Goal: Task Accomplishment & Management: Complete application form

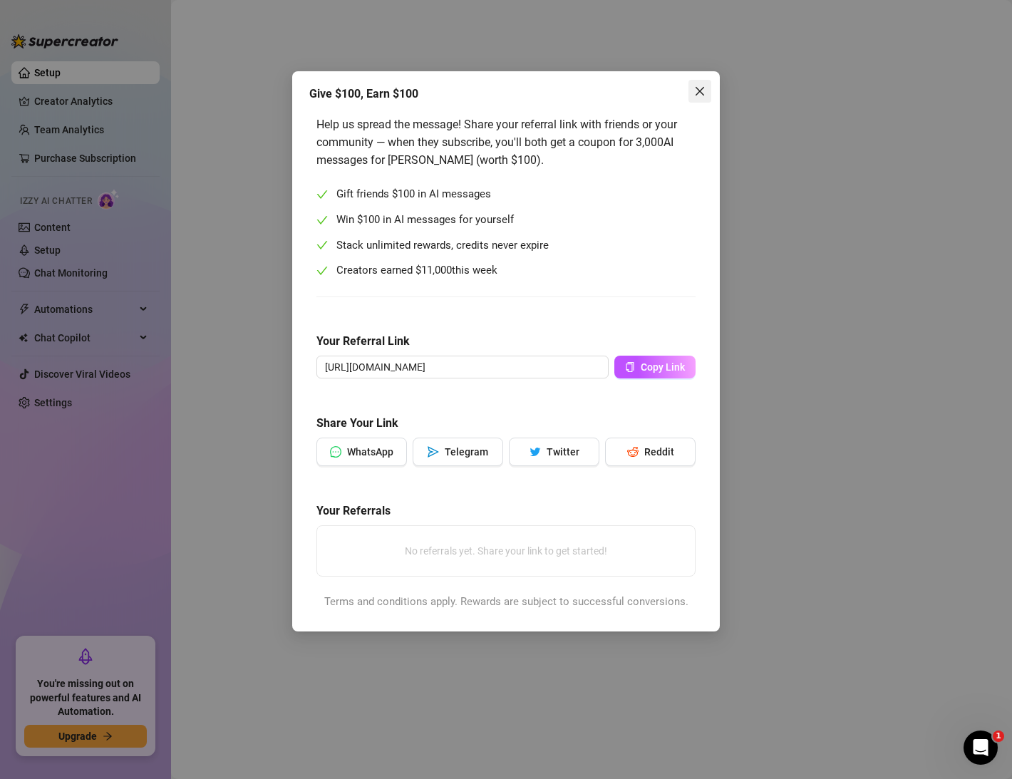
click at [698, 81] on button "Close" at bounding box center [699, 91] width 23 height 23
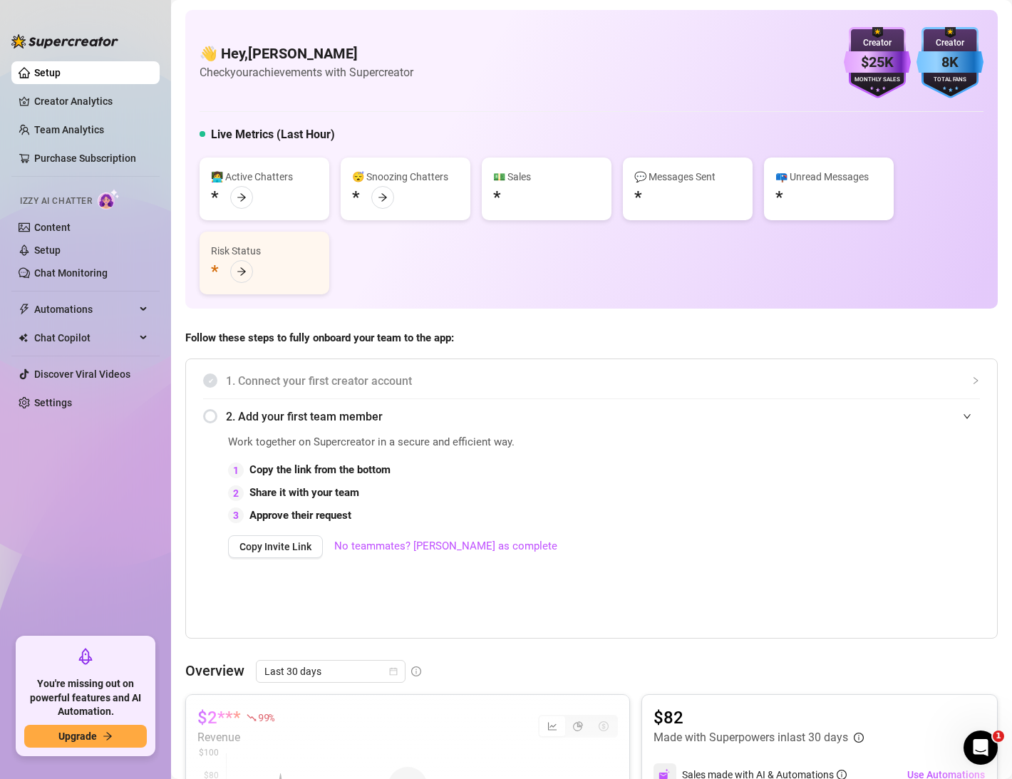
click at [868, 49] on div "Creator" at bounding box center [877, 43] width 67 height 14
click at [884, 69] on div "$25K" at bounding box center [877, 62] width 67 height 22
click at [951, 47] on div "Creator" at bounding box center [950, 43] width 67 height 14
click at [240, 272] on icon "arrow-right" at bounding box center [242, 272] width 10 height 10
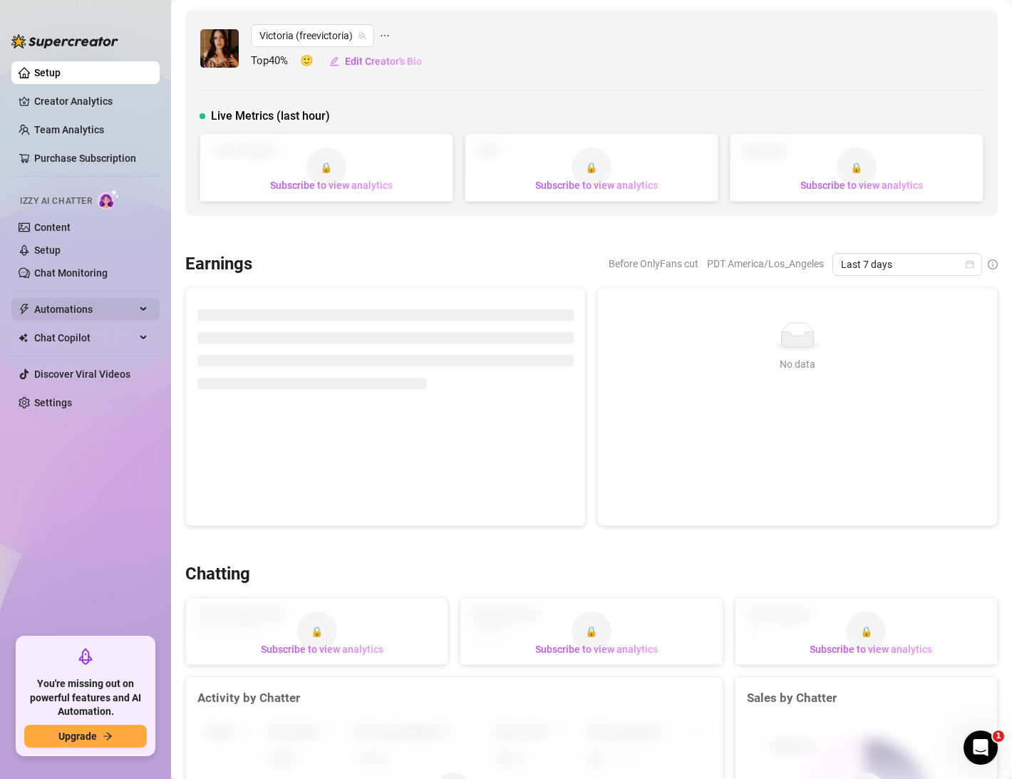
click at [98, 302] on span "Automations" at bounding box center [84, 309] width 101 height 23
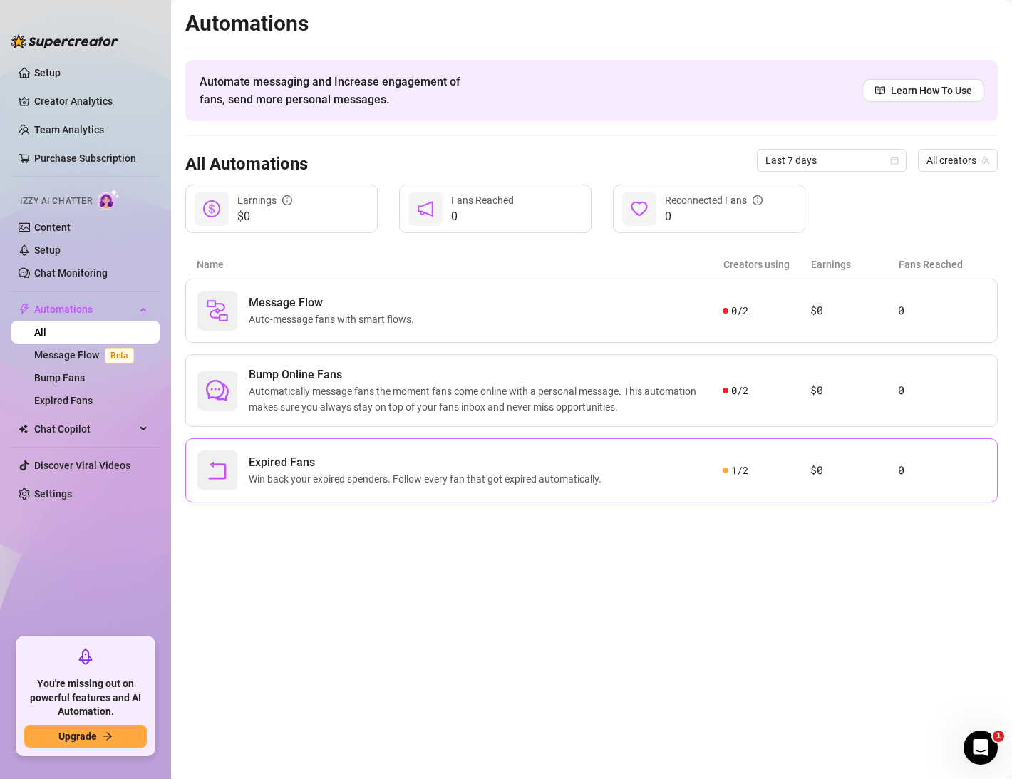
click at [638, 463] on div "Expired Fans Win back your expired spenders. Follow every fan that got expired …" at bounding box center [459, 470] width 525 height 40
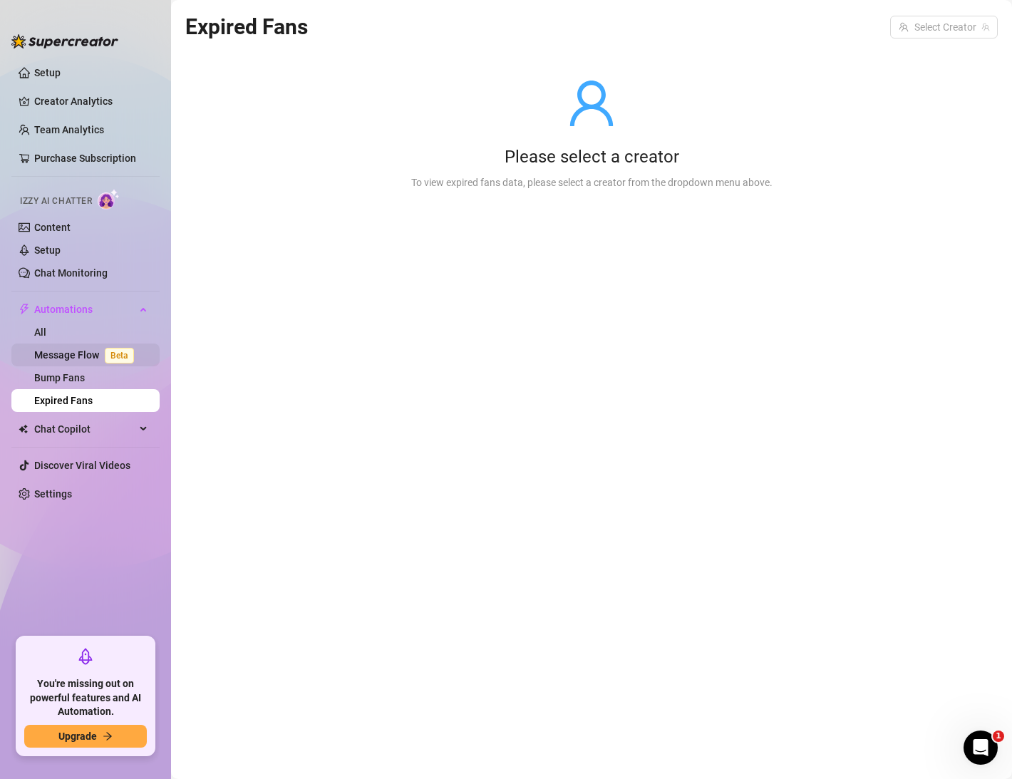
click at [81, 352] on link "Message Flow Beta" at bounding box center [86, 354] width 105 height 11
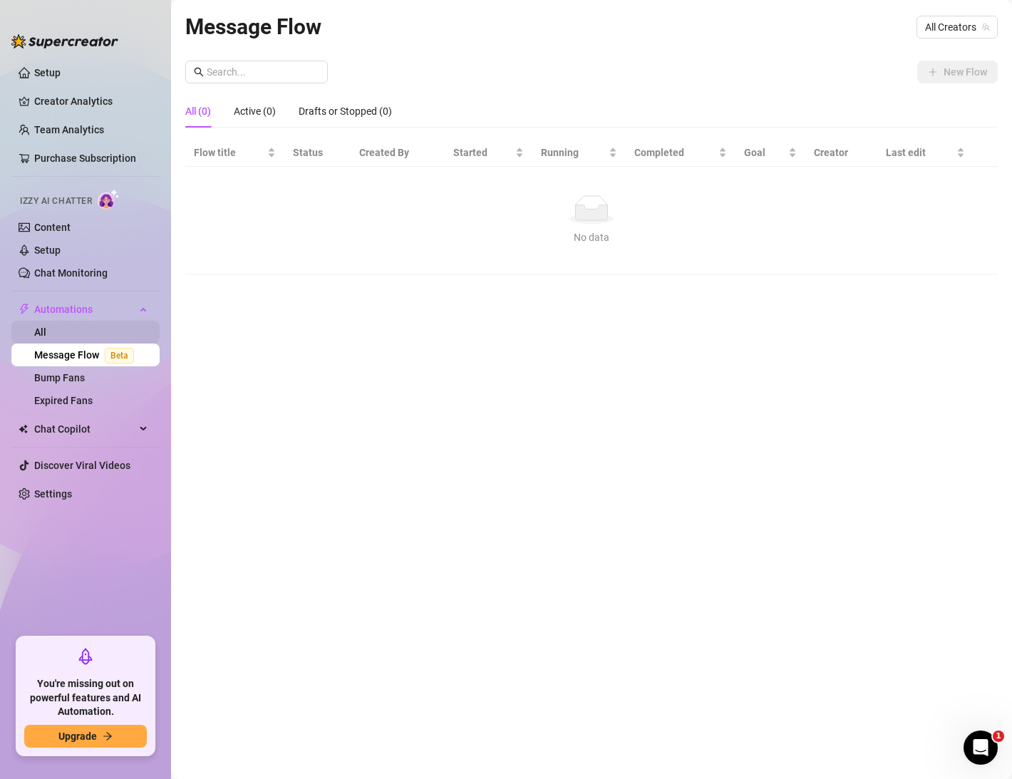
click at [46, 326] on link "All" at bounding box center [40, 331] width 12 height 11
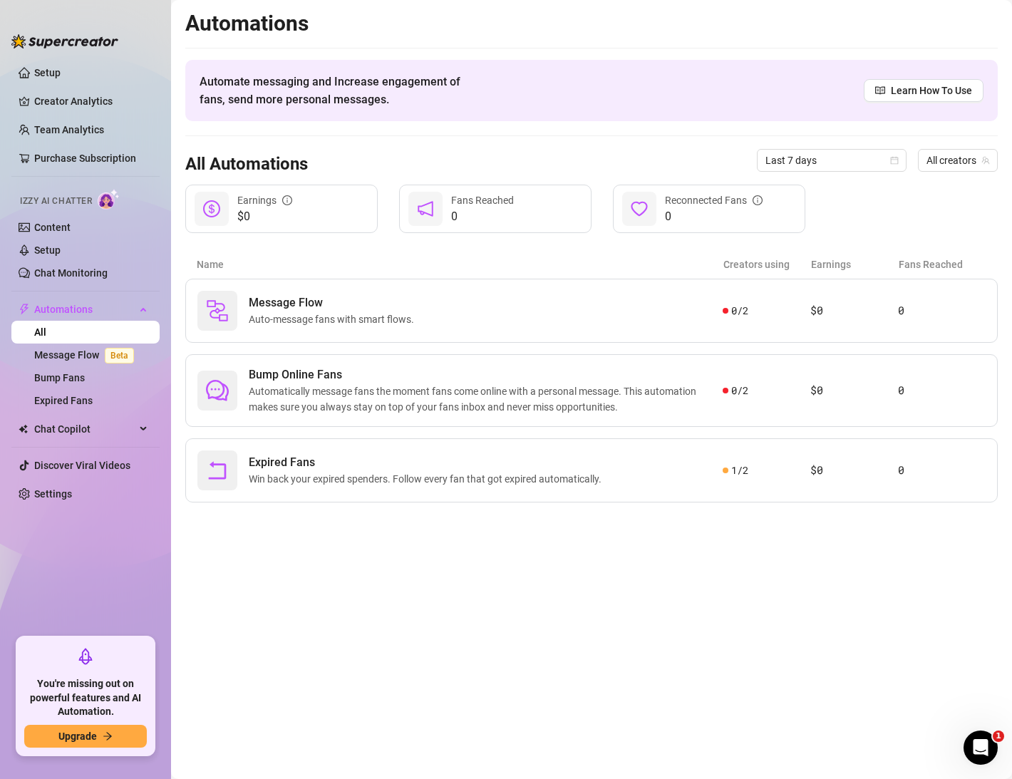
click at [842, 582] on main "Automations Automate messaging and Increase engagement of fans, send more perso…" at bounding box center [591, 389] width 841 height 779
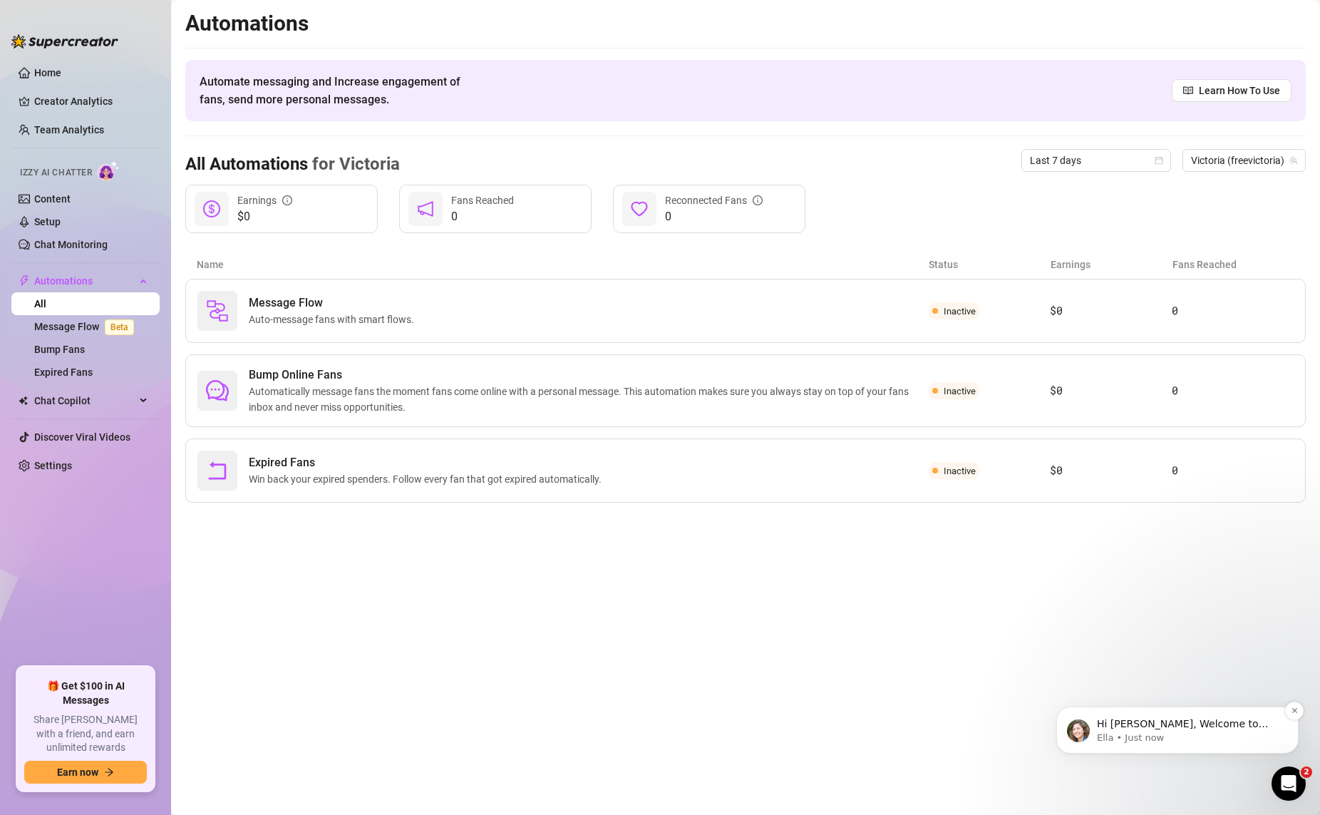
click at [1011, 730] on span "Hi [PERSON_NAME], Welcome to Supercreator! Since you joined through a friend’s …" at bounding box center [1185, 809] width 176 height 182
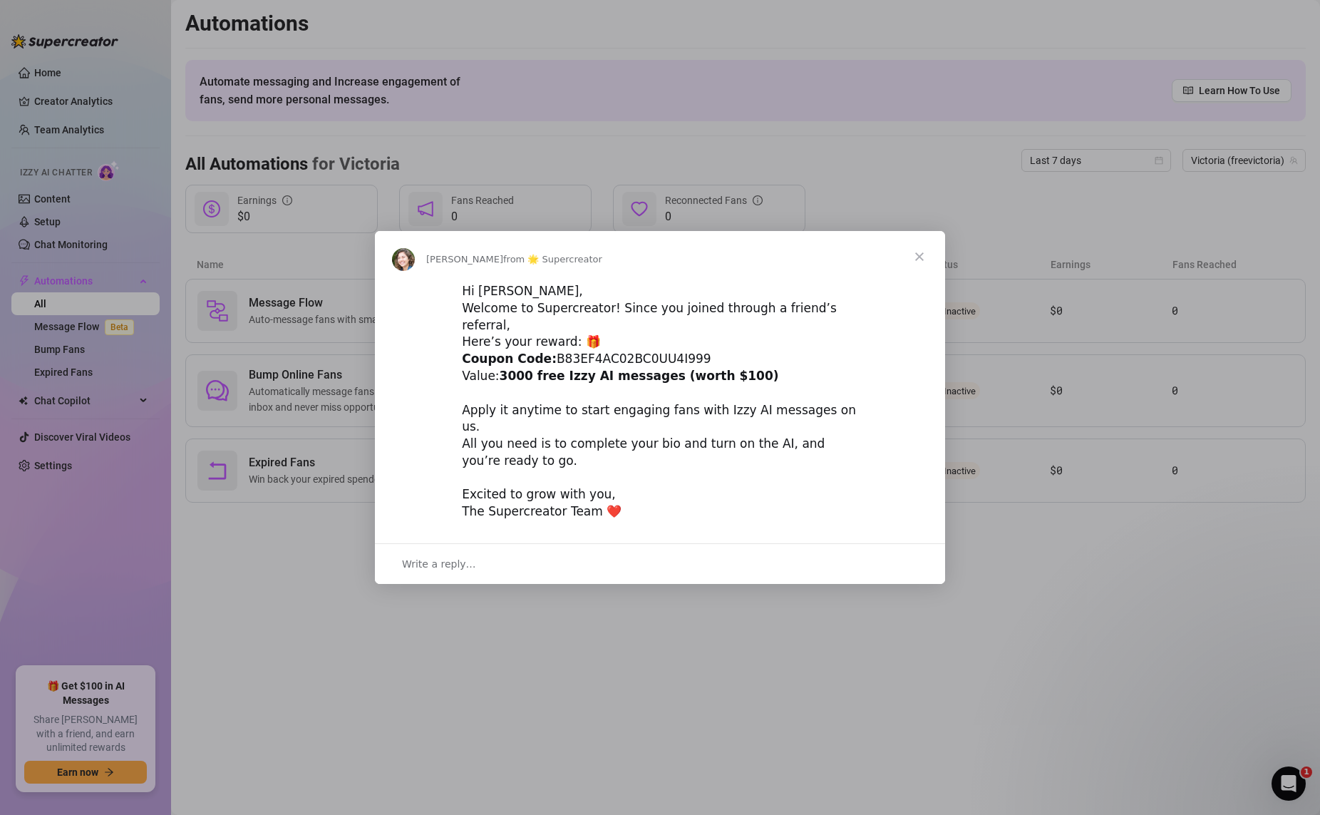
click at [949, 687] on div "Intercom messenger" at bounding box center [660, 407] width 1320 height 815
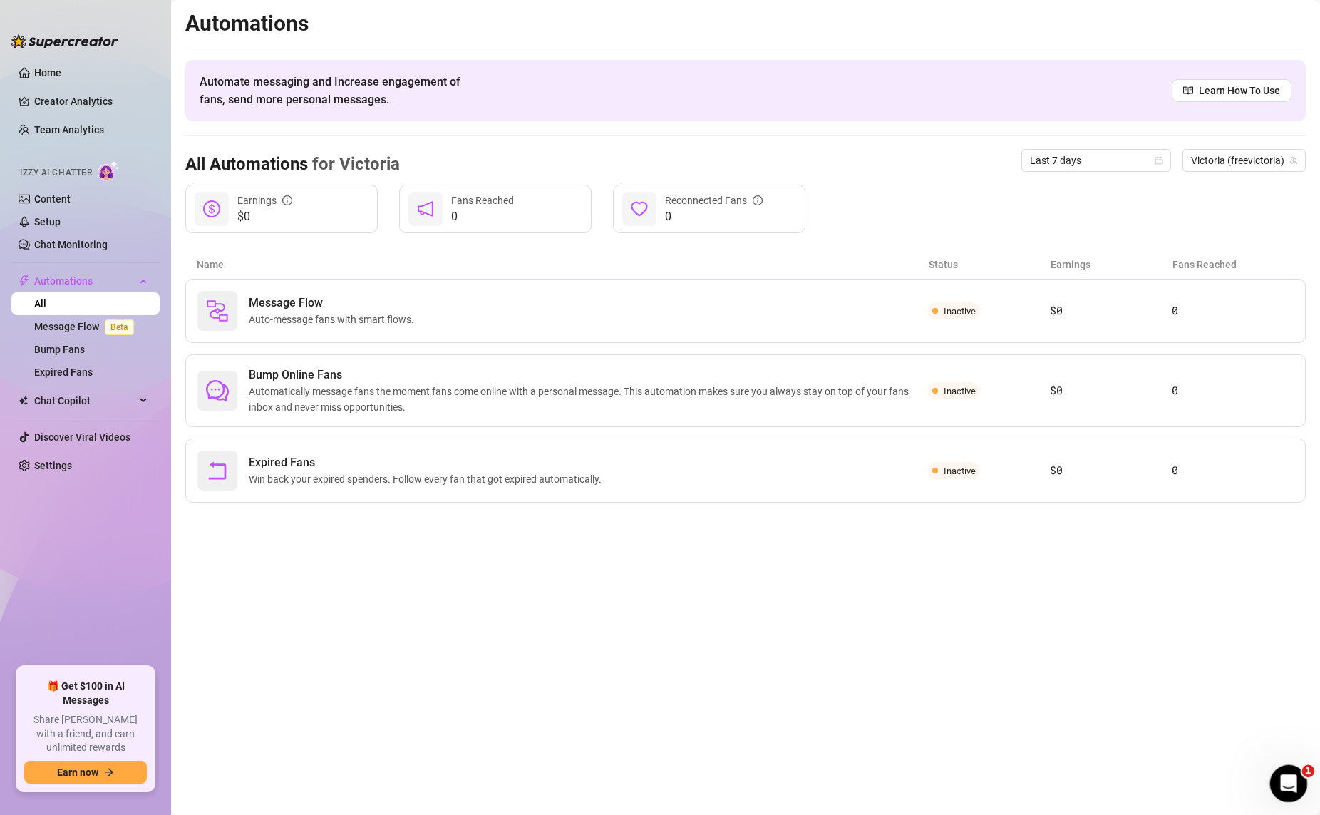
click at [1011, 778] on icon "Open Intercom Messenger" at bounding box center [1287, 782] width 24 height 24
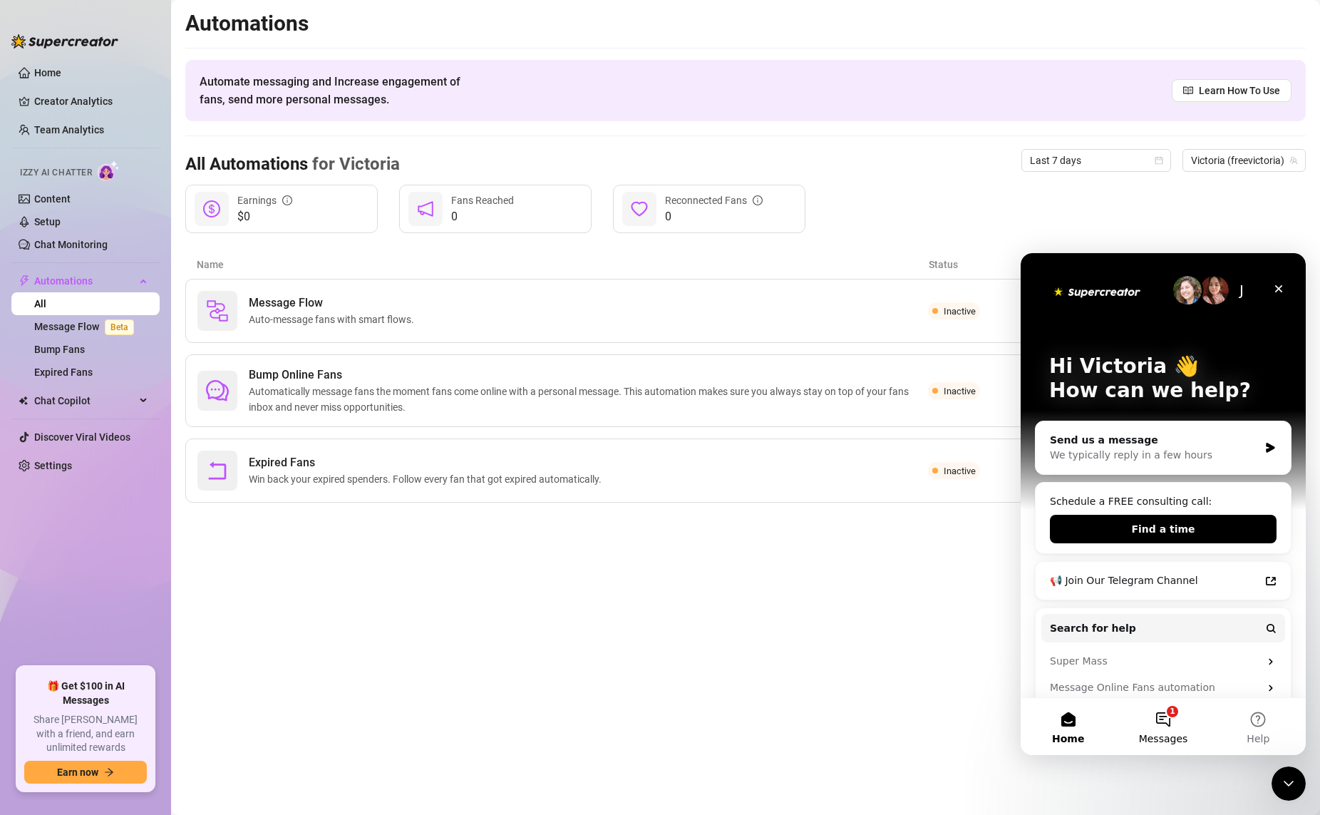
click at [1011, 717] on button "1 Messages" at bounding box center [1162, 726] width 95 height 57
click at [1011, 721] on div "Home 1 Messages Help" at bounding box center [1163, 726] width 285 height 58
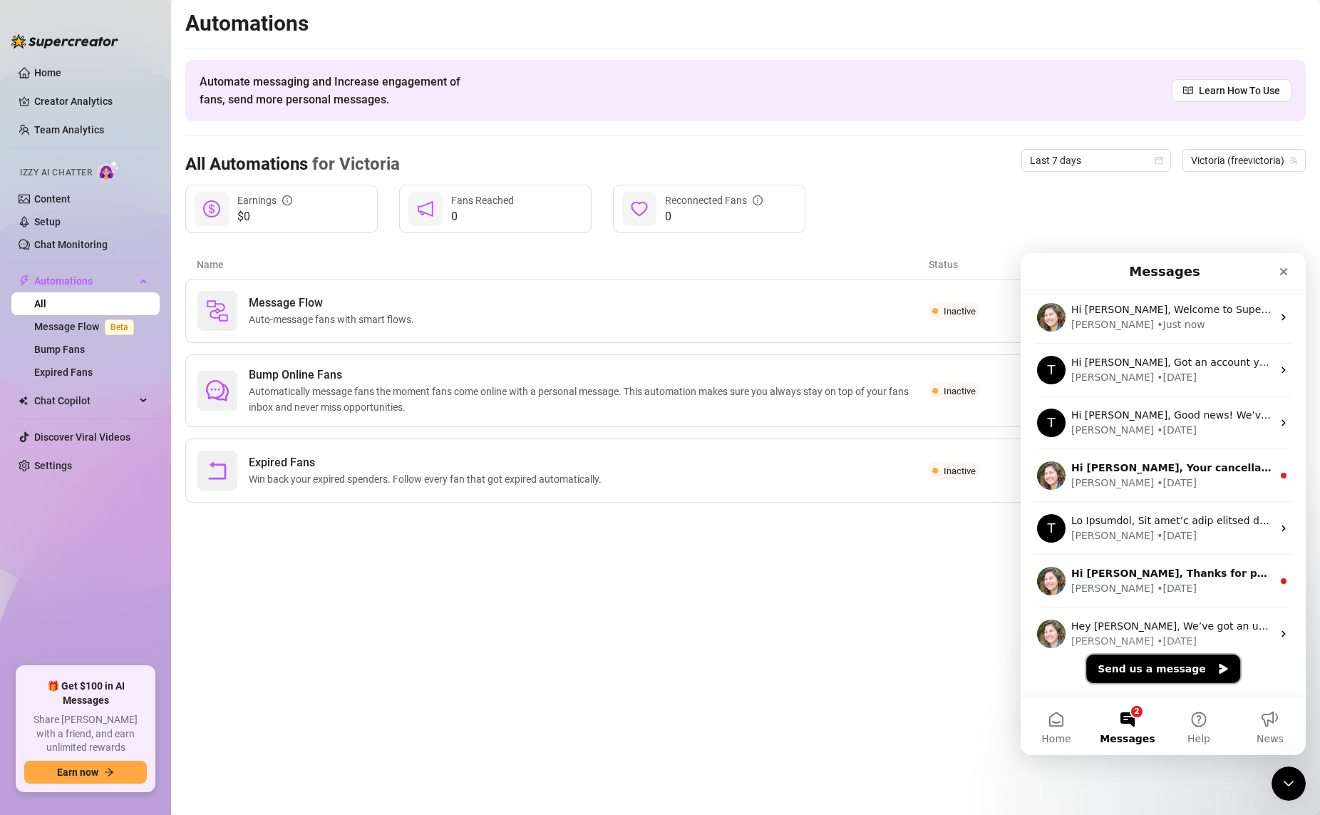
click at [1011, 663] on icon "Send us a message" at bounding box center [1222, 668] width 11 height 11
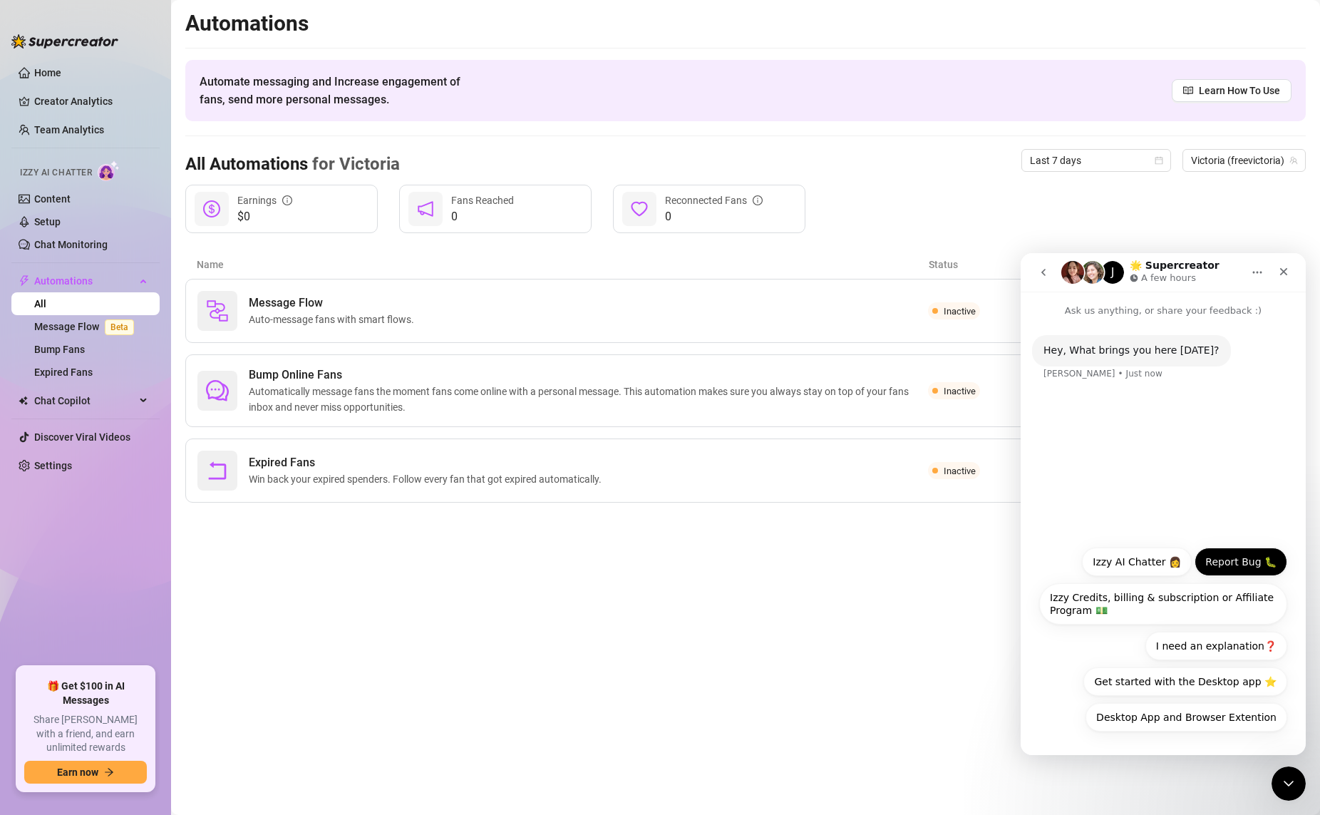
click at [1011, 564] on button "Report Bug 🐛" at bounding box center [1241, 561] width 93 height 29
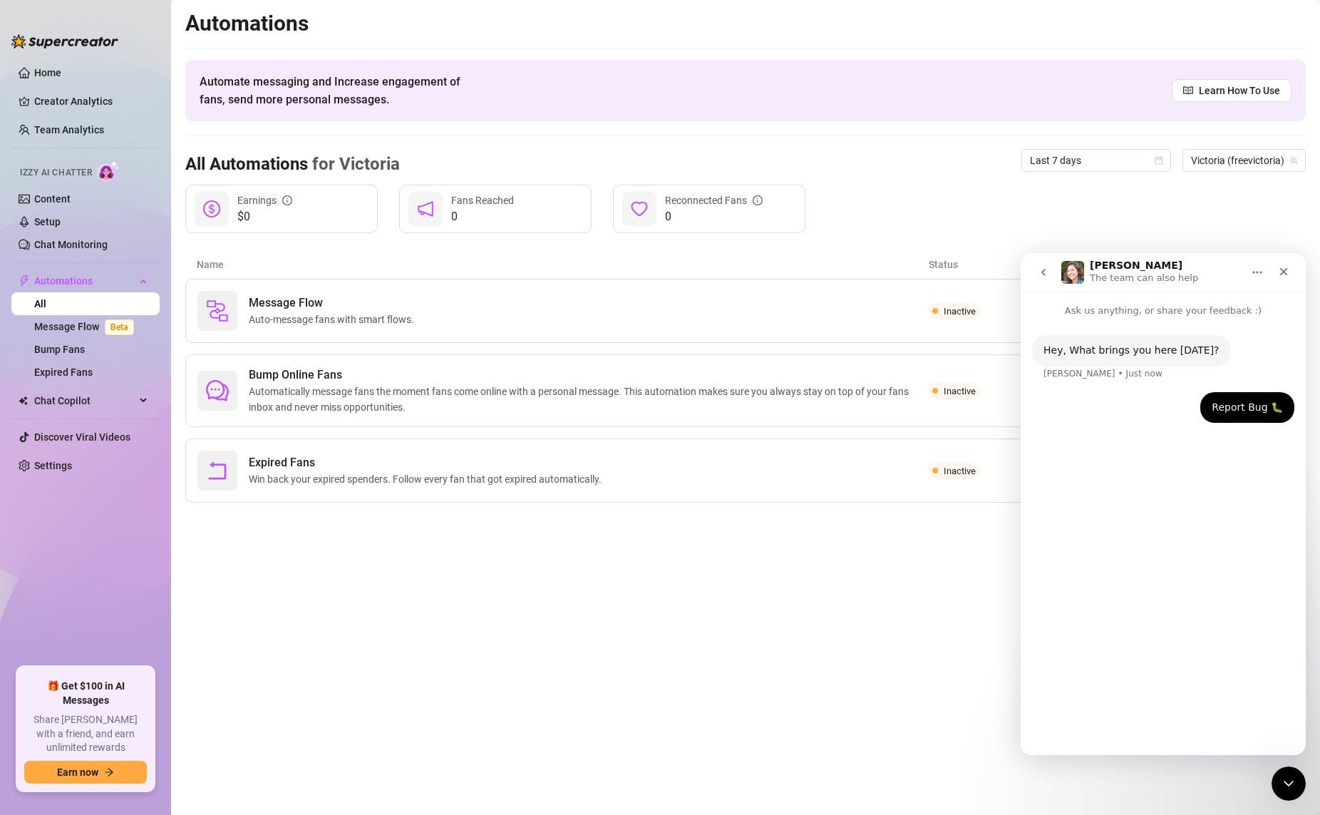
click at [1011, 727] on div "Hey, What brings you here [DATE]? [PERSON_NAME] • Just now Report Bug 🐛 Victori…" at bounding box center [1163, 530] width 285 height 425
click at [1011, 607] on div "Hey, What brings you here [DATE]? [PERSON_NAME] • Just now Report Bug 🐛 Victori…" at bounding box center [1163, 536] width 285 height 437
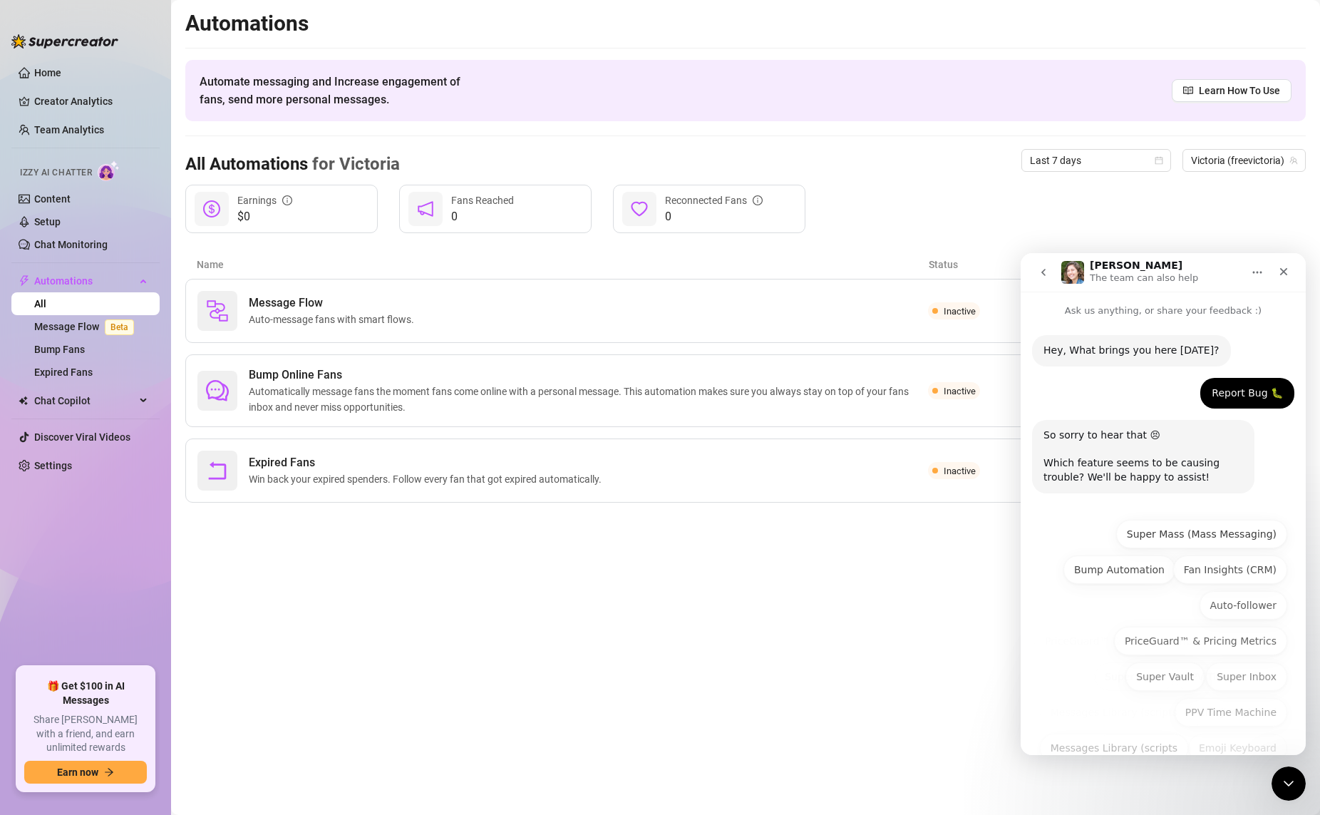
scroll to position [66, 0]
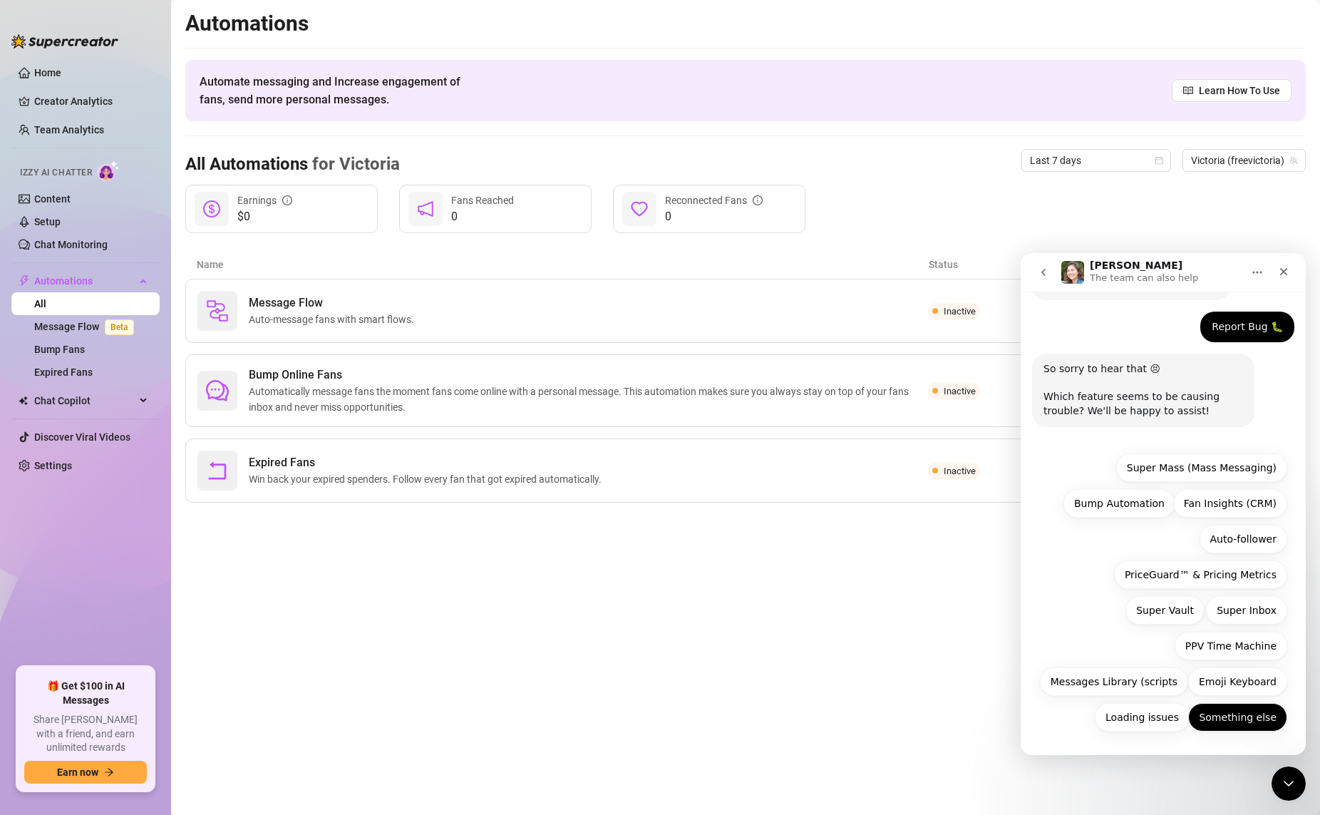
click at [1011, 713] on button "Something else" at bounding box center [1237, 717] width 99 height 29
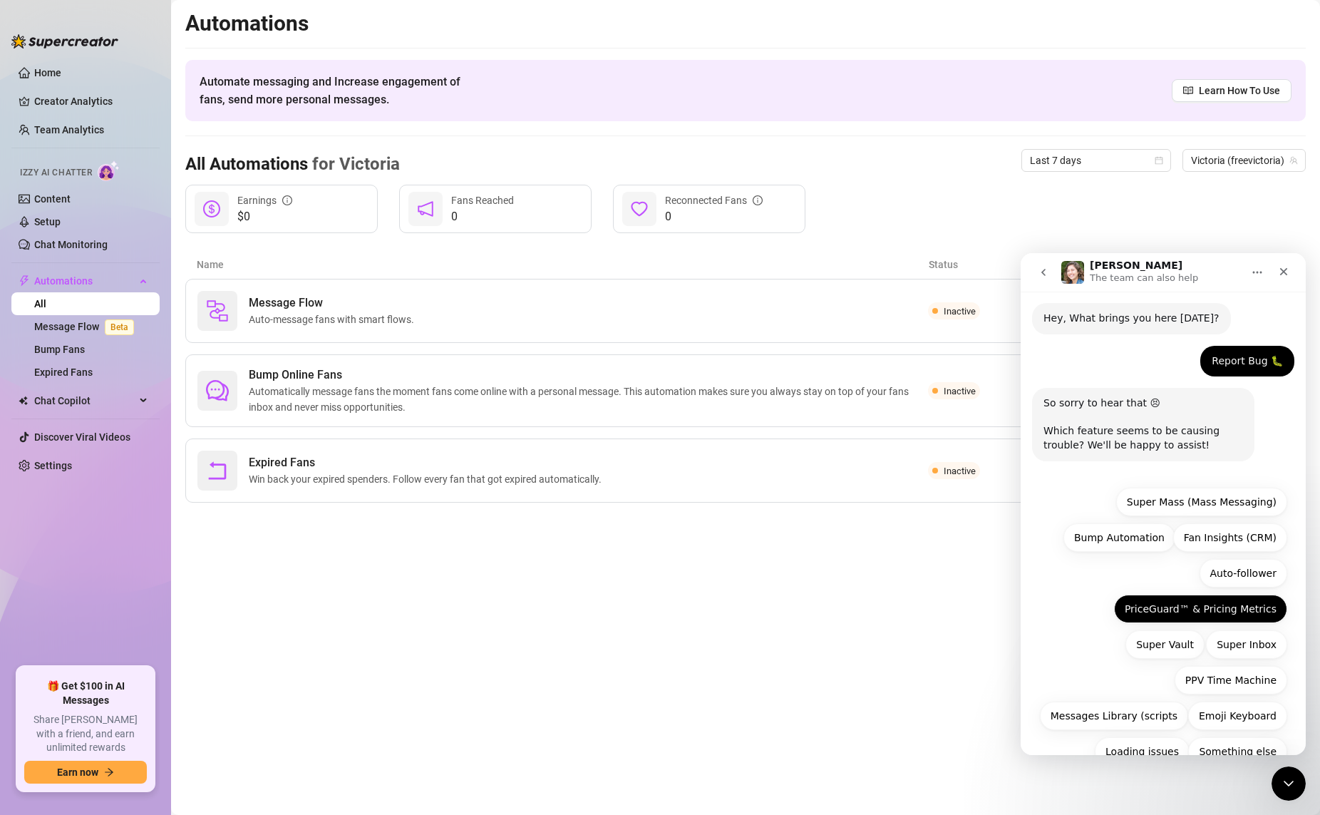
scroll to position [0, 0]
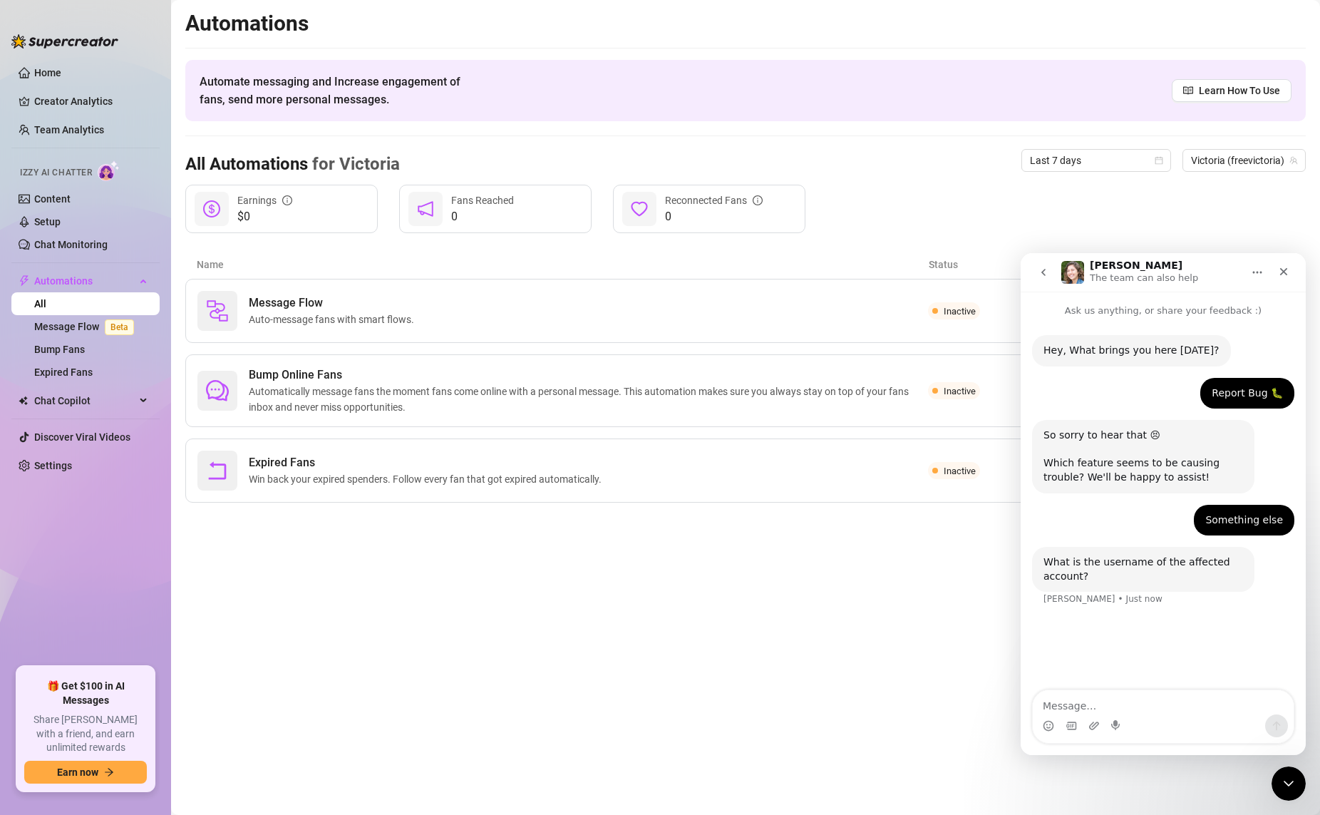
click at [1011, 700] on textarea "Message…" at bounding box center [1163, 702] width 261 height 24
type textarea "@FreeVictoria"
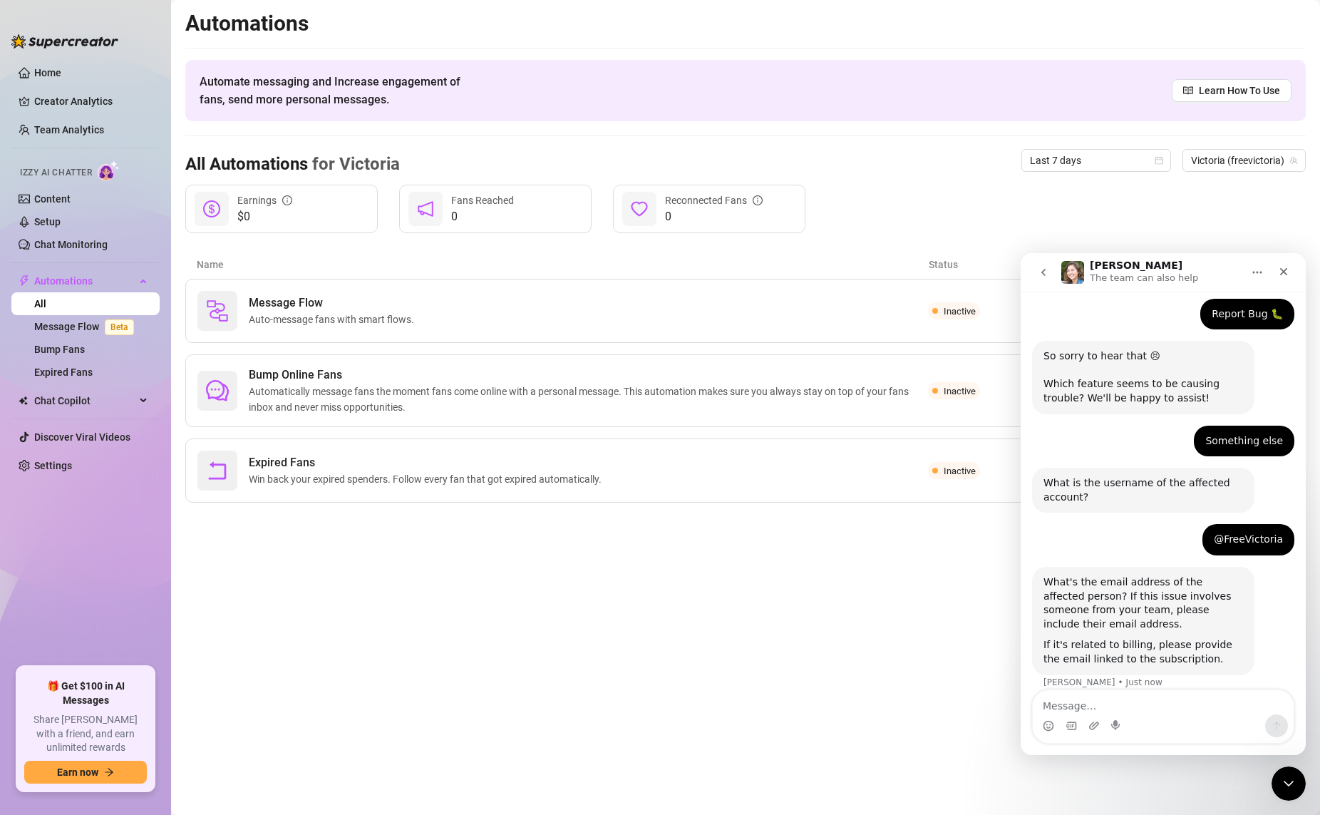
scroll to position [94, 0]
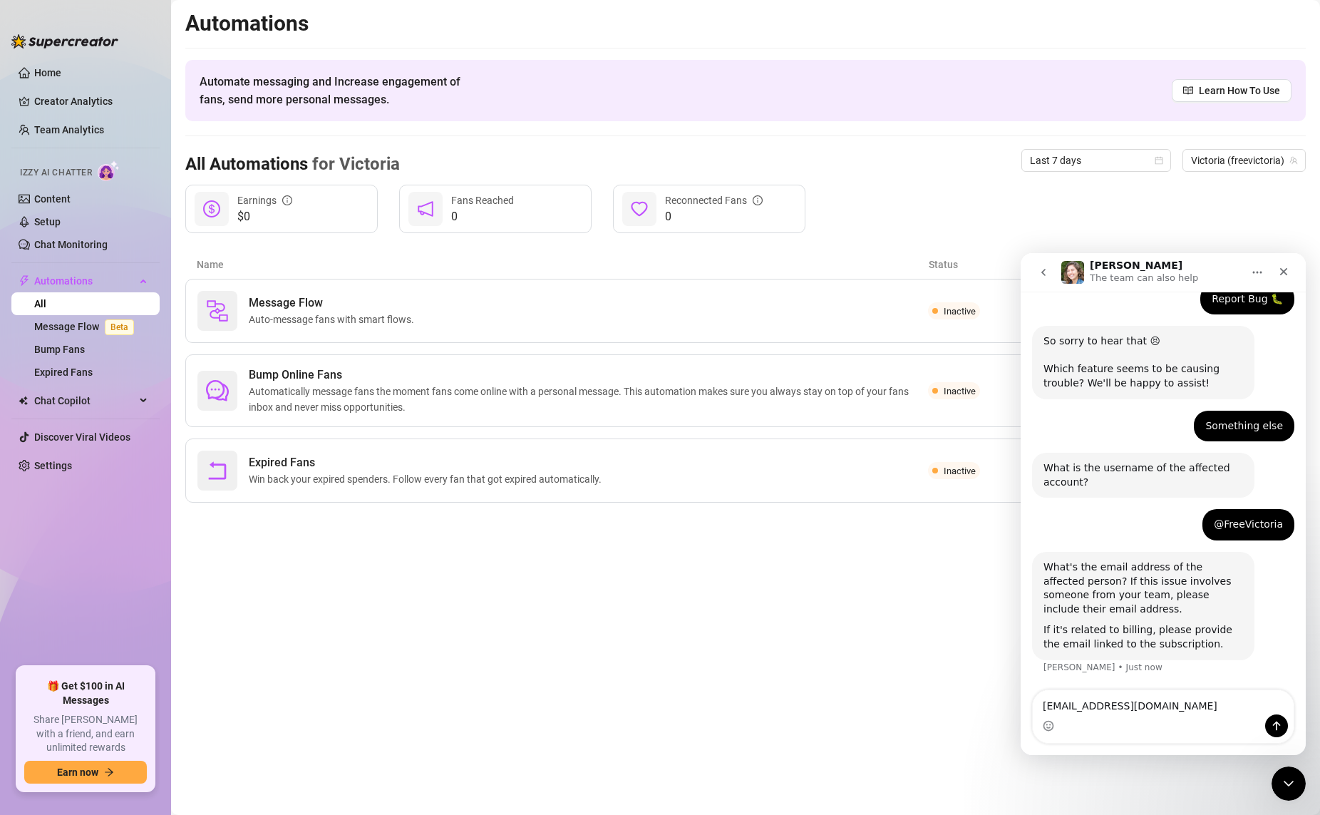
type textarea "[EMAIL_ADDRESS][DOMAIN_NAME]"
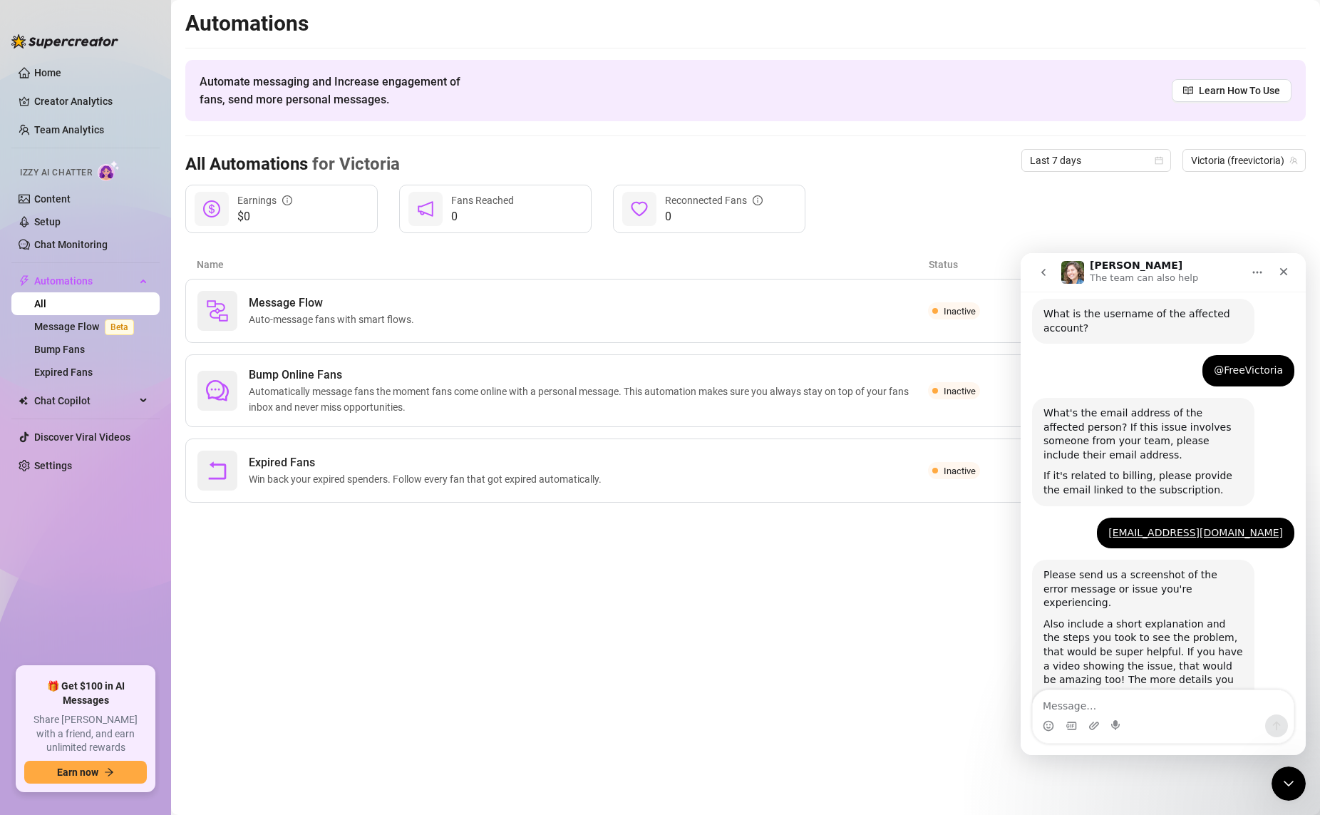
scroll to position [284, 0]
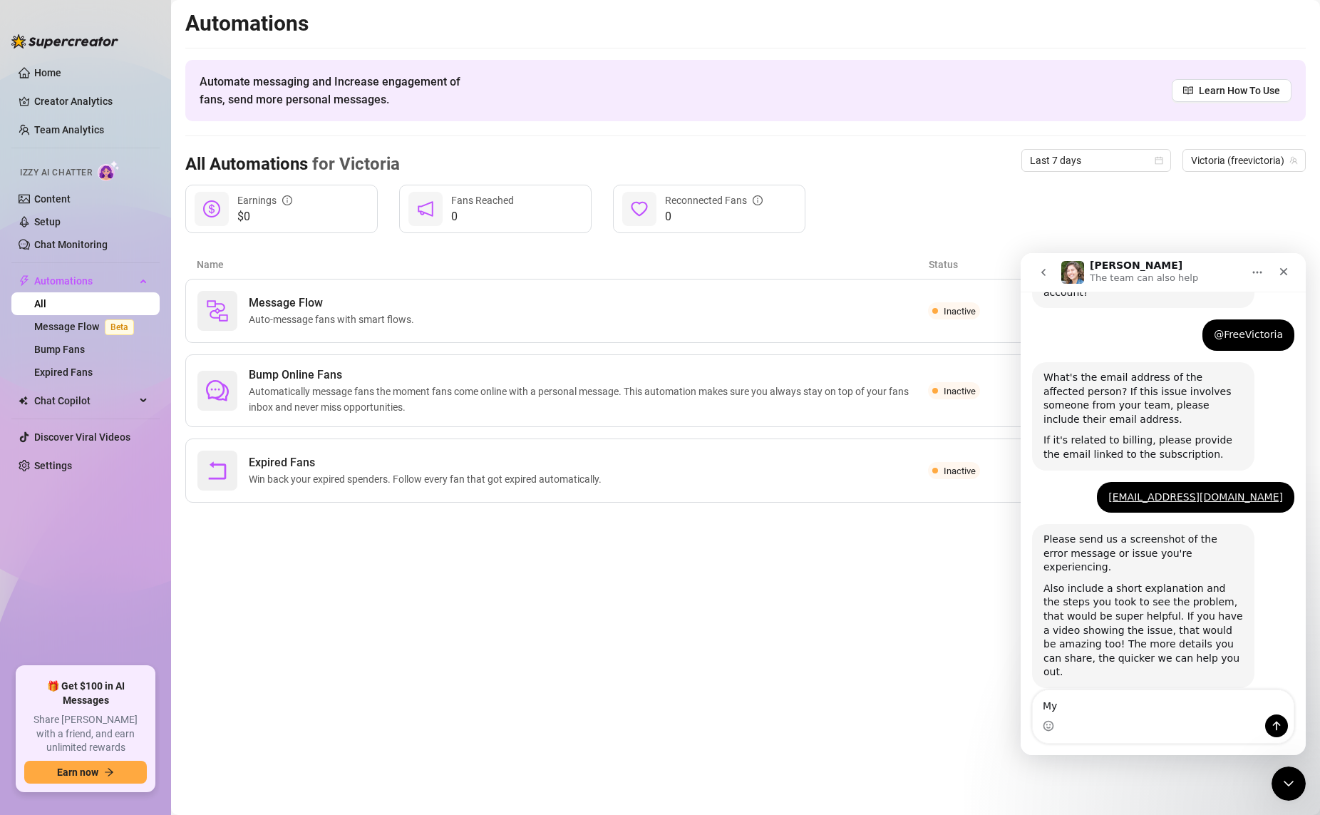
type textarea "M"
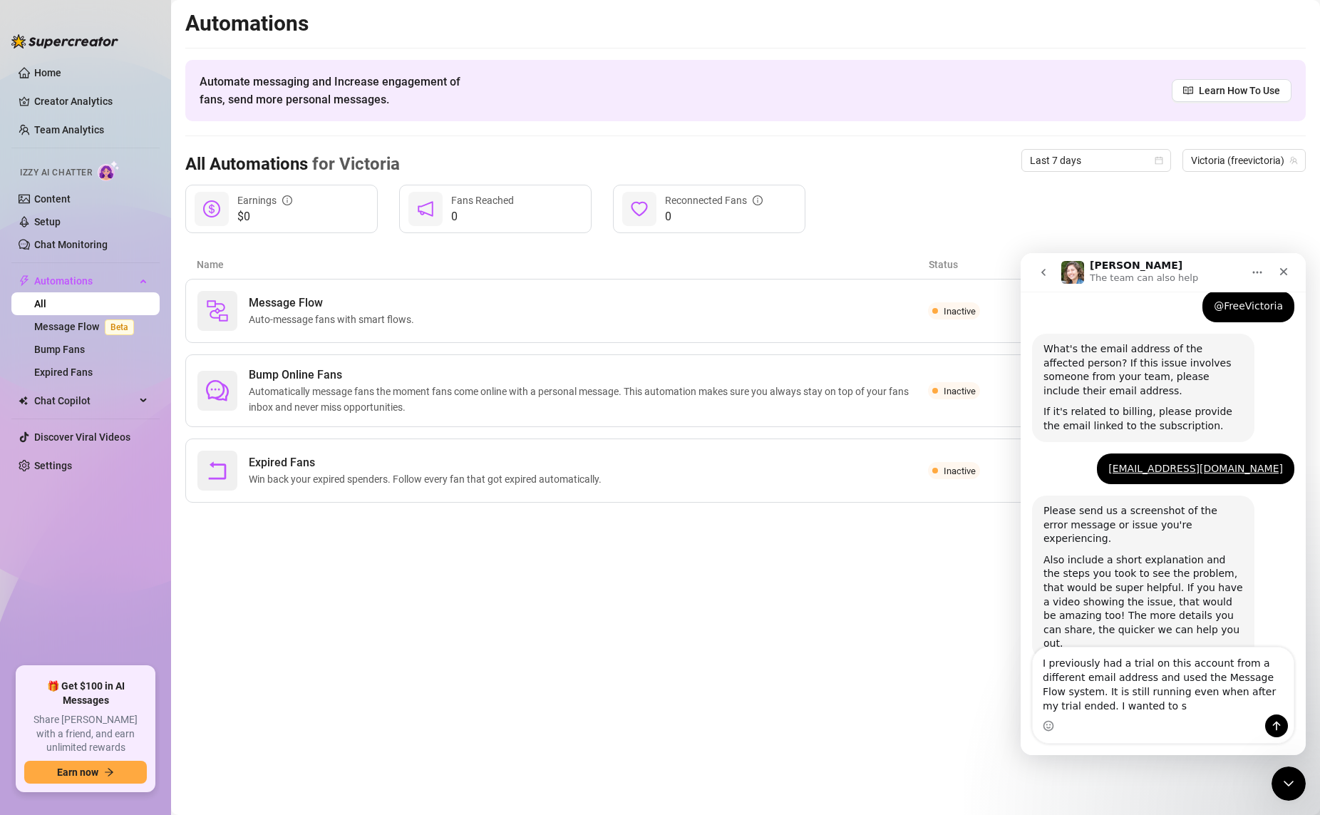
scroll to position [326, 0]
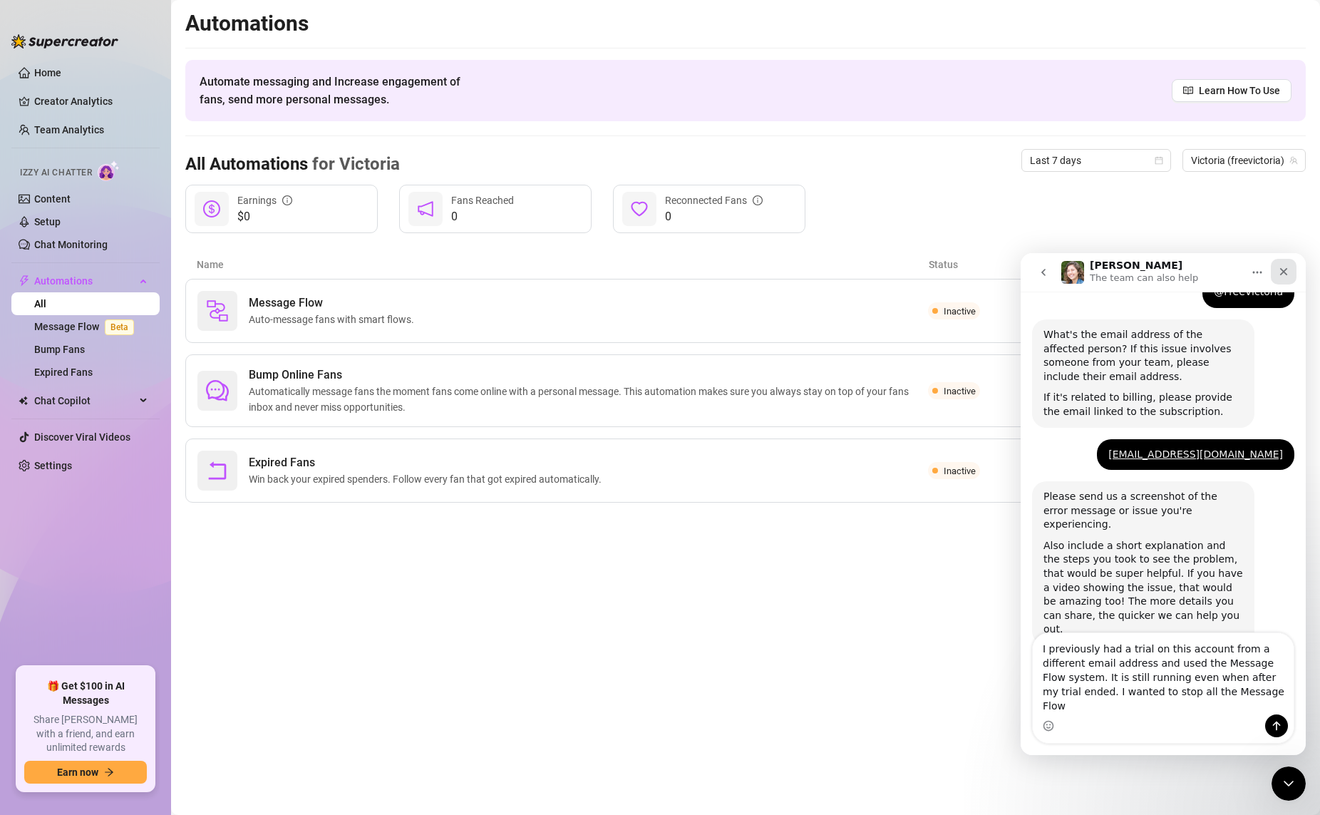
type textarea "I previously had a trial on this account from a different email address and use…"
click at [1011, 273] on div "Close" at bounding box center [1284, 272] width 26 height 26
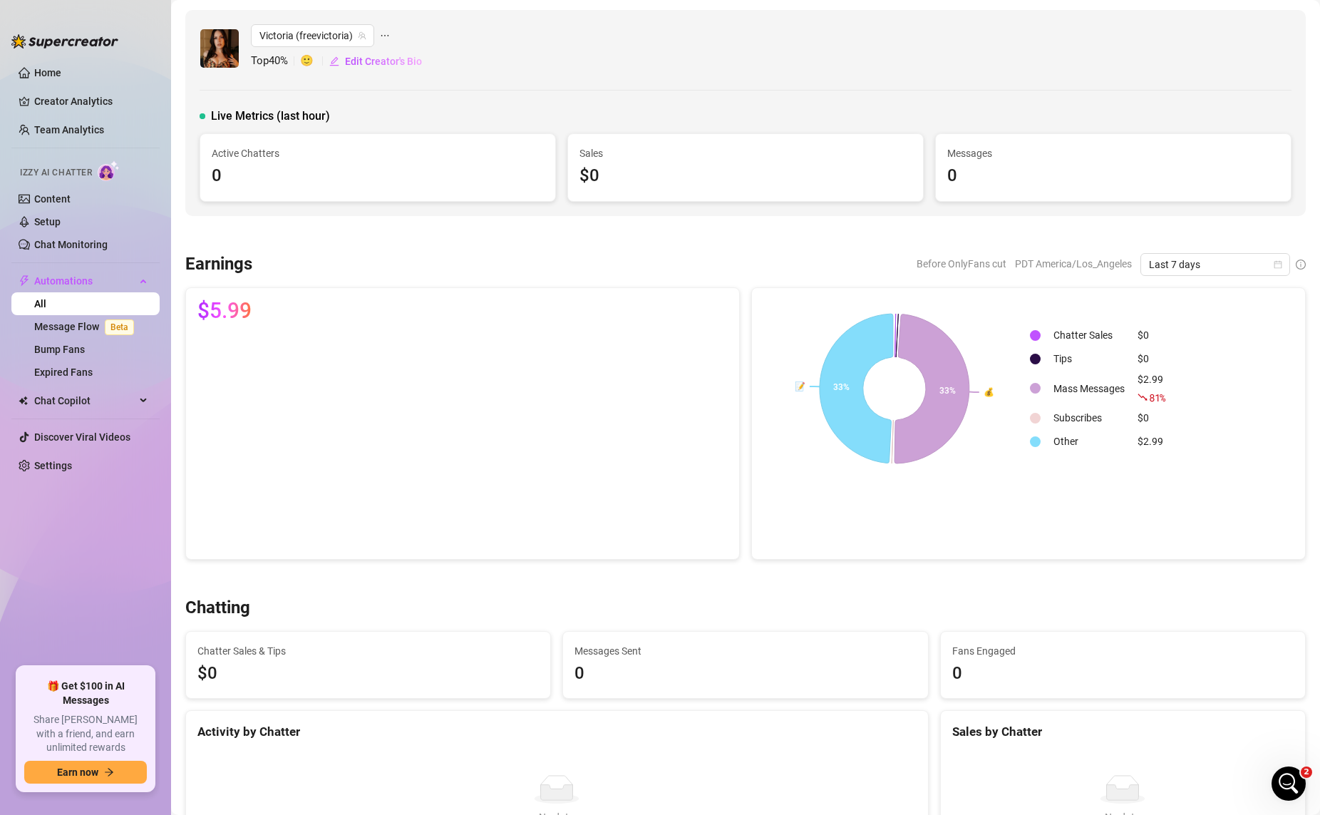
scroll to position [397, 0]
click at [61, 70] on link "Home" at bounding box center [47, 72] width 27 height 11
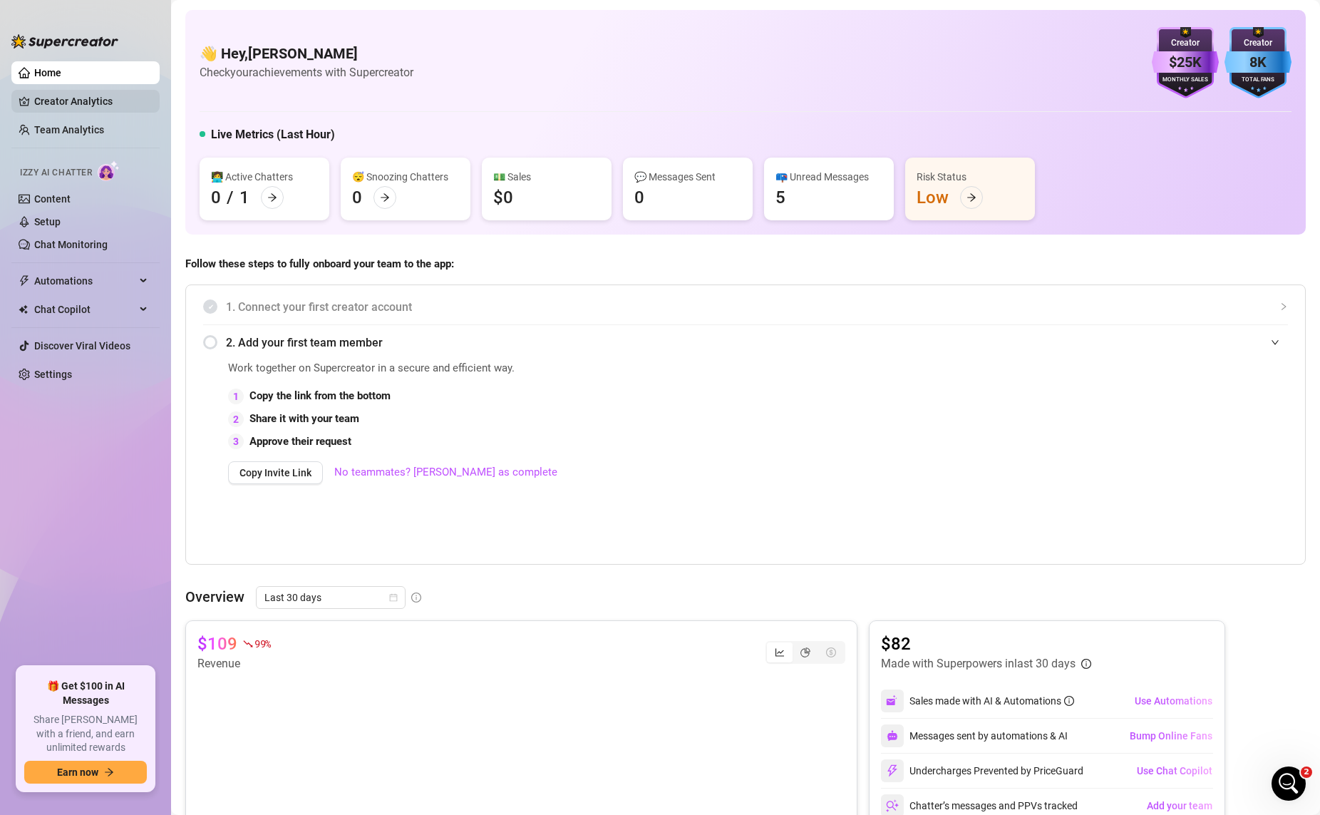
click at [72, 96] on link "Creator Analytics" at bounding box center [91, 101] width 114 height 23
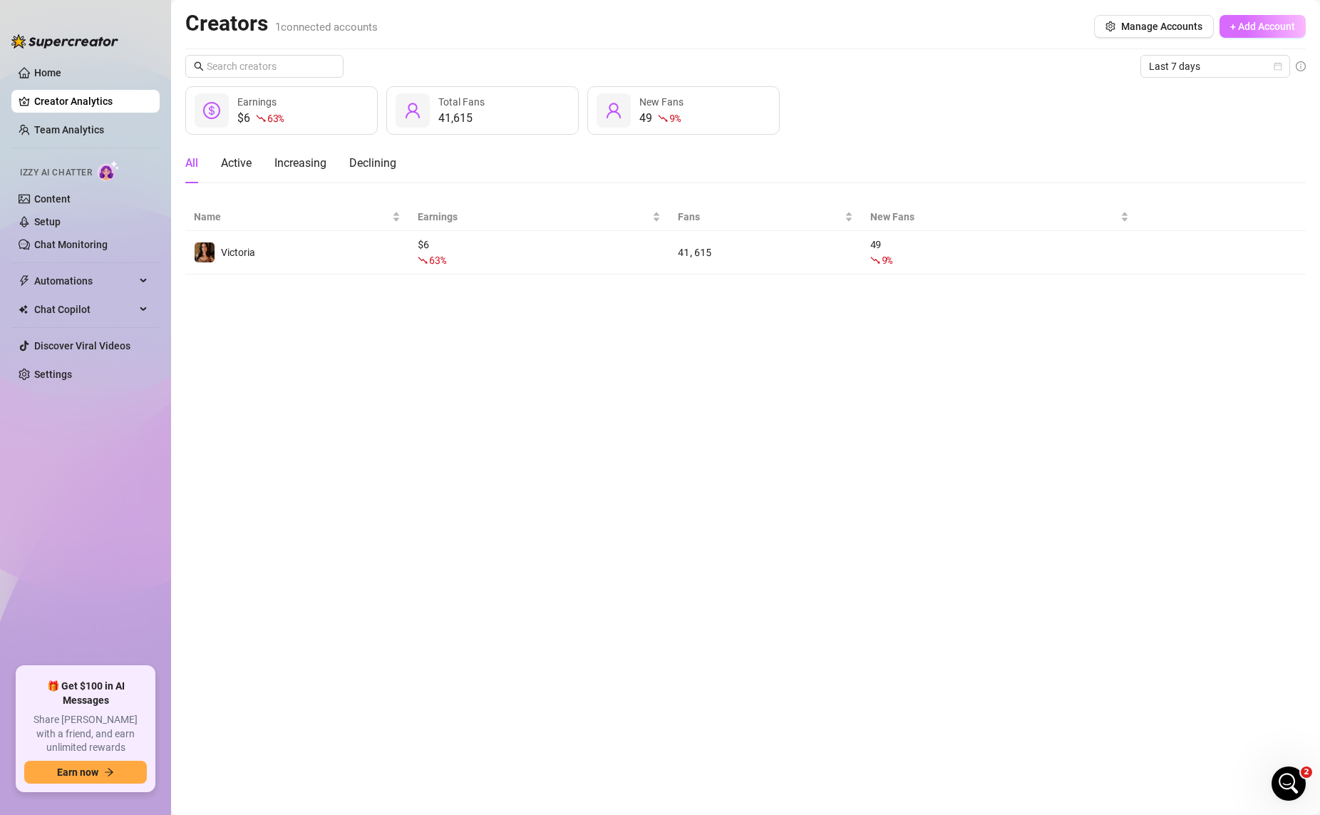
click at [1011, 32] on span "+ Add Account" at bounding box center [1262, 26] width 65 height 11
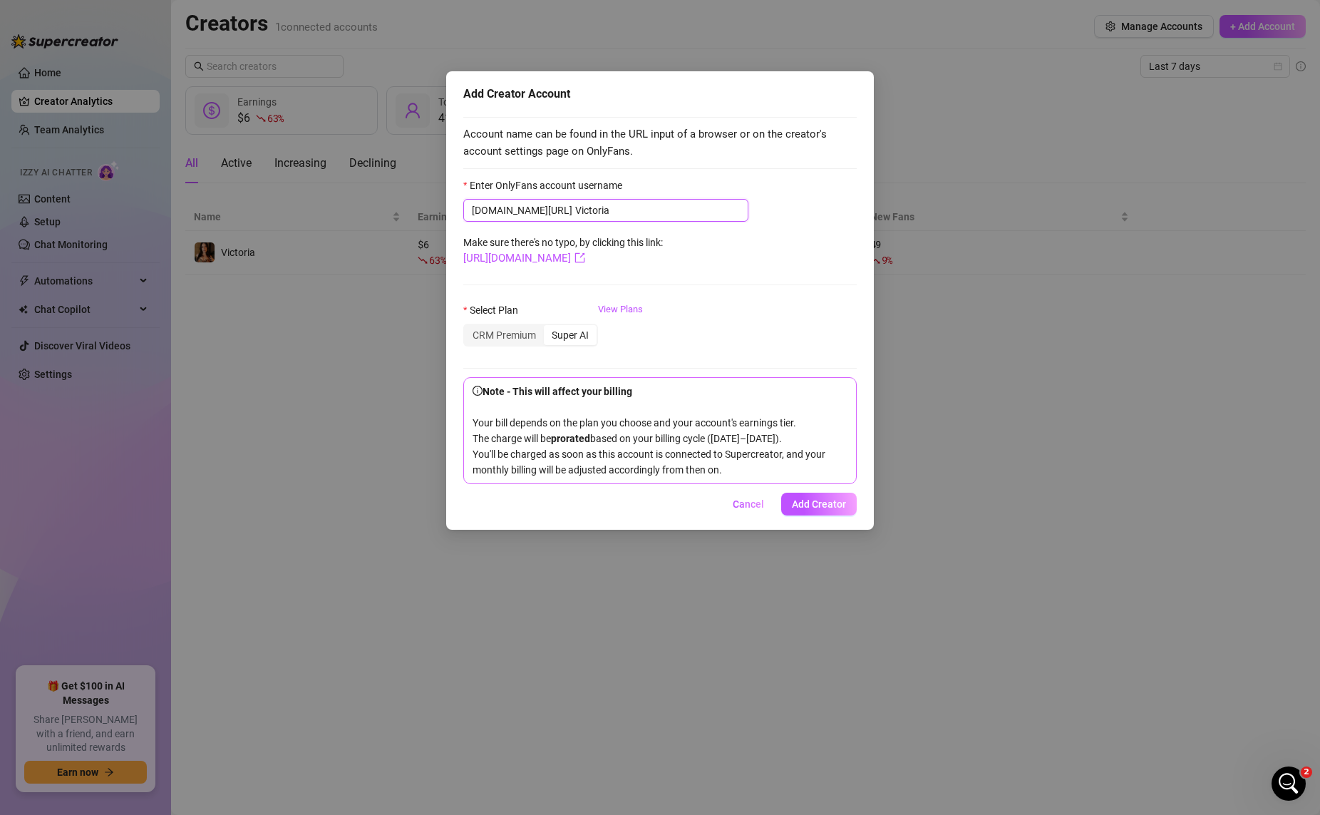
type input "Victoria"
click at [242, 435] on div "Add Creator Account Account name can be found in the URL input of a browser or …" at bounding box center [660, 407] width 1320 height 815
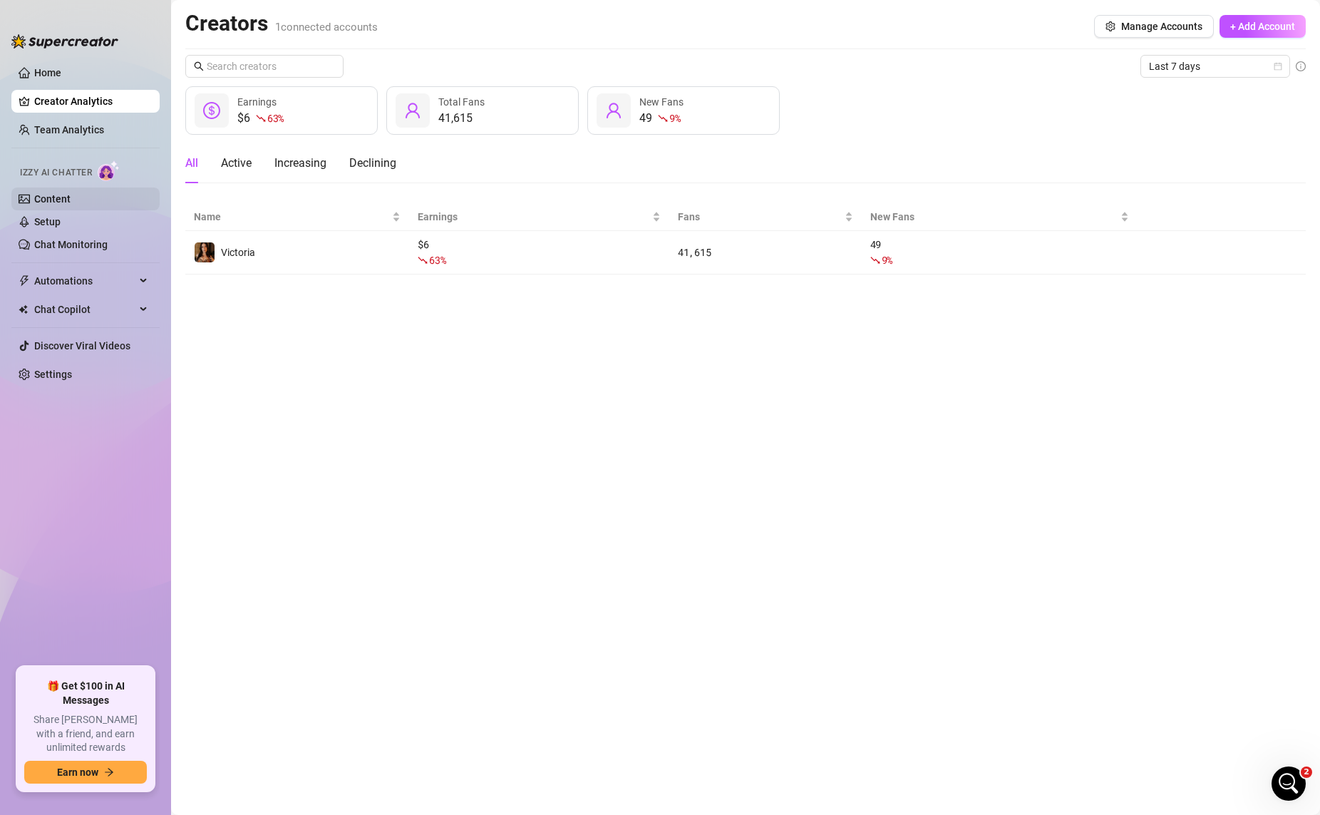
click at [68, 205] on link "Content" at bounding box center [52, 198] width 36 height 11
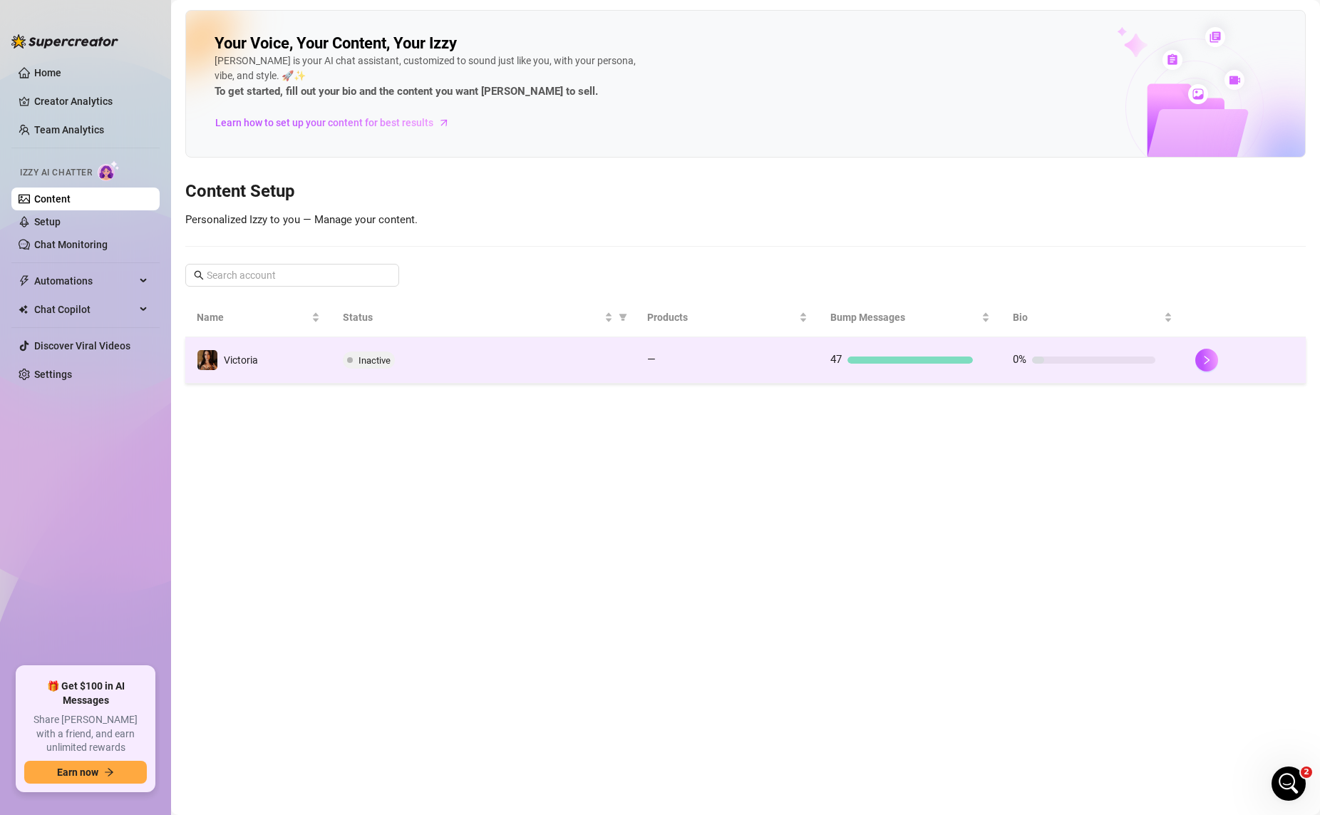
click at [893, 354] on div "47" at bounding box center [901, 359] width 143 height 17
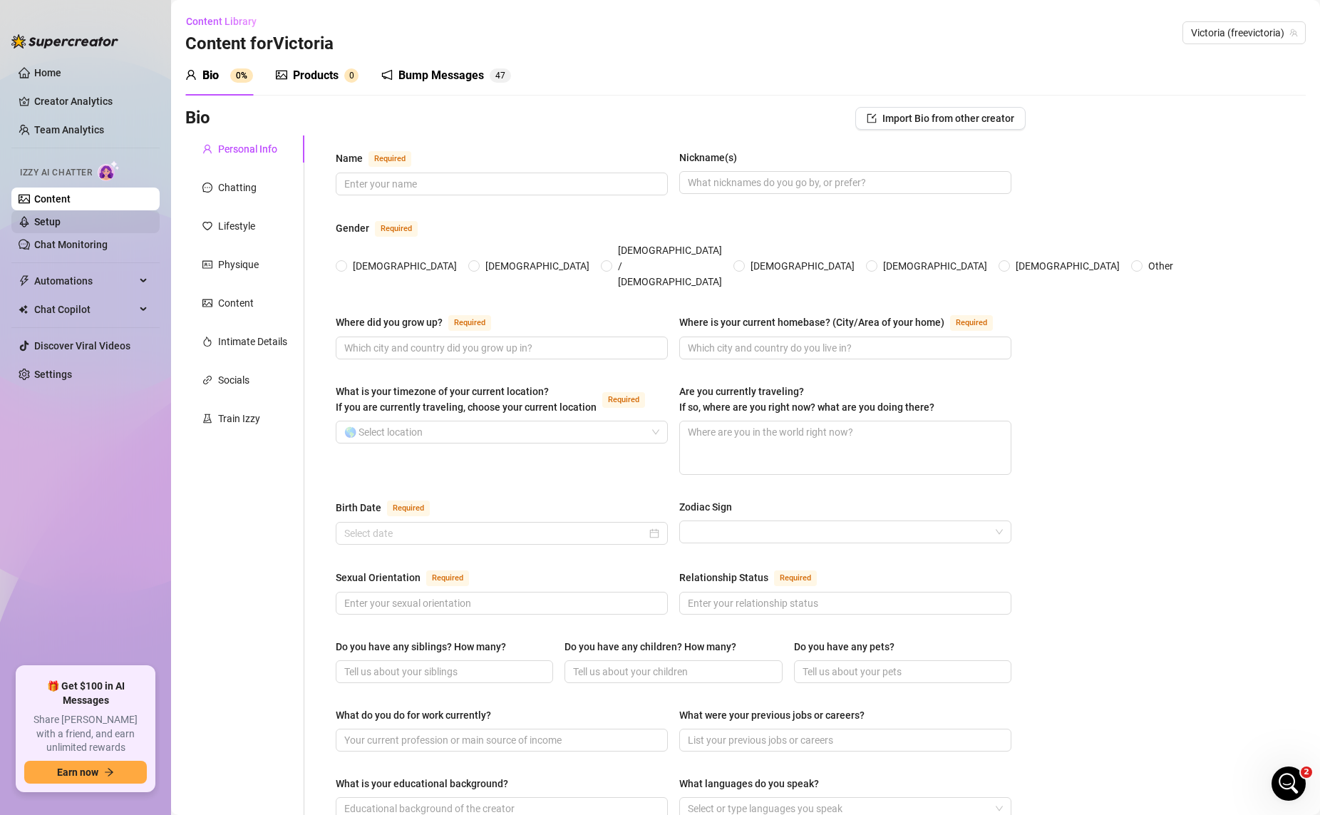
click at [61, 218] on link "Setup" at bounding box center [47, 221] width 26 height 11
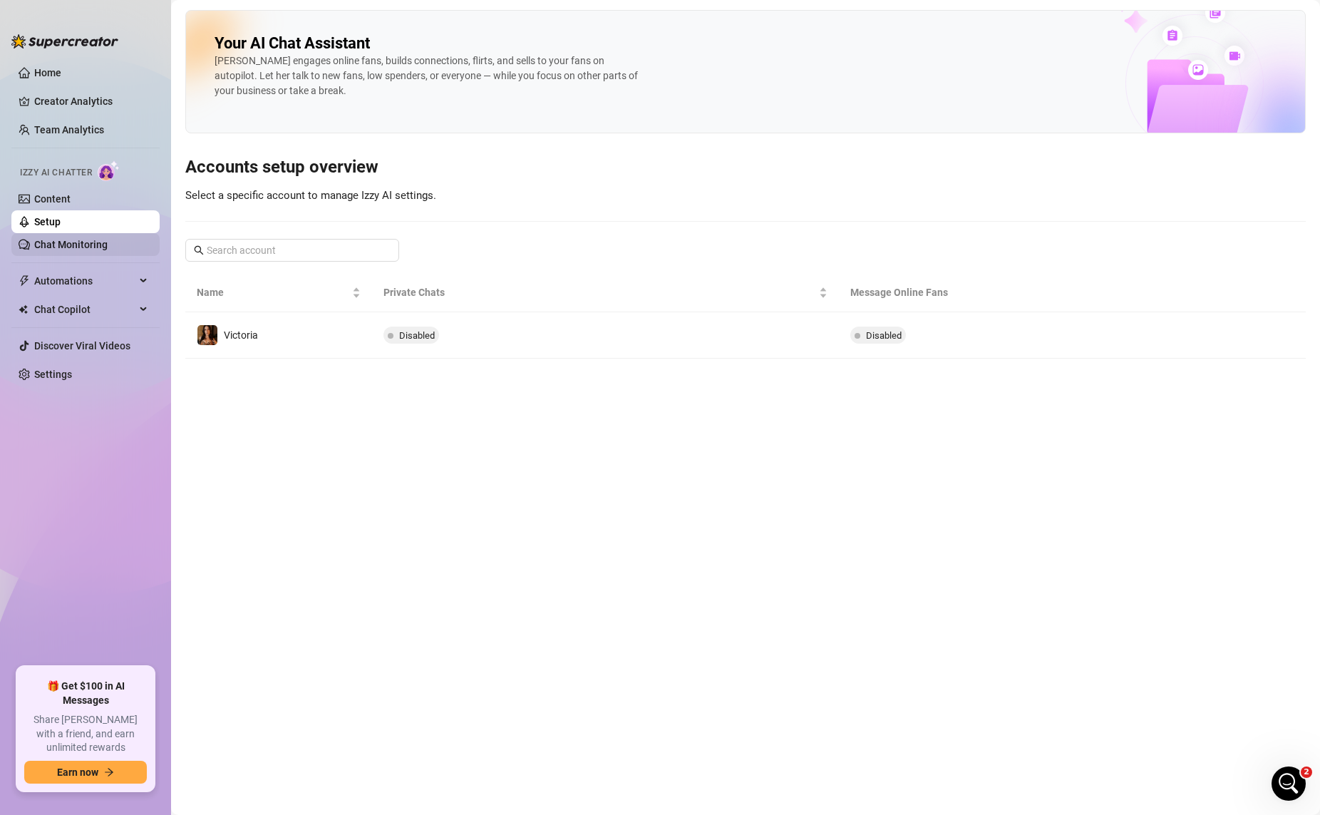
click at [83, 243] on link "Chat Monitoring" at bounding box center [70, 244] width 73 height 11
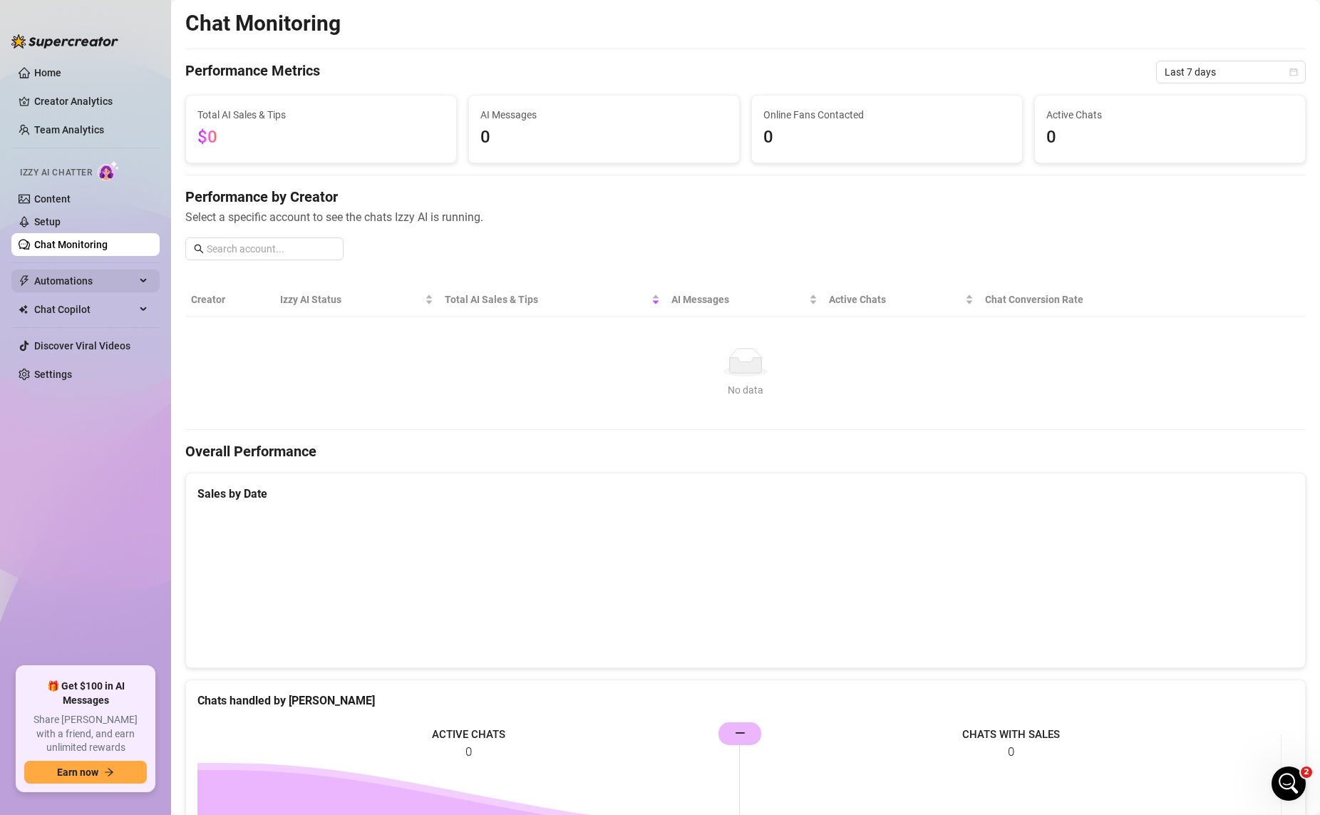
click at [98, 286] on span "Automations" at bounding box center [84, 280] width 101 height 23
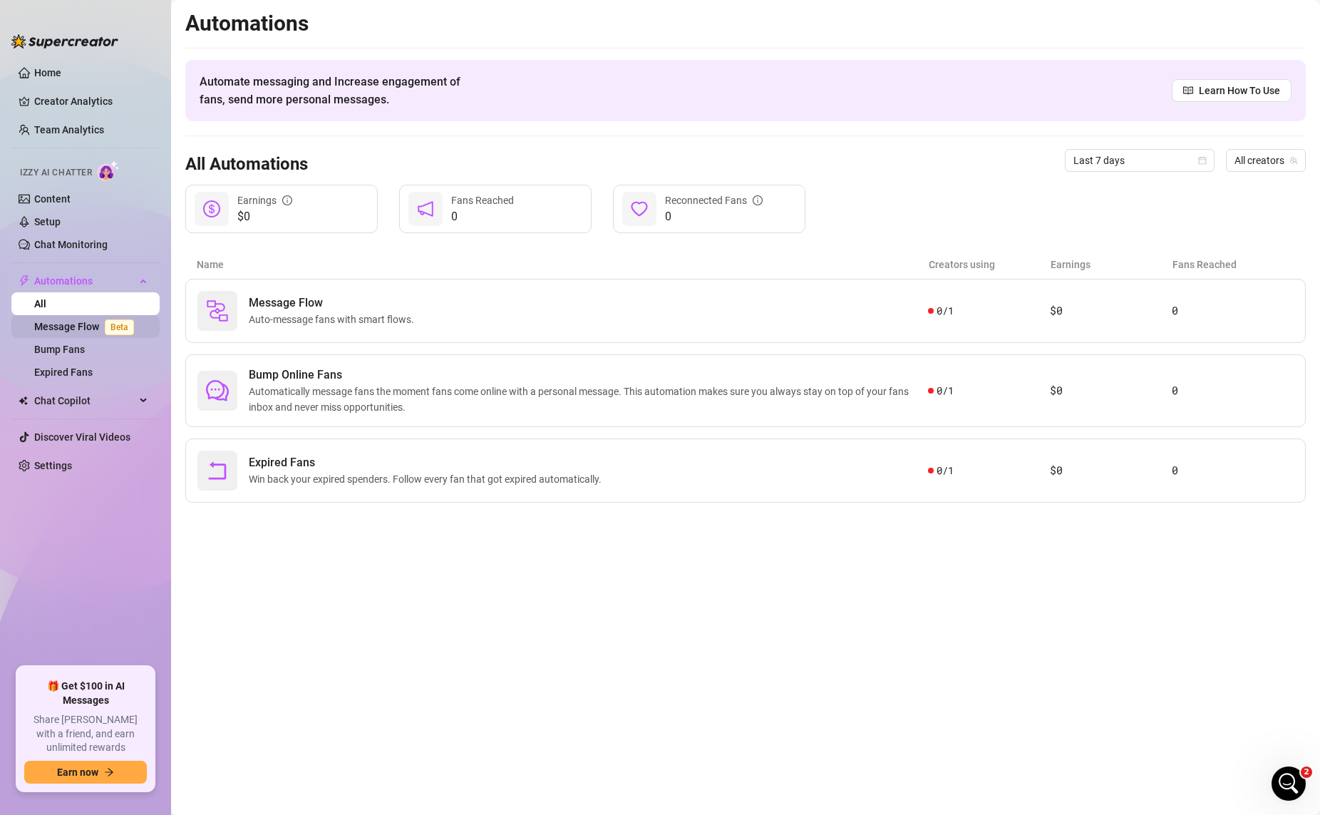
click at [106, 328] on span "Beta" at bounding box center [119, 327] width 29 height 16
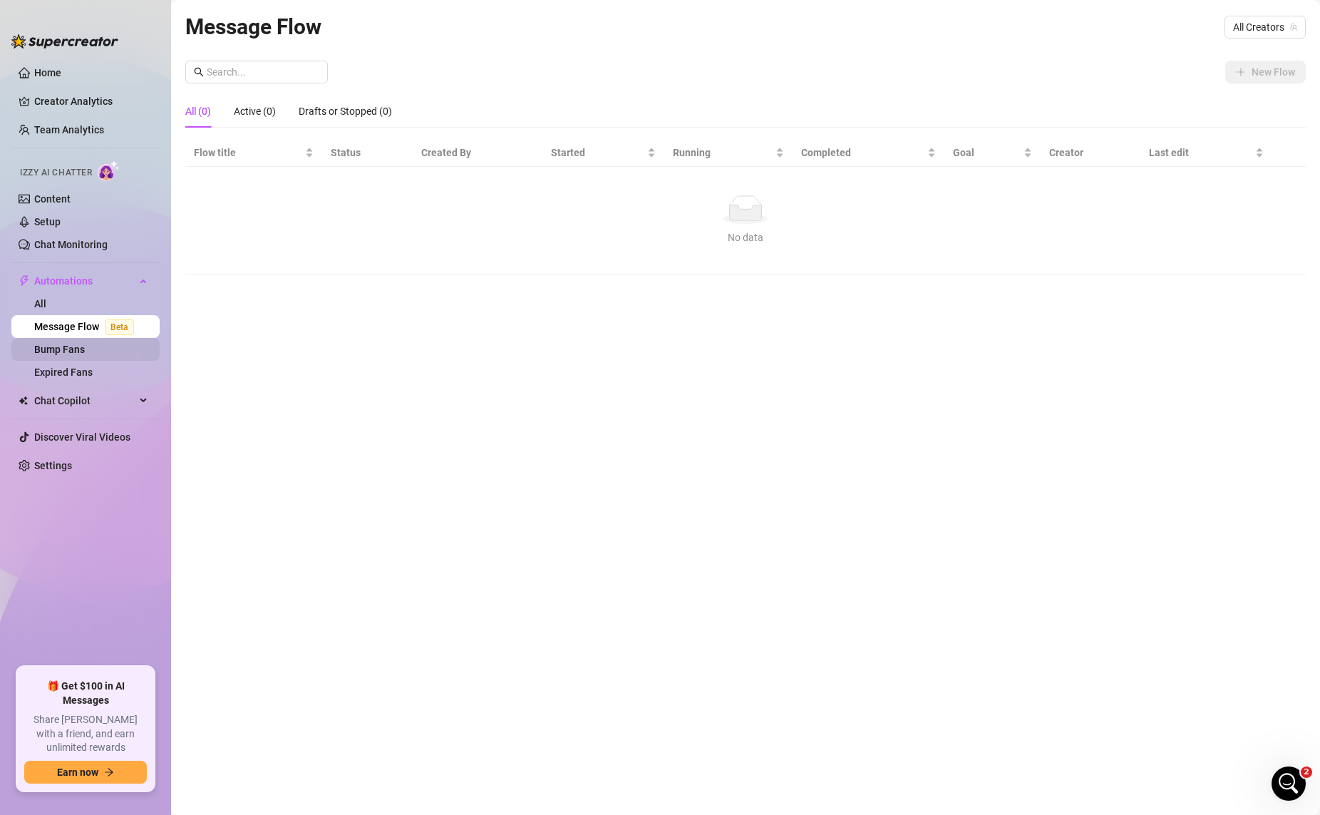
click at [76, 350] on link "Bump Fans" at bounding box center [59, 349] width 51 height 11
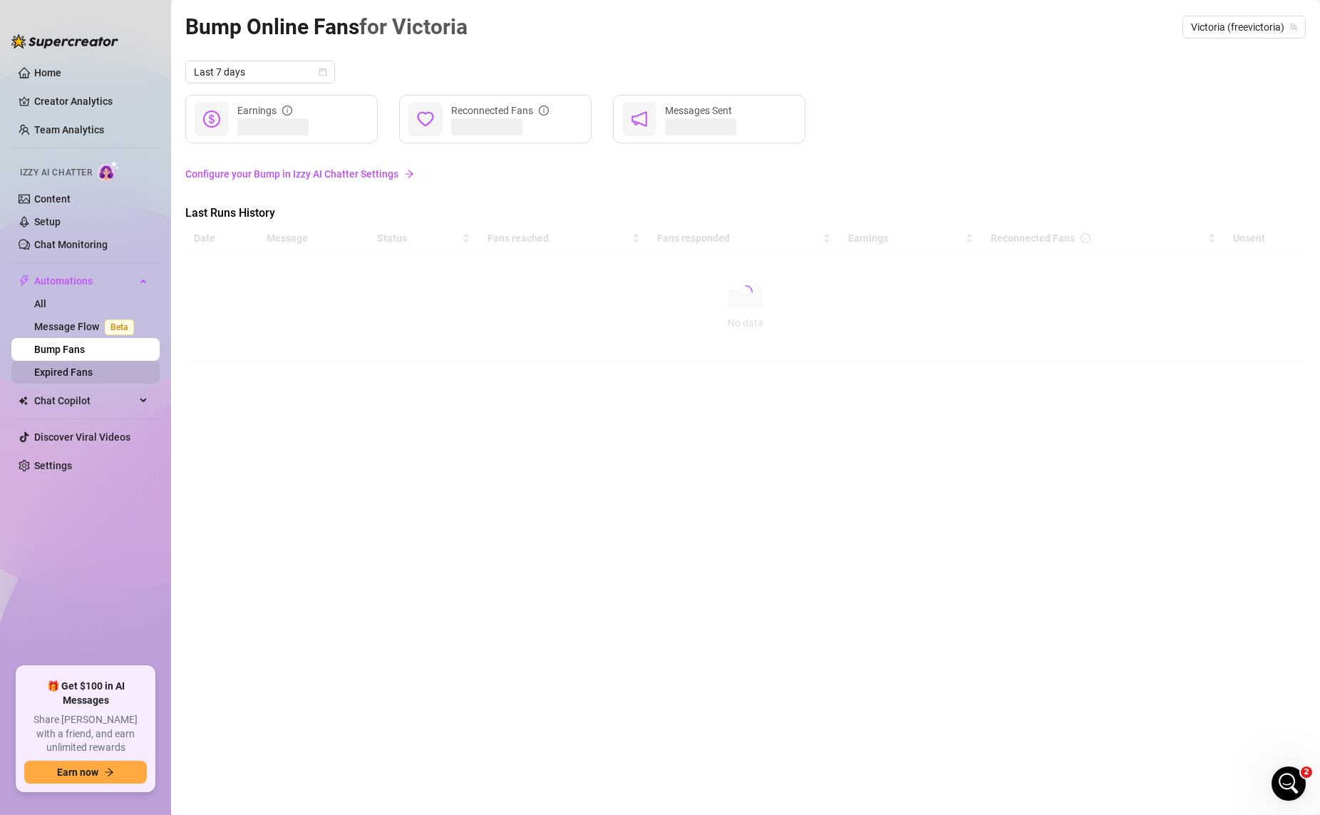
click at [93, 372] on link "Expired Fans" at bounding box center [63, 371] width 58 height 11
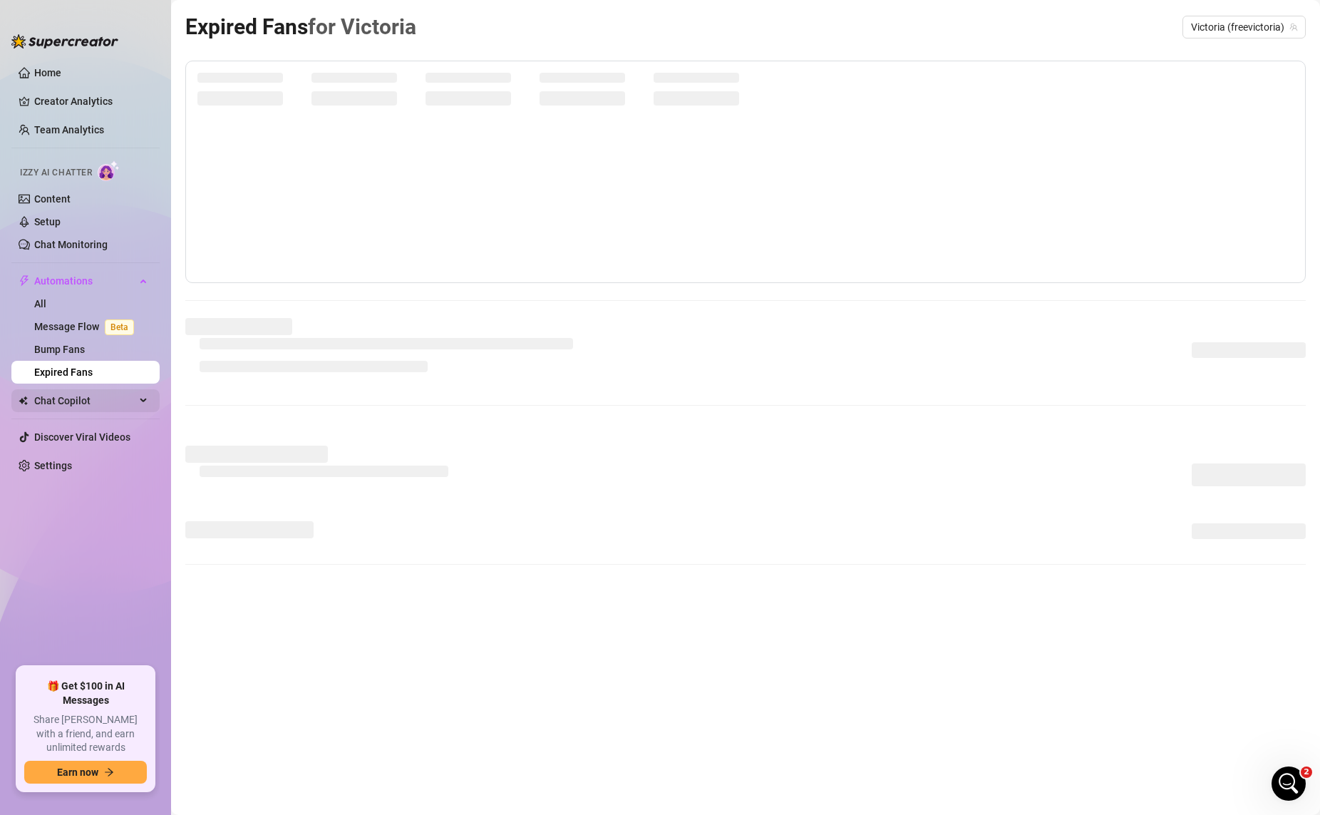
drag, startPoint x: 88, startPoint y: 398, endPoint x: 106, endPoint y: 390, distance: 19.5
click at [90, 397] on span "Chat Copilot" at bounding box center [84, 400] width 101 height 23
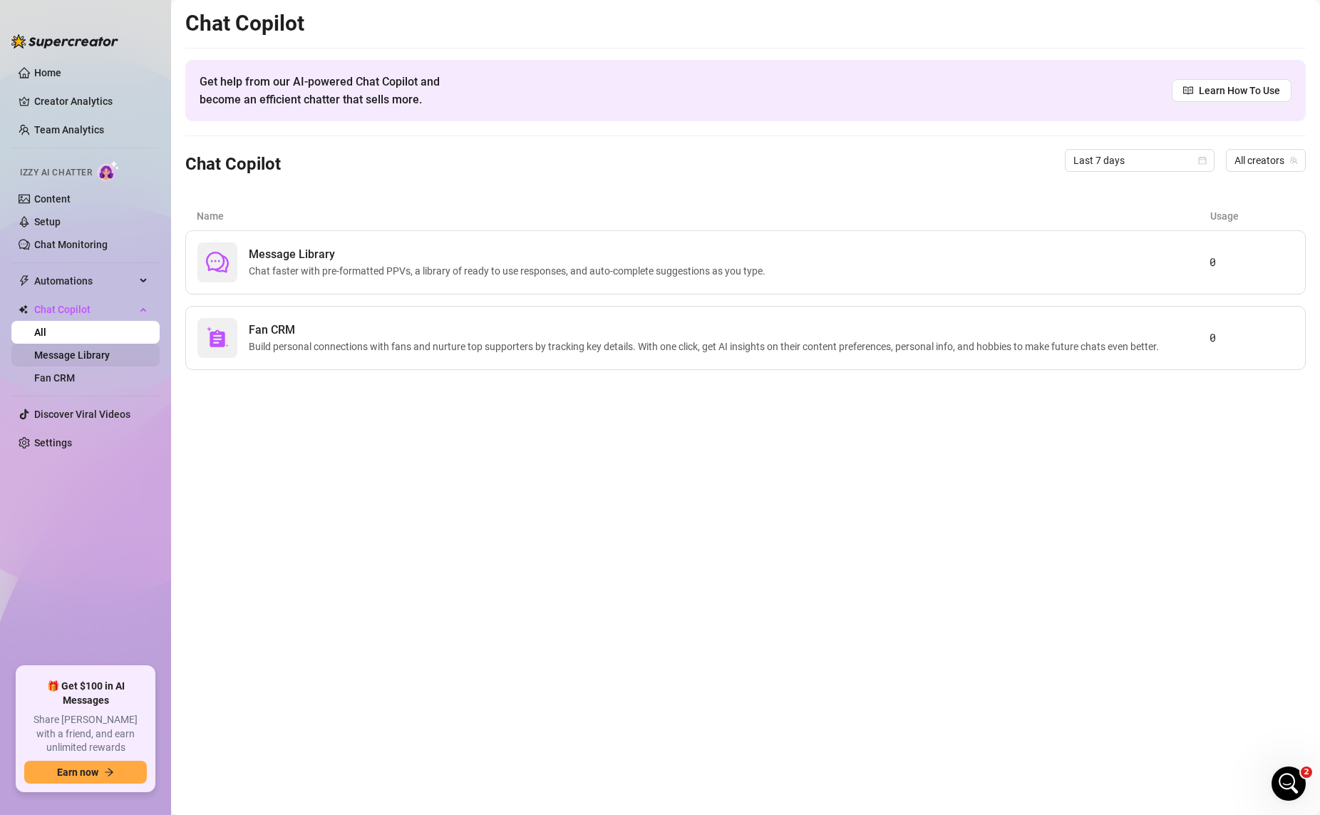
click at [110, 358] on link "Message Library" at bounding box center [72, 354] width 76 height 11
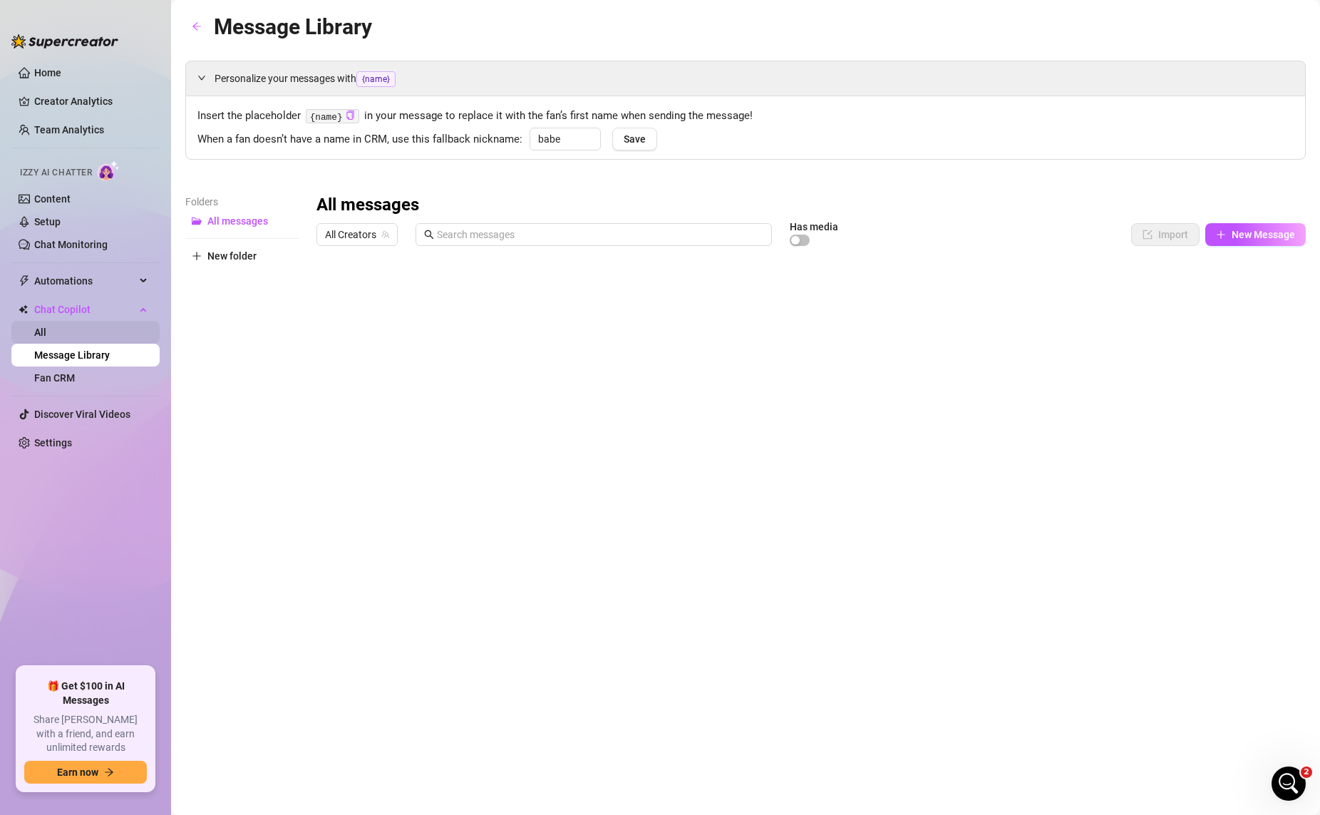
click at [46, 331] on link "All" at bounding box center [40, 331] width 12 height 11
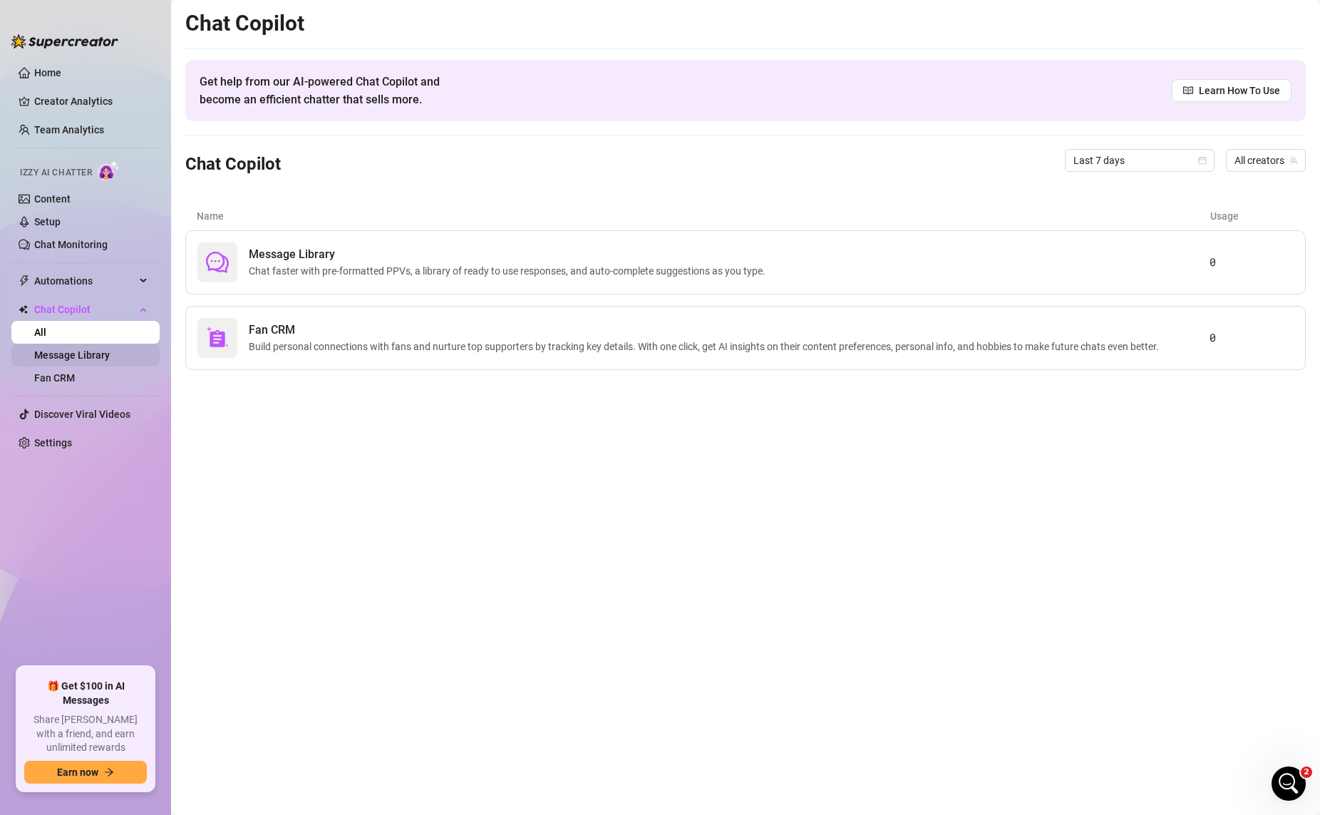
click at [78, 361] on link "Message Library" at bounding box center [72, 354] width 76 height 11
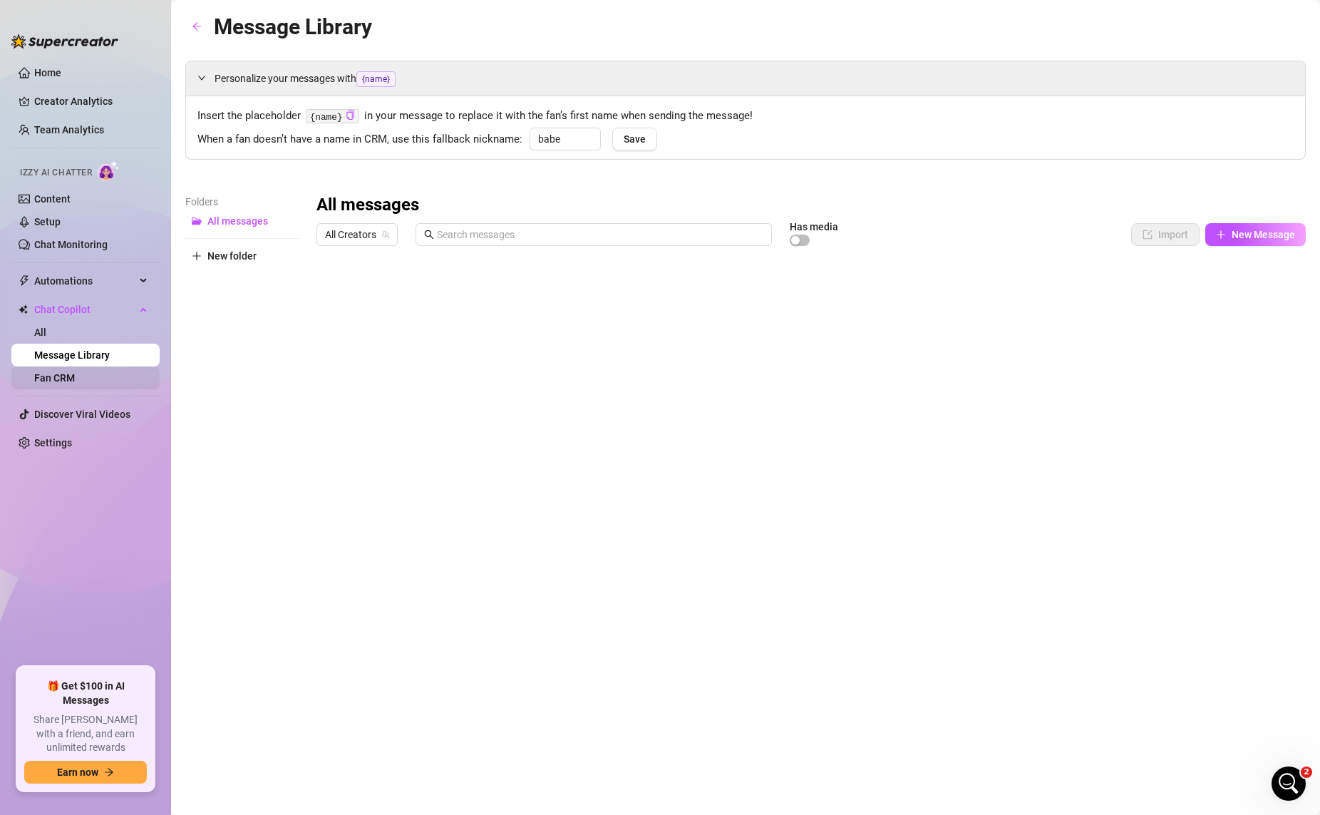
click at [75, 379] on link "Fan CRM" at bounding box center [54, 377] width 41 height 11
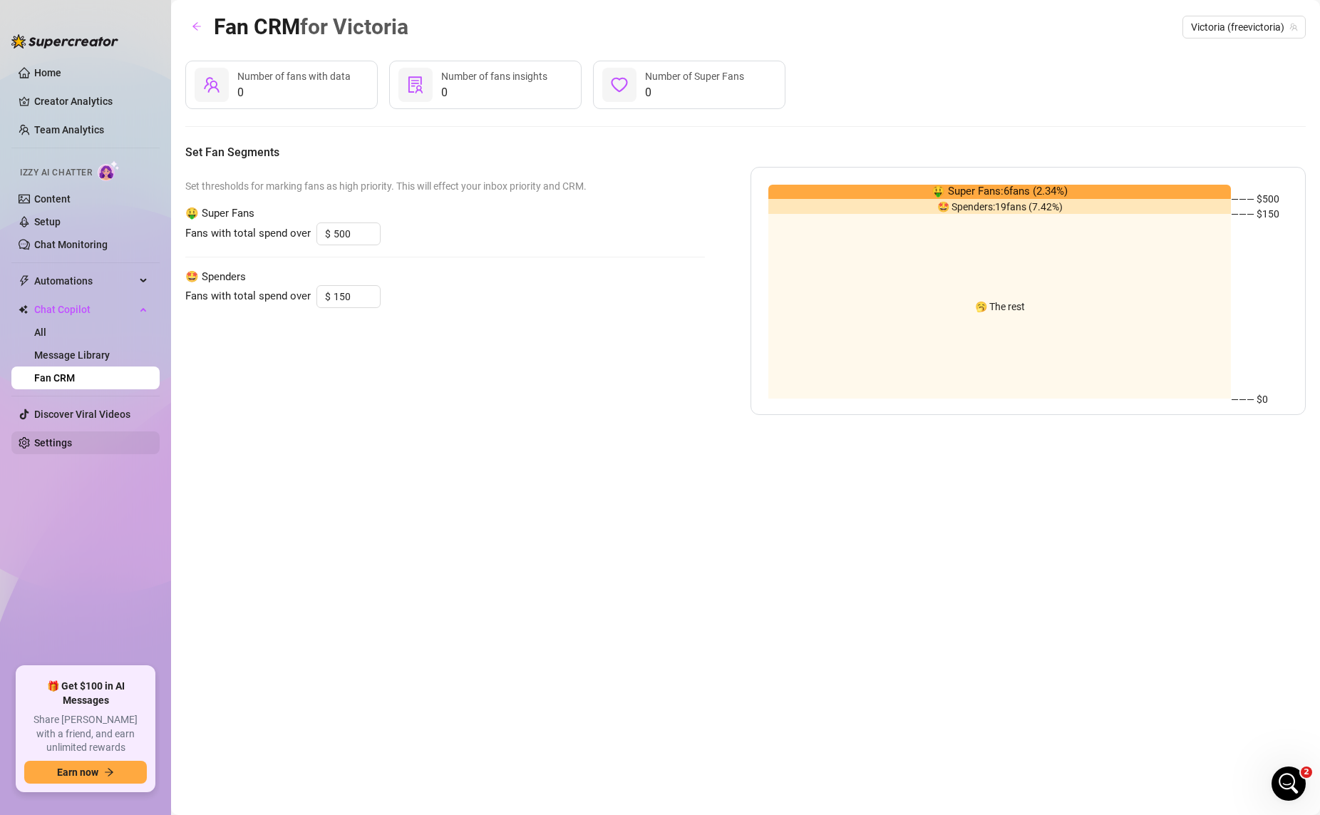
click at [50, 438] on link "Settings" at bounding box center [53, 442] width 38 height 11
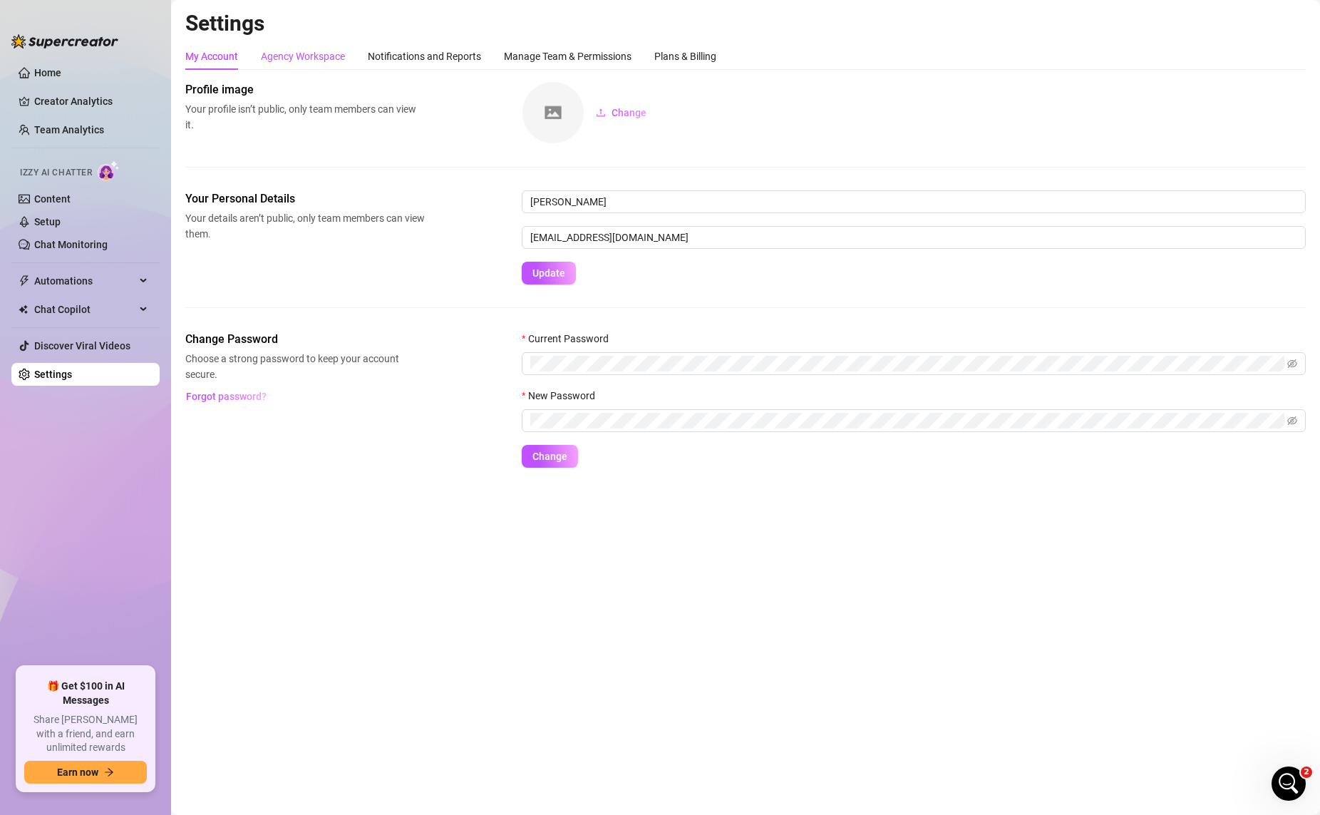
click at [309, 60] on div "Agency Workspace" at bounding box center [303, 56] width 84 height 16
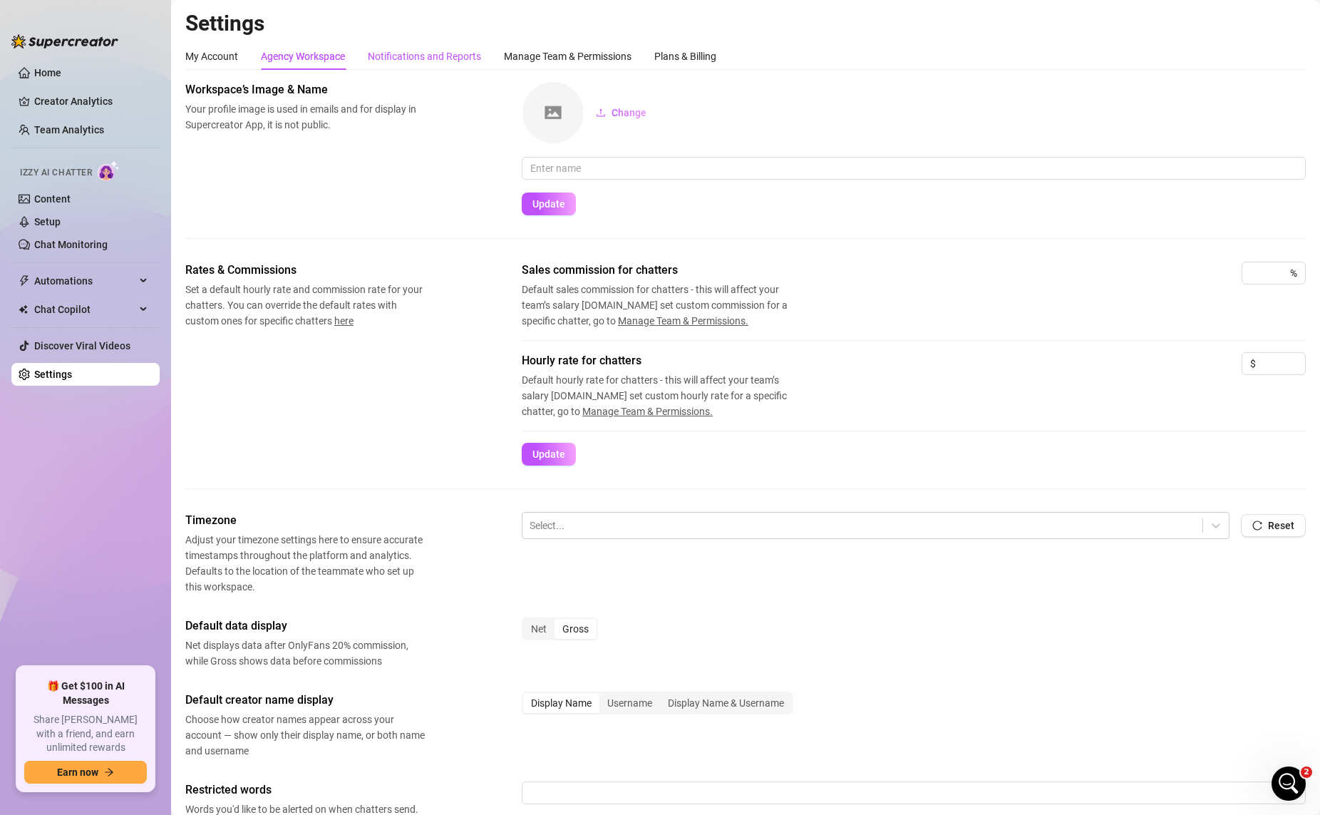
click at [439, 58] on div "Notifications and Reports" at bounding box center [424, 56] width 113 height 16
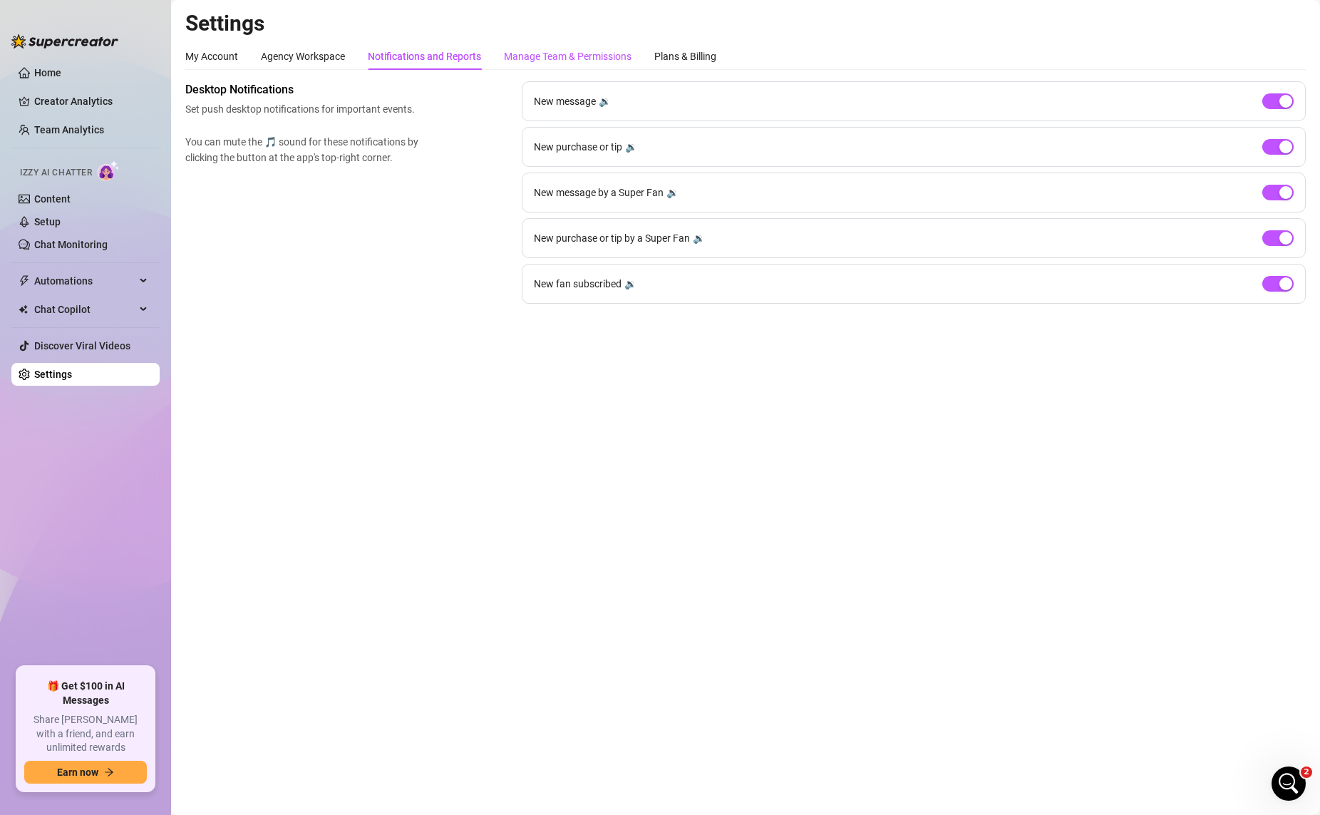
click at [545, 54] on div "Manage Team & Permissions" at bounding box center [568, 56] width 128 height 16
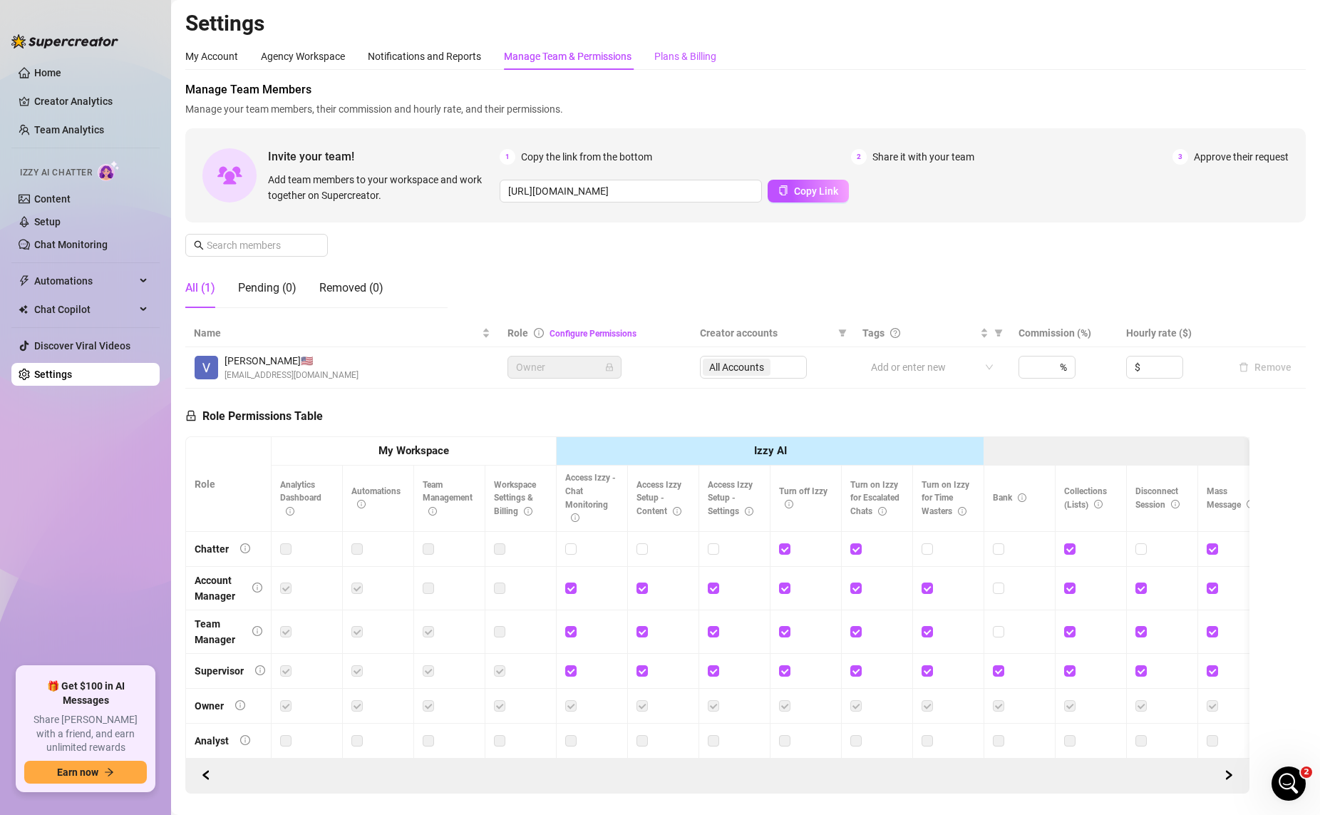
click at [694, 56] on div "Plans & Billing" at bounding box center [685, 56] width 62 height 16
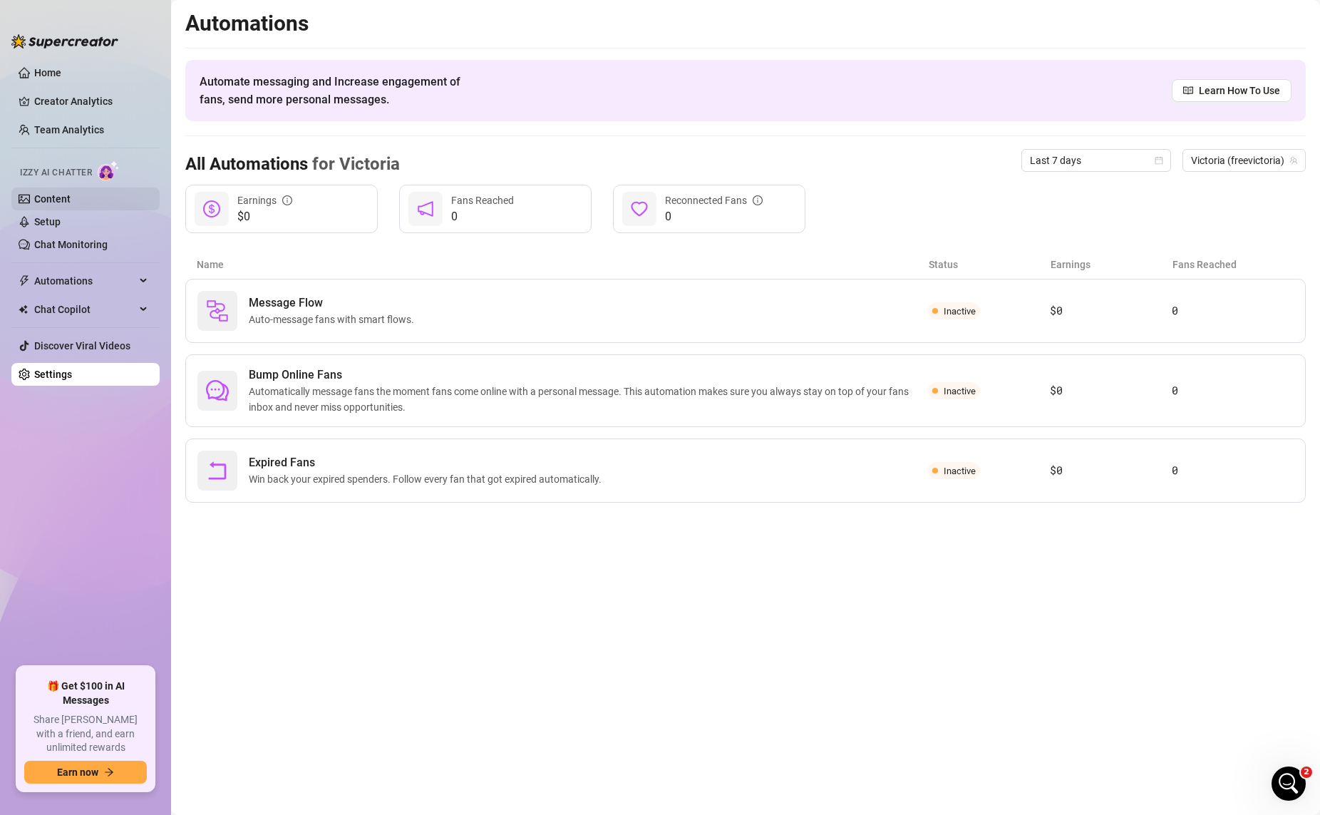
click at [41, 193] on link "Content" at bounding box center [52, 198] width 36 height 11
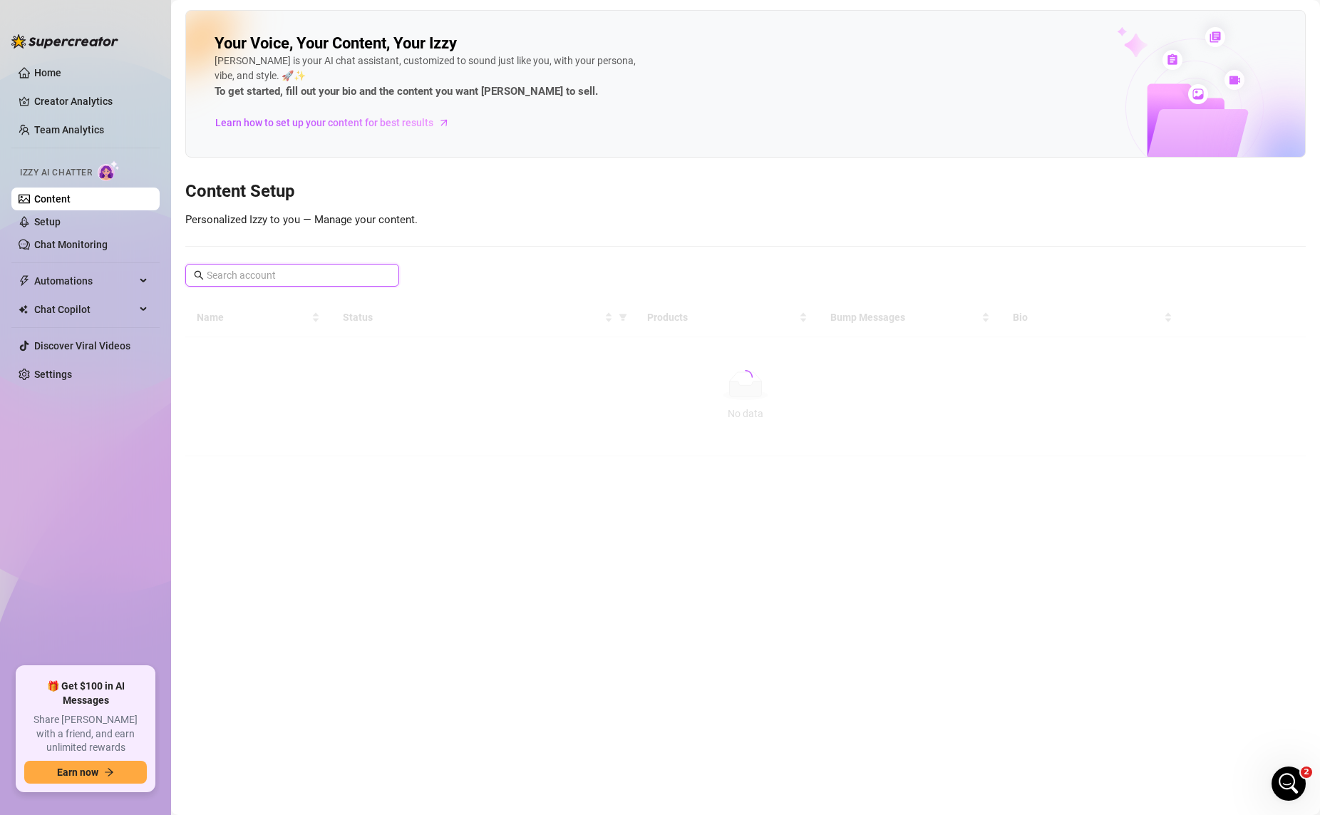
click at [314, 282] on input "text" at bounding box center [293, 275] width 172 height 16
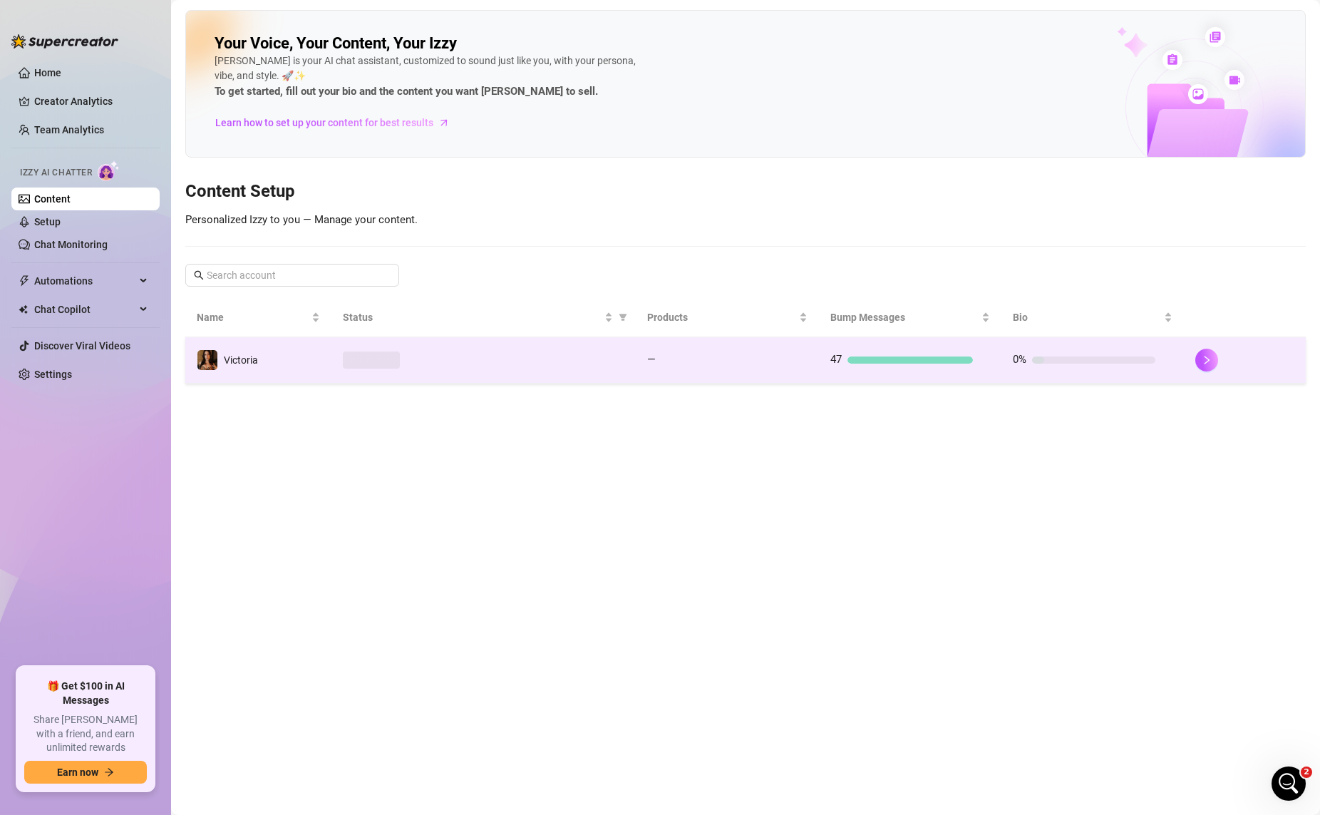
click at [903, 360] on div at bounding box center [909, 359] width 125 height 7
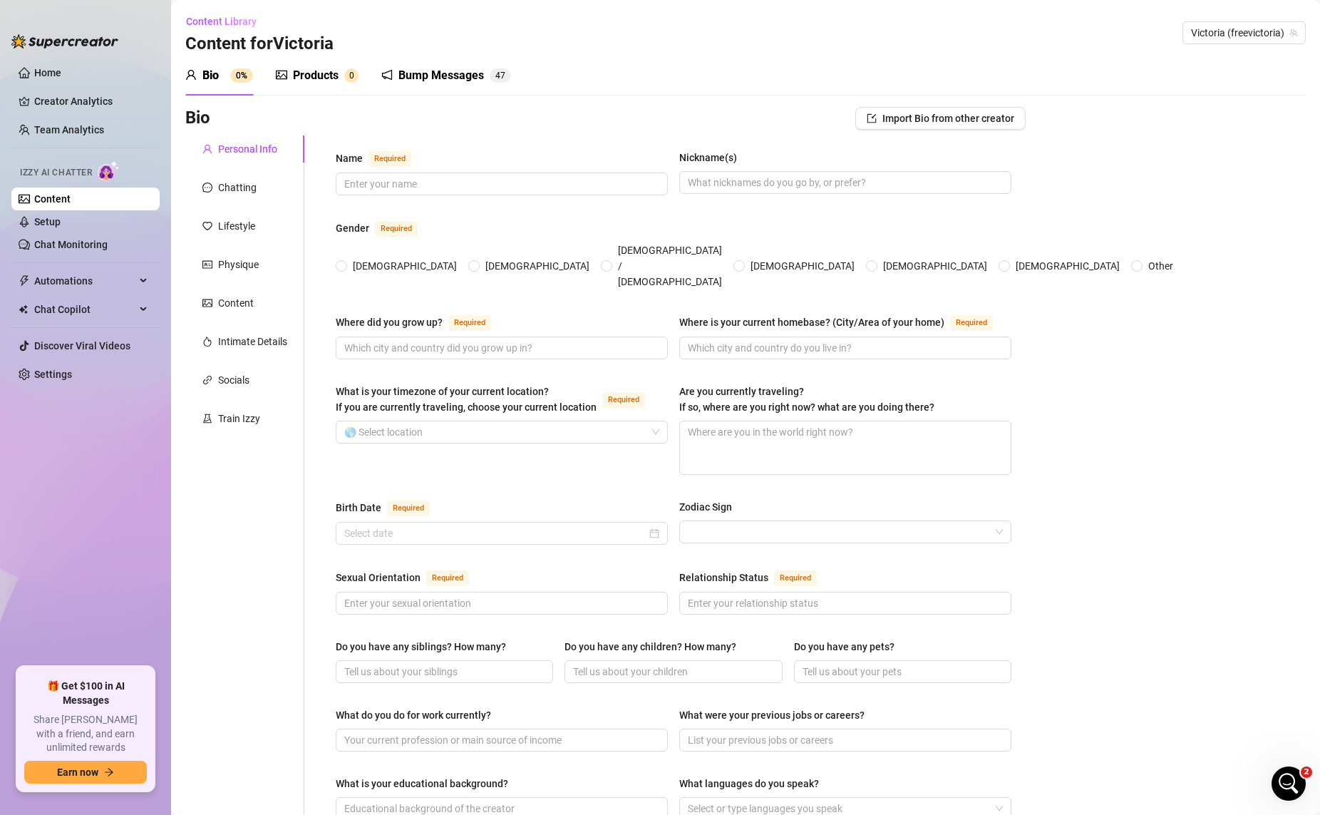
click at [452, 65] on div "Bump Messages 4 7" at bounding box center [446, 76] width 130 height 40
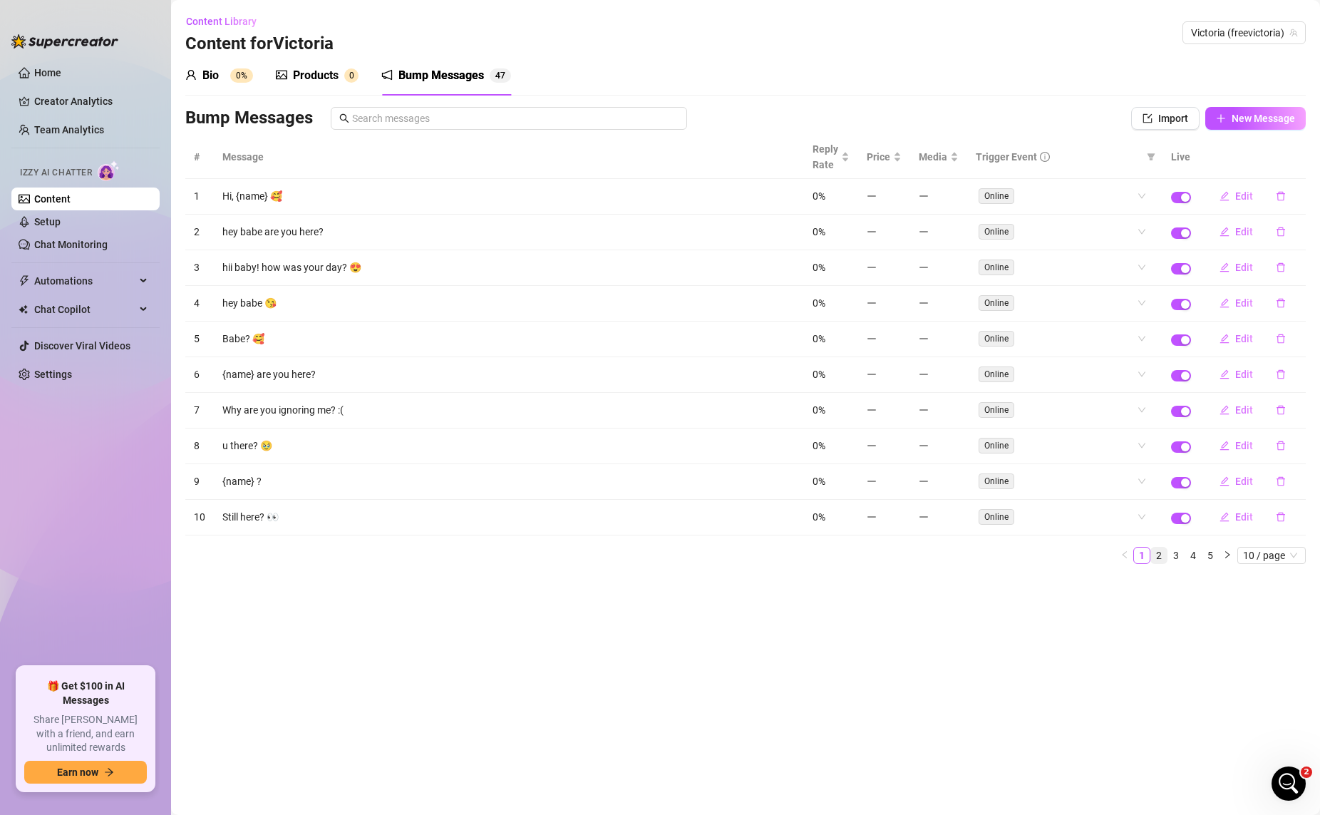
click at [1011, 550] on link "2" at bounding box center [1159, 555] width 16 height 16
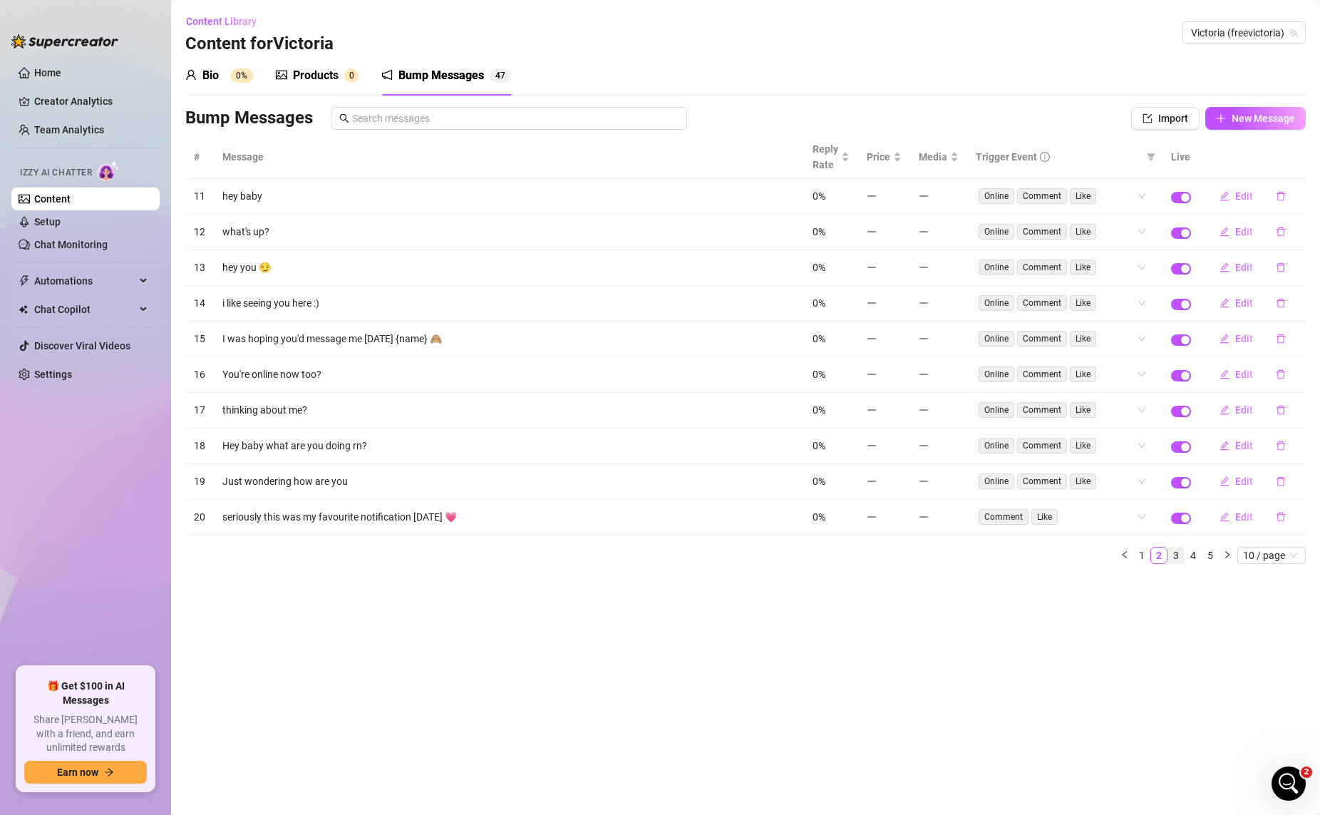
click at [1011, 558] on link "3" at bounding box center [1176, 555] width 16 height 16
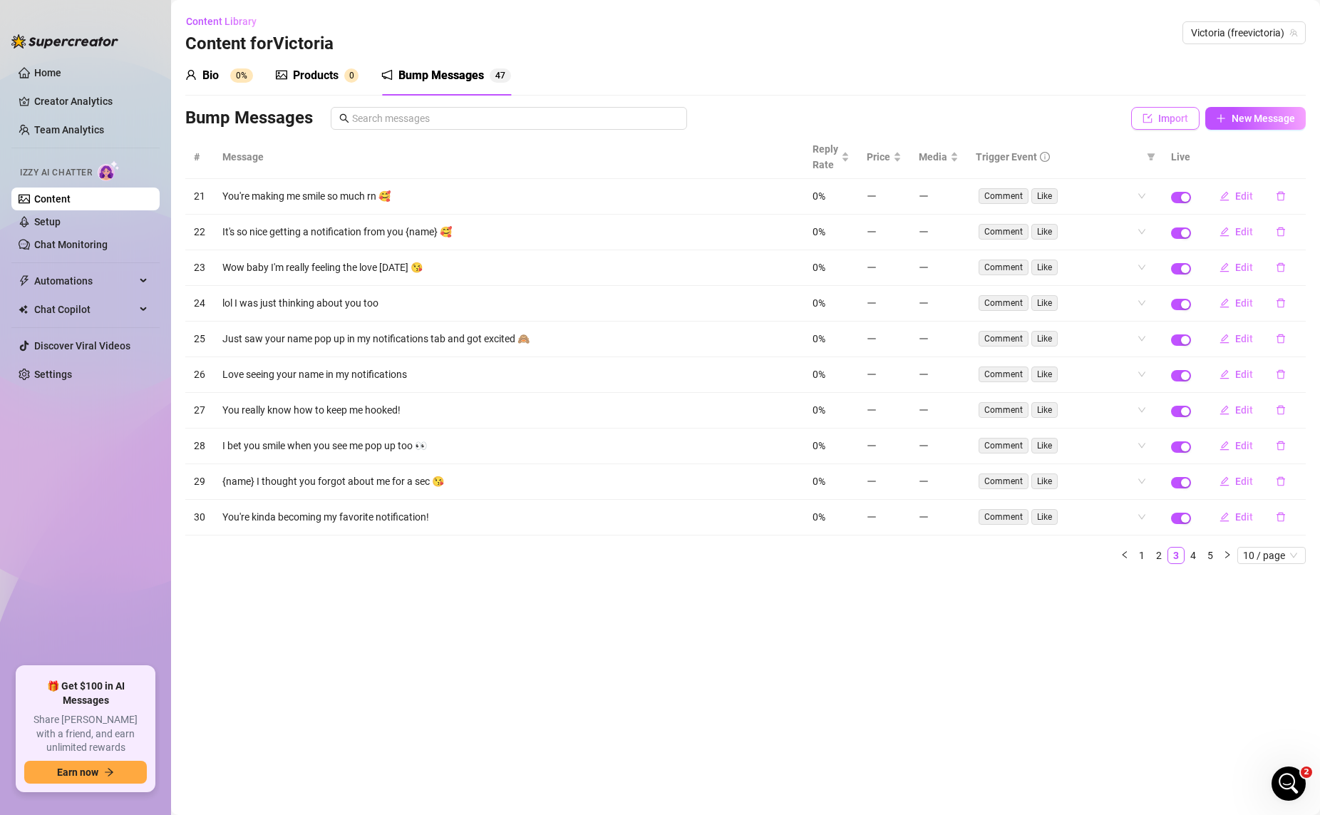
click at [1011, 116] on span "Import" at bounding box center [1173, 118] width 30 height 11
type textarea "Type your message here..."
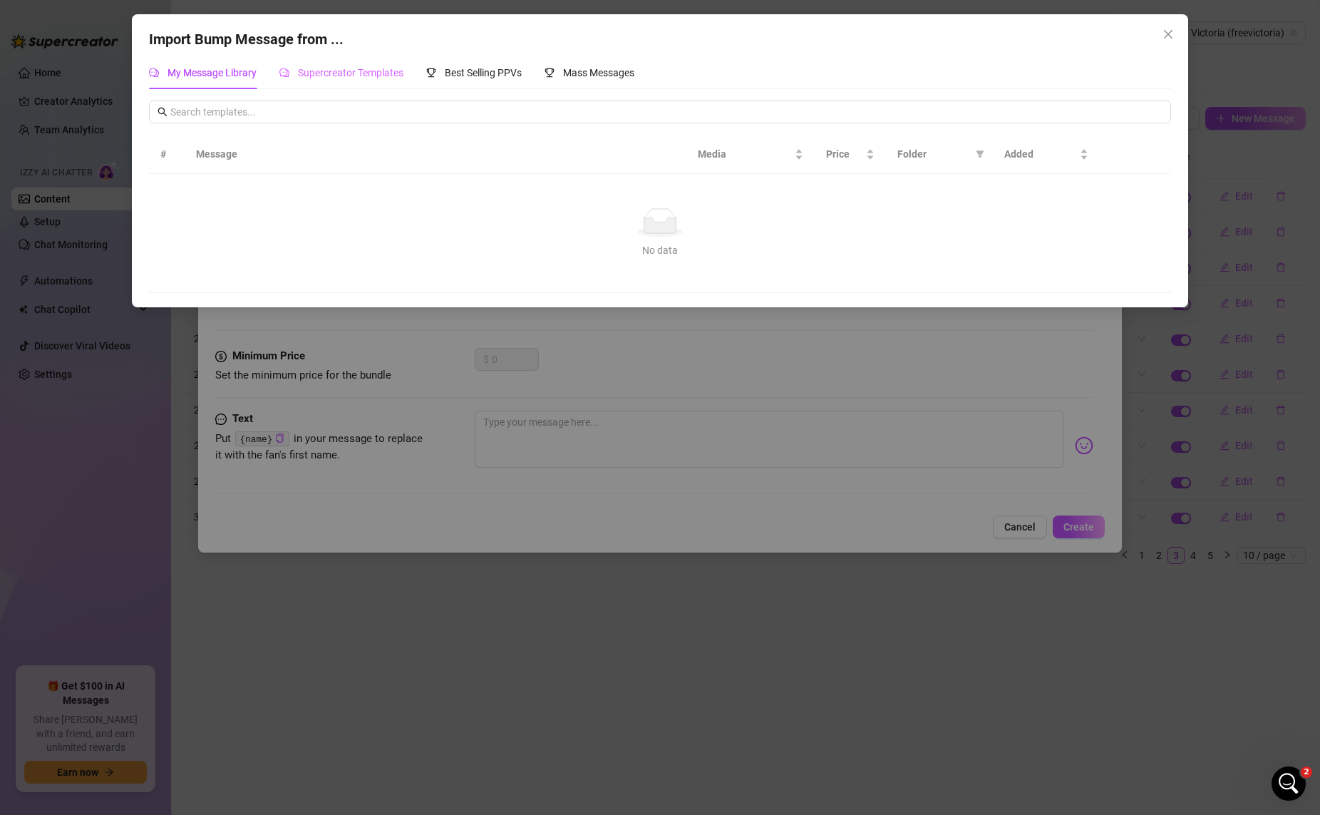
click at [384, 82] on div "Supercreator Templates" at bounding box center [341, 72] width 124 height 33
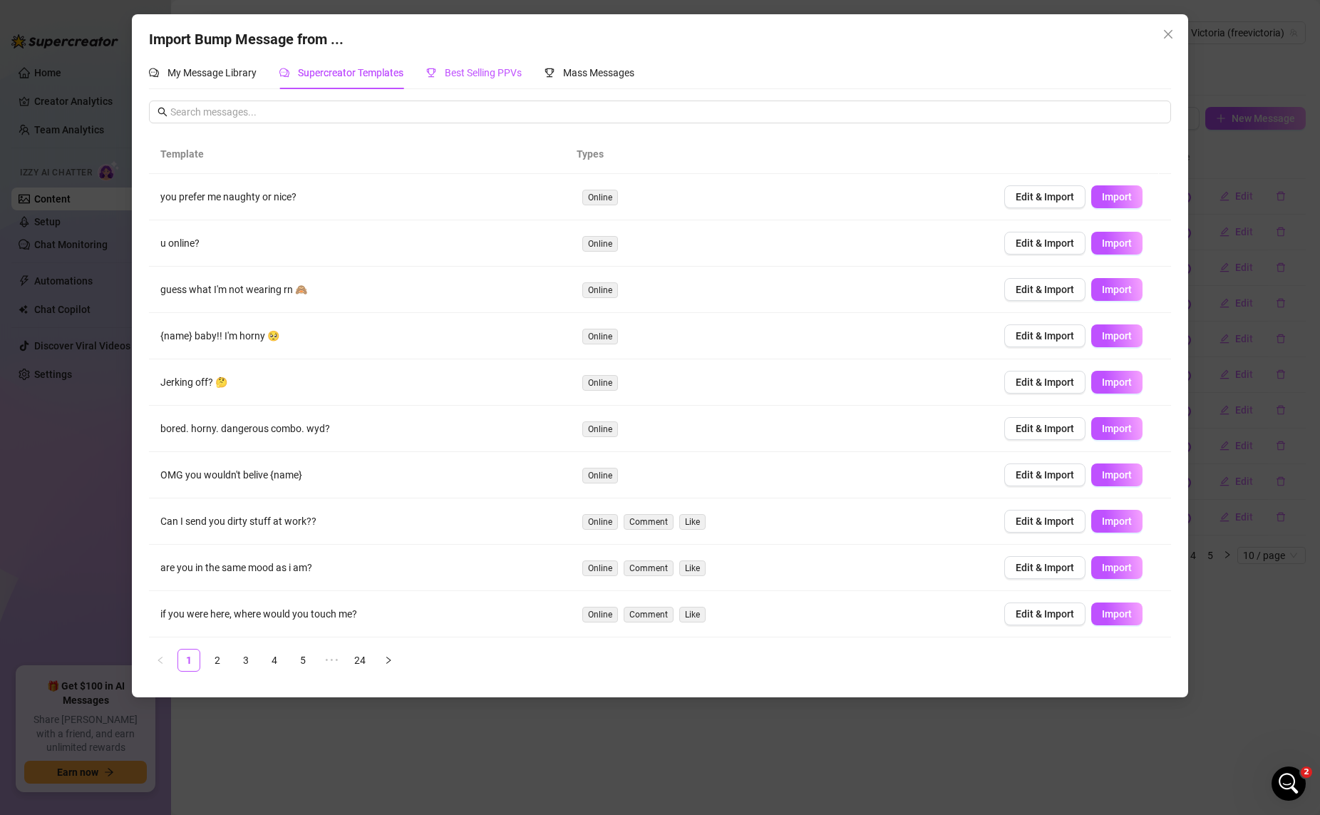
click at [486, 67] on span "Best Selling PPVs" at bounding box center [483, 72] width 77 height 11
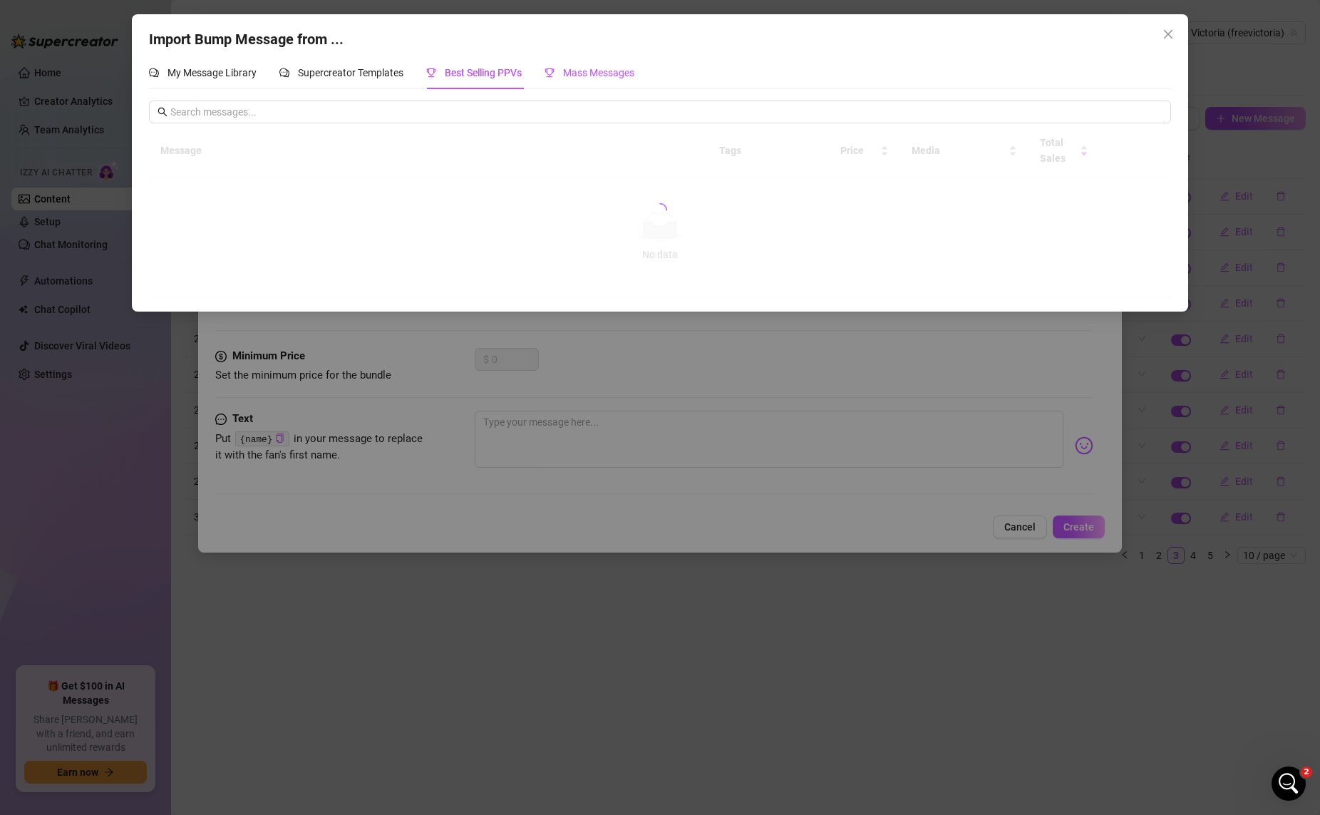
click at [606, 76] on span "Mass Messages" at bounding box center [598, 72] width 71 height 11
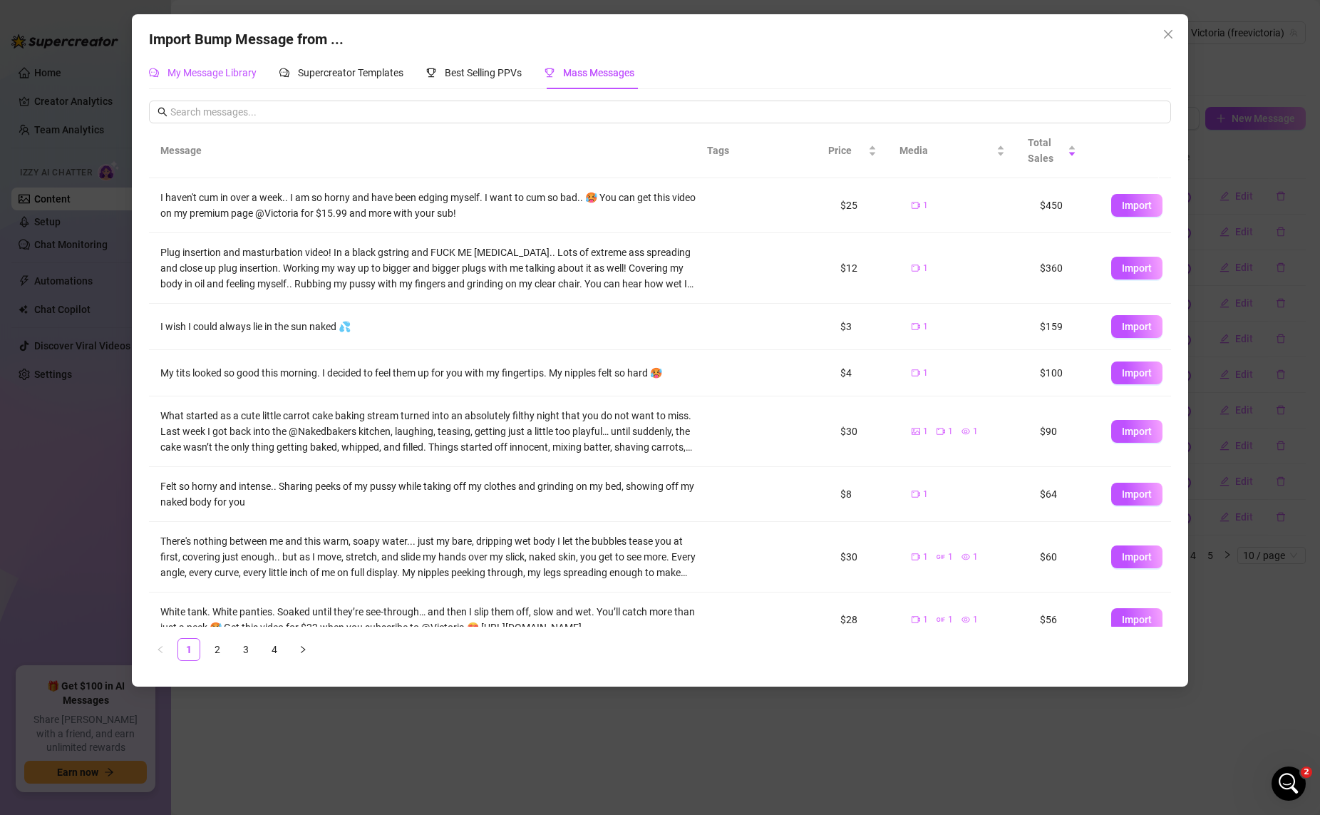
click at [217, 74] on span "My Message Library" at bounding box center [211, 72] width 89 height 11
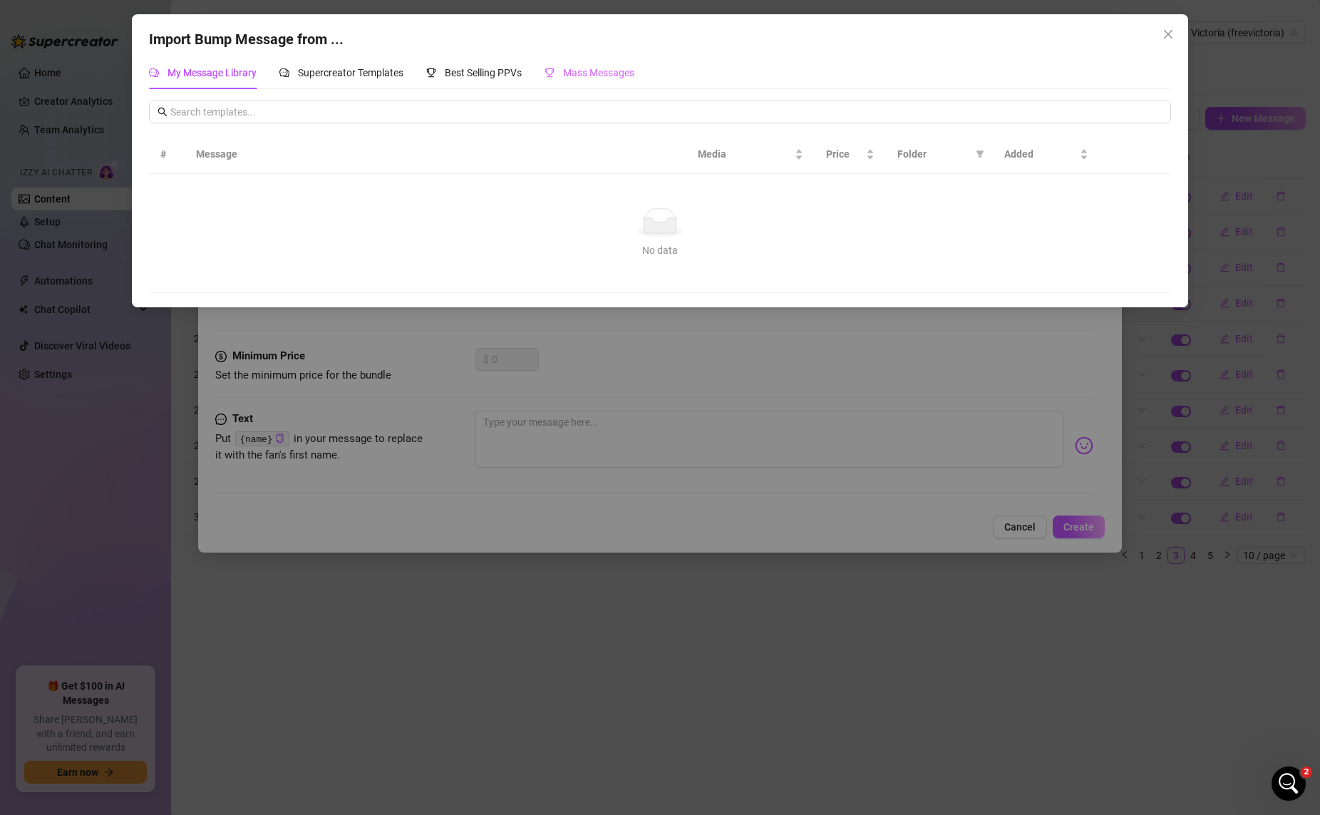
click at [585, 88] on div "Mass Messages" at bounding box center [590, 72] width 90 height 33
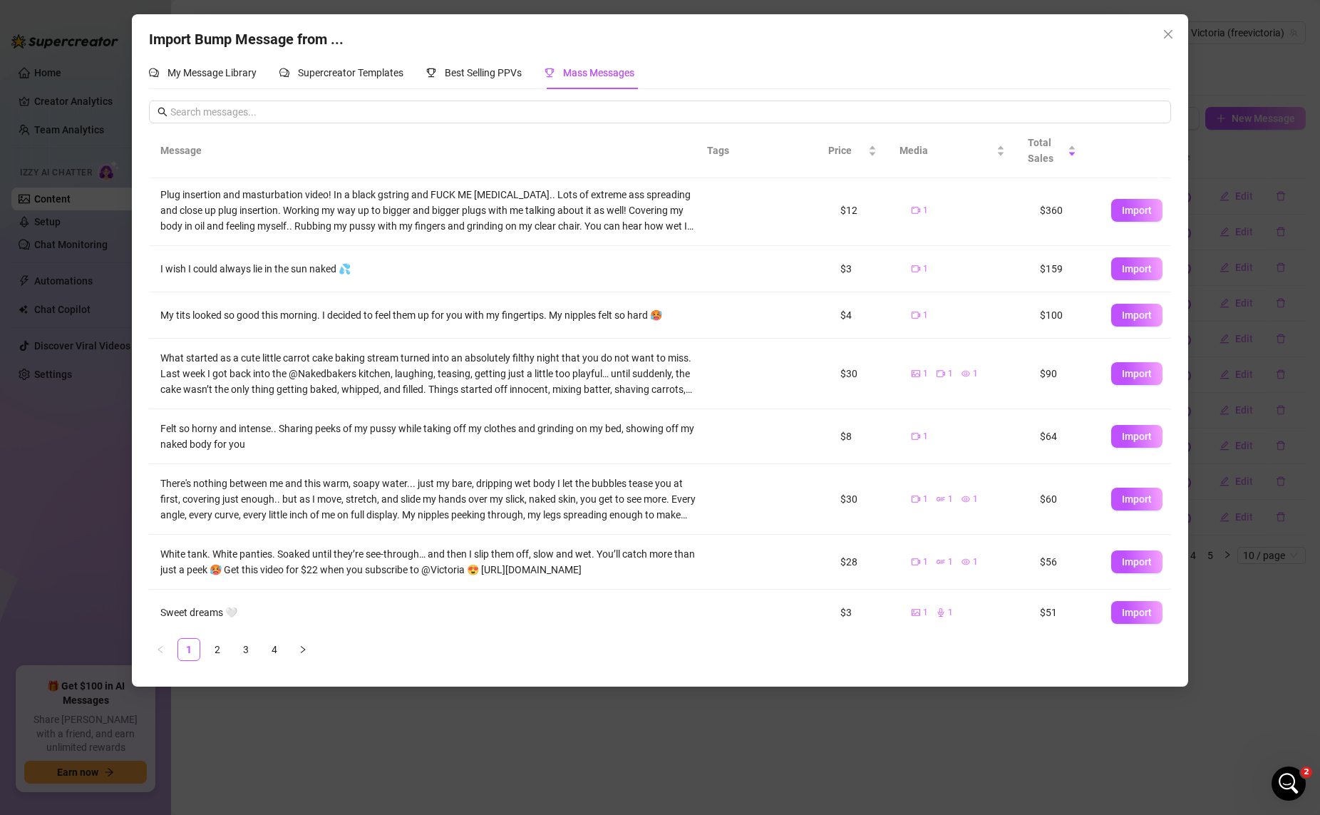
scroll to position [138, 0]
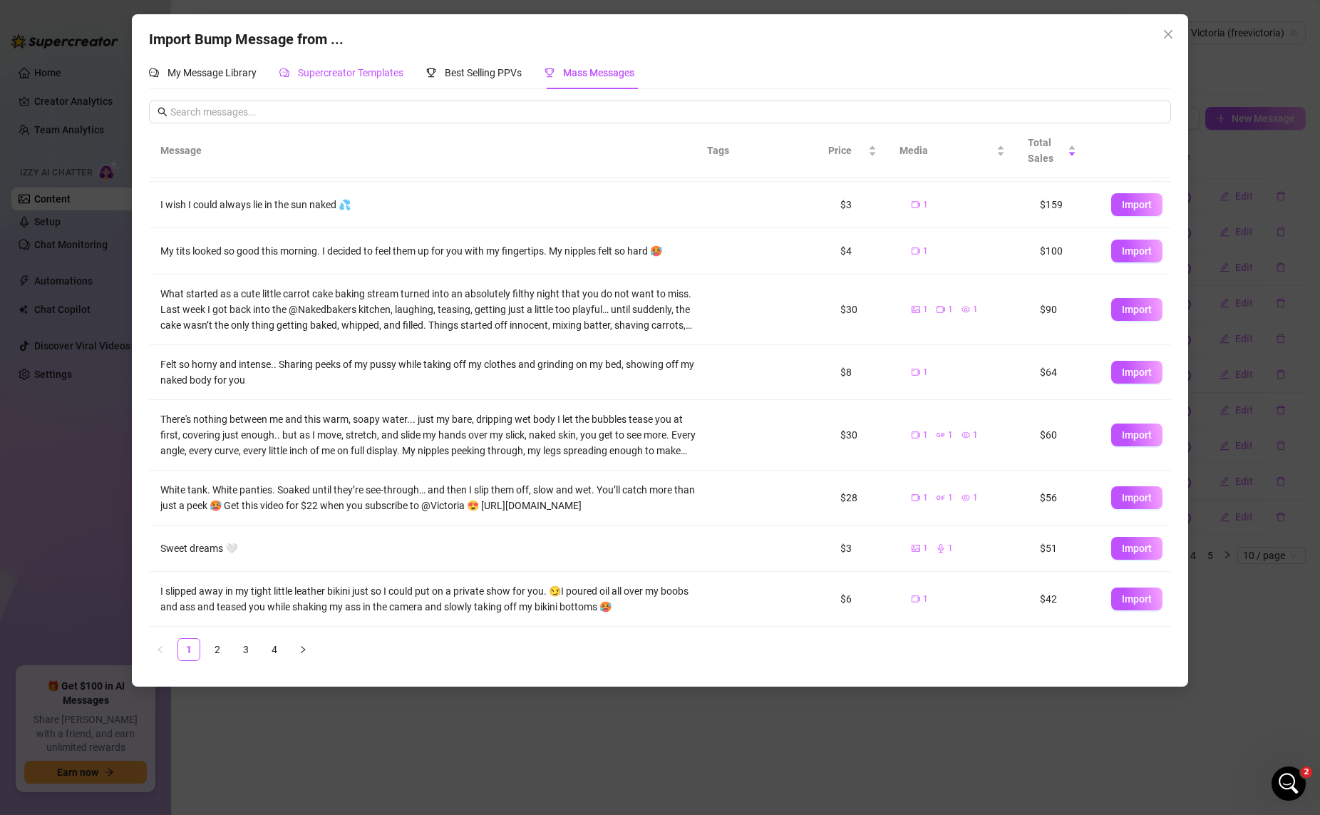
click at [347, 68] on span "Supercreator Templates" at bounding box center [350, 72] width 105 height 11
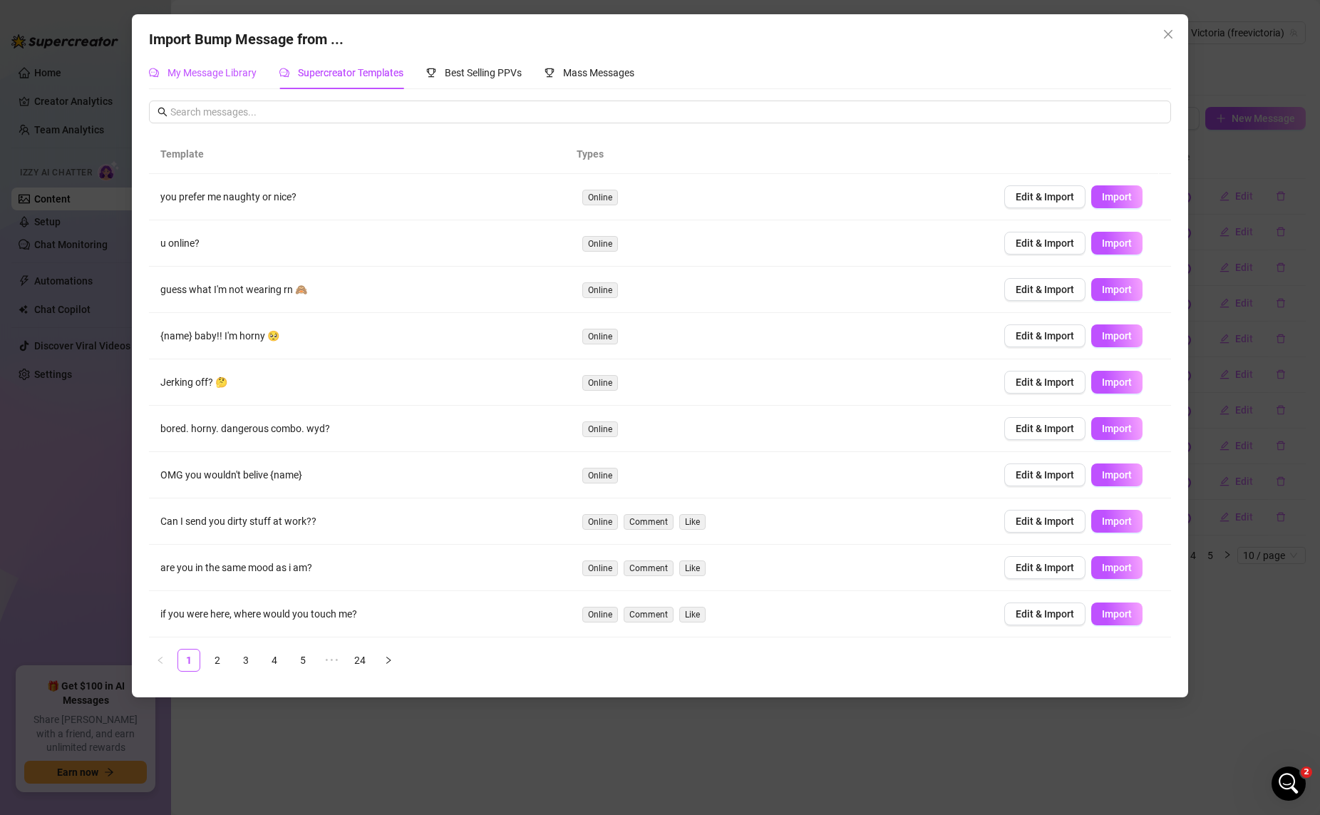
click at [234, 69] on span "My Message Library" at bounding box center [211, 72] width 89 height 11
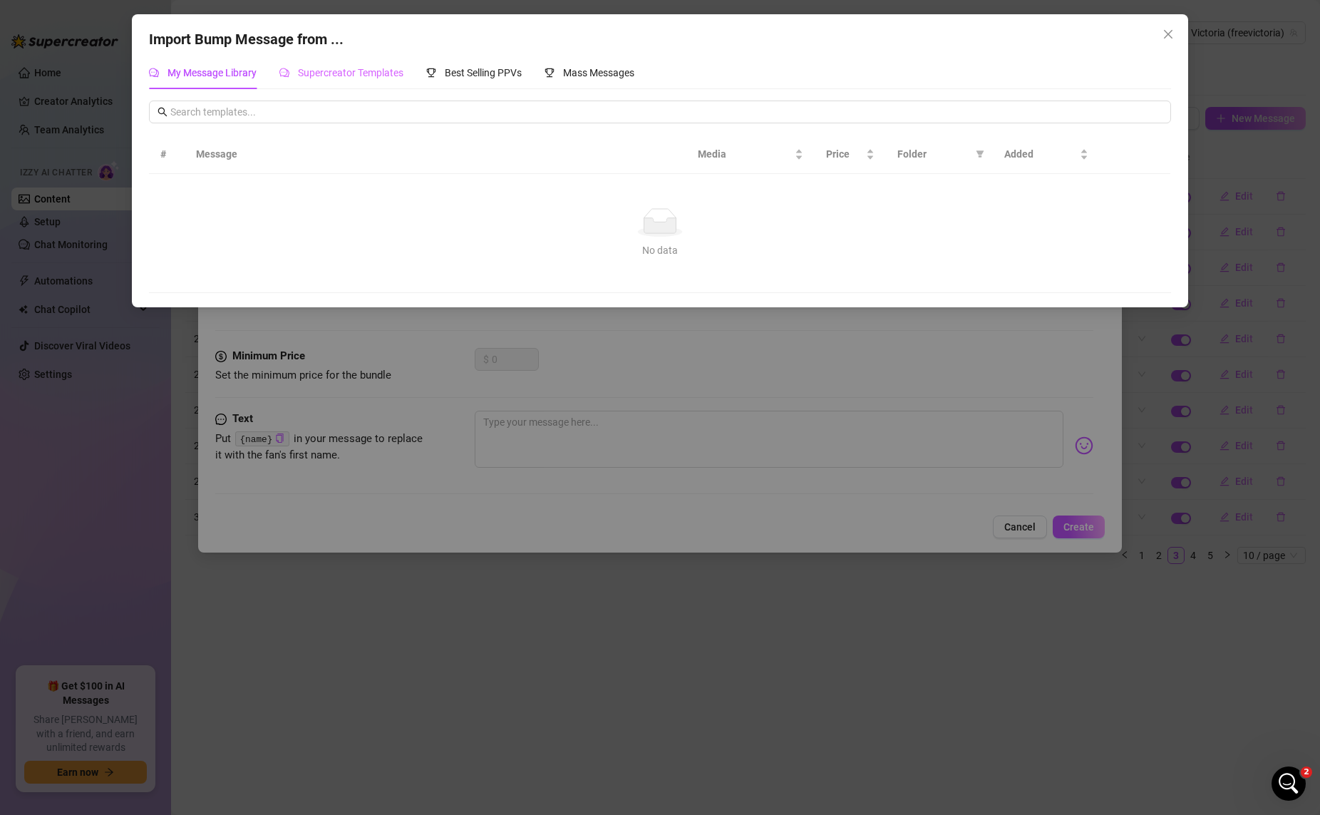
click at [345, 83] on div "Supercreator Templates" at bounding box center [341, 72] width 124 height 33
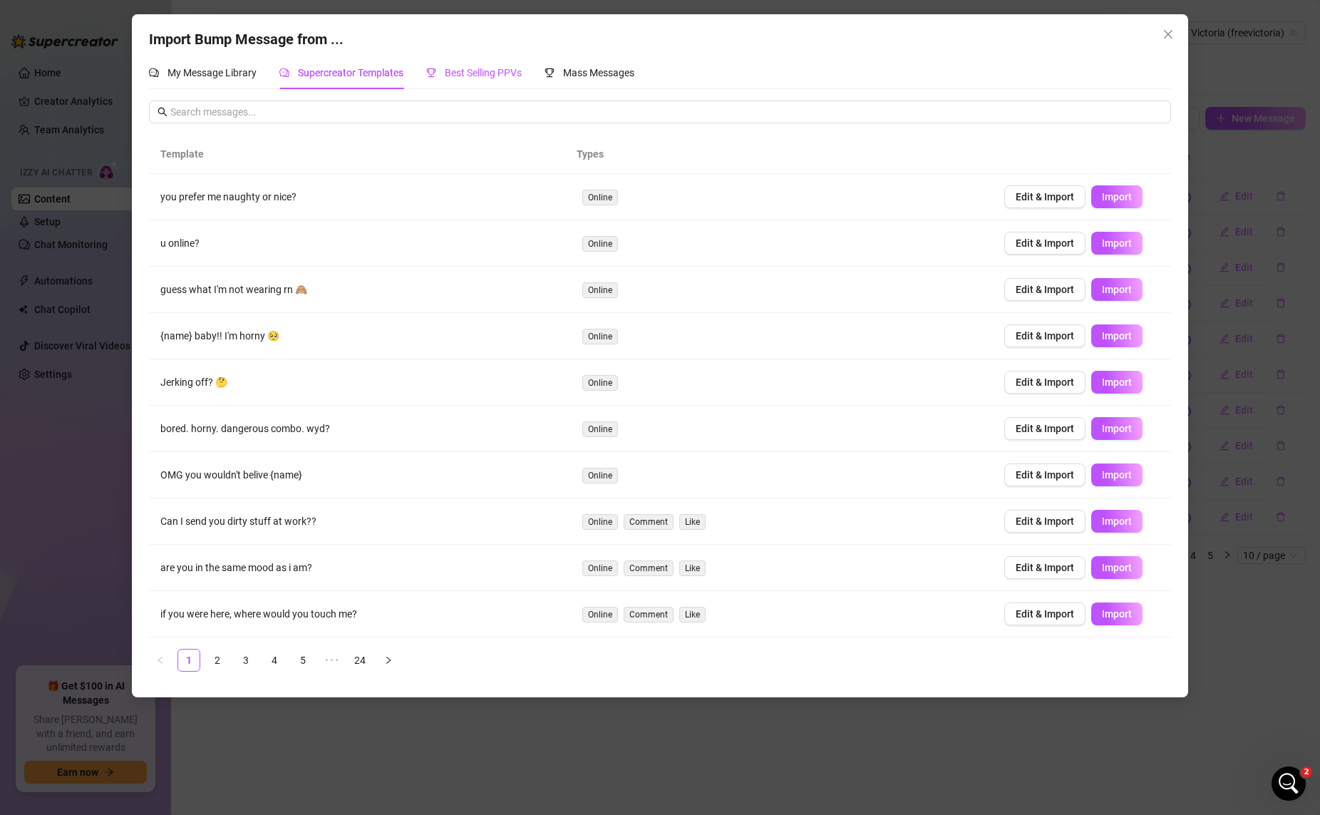
click at [515, 67] on span "Best Selling PPVs" at bounding box center [483, 72] width 77 height 11
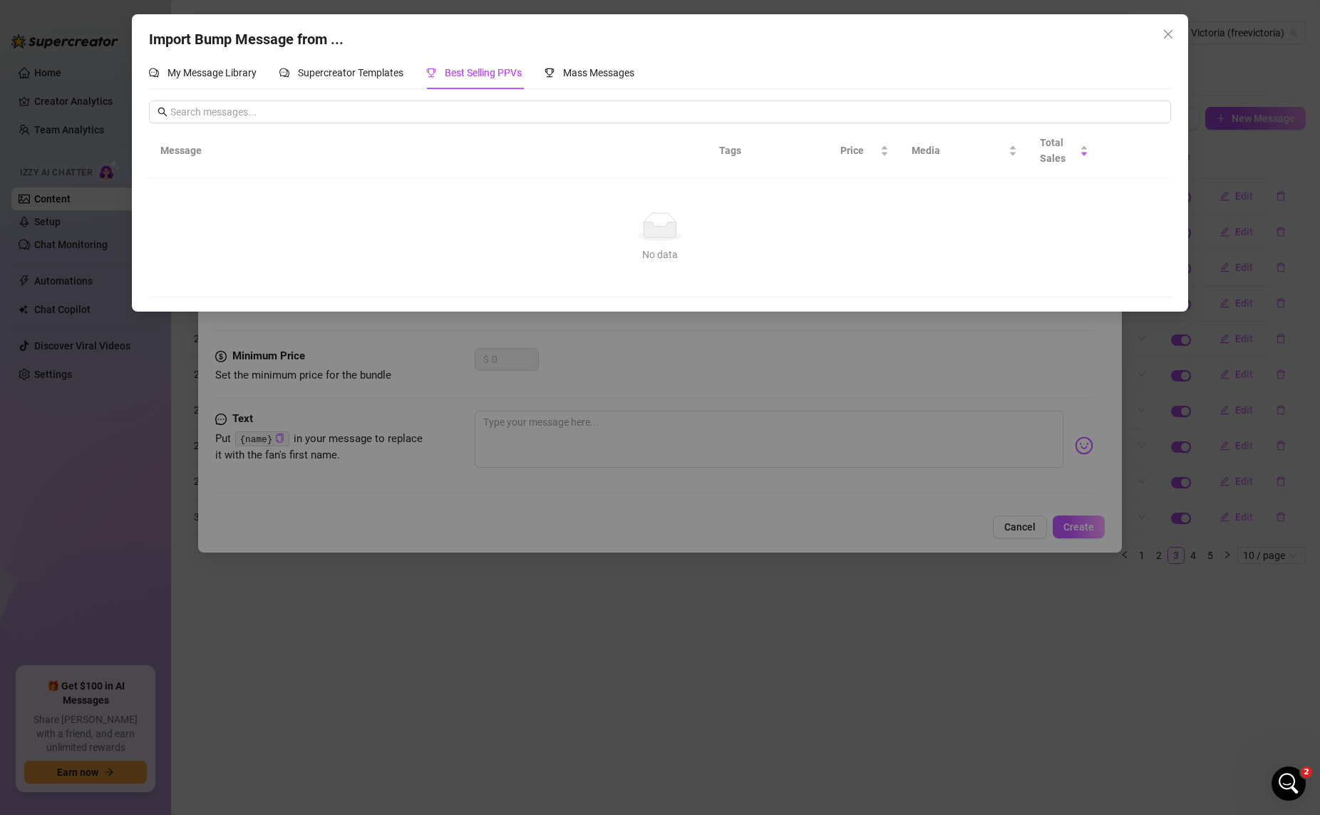
click at [612, 56] on div "Import Bump Message from ... My Message Library Supercreator Templates Best Sel…" at bounding box center [660, 162] width 1056 height 297
click at [601, 72] on span "Mass Messages" at bounding box center [598, 72] width 71 height 11
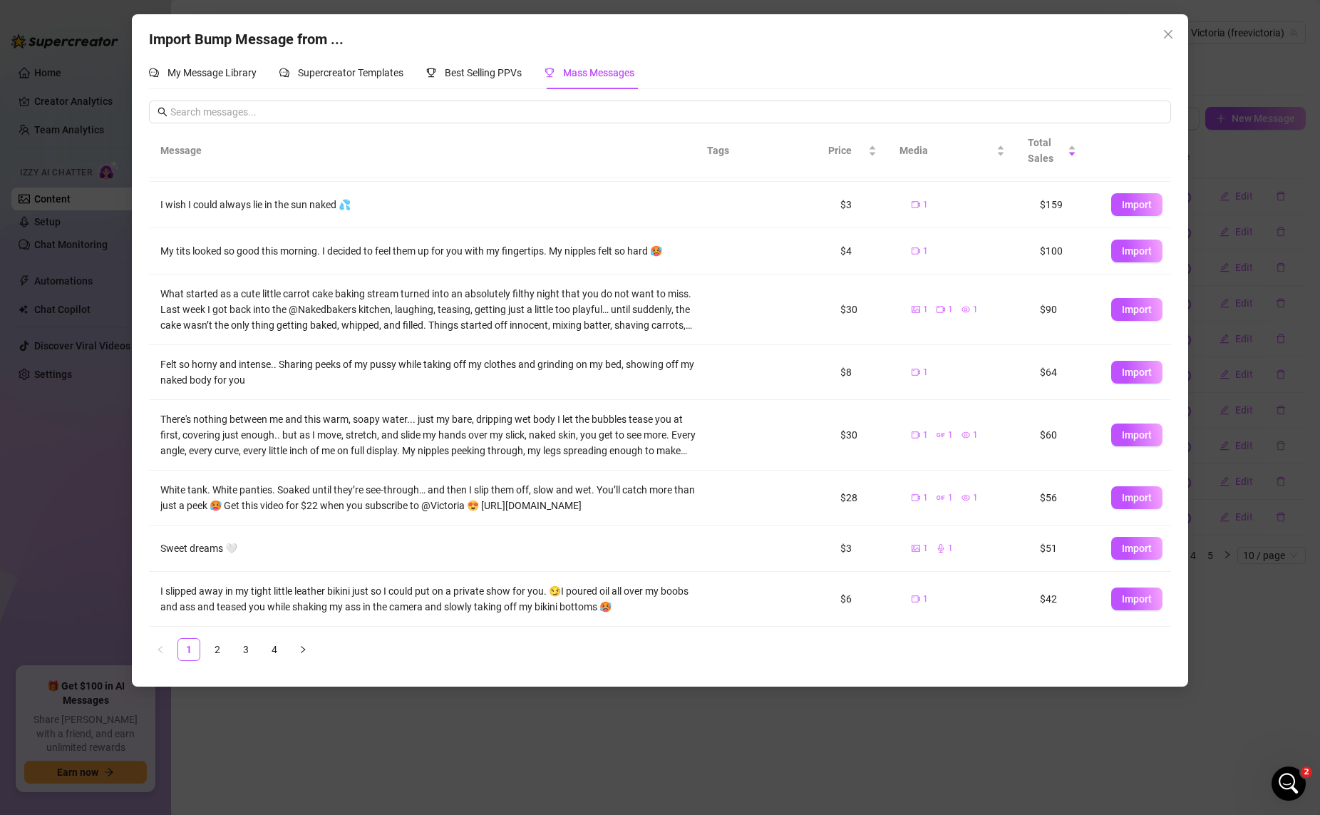
click at [82, 480] on div "Import Bump Message from ... My Message Library Supercreator Templates Best Sel…" at bounding box center [660, 407] width 1320 height 815
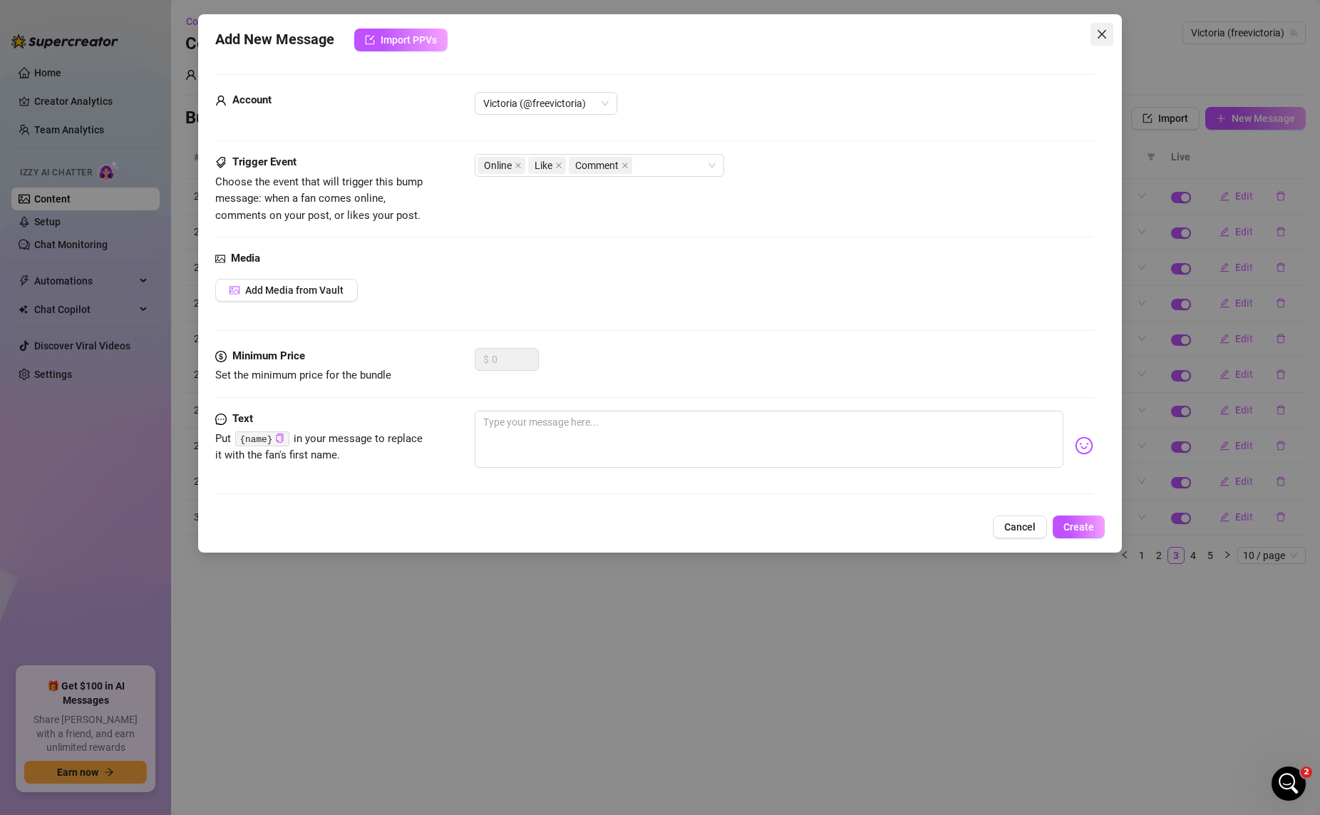
click at [1011, 25] on button "Close" at bounding box center [1101, 34] width 23 height 23
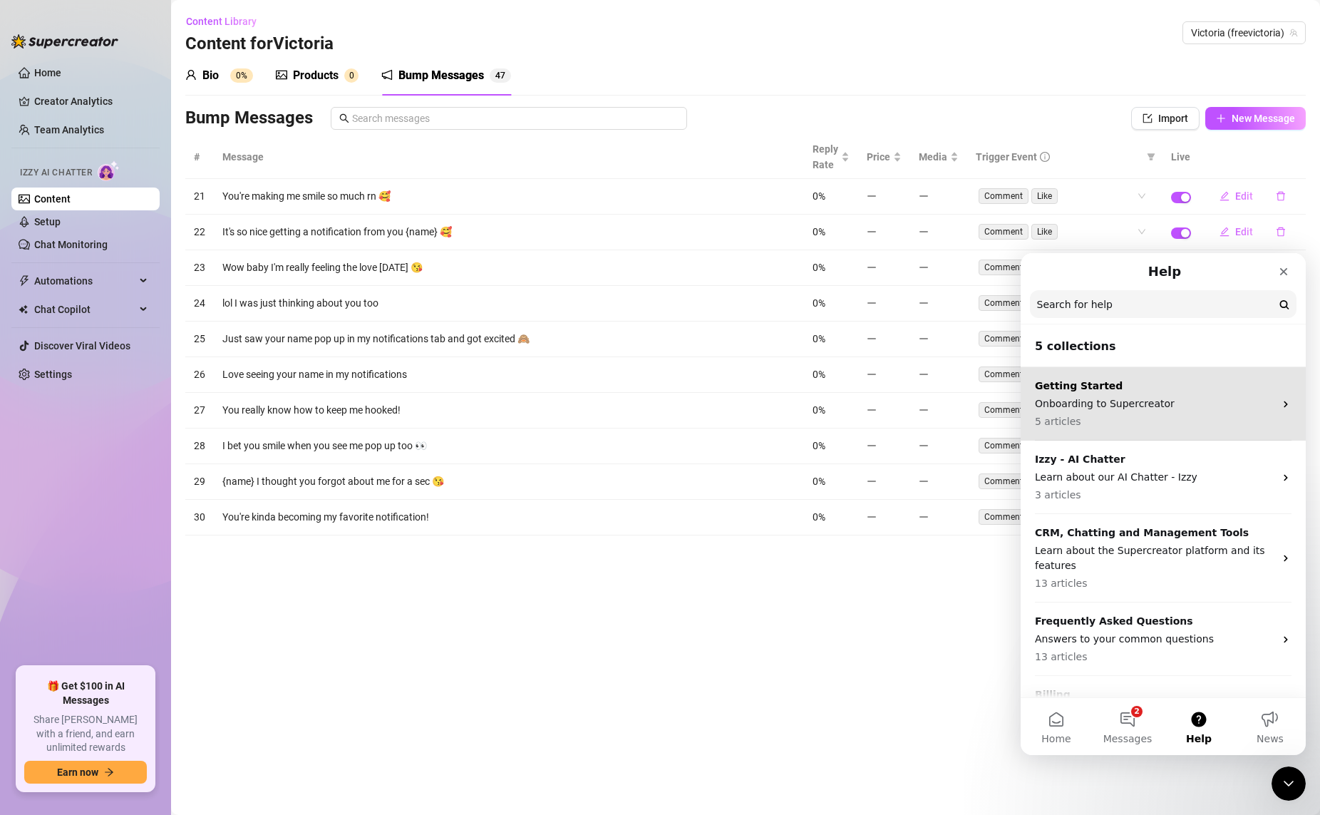
scroll to position [52, 0]
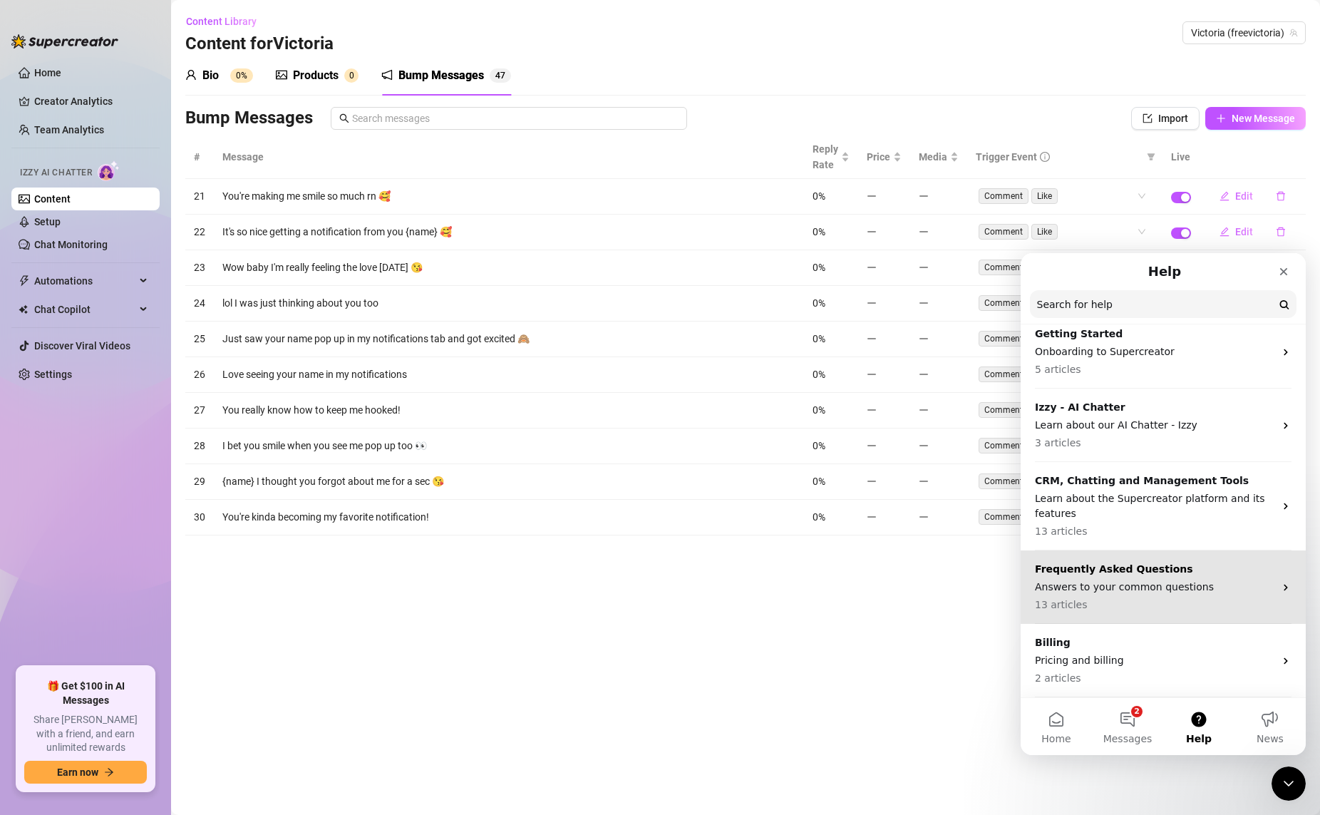
click at [1011, 582] on p "Answers to your common questions" at bounding box center [1154, 586] width 239 height 15
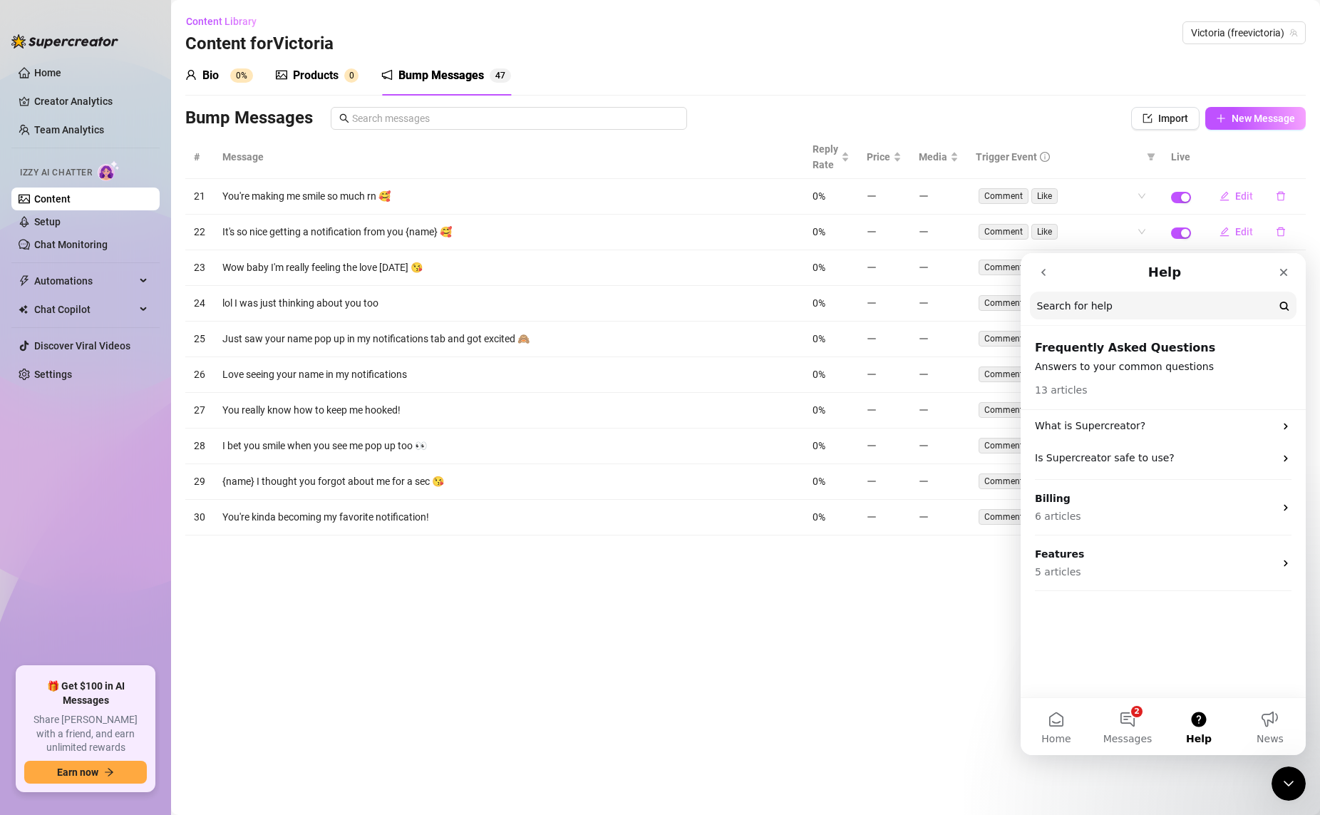
click at [1011, 309] on input "Search for help" at bounding box center [1163, 306] width 267 height 28
type input "p"
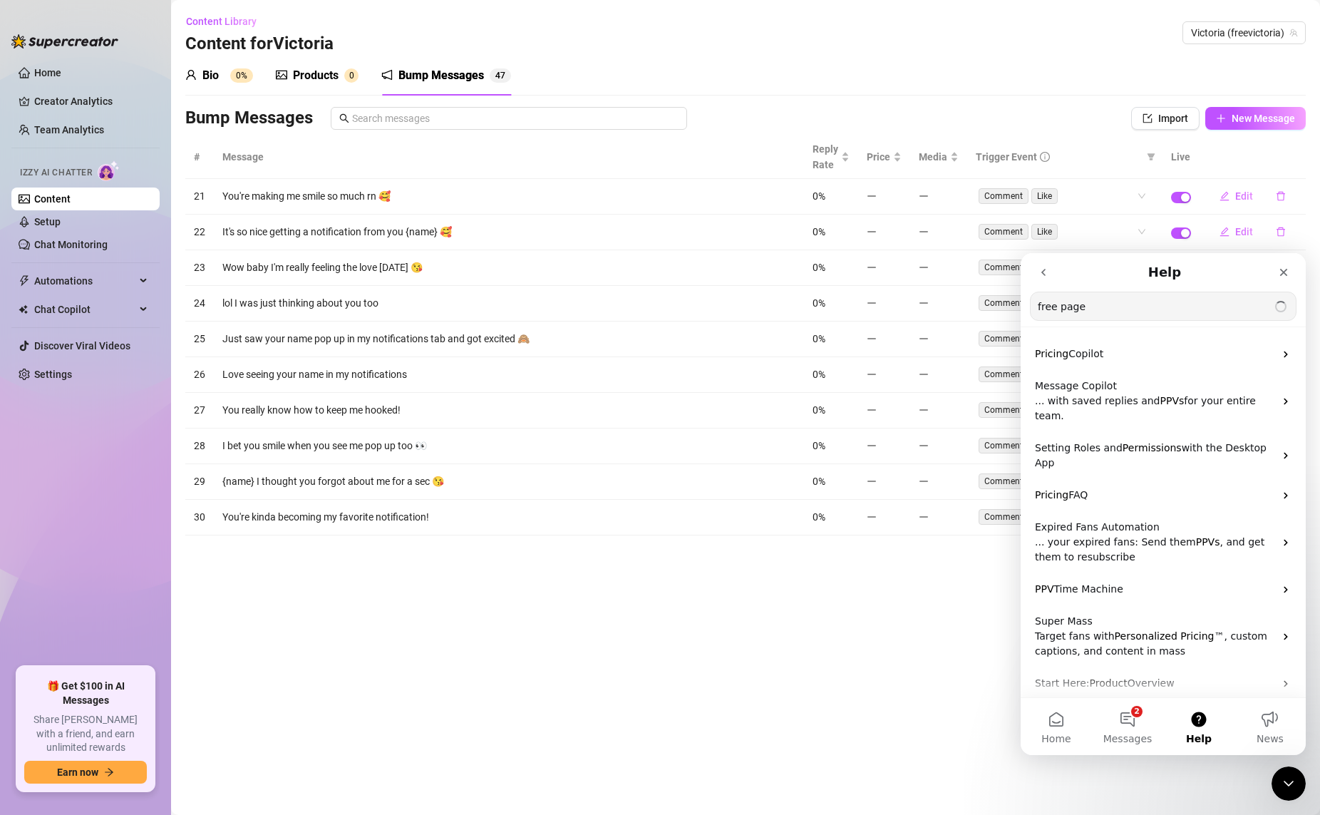
type input "free page"
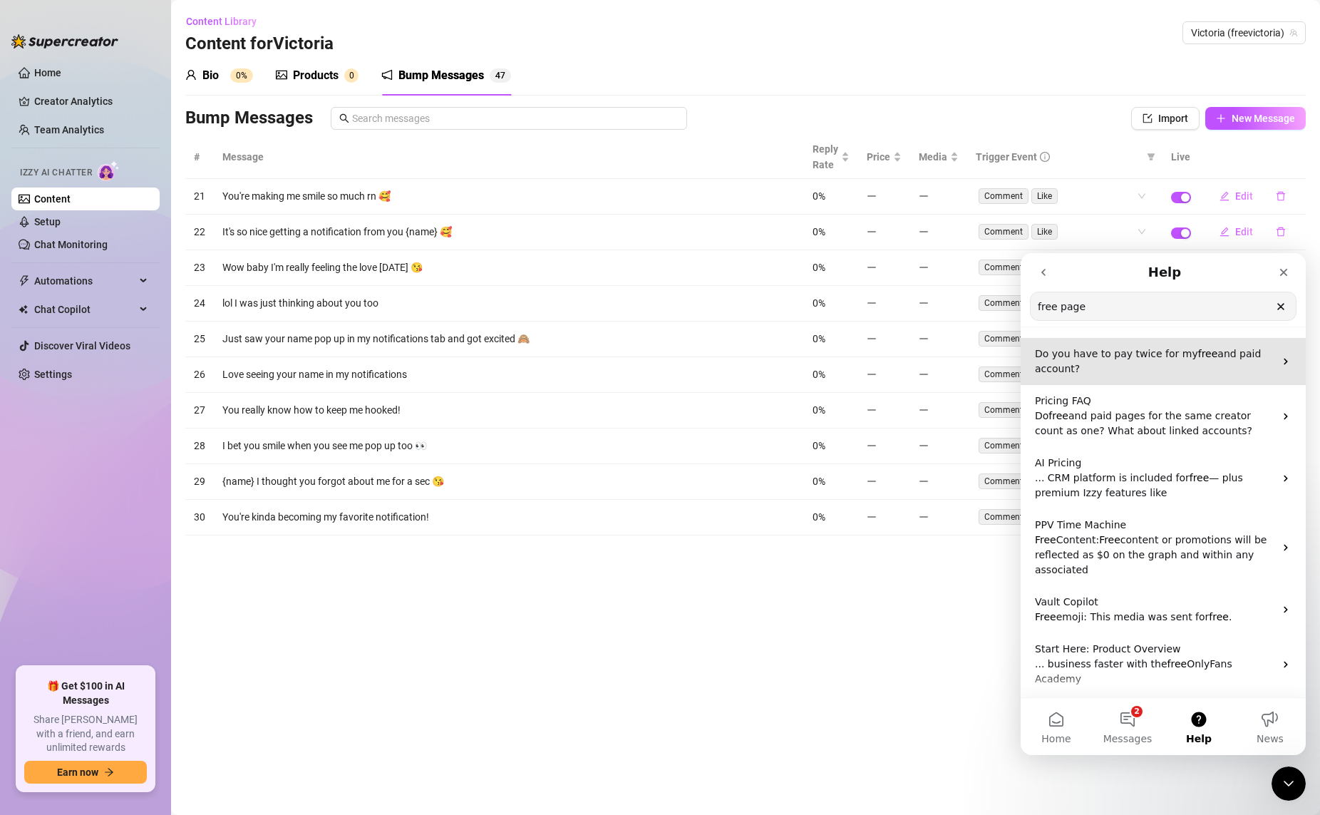
click at [1011, 371] on p "Do you have to pay twice for my free and paid account?" at bounding box center [1154, 361] width 239 height 30
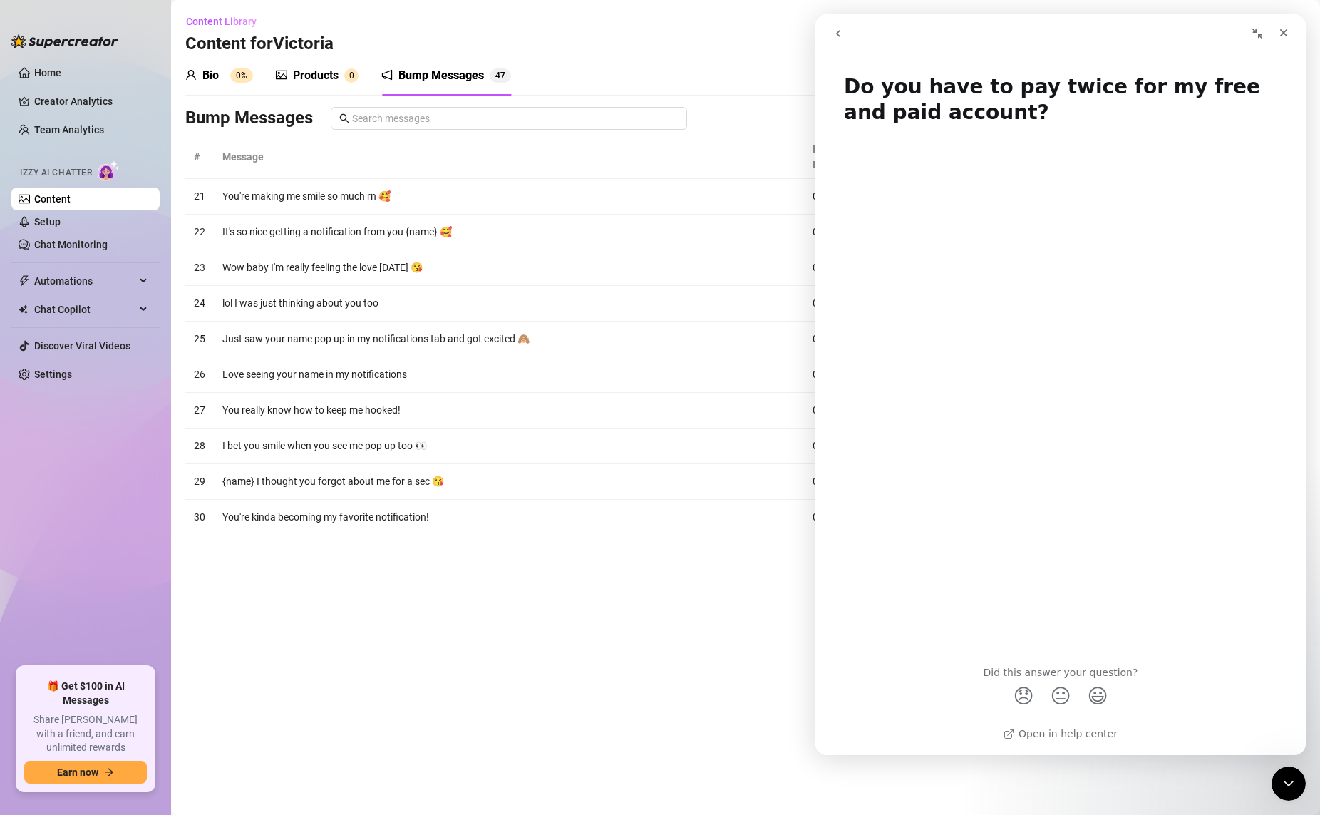
click at [834, 36] on icon "go back" at bounding box center [837, 33] width 11 height 11
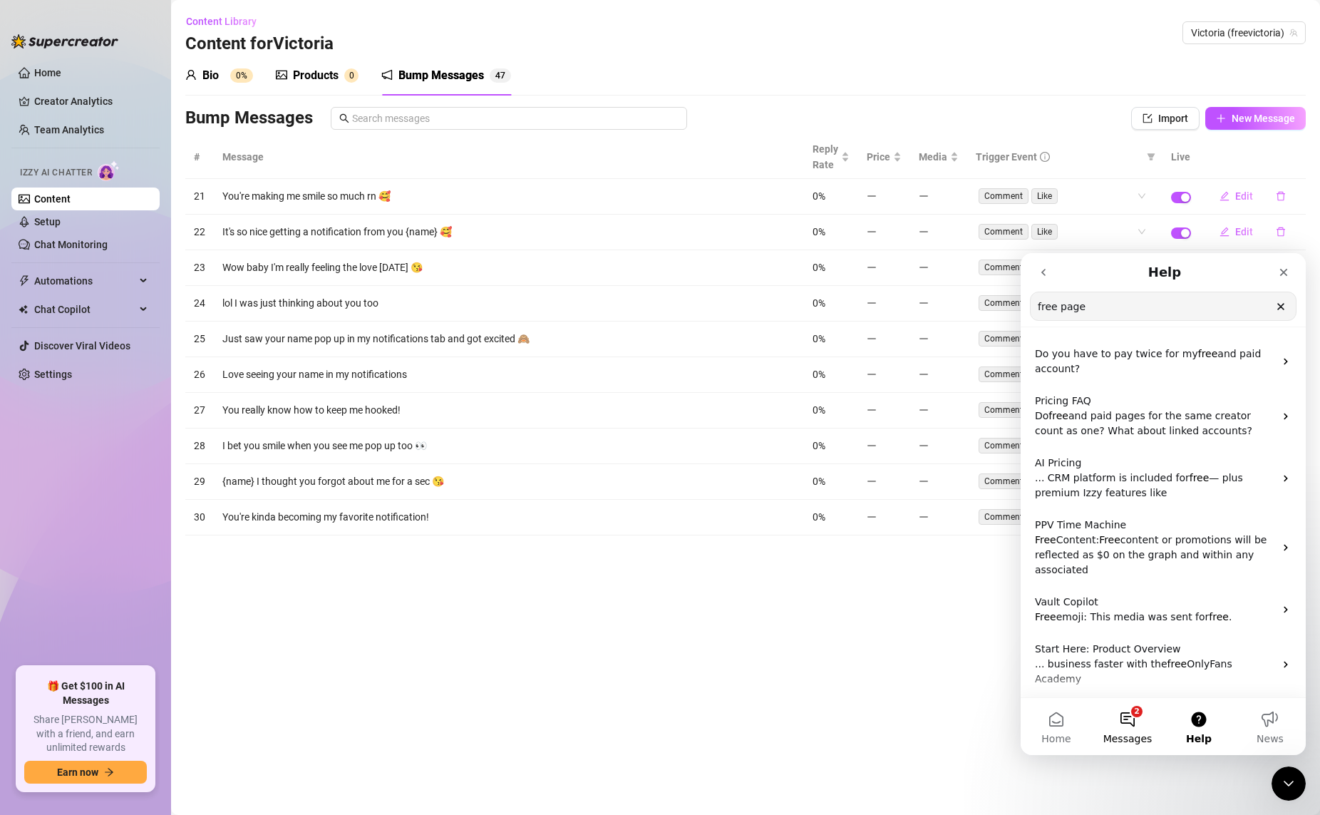
click at [1011, 727] on button "2 Messages" at bounding box center [1127, 726] width 71 height 57
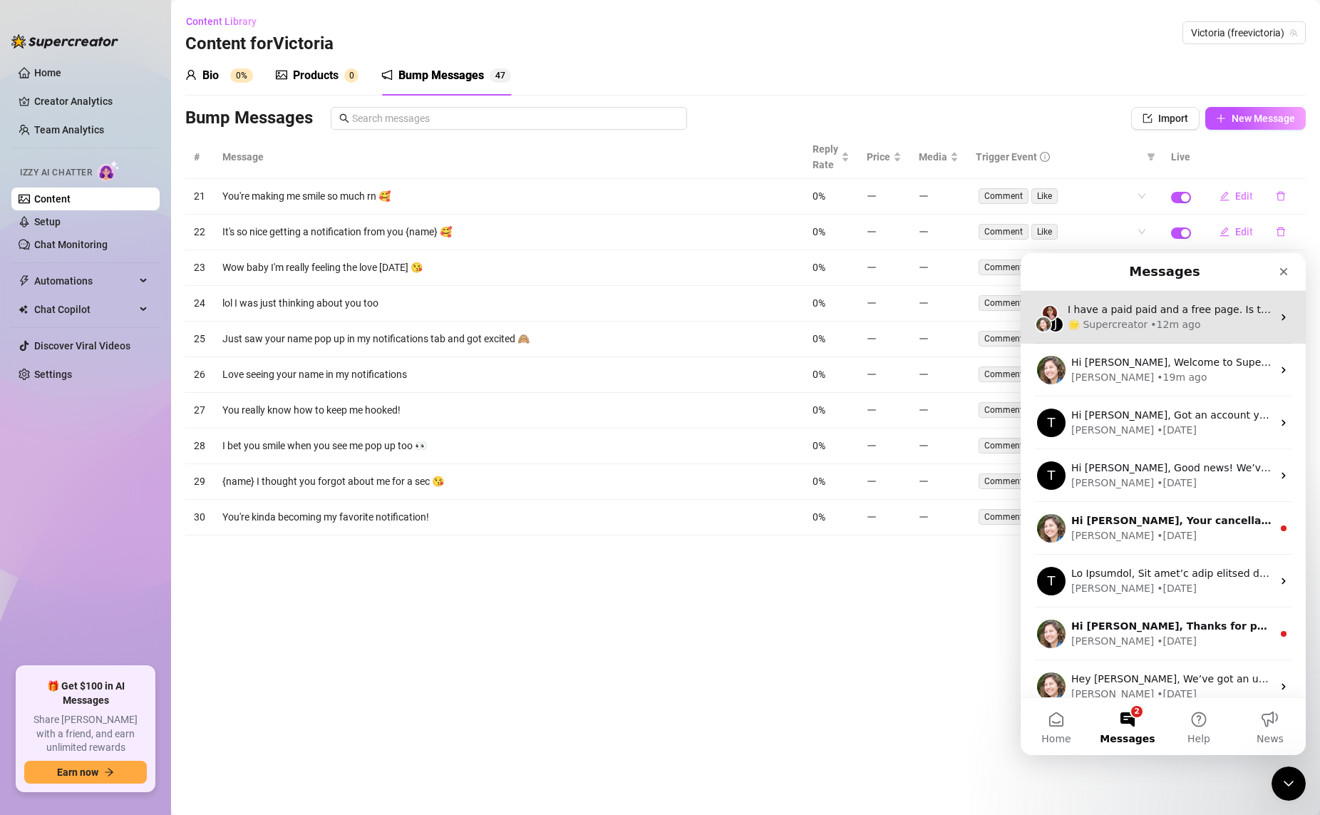
click at [1011, 314] on span "I have a paid paid and a free page. Is there a way to make sure I don't DM peop…" at bounding box center [1323, 309] width 511 height 11
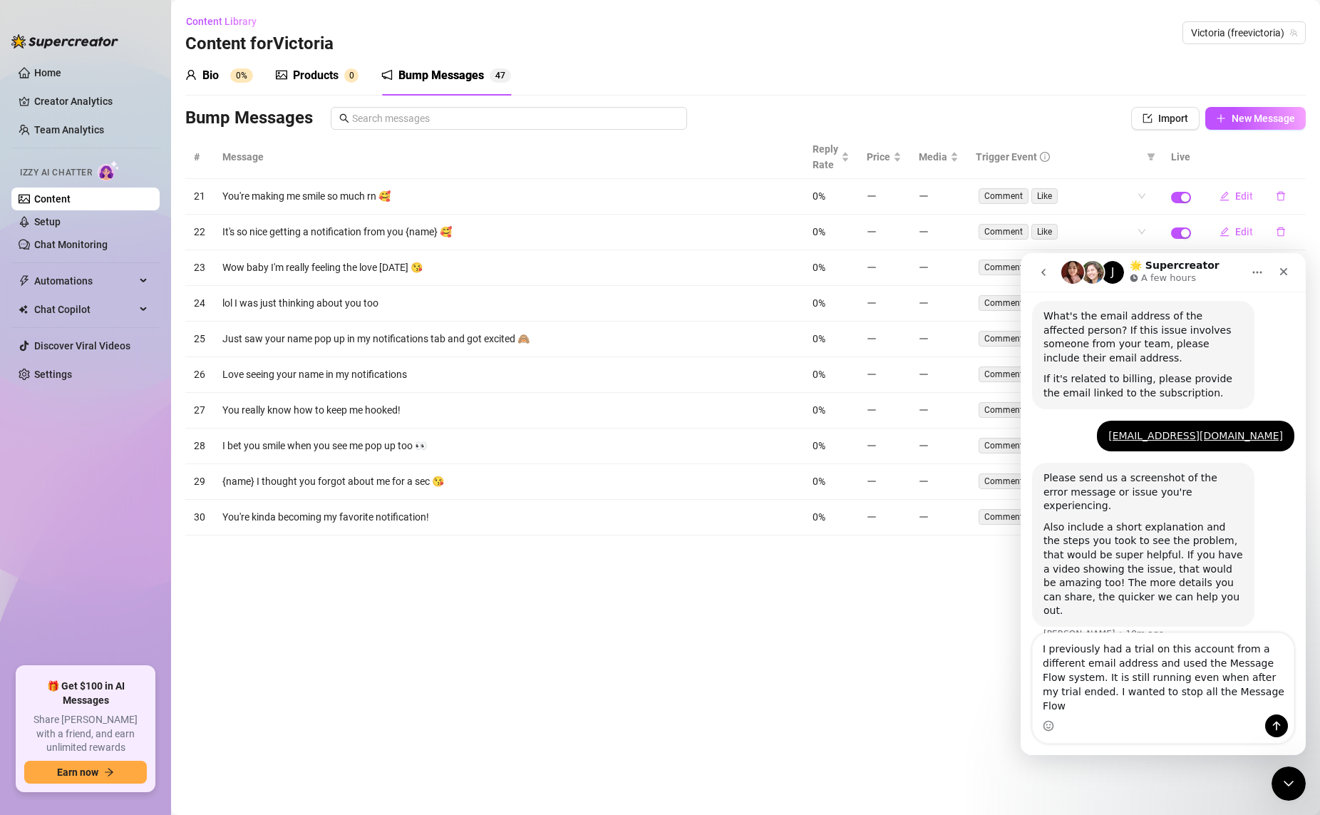
scroll to position [397, 0]
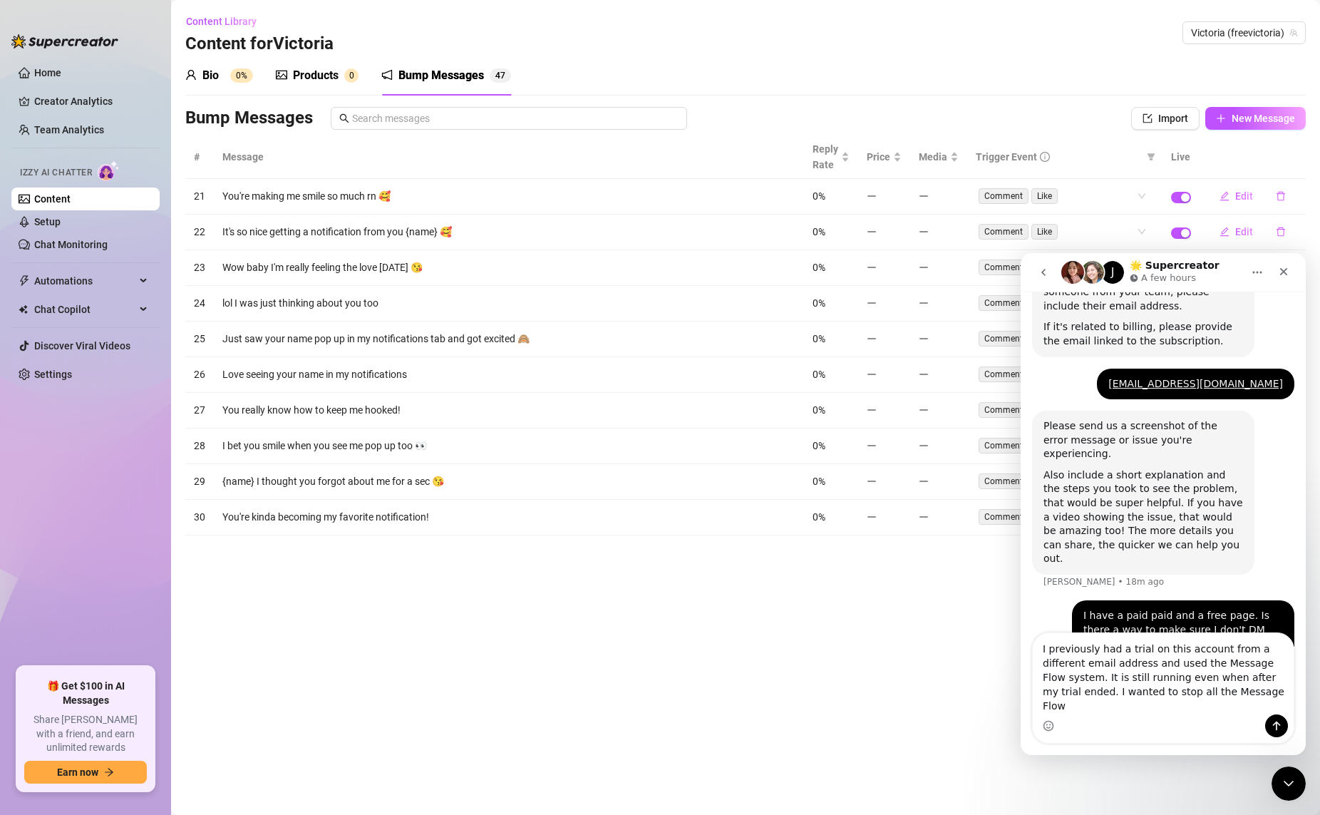
drag, startPoint x: 1190, startPoint y: 709, endPoint x: 1015, endPoint y: 619, distance: 196.7
click at [1011, 619] on html "J 🌟 Supercreator A few hours Ask us anything, or share your feedback :) Hey, Wh…" at bounding box center [1163, 504] width 285 height 502
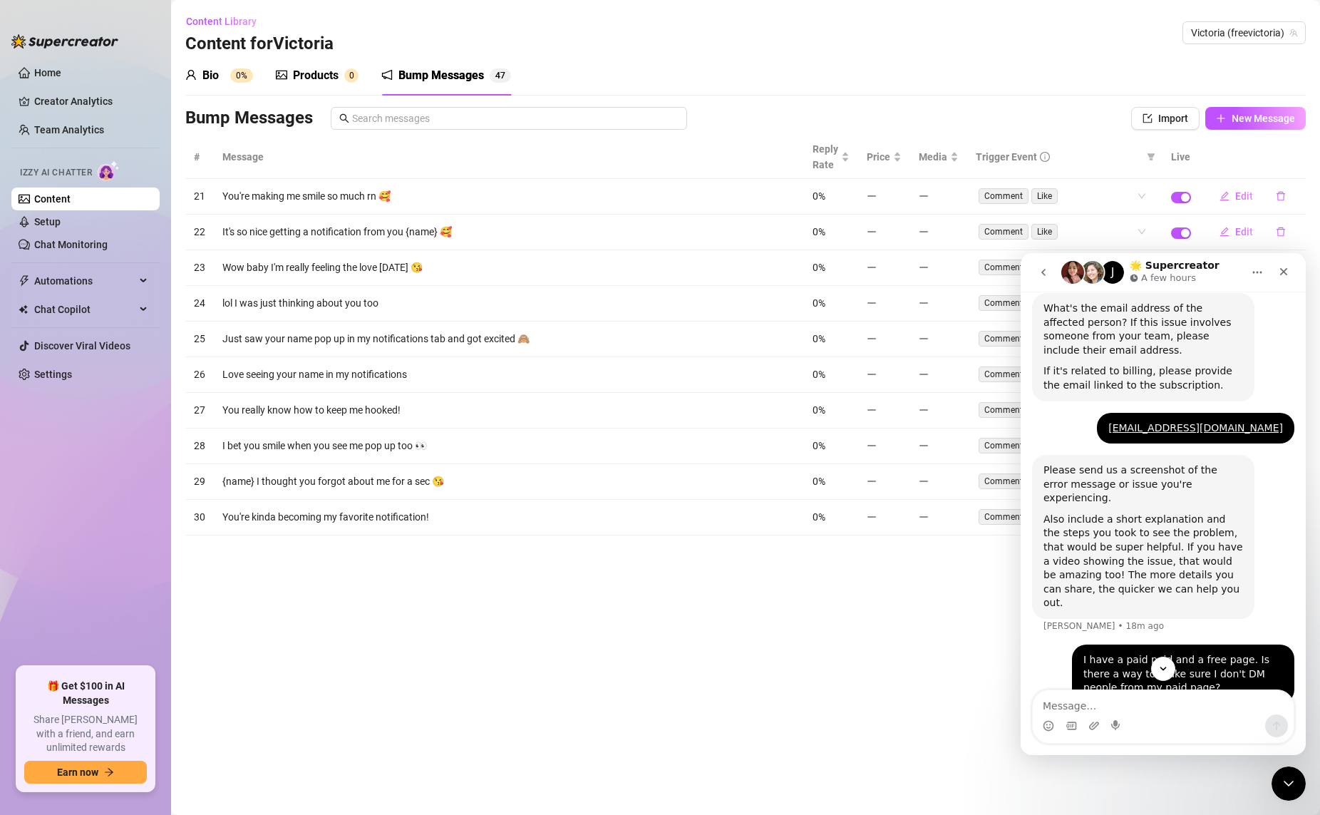
scroll to position [354, 0]
click at [1011, 267] on icon "go back" at bounding box center [1043, 272] width 11 height 11
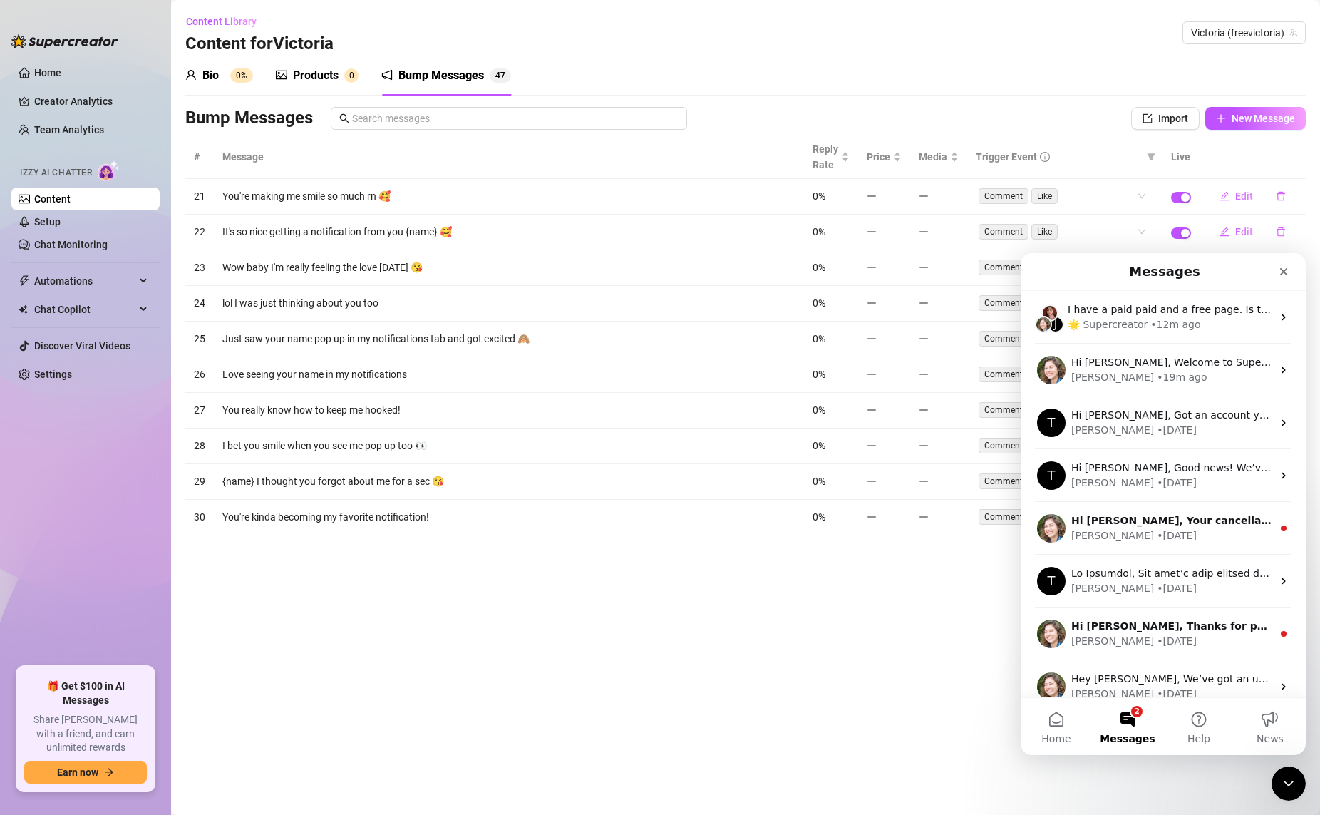
scroll to position [0, 0]
click at [1011, 722] on button "2 Messages" at bounding box center [1127, 726] width 71 height 57
click at [1011, 726] on button "Home" at bounding box center [1056, 726] width 71 height 57
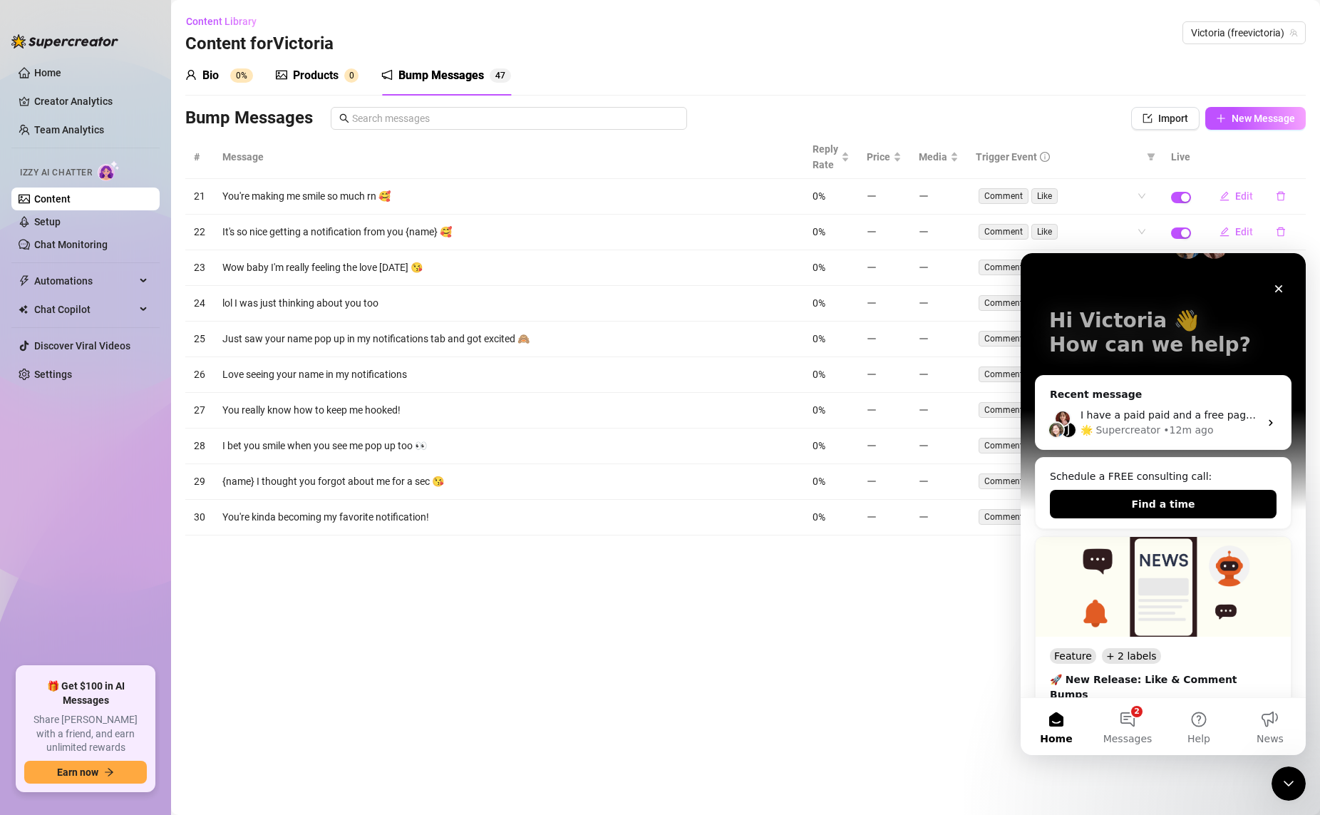
scroll to position [71, 0]
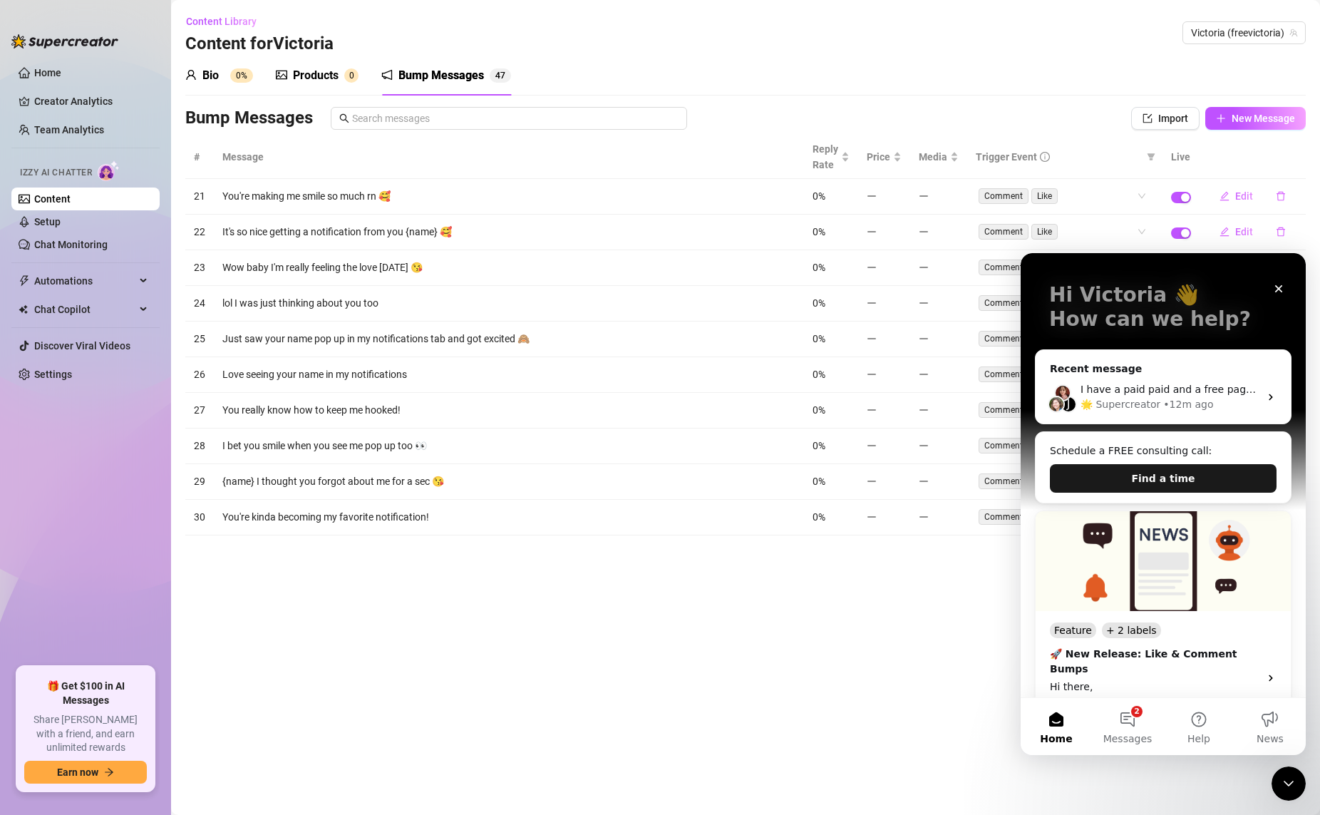
click at [1011, 491] on button "Find a time" at bounding box center [1163, 478] width 227 height 29
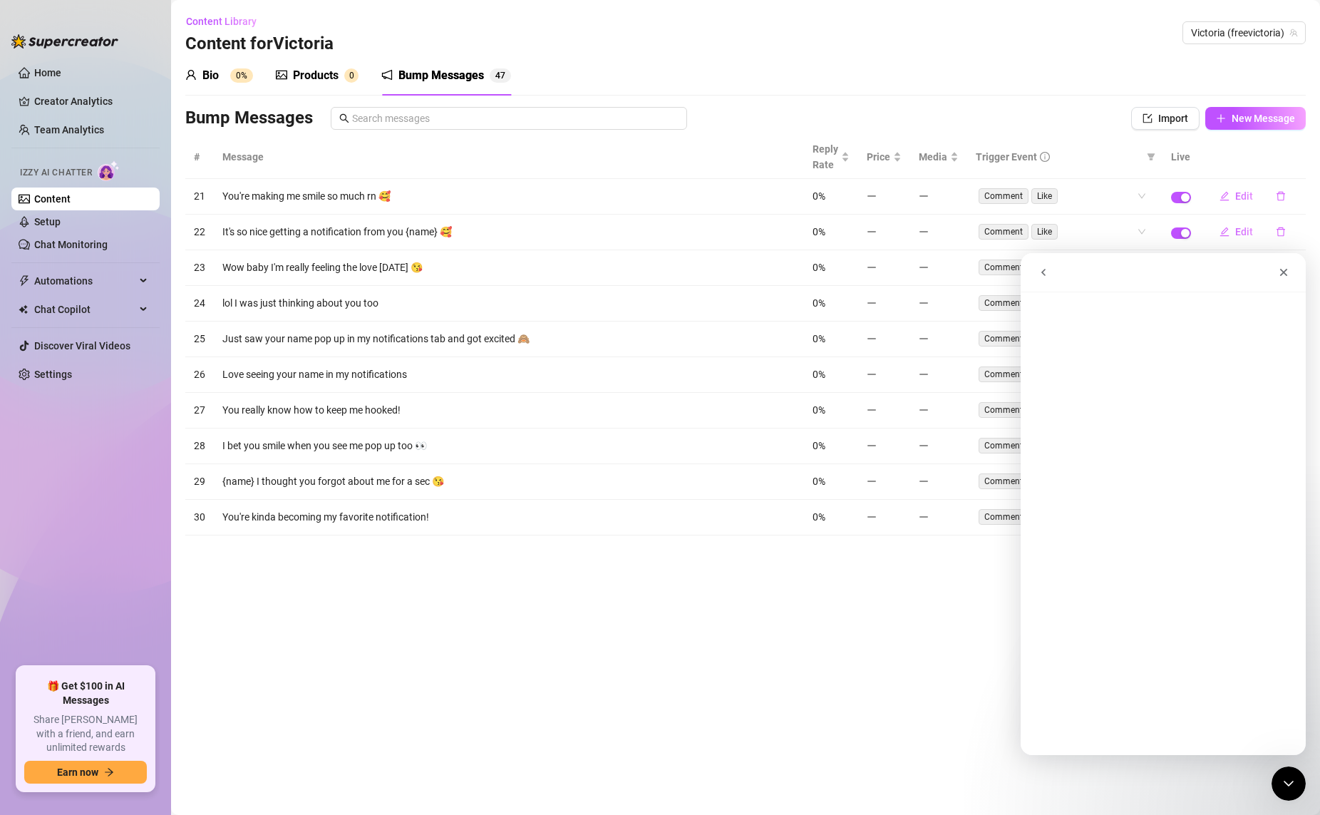
click at [1011, 276] on icon "go back" at bounding box center [1043, 272] width 11 height 11
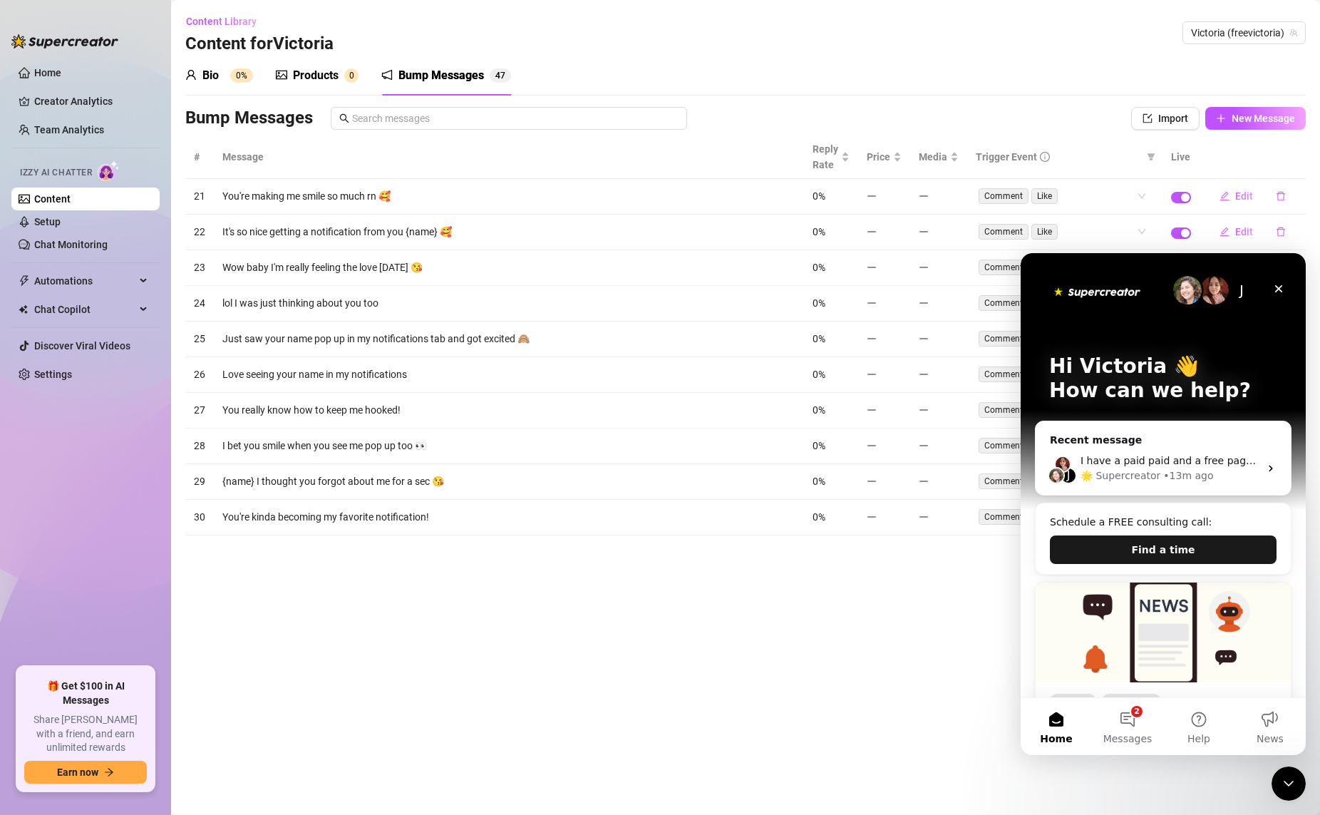
click at [1011, 550] on button "Find a time" at bounding box center [1163, 549] width 227 height 29
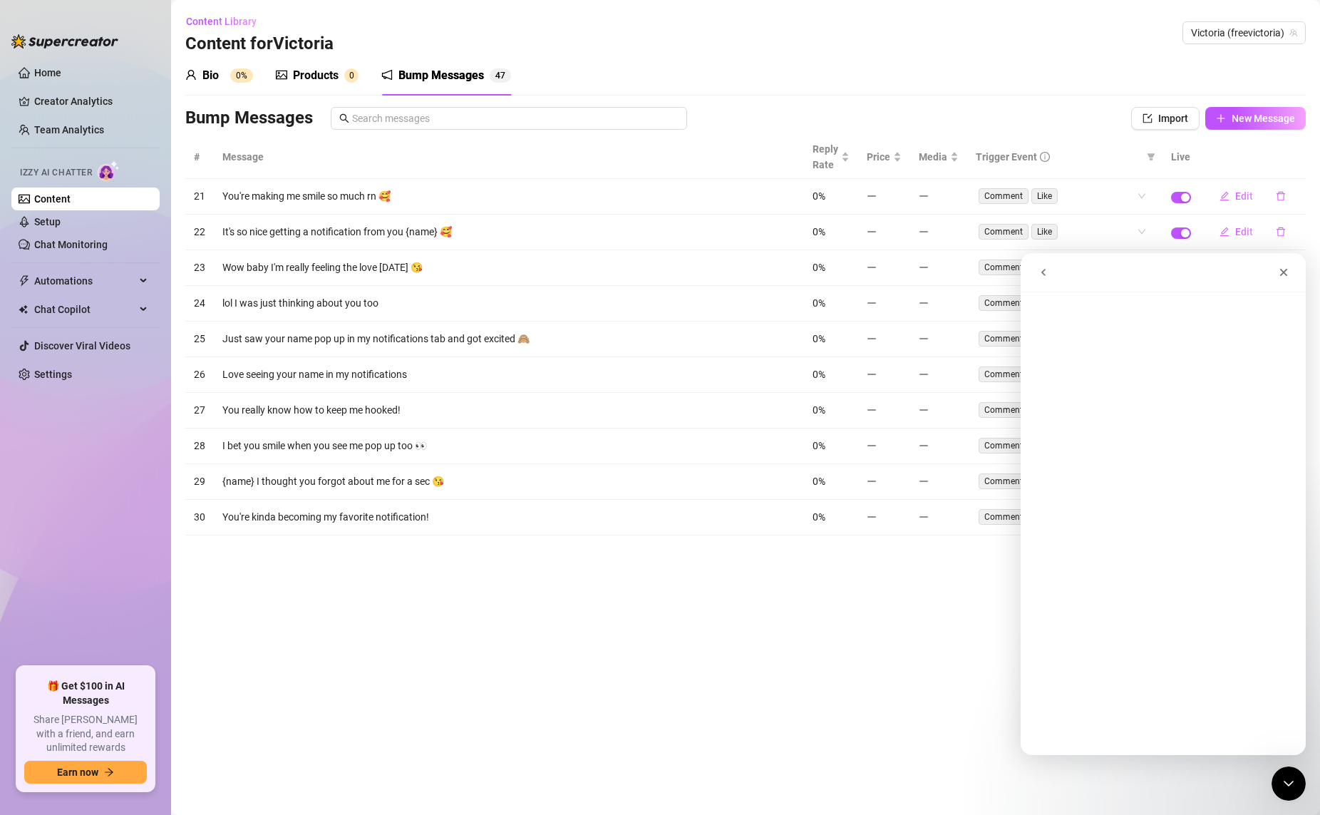
click at [1011, 270] on icon "go back" at bounding box center [1043, 272] width 11 height 11
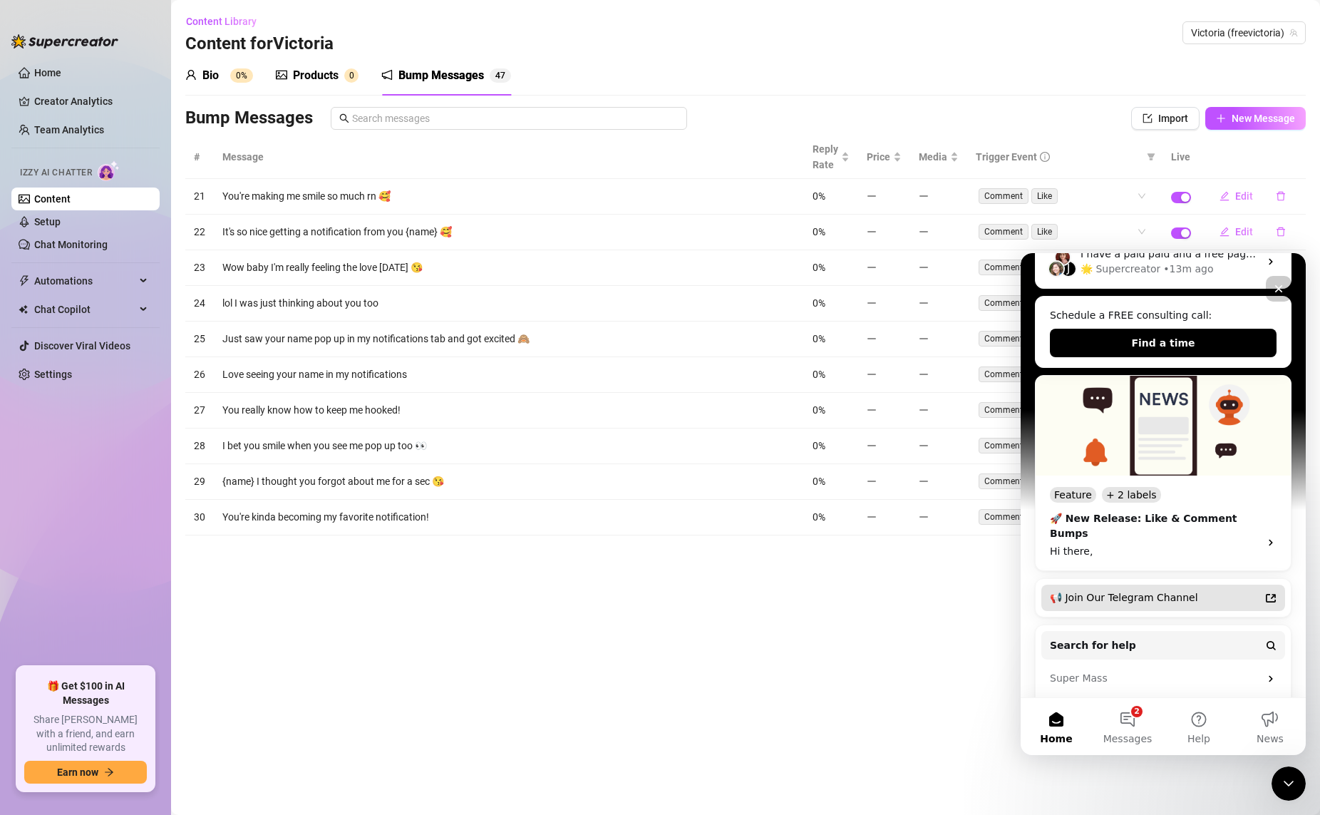
scroll to position [214, 0]
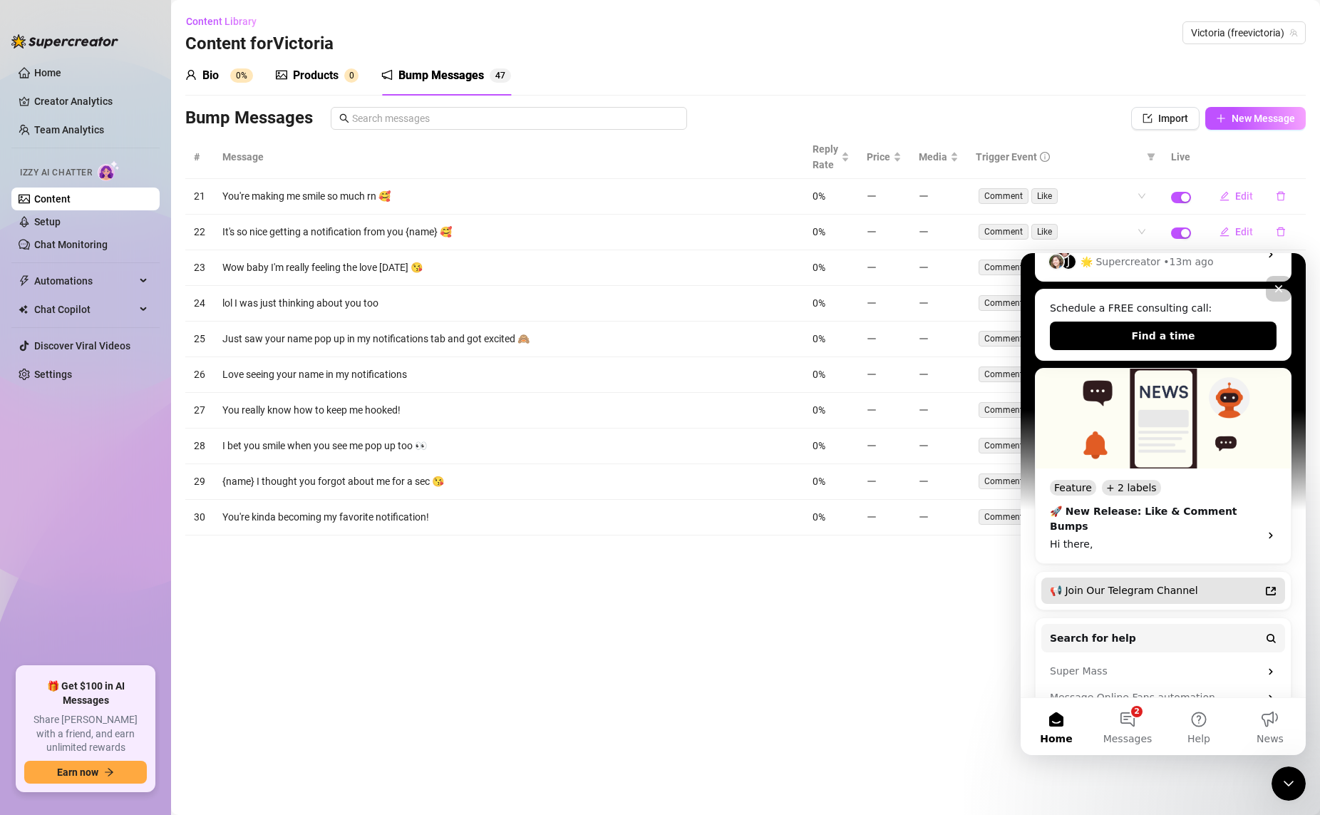
click at [1011, 583] on div "📢 Join Our Telegram Channel" at bounding box center [1155, 590] width 210 height 15
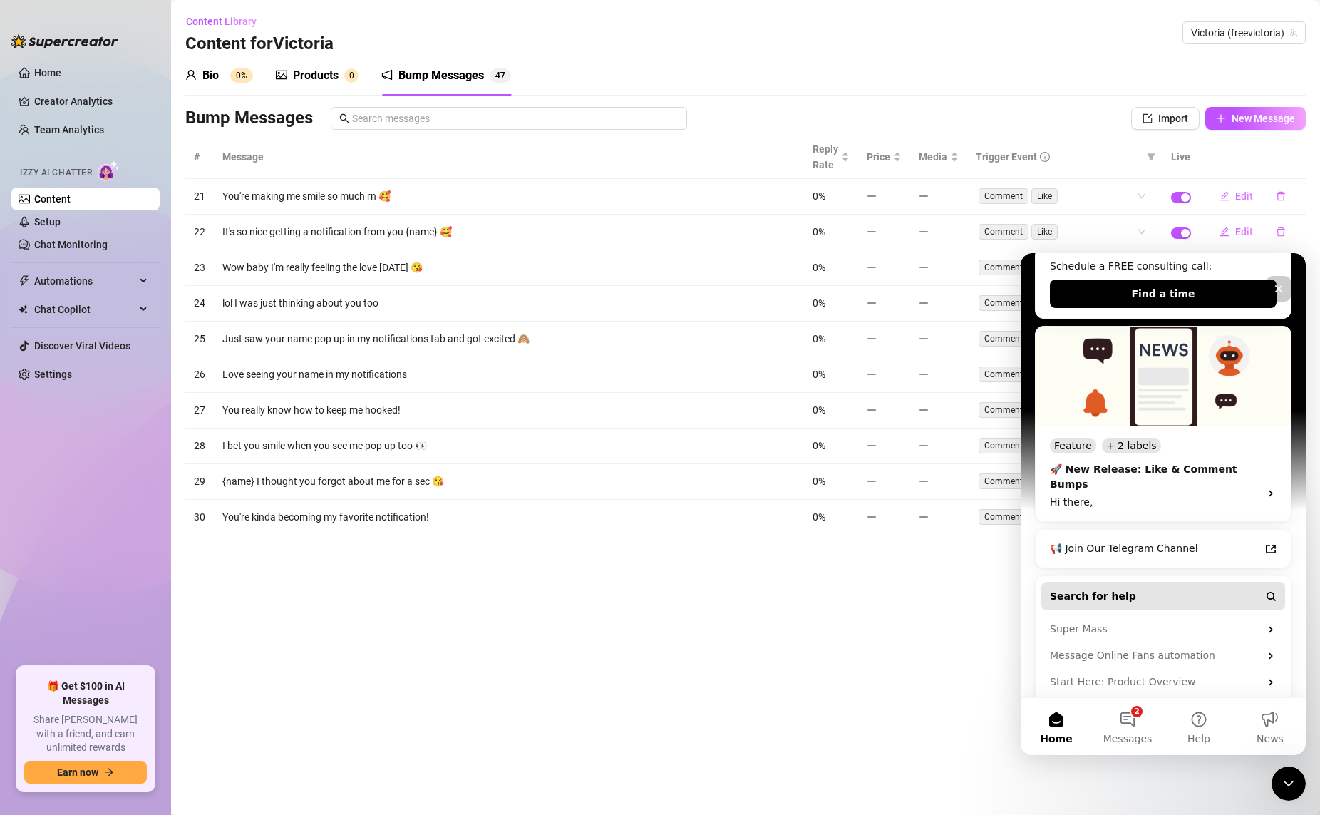
scroll to position [279, 0]
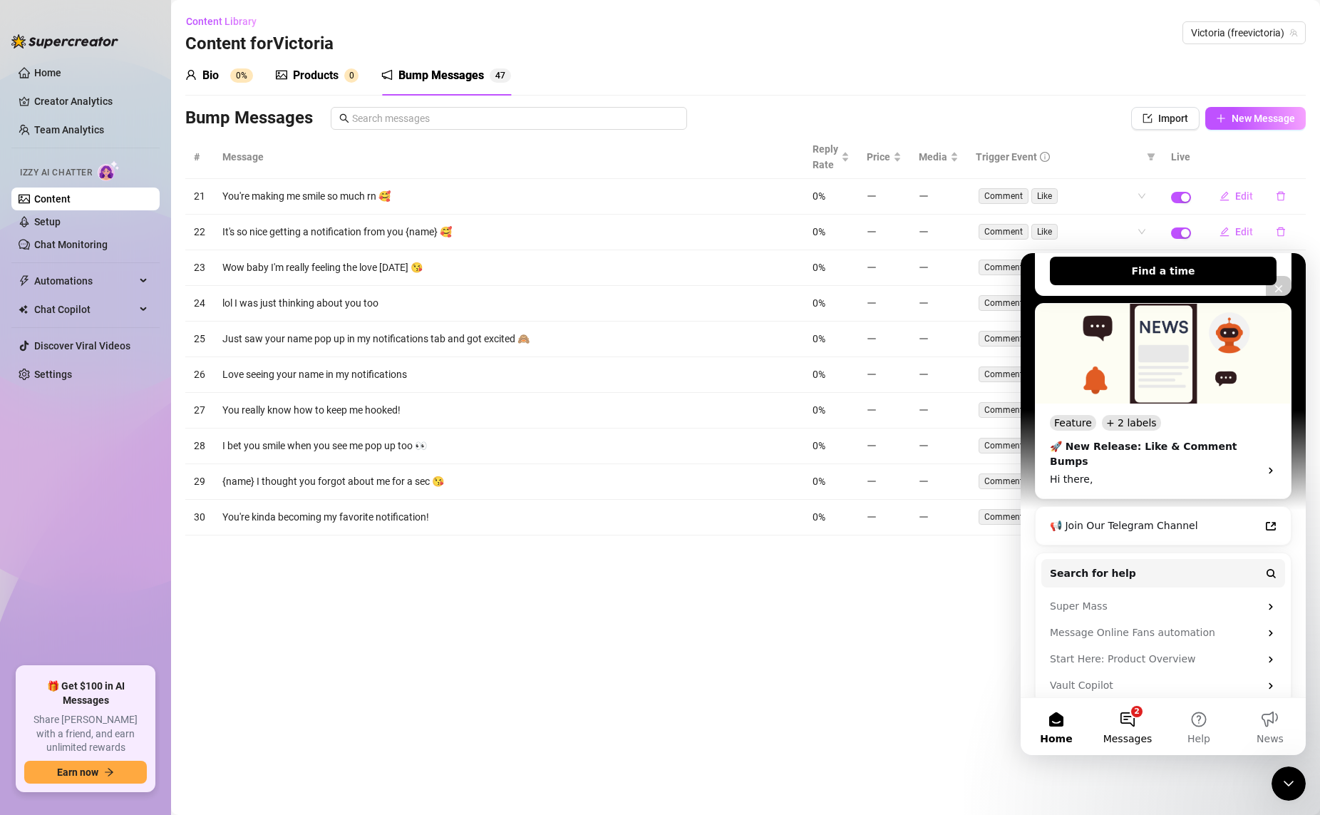
click at [1011, 715] on button "2 Messages" at bounding box center [1127, 726] width 71 height 57
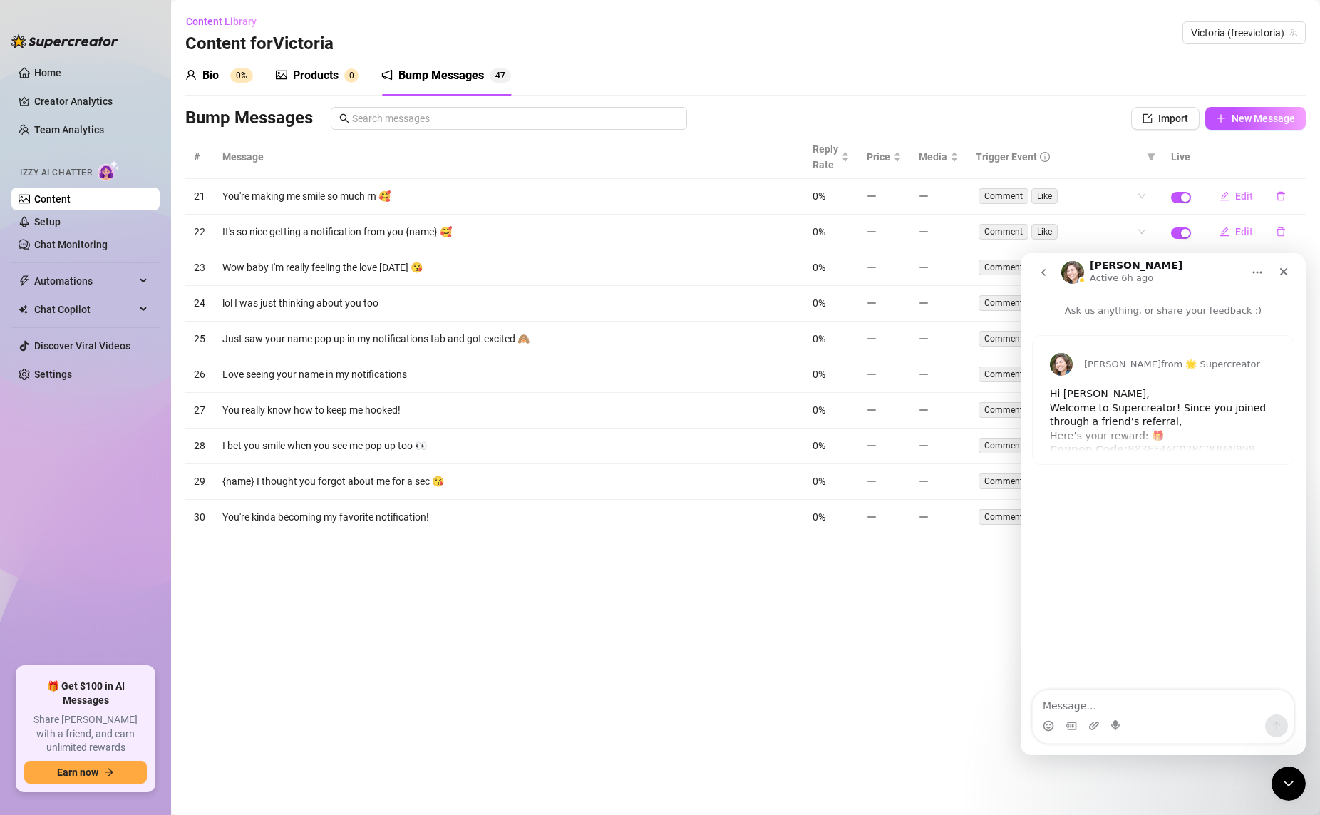
click at [1011, 431] on div "[PERSON_NAME] from 🌟 Supercreator Hi [PERSON_NAME], Welcome to Supercreator! Si…" at bounding box center [1163, 400] width 261 height 128
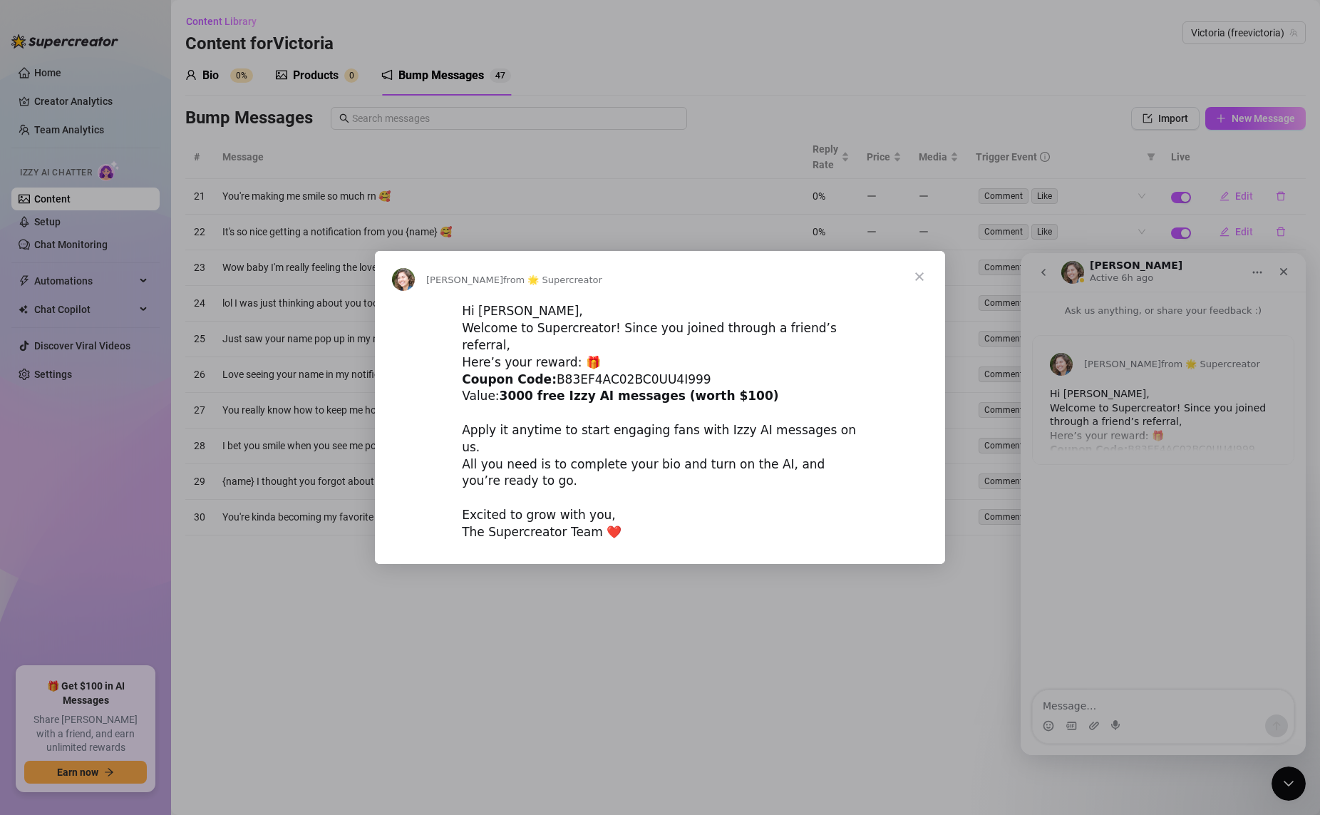
scroll to position [0, 0]
drag, startPoint x: 706, startPoint y: 374, endPoint x: 547, endPoint y: 371, distance: 159.7
click at [547, 371] on div "Hi [PERSON_NAME], Welcome to Supercreator! Since you joined through a friend’s …" at bounding box center [660, 421] width 396 height 237
copy div "B83EF4AC02BC0UU4I999"
click at [99, 100] on div "Intercom messenger" at bounding box center [660, 407] width 1320 height 815
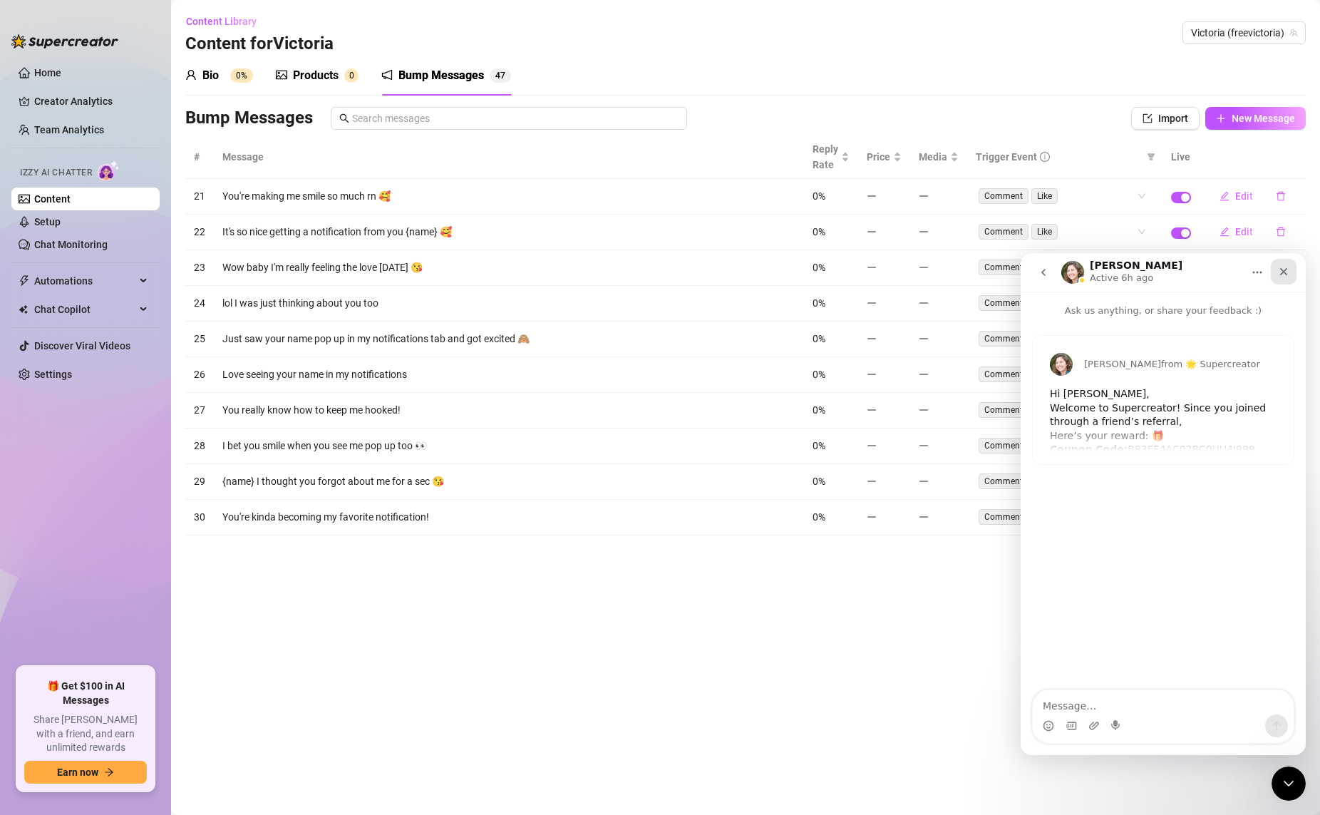
click at [1011, 270] on icon "Close" at bounding box center [1284, 272] width 8 height 8
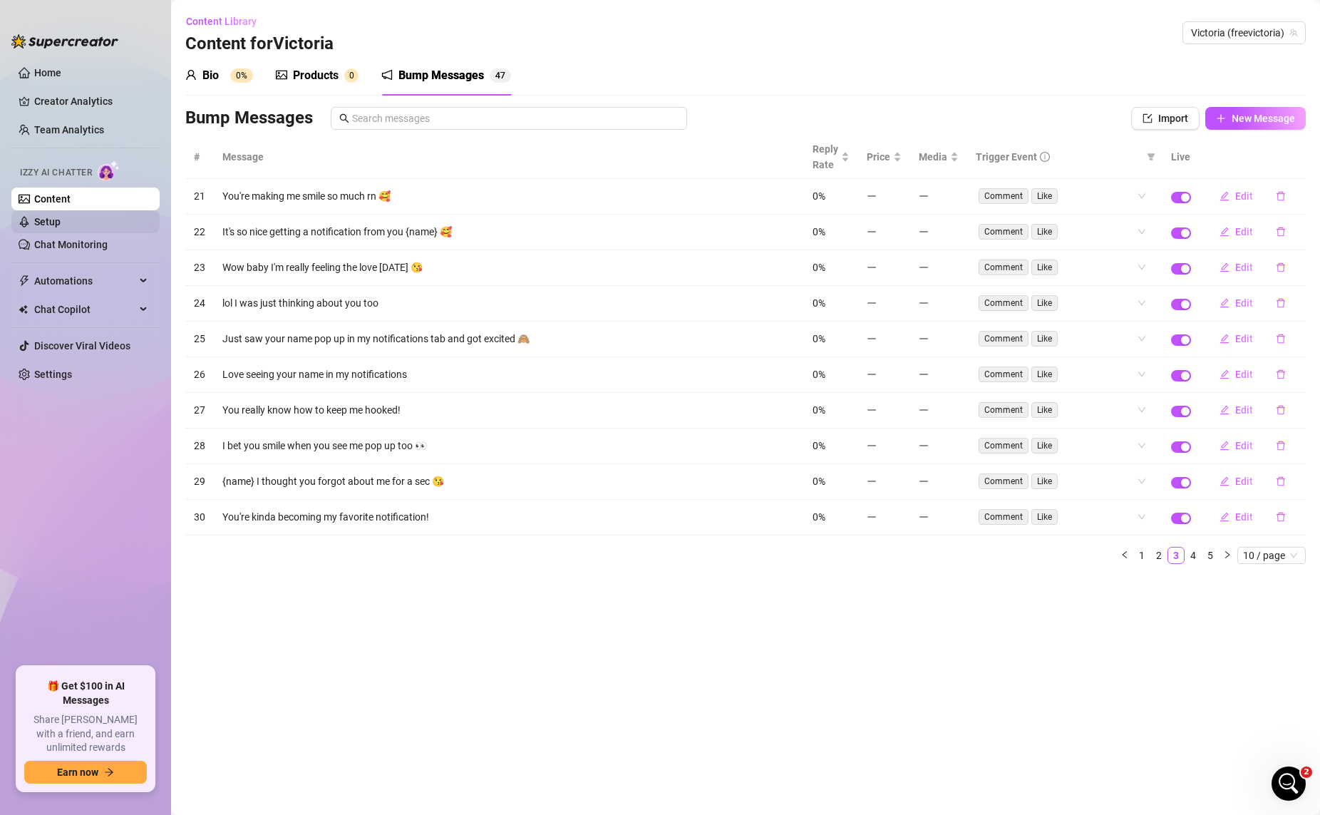
click at [61, 216] on link "Setup" at bounding box center [47, 221] width 26 height 11
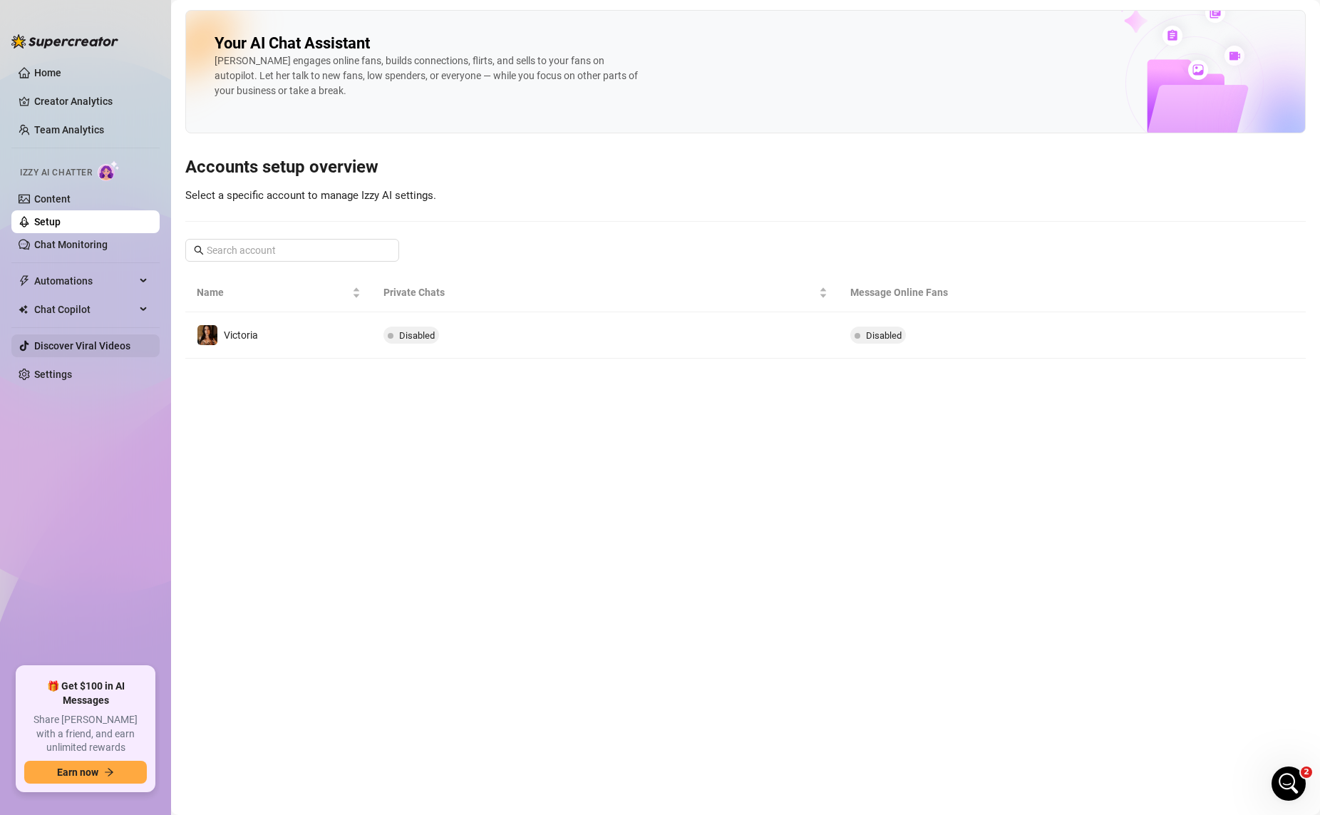
click at [106, 343] on link "Discover Viral Videos" at bounding box center [82, 345] width 96 height 11
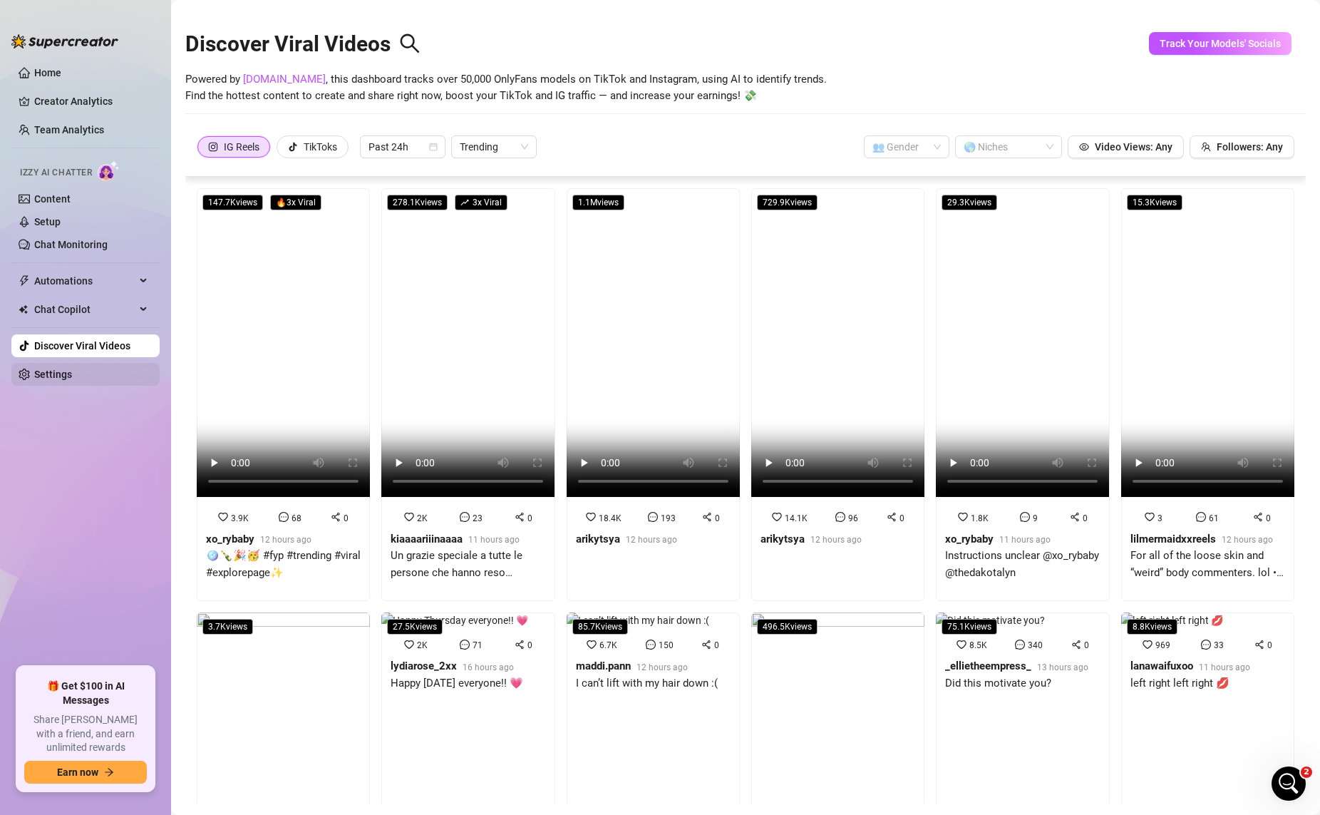
click at [44, 377] on link "Settings" at bounding box center [53, 373] width 38 height 11
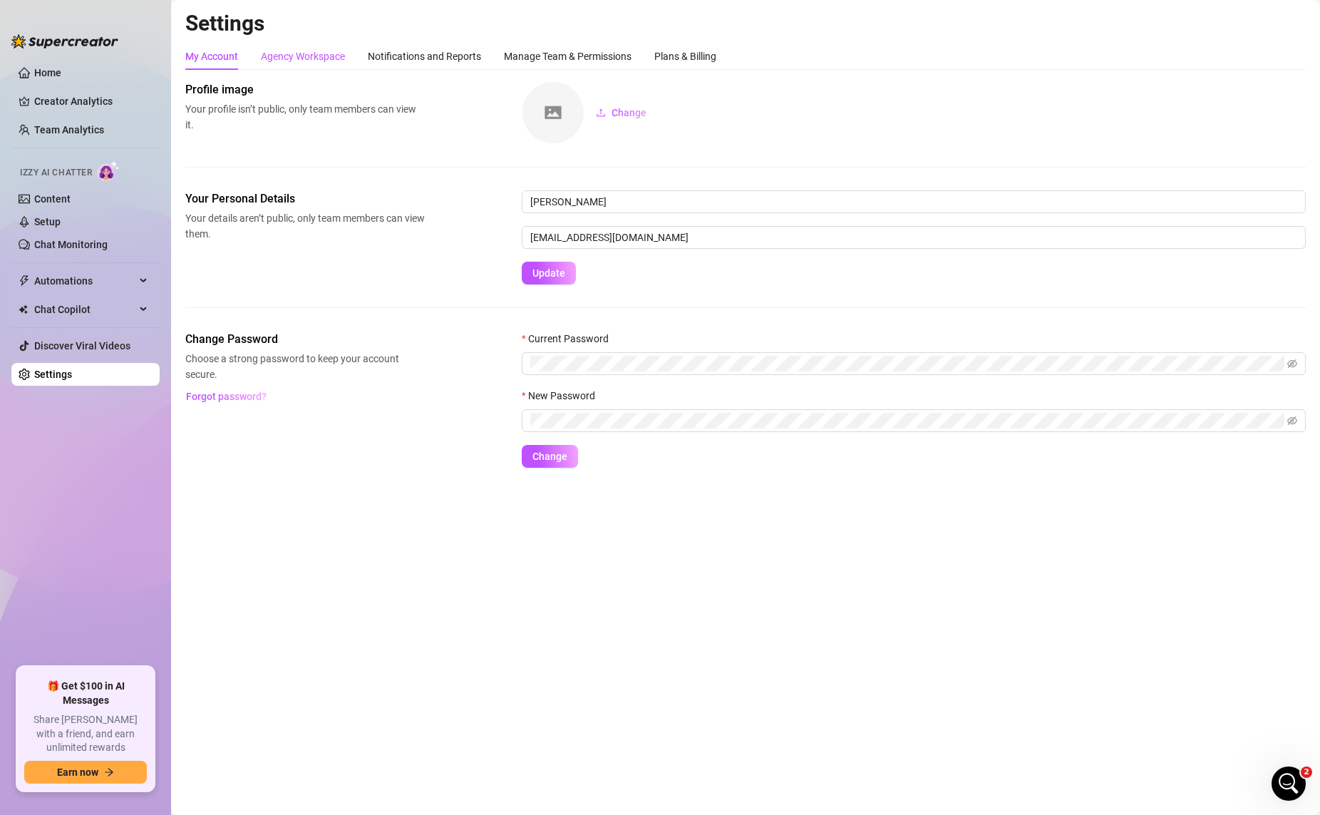
click at [317, 62] on div "Agency Workspace" at bounding box center [303, 56] width 84 height 16
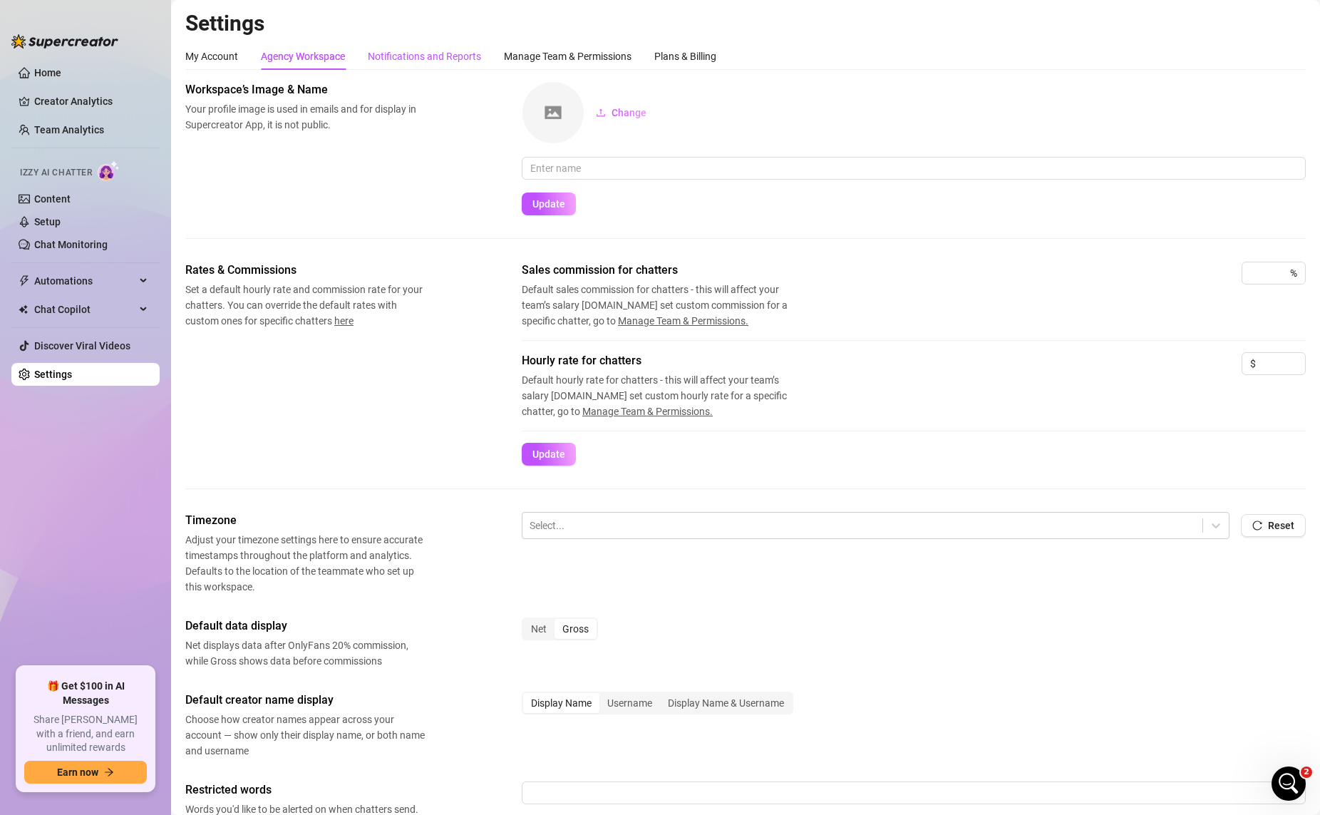
click at [448, 55] on div "Notifications and Reports" at bounding box center [424, 56] width 113 height 16
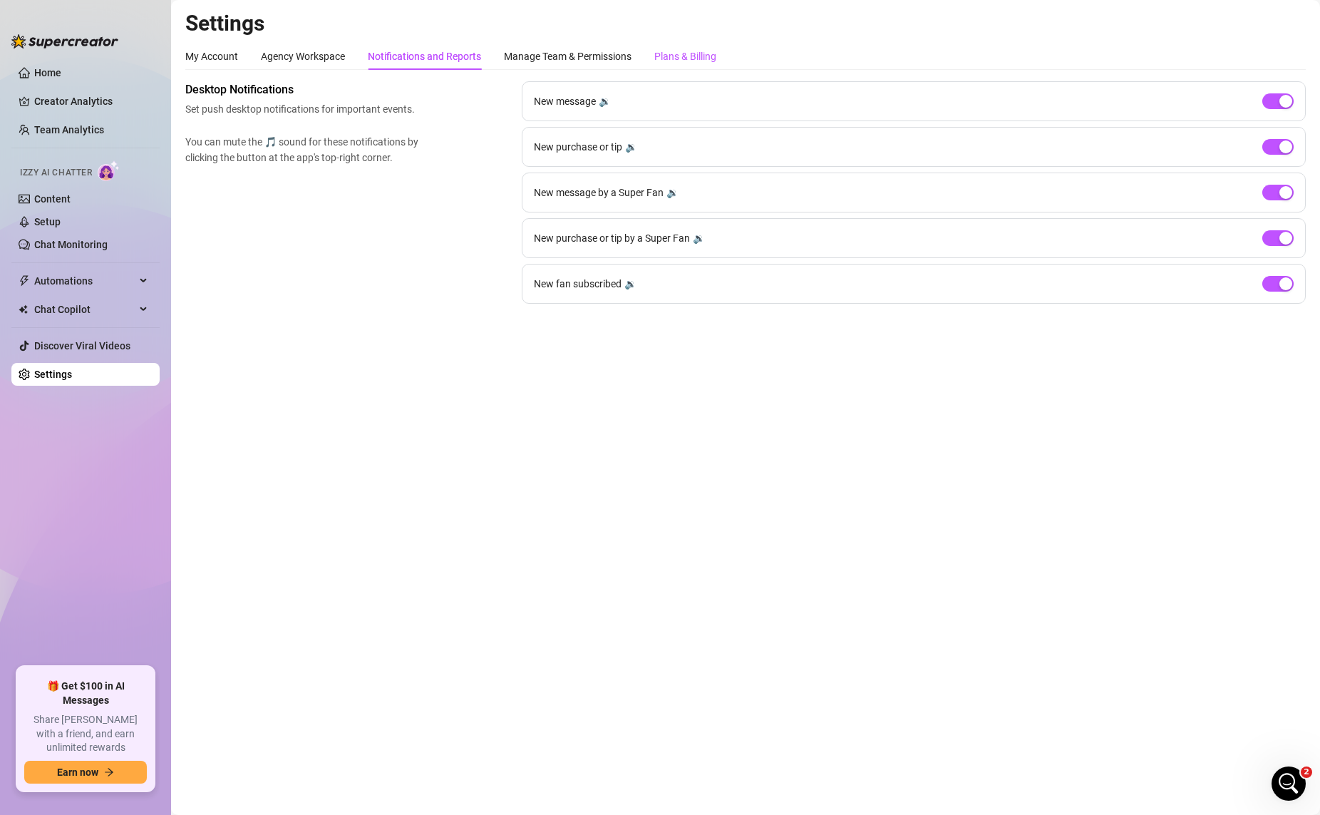
click at [679, 58] on div "Plans & Billing" at bounding box center [685, 56] width 62 height 16
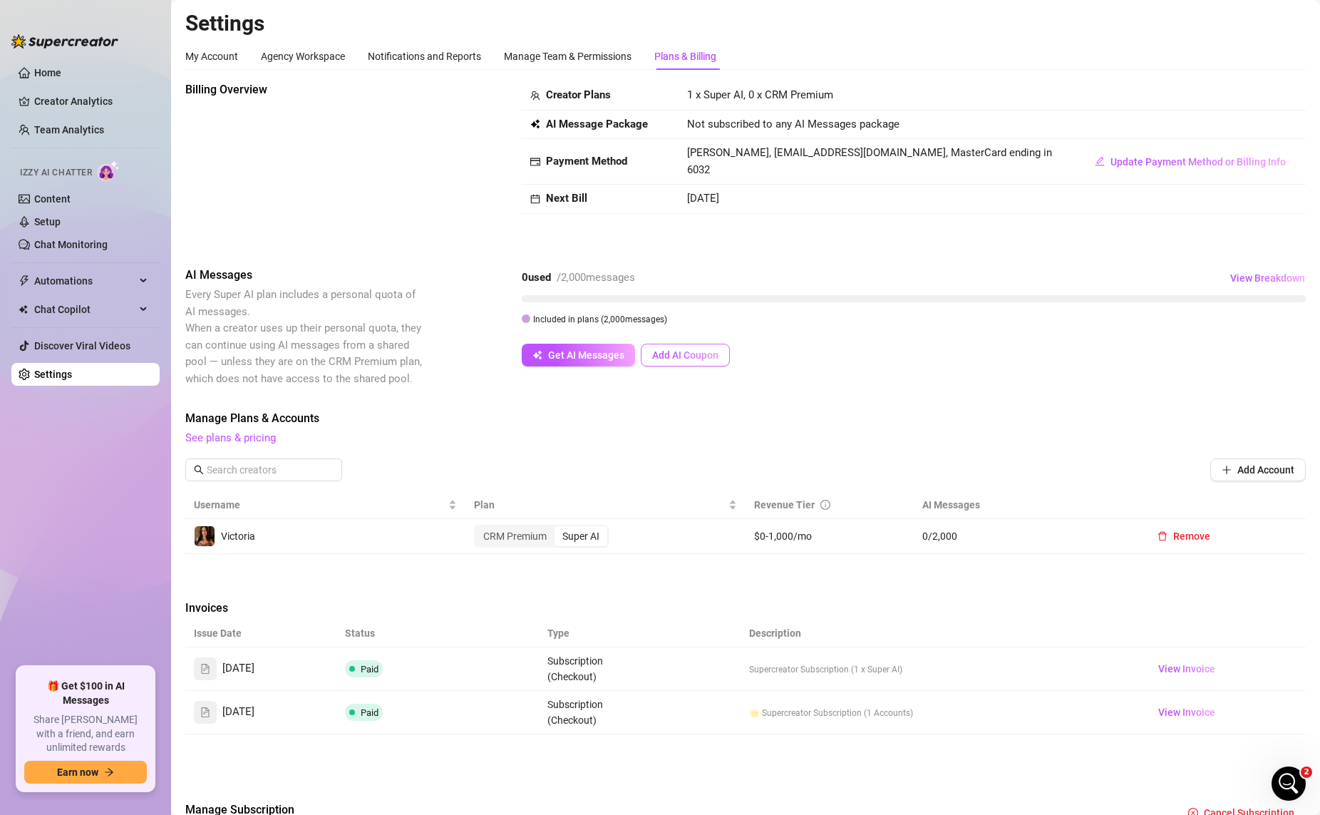
click at [695, 349] on span "Add AI Coupon" at bounding box center [685, 354] width 66 height 11
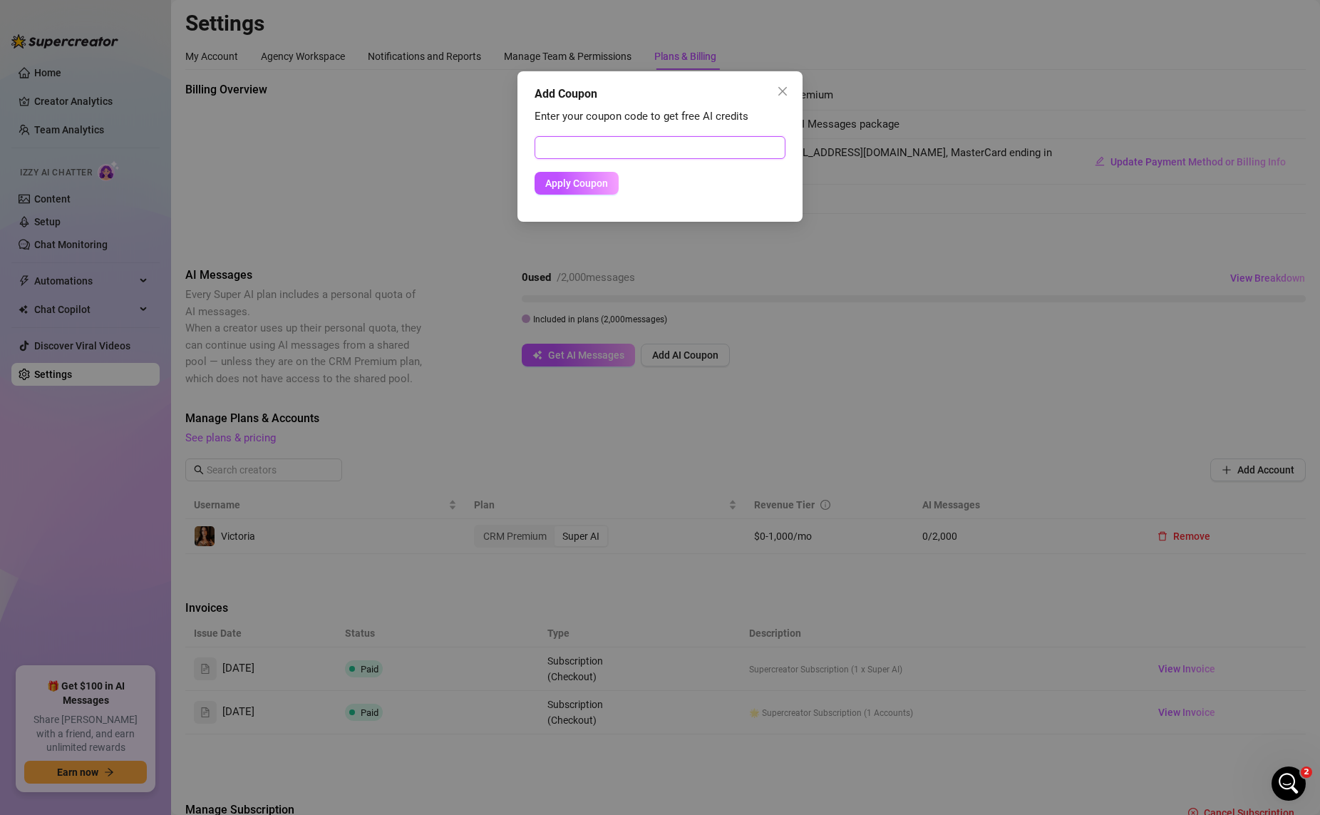
click at [660, 149] on input "text" at bounding box center [660, 147] width 251 height 23
paste input "B83EF4AC02BC0UU4I999"
type input "B83EF4AC02BC0UU4I999"
click at [585, 186] on span "Apply Coupon" at bounding box center [576, 182] width 63 height 11
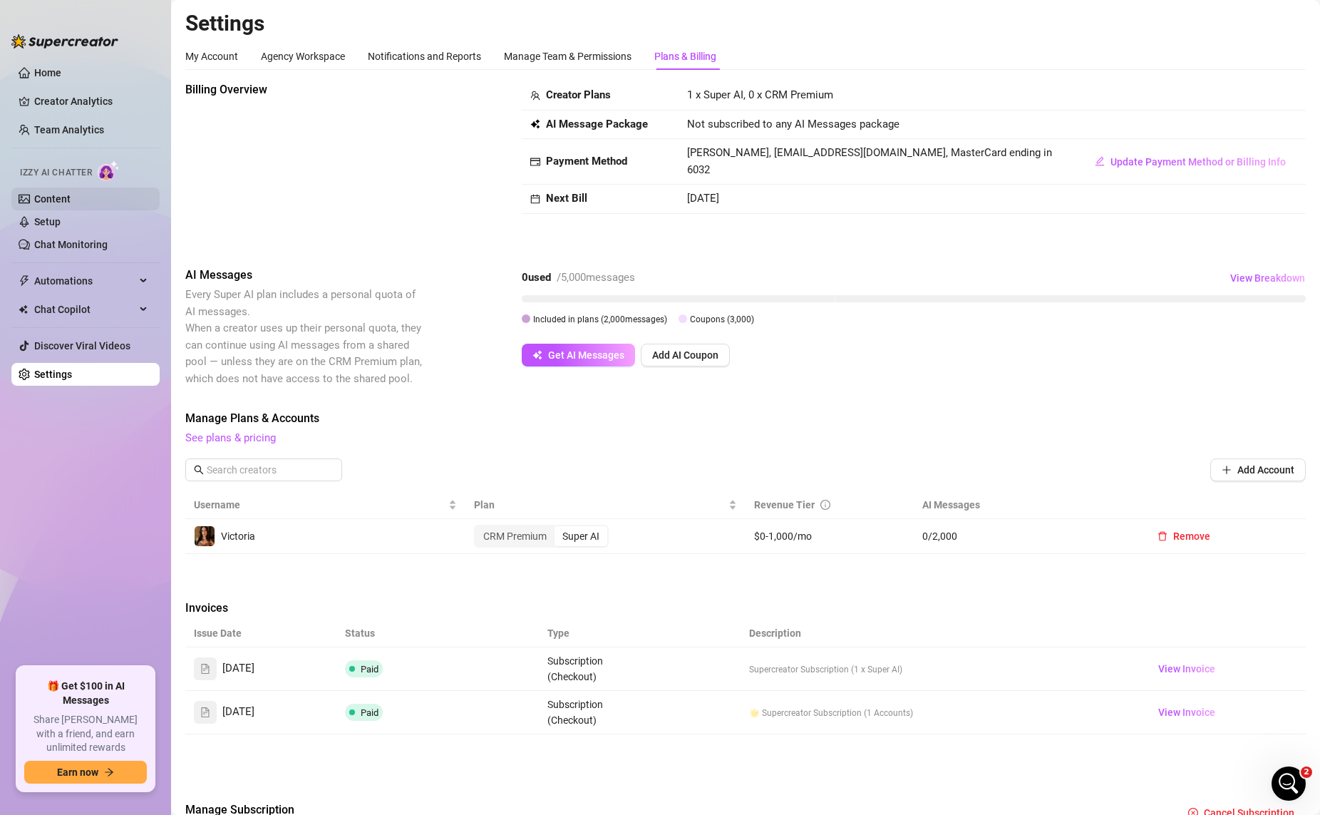
click at [71, 202] on link "Content" at bounding box center [52, 198] width 36 height 11
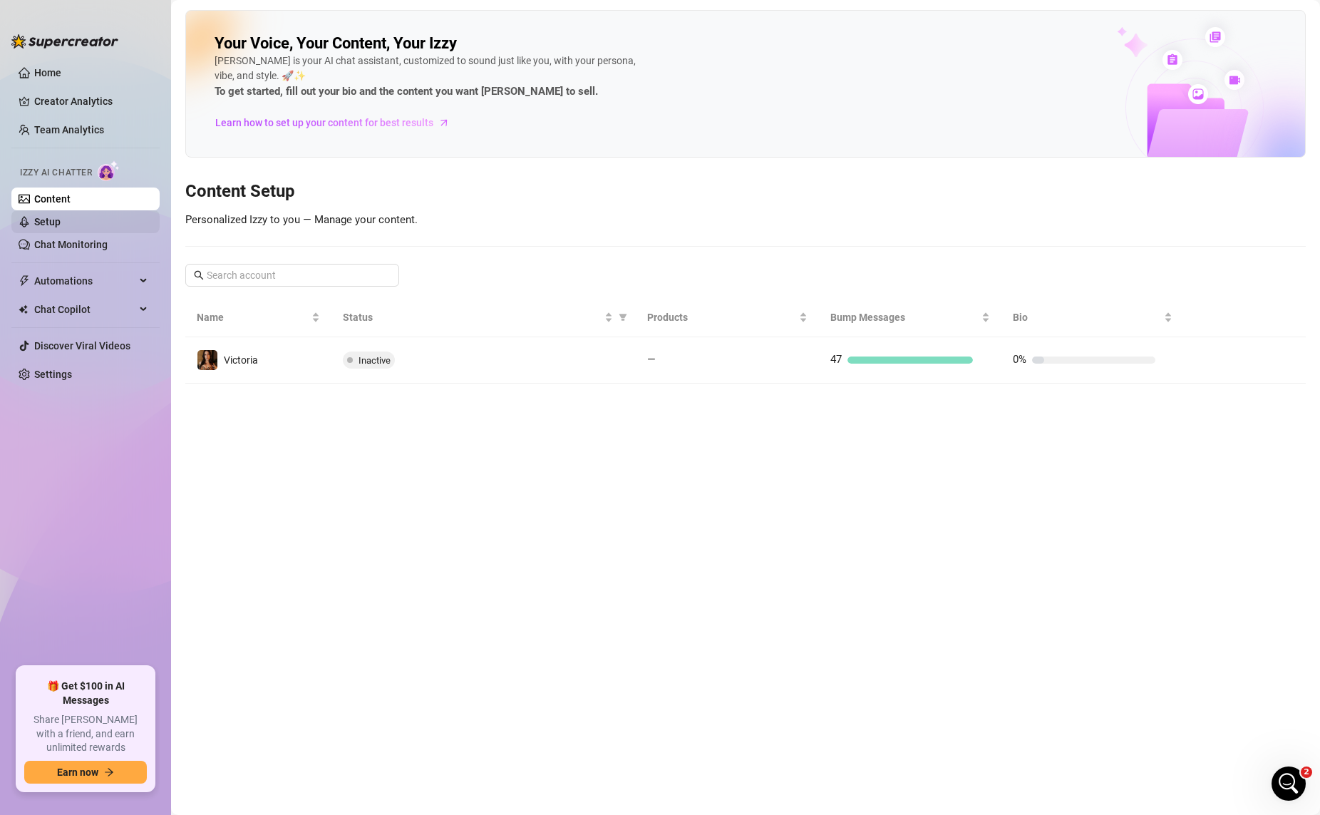
click at [61, 227] on link "Setup" at bounding box center [47, 221] width 26 height 11
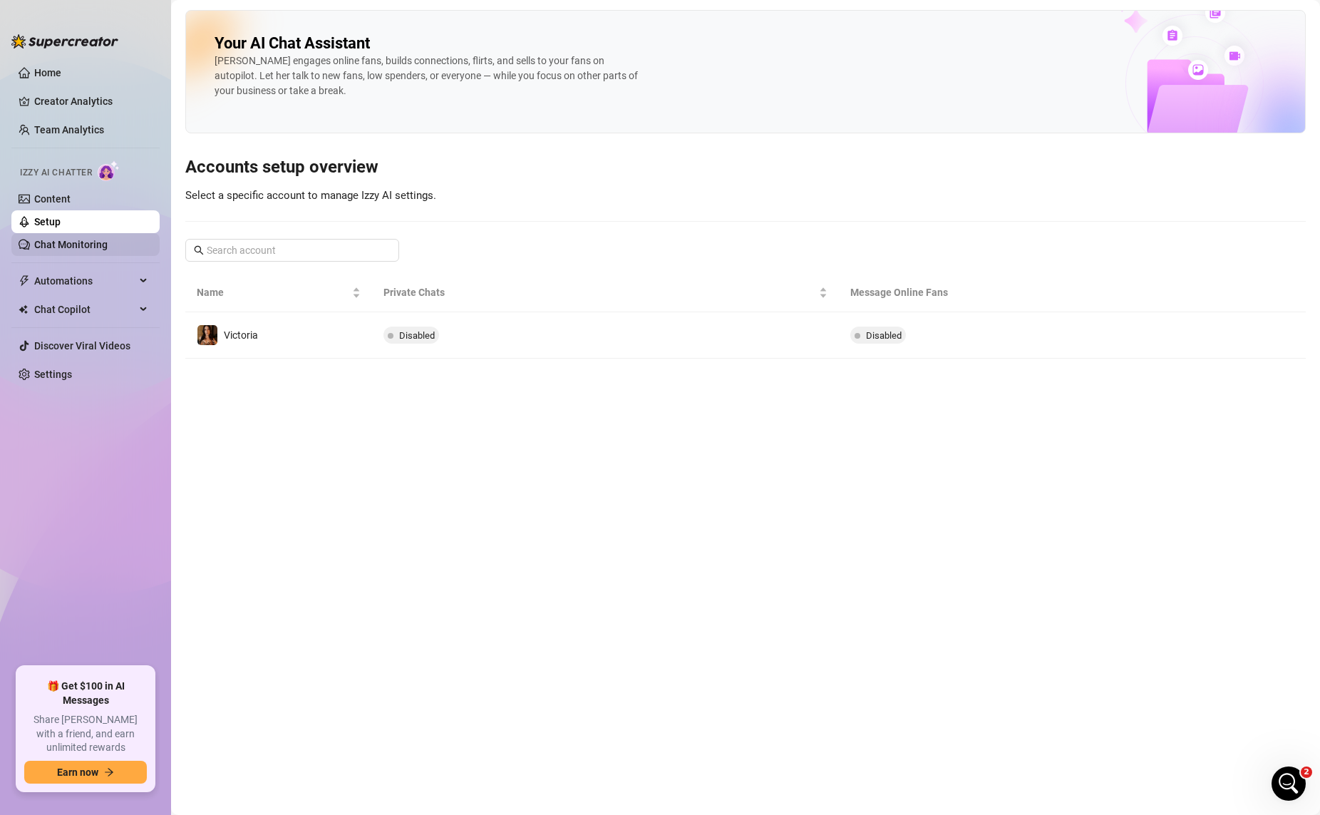
click at [81, 241] on link "Chat Monitoring" at bounding box center [70, 244] width 73 height 11
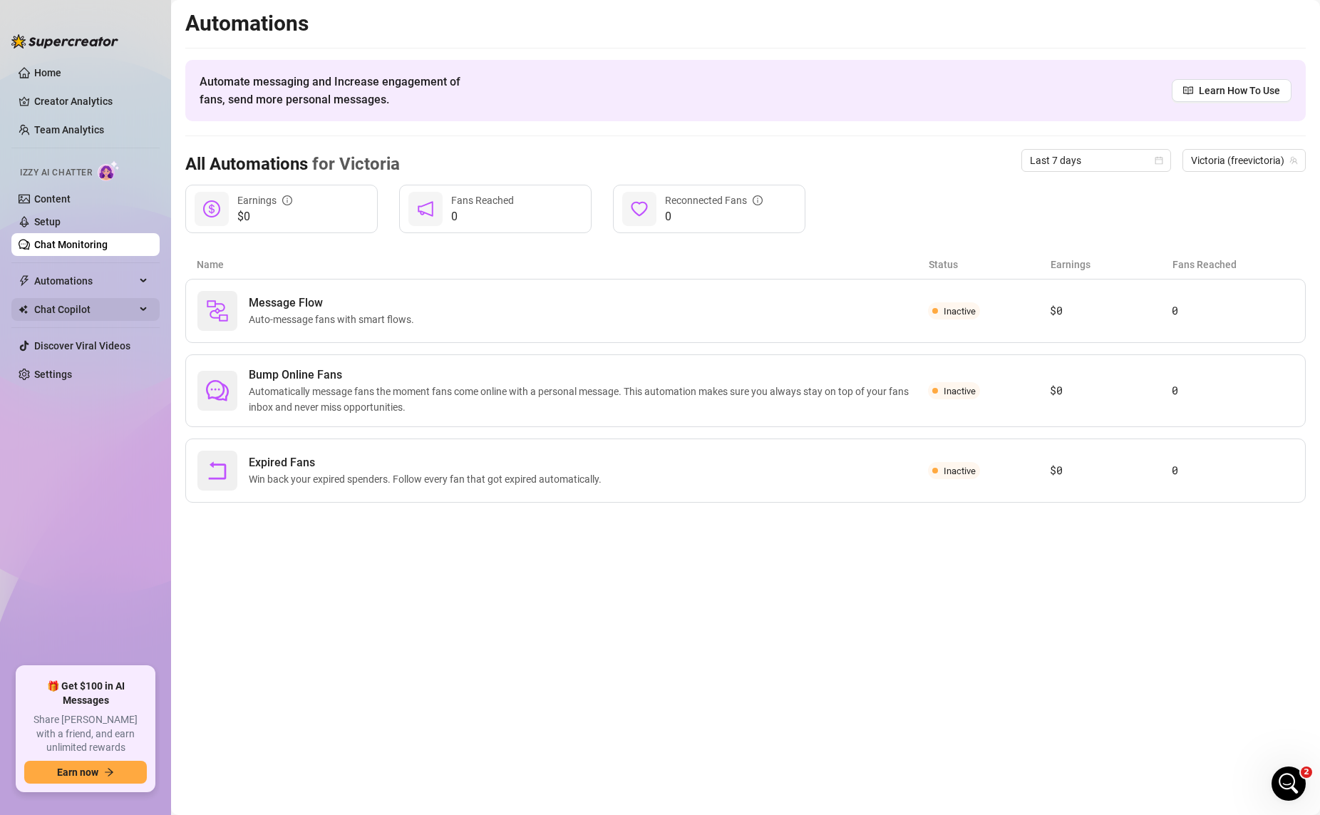
click at [98, 311] on span "Chat Copilot" at bounding box center [84, 309] width 101 height 23
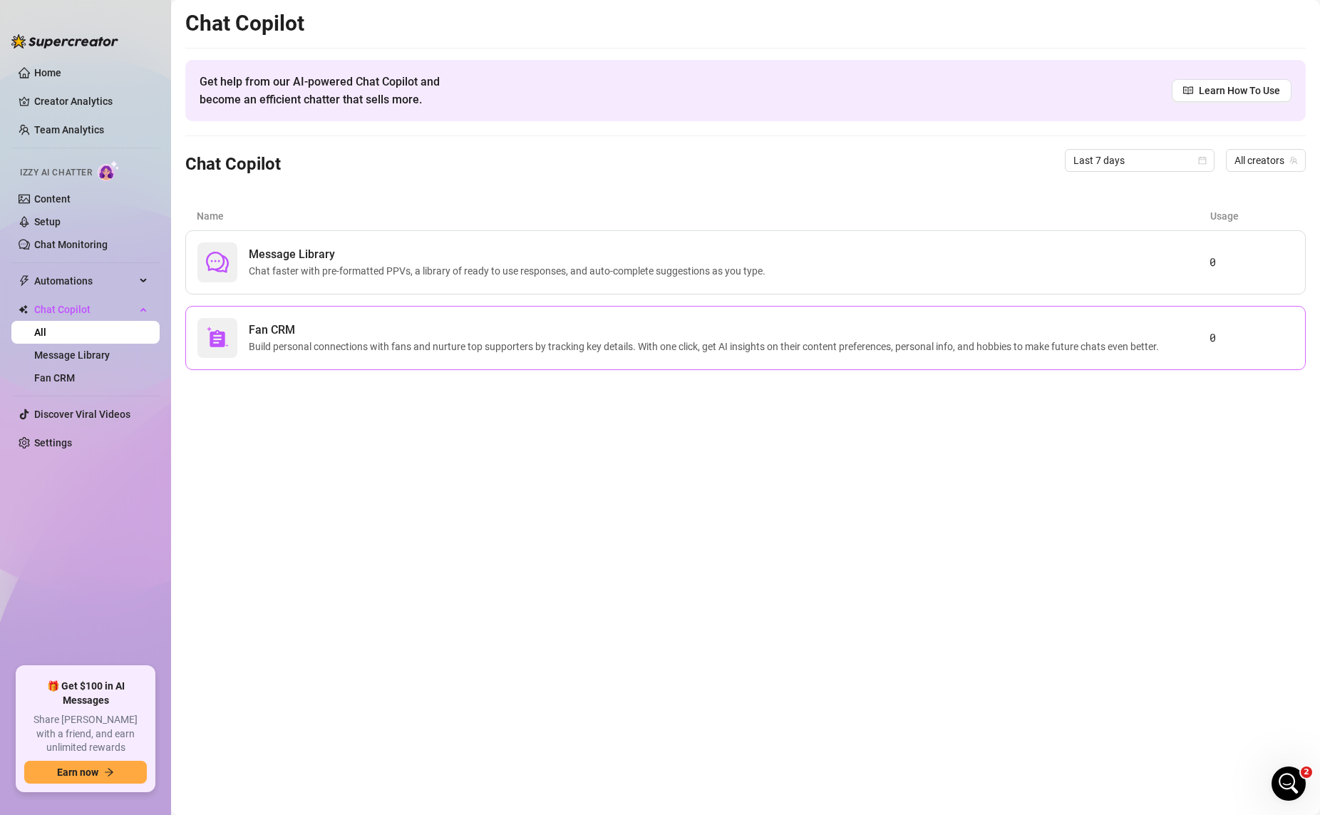
click at [519, 348] on span "Build personal connections with fans and nurture top supporters by tracking key…" at bounding box center [707, 347] width 916 height 16
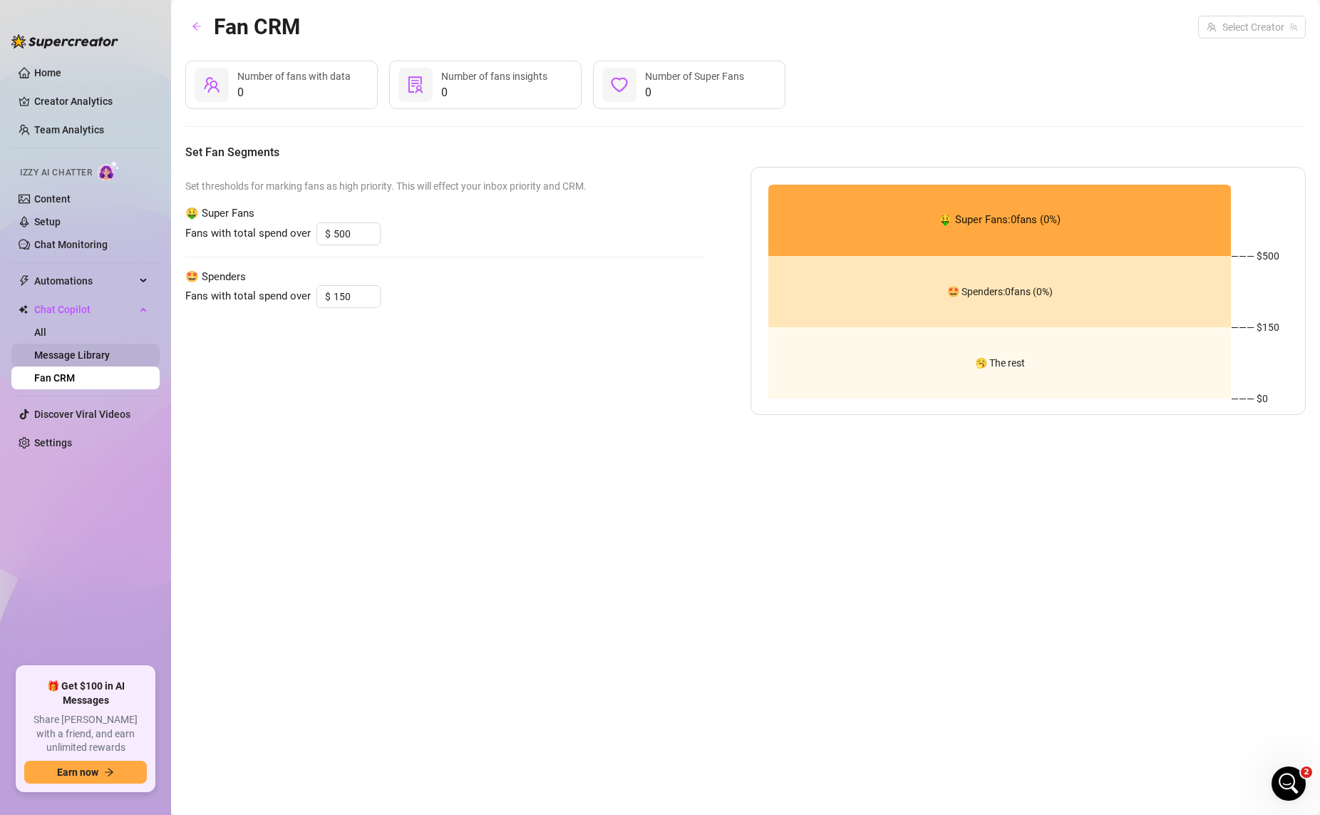
click at [81, 349] on link "Message Library" at bounding box center [72, 354] width 76 height 11
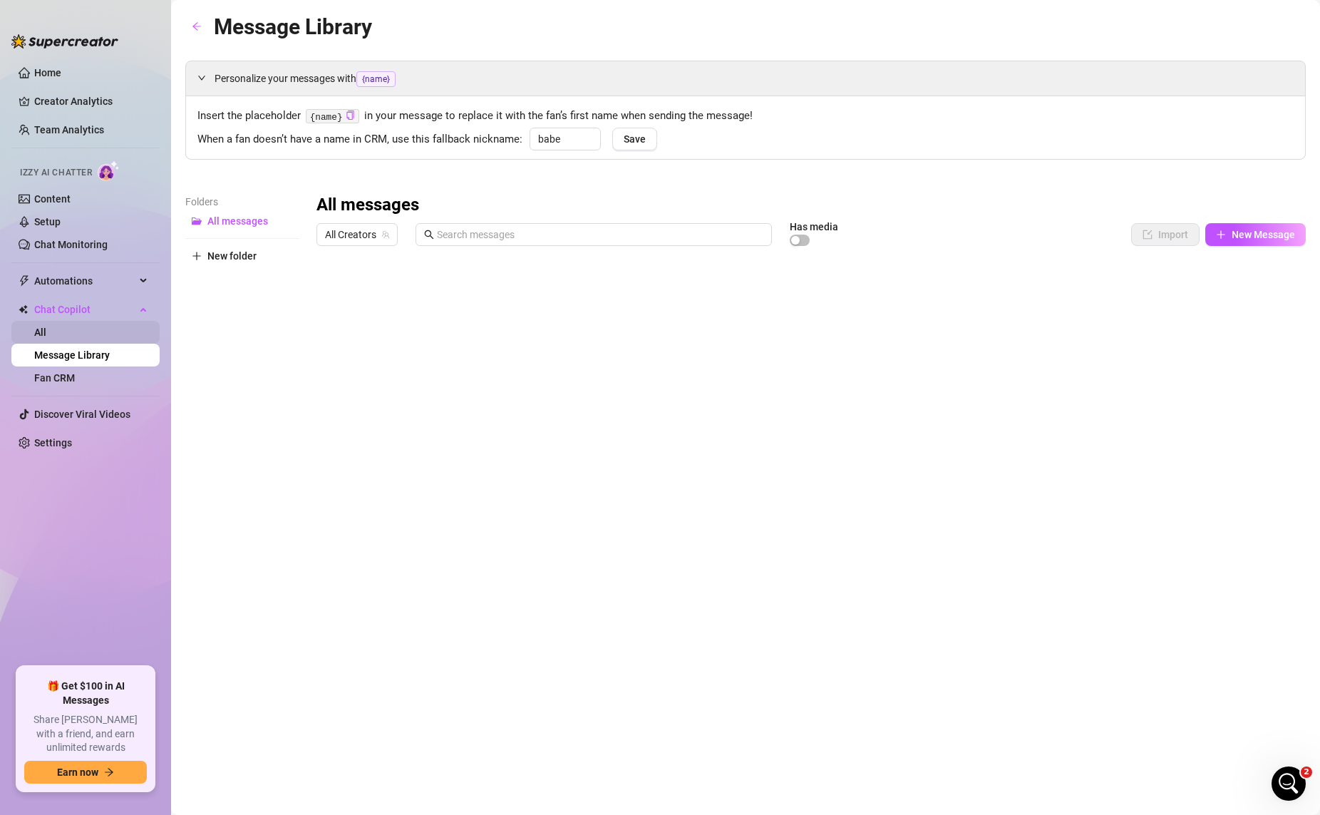
click at [46, 336] on link "All" at bounding box center [40, 331] width 12 height 11
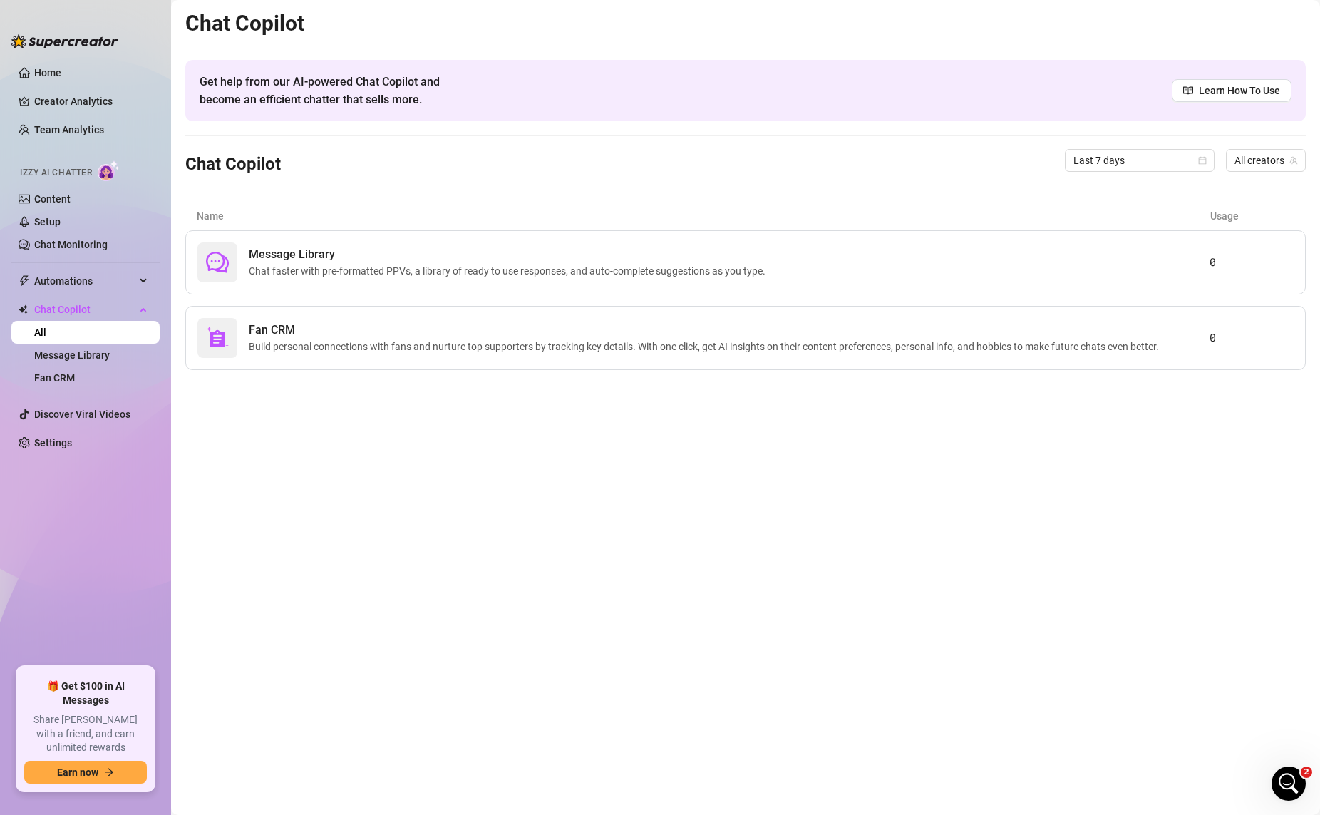
click at [1011, 618] on main "Chat Copilot Get help from our AI-powered Chat Copilot and become an efficient …" at bounding box center [745, 407] width 1149 height 815
click at [71, 201] on link "Content" at bounding box center [52, 198] width 36 height 11
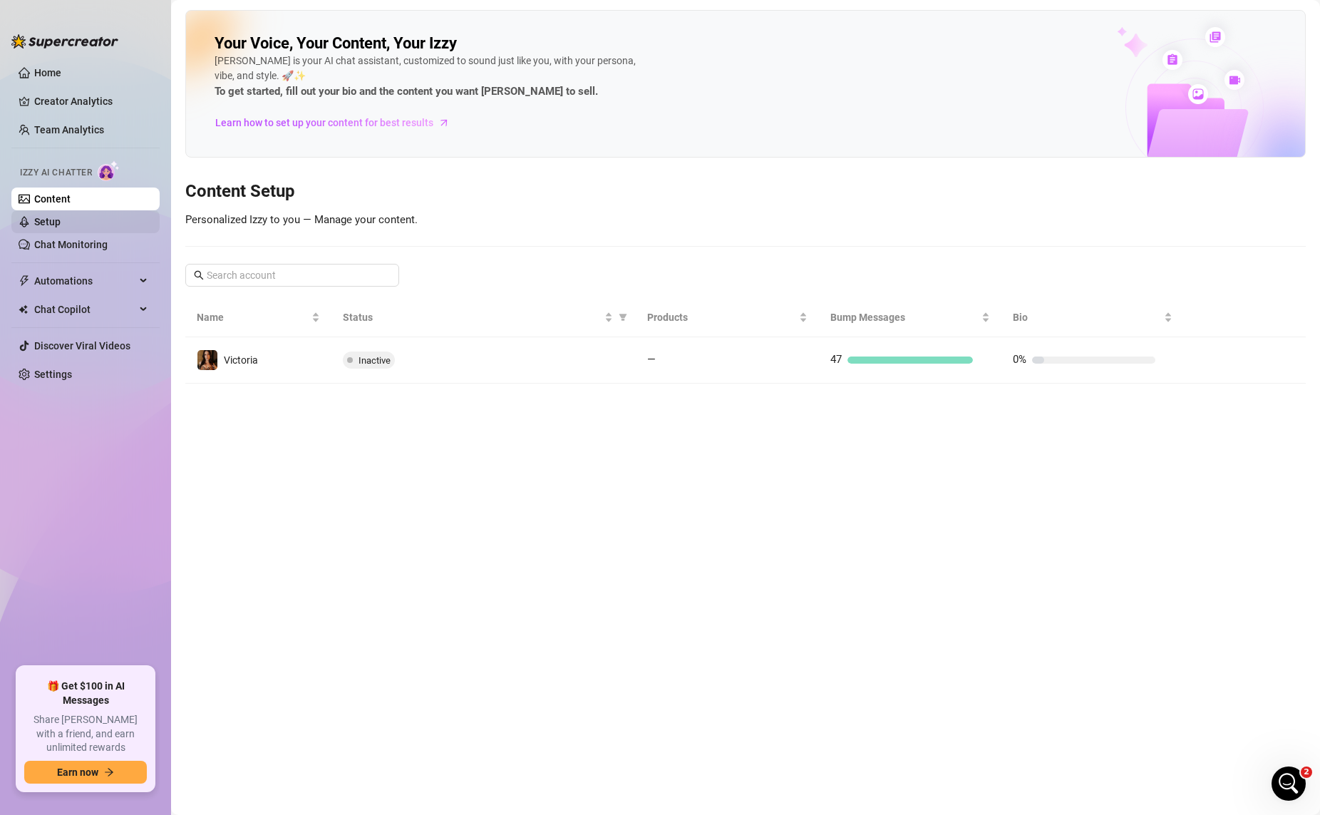
click at [61, 227] on link "Setup" at bounding box center [47, 221] width 26 height 11
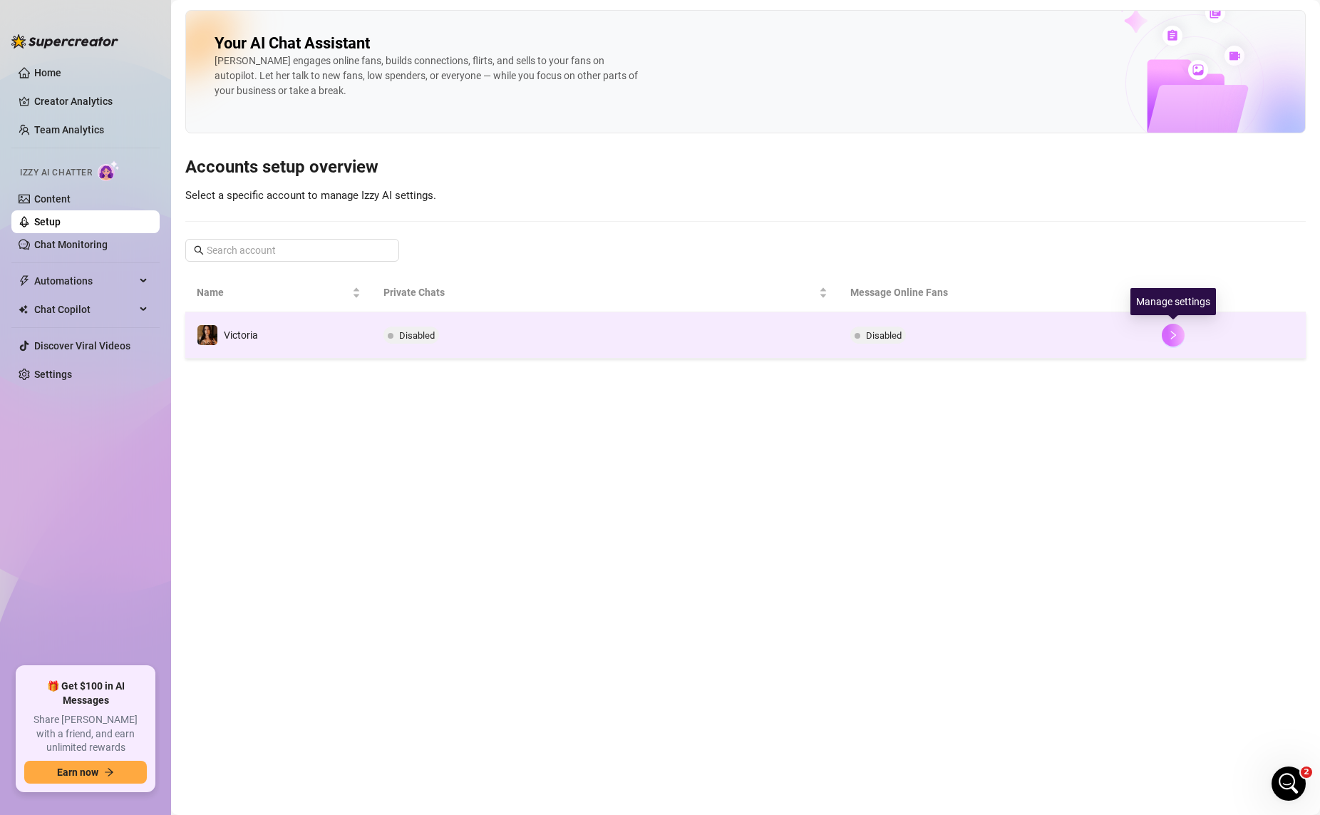
click at [1011, 333] on icon "right" at bounding box center [1173, 335] width 10 height 10
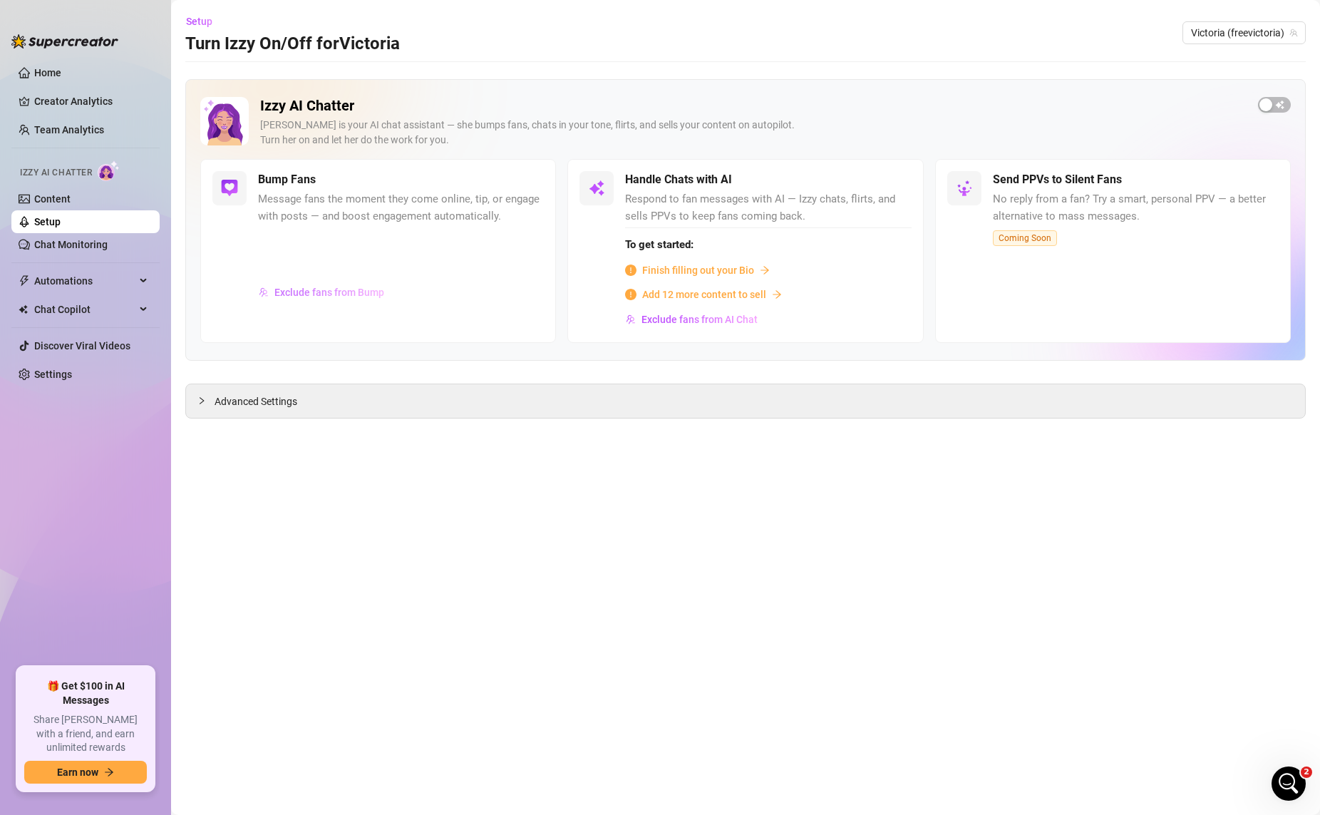
click at [310, 289] on span "Exclude fans from Bump" at bounding box center [329, 292] width 110 height 11
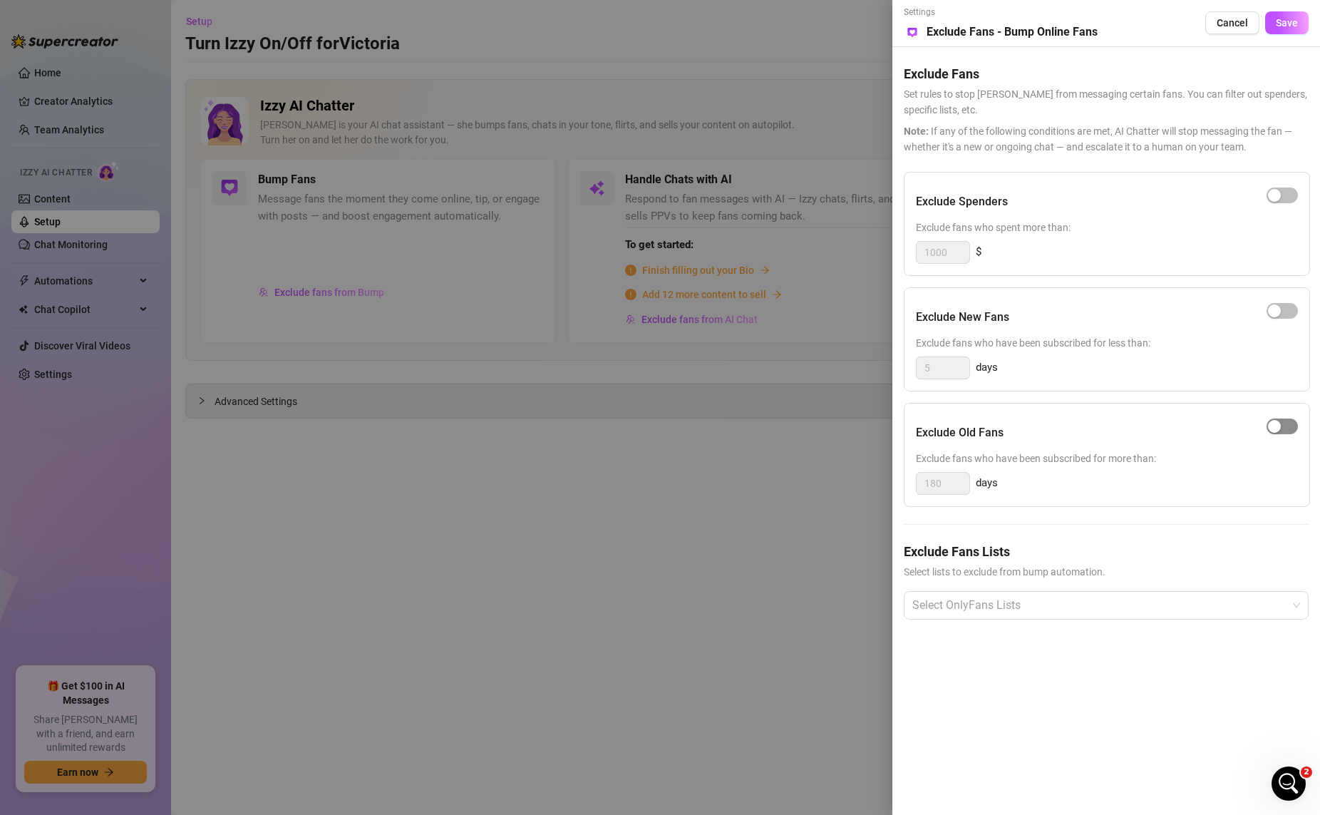
click at [1011, 425] on span "button" at bounding box center [1282, 426] width 31 height 16
click at [1011, 619] on div "Select OnlyFans Lists" at bounding box center [1106, 605] width 405 height 29
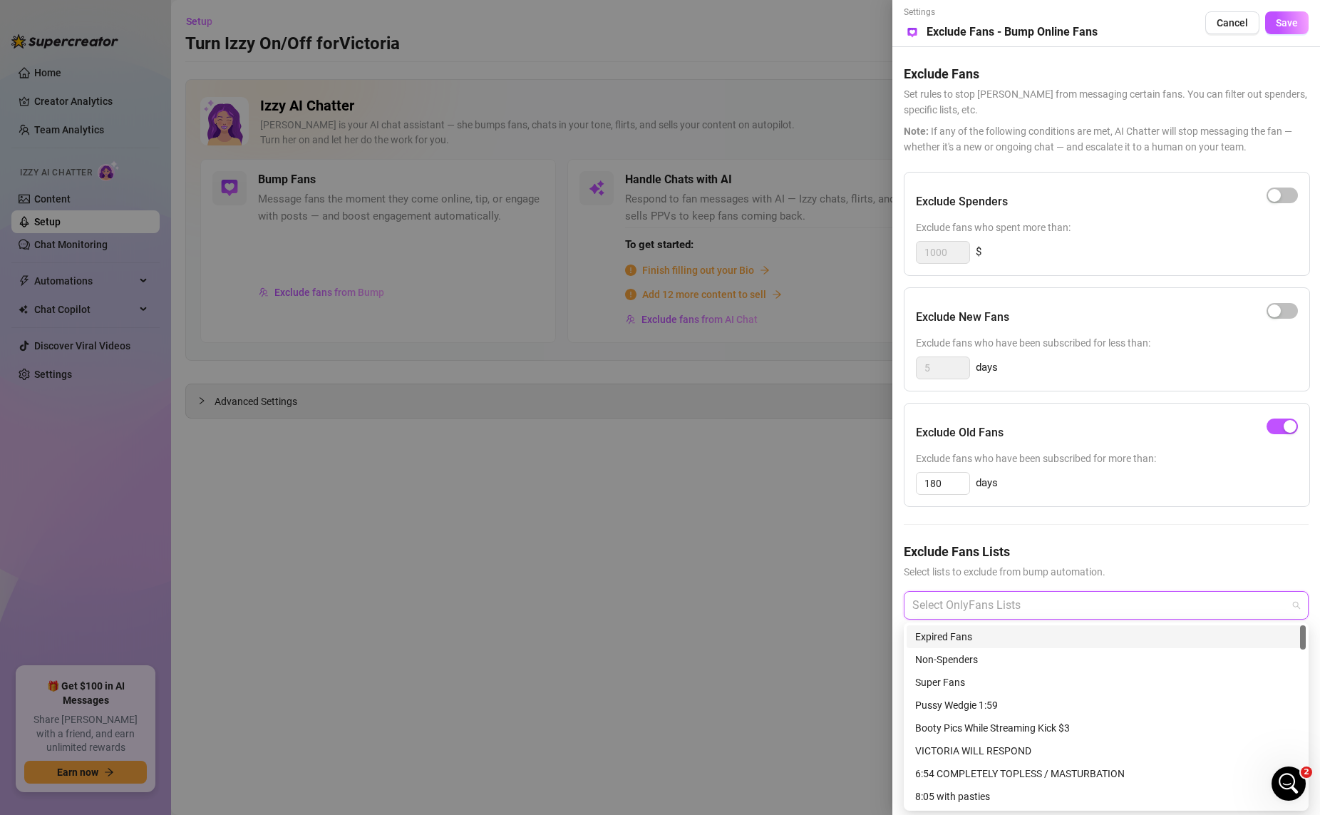
click at [1011, 602] on div at bounding box center [1099, 605] width 384 height 26
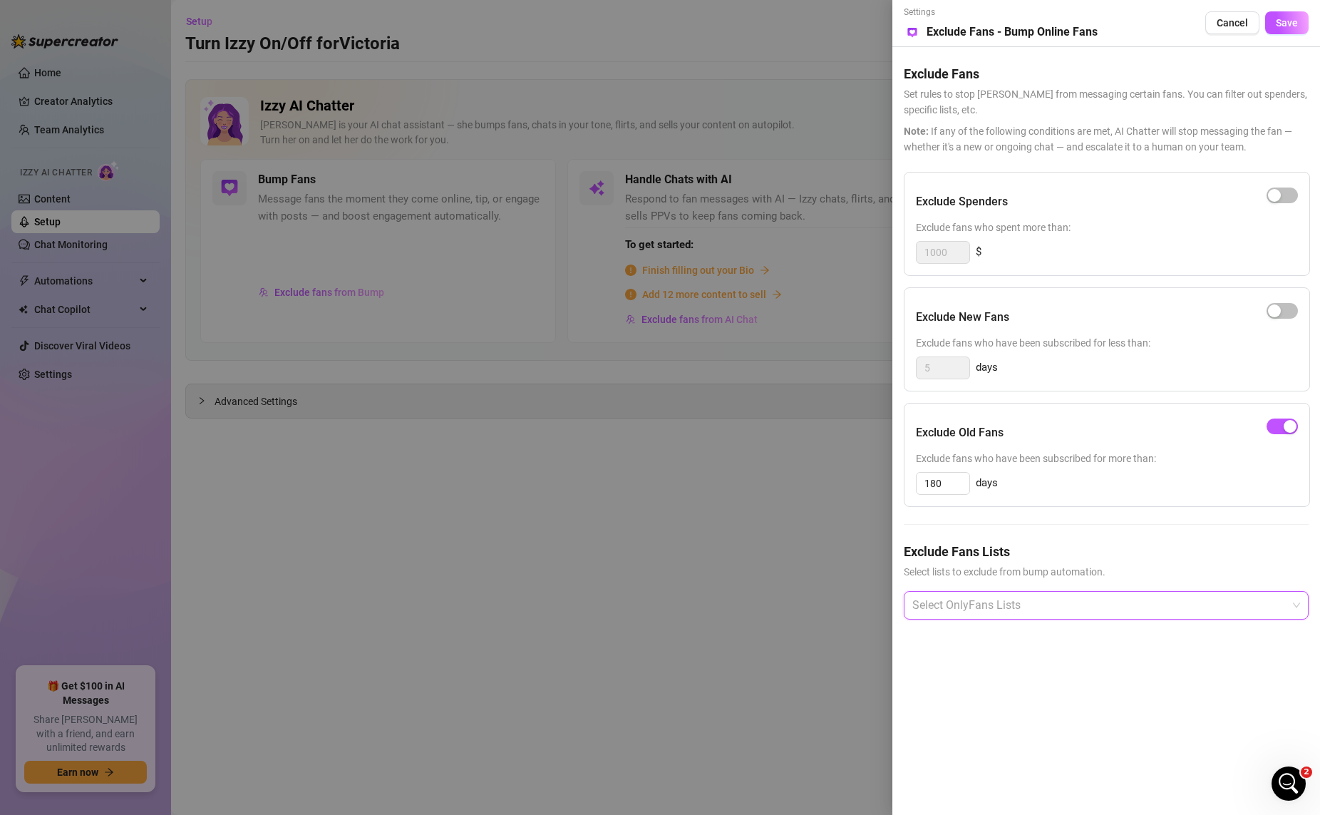
click at [1011, 604] on div at bounding box center [1099, 605] width 384 height 26
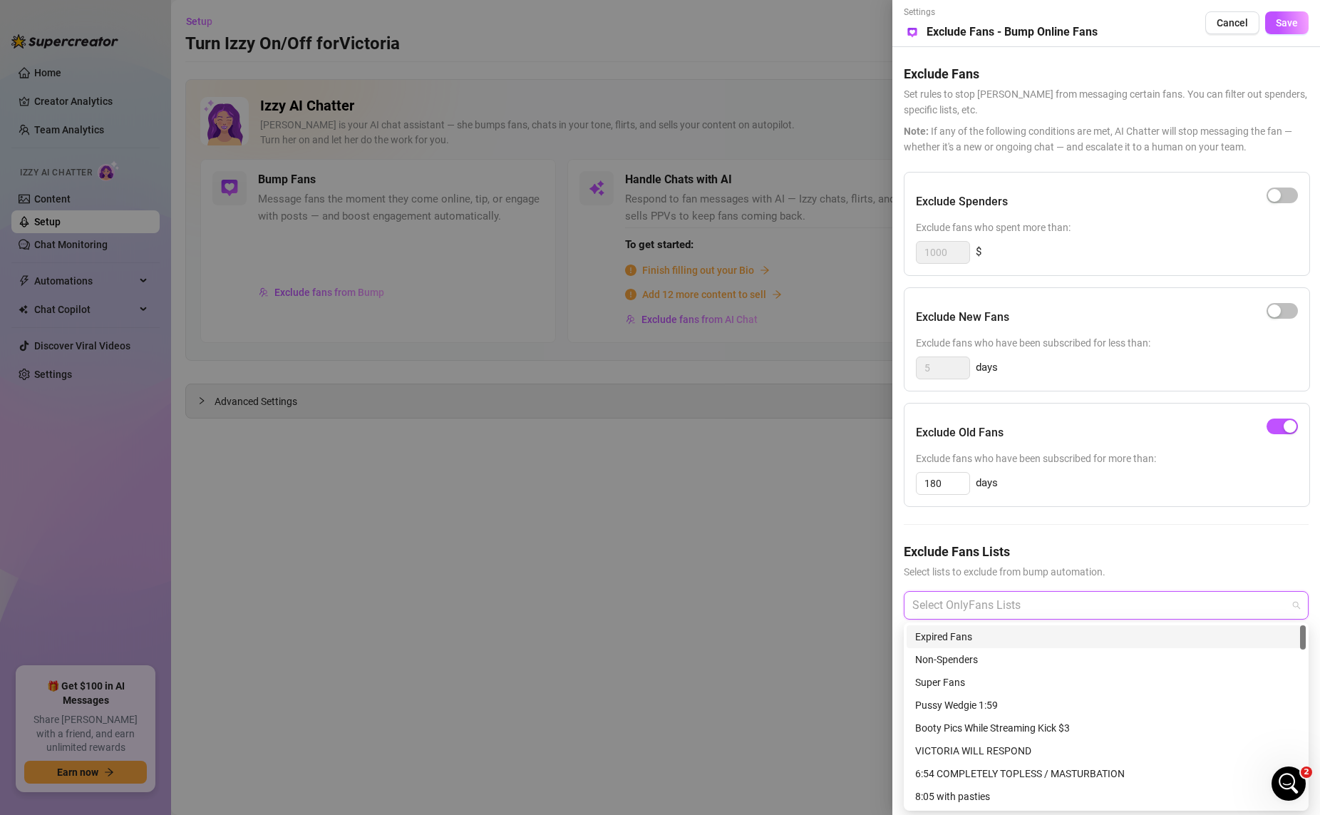
click at [813, 522] on div at bounding box center [660, 407] width 1320 height 815
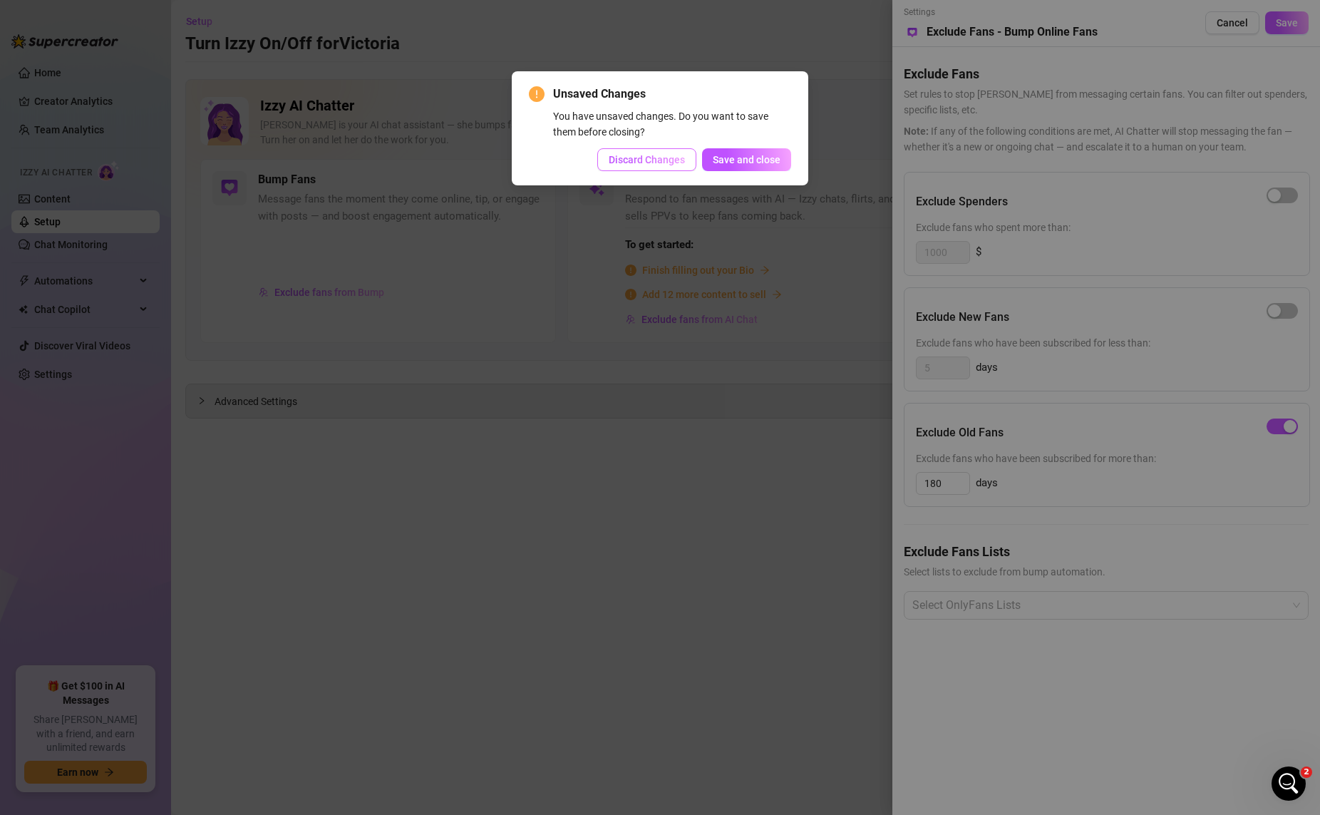
click at [628, 159] on span "Discard Changes" at bounding box center [647, 159] width 76 height 11
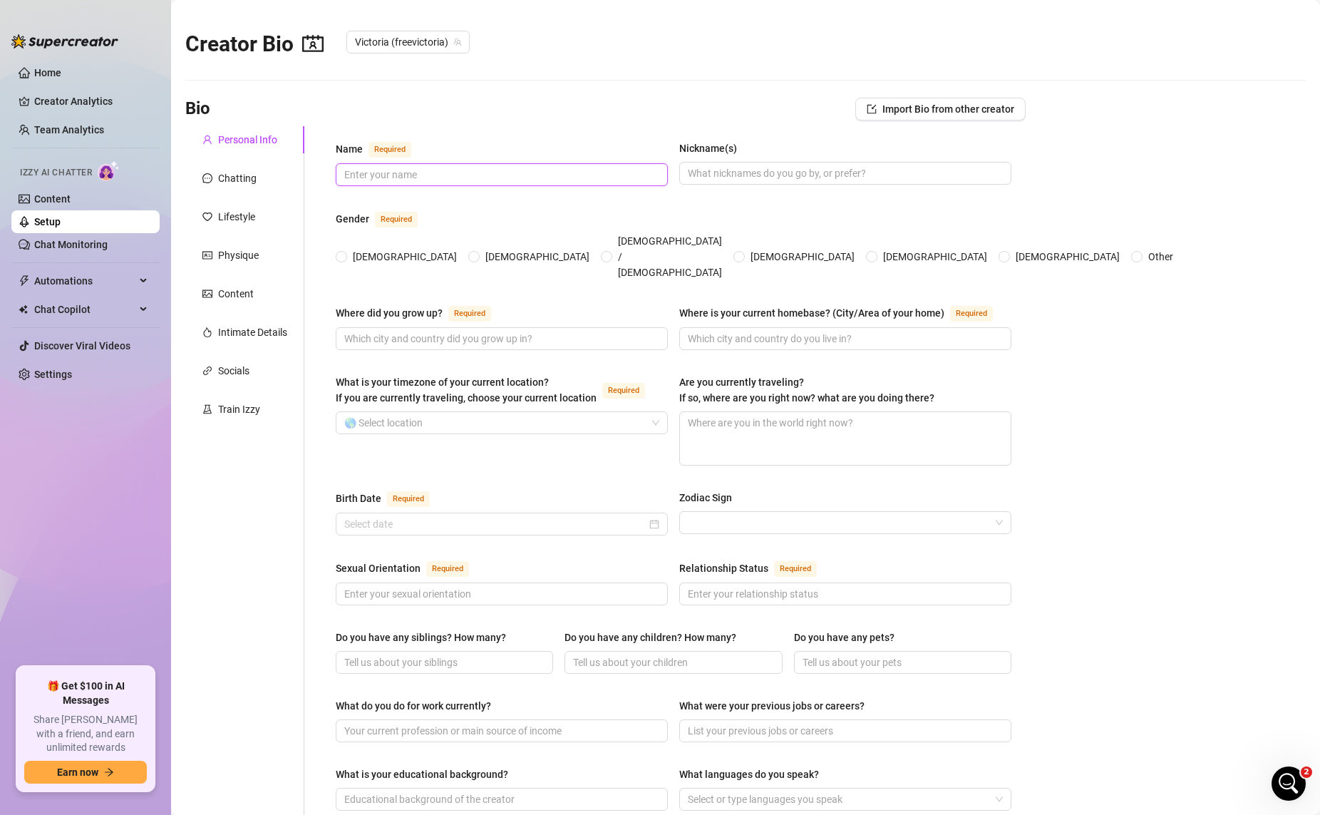
click at [398, 175] on input "Name Required" at bounding box center [500, 175] width 312 height 16
type input "Victoria"
type input "Vic"
click at [339, 251] on span at bounding box center [341, 256] width 11 height 11
click at [339, 253] on input "[DEMOGRAPHIC_DATA]" at bounding box center [342, 257] width 6 height 9
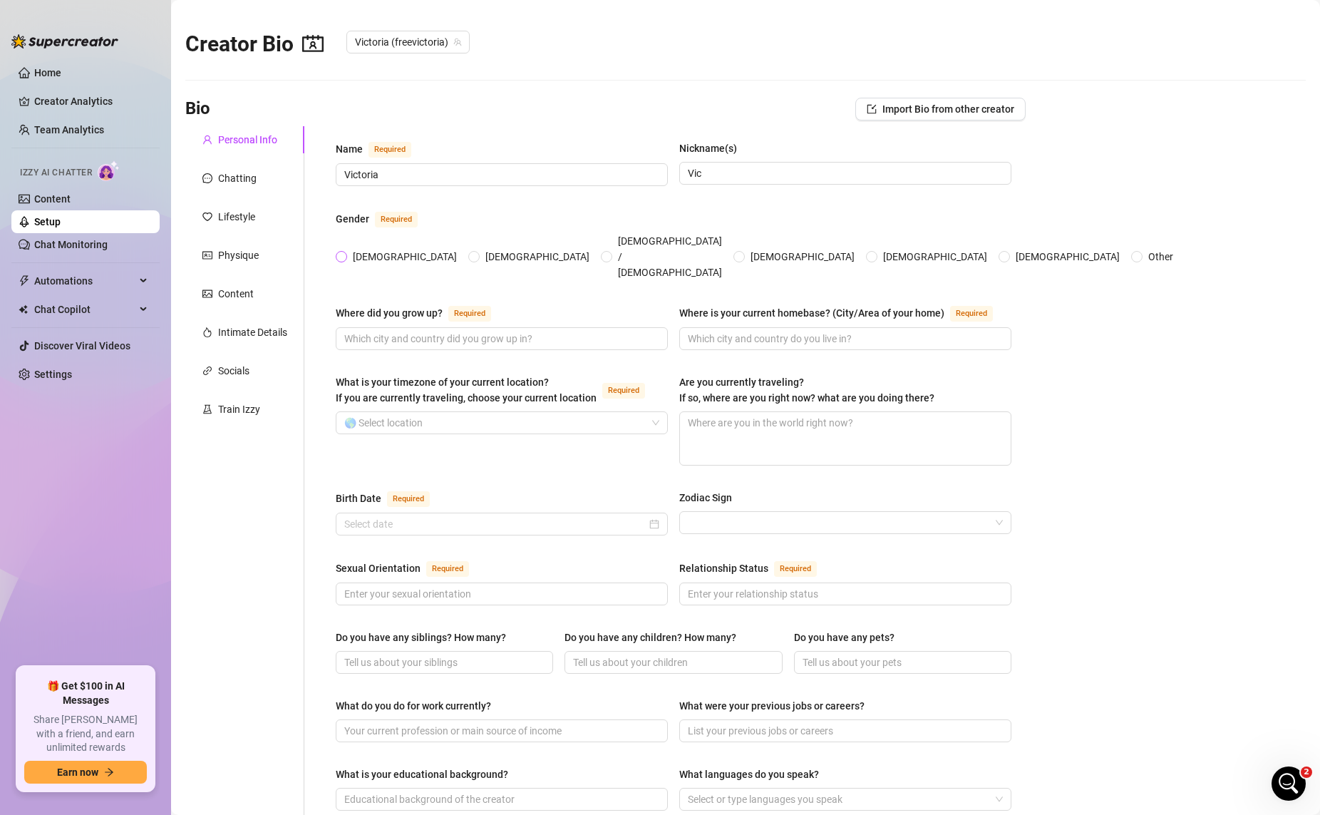
radio input "true"
click at [430, 331] on input "Where did you grow up? Required" at bounding box center [500, 339] width 312 height 16
type input "[GEOGRAPHIC_DATA], [GEOGRAPHIC_DATA]"
click at [847, 331] on input "Where is your current homebase? (City/Area of your home) Required" at bounding box center [844, 339] width 312 height 16
type input "[GEOGRAPHIC_DATA]"
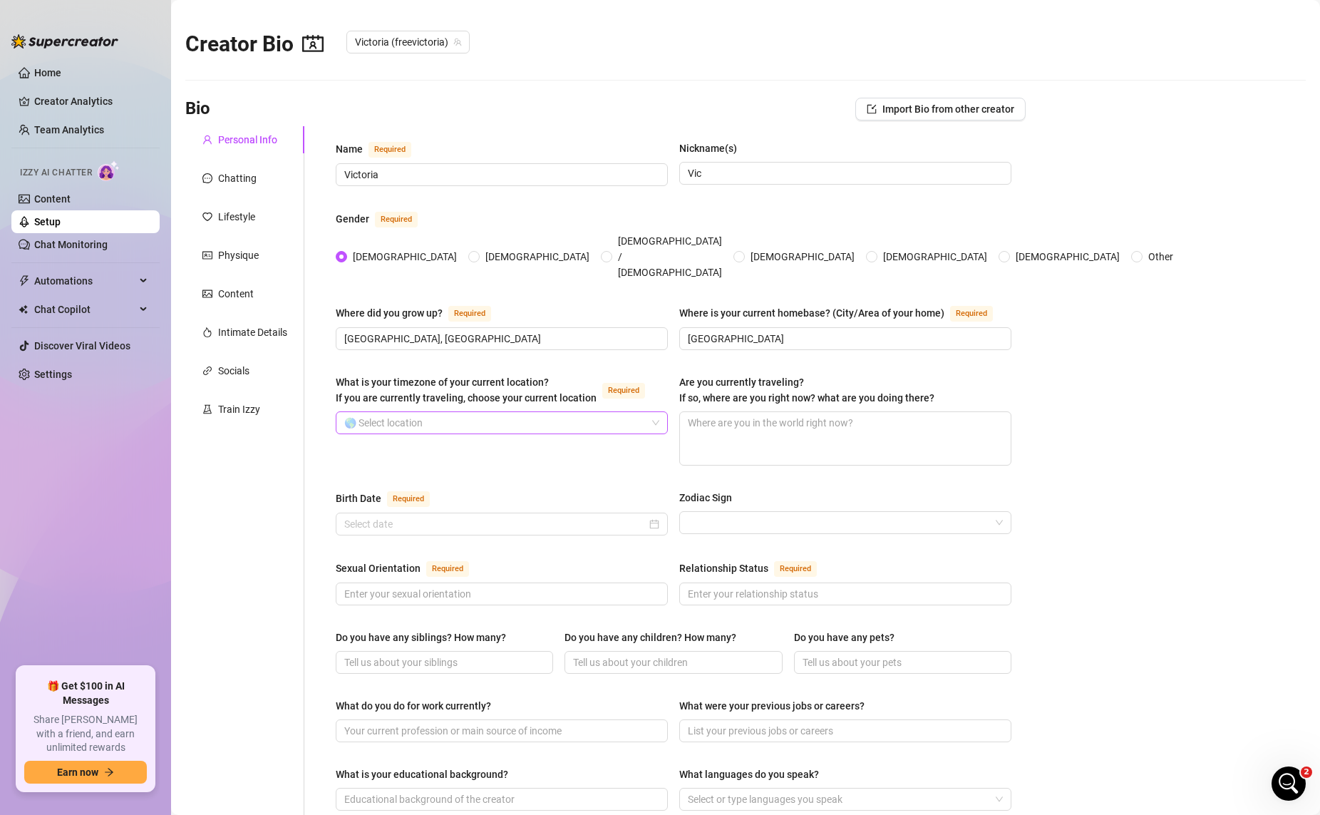
click at [545, 412] on input "What is your timezone of your current location? If you are currently traveling,…" at bounding box center [495, 422] width 302 height 21
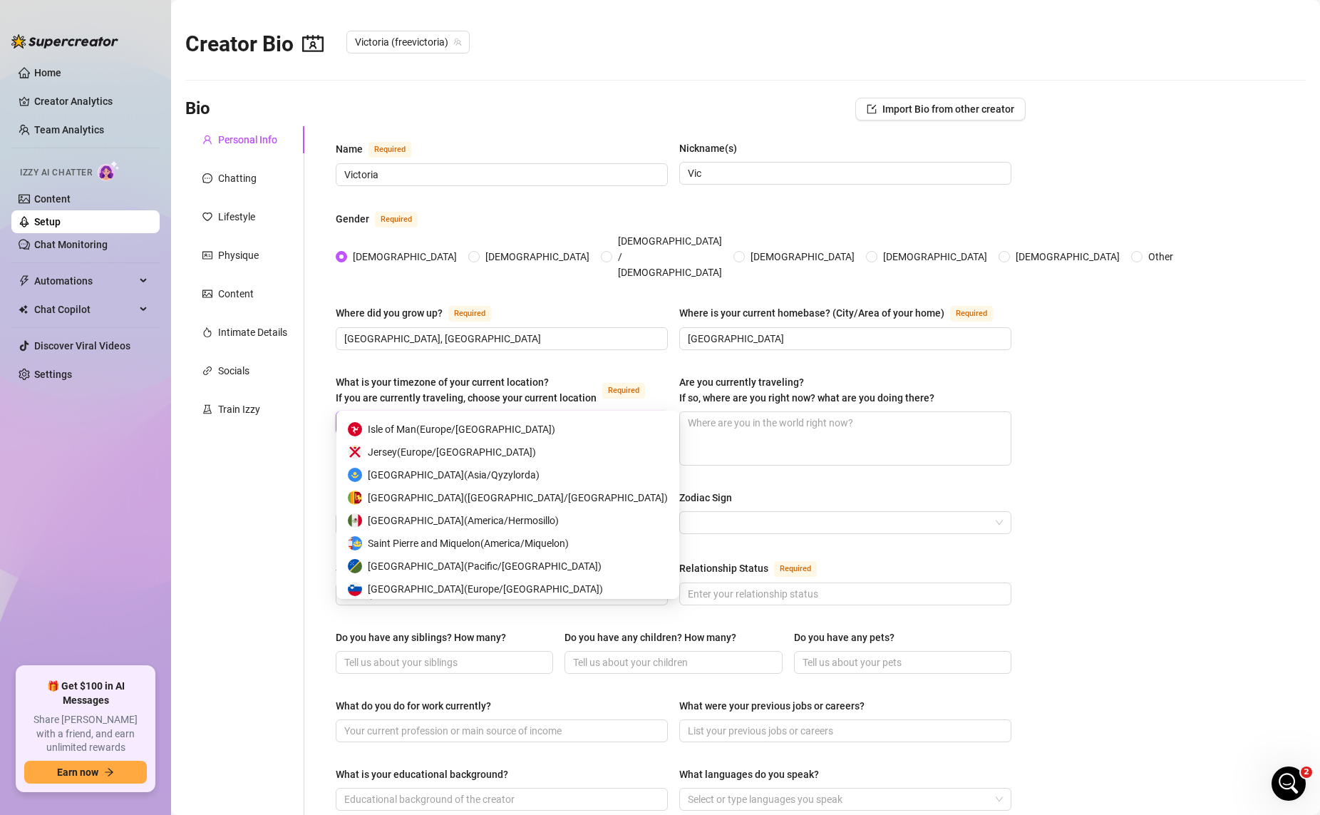
type input "los"
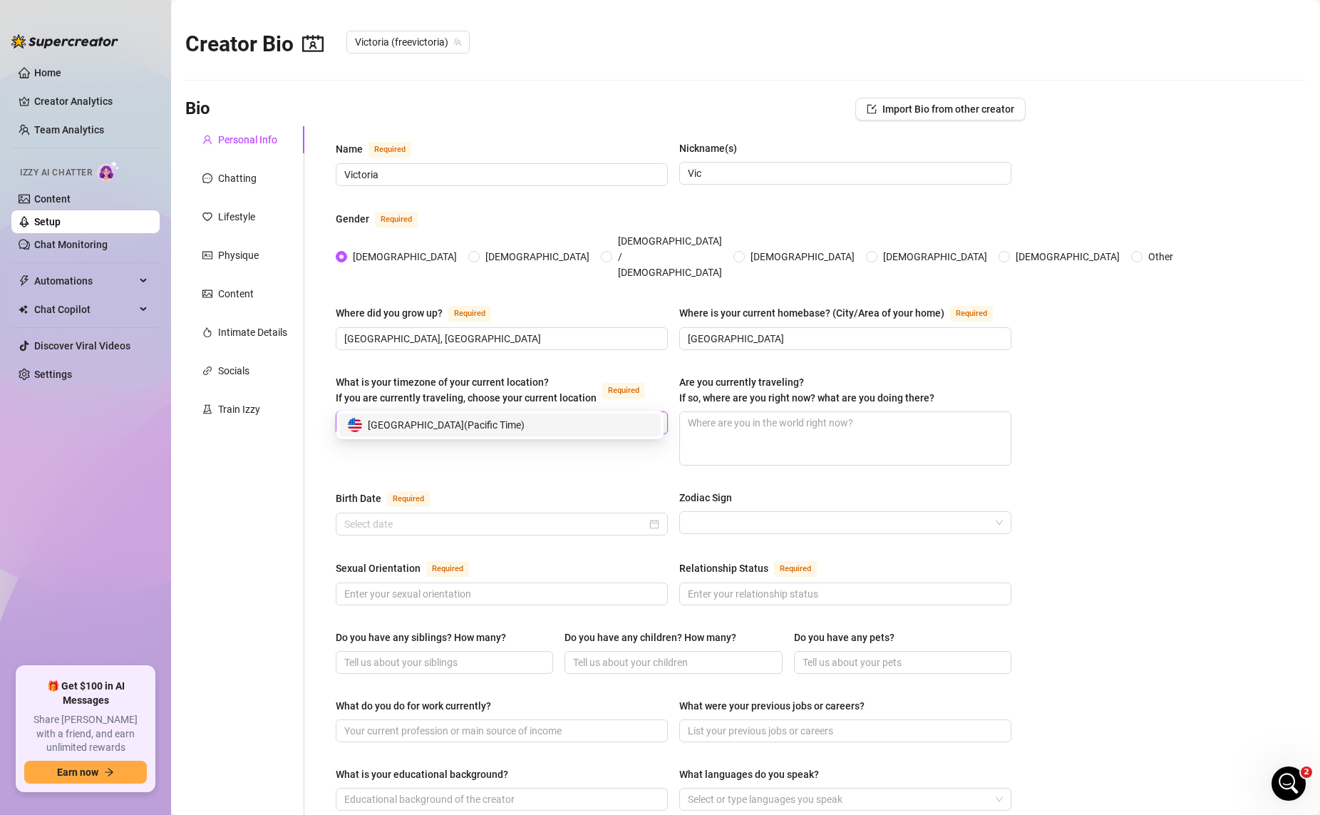
click at [558, 425] on div "United States of America ( Pacific Time )" at bounding box center [500, 425] width 304 height 16
click at [840, 412] on textarea "Are you currently traveling? If so, where are you right now? what are you doing…" at bounding box center [845, 438] width 331 height 53
click at [842, 512] on input "Zodiac Sign" at bounding box center [839, 522] width 302 height 21
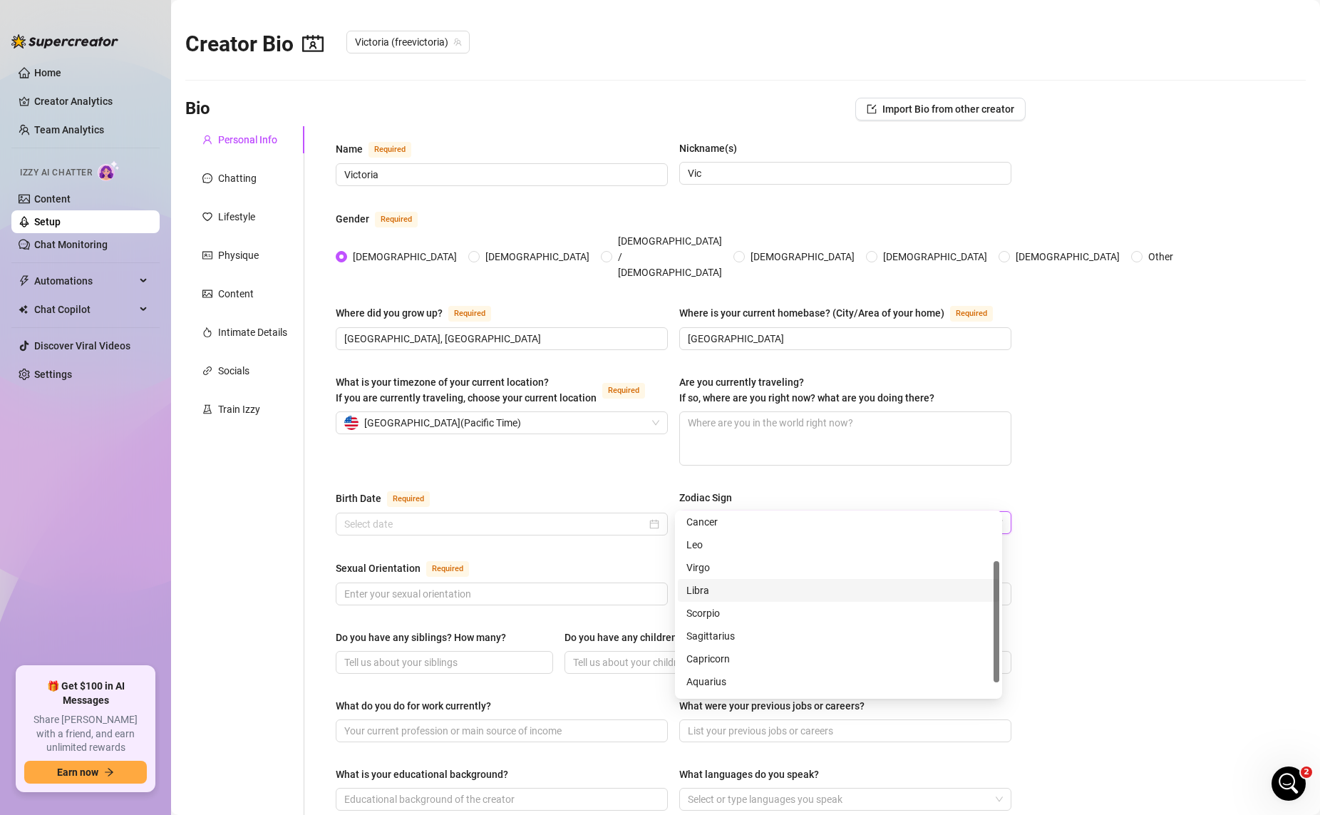
scroll to position [91, 0]
click at [729, 682] on div "Pisces" at bounding box center [838, 684] width 304 height 16
click at [1011, 443] on main "Creator Bio [PERSON_NAME] (freevictoria) Bio Import Bio from other creator Pers…" at bounding box center [745, 704] width 1149 height 1408
click at [531, 516] on input "Birth Date Required" at bounding box center [495, 524] width 302 height 16
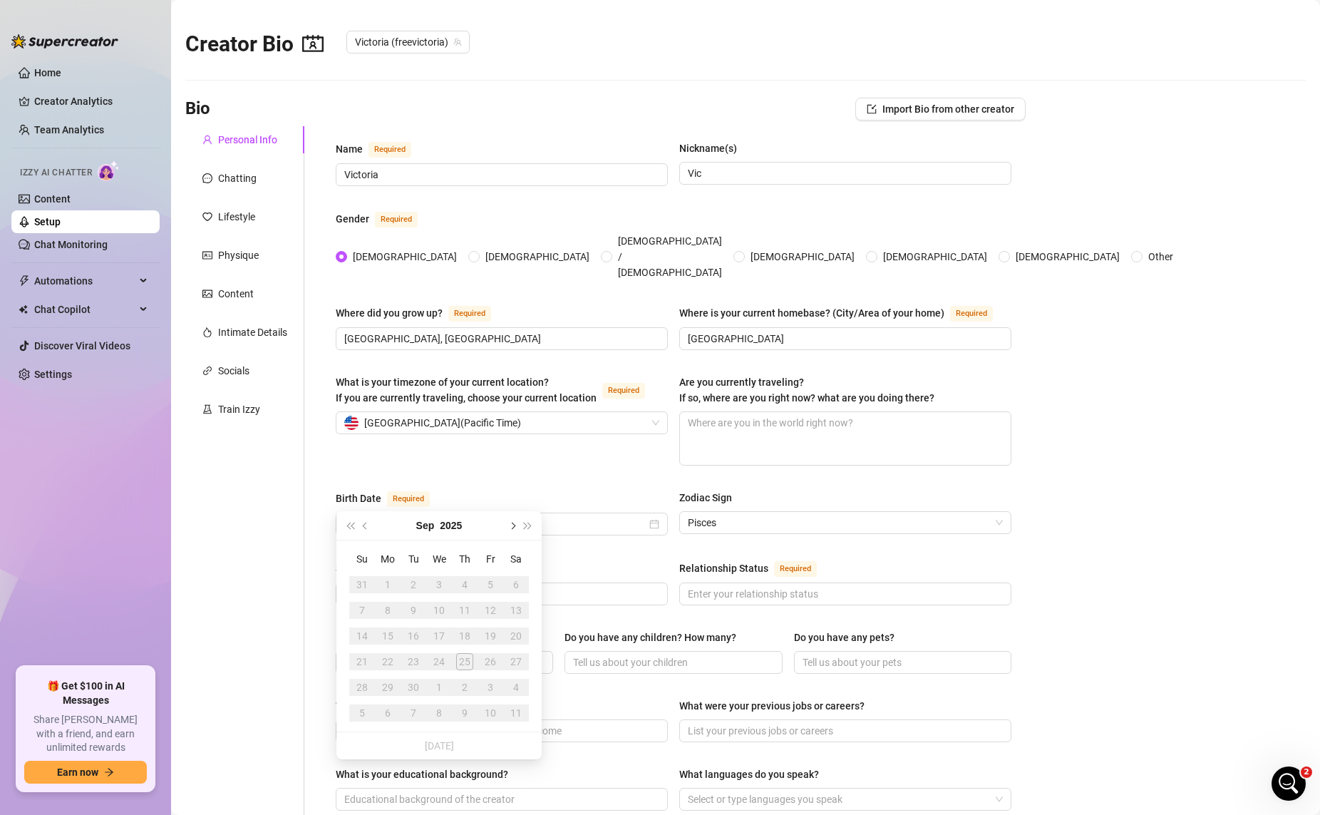
click at [507, 525] on button "Next month (PageDown)" at bounding box center [512, 525] width 16 height 29
click at [386, 516] on input "Birth Date Required" at bounding box center [495, 524] width 302 height 16
click at [354, 525] on span "Last year (Control + left)" at bounding box center [349, 525] width 7 height 7
click at [352, 526] on span "Last year (Control + left)" at bounding box center [349, 525] width 7 height 7
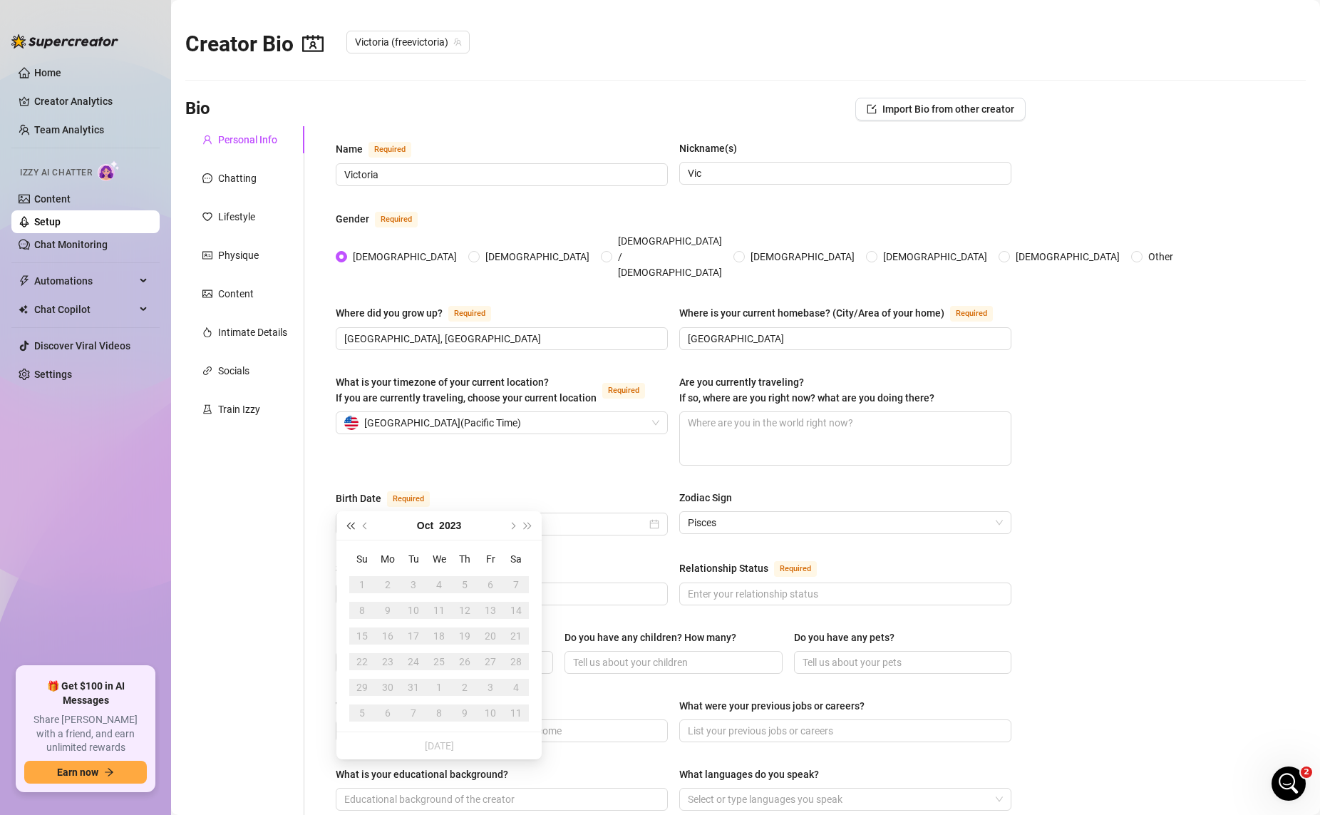
click at [352, 526] on span "Last year (Control + left)" at bounding box center [349, 525] width 7 height 7
click at [427, 518] on button "Oct" at bounding box center [425, 525] width 16 height 29
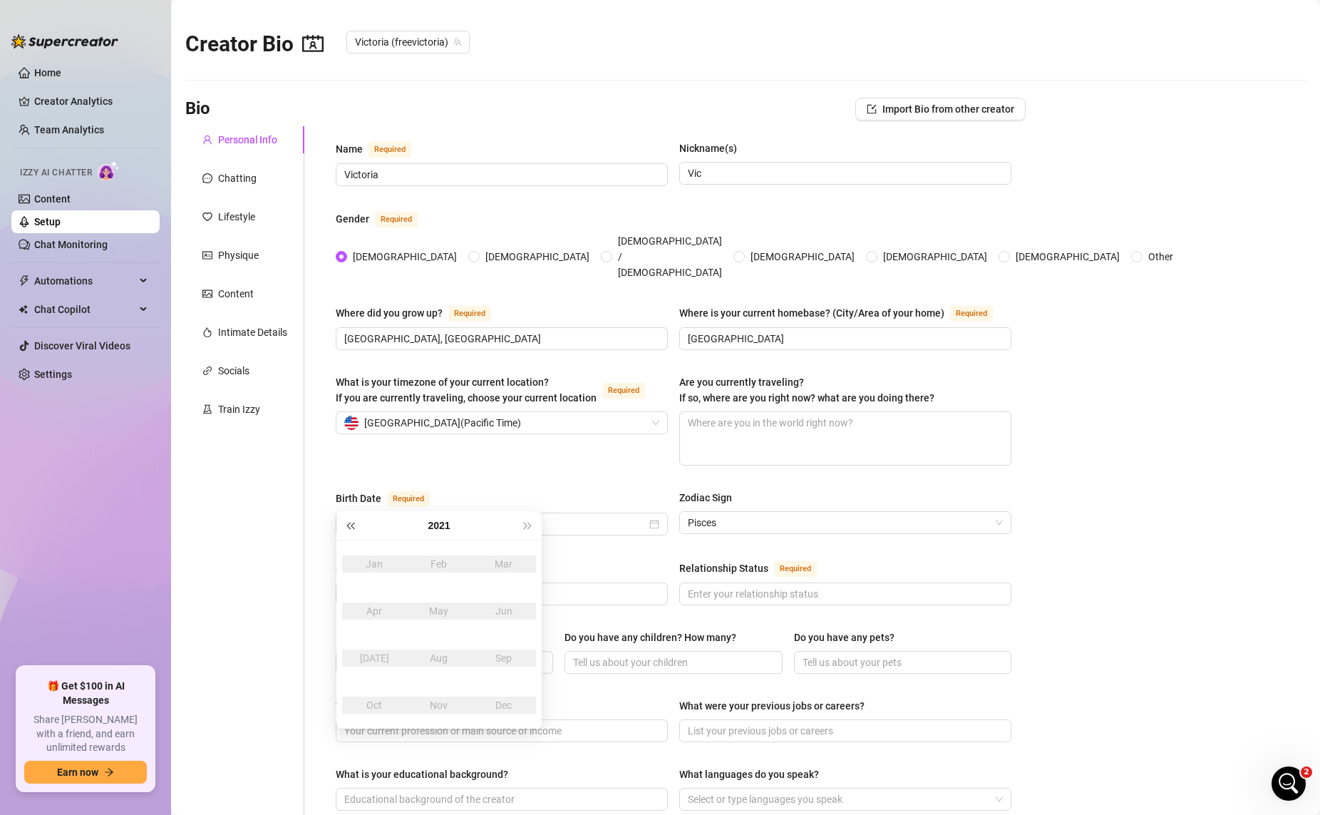
click at [352, 527] on span "Last year (Control + left)" at bounding box center [349, 525] width 7 height 7
click at [353, 527] on span "Last year (Control + left)" at bounding box center [349, 525] width 7 height 7
click at [354, 527] on span "Last year (Control + left)" at bounding box center [349, 525] width 7 height 7
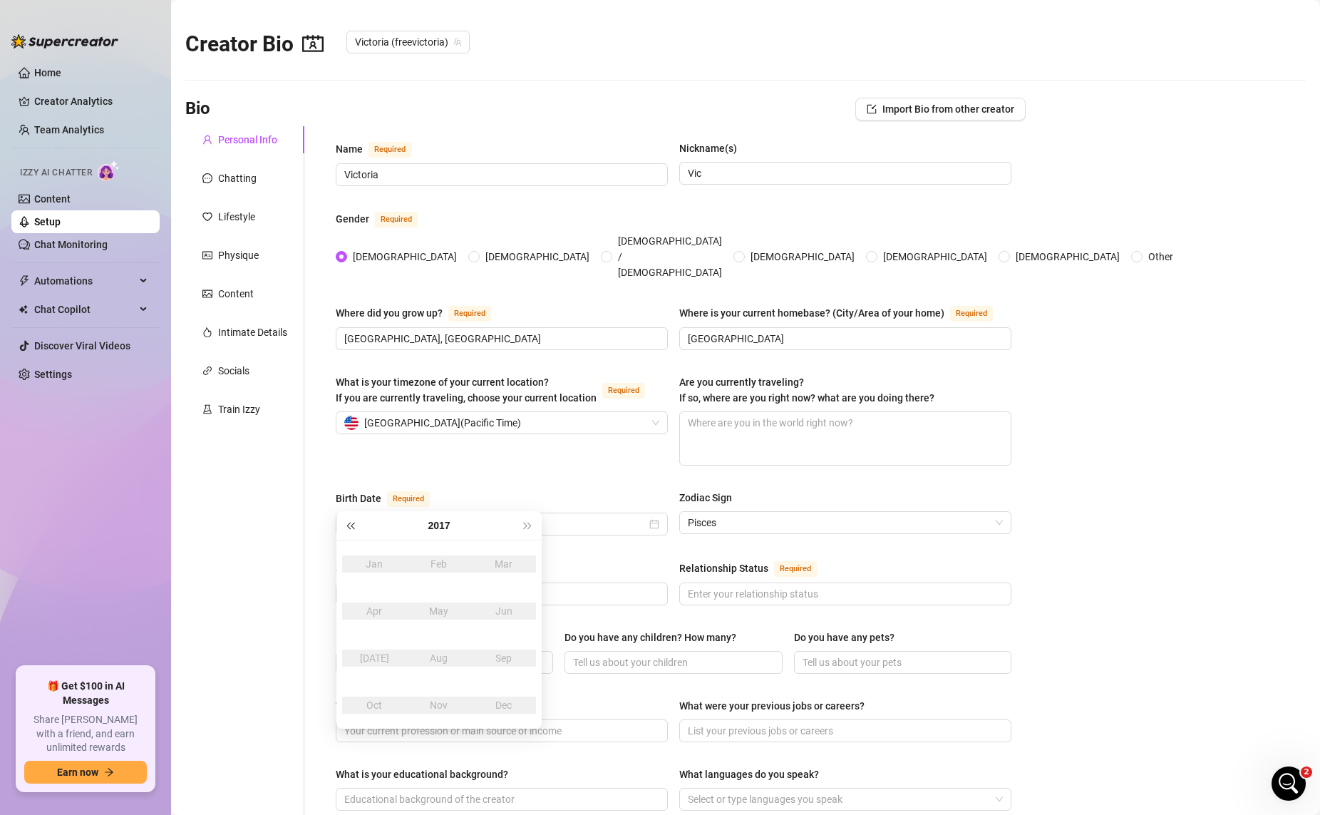
click at [354, 527] on span "Last year (Control + left)" at bounding box center [349, 525] width 7 height 7
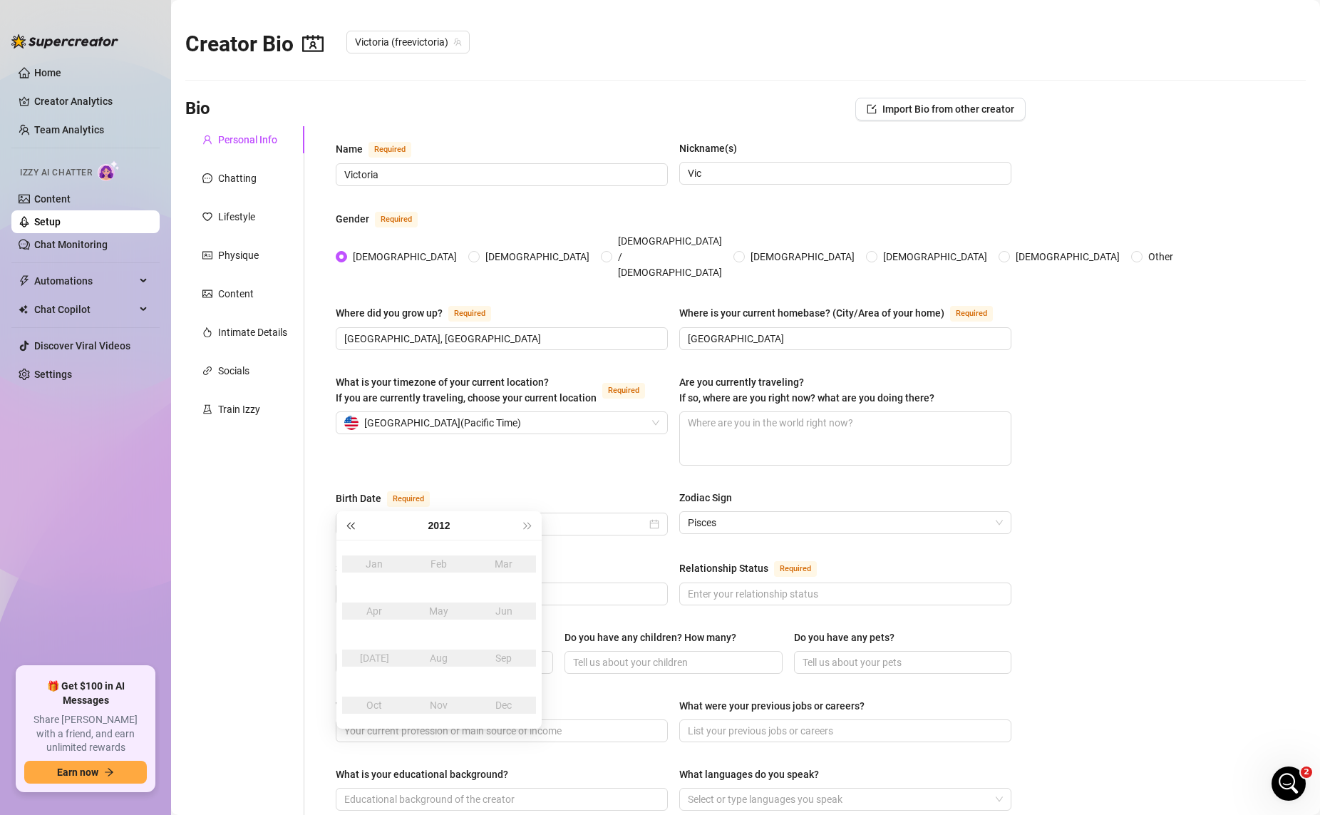
click at [354, 527] on span "Last year (Control + left)" at bounding box center [349, 525] width 7 height 7
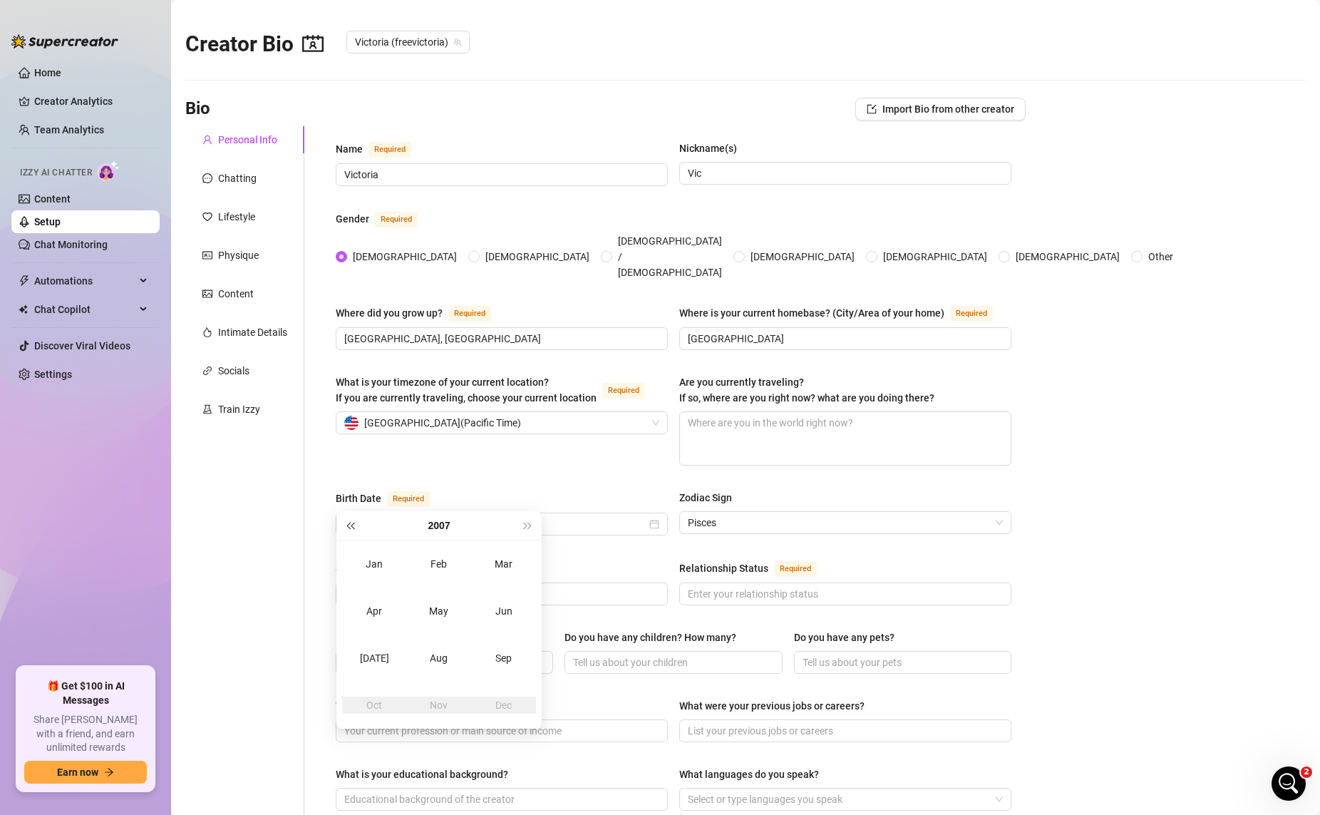
click at [354, 527] on span "Last year (Control + left)" at bounding box center [349, 525] width 7 height 7
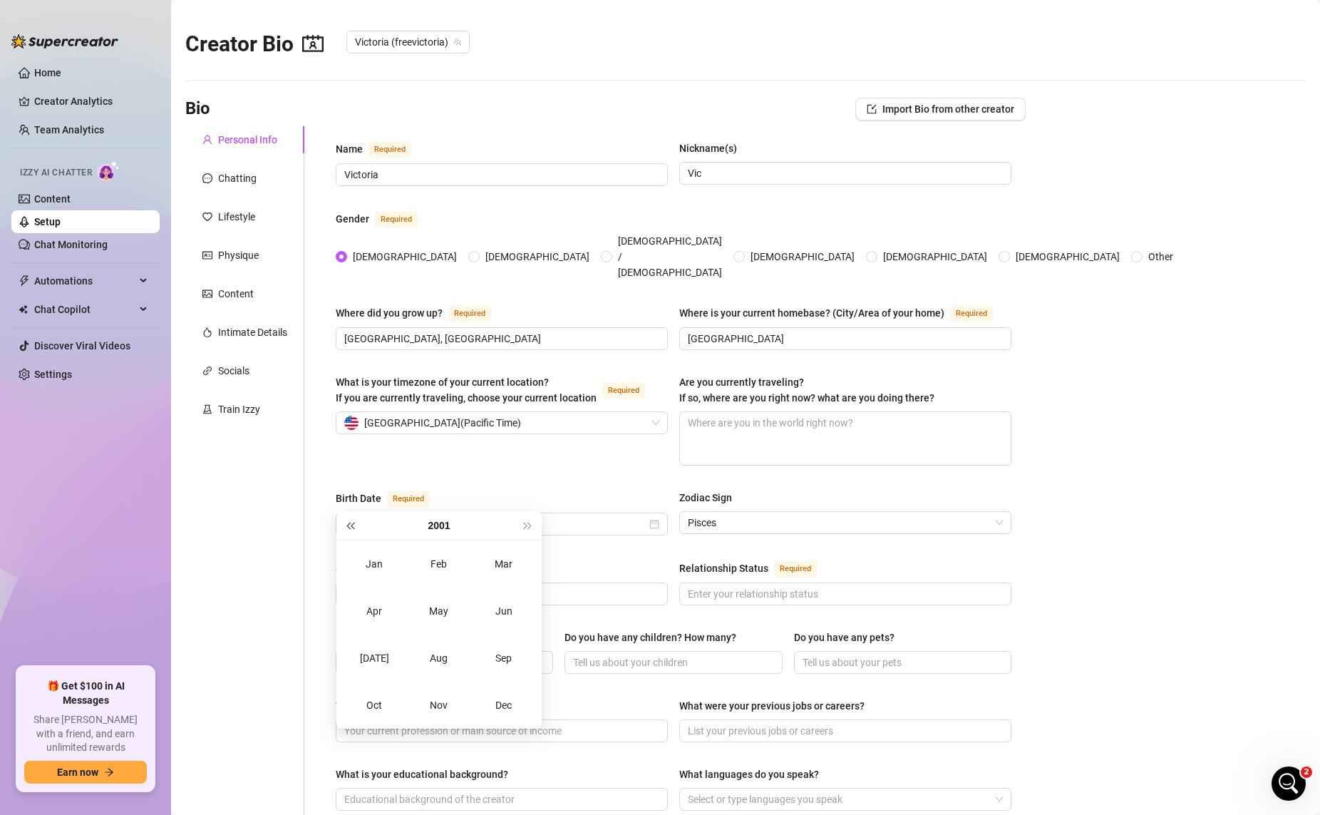
click at [354, 527] on span "Last year (Control + left)" at bounding box center [349, 525] width 7 height 7
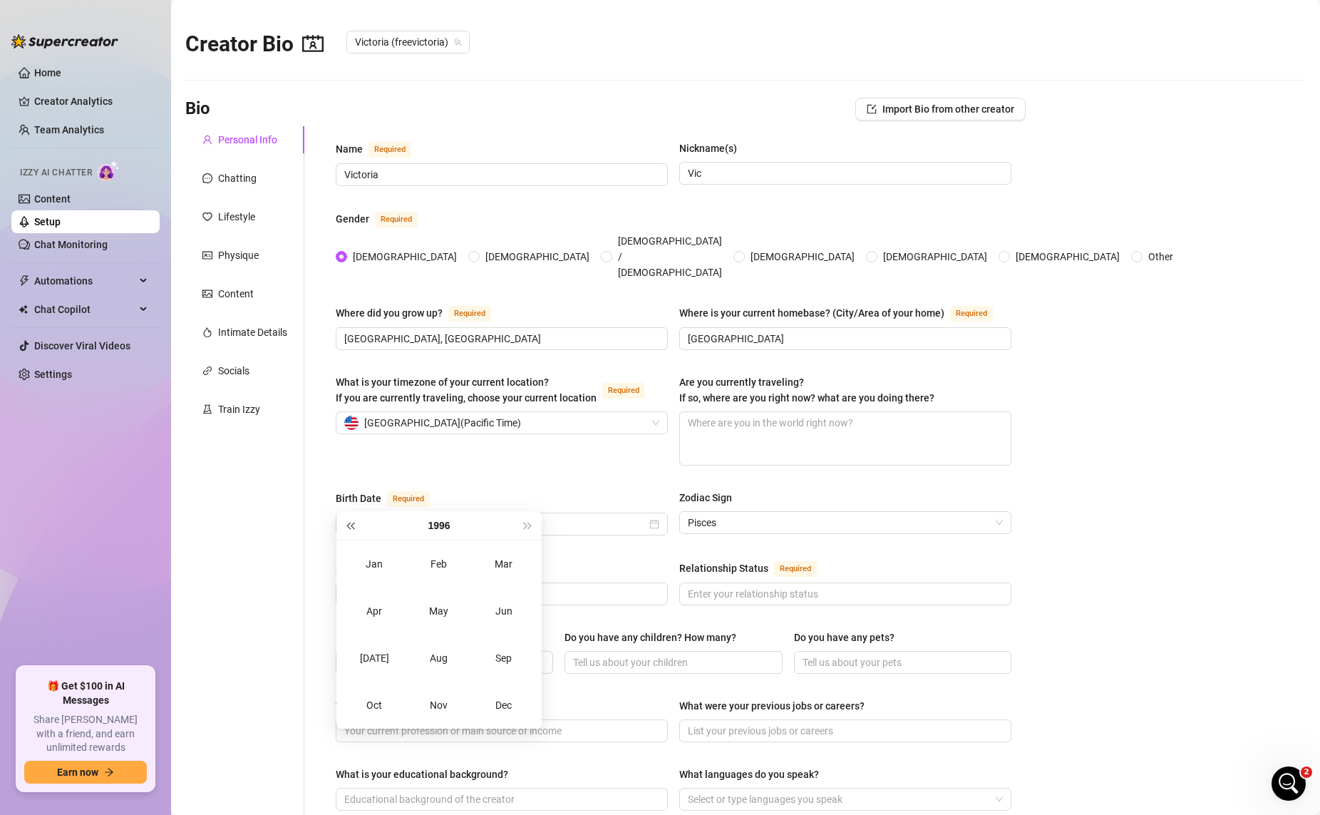
click at [354, 527] on span "Last year (Control + left)" at bounding box center [349, 525] width 7 height 7
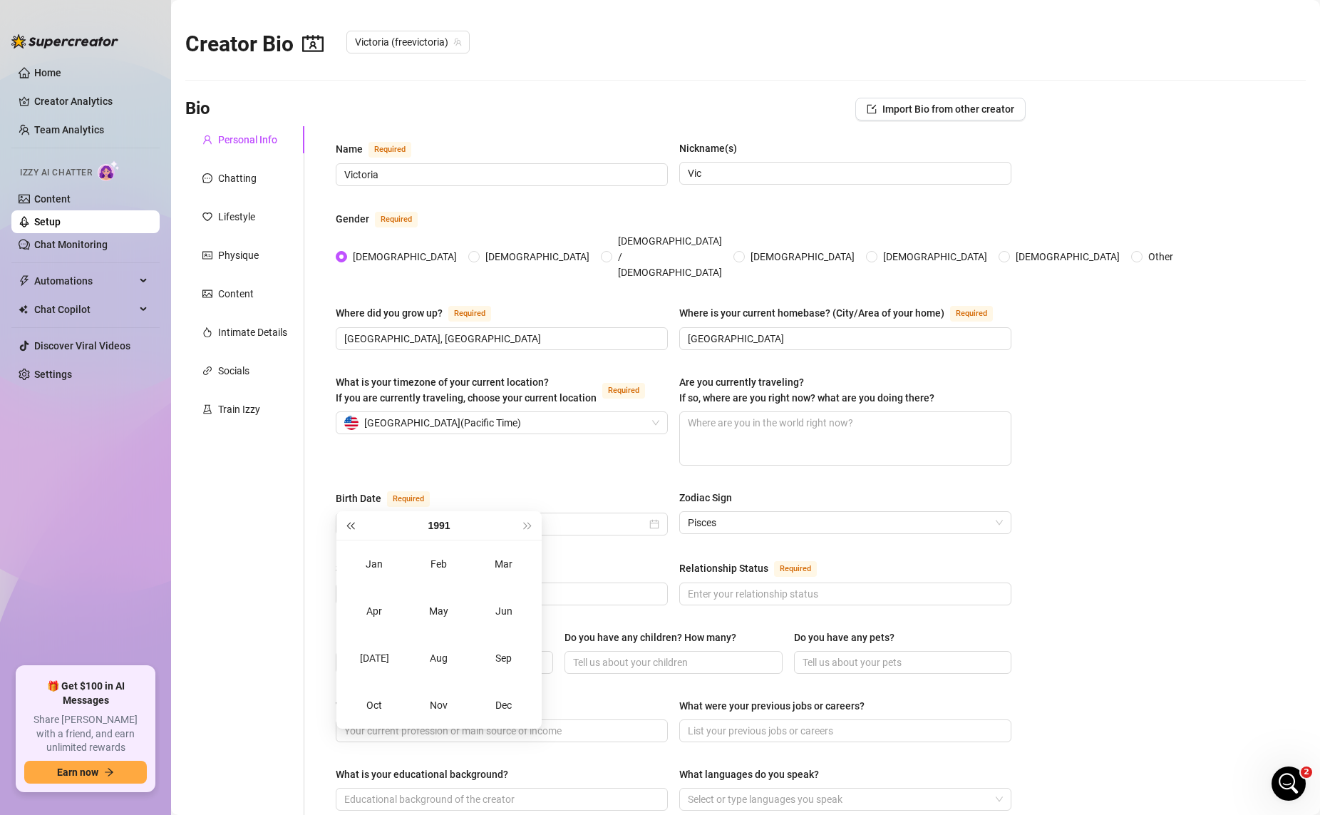
click at [354, 527] on span "Last year (Control + left)" at bounding box center [349, 525] width 7 height 7
click at [354, 526] on span "Last year (Control + left)" at bounding box center [349, 525] width 7 height 7
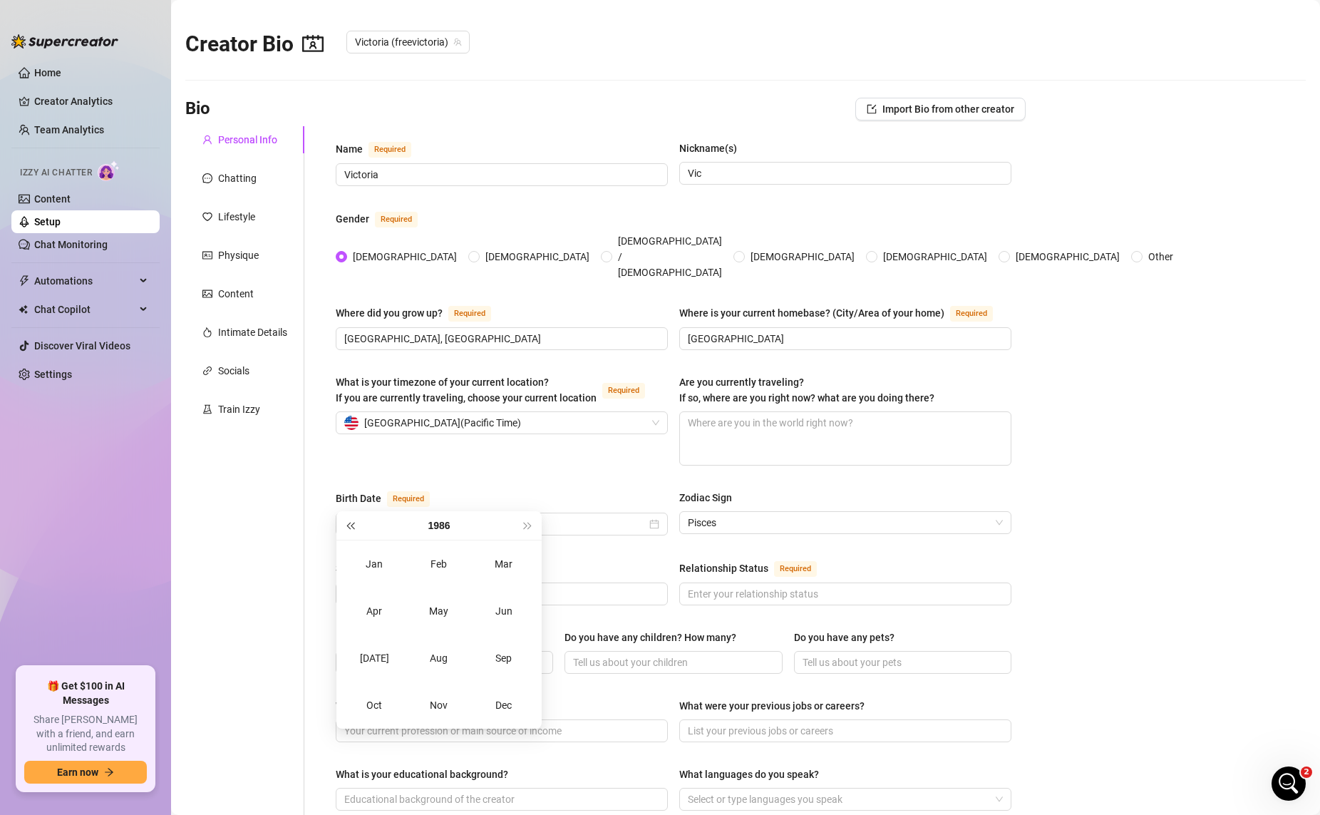
click at [354, 526] on span "Last year (Control + left)" at bounding box center [349, 525] width 7 height 7
click at [507, 561] on div "Mar" at bounding box center [504, 563] width 43 height 17
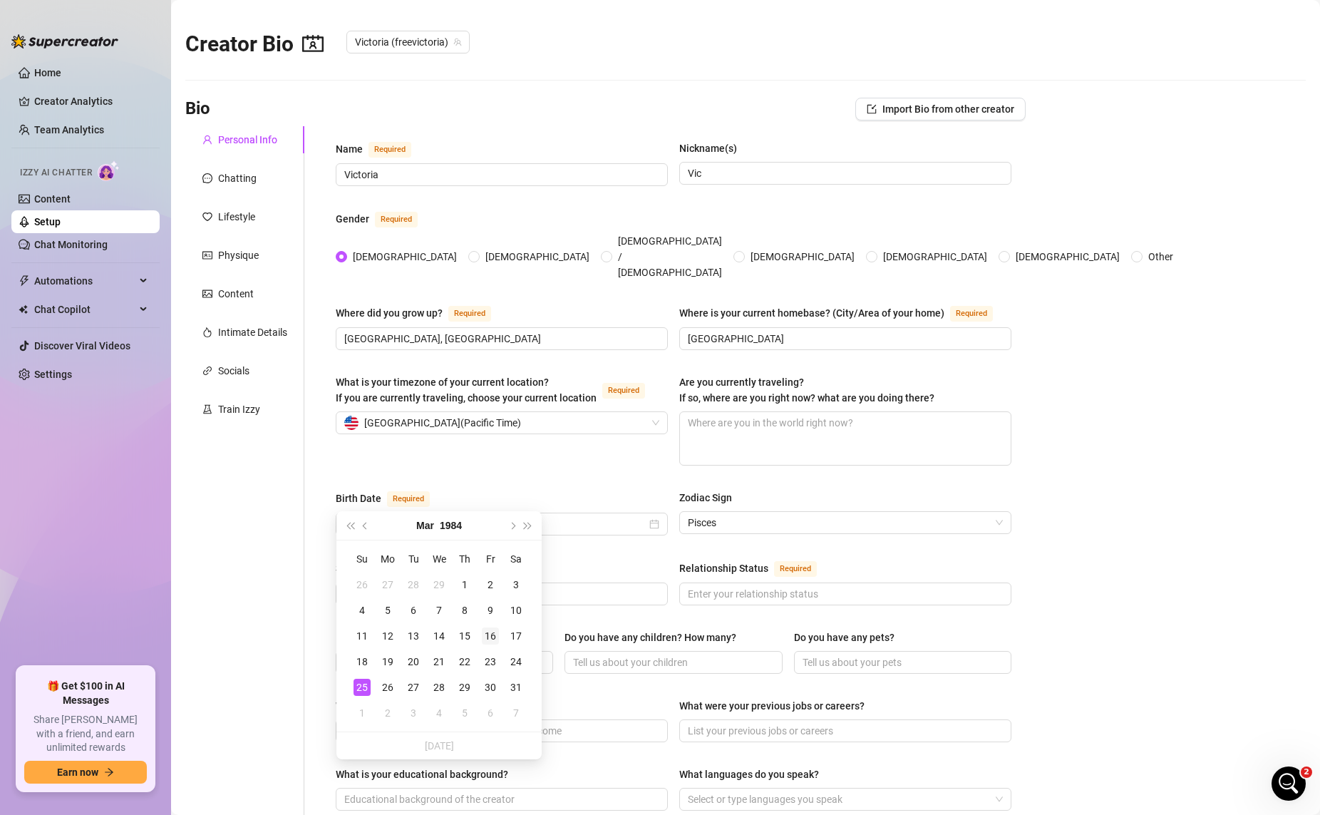
type input "[DATE]"
click at [490, 641] on div "16" at bounding box center [490, 635] width 17 height 17
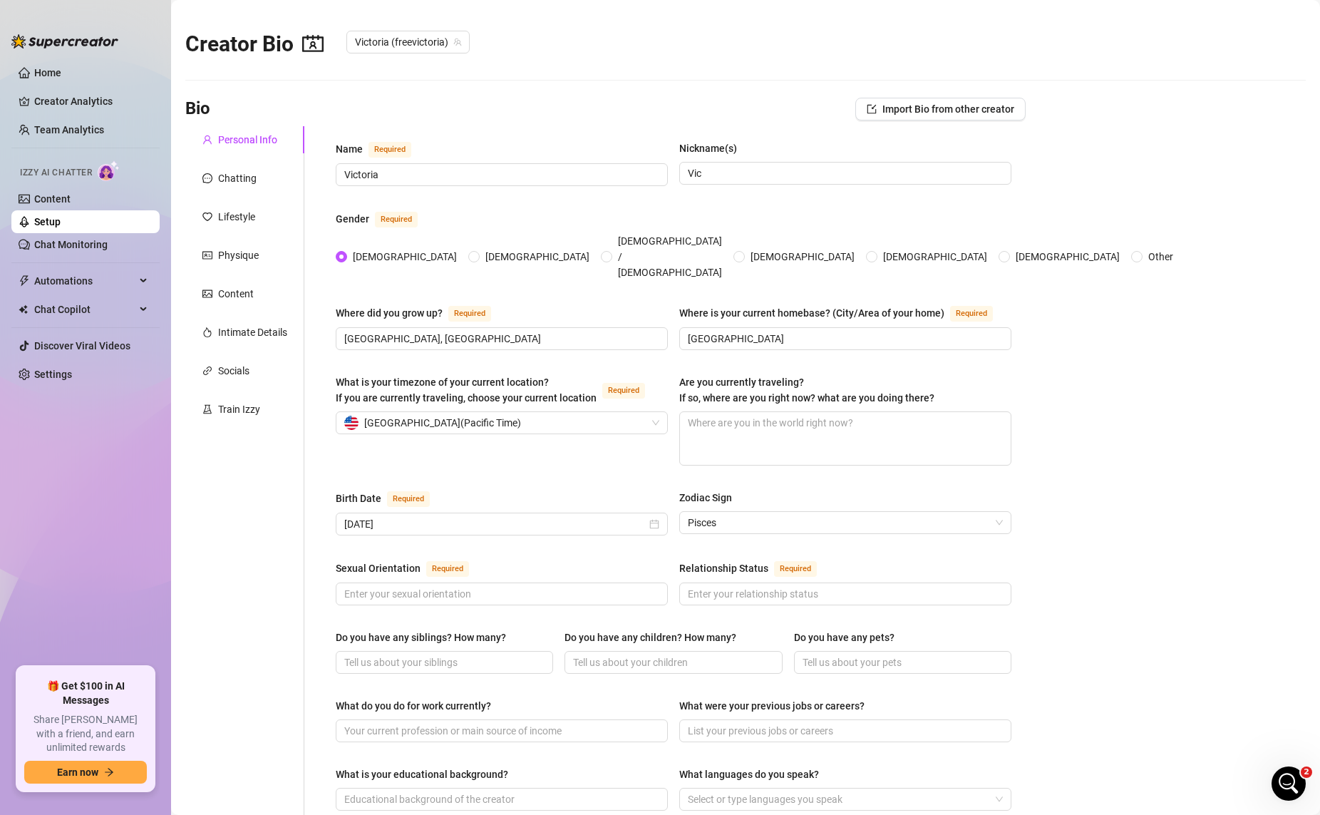
click at [527, 440] on div "What is your timezone of your current location? If you are currently traveling,…" at bounding box center [674, 426] width 676 height 104
click at [485, 586] on input "Sexual Orientation Required" at bounding box center [500, 594] width 312 height 16
click at [479, 586] on input "Sexual Orientation Required" at bounding box center [500, 594] width 312 height 16
type input "Straight"
type input "Married"
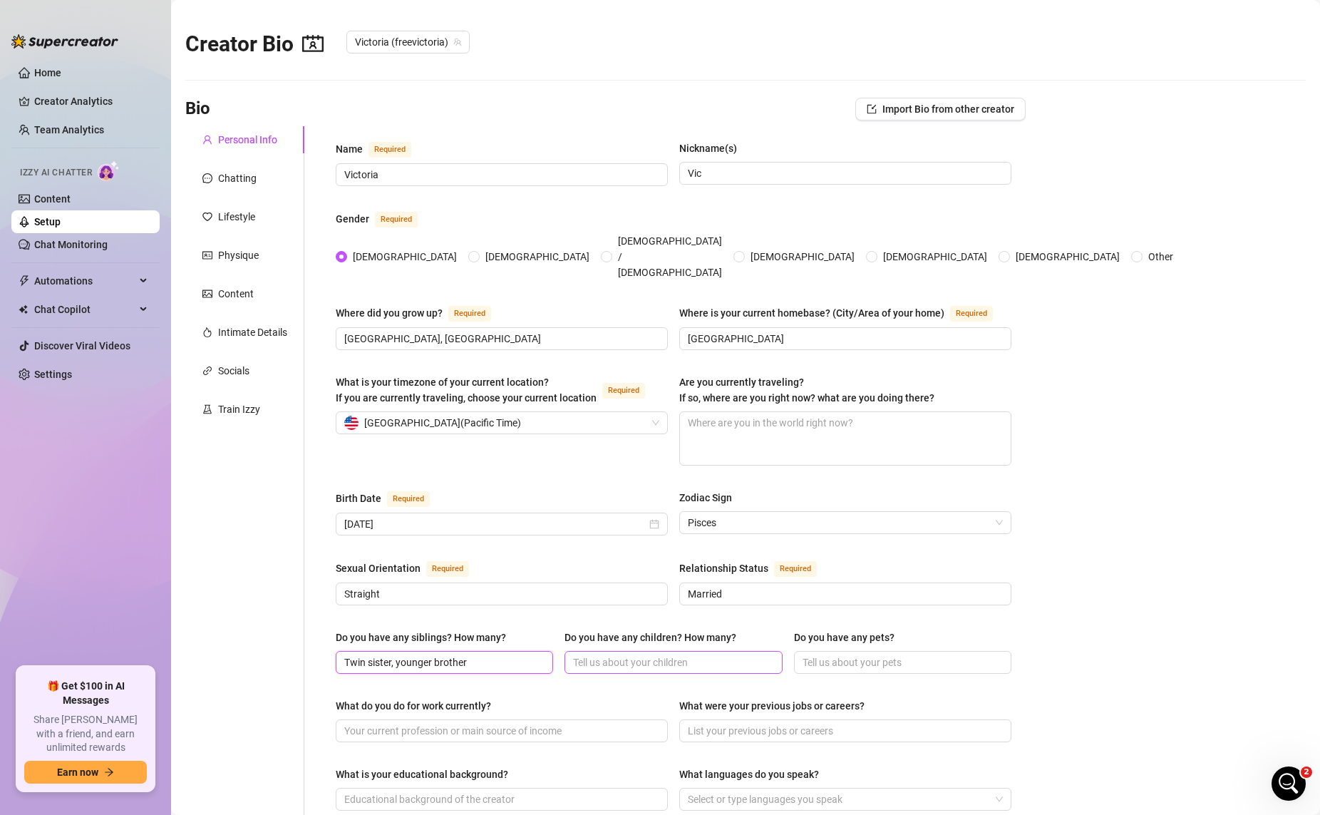
type input "Twin sister, younger brother"
click at [661, 654] on input "Do you have any children? How many?" at bounding box center [671, 662] width 197 height 16
click at [483, 723] on input "What do you do for work currently?" at bounding box center [500, 731] width 312 height 16
type input "Twitch"
click at [681, 654] on input "Do you have any children? How many?" at bounding box center [671, 662] width 197 height 16
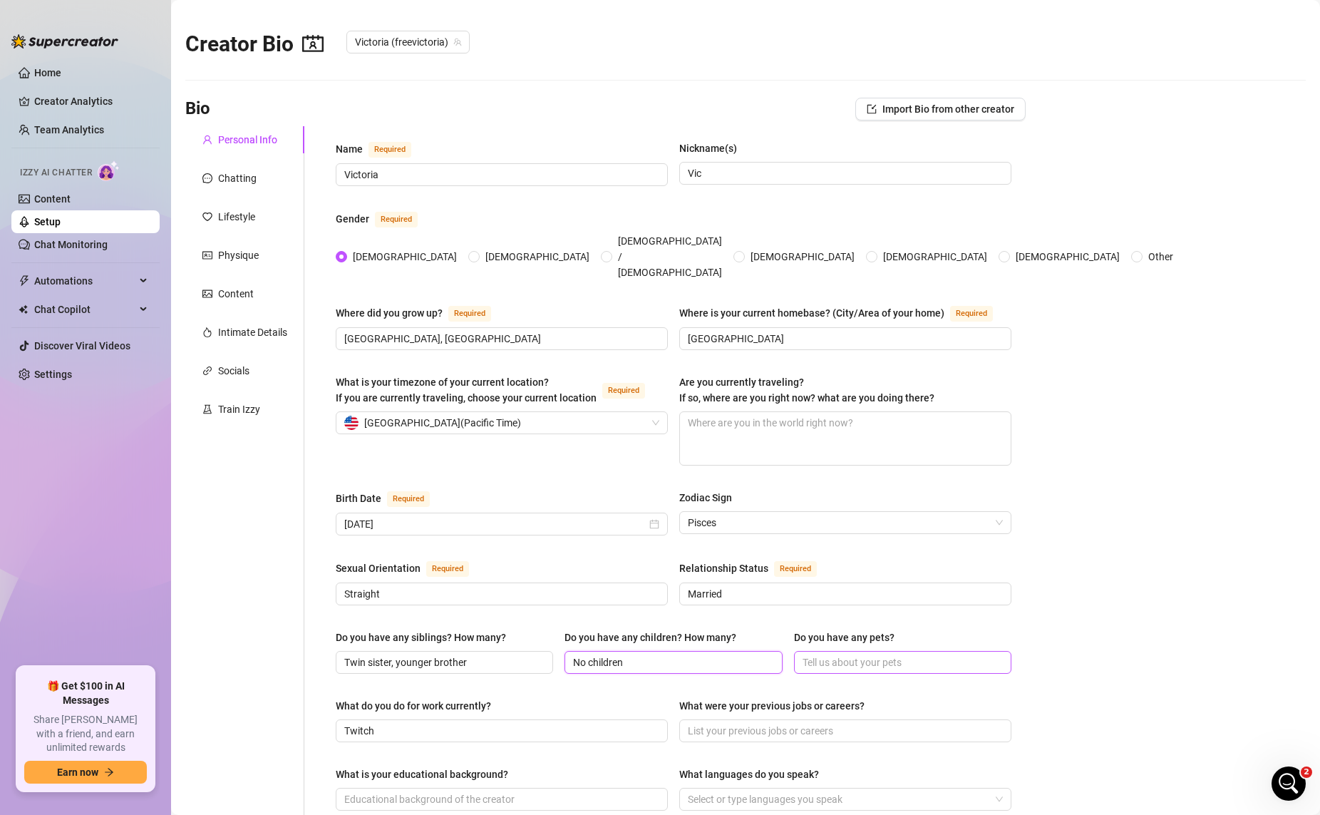
type input "No children"
click at [864, 654] on input "Do you have any pets?" at bounding box center [901, 662] width 197 height 16
type input "No pets"
click at [1011, 778] on icon "Open Intercom Messenger" at bounding box center [1287, 782] width 24 height 24
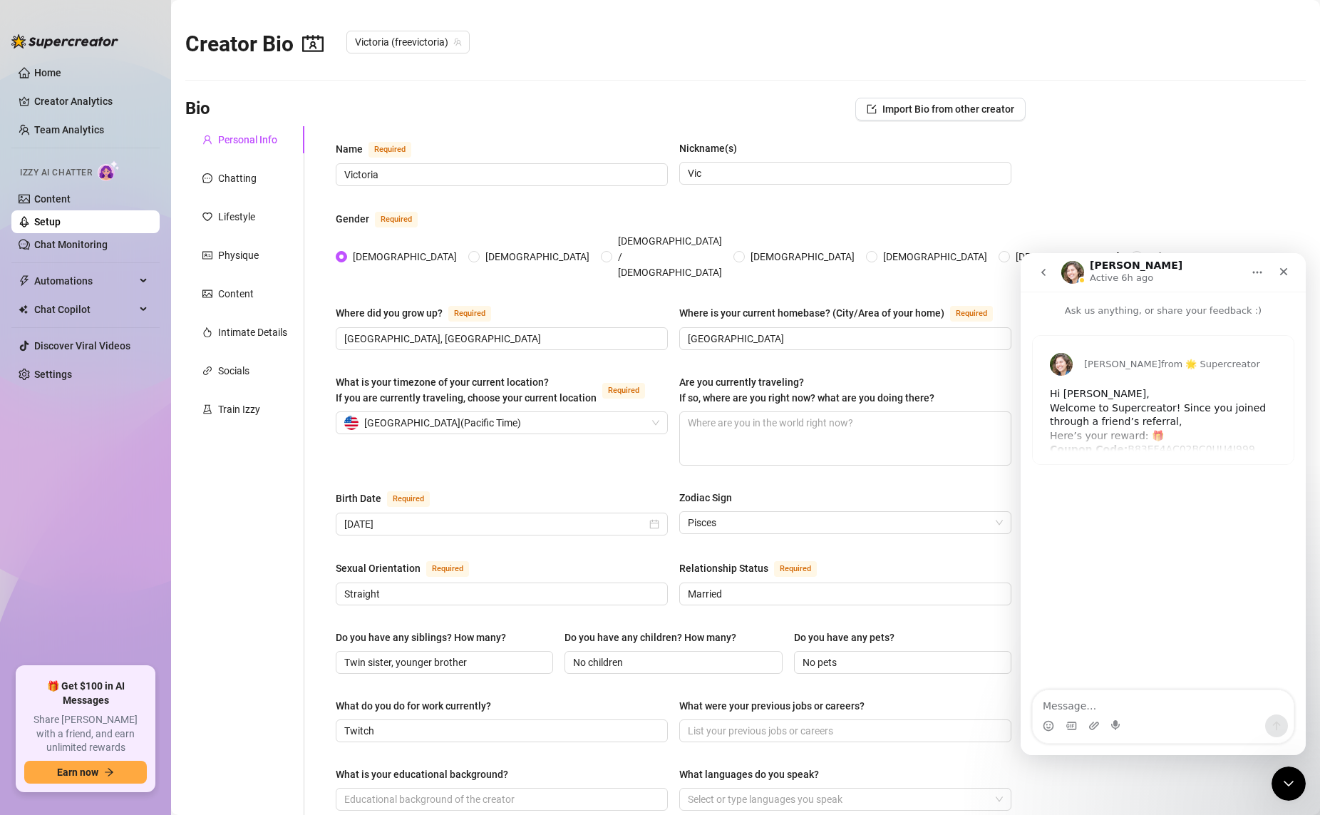
click at [1011, 435] on div "[PERSON_NAME] from 🌟 Supercreator Hi [PERSON_NAME], Welcome to Supercreator! Si…" at bounding box center [1163, 400] width 261 height 128
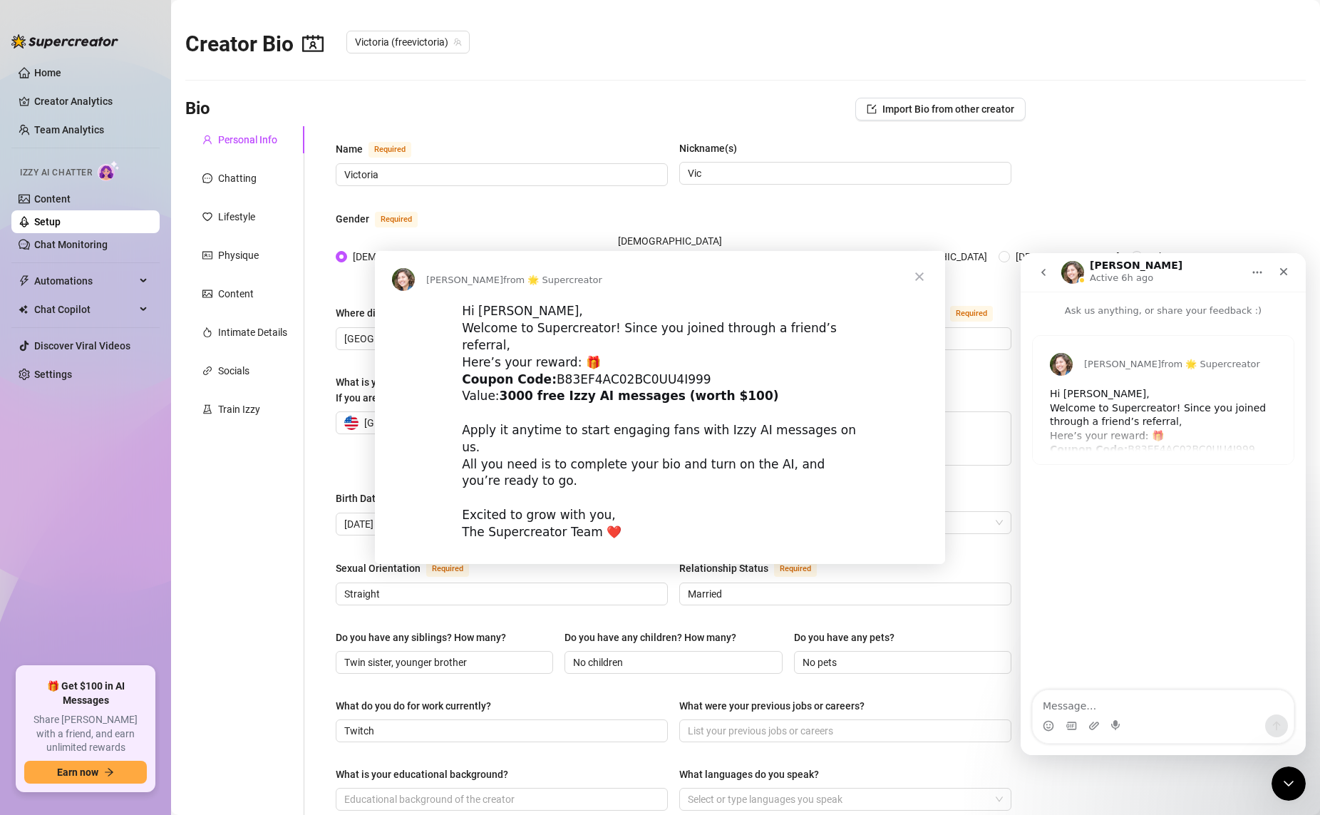
scroll to position [0, 0]
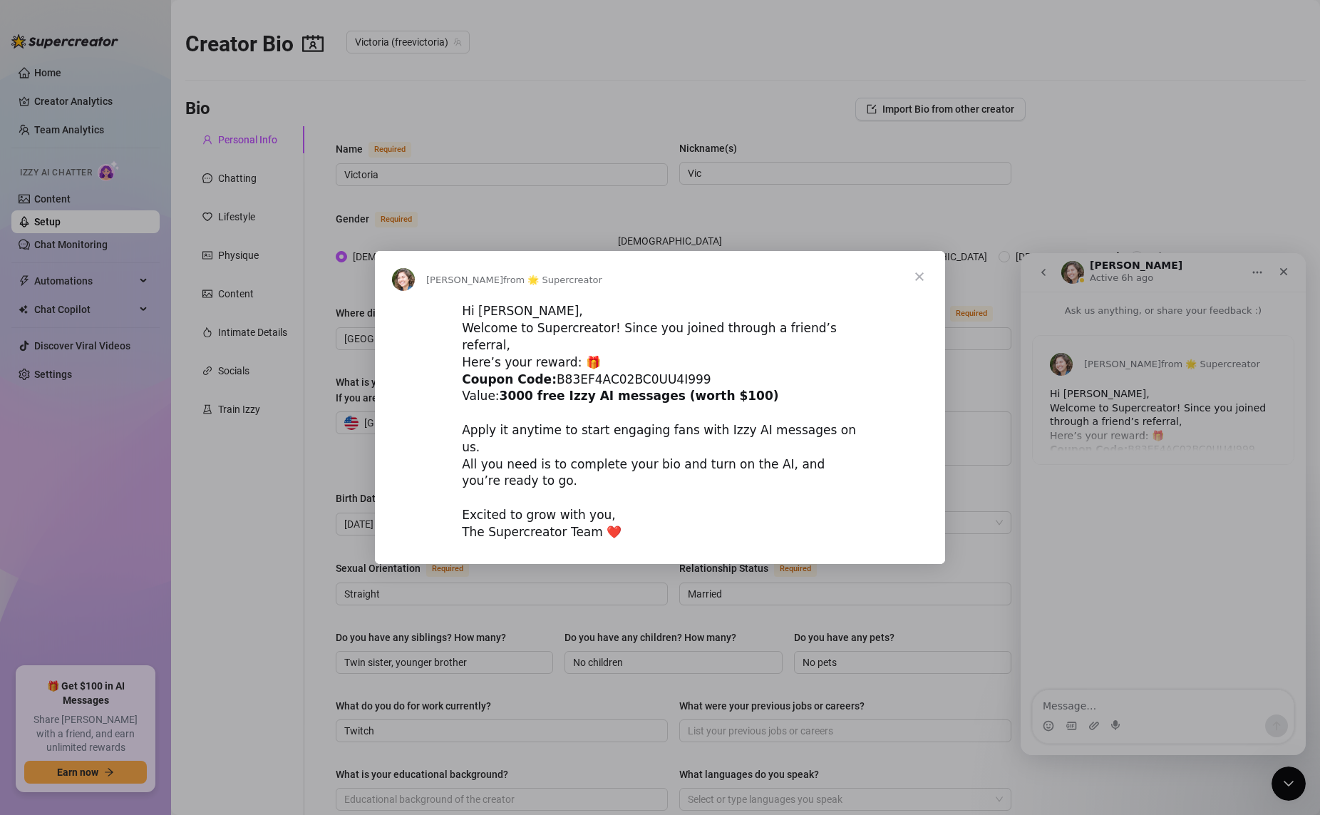
click at [1011, 391] on div "Intercom messenger" at bounding box center [660, 407] width 1320 height 815
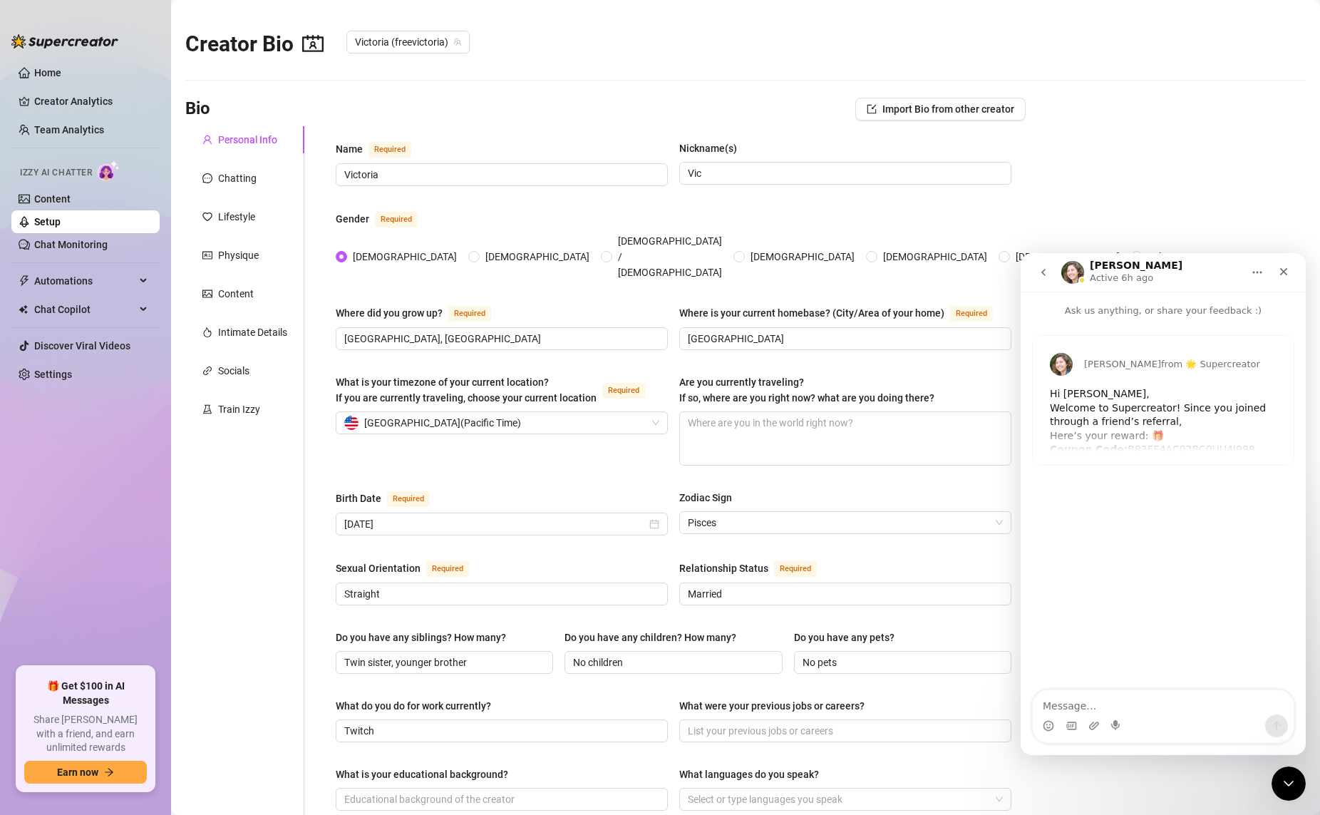
click at [1011, 274] on icon "go back" at bounding box center [1043, 272] width 11 height 11
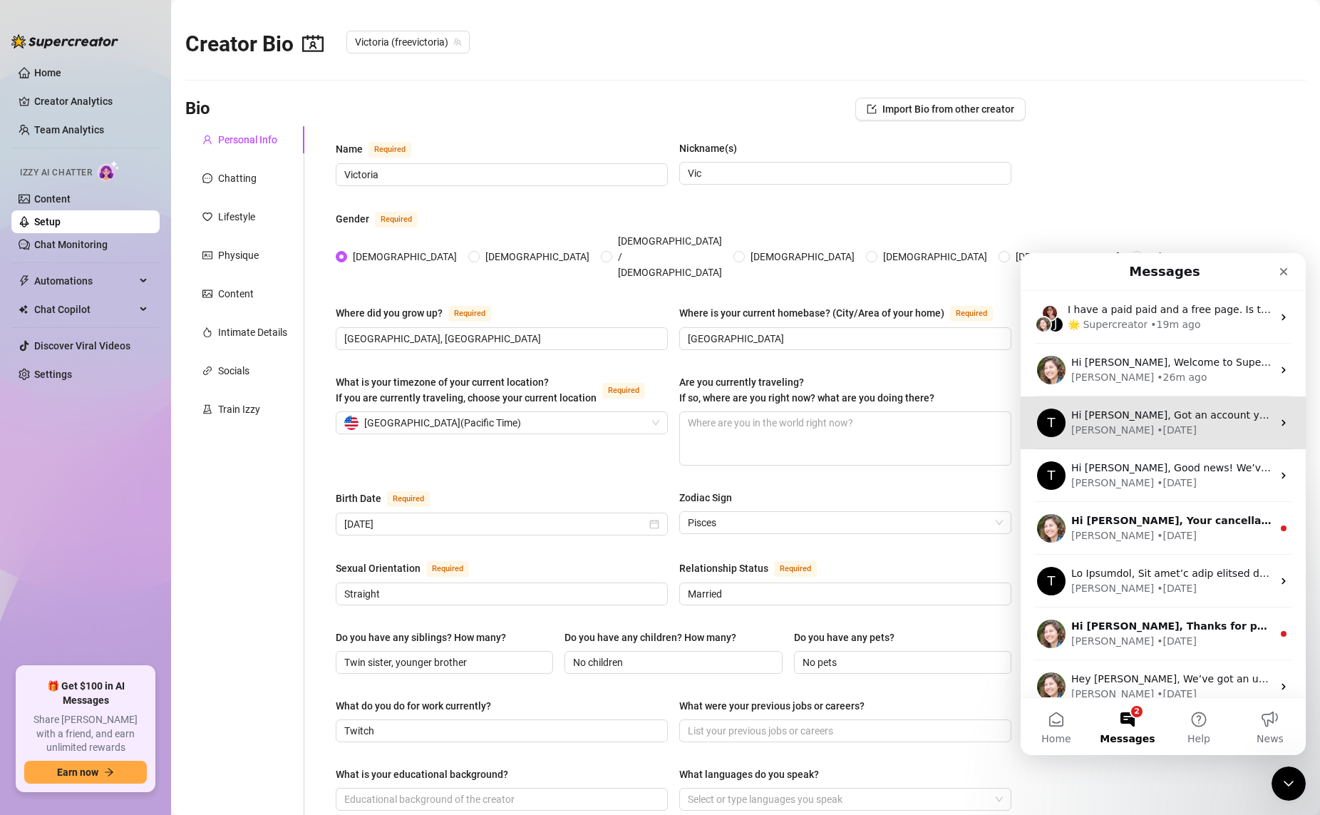
click at [1011, 429] on div "[PERSON_NAME] • [DATE]" at bounding box center [1171, 430] width 201 height 15
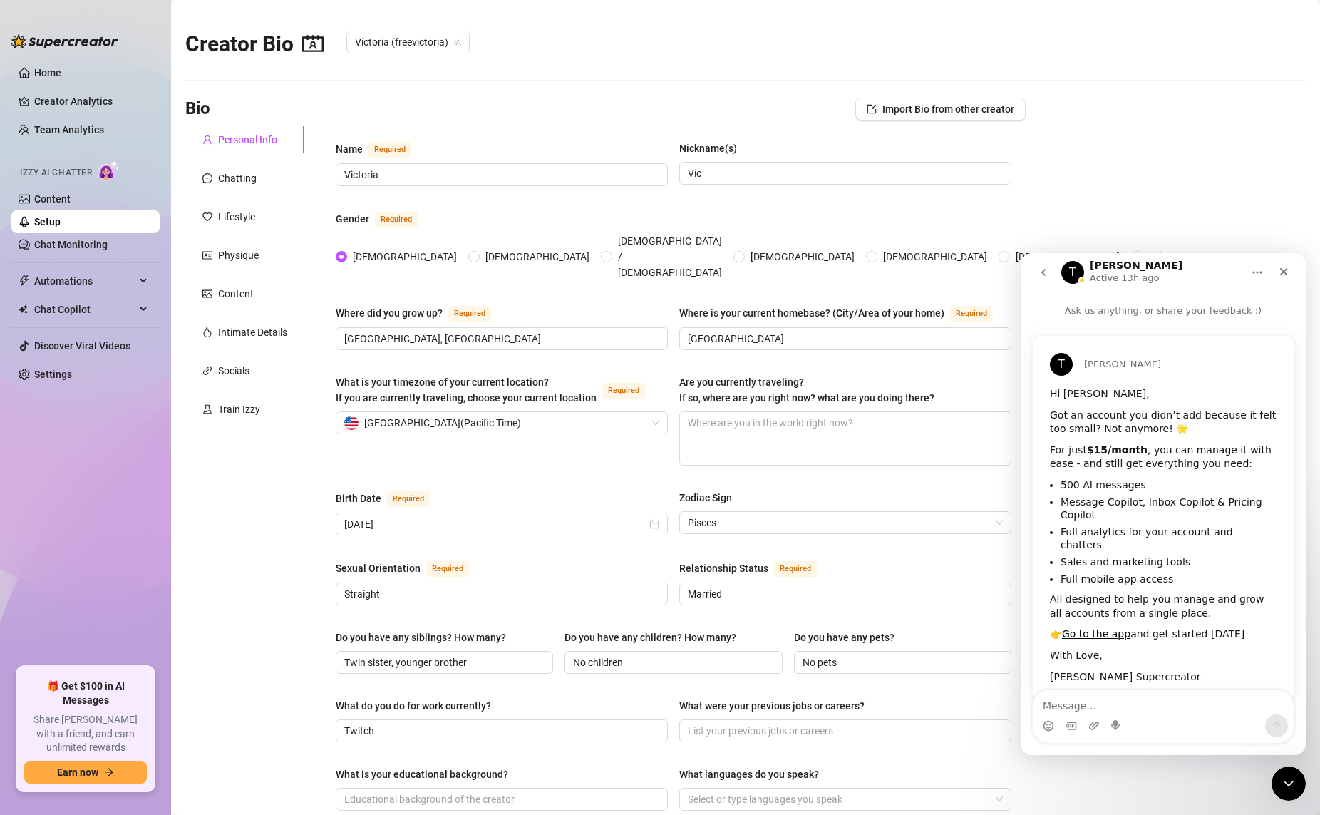
scroll to position [14, 0]
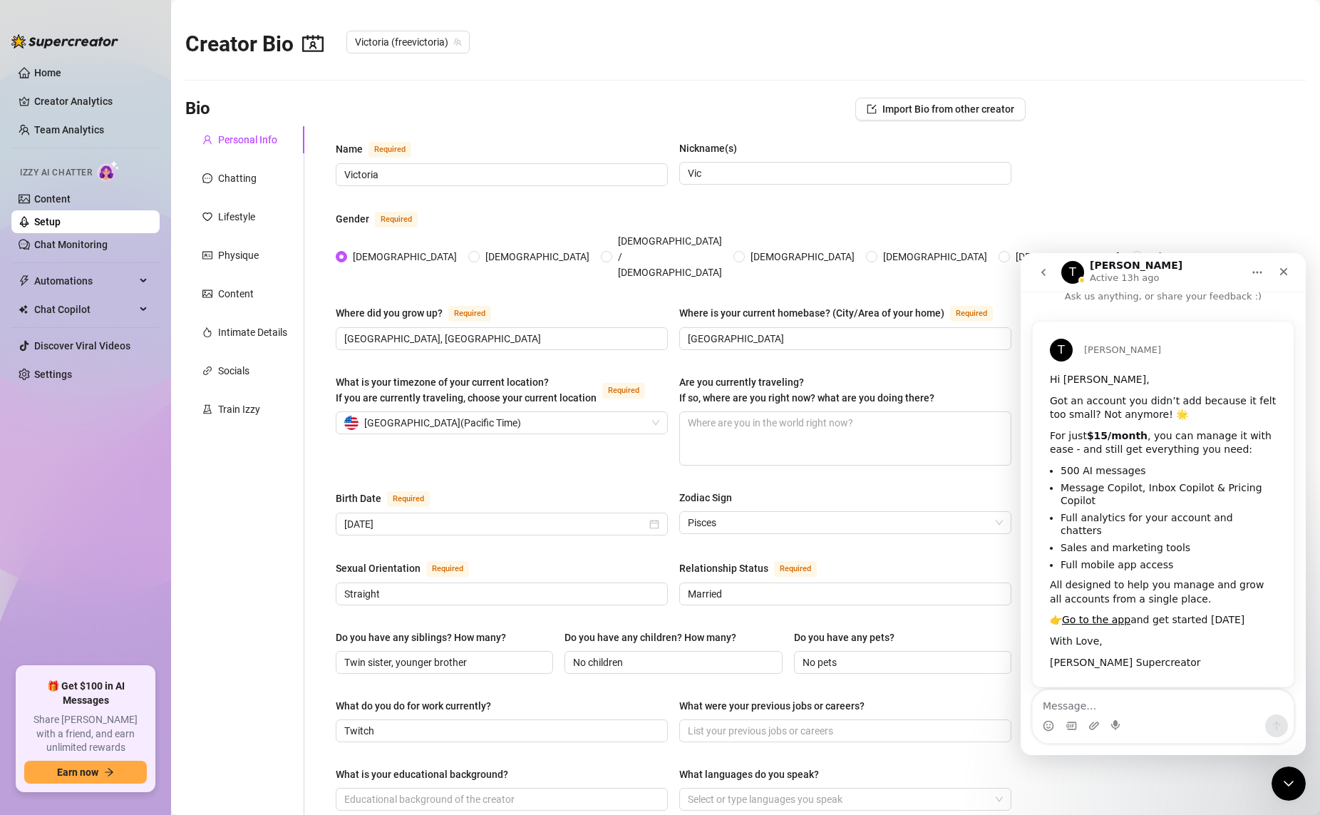
click at [1011, 282] on button "go back" at bounding box center [1043, 272] width 27 height 27
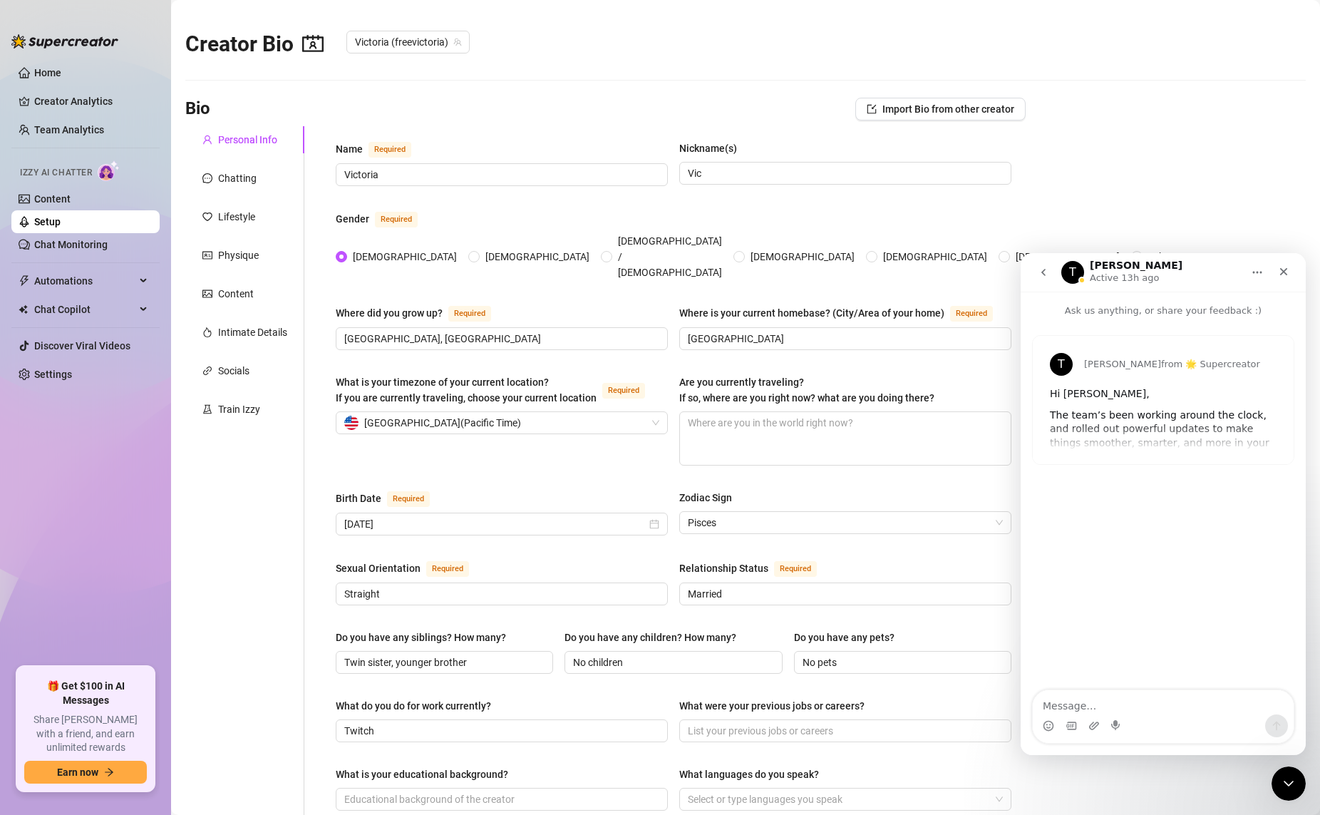
click at [1011, 447] on div "[PERSON_NAME] from 🌟 Supercreator Hi [PERSON_NAME], The team’s been working aro…" at bounding box center [1163, 400] width 261 height 128
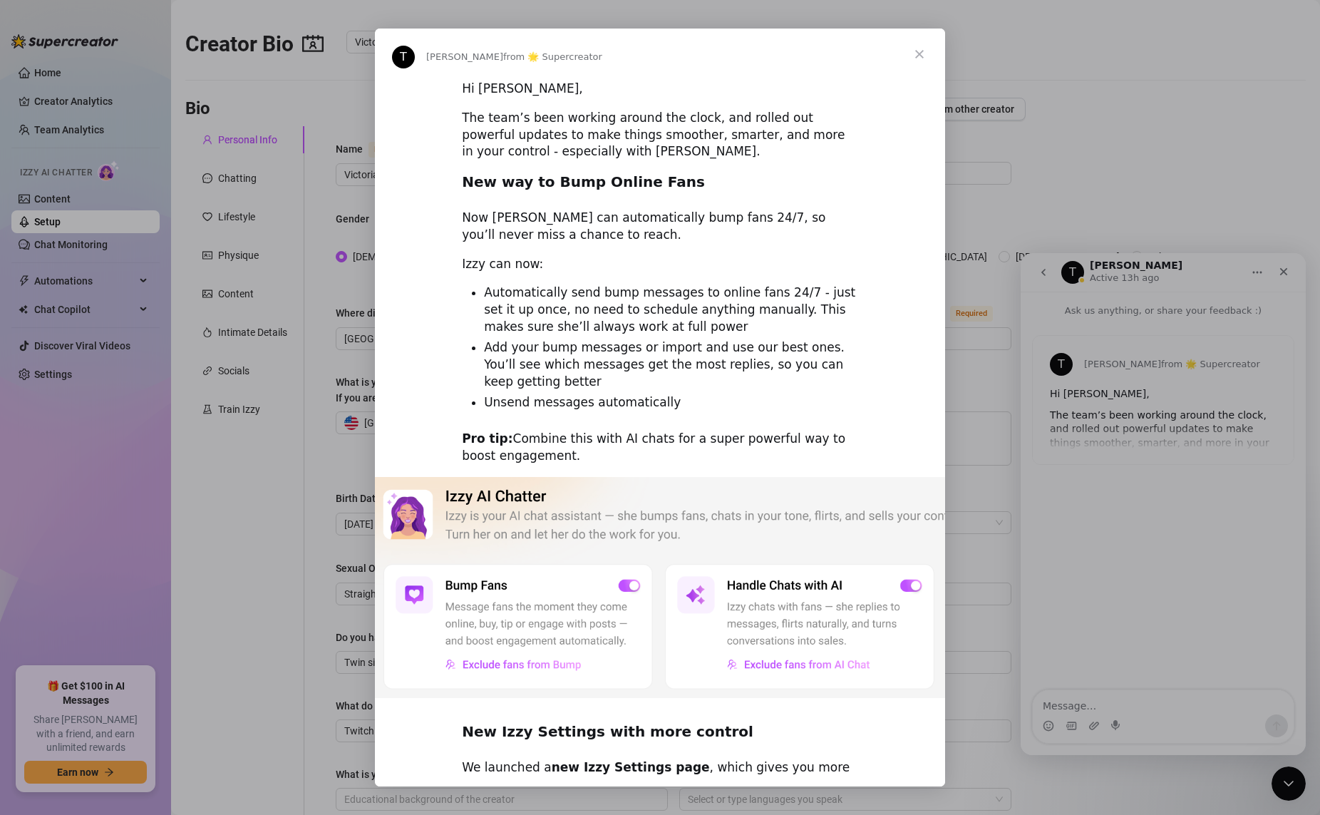
click at [1011, 478] on div "Intercom messenger" at bounding box center [660, 407] width 1320 height 815
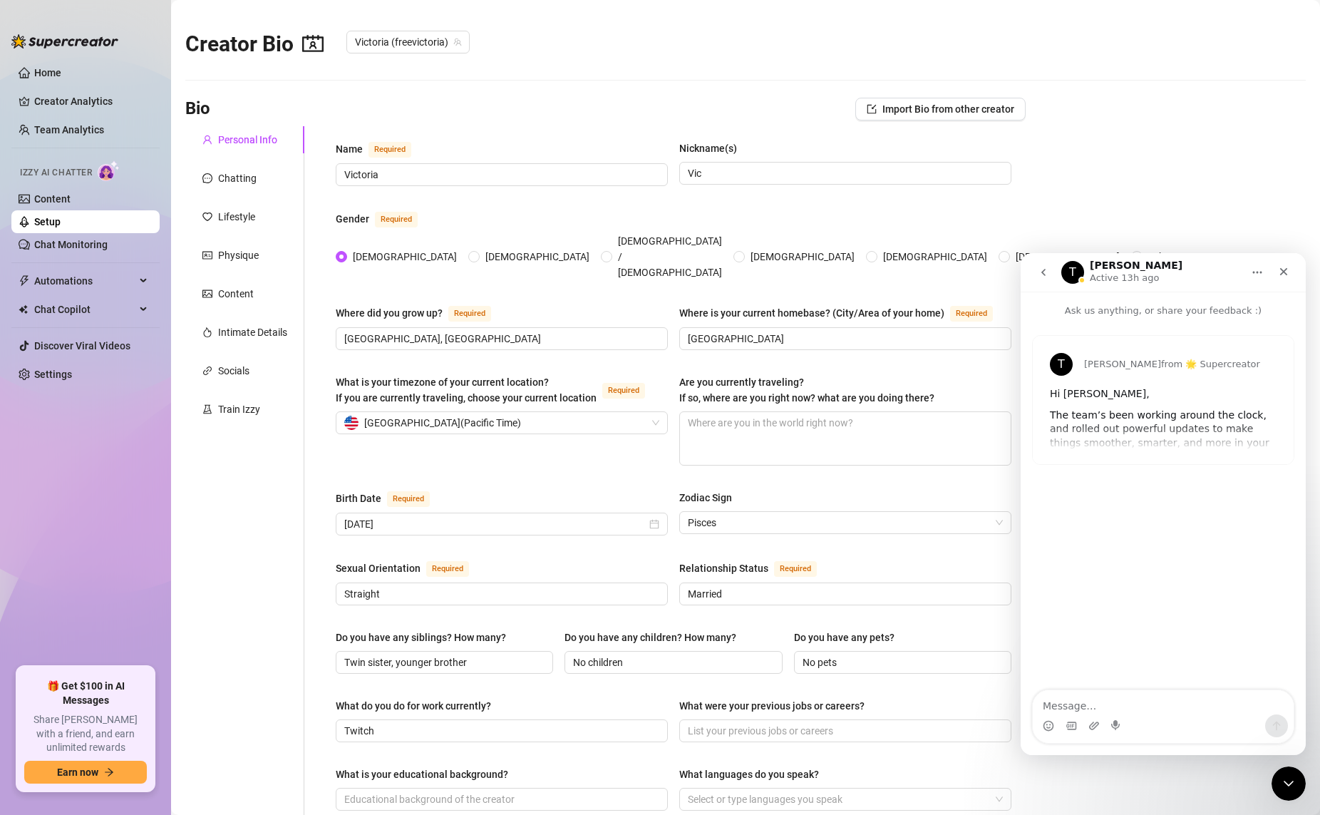
click at [1011, 278] on button "go back" at bounding box center [1043, 272] width 27 height 27
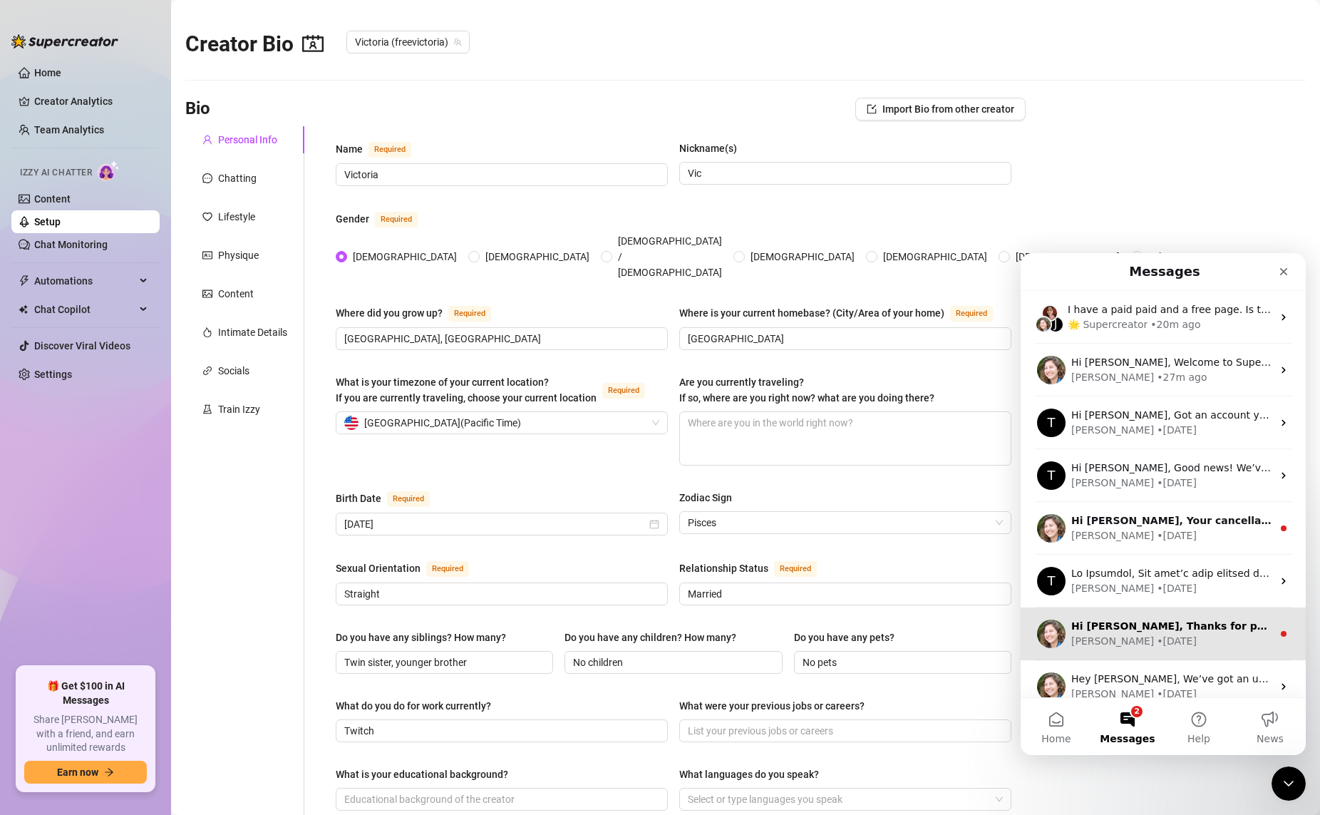
click at [1011, 639] on div "[PERSON_NAME] • [DATE]" at bounding box center [1171, 641] width 201 height 15
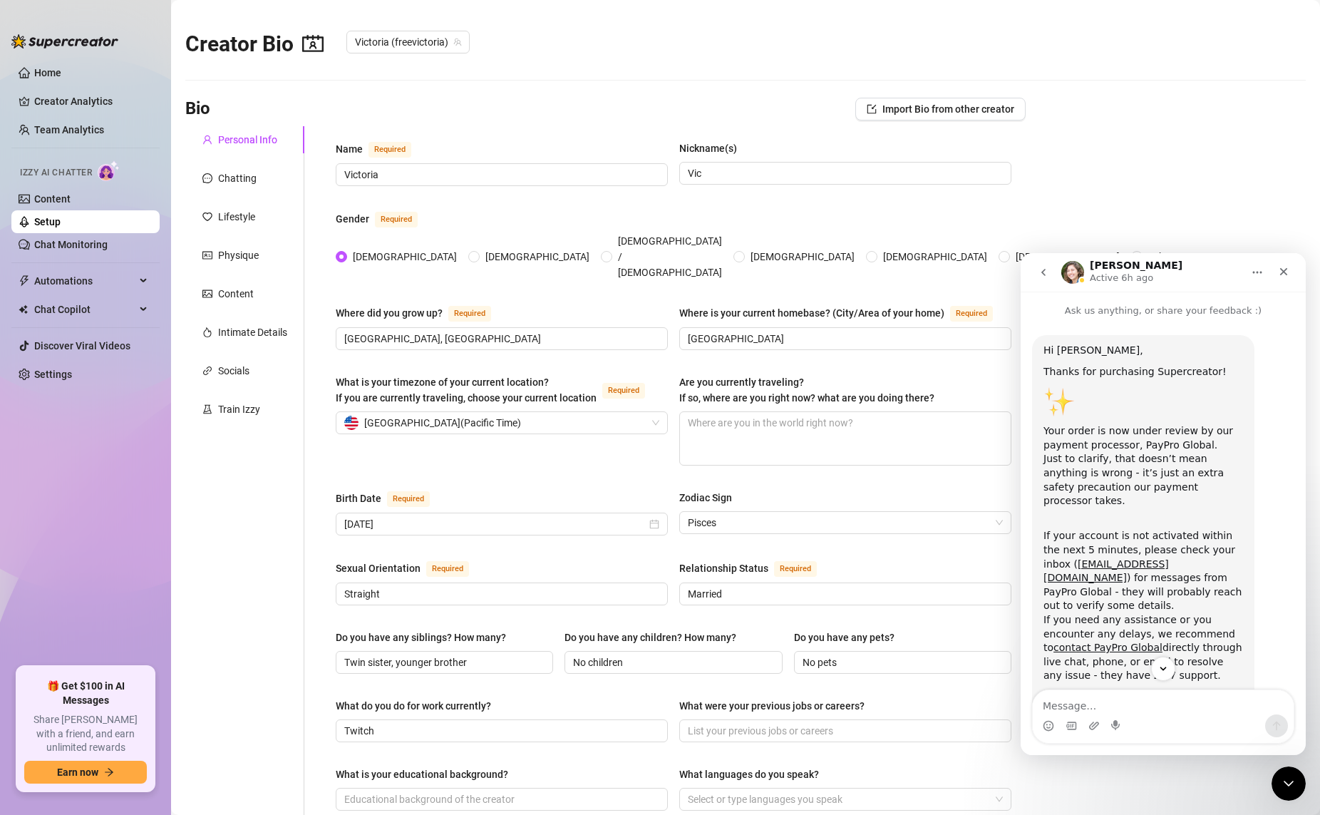
click at [1011, 268] on icon "go back" at bounding box center [1043, 272] width 11 height 11
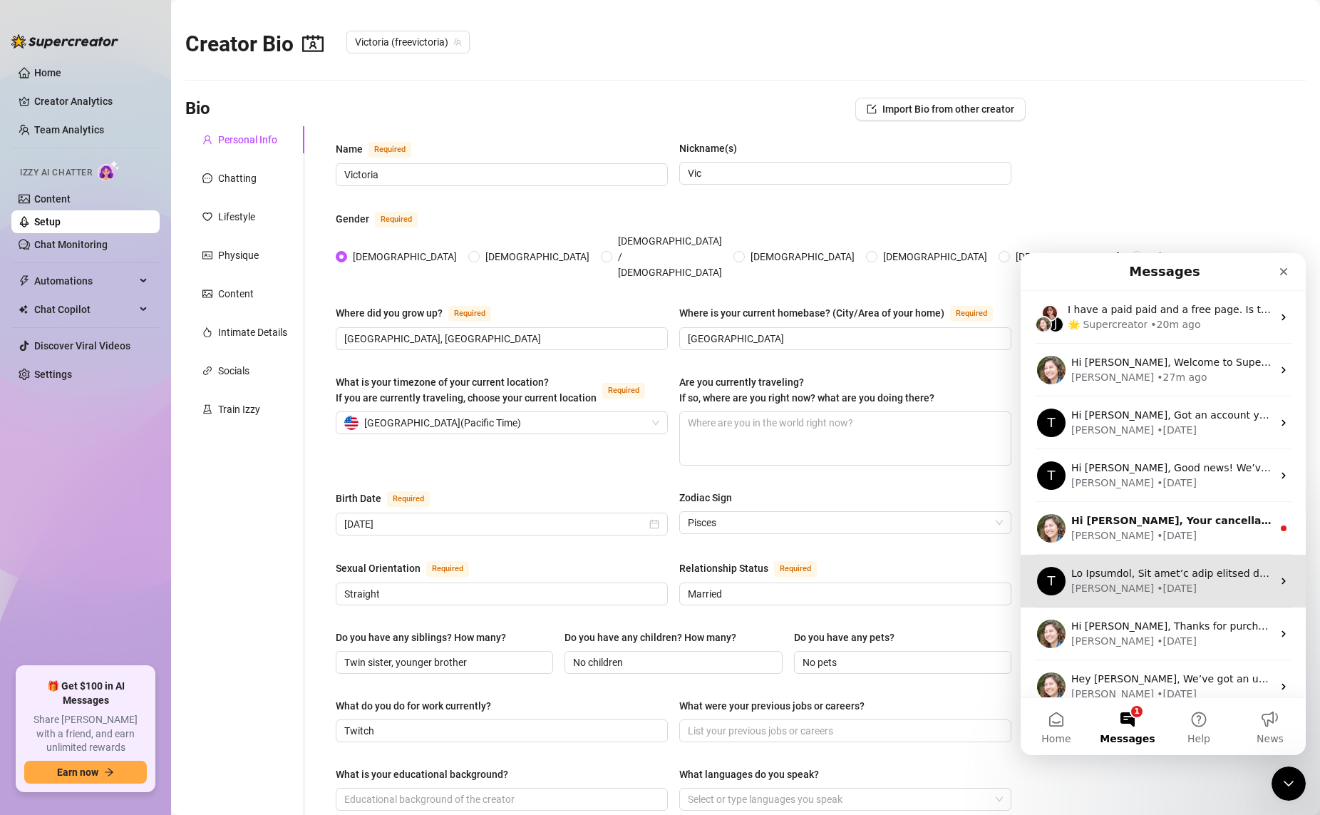
scroll to position [16, 0]
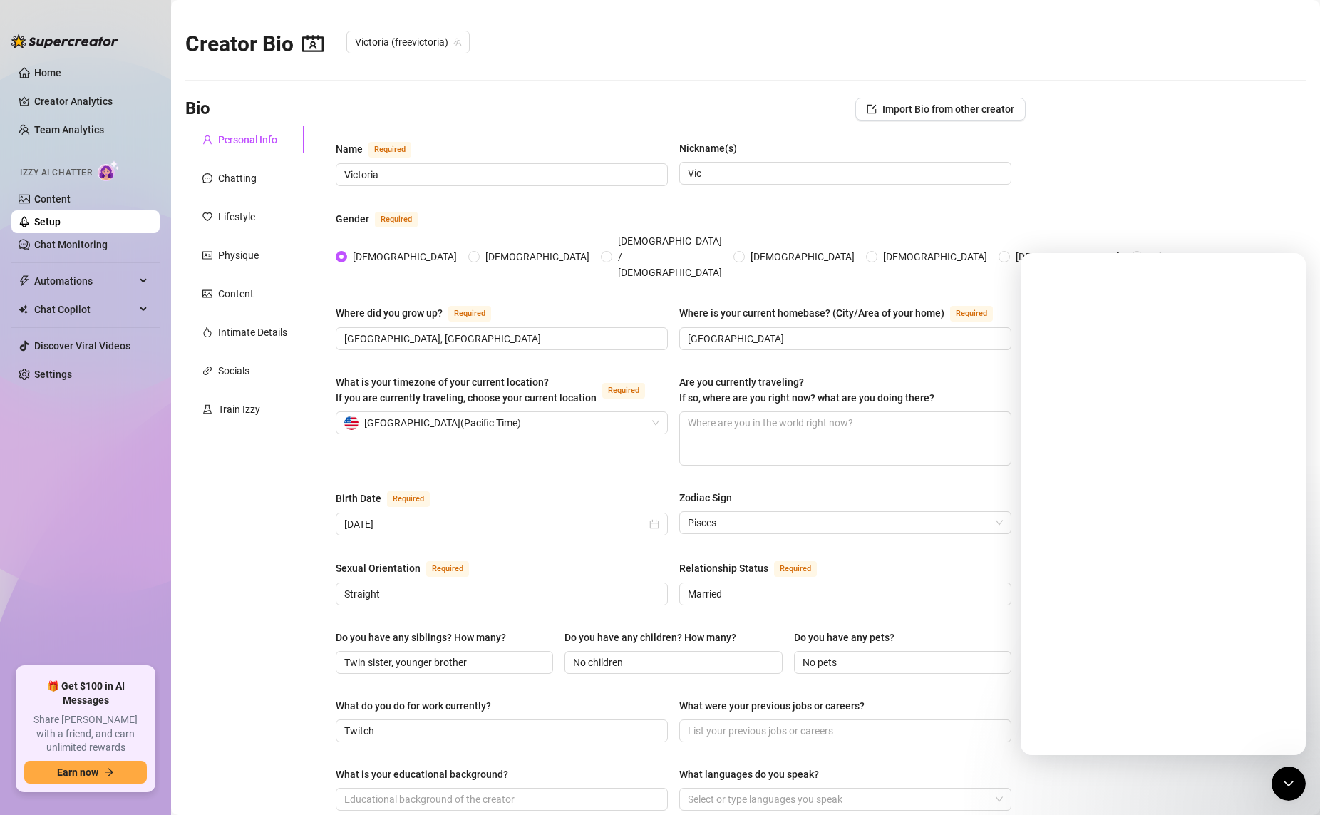
scroll to position [0, 0]
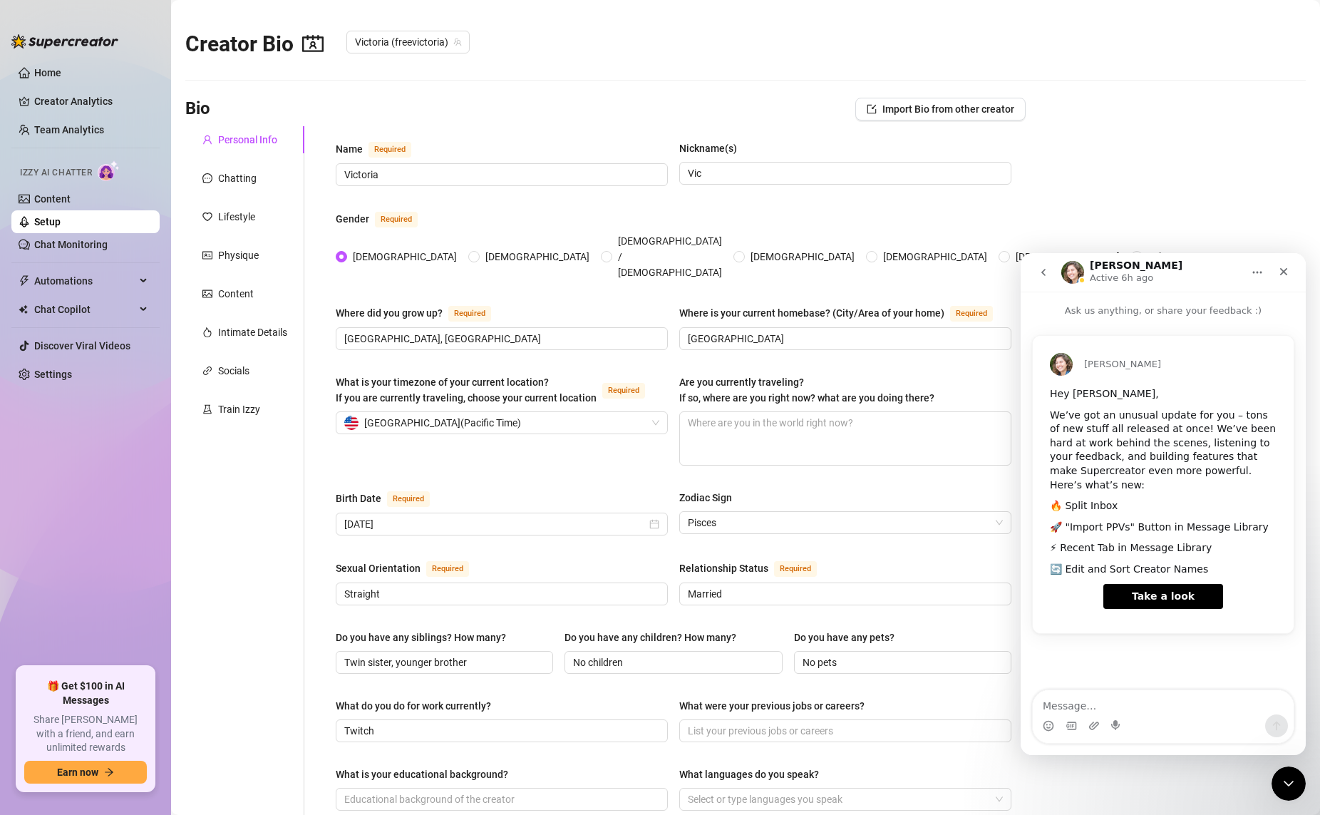
click at [1011, 275] on icon "go back" at bounding box center [1043, 272] width 11 height 11
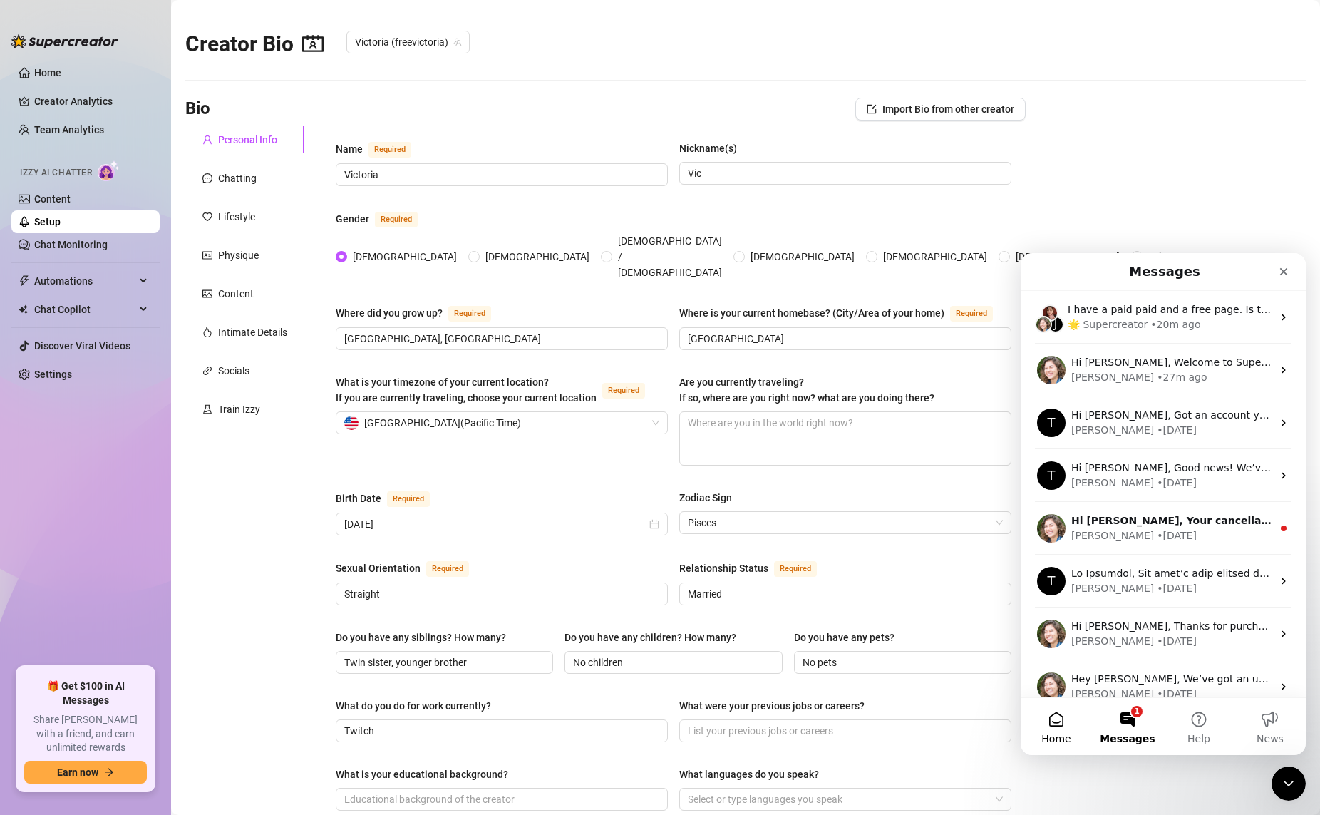
click at [1011, 734] on span "Home" at bounding box center [1055, 738] width 29 height 10
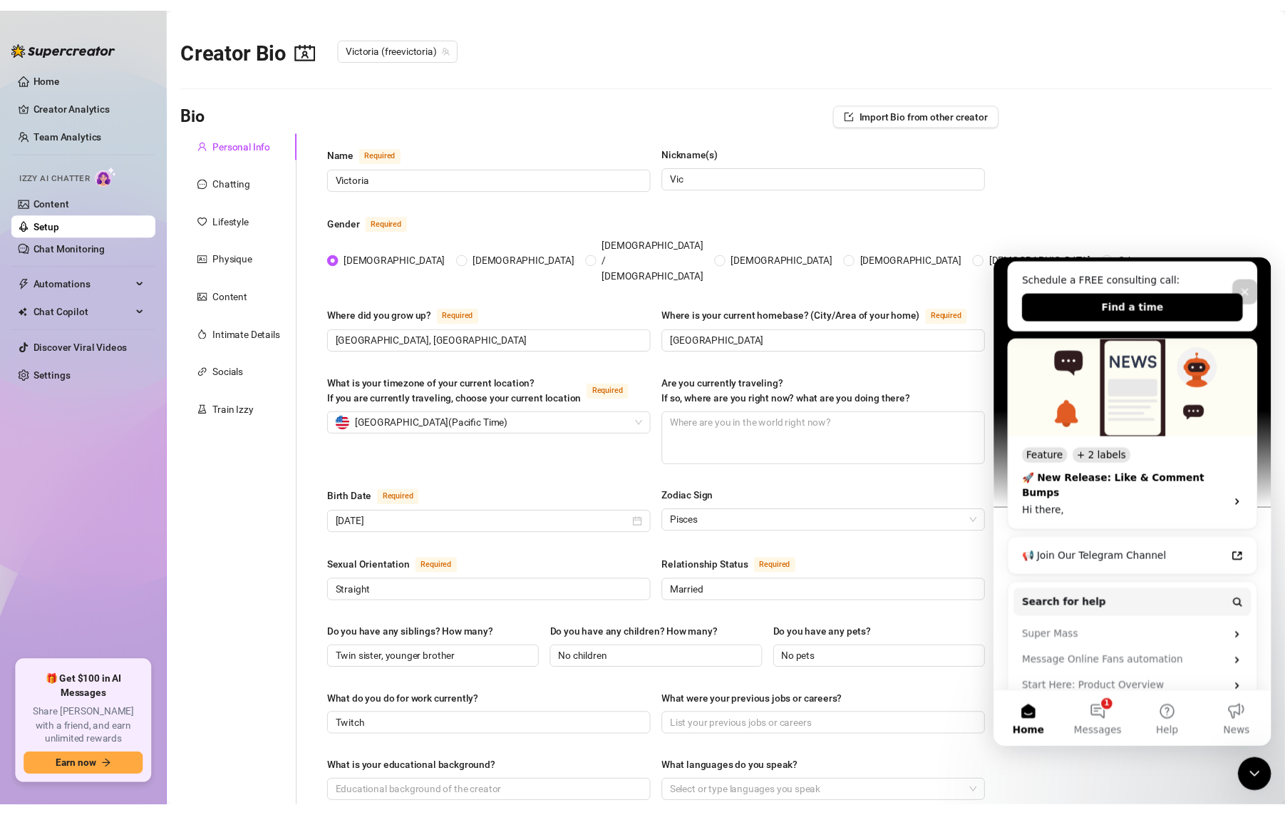
scroll to position [279, 0]
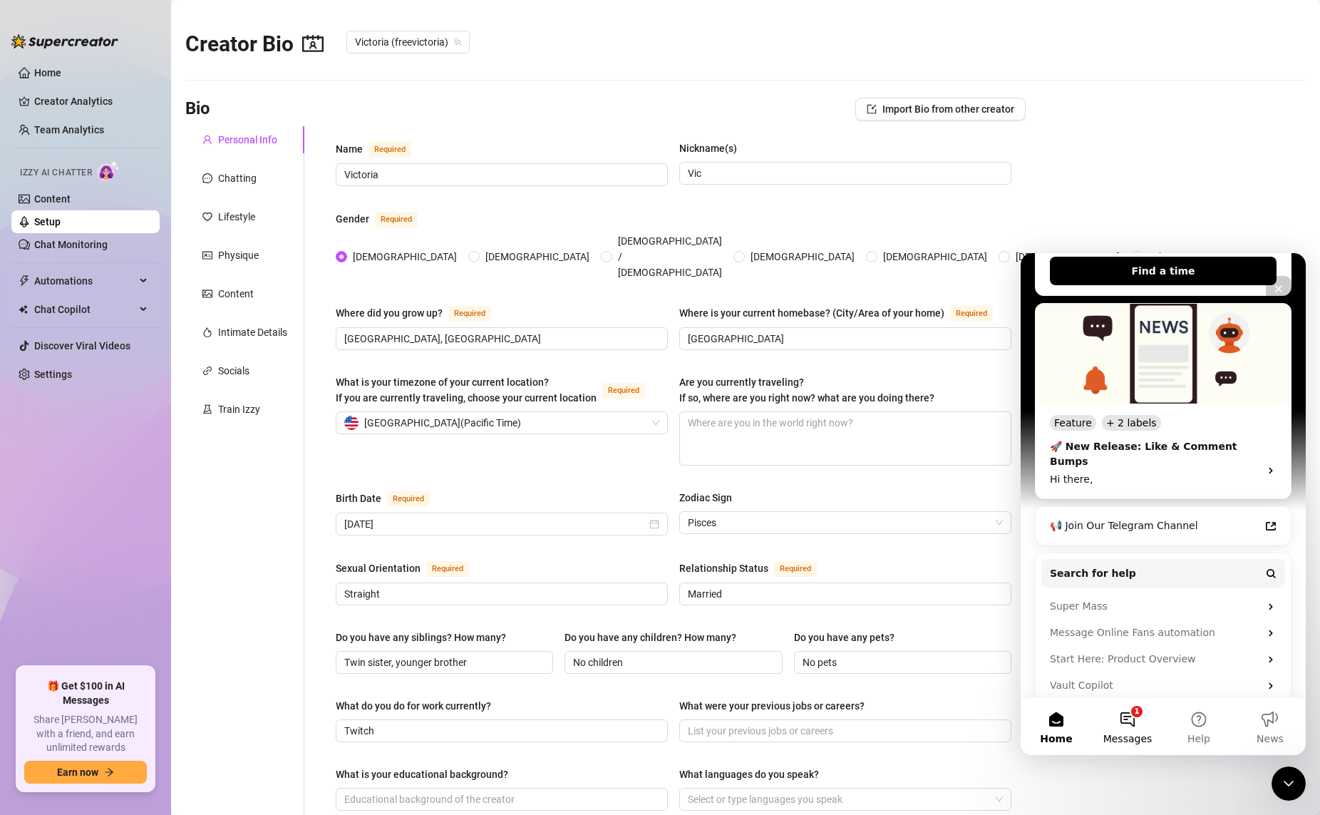
click at [1011, 724] on button "1 Messages" at bounding box center [1127, 726] width 71 height 57
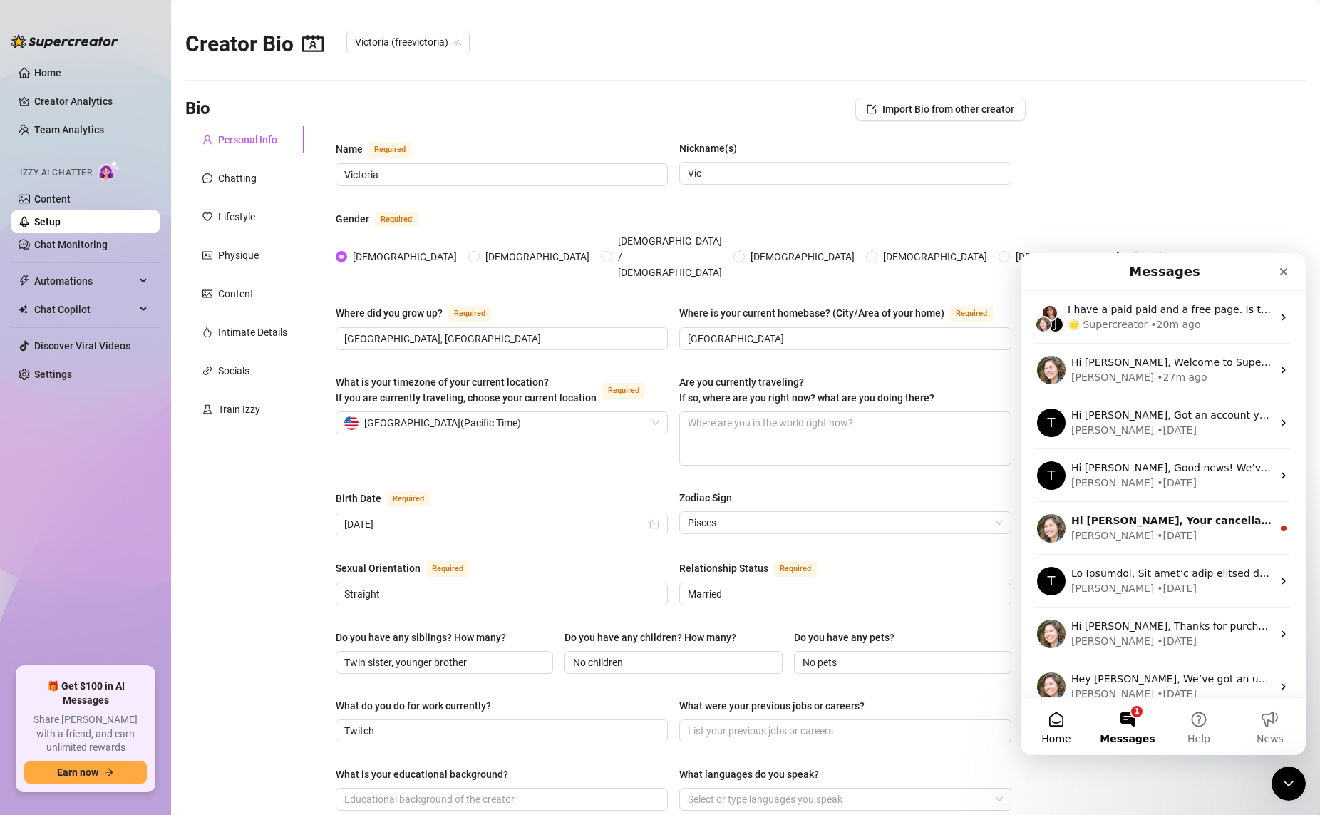
click at [1011, 729] on button "Home" at bounding box center [1056, 726] width 71 height 57
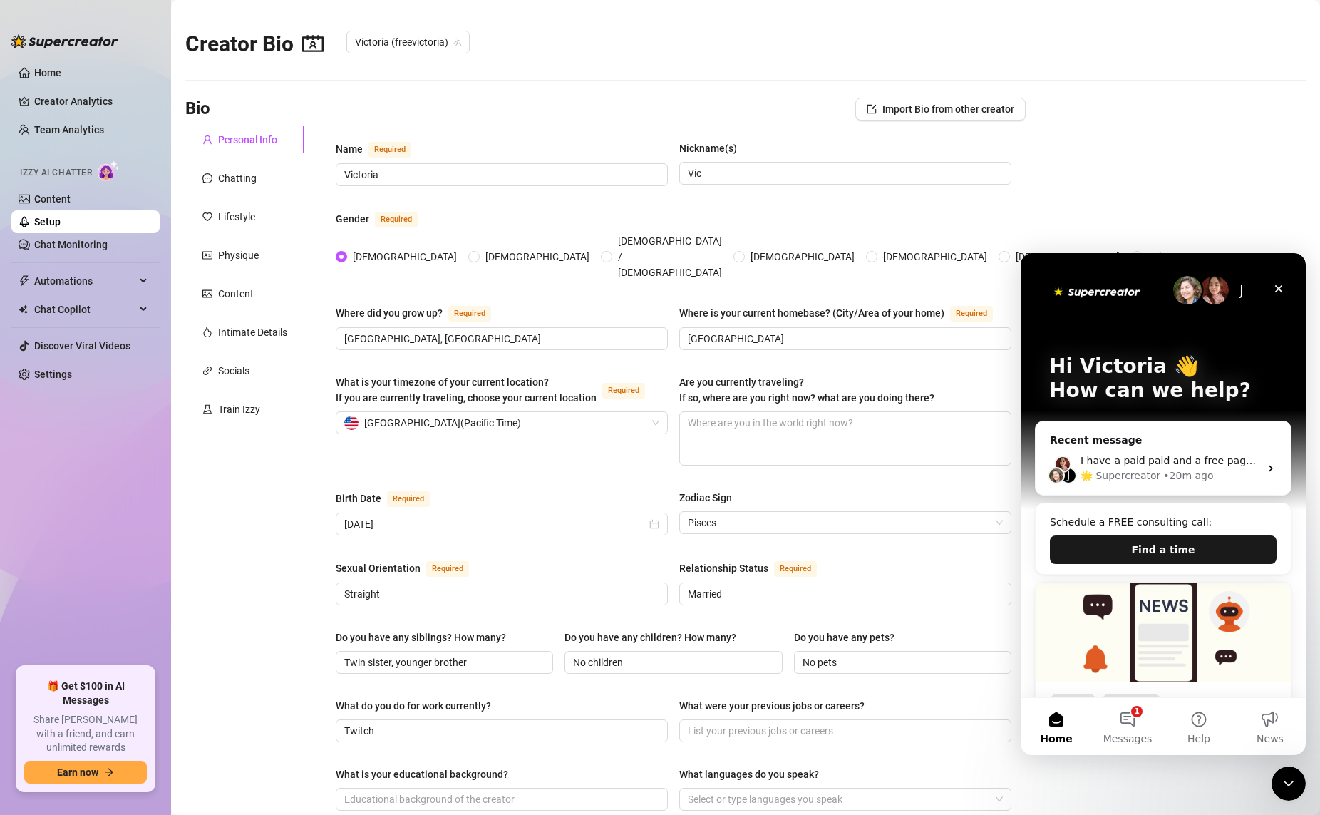
click at [1011, 541] on button "Find a time" at bounding box center [1163, 549] width 227 height 29
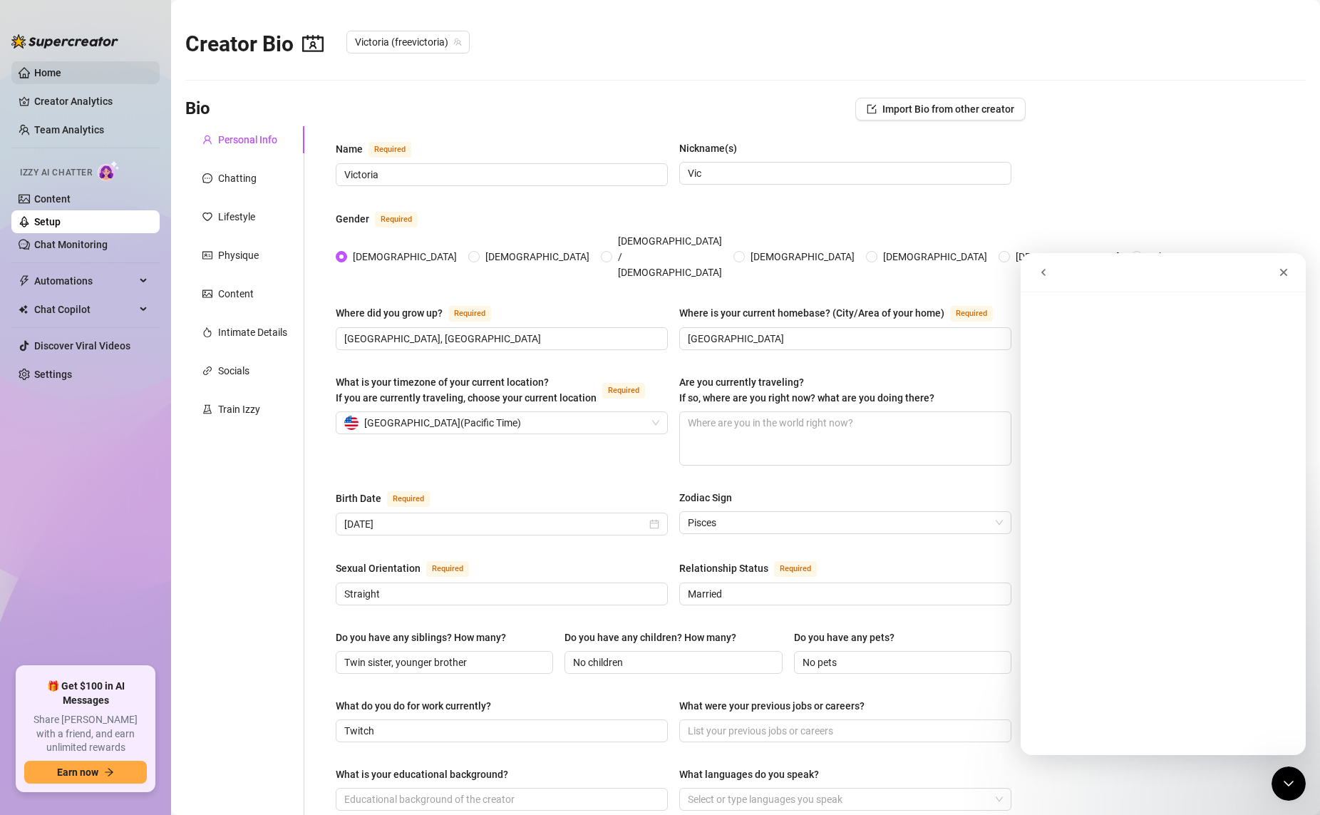
click at [61, 75] on link "Home" at bounding box center [47, 72] width 27 height 11
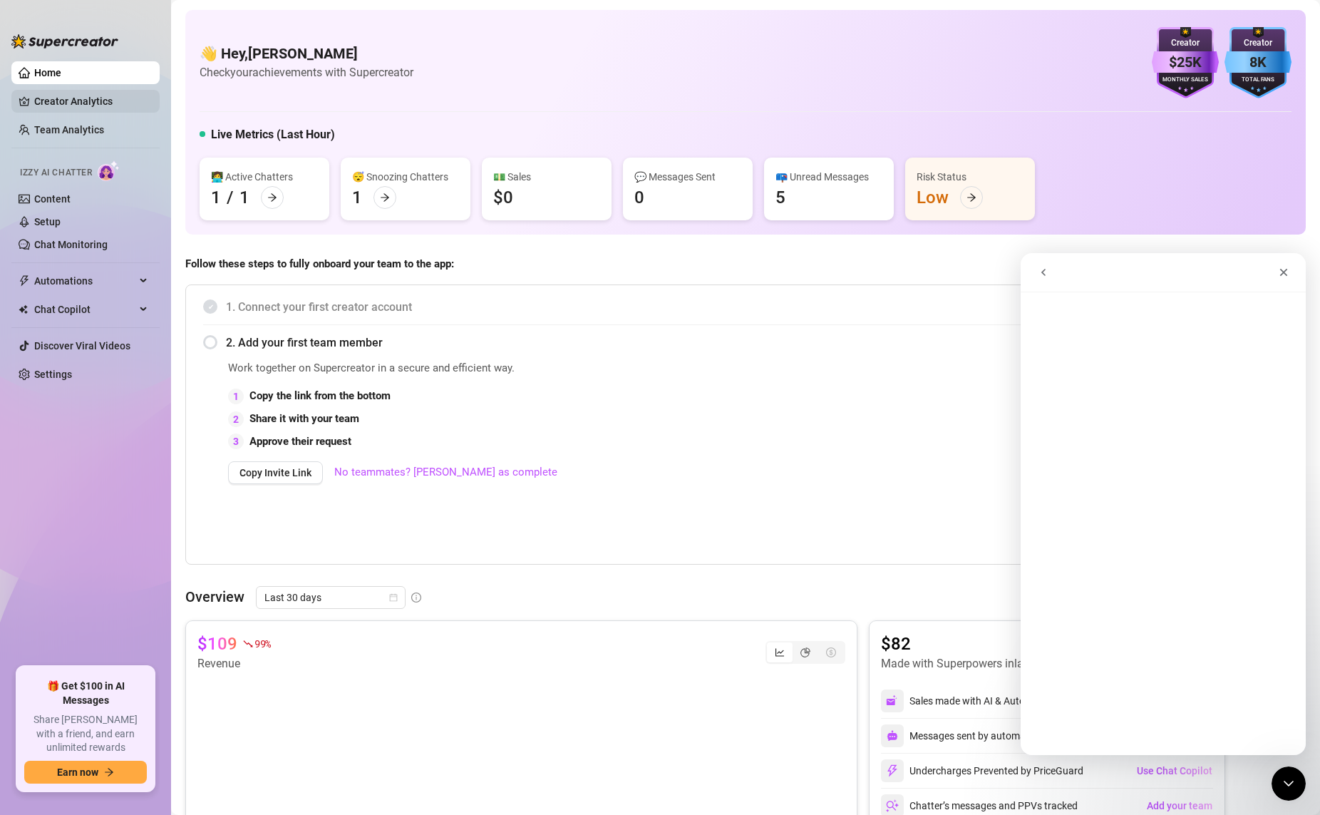
click at [103, 110] on link "Creator Analytics" at bounding box center [91, 101] width 114 height 23
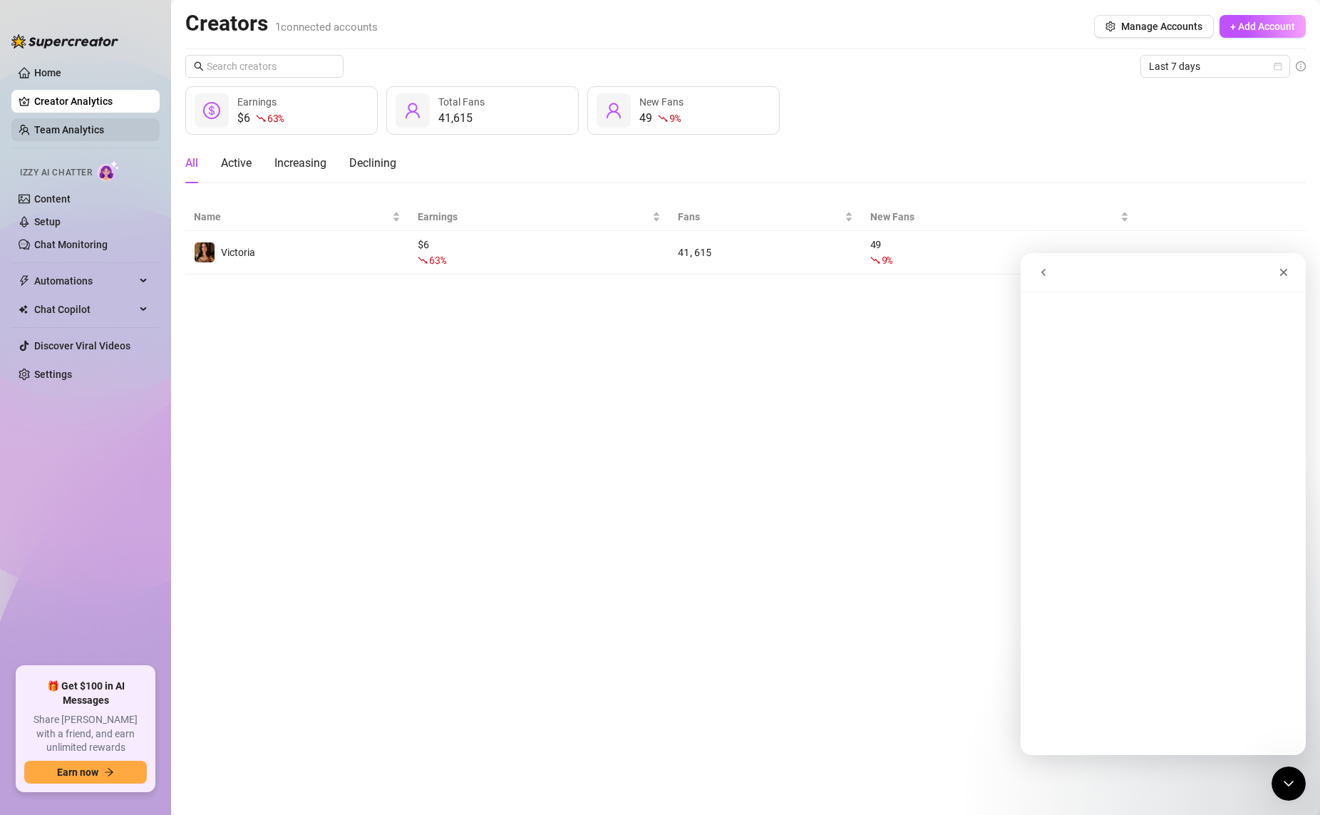
click at [83, 124] on link "Team Analytics" at bounding box center [69, 129] width 70 height 11
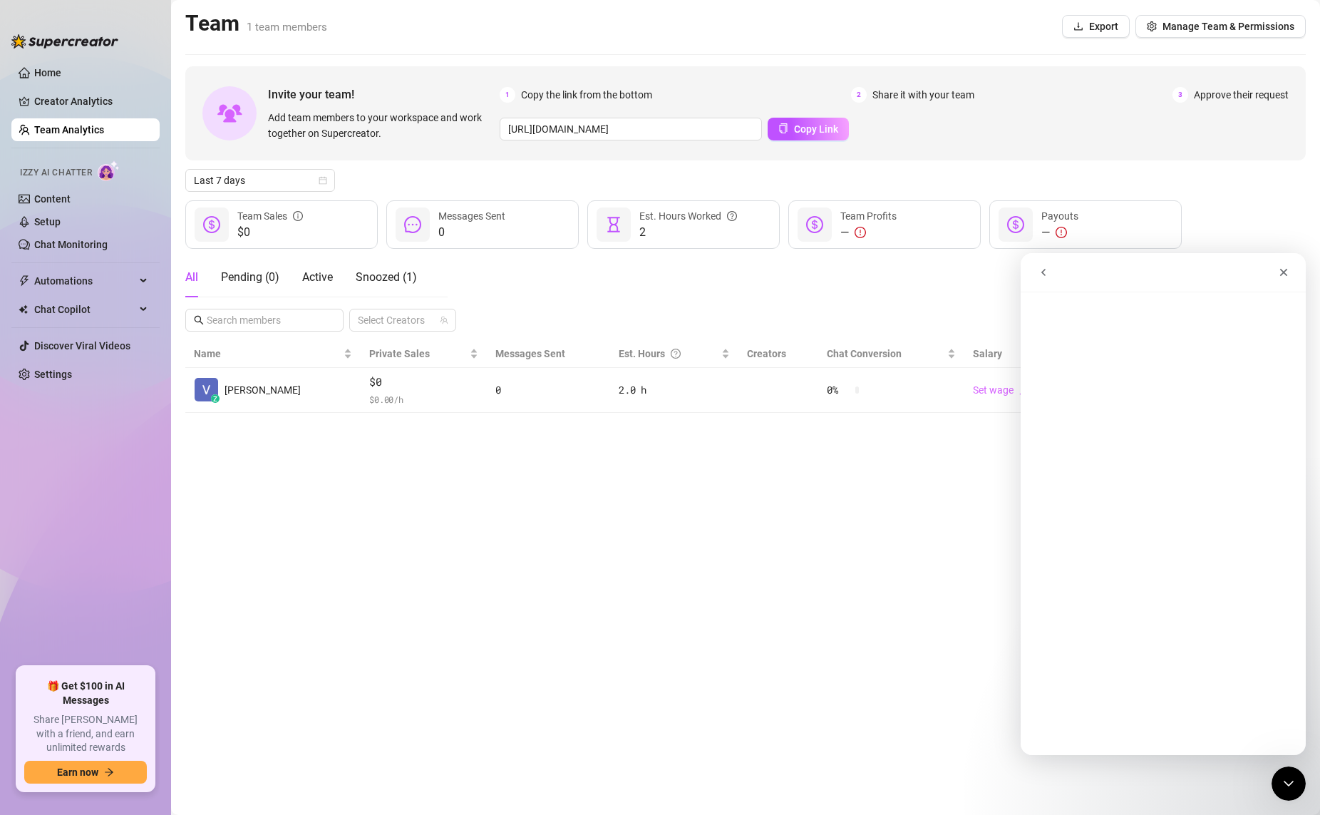
click at [789, 498] on main "Team 1 team members Export Manage Team & Permissions Invite your team! Add team…" at bounding box center [745, 407] width 1149 height 815
click at [1011, 269] on icon "Close" at bounding box center [1284, 273] width 8 height 8
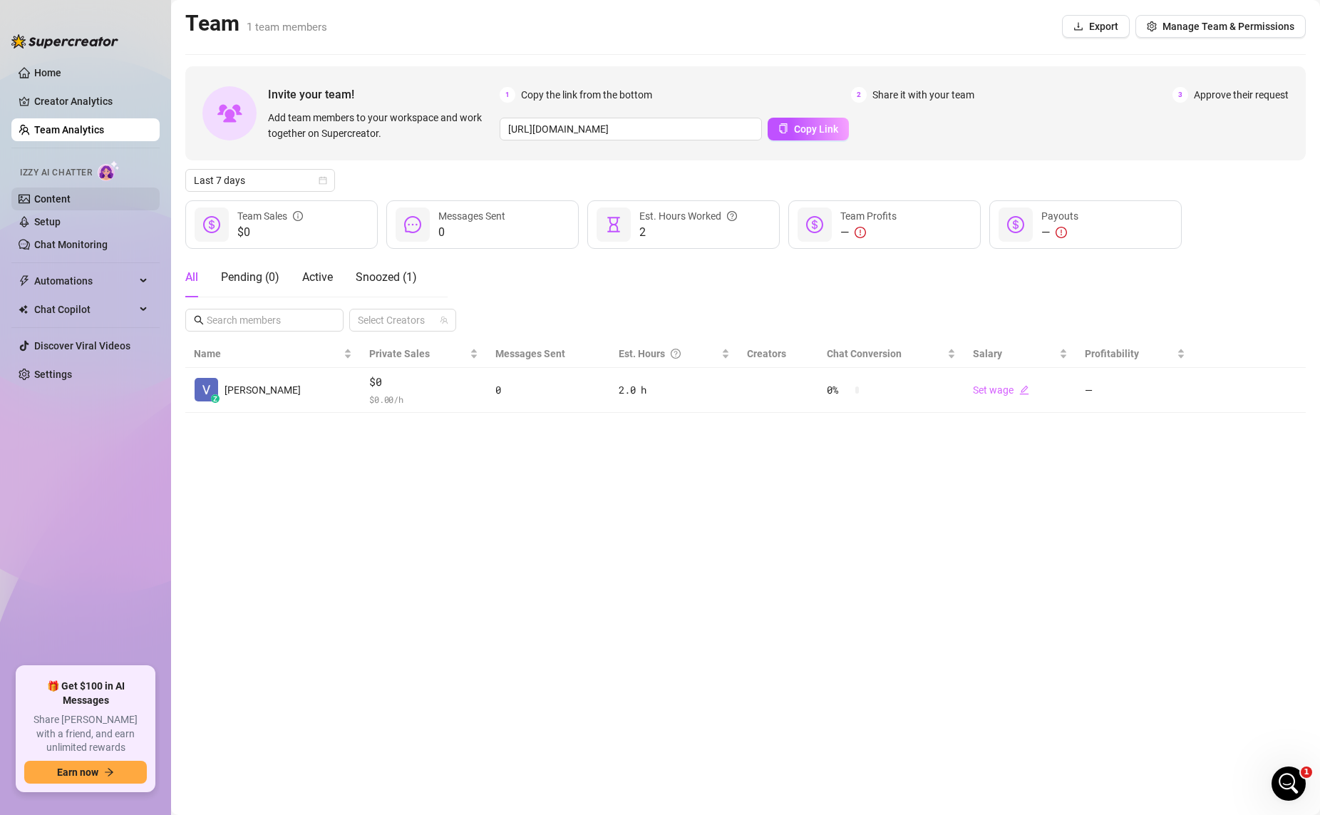
click at [55, 196] on link "Content" at bounding box center [52, 198] width 36 height 11
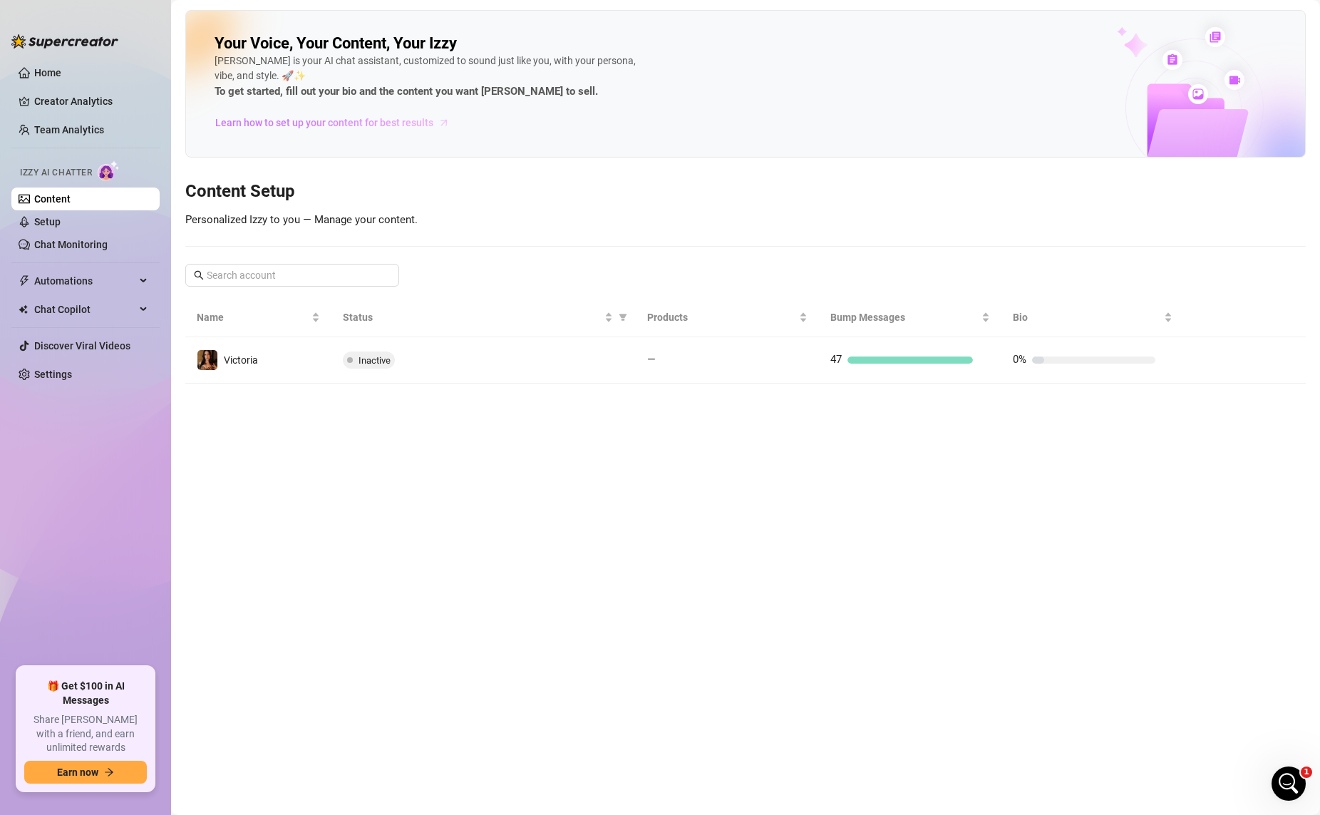
click at [328, 121] on span "Learn how to set up your content for best results" at bounding box center [324, 123] width 218 height 16
click at [649, 579] on main "Your Voice, Your Content, Your [PERSON_NAME] is your AI chat assistant, customi…" at bounding box center [745, 407] width 1149 height 815
click at [61, 225] on link "Setup" at bounding box center [47, 221] width 26 height 11
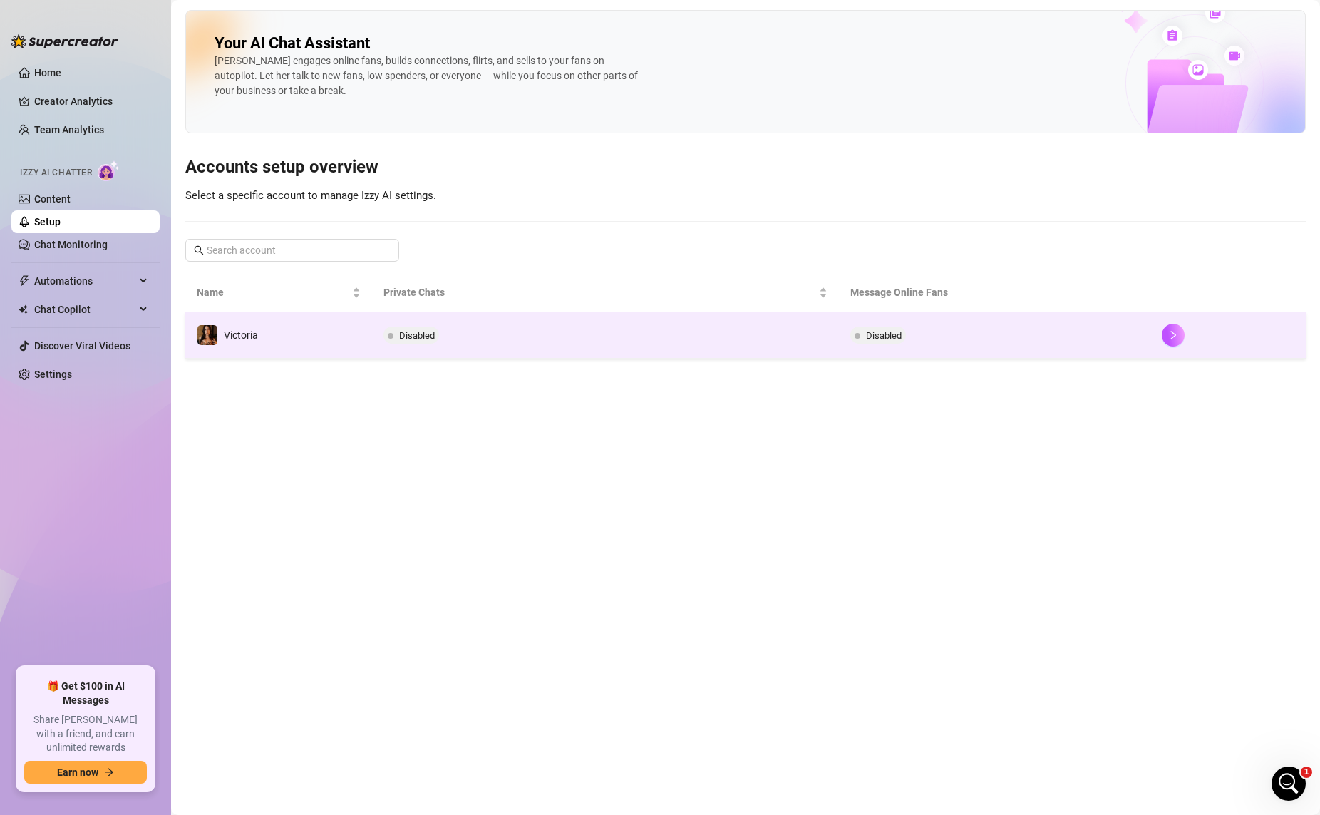
click at [543, 338] on td "Disabled" at bounding box center [605, 335] width 467 height 46
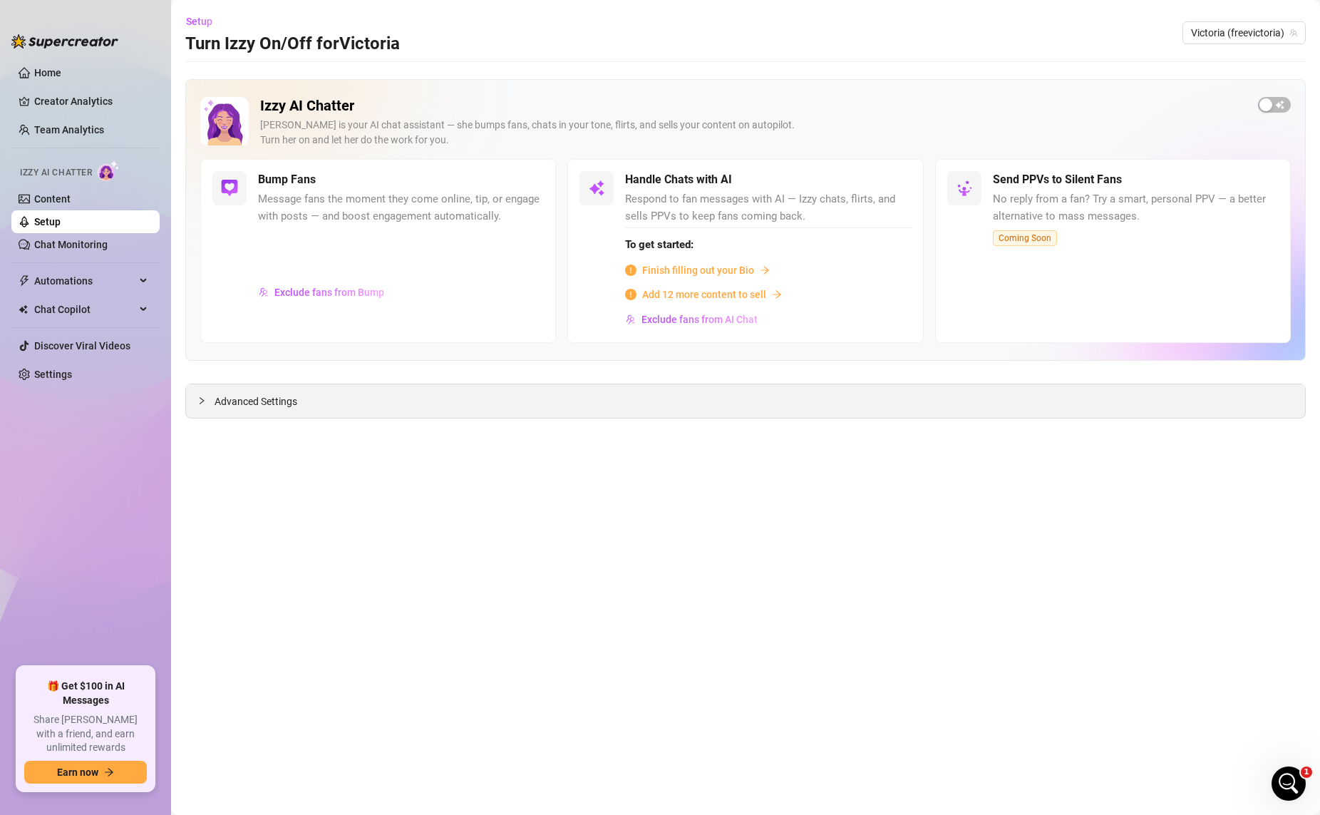
click at [276, 405] on span "Advanced Settings" at bounding box center [256, 401] width 83 height 16
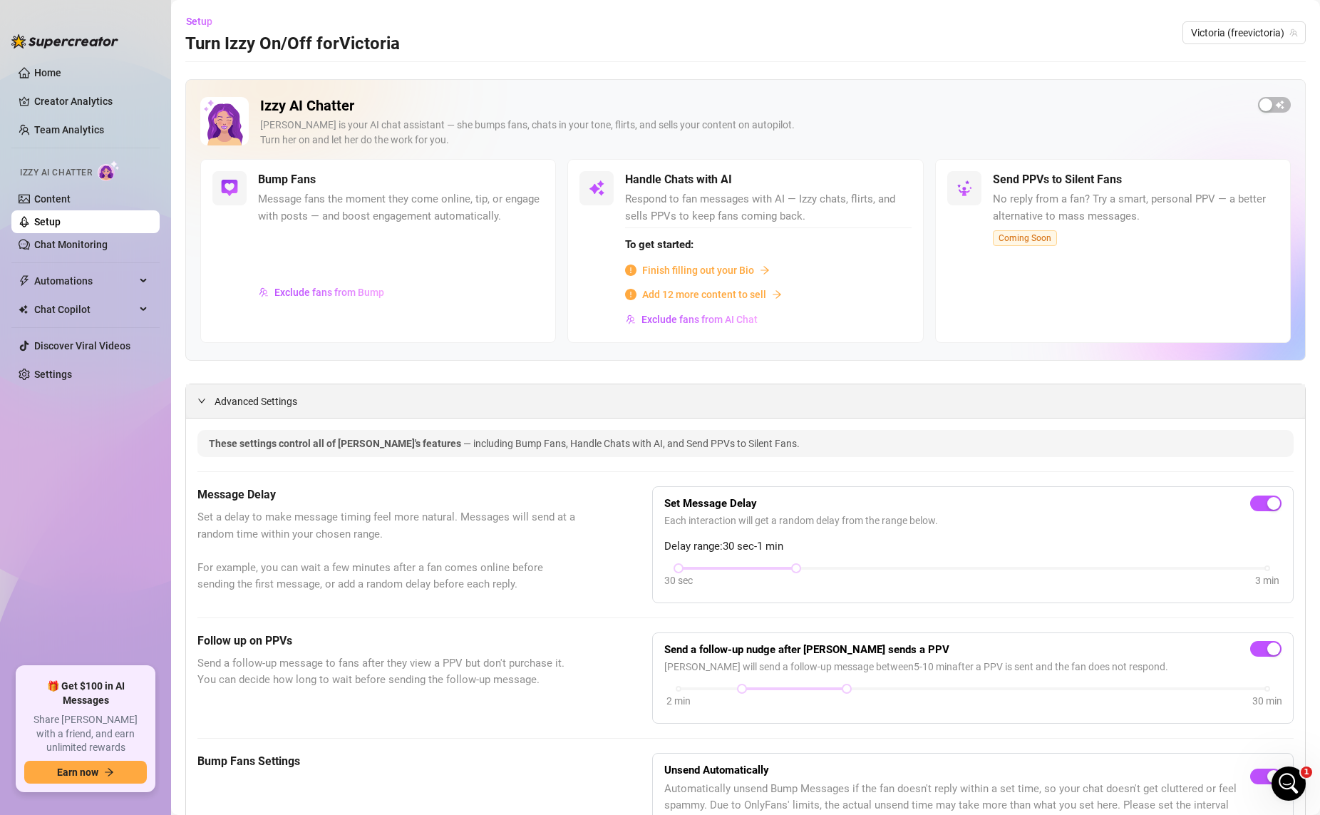
click at [276, 405] on span "Advanced Settings" at bounding box center [256, 401] width 83 height 16
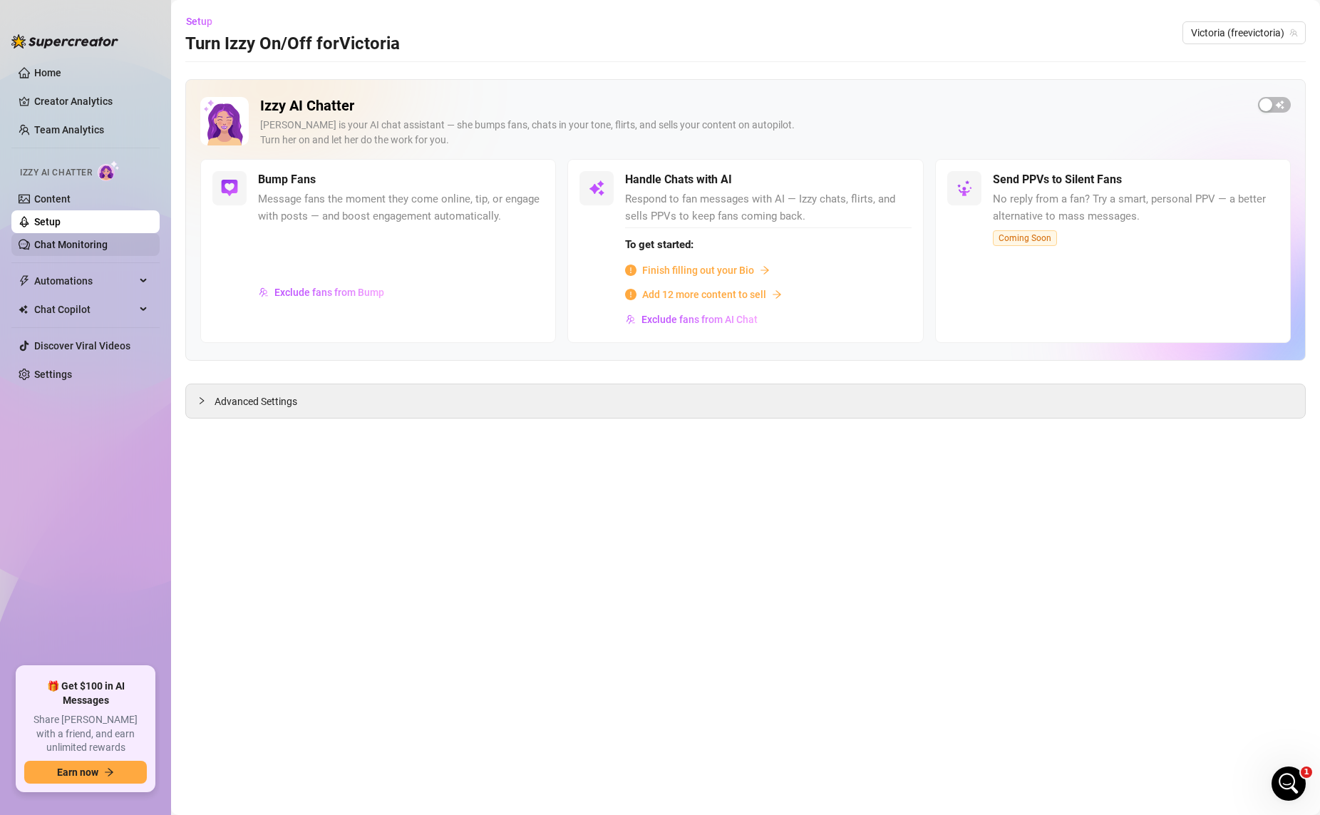
click at [93, 245] on link "Chat Monitoring" at bounding box center [70, 244] width 73 height 11
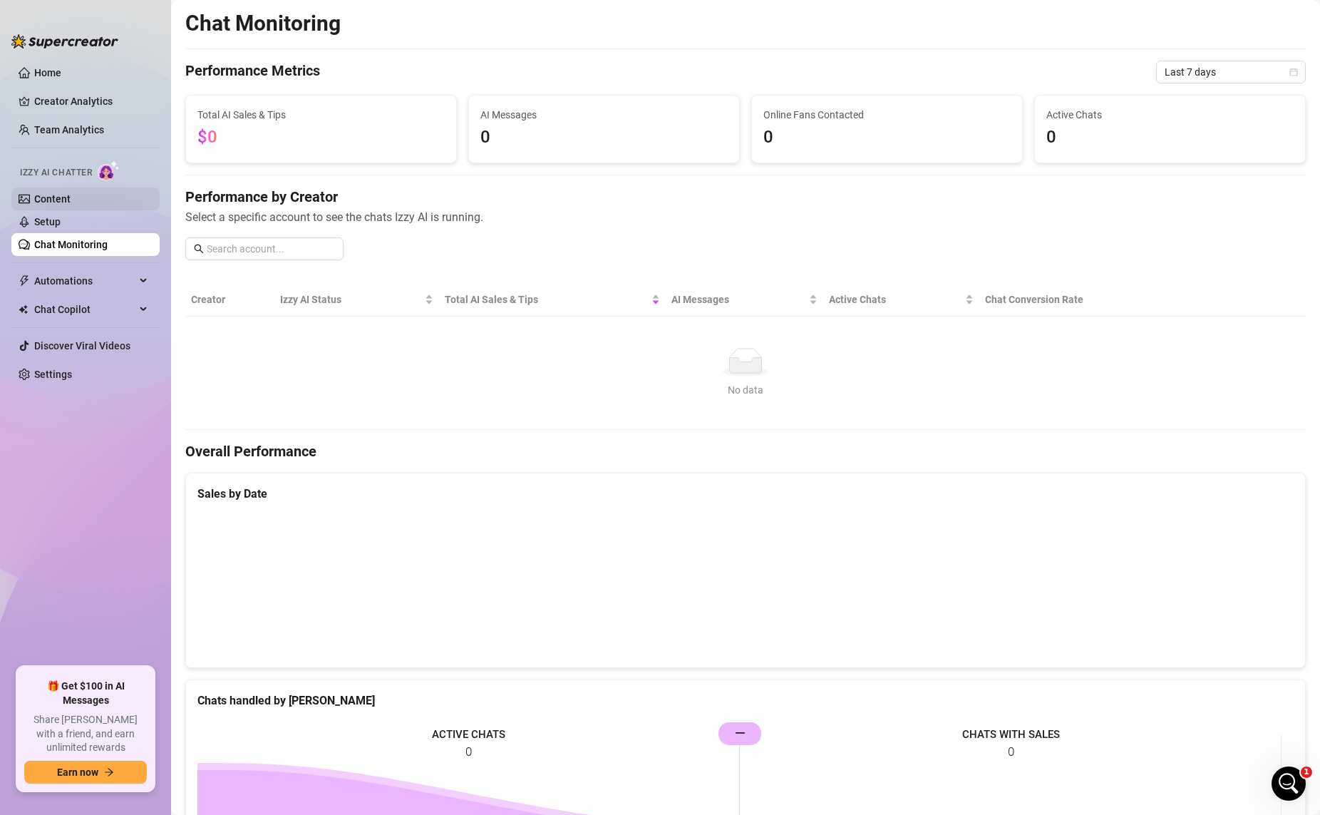
click at [70, 202] on link "Content" at bounding box center [52, 198] width 36 height 11
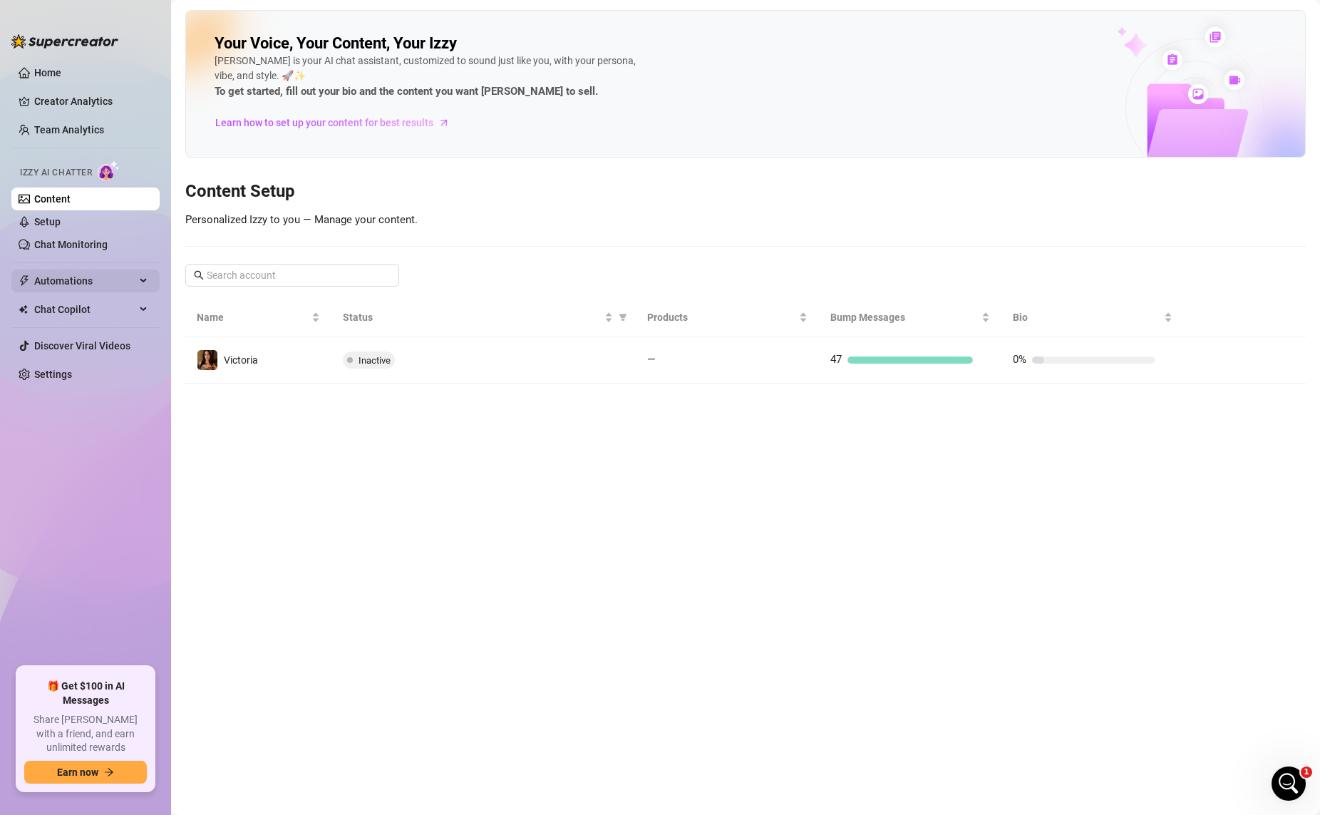
click at [68, 281] on span "Automations" at bounding box center [84, 280] width 101 height 23
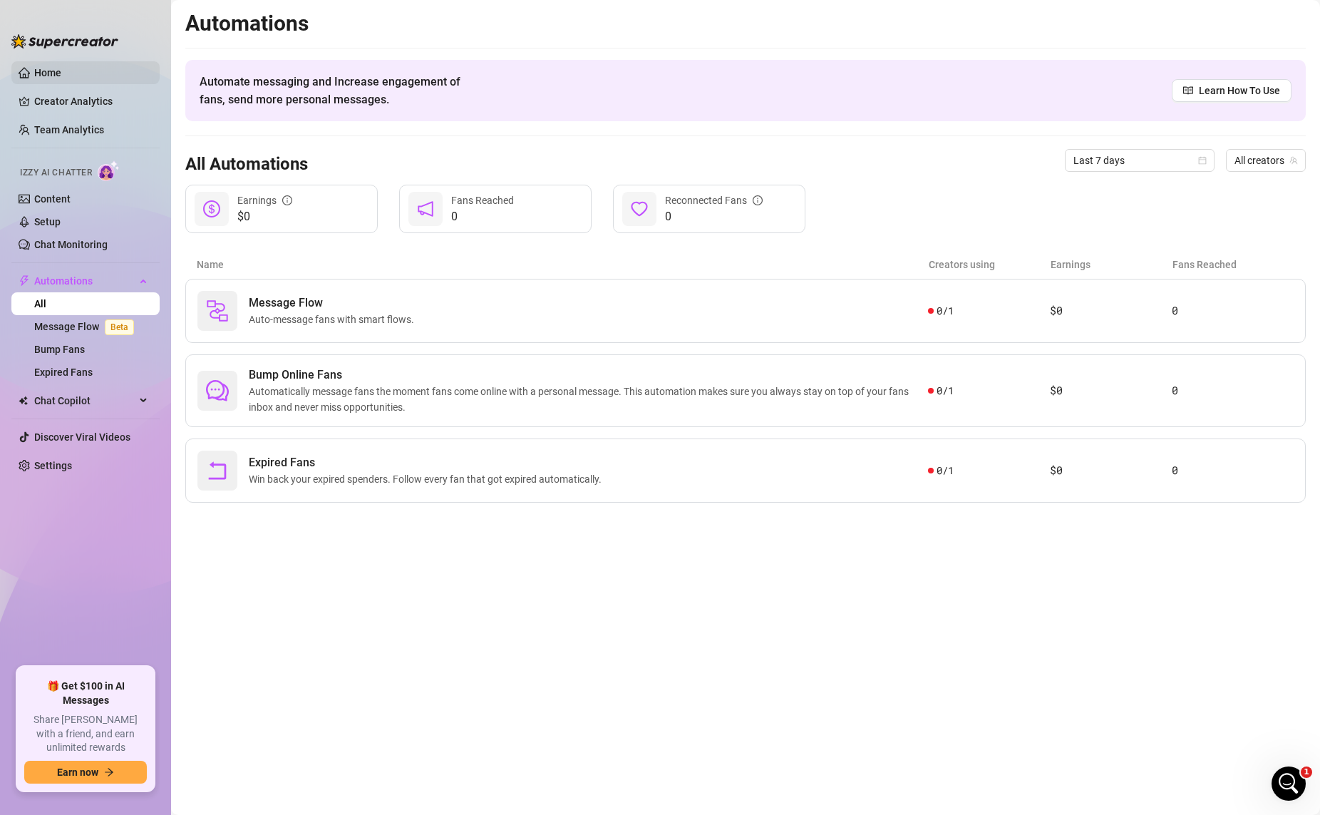
click at [61, 74] on link "Home" at bounding box center [47, 72] width 27 height 11
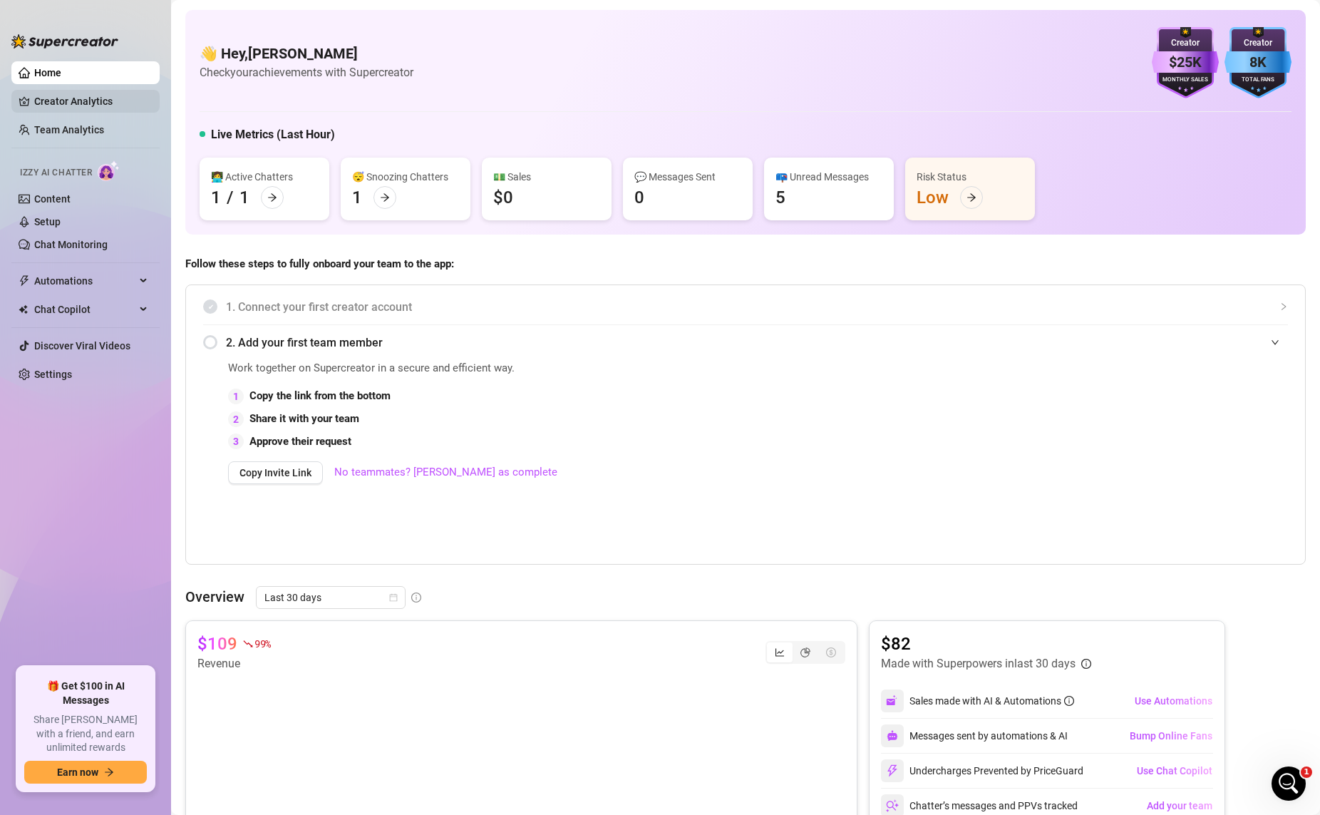
click at [78, 104] on link "Creator Analytics" at bounding box center [91, 101] width 114 height 23
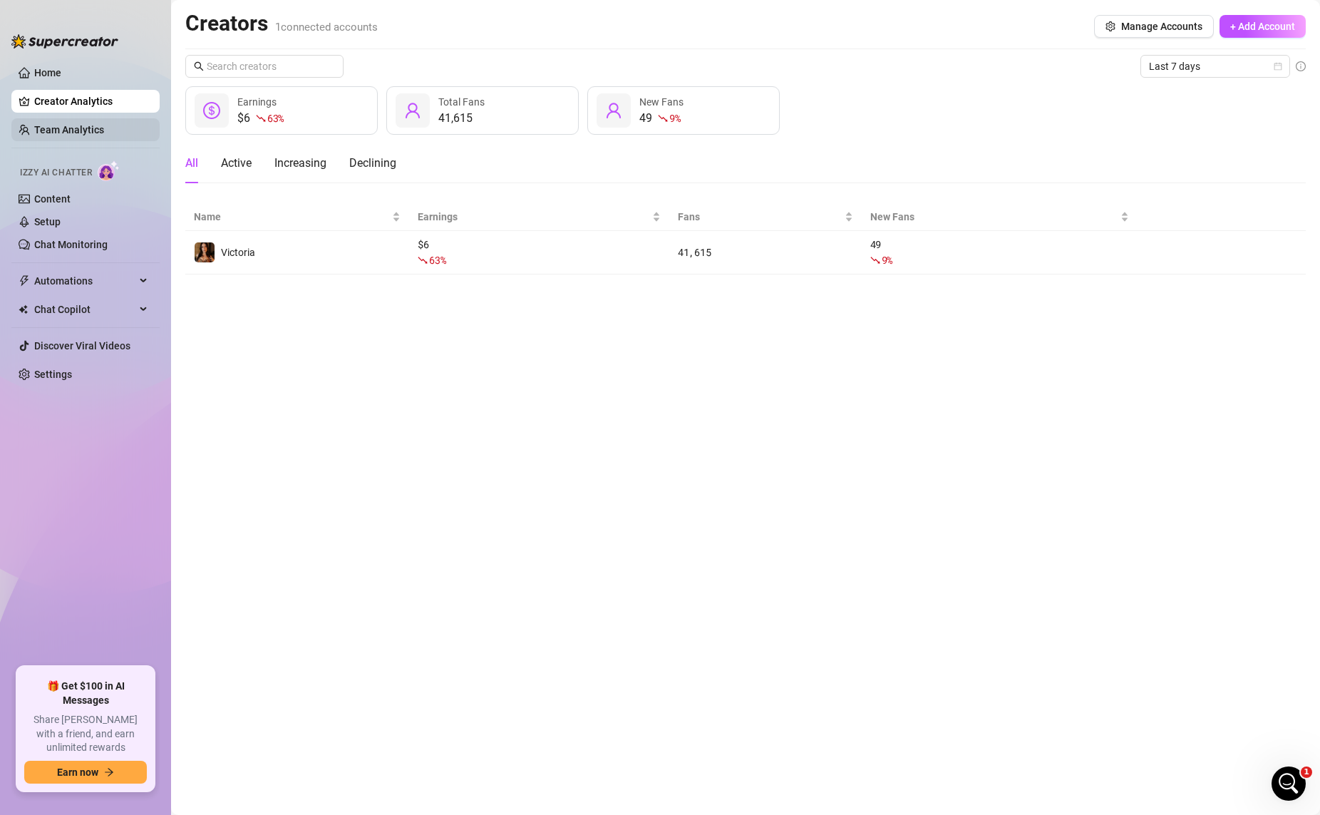
click at [73, 124] on link "Team Analytics" at bounding box center [69, 129] width 70 height 11
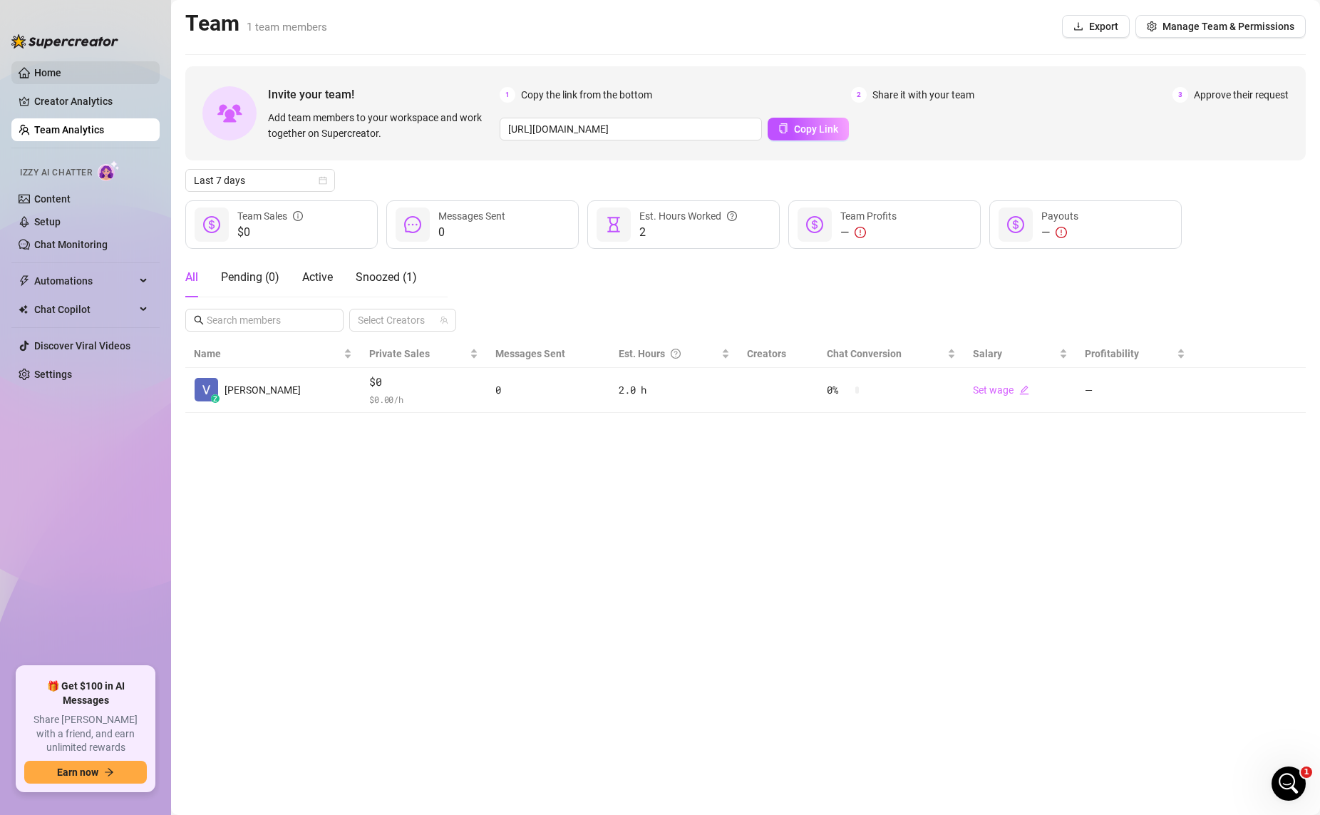
click at [48, 69] on link "Home" at bounding box center [47, 72] width 27 height 11
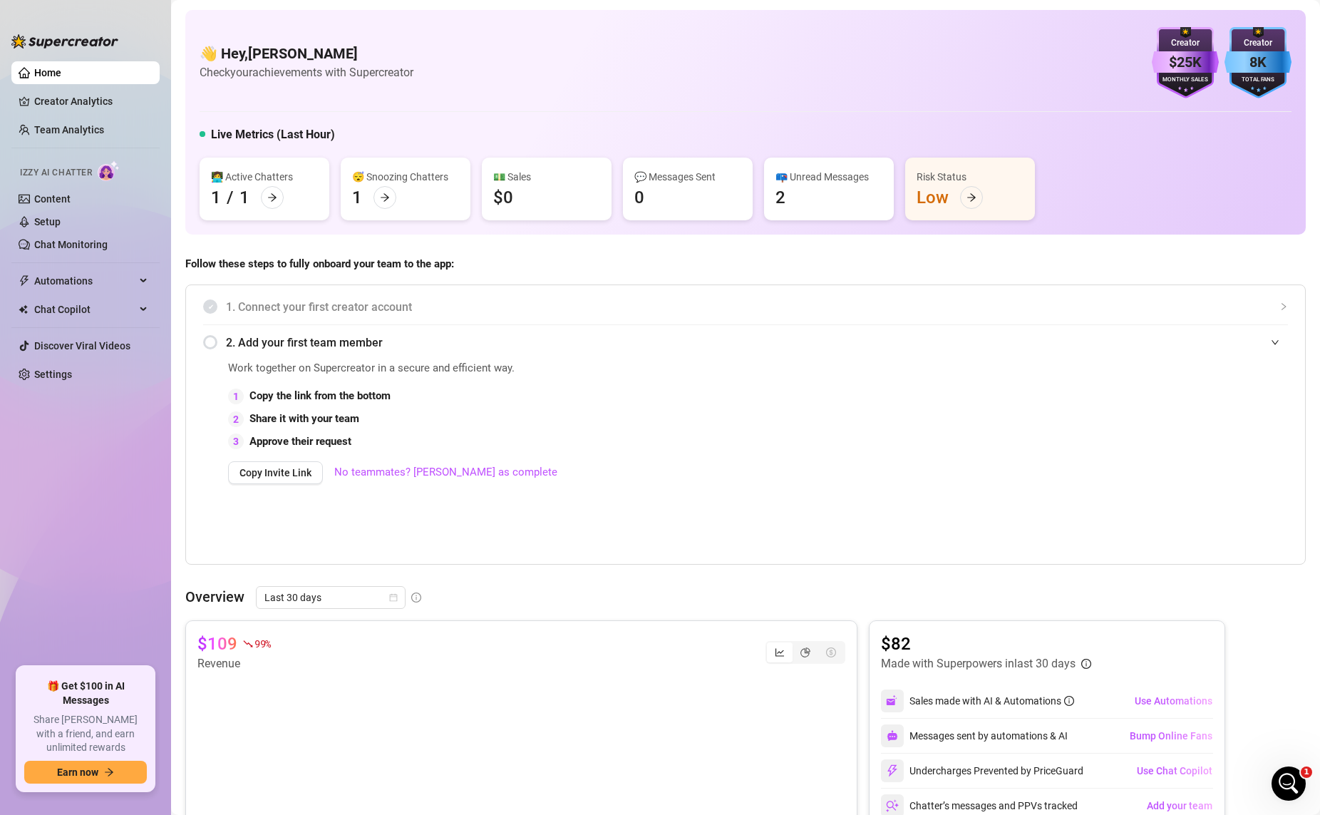
click at [703, 69] on div "👋 Hey, [PERSON_NAME] Check your achievements with Supercreator $25K Creator Mon…" at bounding box center [746, 62] width 1092 height 71
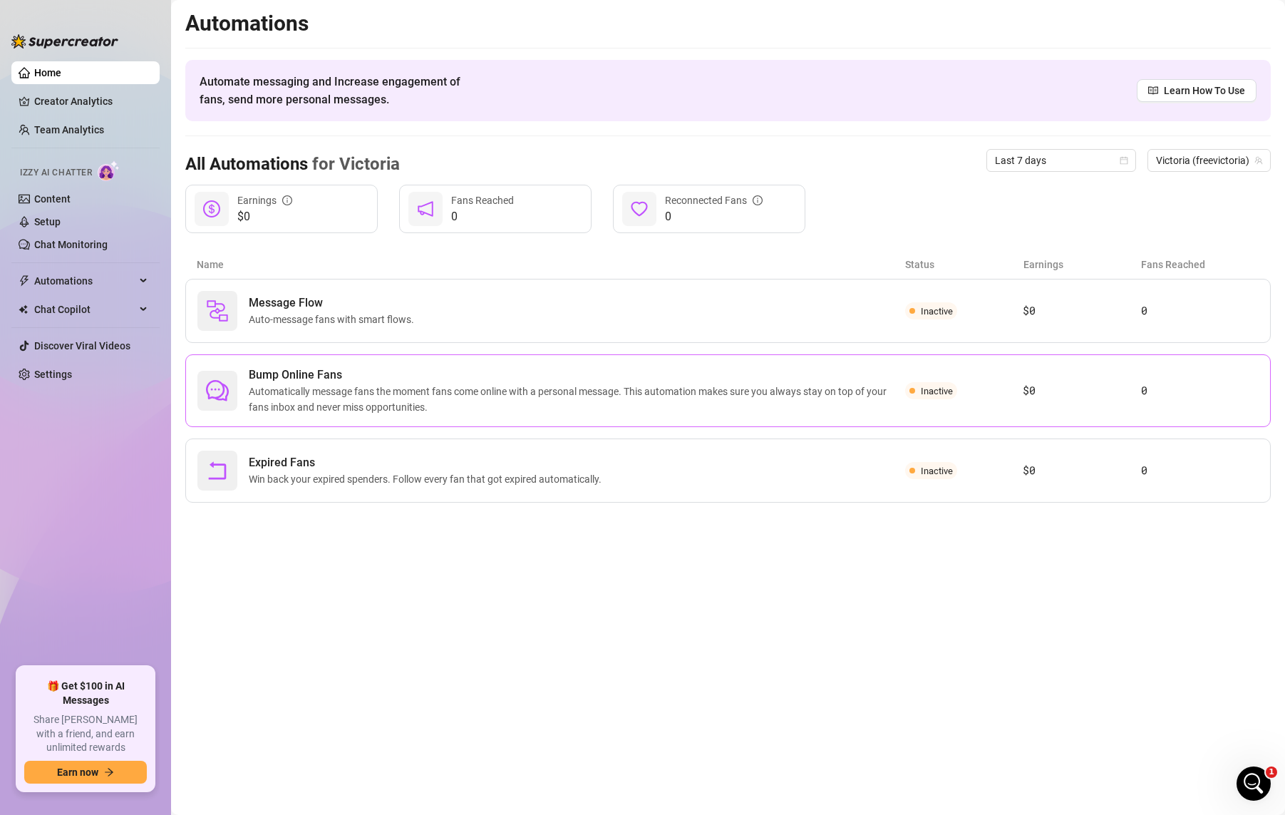
click at [463, 392] on span "Automatically message fans the moment fans come online with a personal message.…" at bounding box center [577, 398] width 656 height 31
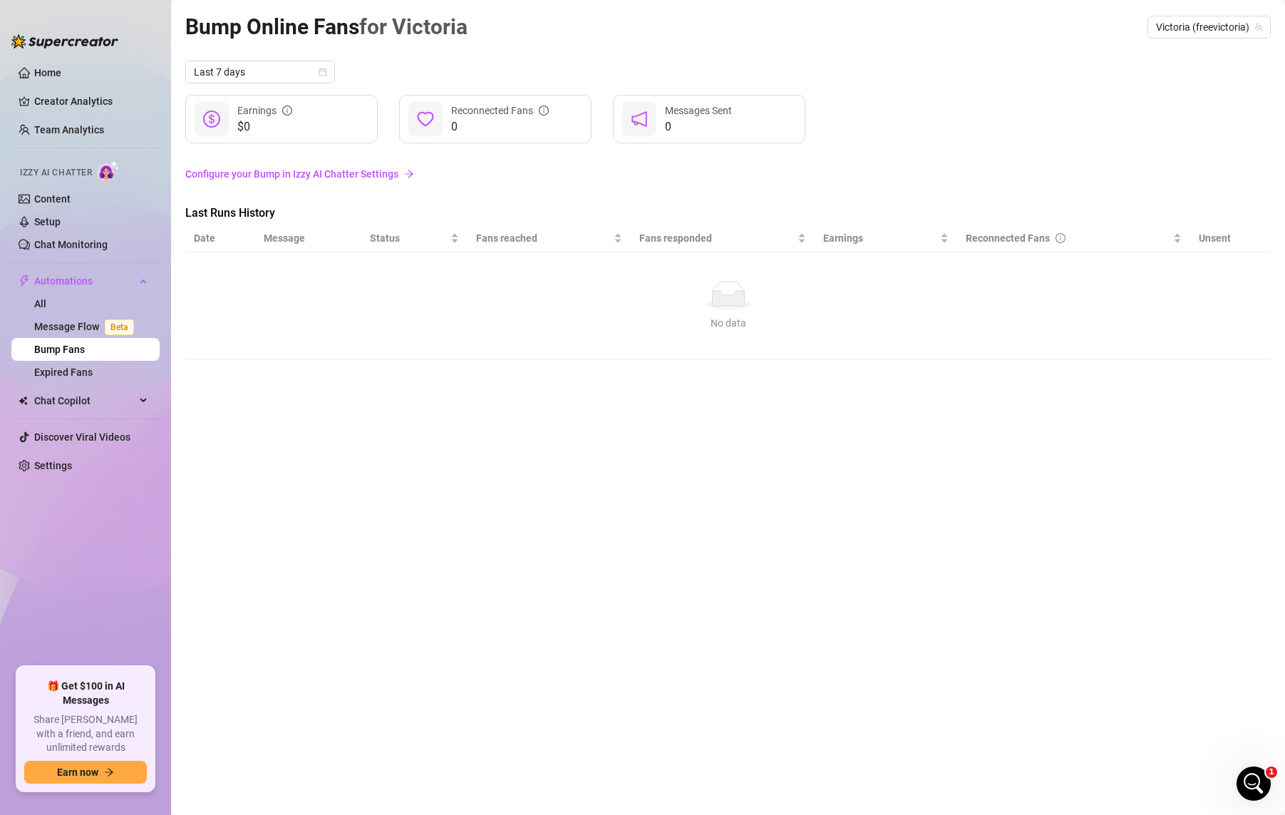
click at [308, 300] on div "No data" at bounding box center [728, 295] width 1057 height 29
click at [731, 316] on div "No data" at bounding box center [728, 323] width 1057 height 16
click at [338, 172] on link "Configure your Bump in Izzy AI Chatter Settings" at bounding box center [727, 174] width 1085 height 16
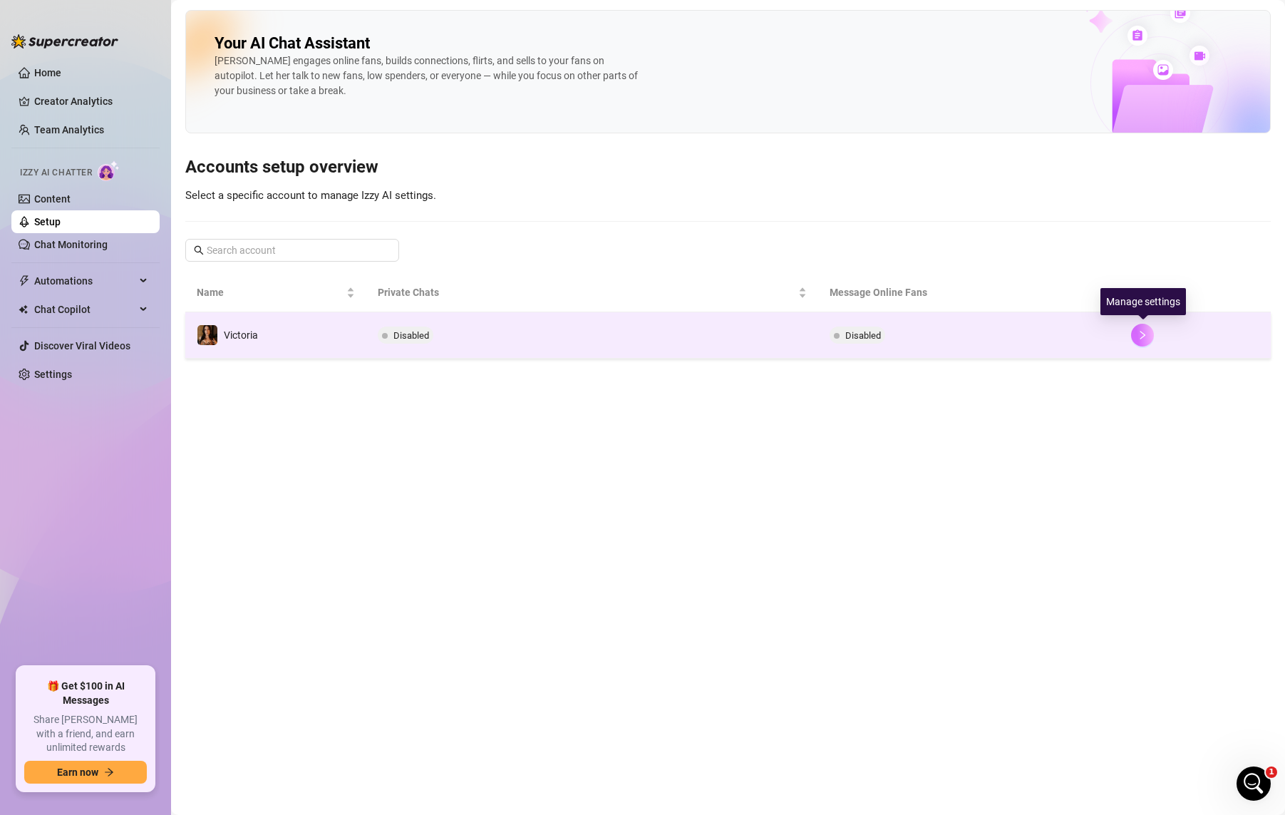
click at [1011, 341] on button "button" at bounding box center [1142, 335] width 23 height 23
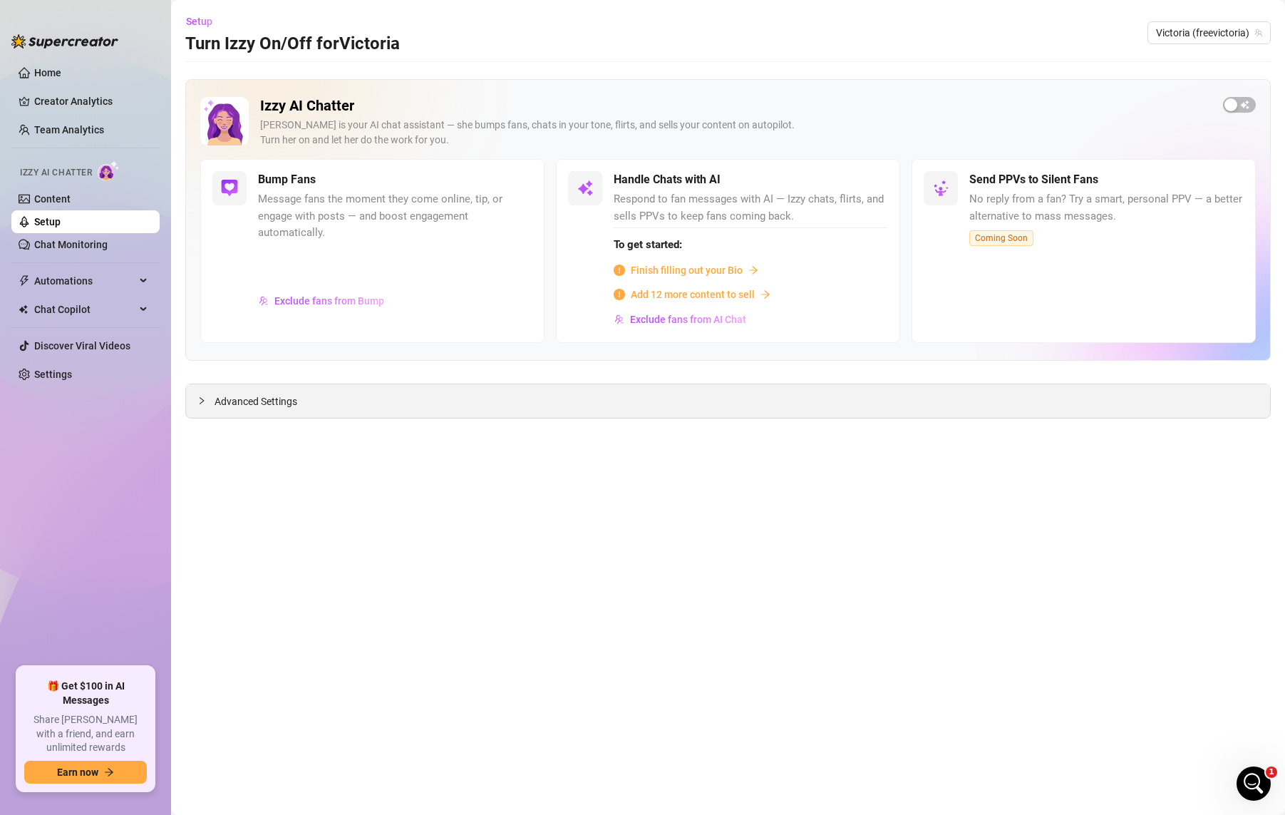
click at [840, 397] on div "Advanced Settings" at bounding box center [728, 400] width 1084 height 33
click at [355, 309] on button "Exclude fans from Bump" at bounding box center [321, 300] width 127 height 23
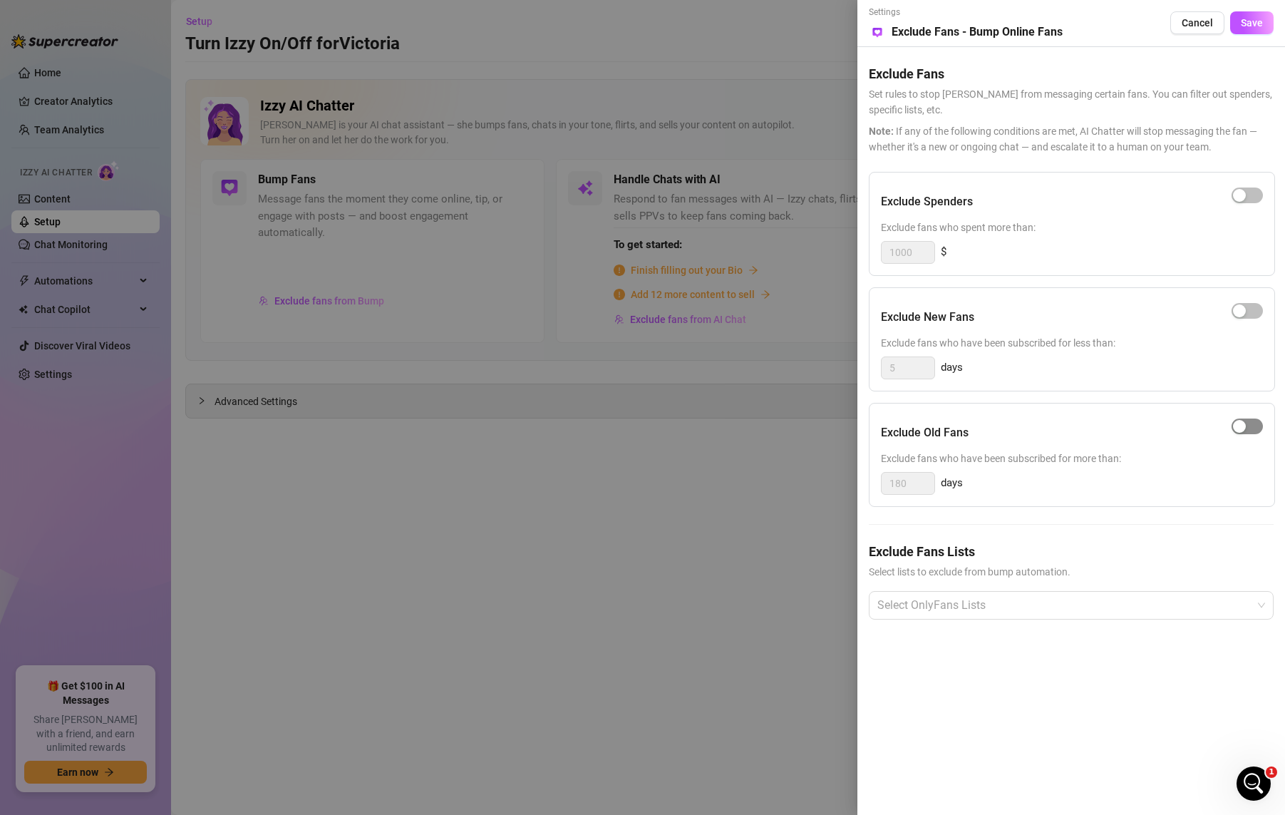
click at [1011, 423] on div "button" at bounding box center [1239, 426] width 13 height 13
drag, startPoint x: 924, startPoint y: 486, endPoint x: 834, endPoint y: 481, distance: 89.9
click at [834, 481] on div "Settings Preview Exclude Fans - Bump Online Fans Cancel Save Exclude Fans Set r…" at bounding box center [642, 407] width 1285 height 815
type input "30"
click at [1011, 505] on div "Exclude Old Fans Exclude fans who have been subscribed for more than: 30 days" at bounding box center [1072, 455] width 406 height 104
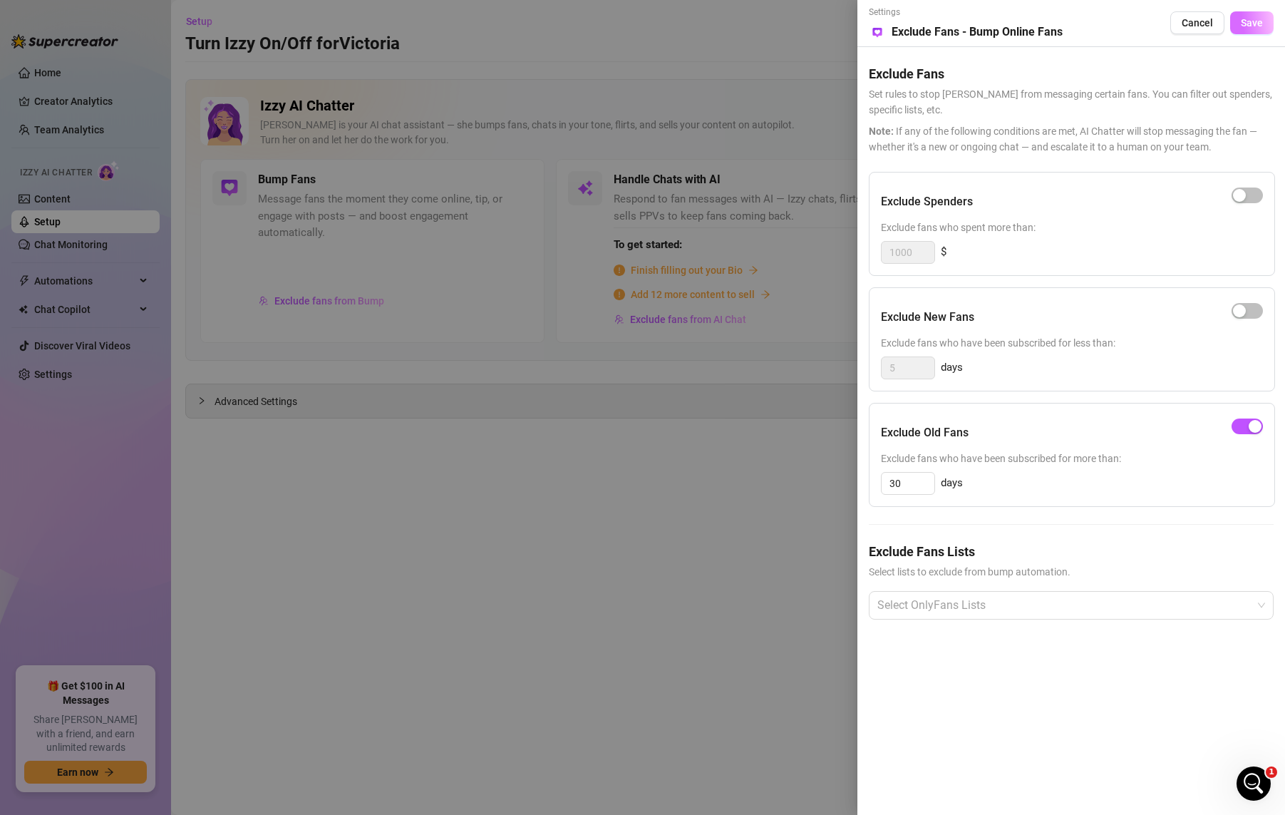
click at [1011, 24] on span "Save" at bounding box center [1252, 22] width 22 height 11
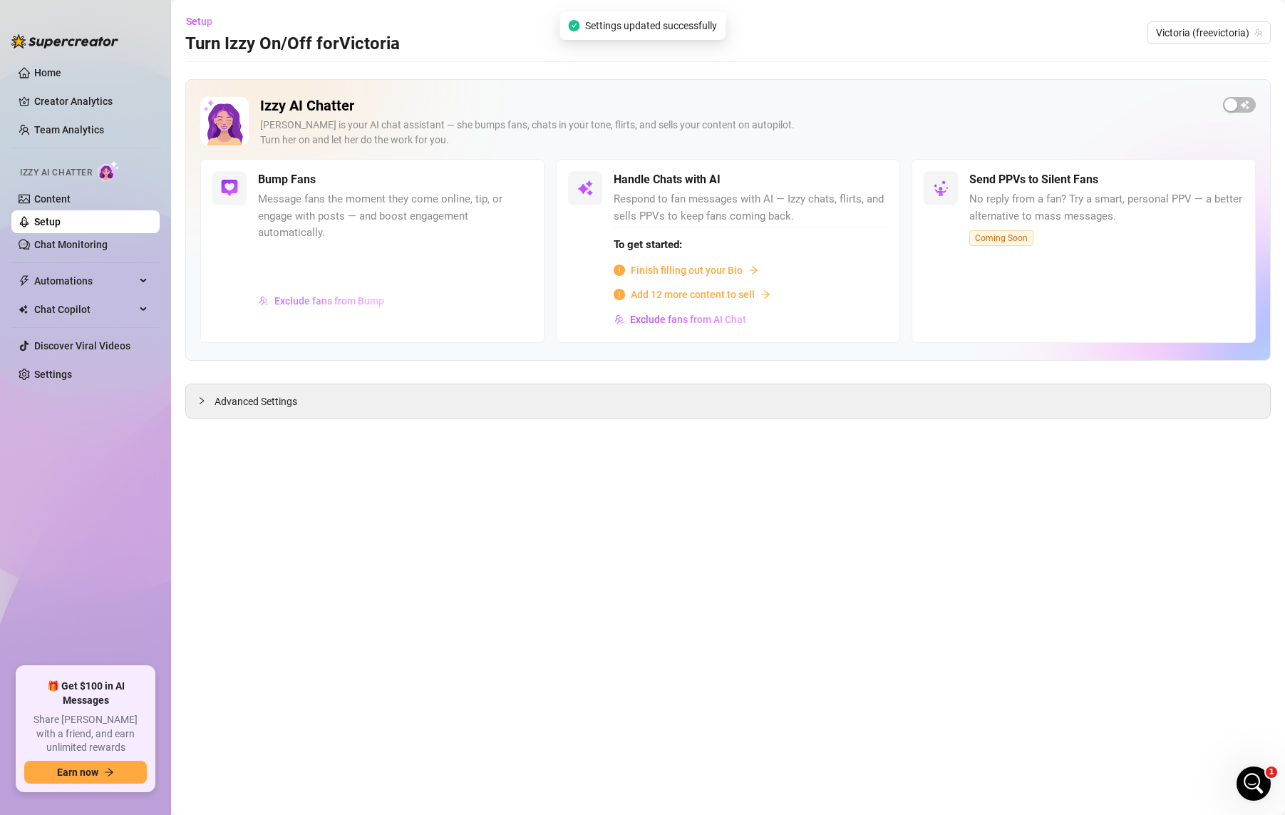
click at [302, 297] on span "Exclude fans from Bump" at bounding box center [329, 300] width 110 height 11
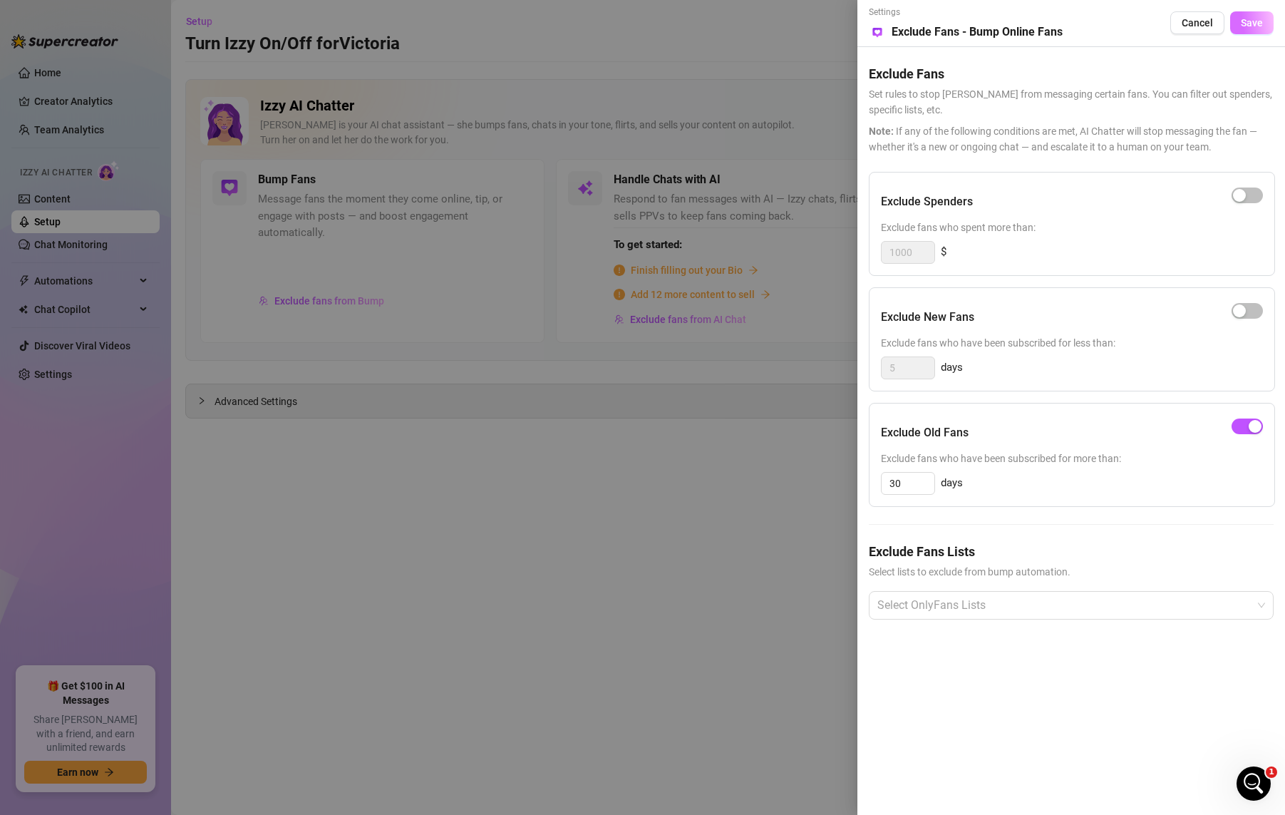
click at [1011, 24] on span "Save" at bounding box center [1252, 22] width 22 height 11
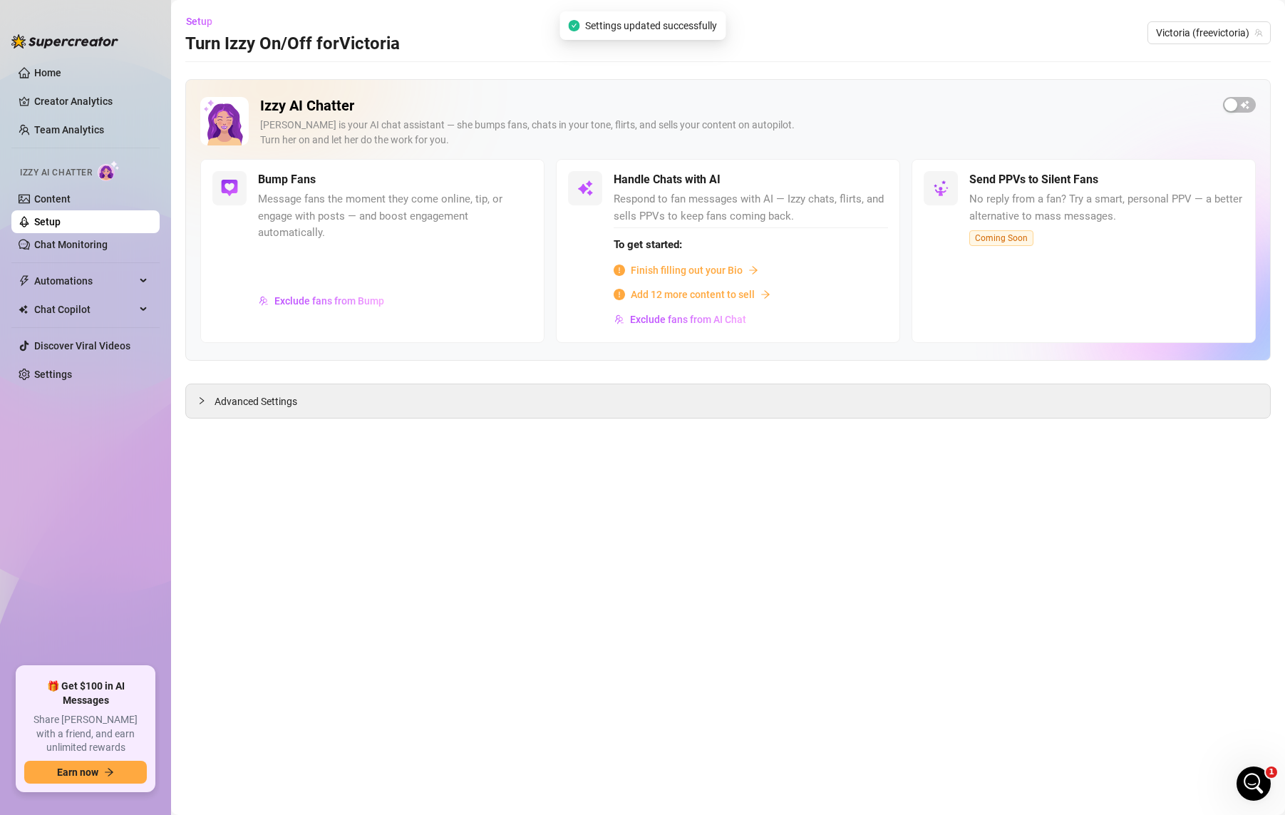
click at [711, 266] on span "Finish filling out your Bio" at bounding box center [687, 270] width 112 height 16
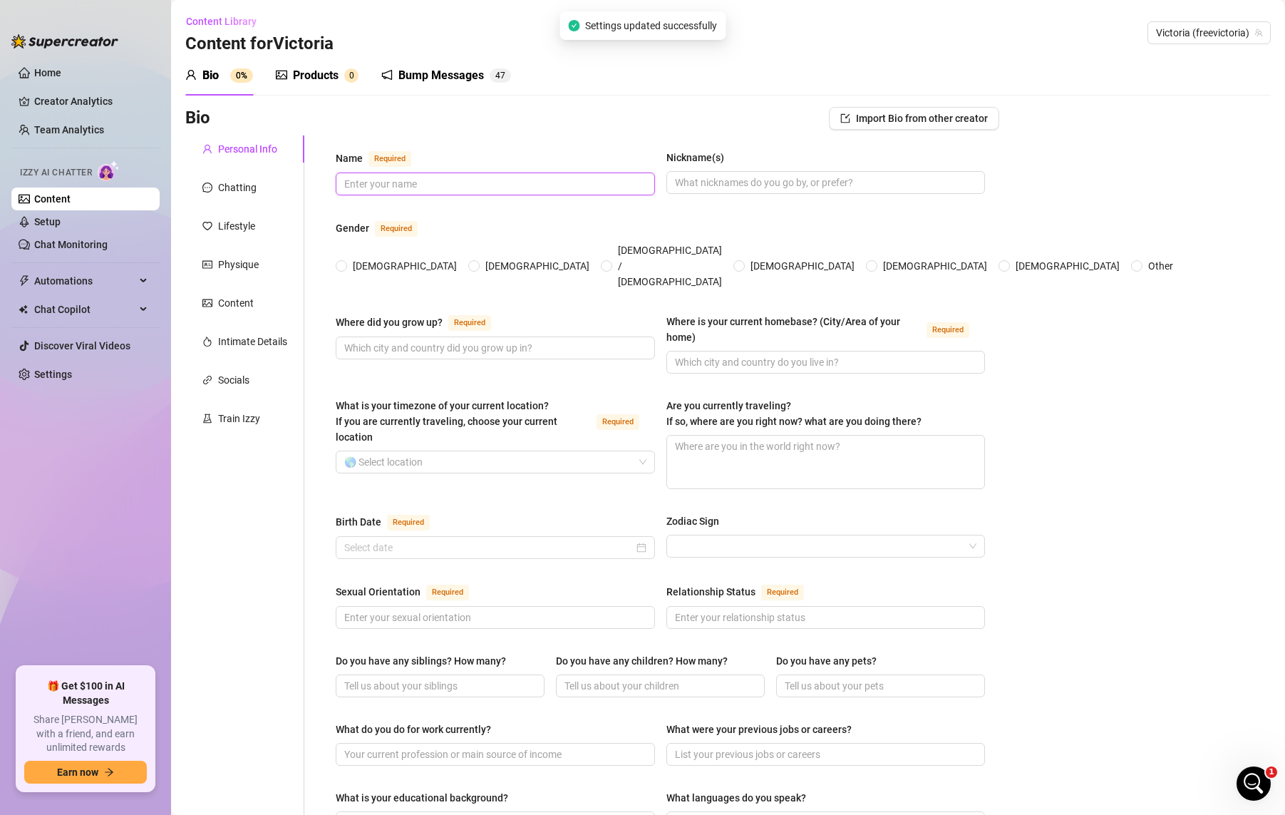
click at [513, 185] on input "Name Required" at bounding box center [493, 184] width 299 height 16
type input "Victoria"
type input "Vic"
click at [343, 262] on input "[DEMOGRAPHIC_DATA]" at bounding box center [342, 266] width 6 height 9
radio input "true"
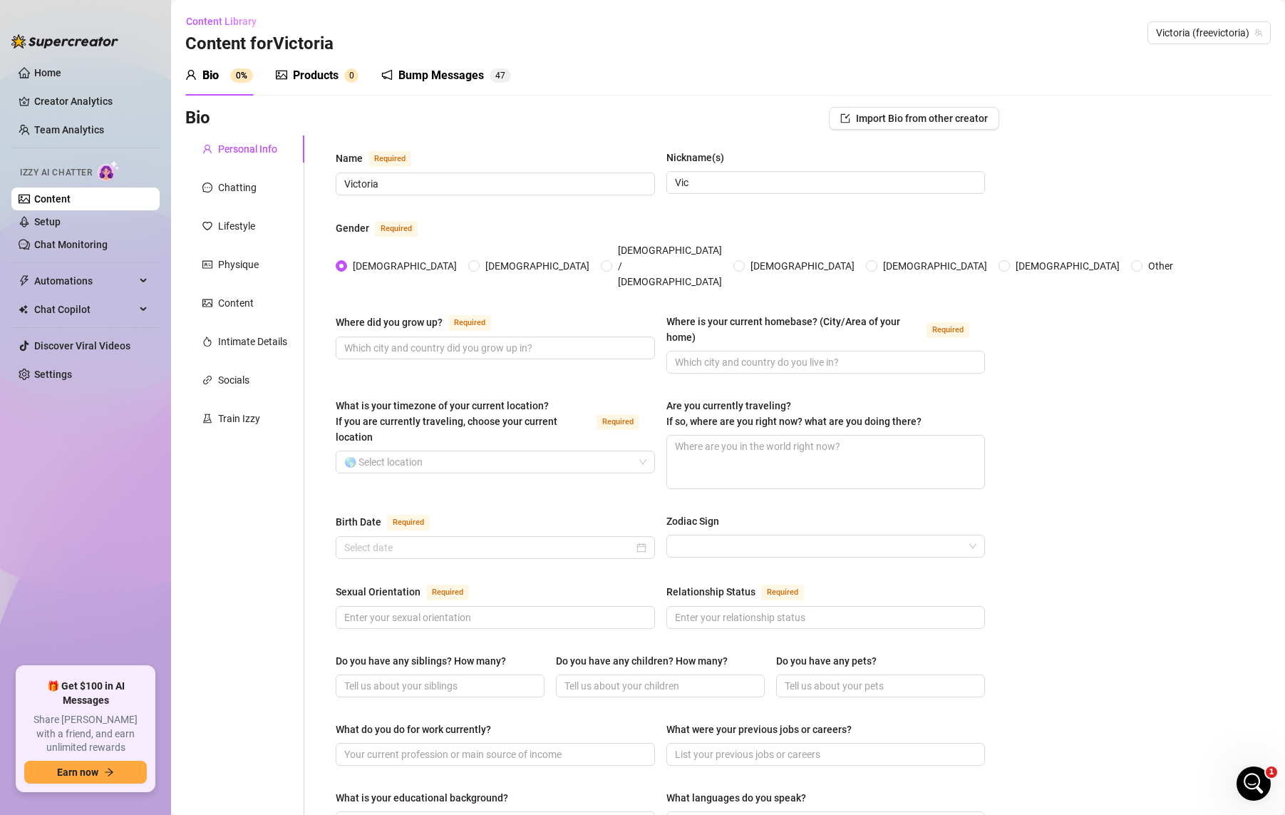
click at [480, 341] on div "Where did you grow up? Required" at bounding box center [495, 344] width 319 height 60
click at [479, 340] on input "Where did you grow up? Required" at bounding box center [493, 348] width 299 height 16
click at [482, 340] on input "Where did you grow up? Required" at bounding box center [493, 348] width 299 height 16
type input "[GEOGRAPHIC_DATA], [GEOGRAPHIC_DATA] [GEOGRAPHIC_DATA]`"
click at [790, 354] on input "Where is your current homebase? (City/Area of your home) Required" at bounding box center [824, 362] width 299 height 16
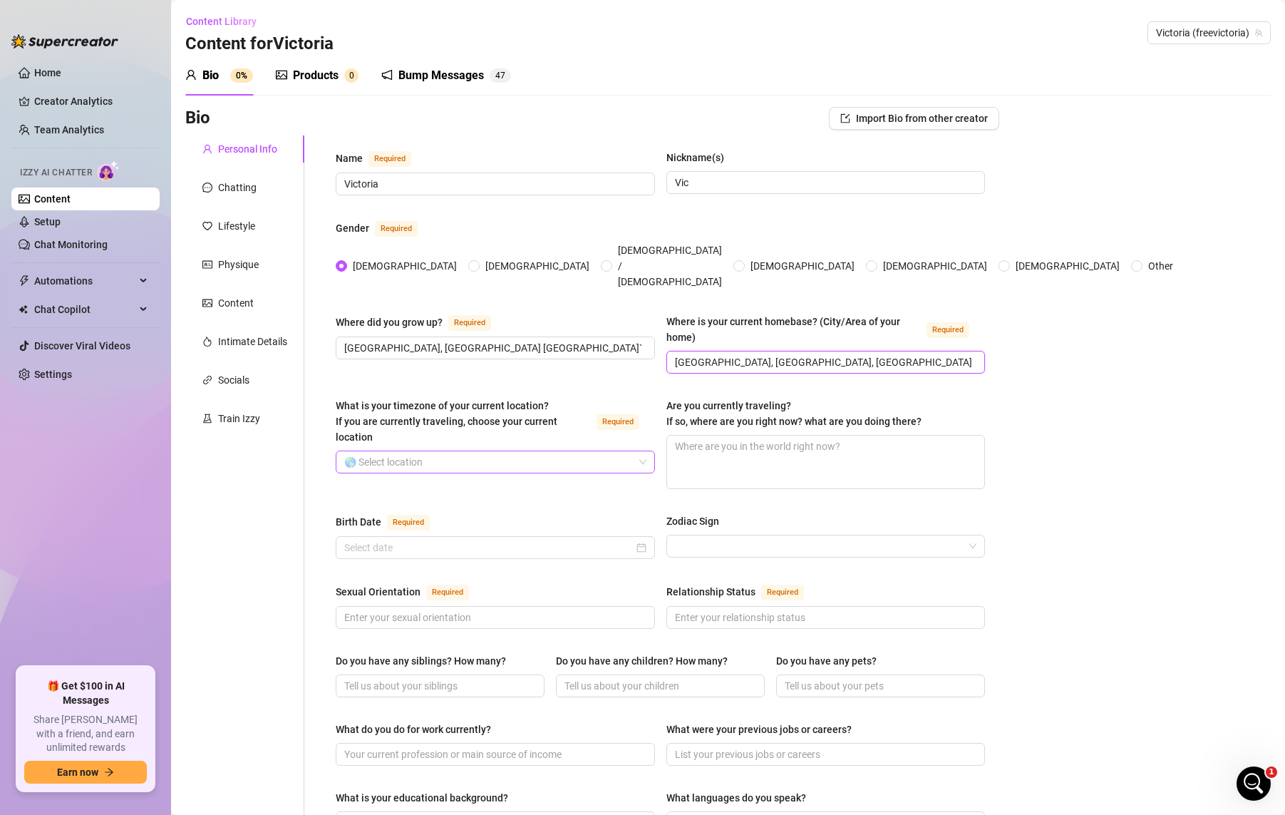
type input "[GEOGRAPHIC_DATA], [GEOGRAPHIC_DATA], [GEOGRAPHIC_DATA]"
click at [480, 451] on input "What is your timezone of your current location? If you are currently traveling,…" at bounding box center [488, 461] width 289 height 21
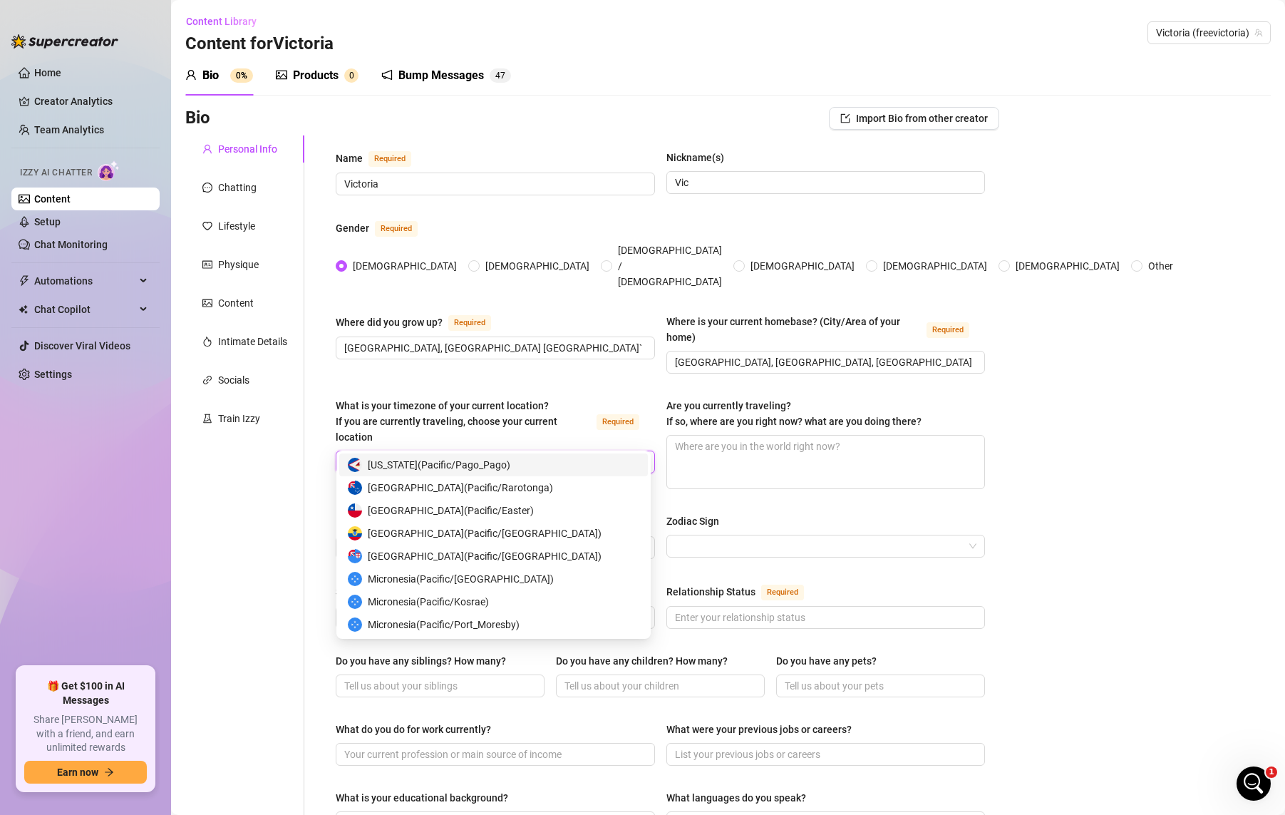
type input "Pacific"
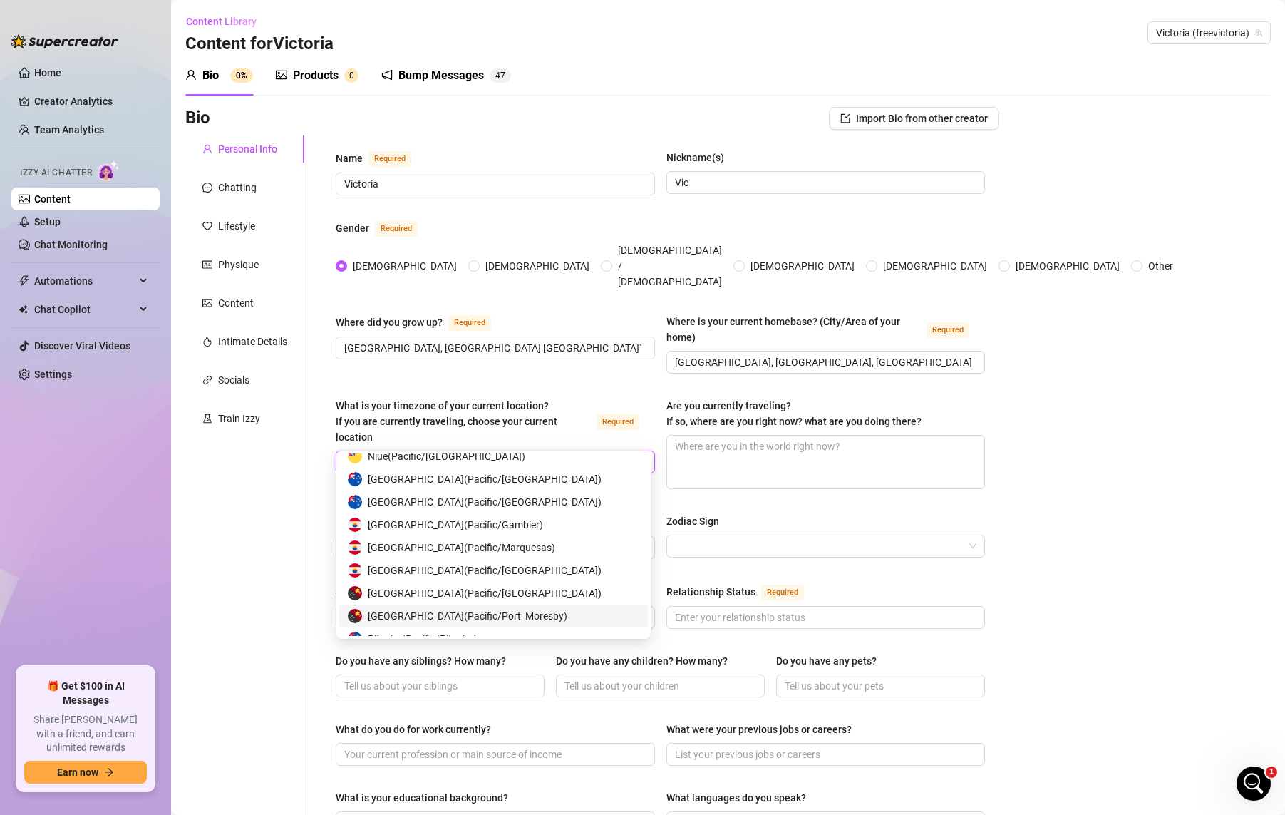
scroll to position [282, 0]
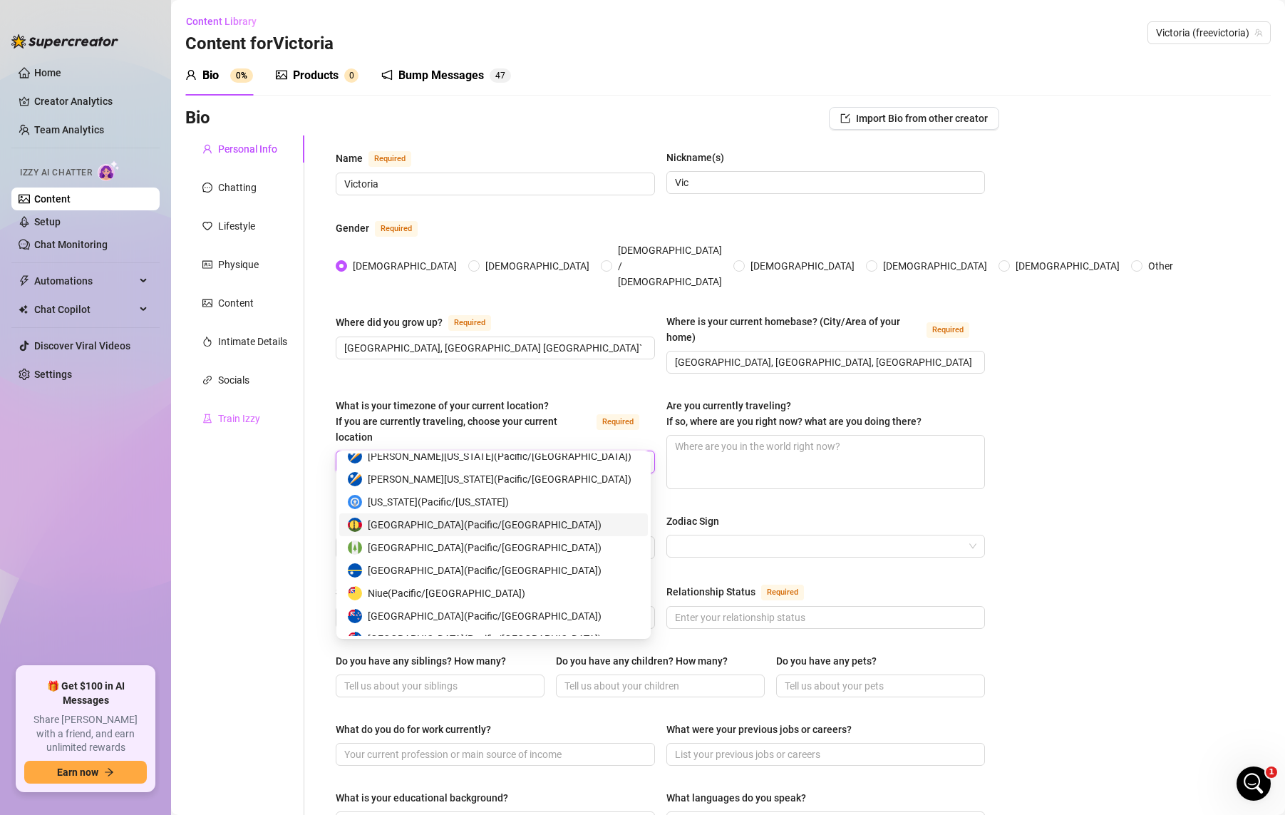
drag, startPoint x: 393, startPoint y: 430, endPoint x: 227, endPoint y: 418, distance: 167.2
click at [227, 418] on div "Personal Info Chatting Lifestyle Physique Content Intimate Details Socials Trai…" at bounding box center [592, 732] width 814 height 1195
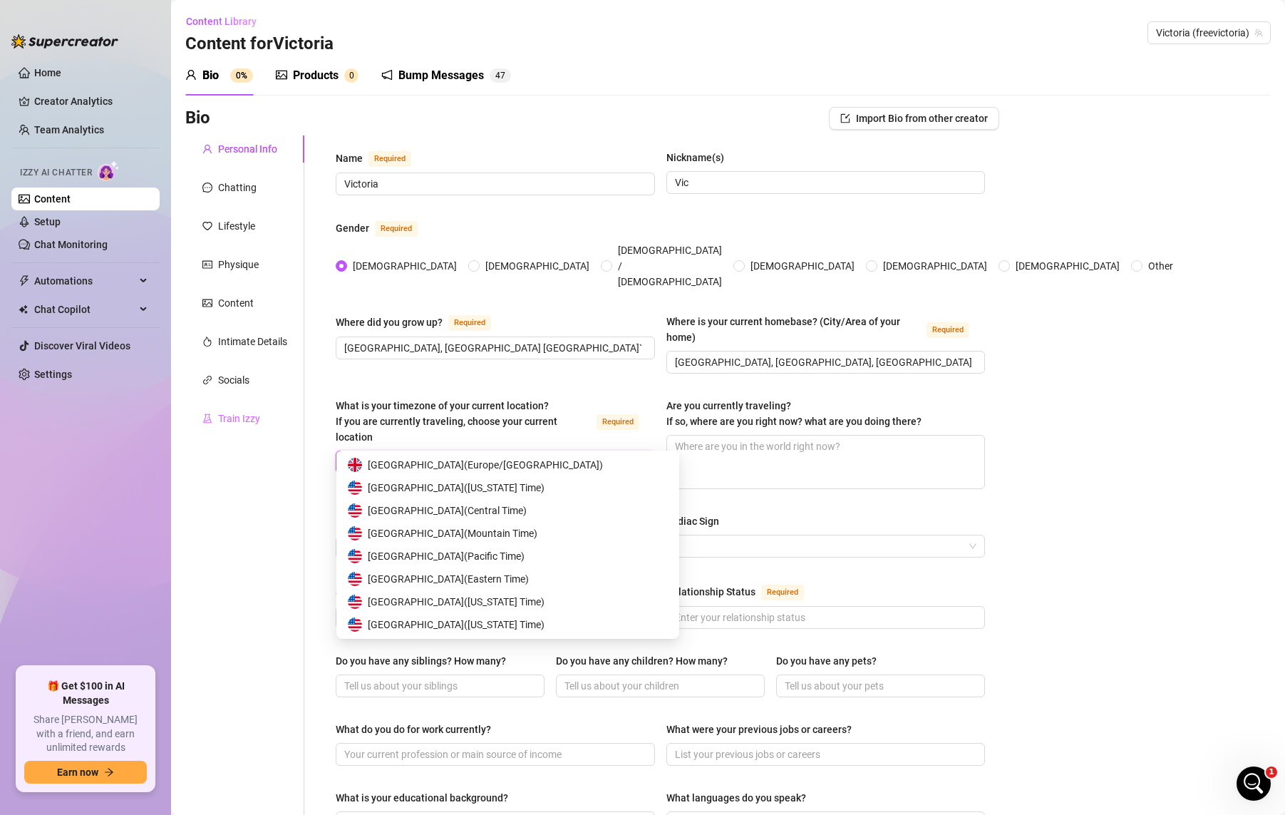
scroll to position [23, 0]
type input "Unite"
click at [525, 558] on span "United States of America ( Pacific Time )" at bounding box center [446, 556] width 157 height 16
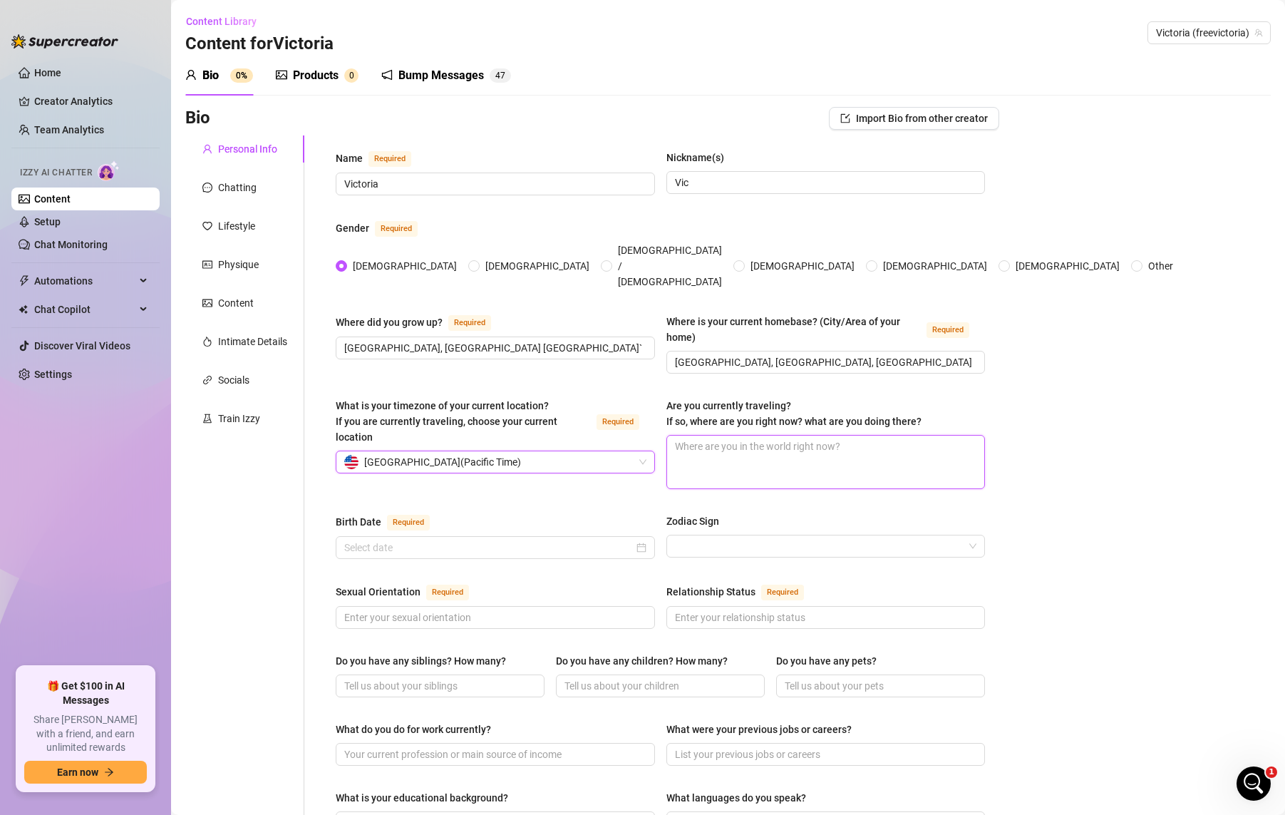
click at [811, 435] on textarea "Are you currently traveling? If so, where are you right now? what are you doing…" at bounding box center [826, 461] width 318 height 53
type textarea "N"
type textarea "No"
type textarea "N"
click at [478, 540] on input "Birth Date Required" at bounding box center [488, 548] width 289 height 16
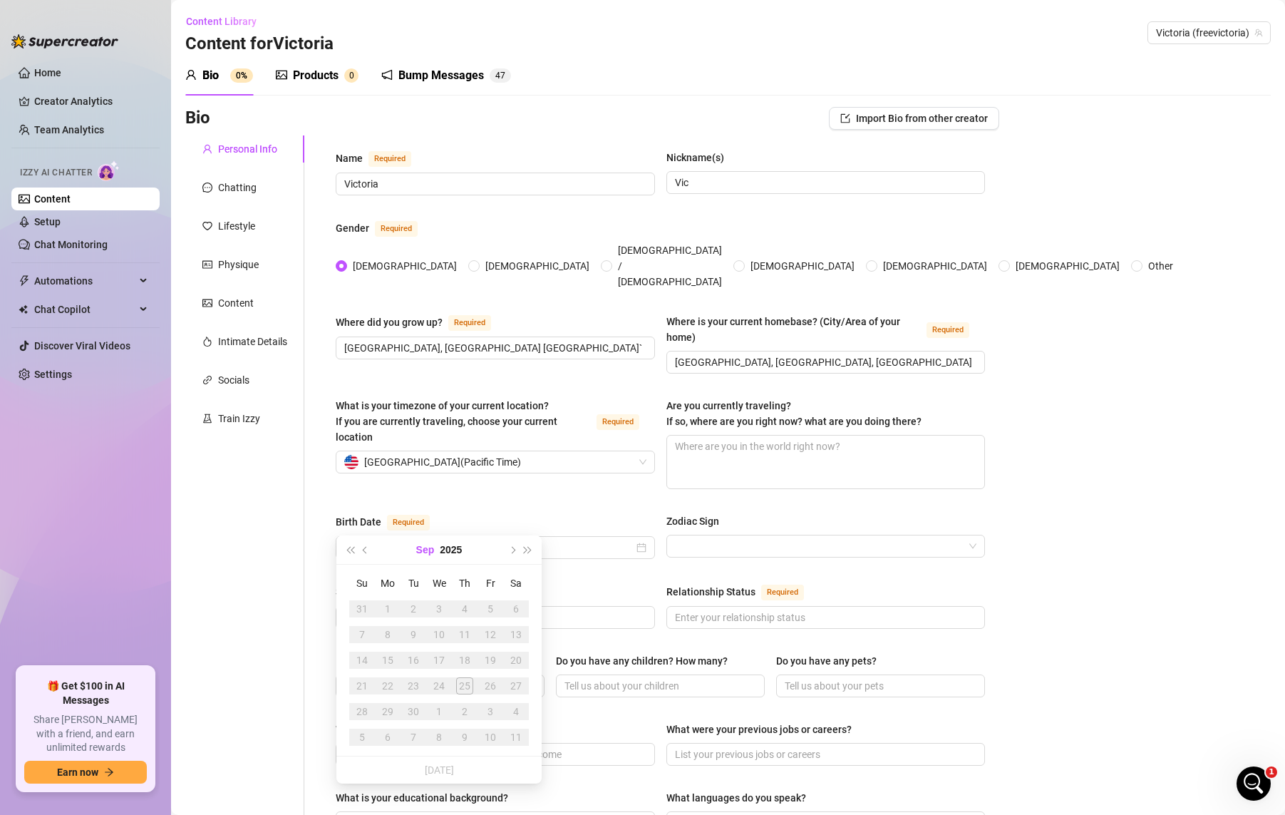
click at [430, 547] on button "Sep" at bounding box center [425, 549] width 19 height 29
click at [350, 551] on span "Last year (Control + left)" at bounding box center [349, 549] width 7 height 7
click at [351, 550] on span "Last year (Control + left)" at bounding box center [349, 549] width 7 height 7
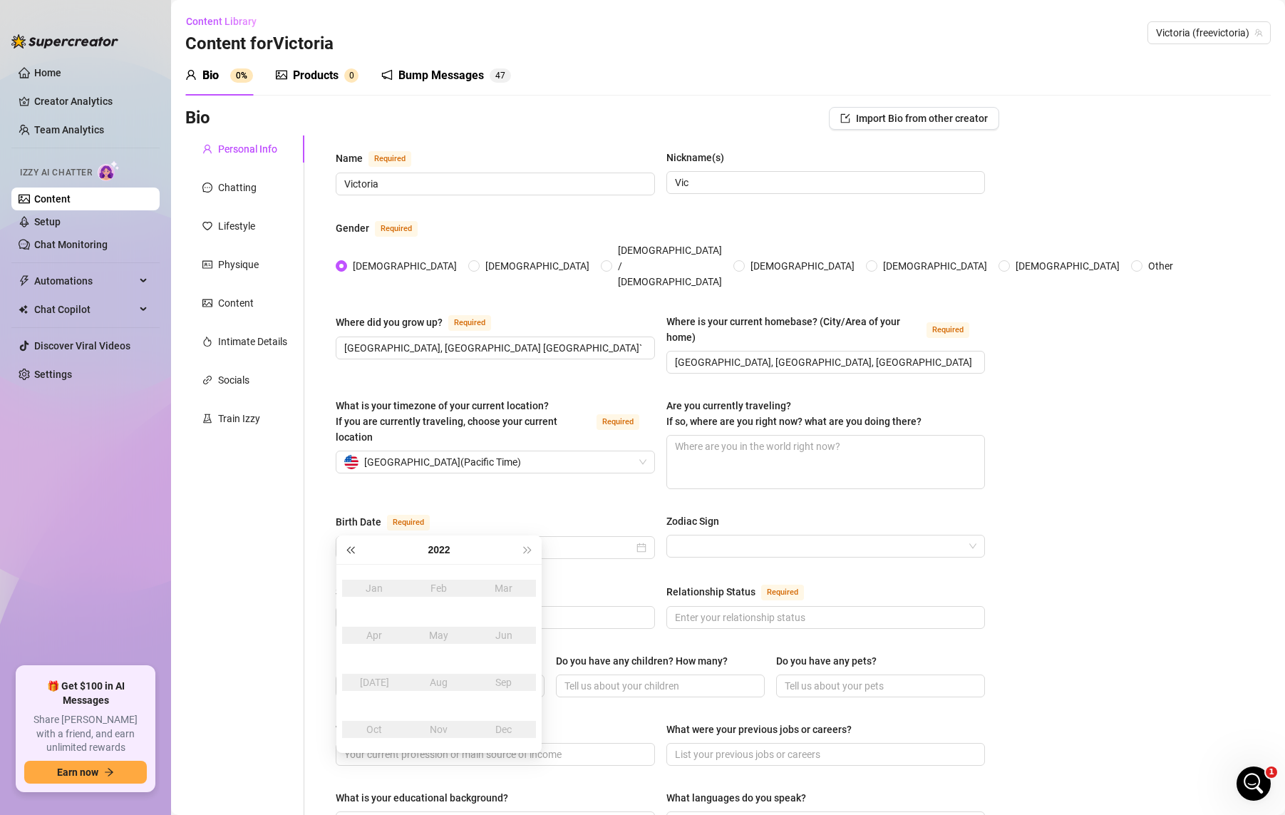
click at [351, 550] on span "Last year (Control + left)" at bounding box center [349, 549] width 7 height 7
click at [352, 550] on span "Last year (Control + left)" at bounding box center [349, 549] width 7 height 7
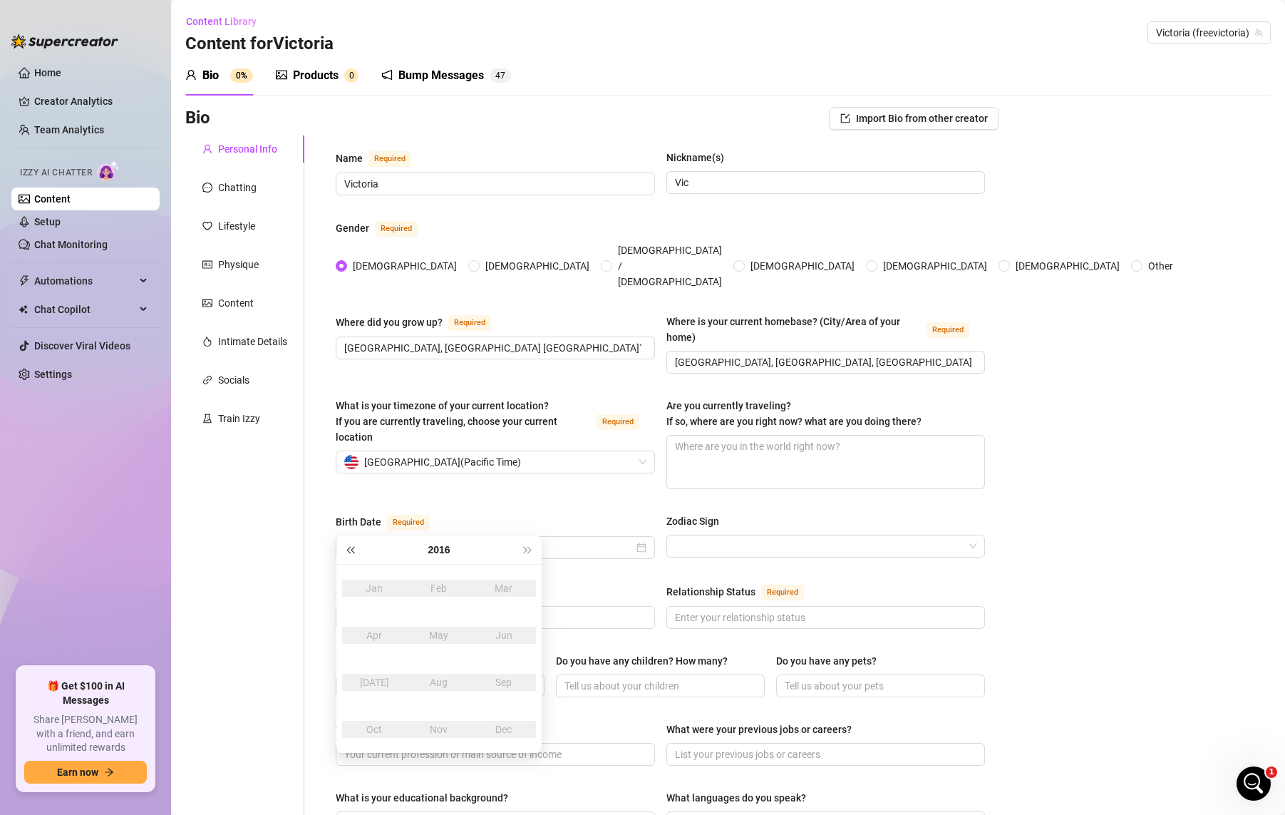
click at [352, 550] on span "Last year (Control + left)" at bounding box center [349, 549] width 7 height 7
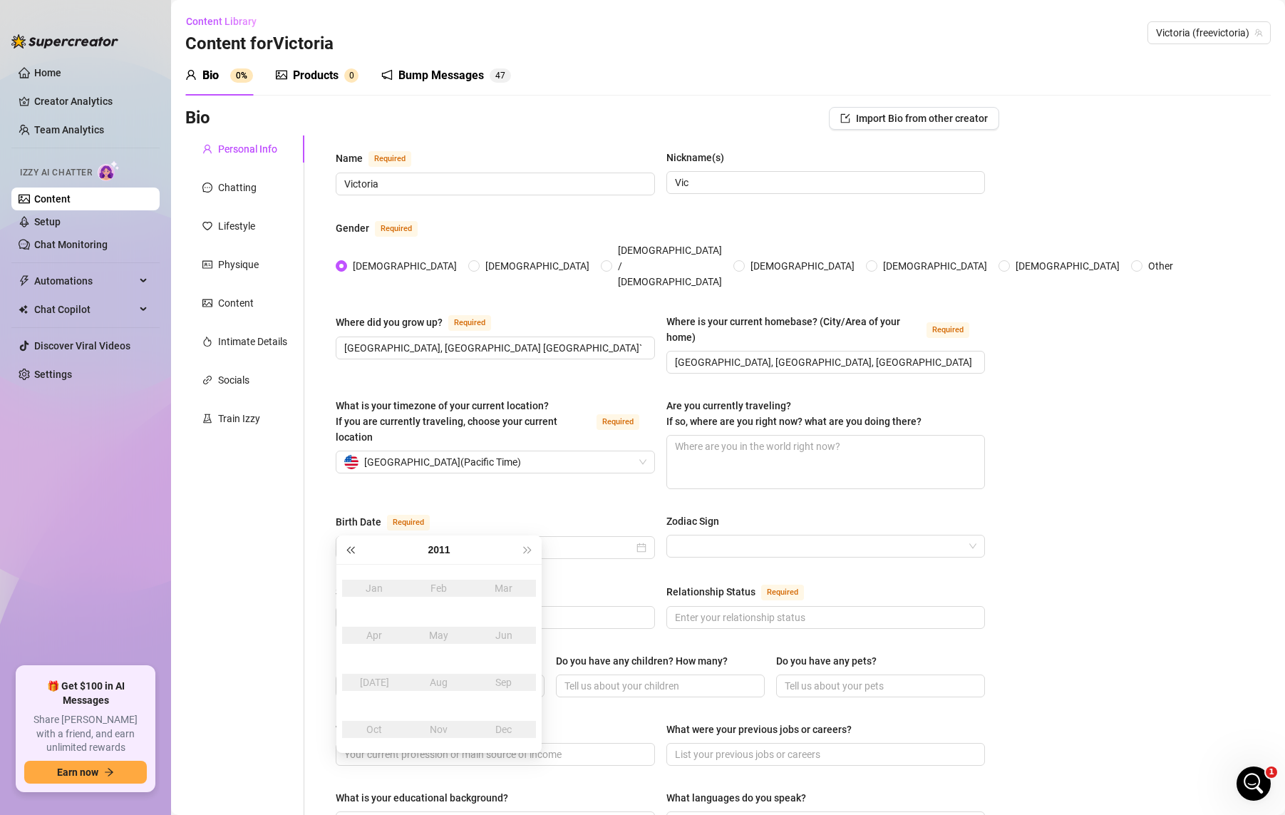
click at [352, 550] on span "Last year (Control + left)" at bounding box center [349, 549] width 7 height 7
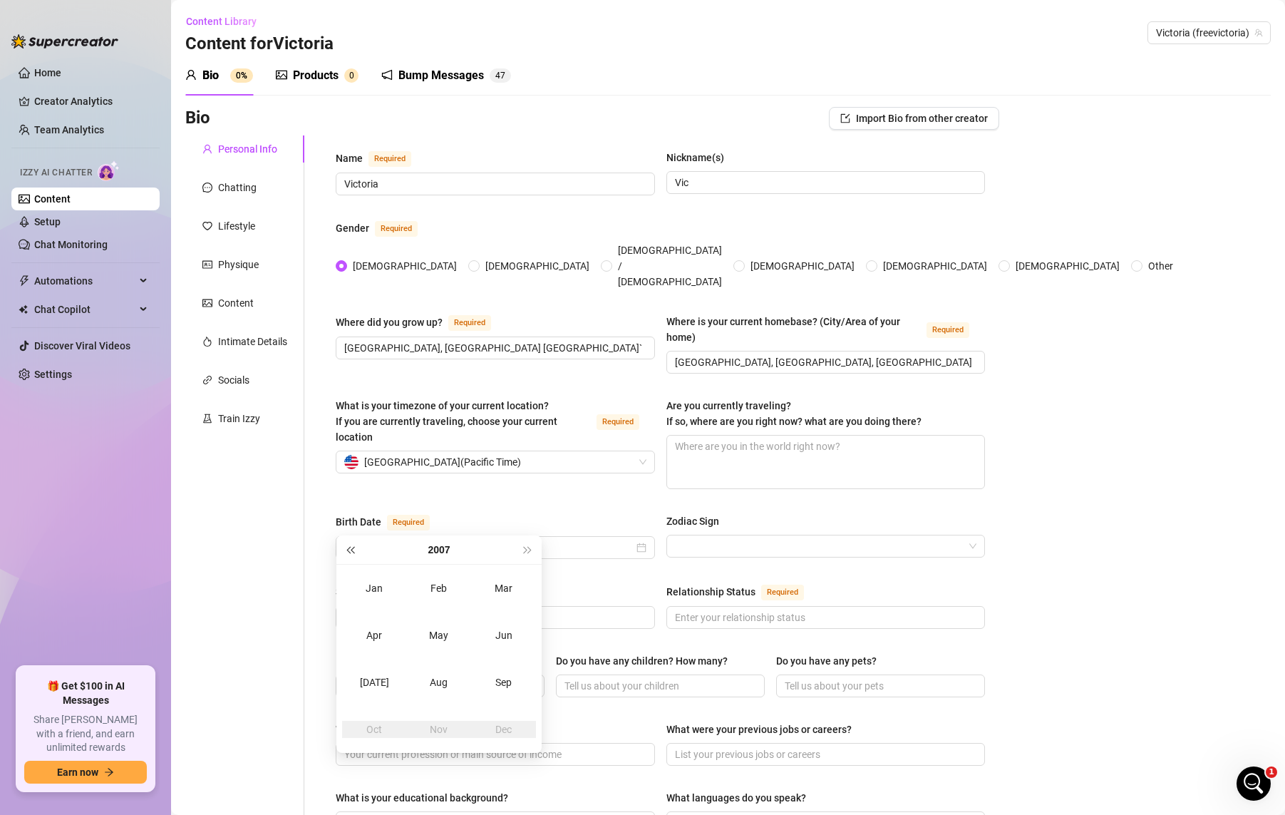
click at [352, 550] on span "Last year (Control + left)" at bounding box center [349, 549] width 7 height 7
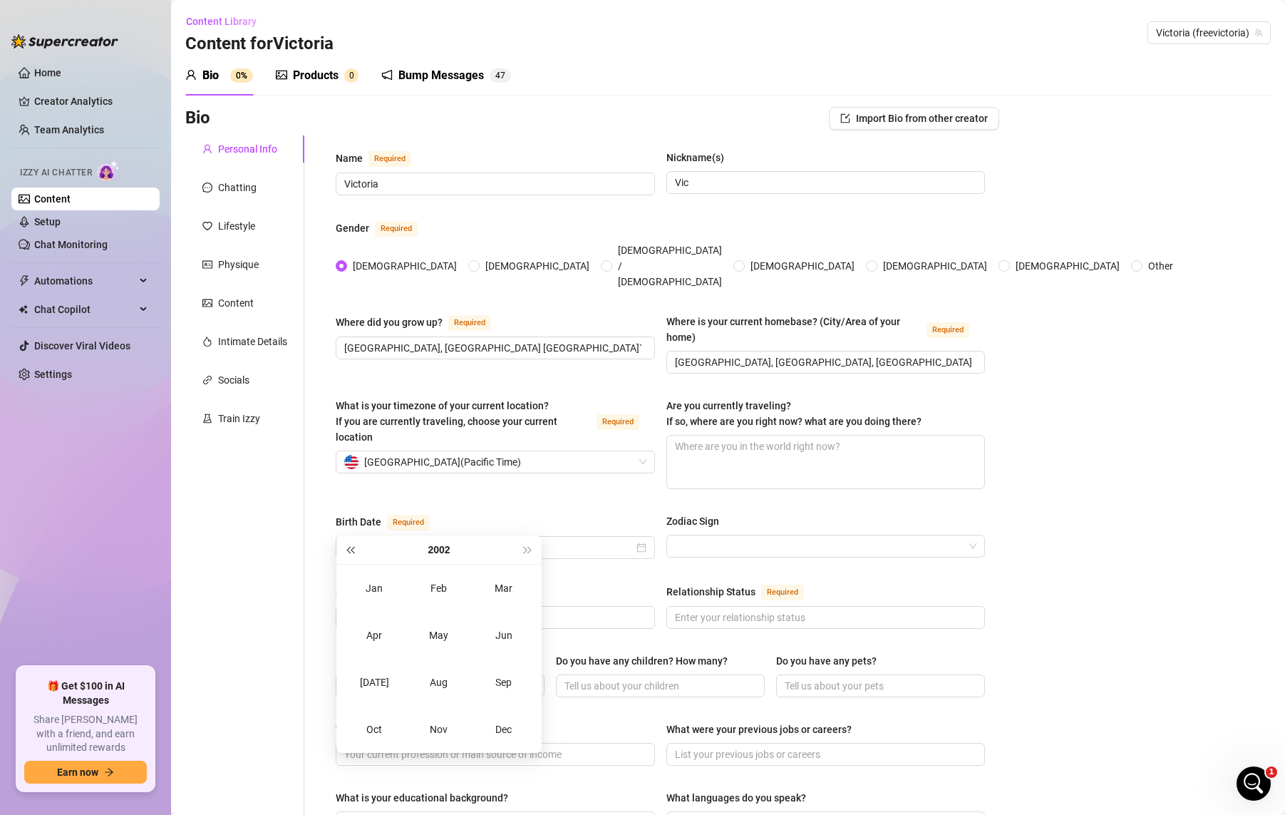
click at [352, 550] on span "Last year (Control + left)" at bounding box center [349, 549] width 7 height 7
click at [352, 549] on span "Last year (Control + left)" at bounding box center [349, 549] width 7 height 7
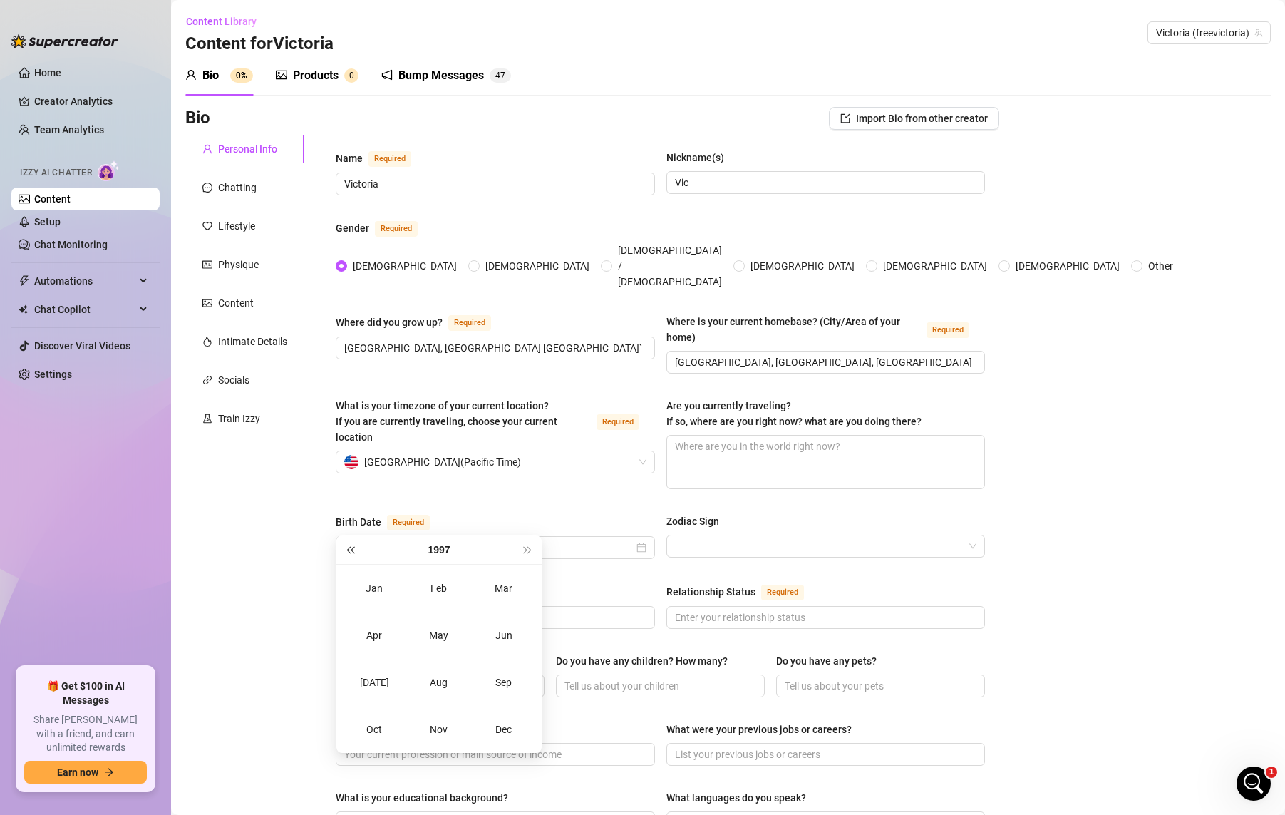
click at [352, 549] on span "Last year (Control + left)" at bounding box center [349, 549] width 7 height 7
click at [352, 548] on span "Last year (Control + left)" at bounding box center [349, 549] width 7 height 7
click at [354, 548] on span "Last year (Control + left)" at bounding box center [349, 549] width 7 height 7
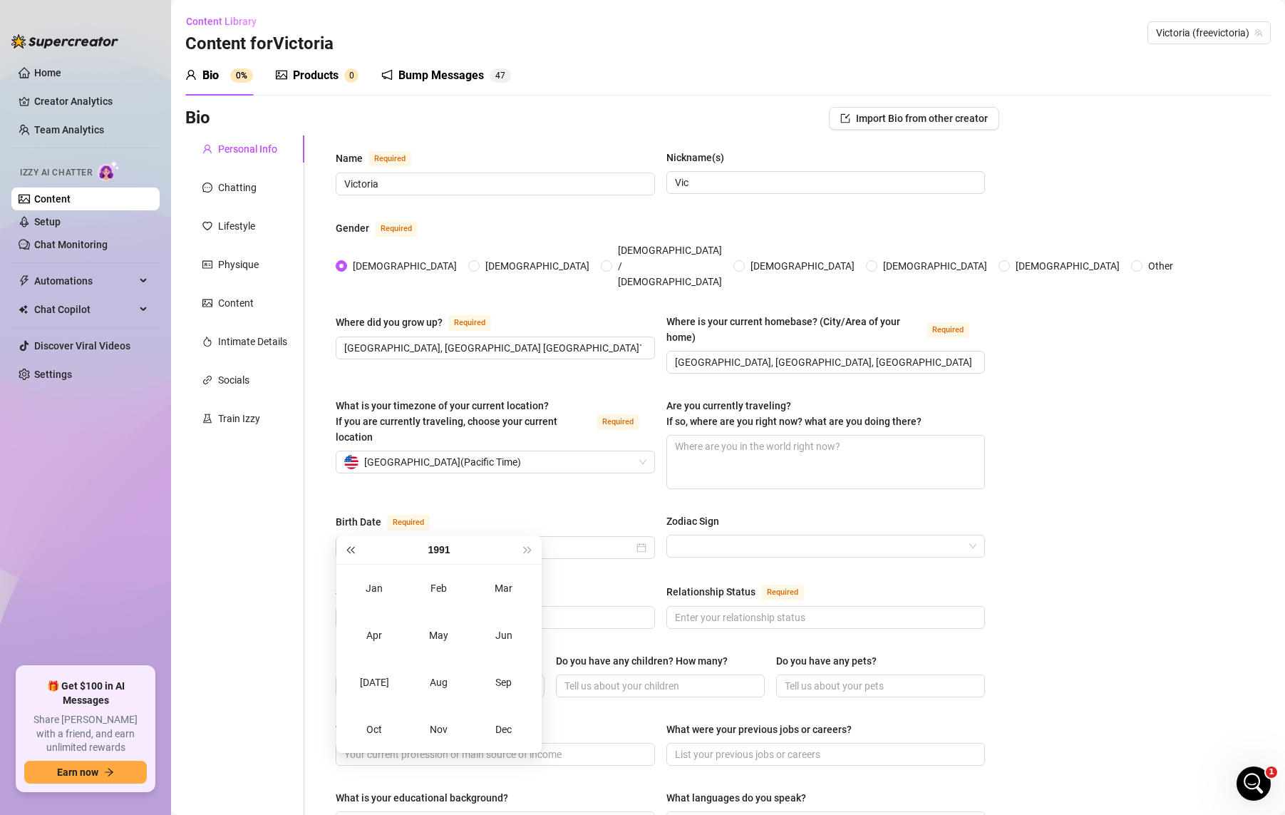
click at [354, 547] on span "Last year (Control + left)" at bounding box center [349, 549] width 7 height 7
click at [354, 546] on span "Last year (Control + left)" at bounding box center [349, 549] width 7 height 7
click at [354, 545] on button "Last year (Control + left)" at bounding box center [350, 549] width 16 height 29
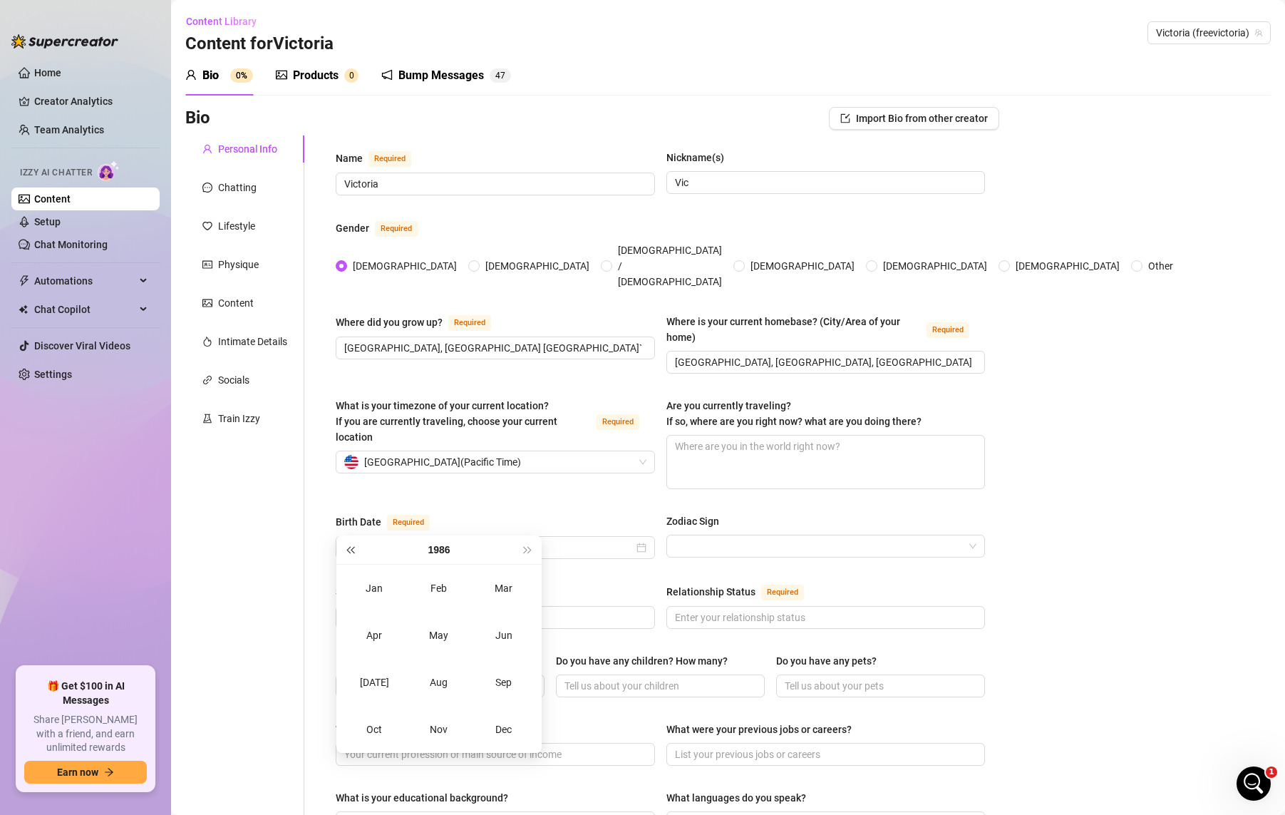
click at [354, 545] on button "Last year (Control + left)" at bounding box center [350, 549] width 16 height 29
click at [354, 542] on button "Last year (Control + left)" at bounding box center [350, 549] width 16 height 29
type input "[DATE]"
click at [505, 592] on div "Mar" at bounding box center [504, 587] width 43 height 17
type input "[DATE]"
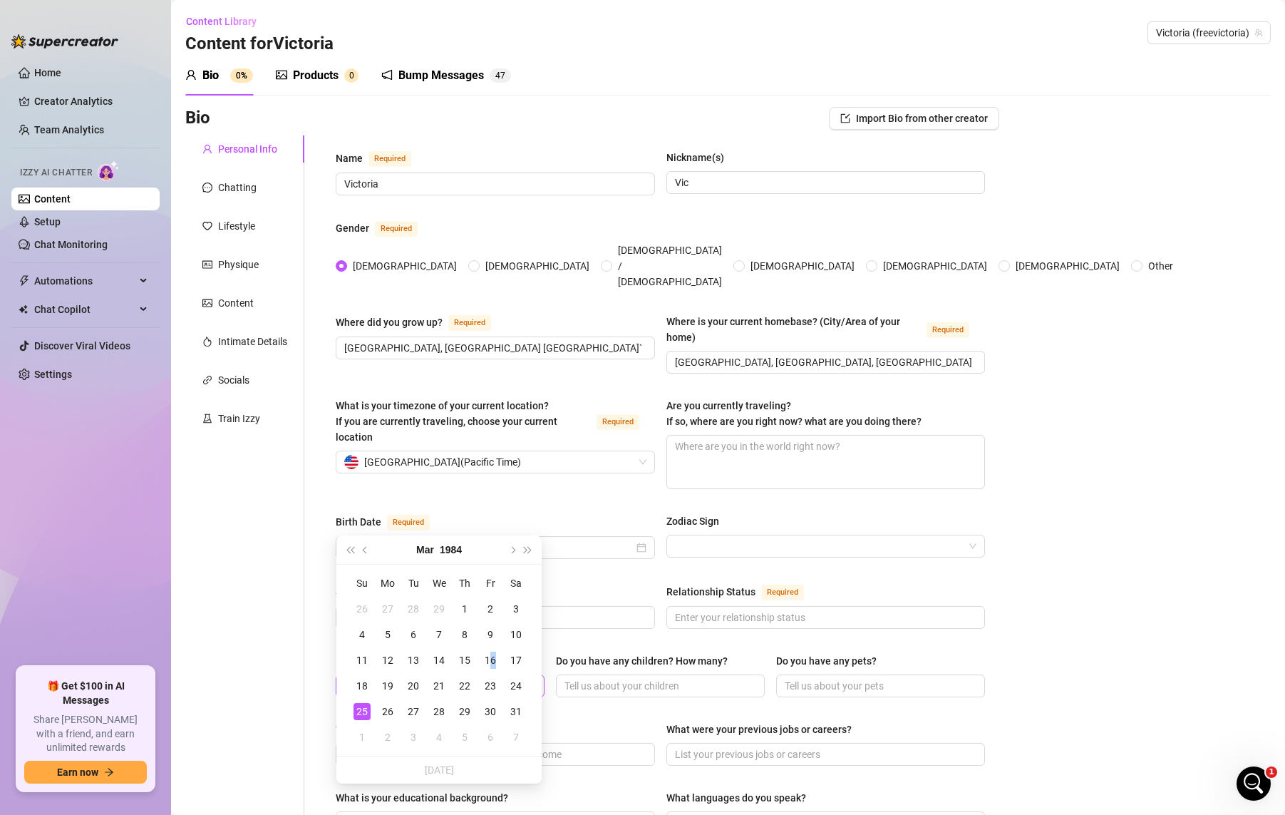
click at [493, 659] on div "16" at bounding box center [490, 659] width 17 height 17
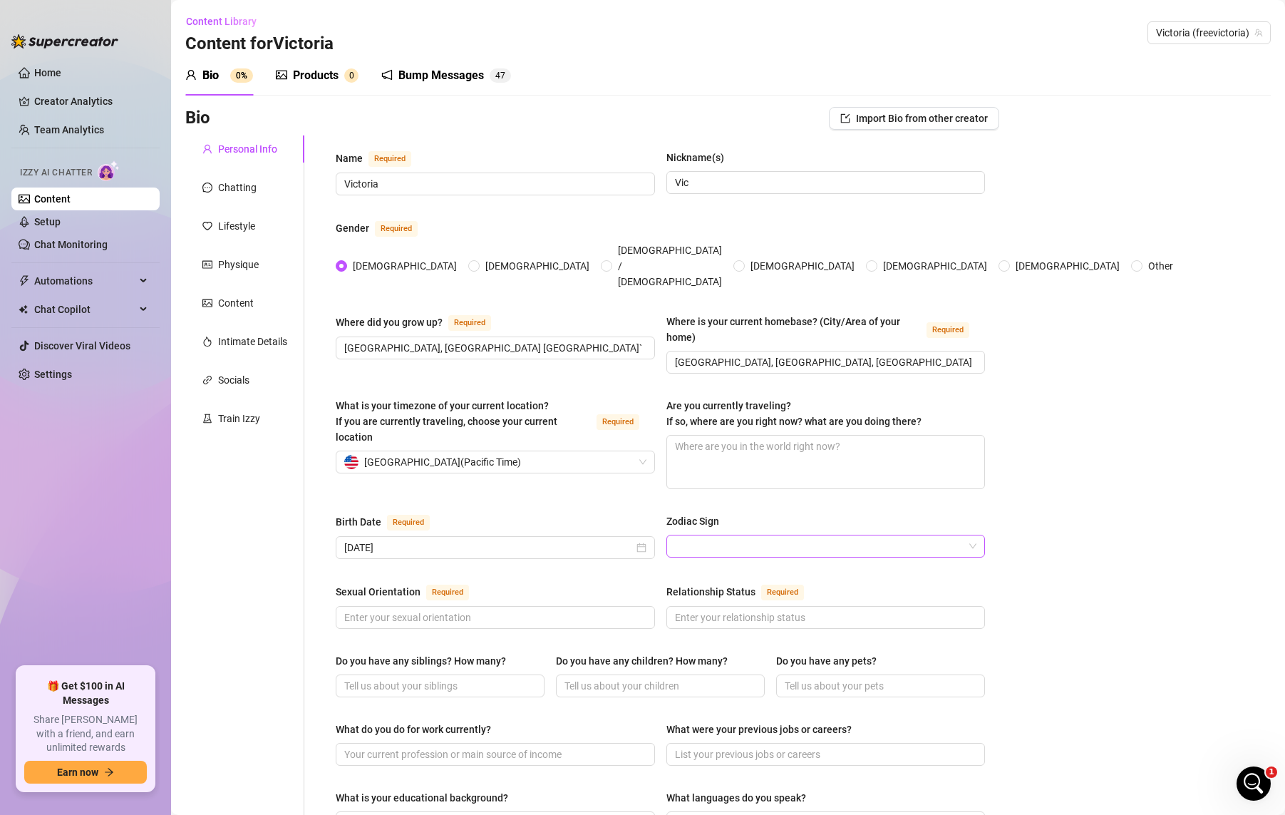
click at [824, 535] on input "Zodiac Sign" at bounding box center [819, 545] width 289 height 21
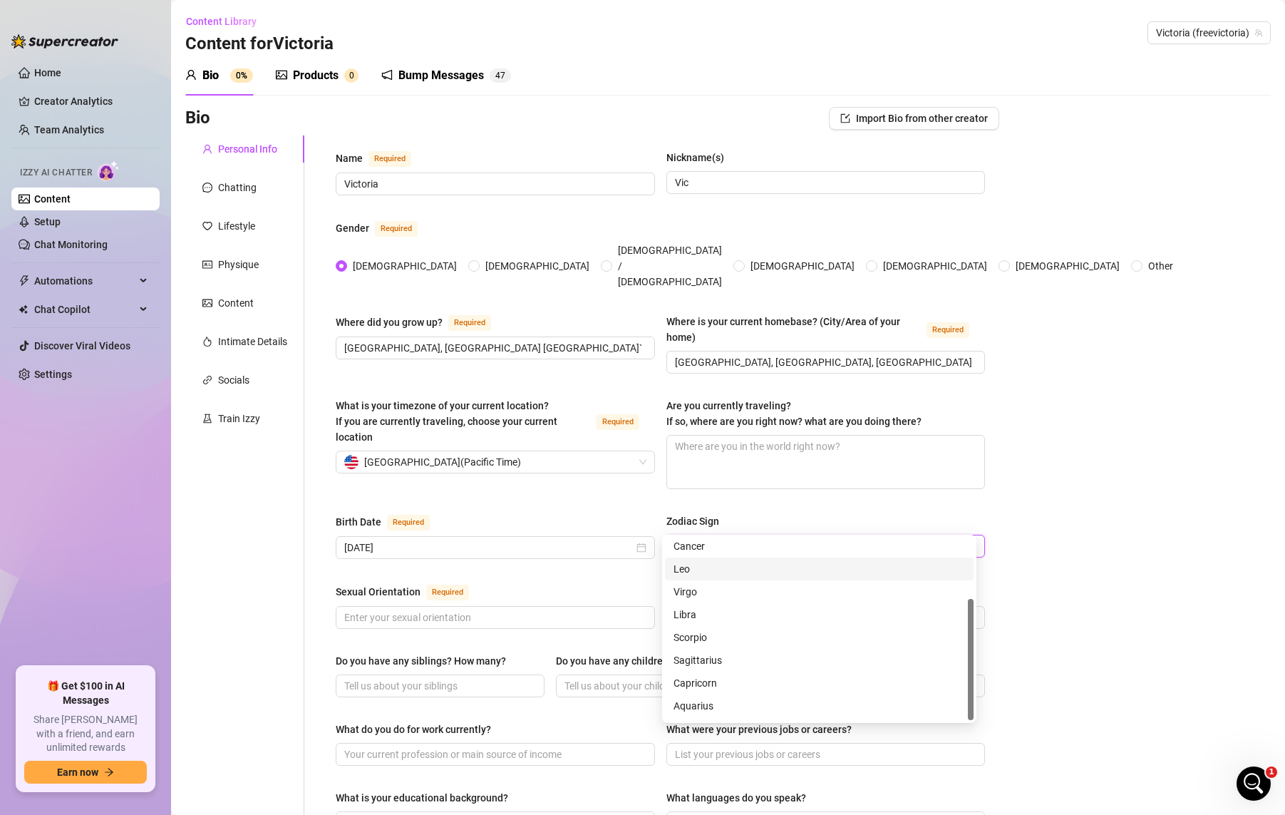
scroll to position [91, 0]
click at [698, 706] on div "Pisces" at bounding box center [820, 709] width 292 height 16
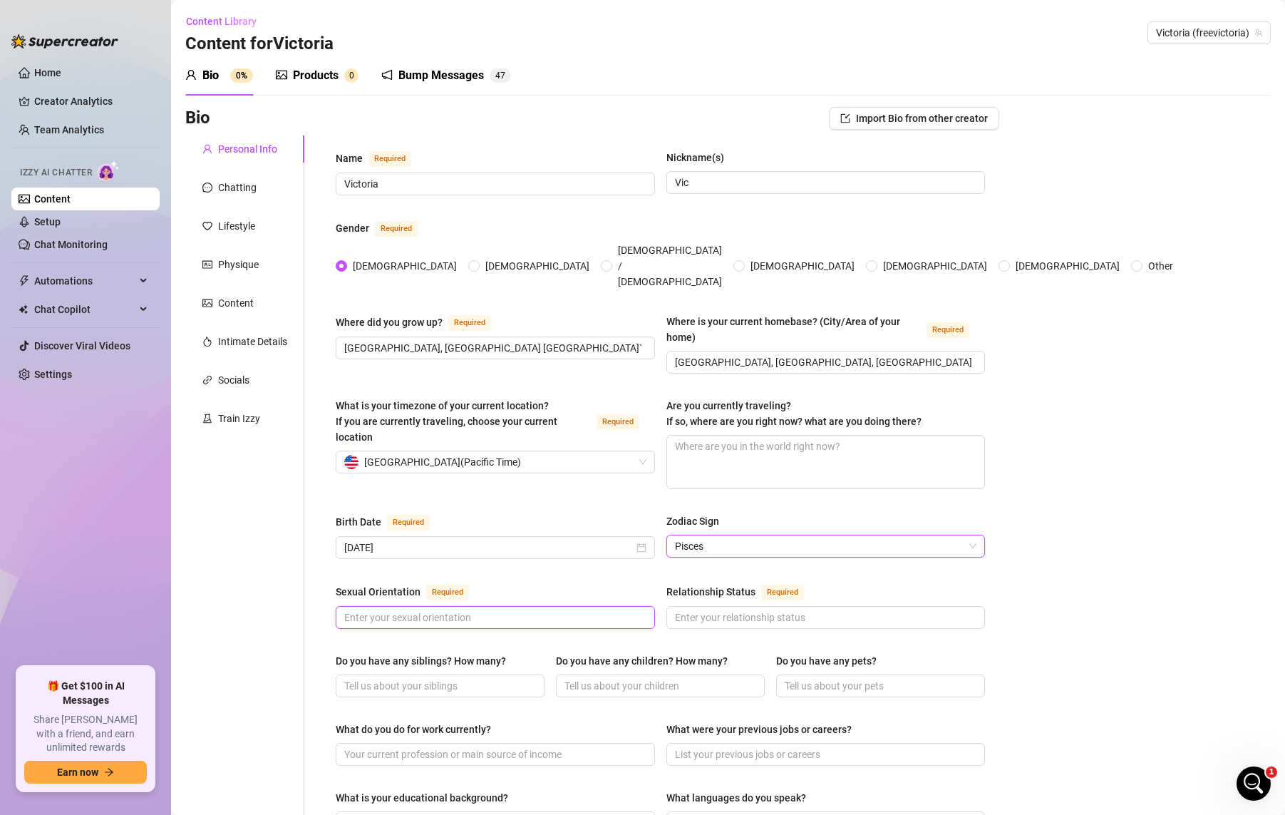
click at [474, 609] on input "Sexual Orientation Required" at bounding box center [493, 617] width 299 height 16
type input "S"
type input "C"
click at [447, 584] on span "Required" at bounding box center [447, 592] width 43 height 16
click at [447, 609] on input "Sexual Orientation Required" at bounding box center [493, 617] width 299 height 16
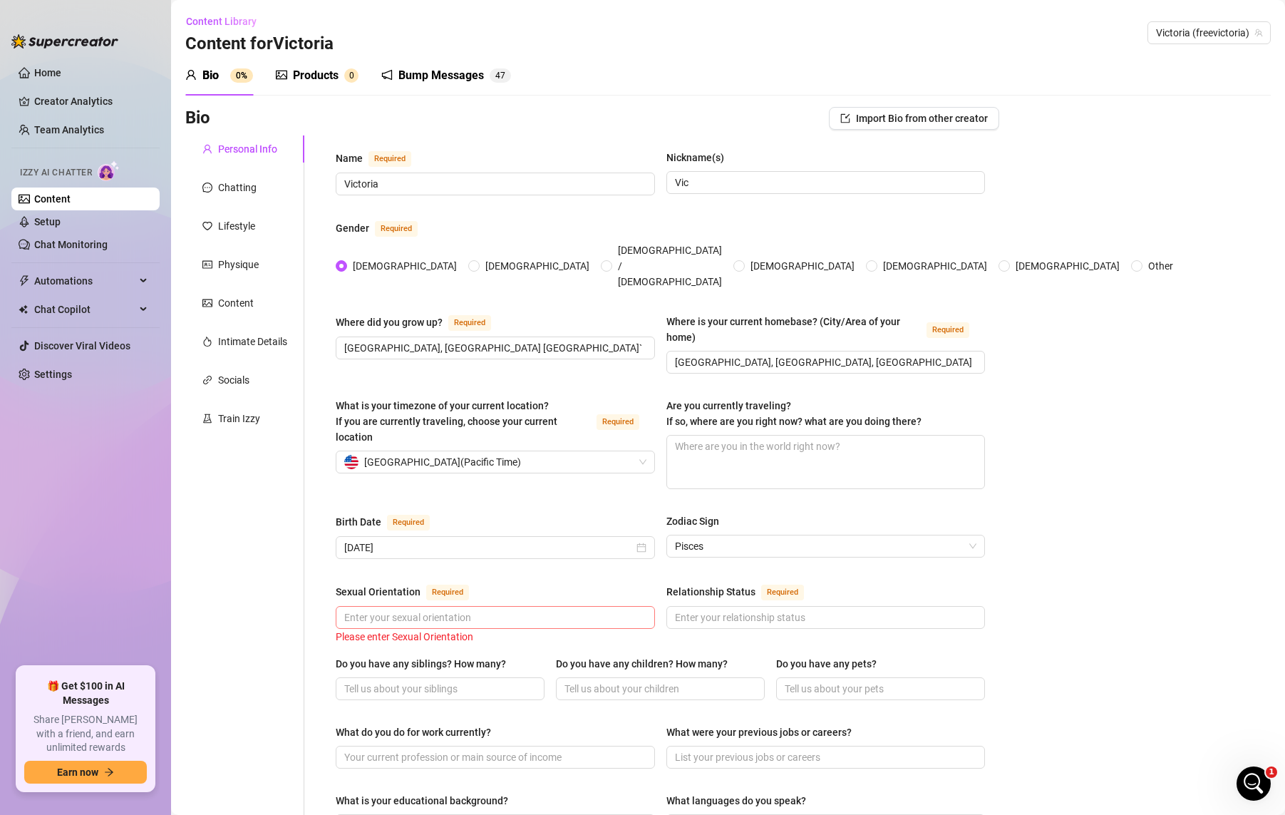
click at [391, 606] on span at bounding box center [495, 617] width 319 height 23
click at [394, 609] on input "Sexual Orientation Required" at bounding box center [493, 617] width 299 height 16
type input "Straight, Curious"
type input "Married"
click at [1011, 661] on div "Bio Import Bio from other creator Personal Info Chatting Lifestyle Physique Con…" at bounding box center [727, 747] width 1085 height 1281
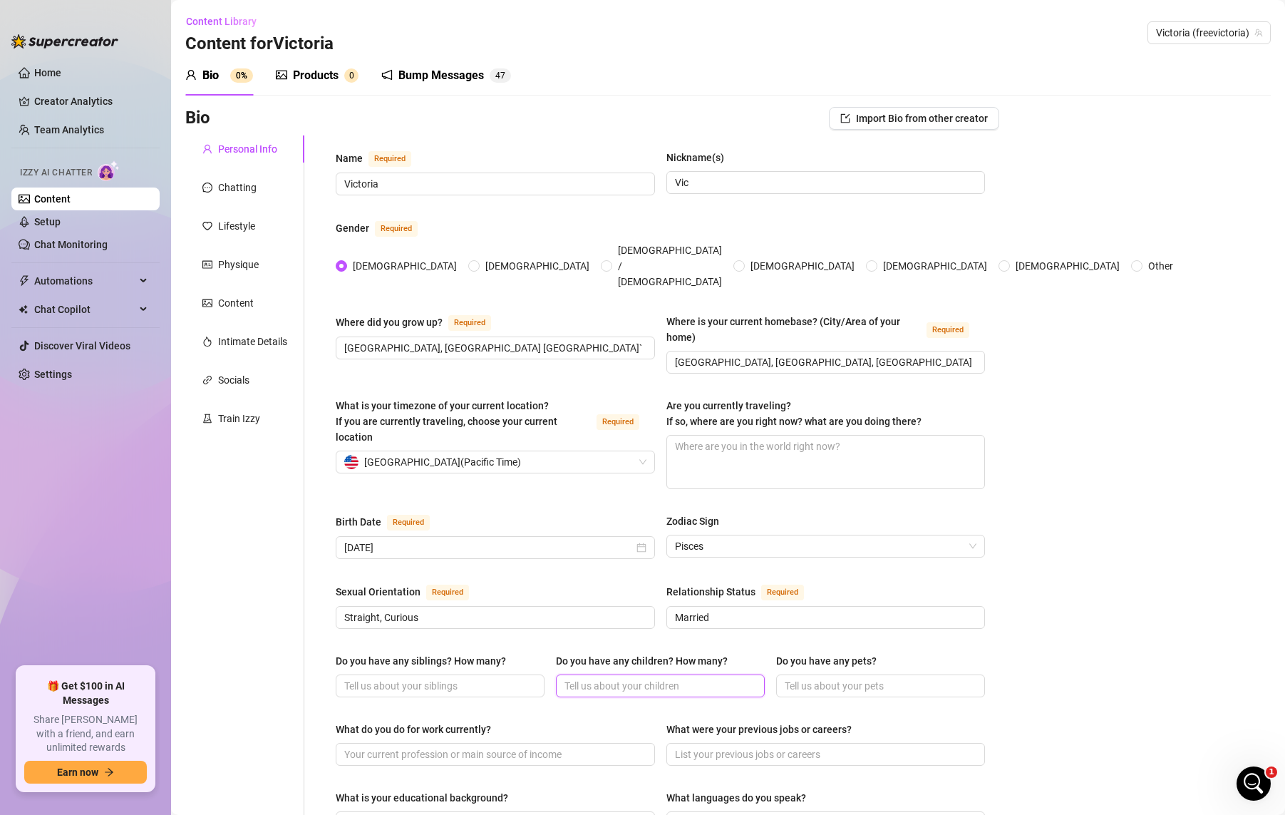
click at [646, 678] on input "Do you have any children? How many?" at bounding box center [658, 686] width 189 height 16
type input "No children"
type input "C"
type input "T"
type input "Twitch"
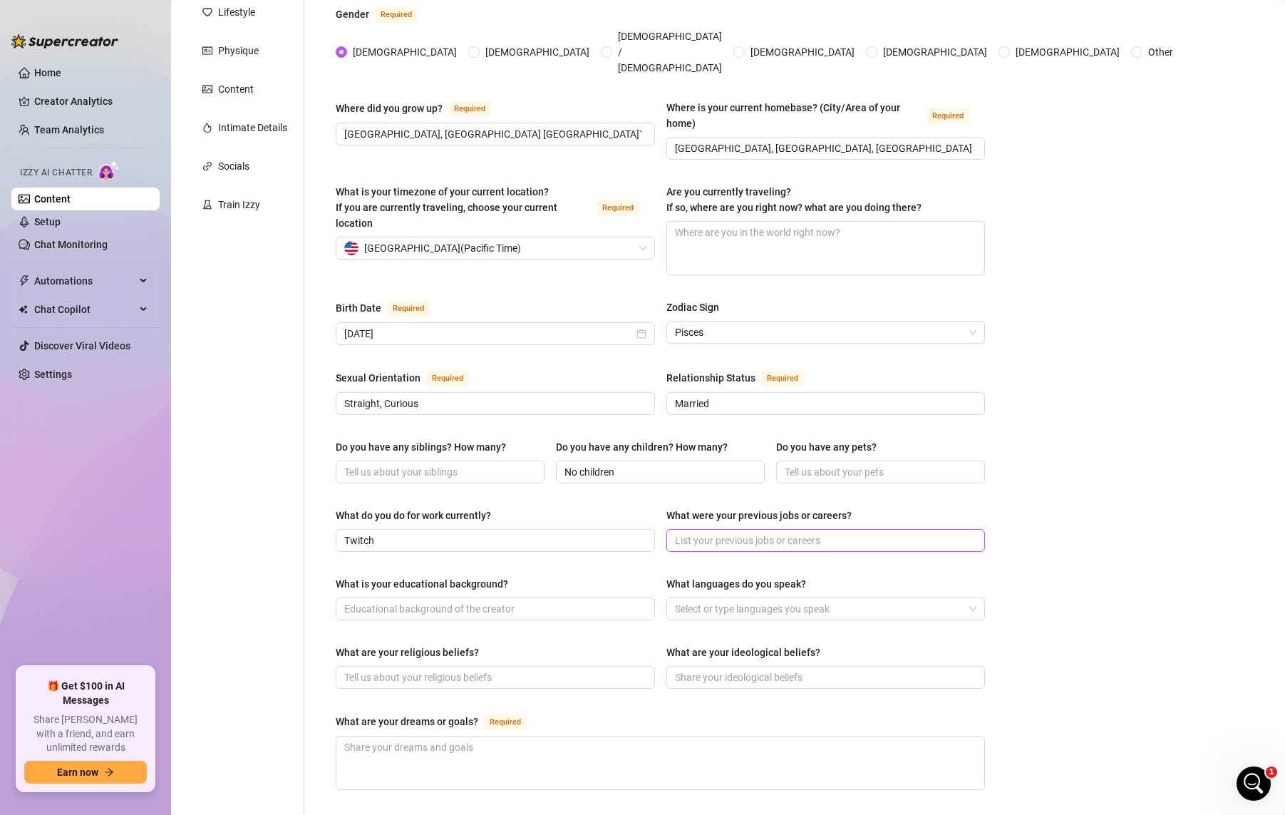
scroll to position [285, 0]
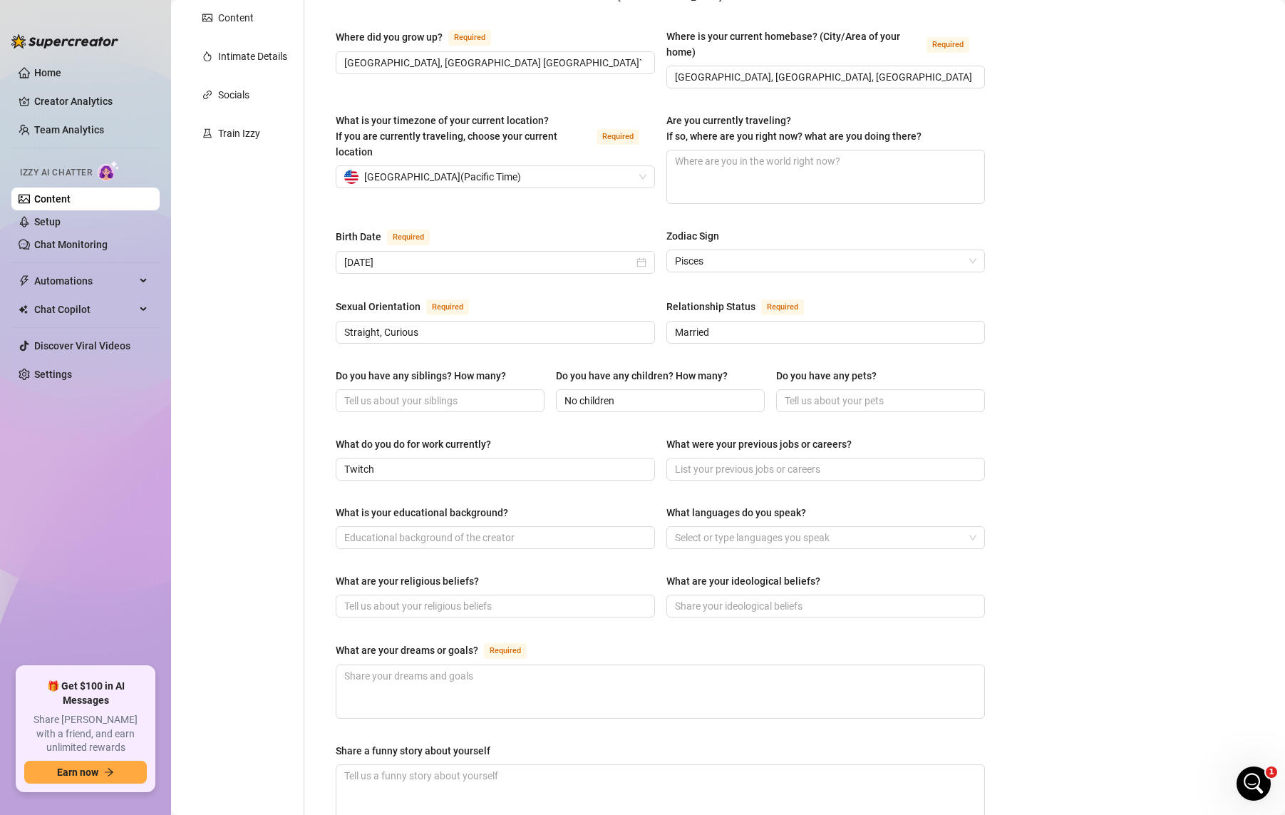
click at [1011, 255] on div "Bio Import Bio from other creator Personal Info Chatting Lifestyle Physique Con…" at bounding box center [727, 462] width 1085 height 1281
click at [769, 527] on div at bounding box center [818, 537] width 299 height 20
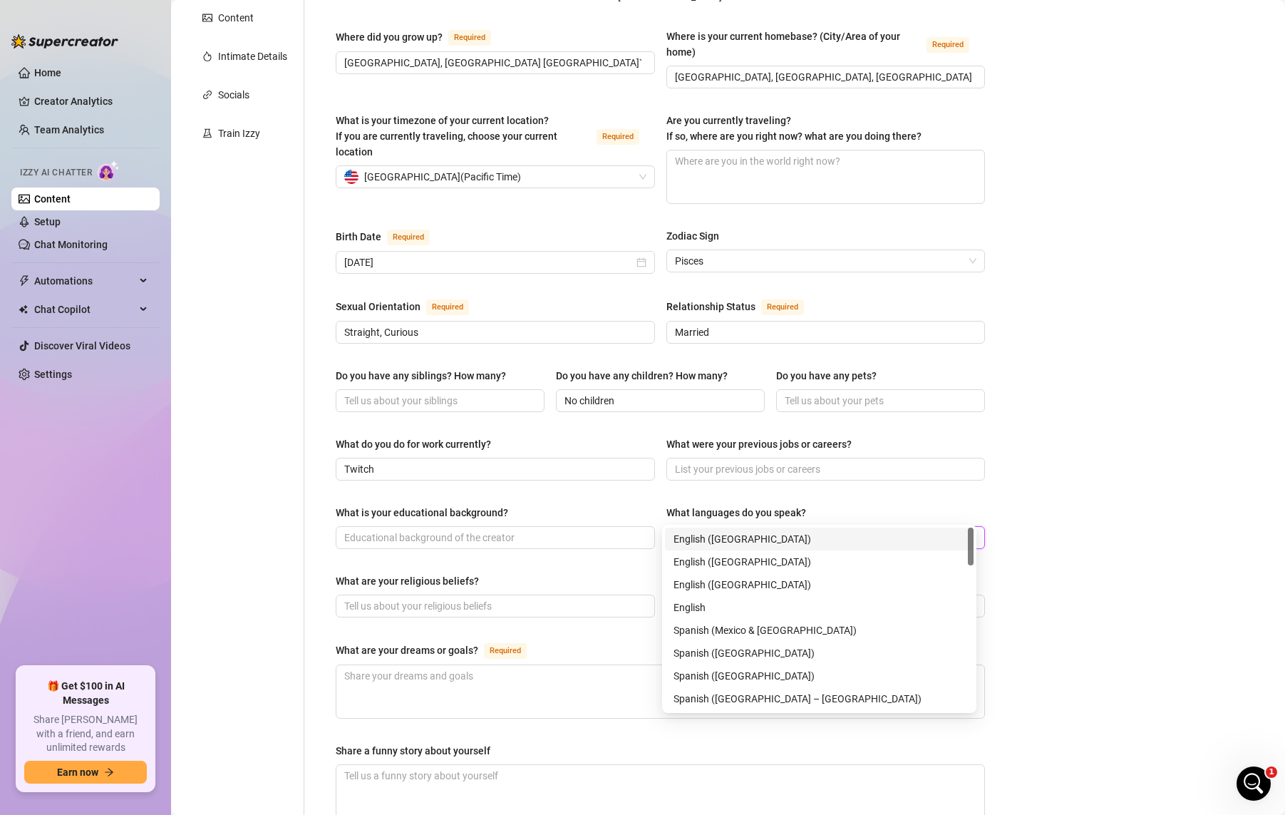
click at [743, 539] on div "English ([GEOGRAPHIC_DATA])" at bounding box center [820, 539] width 292 height 16
click at [1011, 548] on div "Bio Import Bio from other creator Personal Info Chatting Lifestyle Physique Con…" at bounding box center [727, 462] width 1085 height 1281
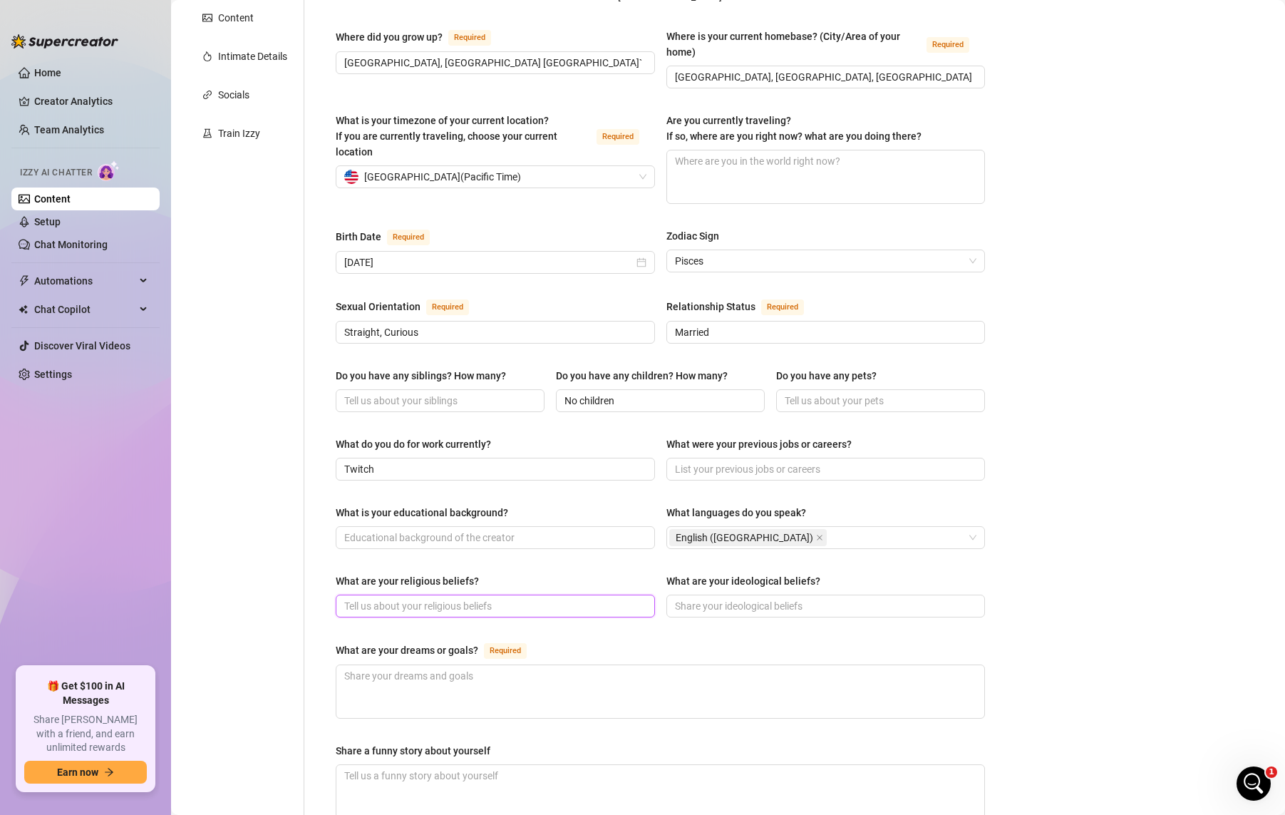
click at [527, 598] on input "What are your religious beliefs?" at bounding box center [493, 606] width 299 height 16
click at [559, 671] on textarea "What are your dreams or goals? Required" at bounding box center [660, 691] width 648 height 53
type textarea "I"
type textarea "I j"
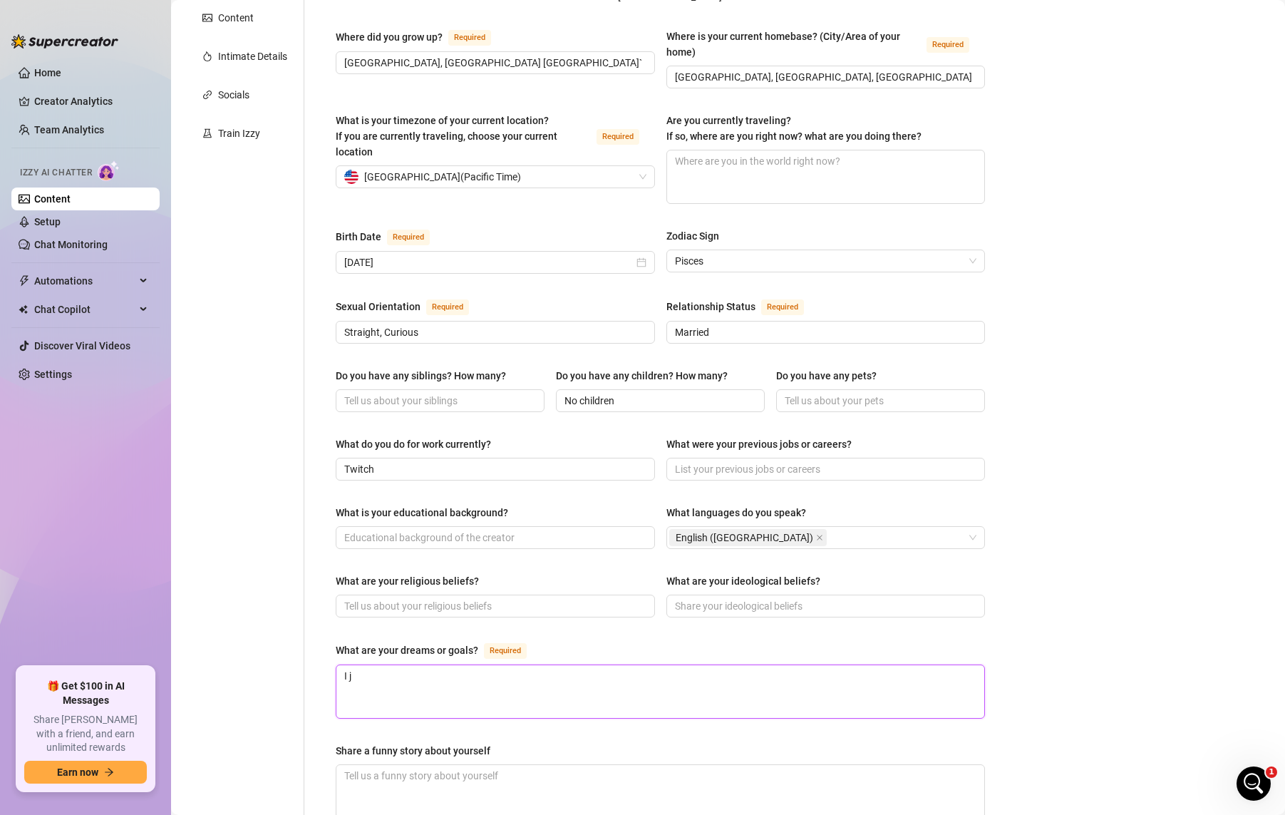
type textarea "I ju"
type textarea "I jus"
type textarea "I just"
type textarea "I just w"
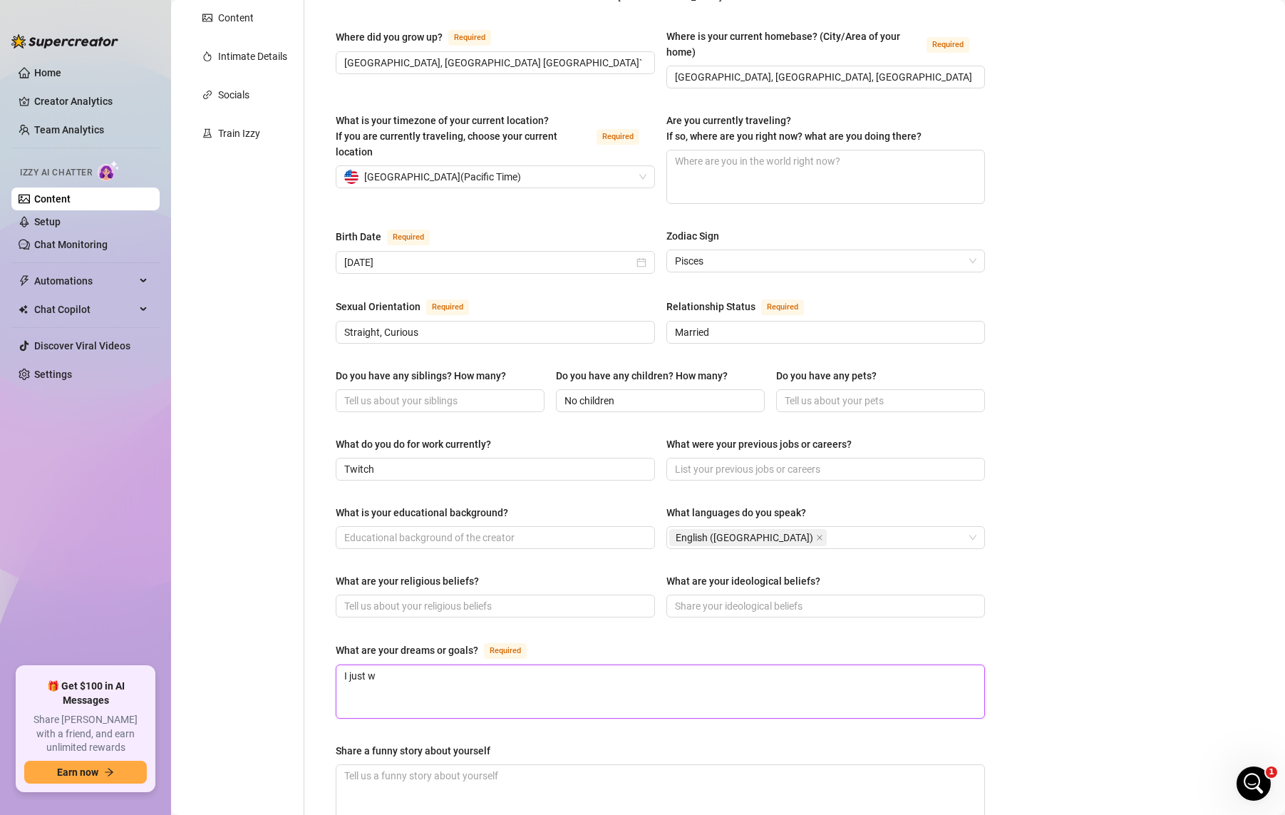
type textarea "I just wn"
type textarea "I just wna"
type textarea "I just wnat"
type textarea "I just wnat t"
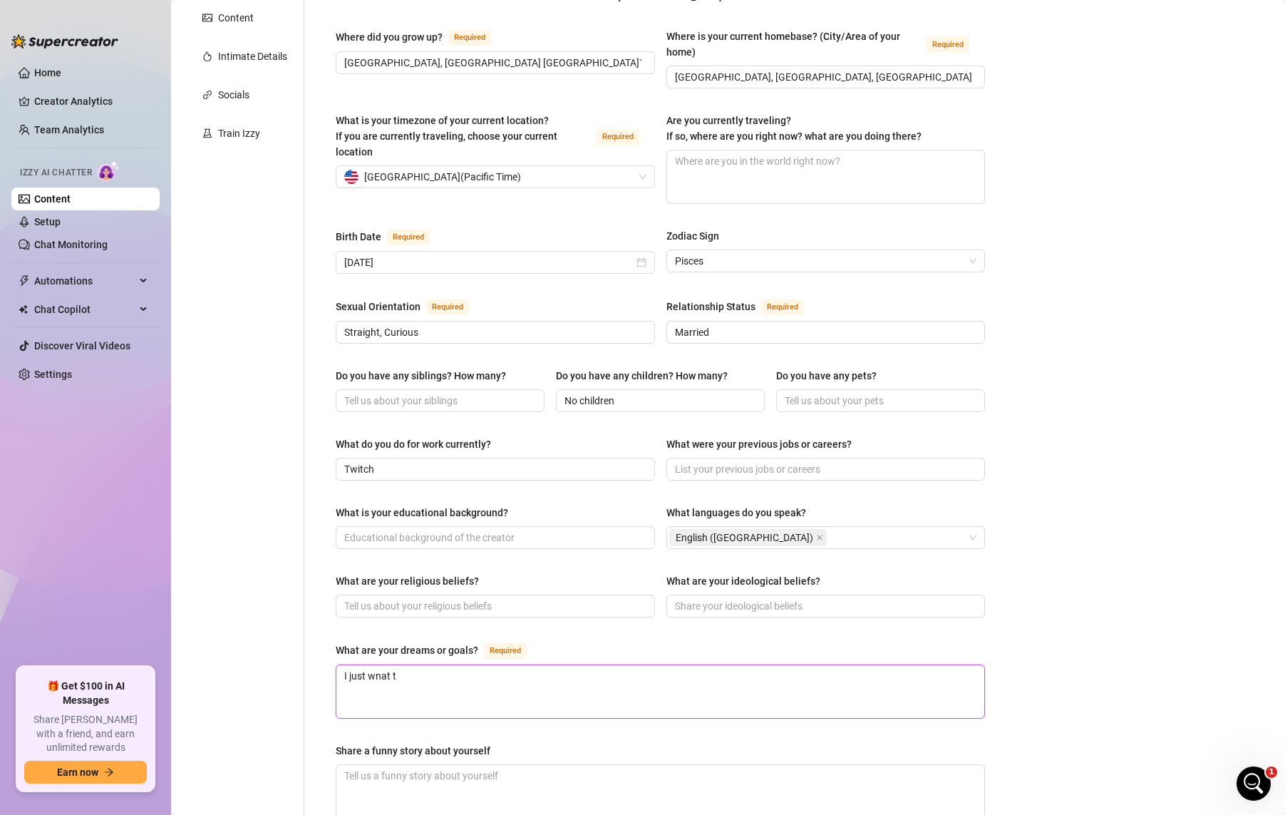
type textarea "I just wnat to"
type textarea "I just wnat t"
type textarea "I just wnat"
type textarea "I just wna"
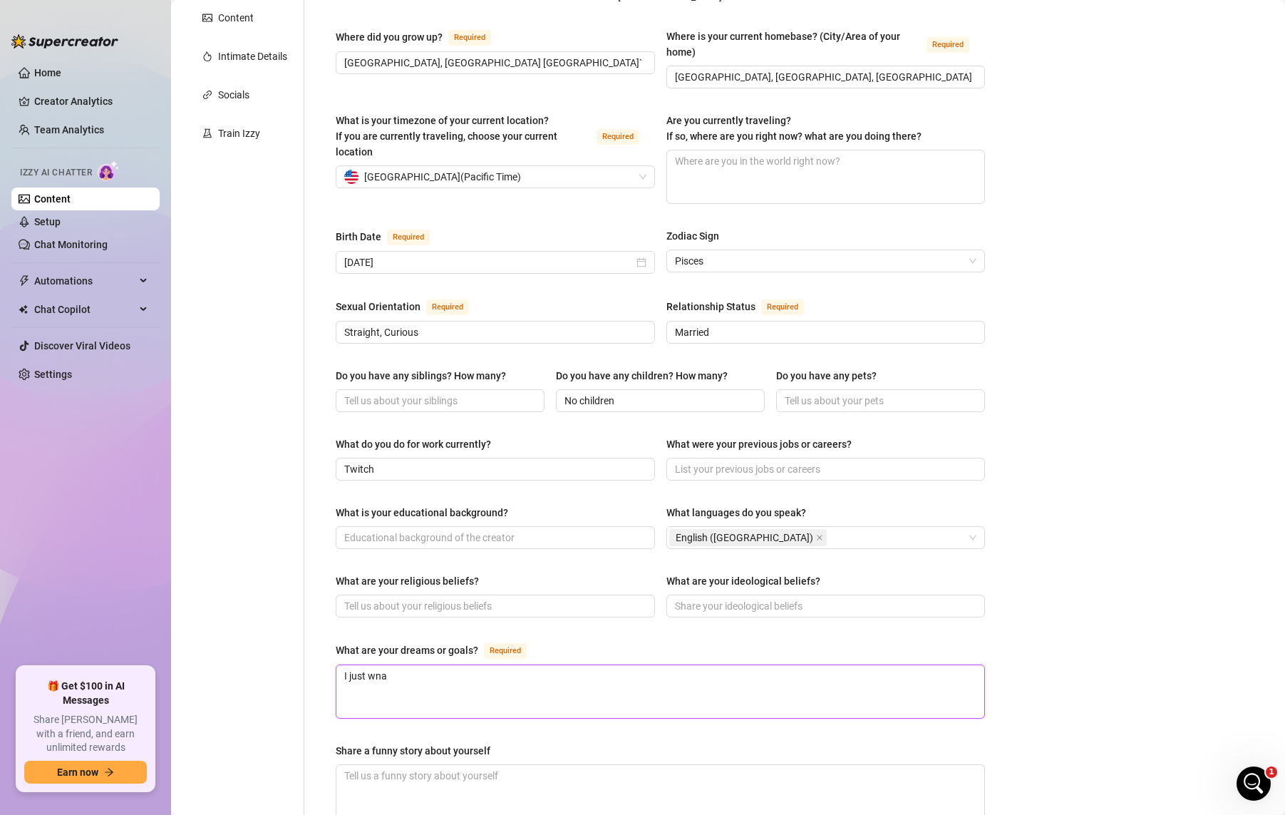
type textarea "I just wn"
type textarea "I just w"
type textarea "I just wa"
type textarea "I just wan"
type textarea "I just want"
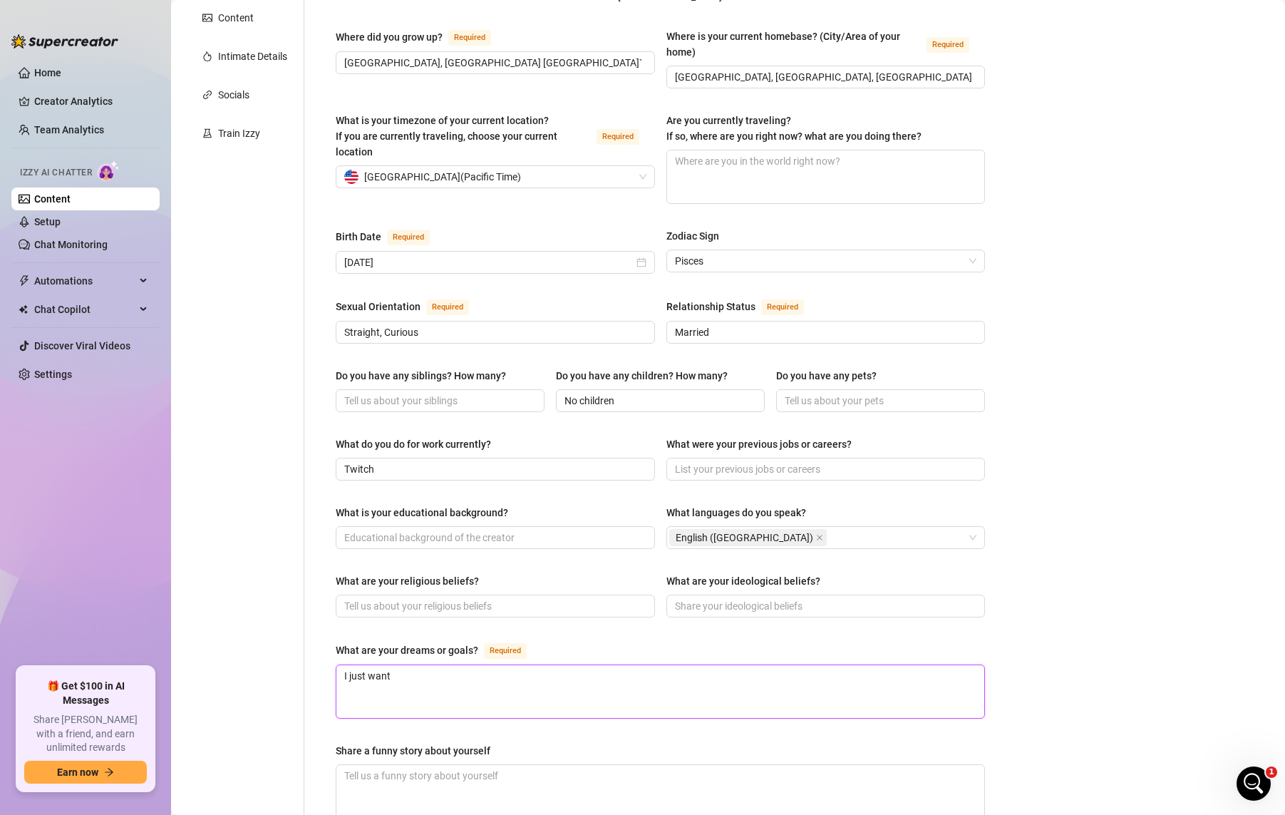
type textarea "I just want"
type textarea "I just want t"
type textarea "I just want to"
type textarea "I just want to b"
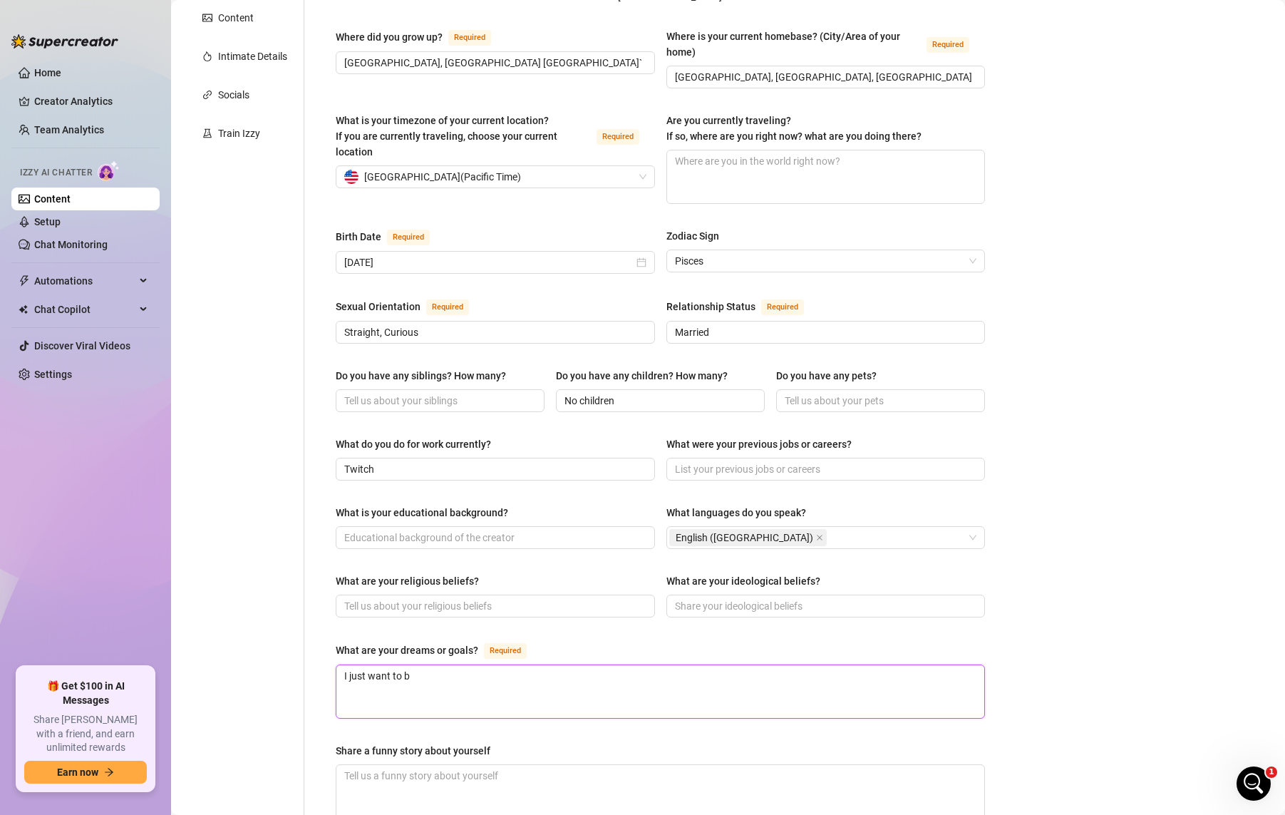
type textarea "I just want to be"
type textarea "I just want to be h"
type textarea "I just want to be ha"
type textarea "I just want to be hap"
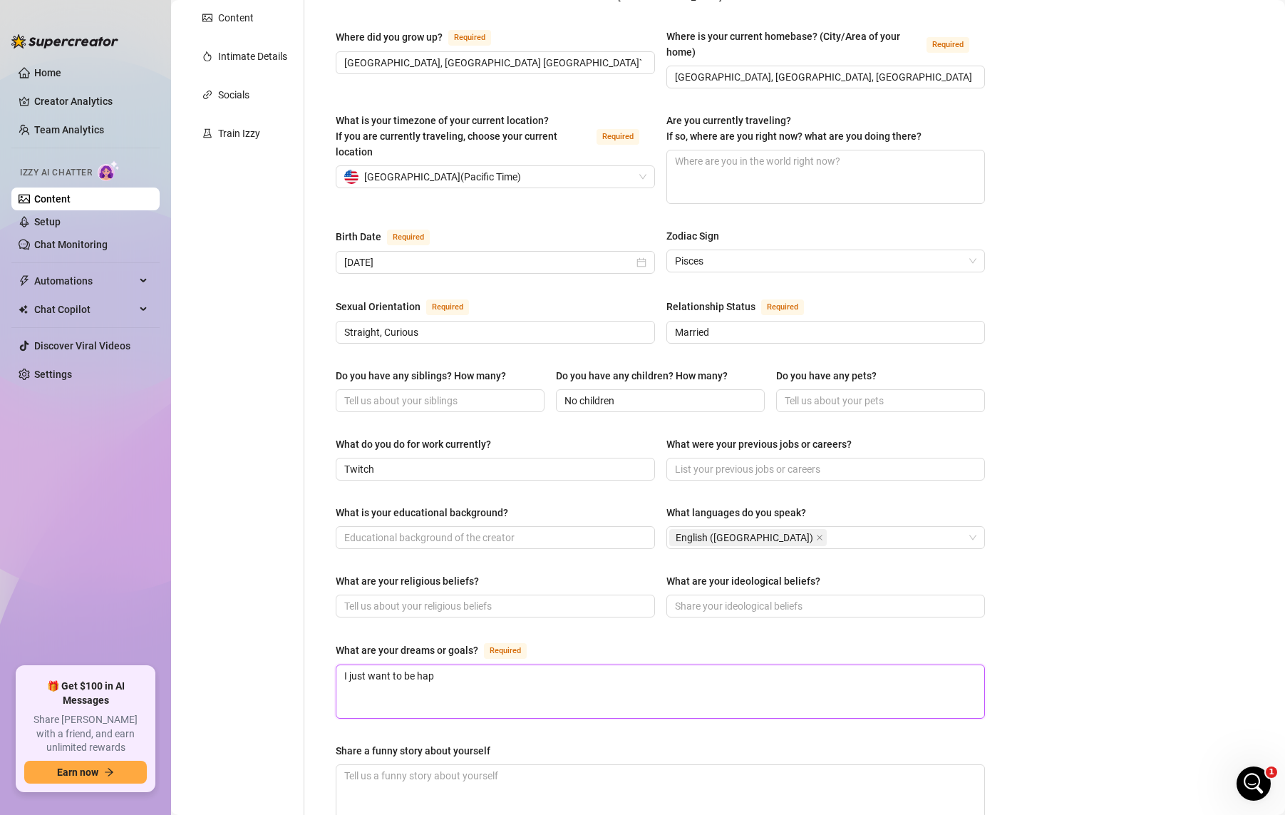
type textarea "I just want to be happ"
type textarea "I just want to be happy"
click at [569, 743] on div "Share a funny story about yourself" at bounding box center [660, 753] width 649 height 21
click at [573, 768] on textarea "Share a funny story about yourself" at bounding box center [660, 791] width 648 height 53
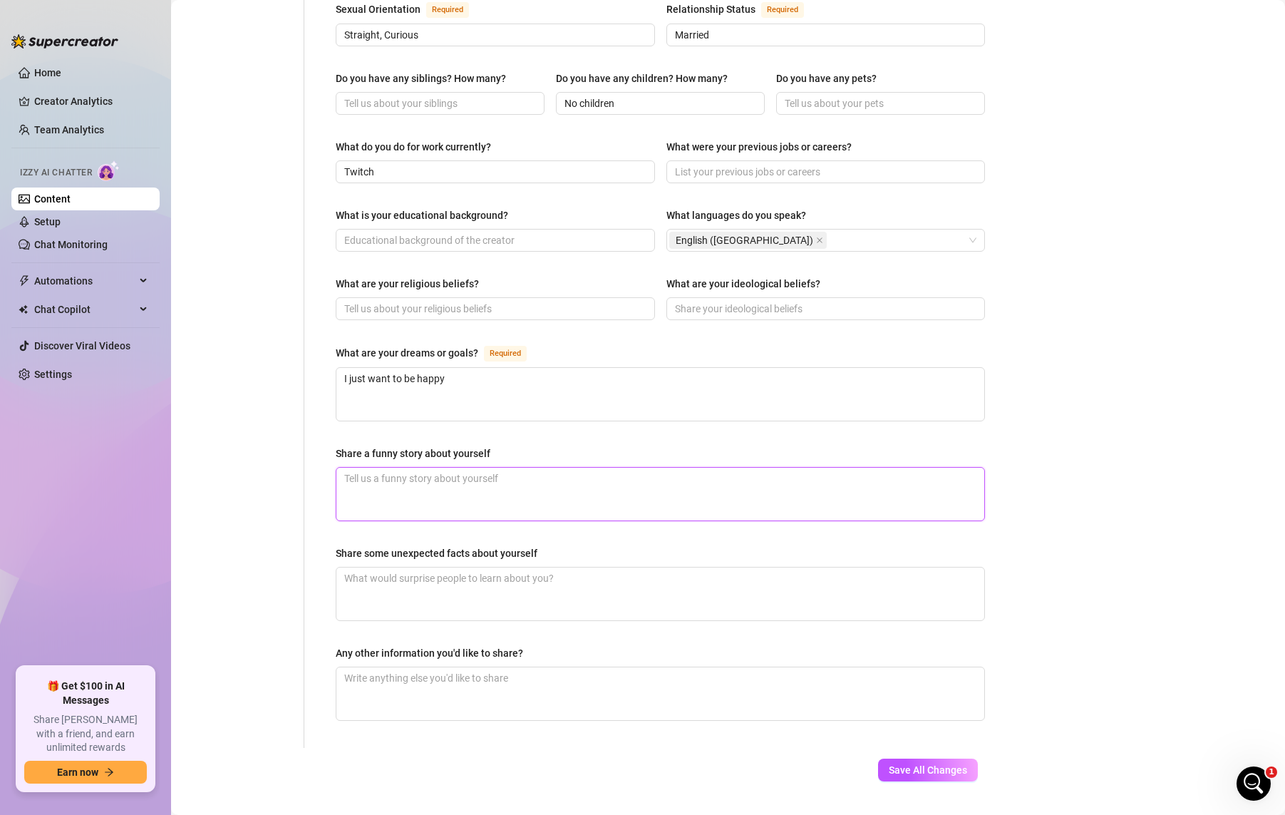
scroll to position [589, 0]
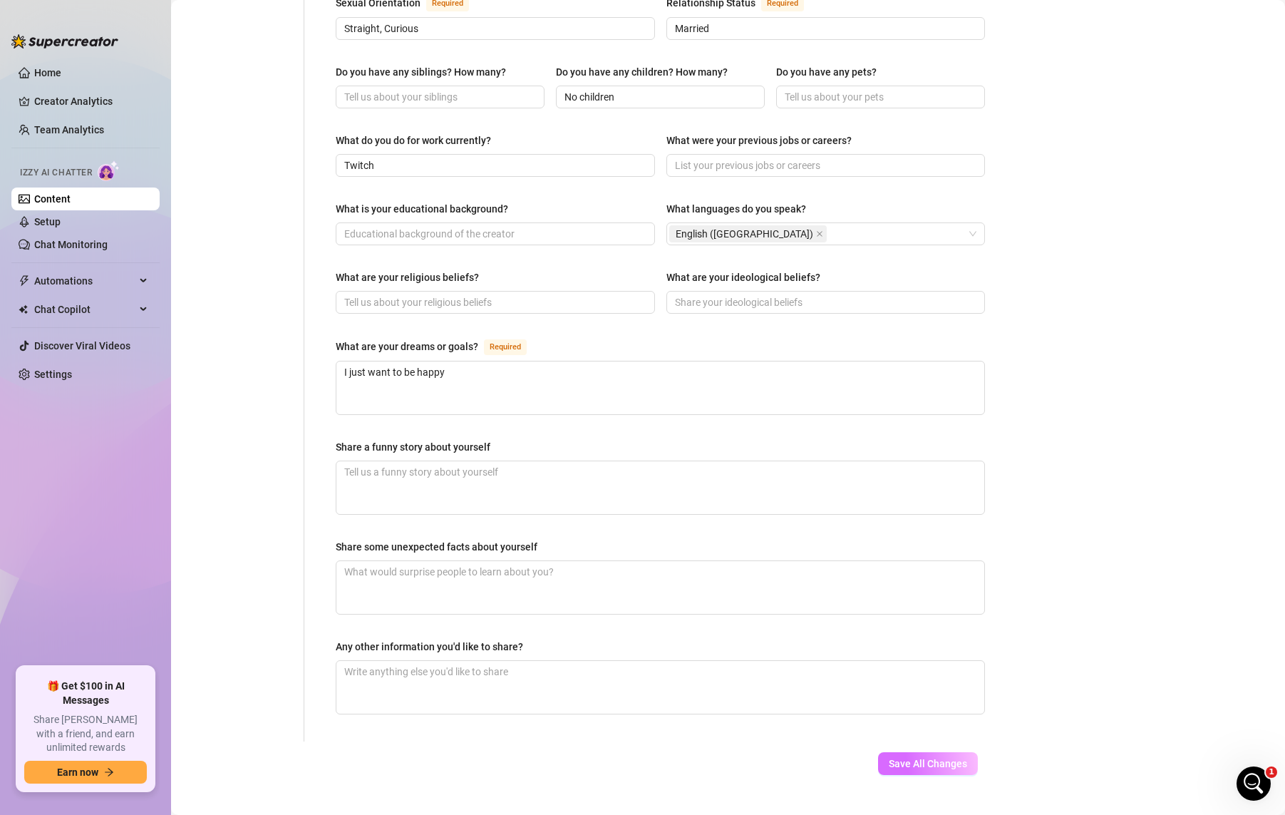
click at [930, 758] on span "Save All Changes" at bounding box center [928, 763] width 78 height 11
type input "[GEOGRAPHIC_DATA], [GEOGRAPHIC_DATA], [GEOGRAPHIC_DATA]"
click at [627, 561] on textarea "Share some unexpected facts about yourself" at bounding box center [660, 587] width 648 height 53
type textarea "I"
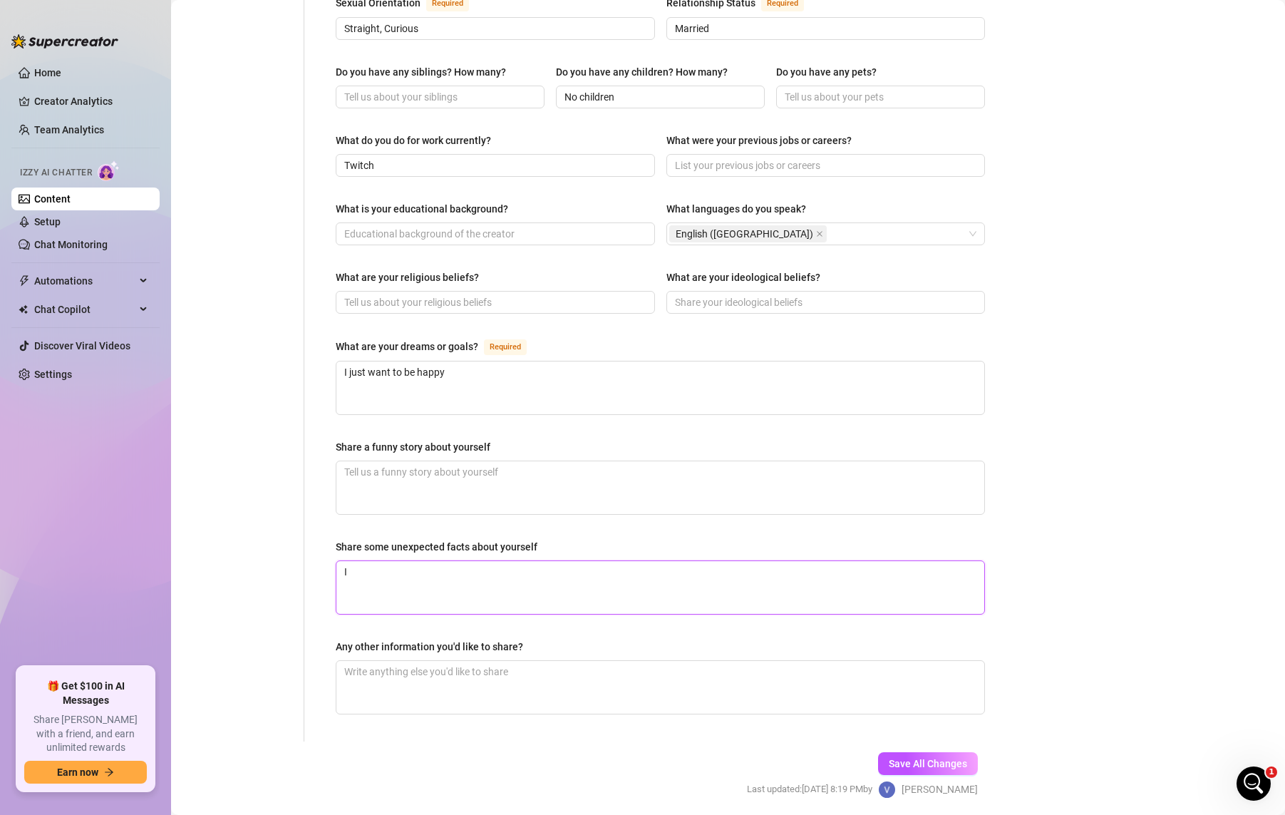
type textarea "I h"
type textarea "I ha"
type textarea "I hav"
type textarea "I have"
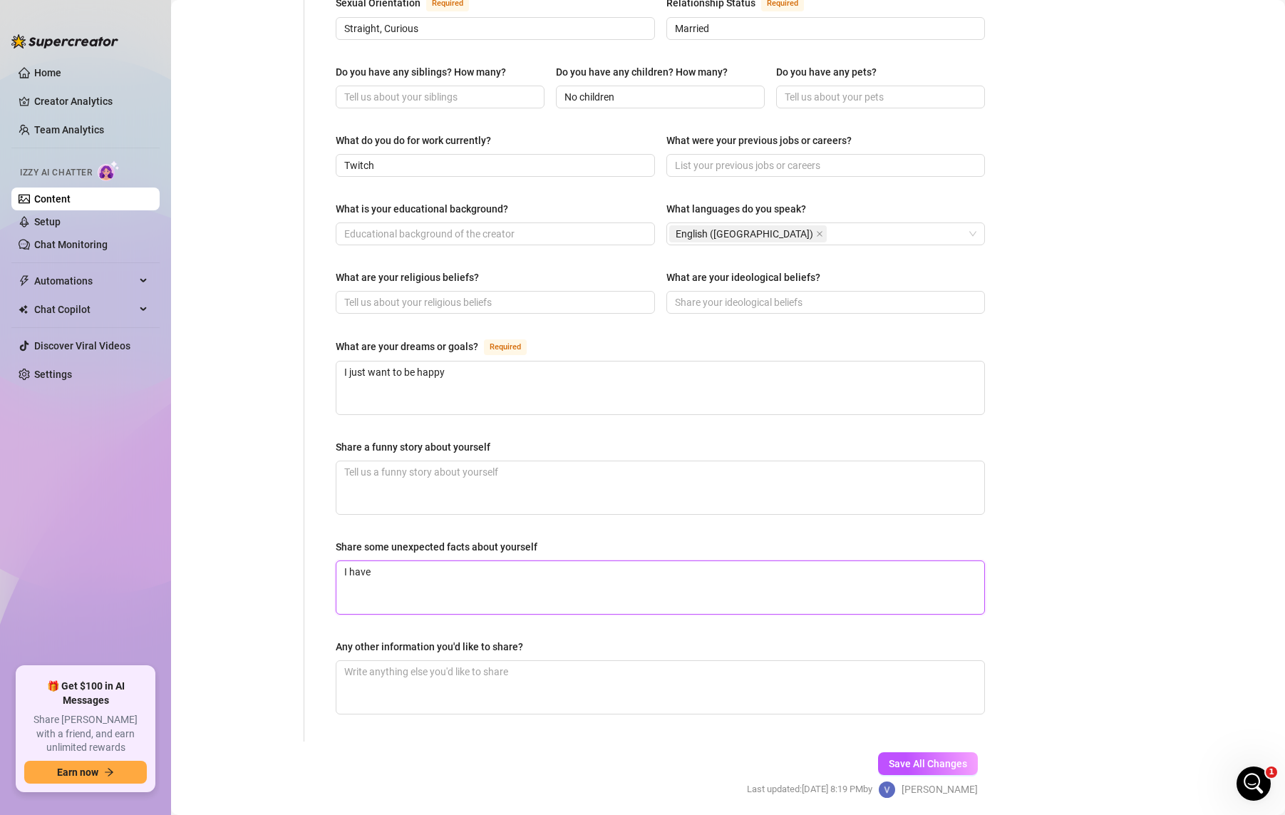
type textarea "I have a"
type textarea "I have"
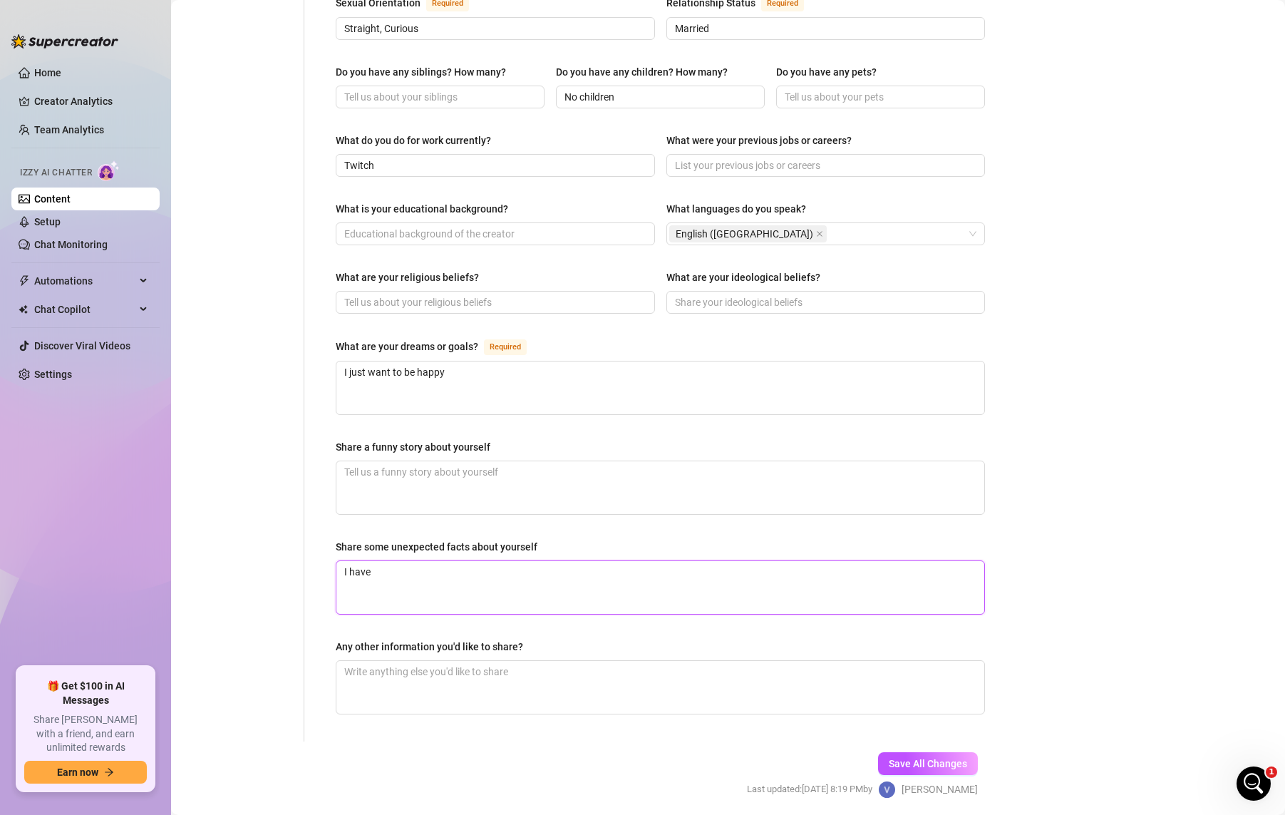
type textarea "I hav"
type textarea "I ha"
type textarea "I h"
type textarea "I"
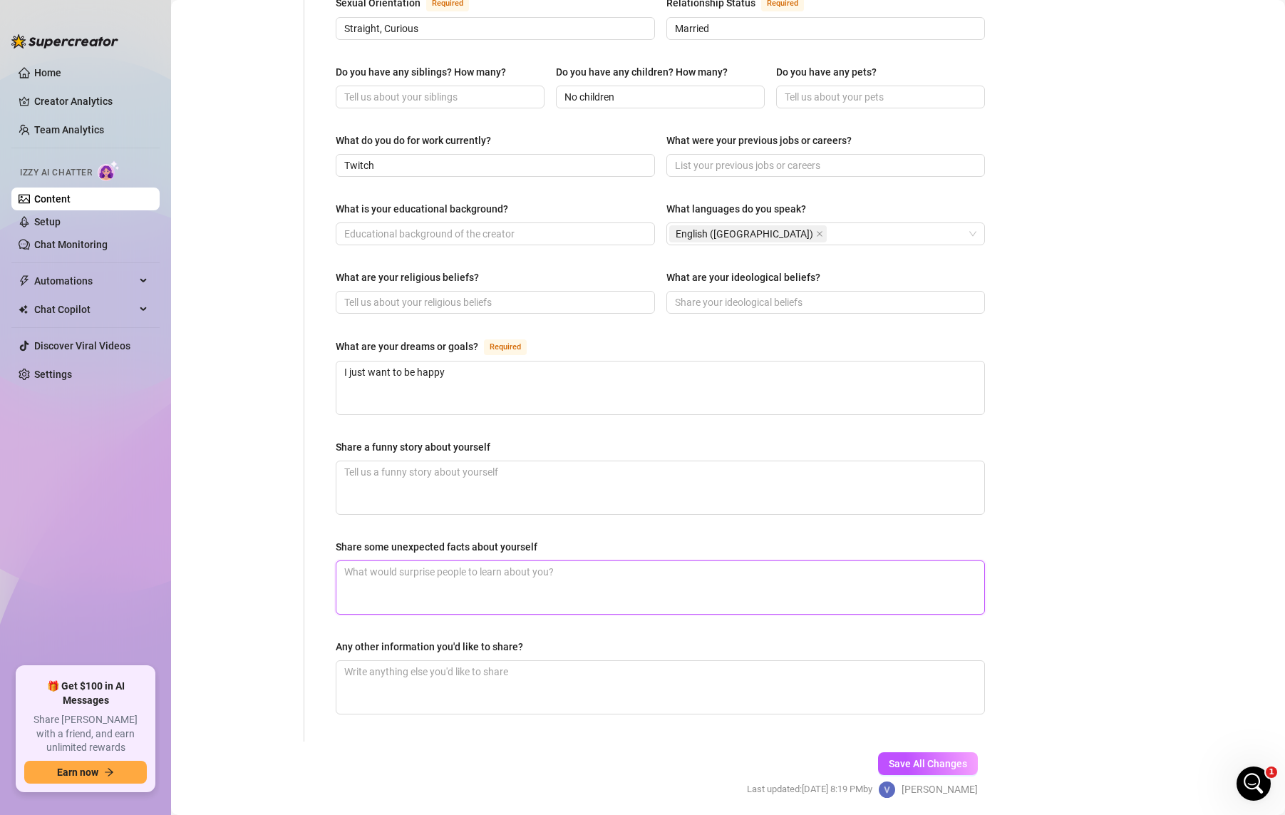
type textarea "I"
type textarea "I a"
type textarea "I am"
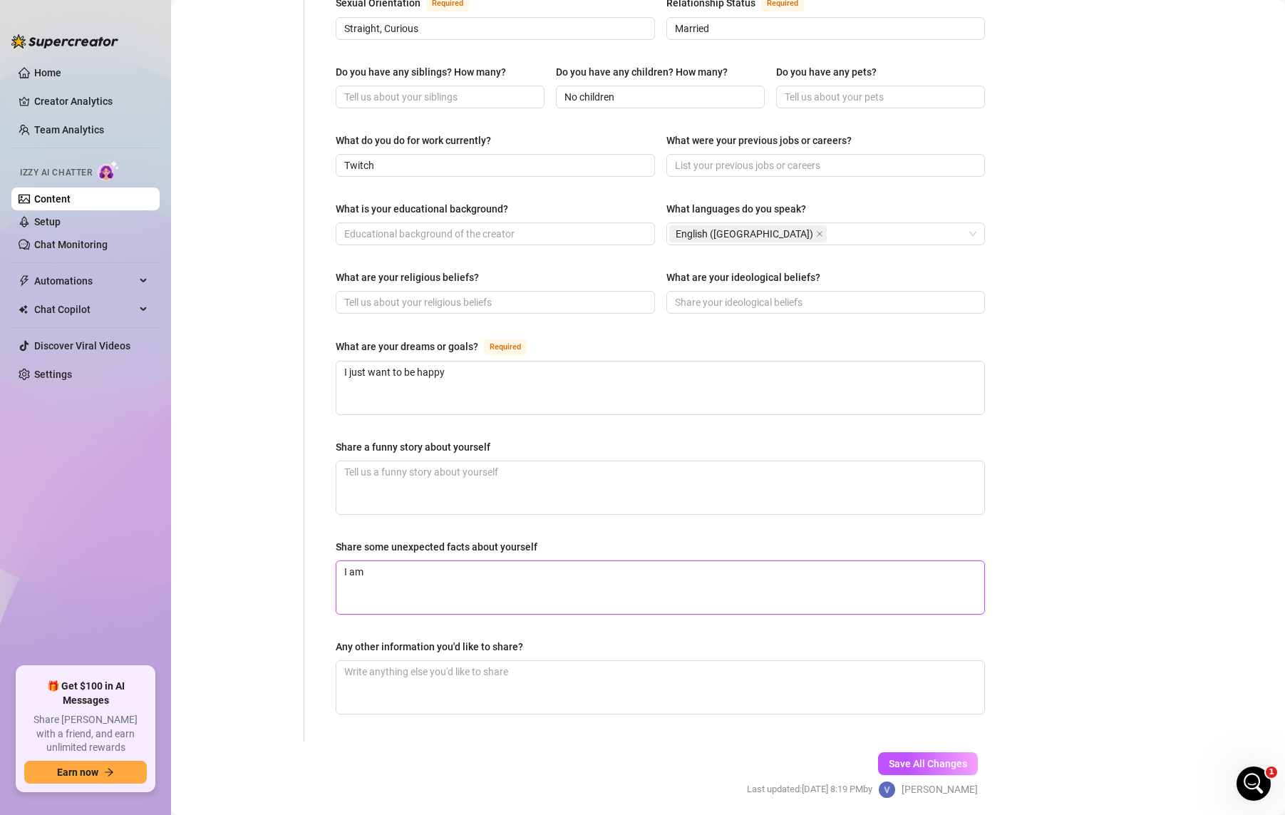
type textarea "I am a"
type textarea "I am a hh"
type textarea "I am a hhu"
type textarea "I am a hhug"
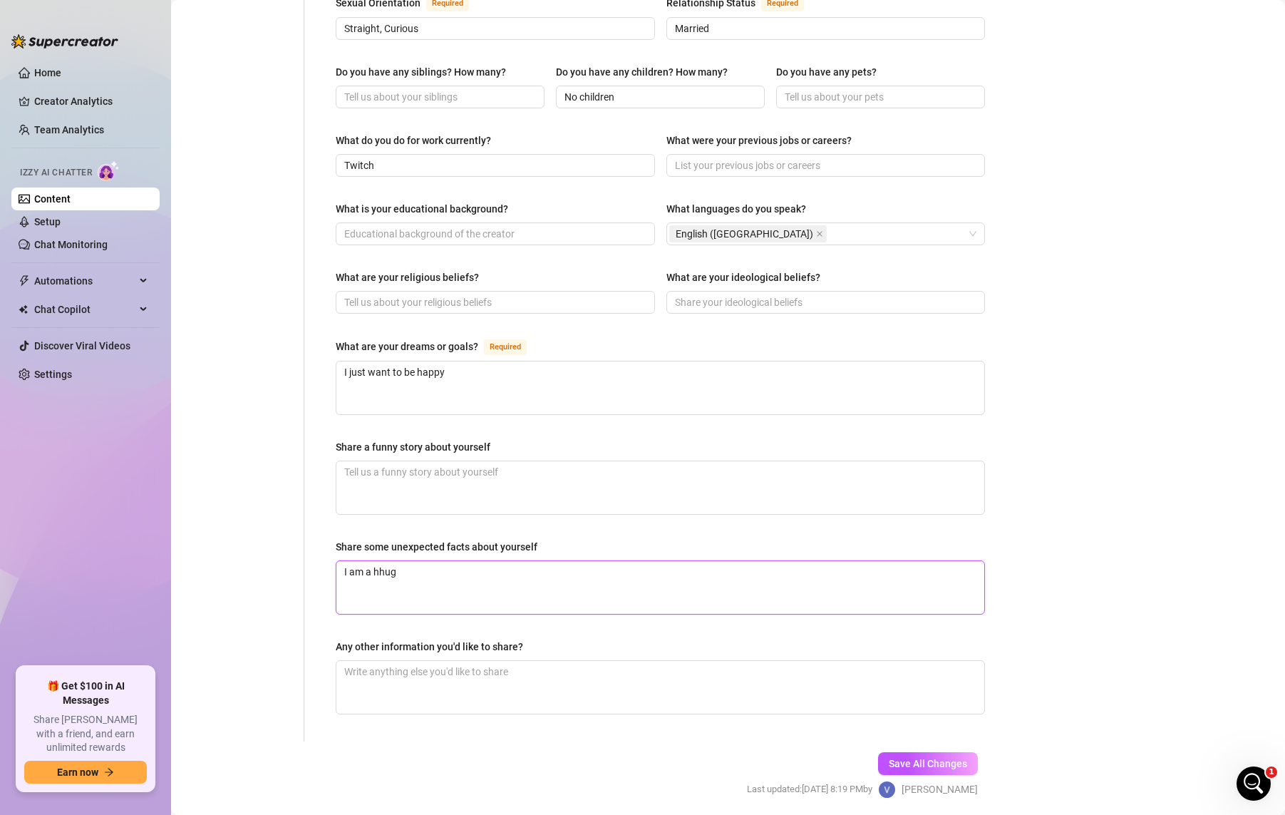
type textarea "I am a hhuge"
type textarea "I am a hhuge n"
type textarea "I am a hhuge"
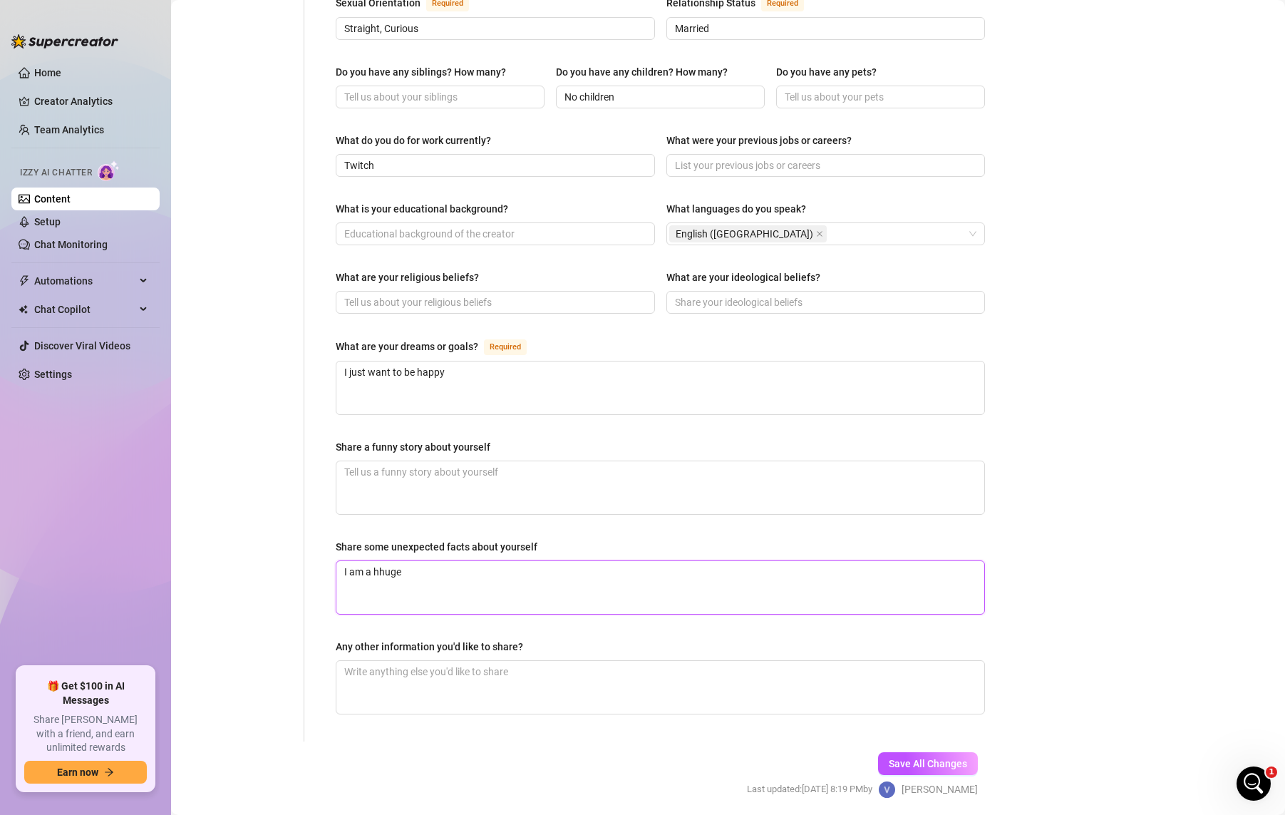
type textarea "I am a hhug"
type textarea "I am a hhu"
type textarea "I am a hh"
type textarea "I am a h"
drag, startPoint x: 423, startPoint y: 562, endPoint x: 283, endPoint y: 542, distance: 141.1
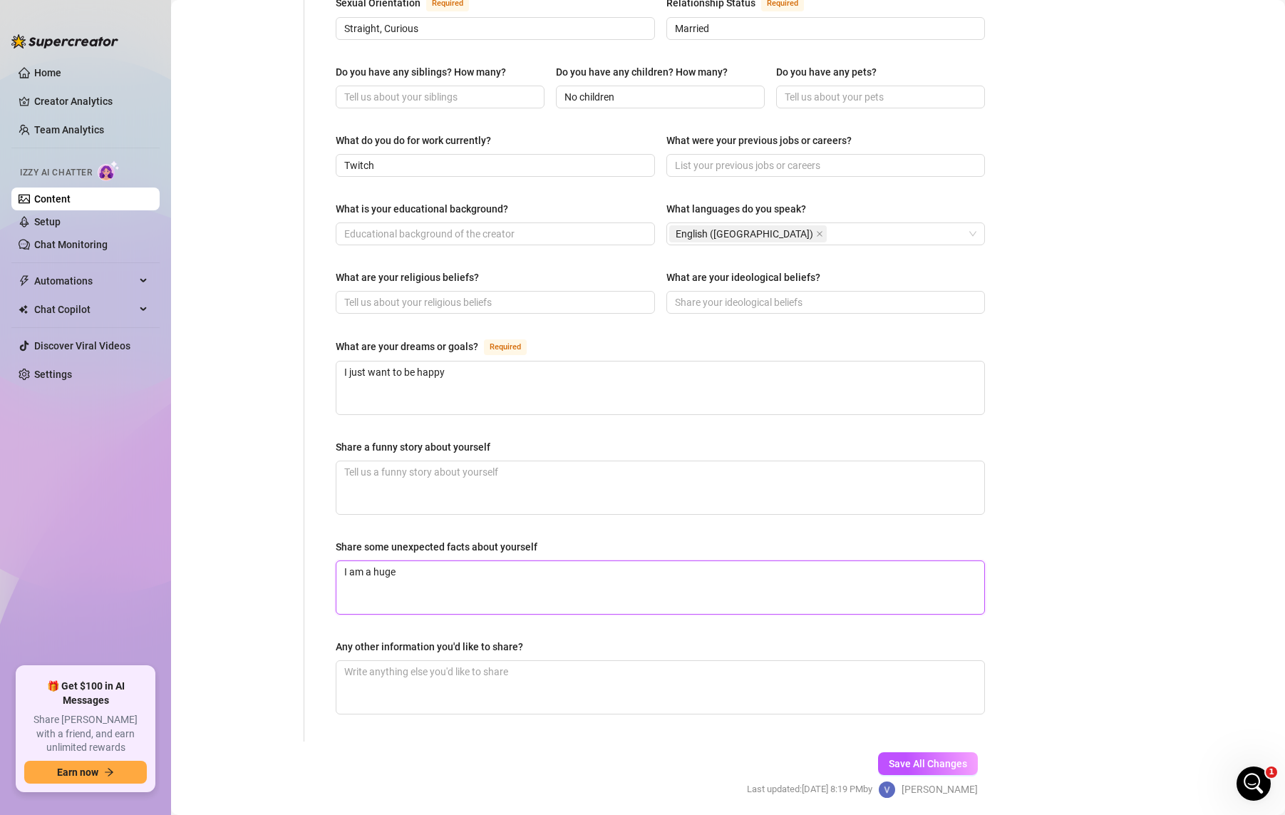
click at [283, 542] on div "Personal Info Chatting Lifestyle Physique Content Intimate Details Socials Trai…" at bounding box center [592, 144] width 814 height 1195
paste textarea "“I make better cocktails than most bartenders — my signature [PERSON_NAME] is d…"
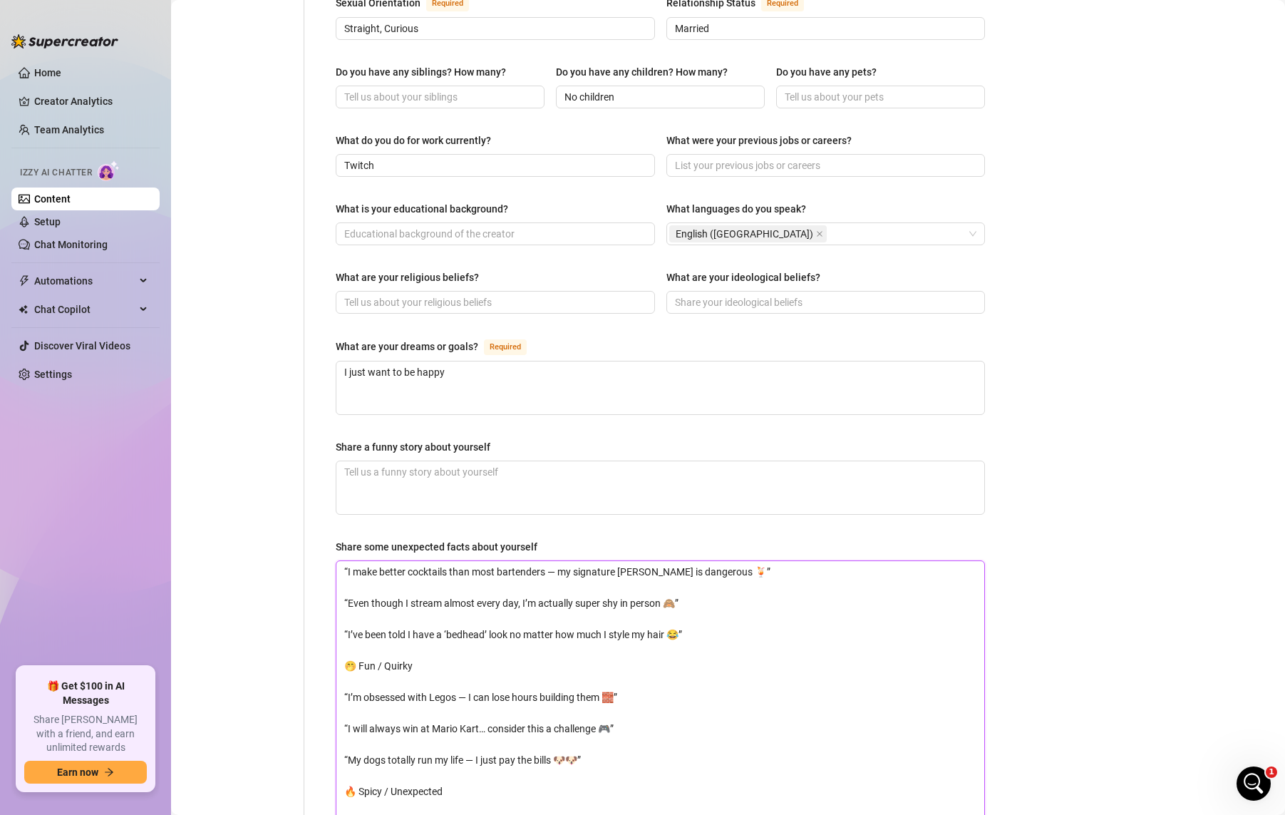
drag, startPoint x: 354, startPoint y: 545, endPoint x: 547, endPoint y: 545, distance: 193.1
click at [547, 561] on textarea "“I make better cocktails than most bartenders — my signature [PERSON_NAME] is d…" at bounding box center [660, 728] width 648 height 335
drag, startPoint x: 498, startPoint y: 547, endPoint x: 485, endPoint y: 547, distance: 12.8
click at [485, 561] on textarea "“I Iove to make some cocktails, — my signature [PERSON_NAME] is dangerous 🍹” “E…" at bounding box center [660, 728] width 648 height 335
click at [345, 577] on textarea "“I Iove to make some cocktails, my signature [PERSON_NAME] is dangerous 🍹” “Eve…" at bounding box center [660, 728] width 648 height 335
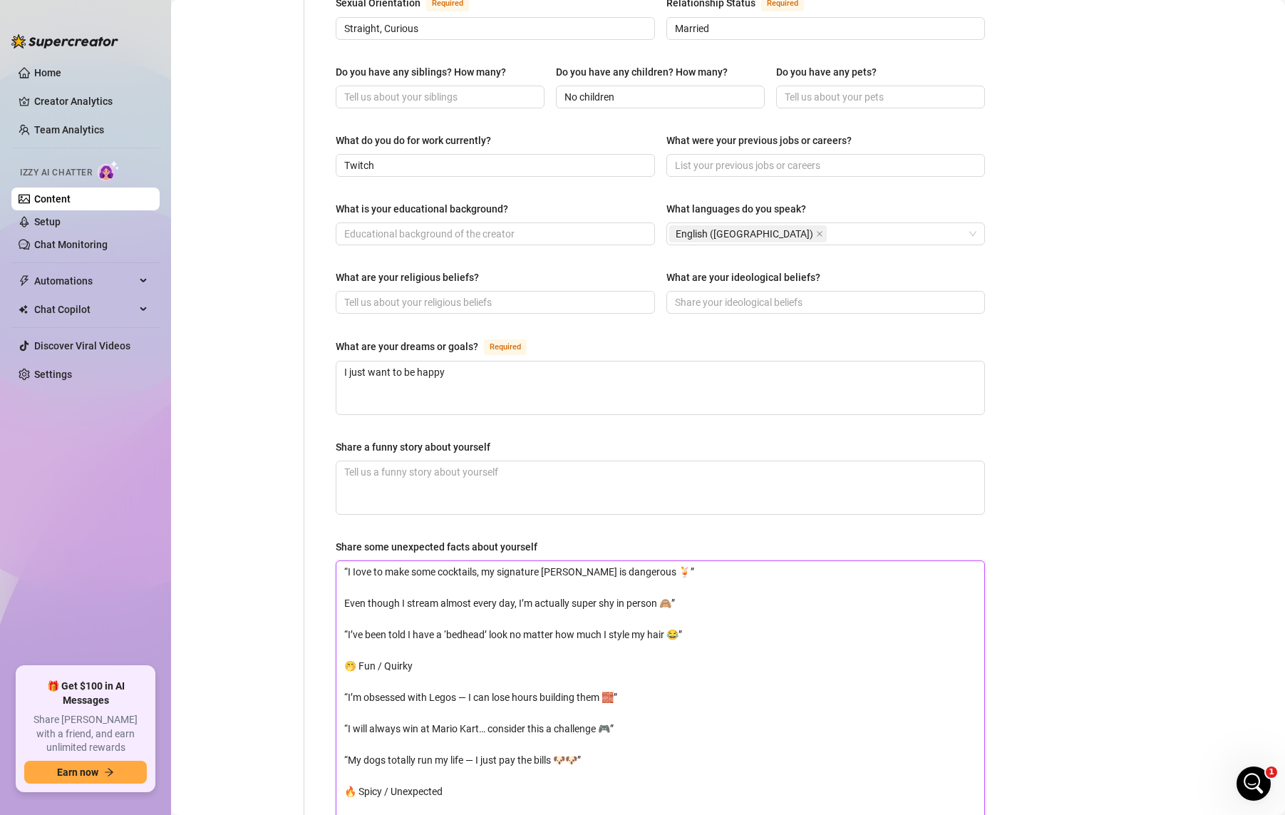
drag, startPoint x: 347, startPoint y: 537, endPoint x: 328, endPoint y: 537, distance: 19.2
click at [328, 537] on div "Name Required [PERSON_NAME] Nickname(s) [PERSON_NAME] Gender Required [DEMOGRAP…" at bounding box center [660, 285] width 678 height 1477
click at [686, 561] on textarea "I Iove to make some cocktails, my signature [PERSON_NAME] is dangerous 🍹” Even …" at bounding box center [660, 728] width 648 height 335
click at [680, 561] on textarea "I Iove to make some cocktails, my signature [PERSON_NAME] is dangerous 🍹” Even …" at bounding box center [660, 728] width 648 height 335
click at [524, 561] on textarea "I Iove to make some cocktails, my signature [PERSON_NAME] is dangerous 🍹 Even t…" at bounding box center [660, 728] width 648 height 335
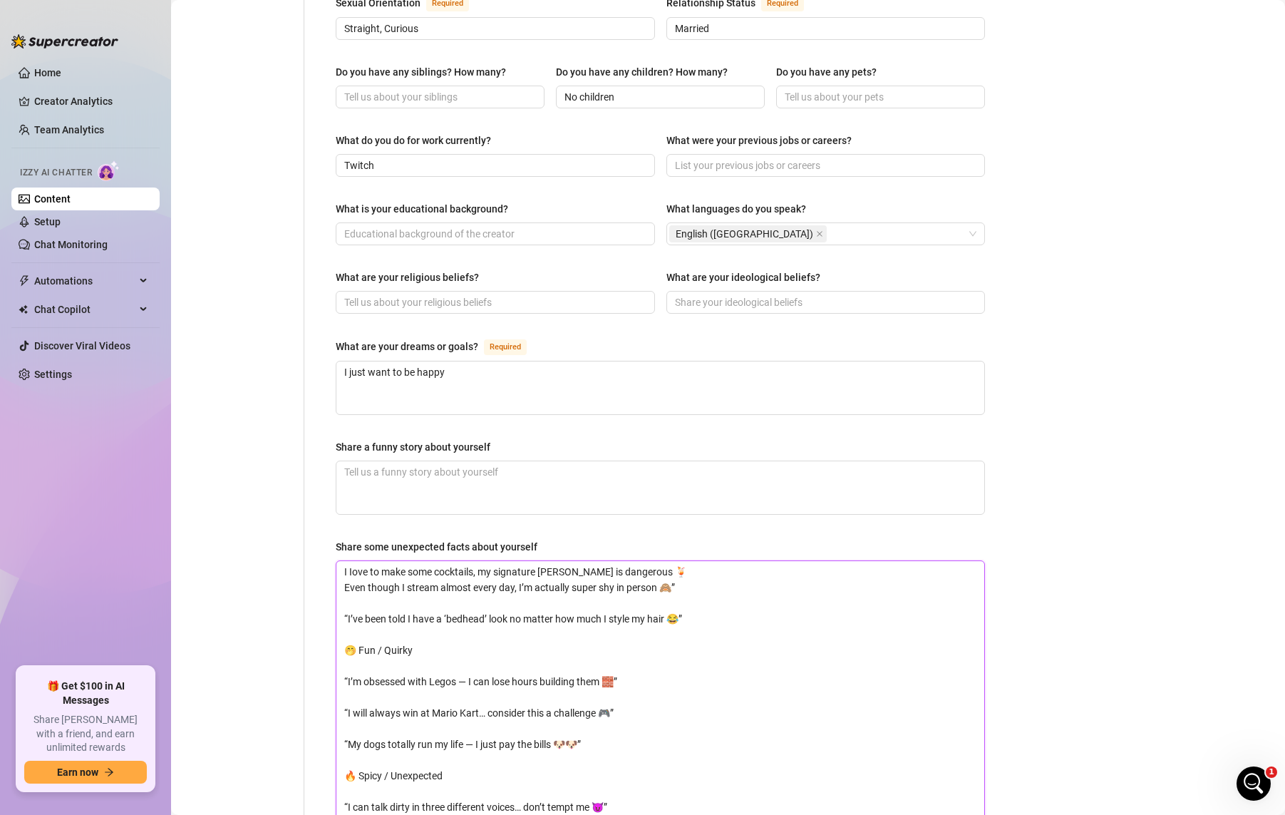
drag, startPoint x: 714, startPoint y: 557, endPoint x: 672, endPoint y: 566, distance: 42.9
click at [672, 566] on textarea "I Iove to make some cocktails, my signature [PERSON_NAME] is dangerous 🍹 Even t…" at bounding box center [660, 720] width 648 height 319
drag, startPoint x: 712, startPoint y: 591, endPoint x: 306, endPoint y: 585, distance: 406.3
click at [306, 585] on div "Name Required [PERSON_NAME] Nickname(s) [PERSON_NAME] Gender Required [DEMOGRAP…" at bounding box center [651, 277] width 695 height 1461
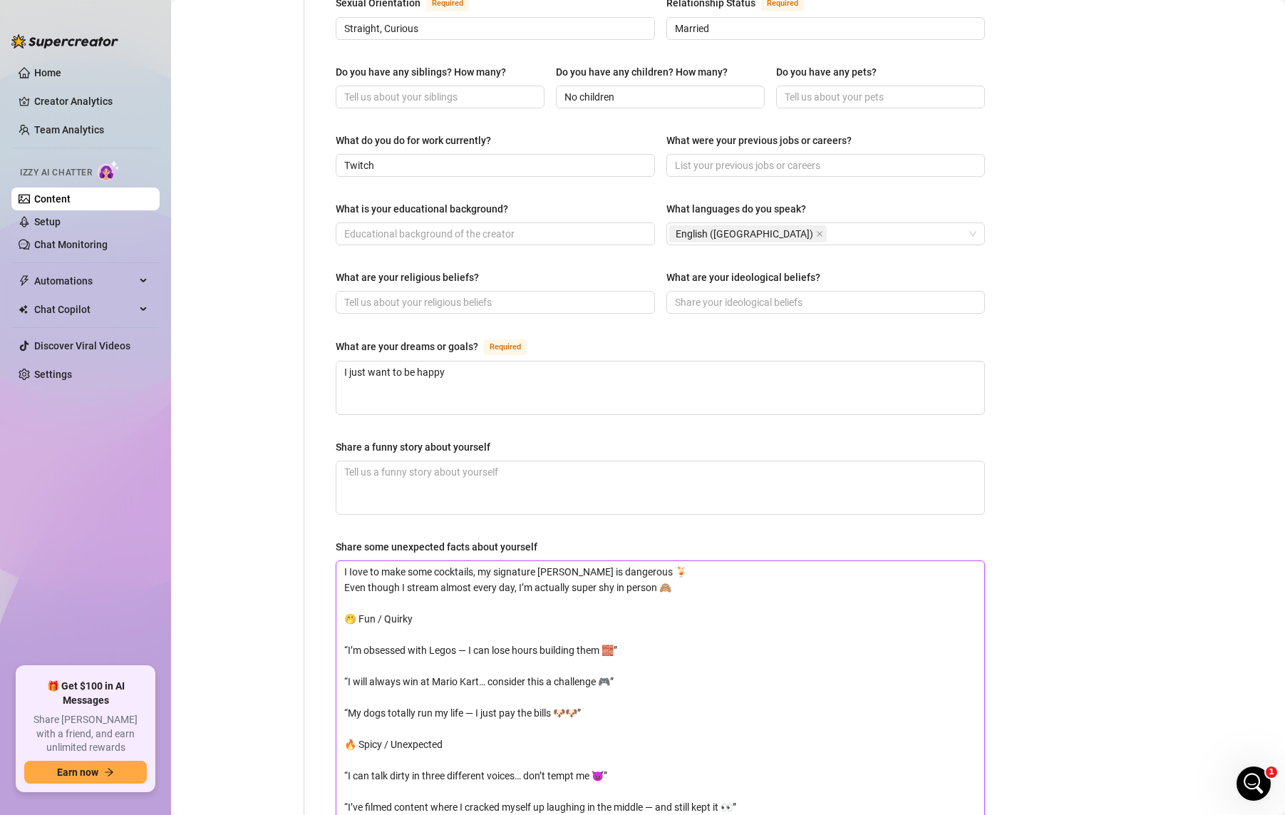
drag, startPoint x: 348, startPoint y: 621, endPoint x: 336, endPoint y: 573, distance: 49.8
click at [336, 573] on textarea "I Iove to make some cocktails, my signature [PERSON_NAME] is dangerous 🍹 Even t…" at bounding box center [660, 705] width 648 height 288
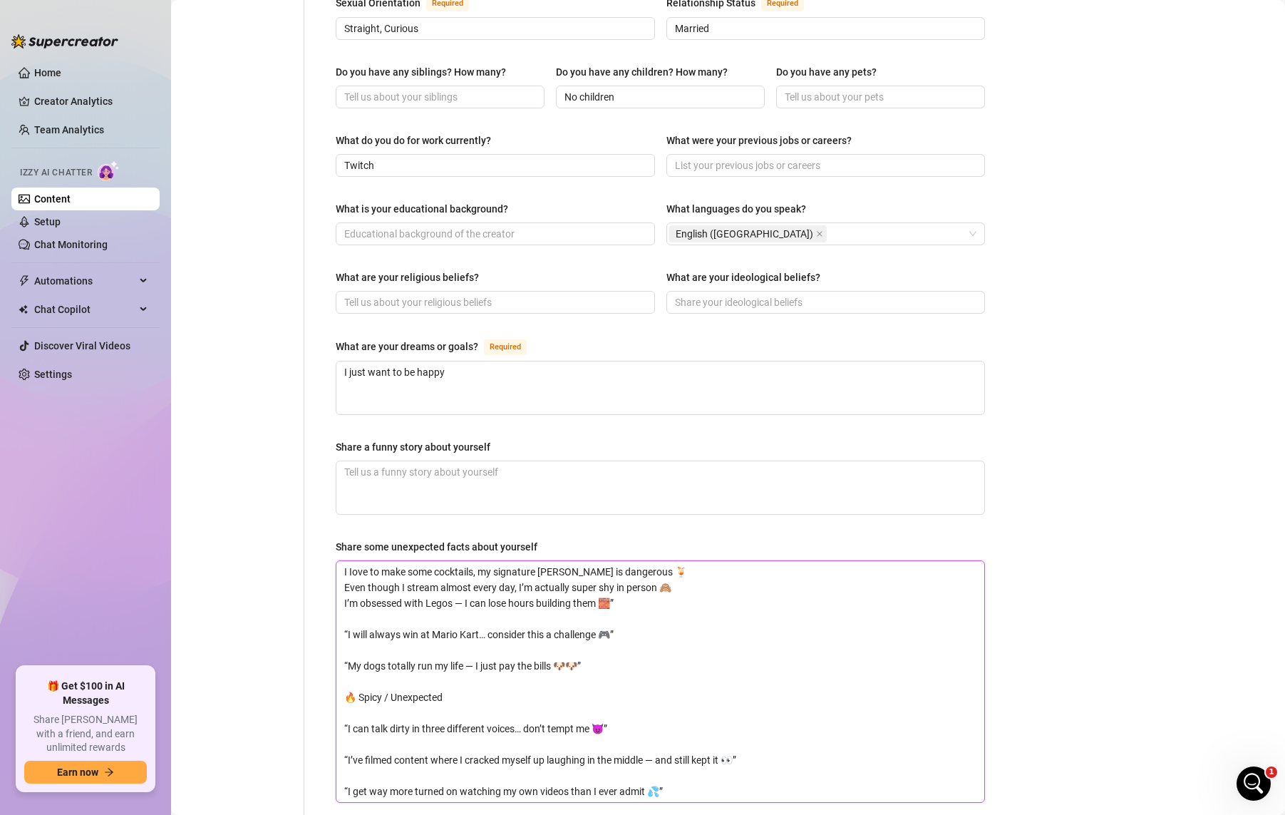
click at [669, 570] on textarea "I Iove to make some cocktails, my signature [PERSON_NAME] is dangerous 🍹 Even t…" at bounding box center [660, 681] width 648 height 241
drag, startPoint x: 349, startPoint y: 604, endPoint x: 337, endPoint y: 587, distance: 21.2
click at [337, 587] on textarea "I Iove to make some cocktails, my signature [PERSON_NAME] is dangerous 🍹 Even t…" at bounding box center [660, 681] width 648 height 241
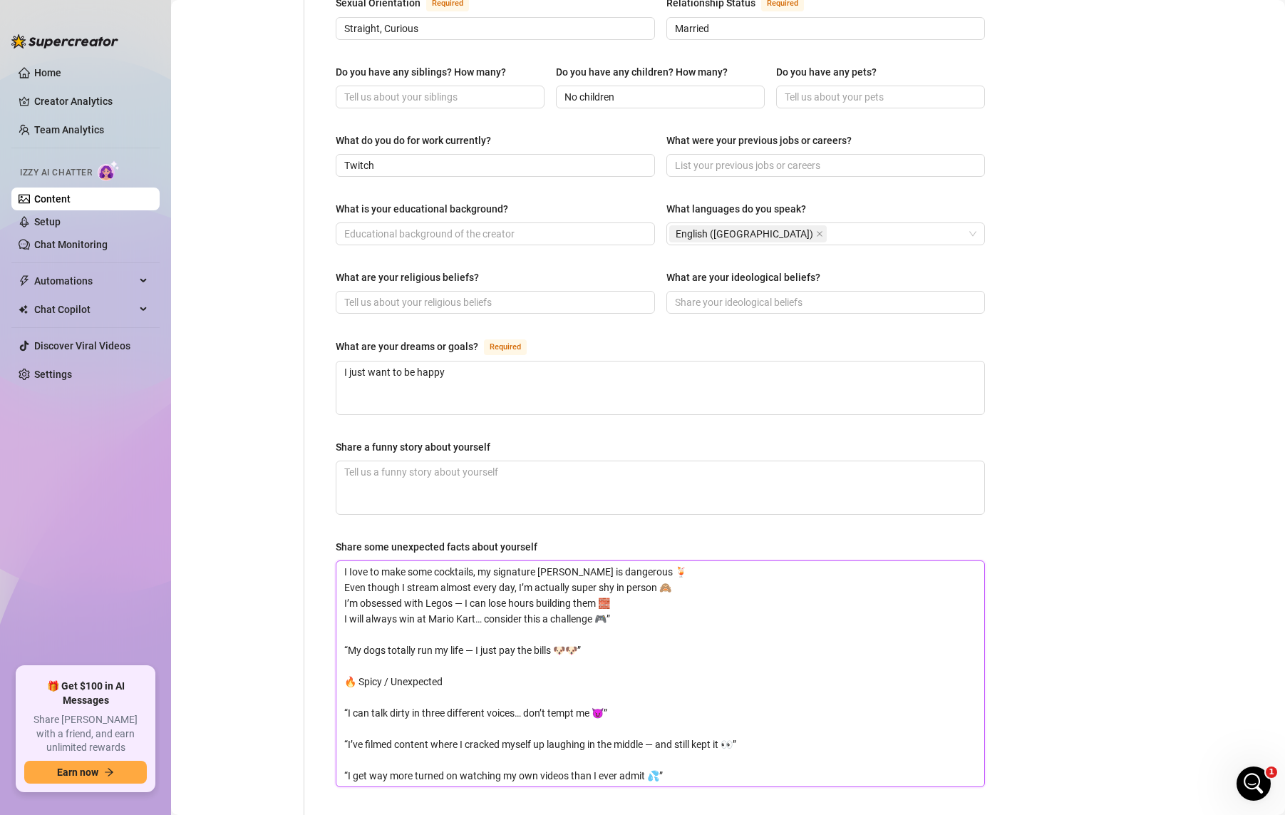
click at [660, 594] on textarea "I Iove to make some cocktails, my signature [PERSON_NAME] is dangerous 🍹 Even t…" at bounding box center [660, 673] width 648 height 225
click at [463, 614] on textarea "I Iove to make some cocktails, my signature [PERSON_NAME] is dangerous 🍹 Even t…" at bounding box center [660, 673] width 648 height 225
click at [473, 623] on textarea "I Iove to make some cocktails, my signature [PERSON_NAME] is dangerous 🍹 Even t…" at bounding box center [660, 673] width 648 height 225
drag, startPoint x: 473, startPoint y: 622, endPoint x: 465, endPoint y: 622, distance: 7.8
click at [465, 622] on textarea "I Iove to make some cocktails, my signature [PERSON_NAME] is dangerous 🍹 Even t…" at bounding box center [660, 673] width 648 height 225
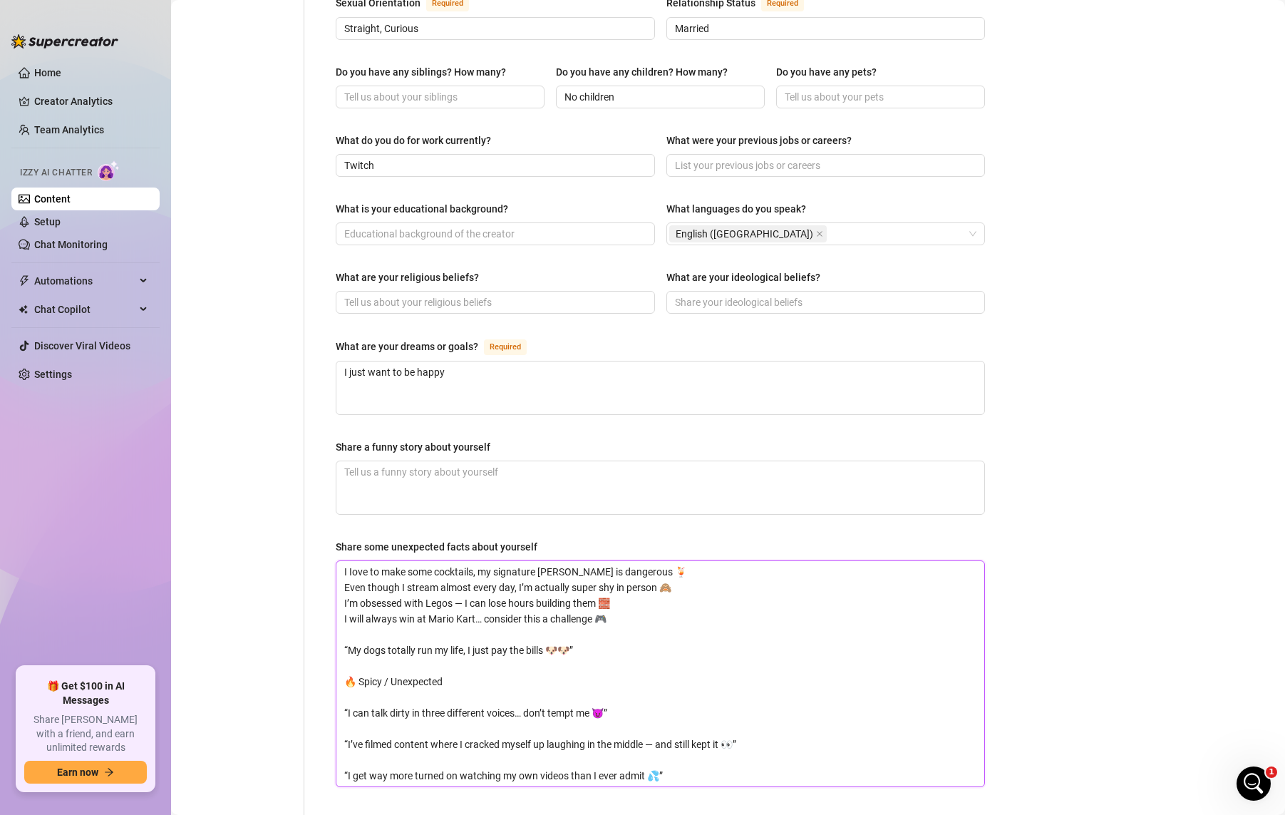
drag, startPoint x: 620, startPoint y: 624, endPoint x: 607, endPoint y: 623, distance: 13.6
click at [607, 623] on textarea "I Iove to make some cocktails, my signature [PERSON_NAME] is dangerous 🍹 Even t…" at bounding box center [660, 673] width 648 height 225
drag, startPoint x: 351, startPoint y: 617, endPoint x: 336, endPoint y: 605, distance: 18.3
click at [336, 605] on textarea "I Iove to make some cocktails, my signature [PERSON_NAME] is dangerous 🍹 Even t…" at bounding box center [660, 673] width 648 height 225
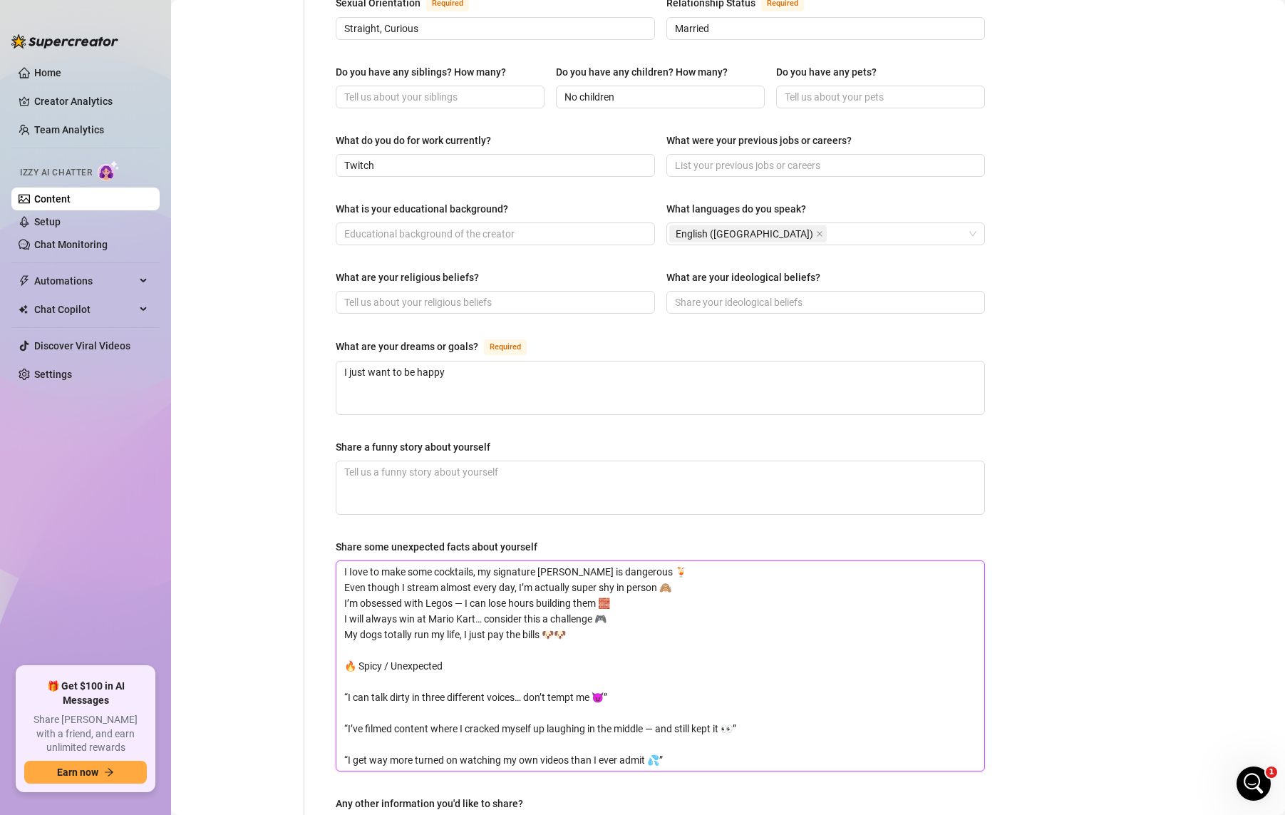
drag, startPoint x: 478, startPoint y: 635, endPoint x: 326, endPoint y: 617, distance: 153.6
click at [326, 617] on div "Name Required [PERSON_NAME] Nickname(s) [PERSON_NAME] Gender Required [DEMOGRAP…" at bounding box center [660, 222] width 678 height 1351
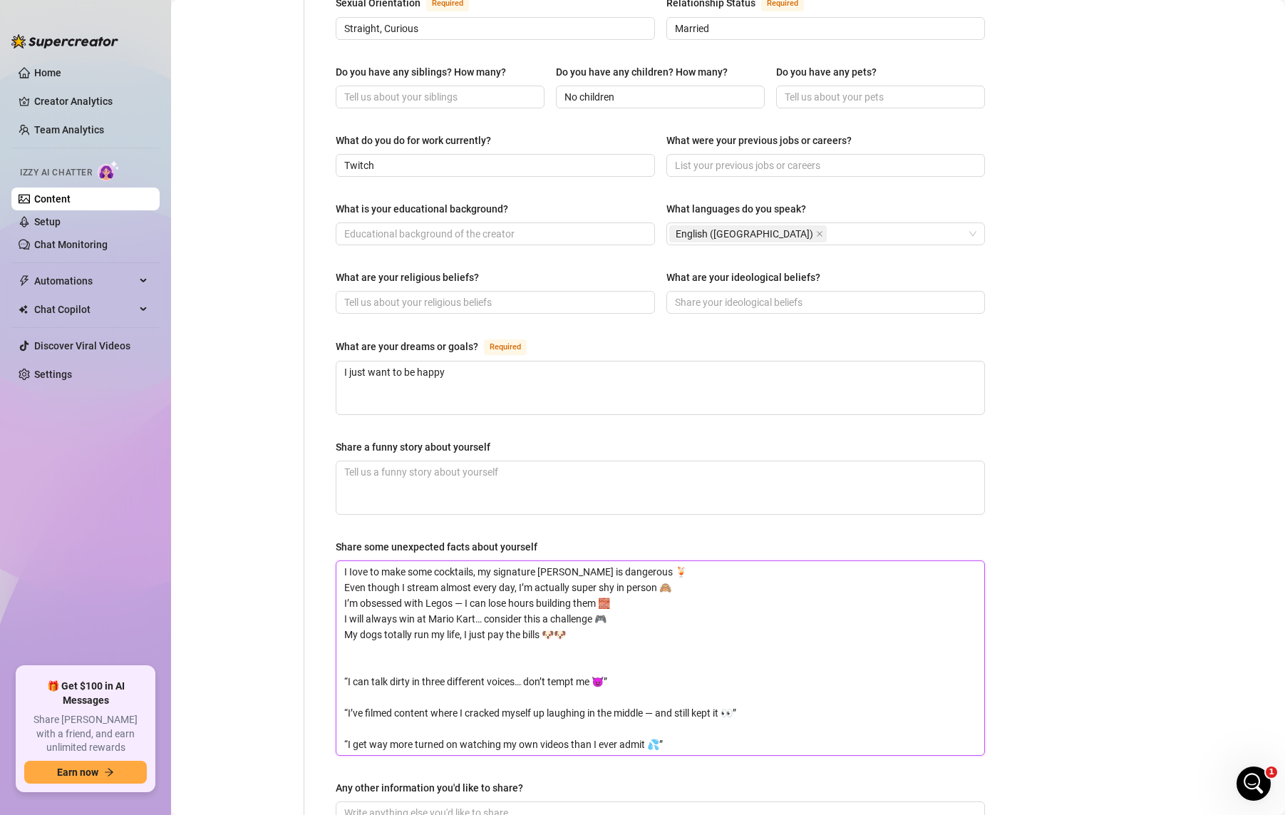
drag, startPoint x: 348, startPoint y: 682, endPoint x: 336, endPoint y: 625, distance: 58.3
click at [335, 622] on div "Name Required [PERSON_NAME] Nickname(s) [PERSON_NAME] Gender Required [DEMOGRAP…" at bounding box center [660, 215] width 678 height 1336
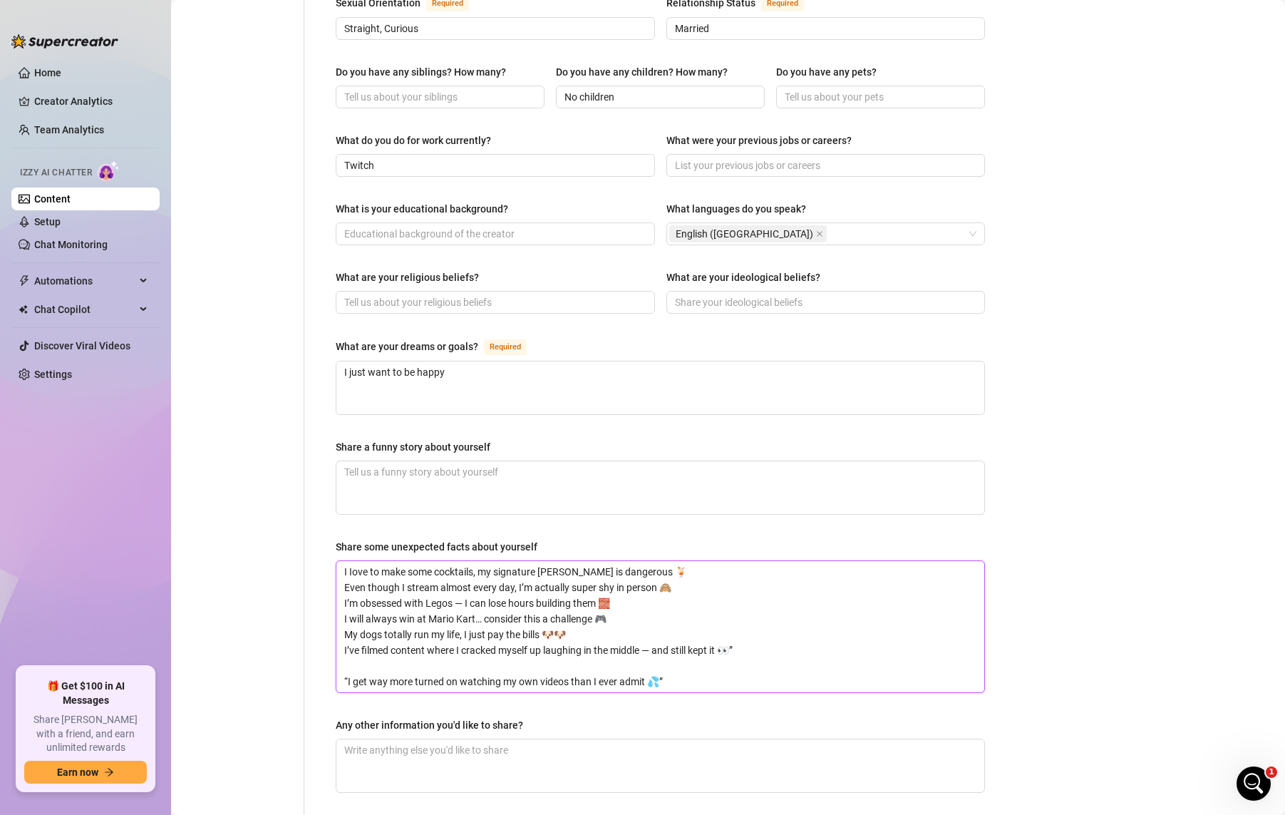
drag, startPoint x: 656, startPoint y: 621, endPoint x: 642, endPoint y: 625, distance: 14.9
click at [642, 625] on textarea "I Iove to make some cocktails, my signature [PERSON_NAME] is dangerous 🍹 Even t…" at bounding box center [660, 626] width 648 height 131
click at [751, 617] on textarea "I Iove to make some cocktails, my signature [PERSON_NAME] is dangerous 🍹 Even t…" at bounding box center [660, 626] width 648 height 131
click at [341, 651] on textarea "I Iove to make some cocktails, my signature [PERSON_NAME] is dangerous 🍹 Even t…" at bounding box center [660, 626] width 648 height 131
drag, startPoint x: 348, startPoint y: 654, endPoint x: 338, endPoint y: 651, distance: 10.2
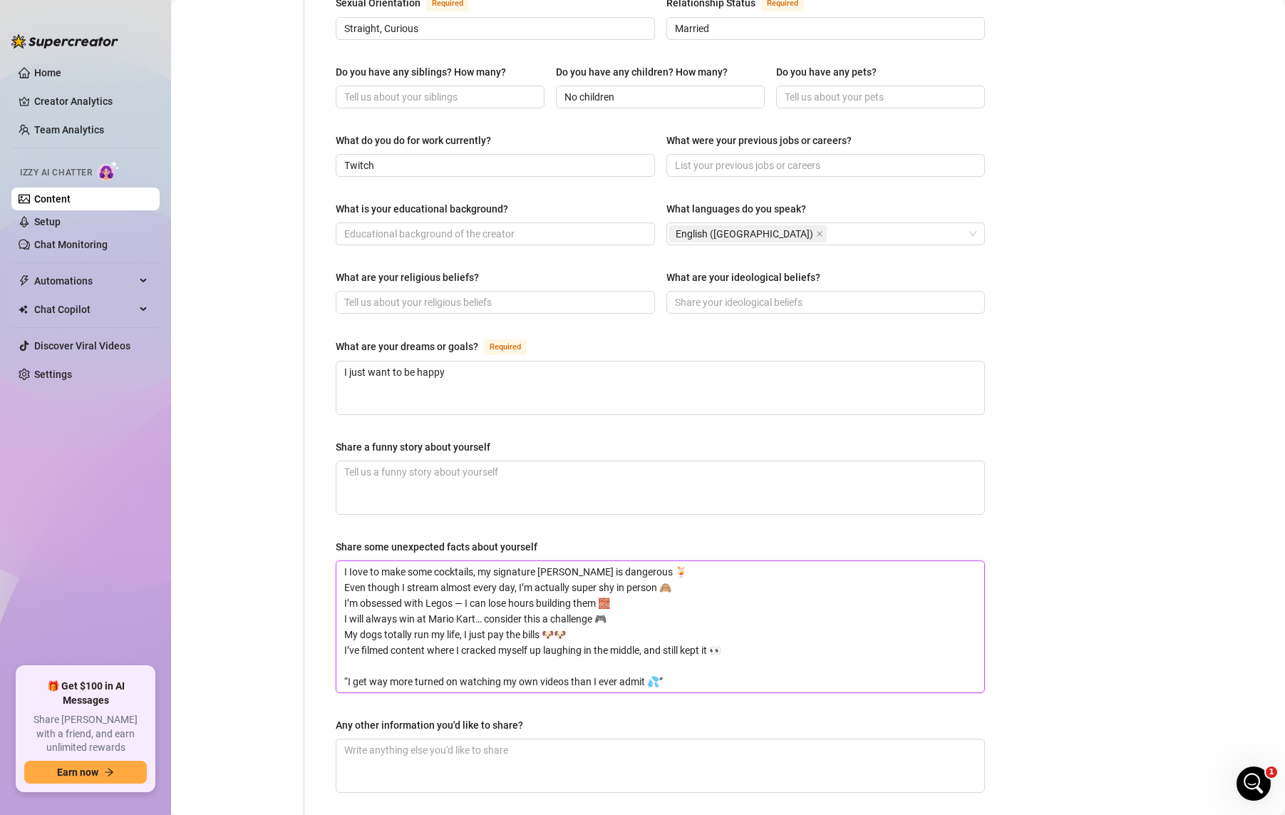
click at [338, 651] on textarea "I Iove to make some cocktails, my signature [PERSON_NAME] is dangerous 🍹 Even t…" at bounding box center [660, 626] width 648 height 131
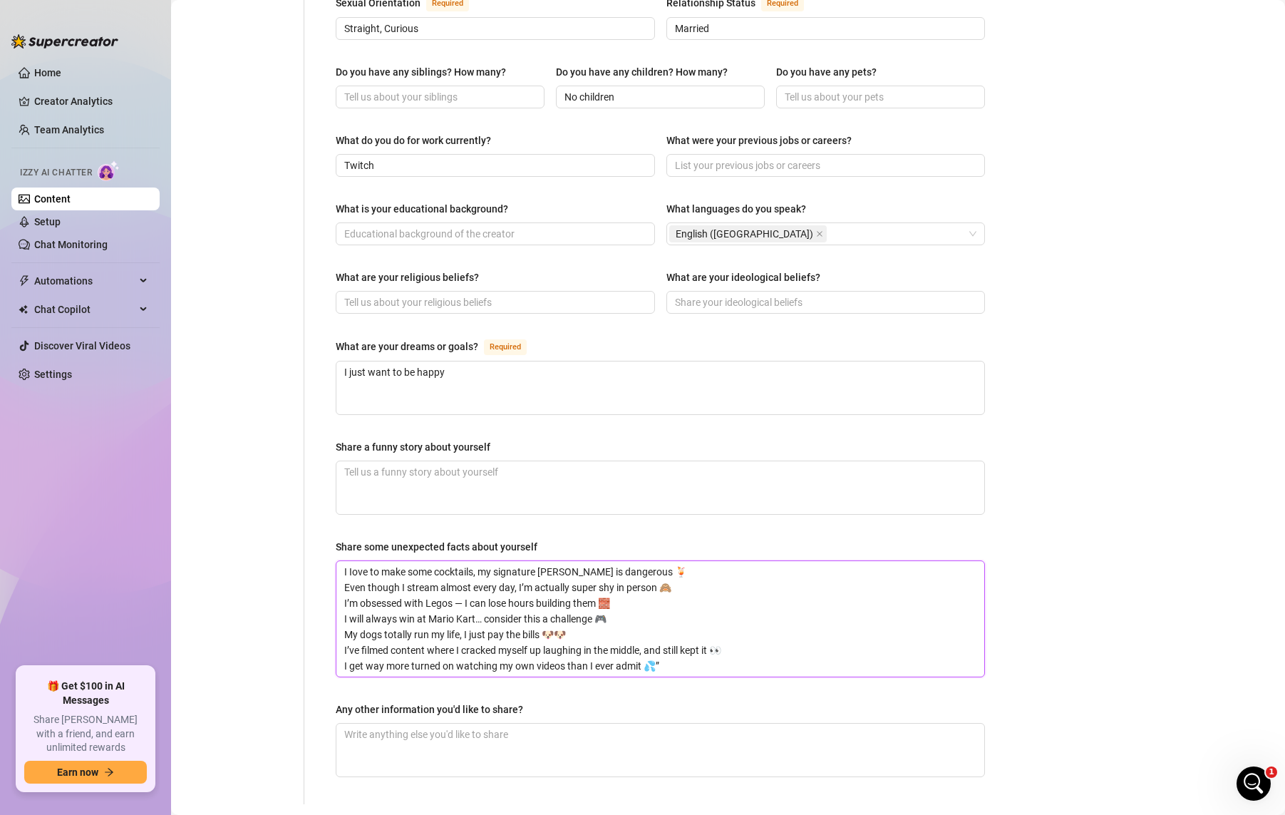
click at [679, 630] on textarea "I Iove to make some cocktails, my signature [PERSON_NAME] is dangerous 🍹 Even t…" at bounding box center [660, 618] width 648 height 115
click at [758, 645] on textarea "I Iove to make some cocktails, my signature [PERSON_NAME] is dangerous 🍹 Even t…" at bounding box center [660, 618] width 648 height 115
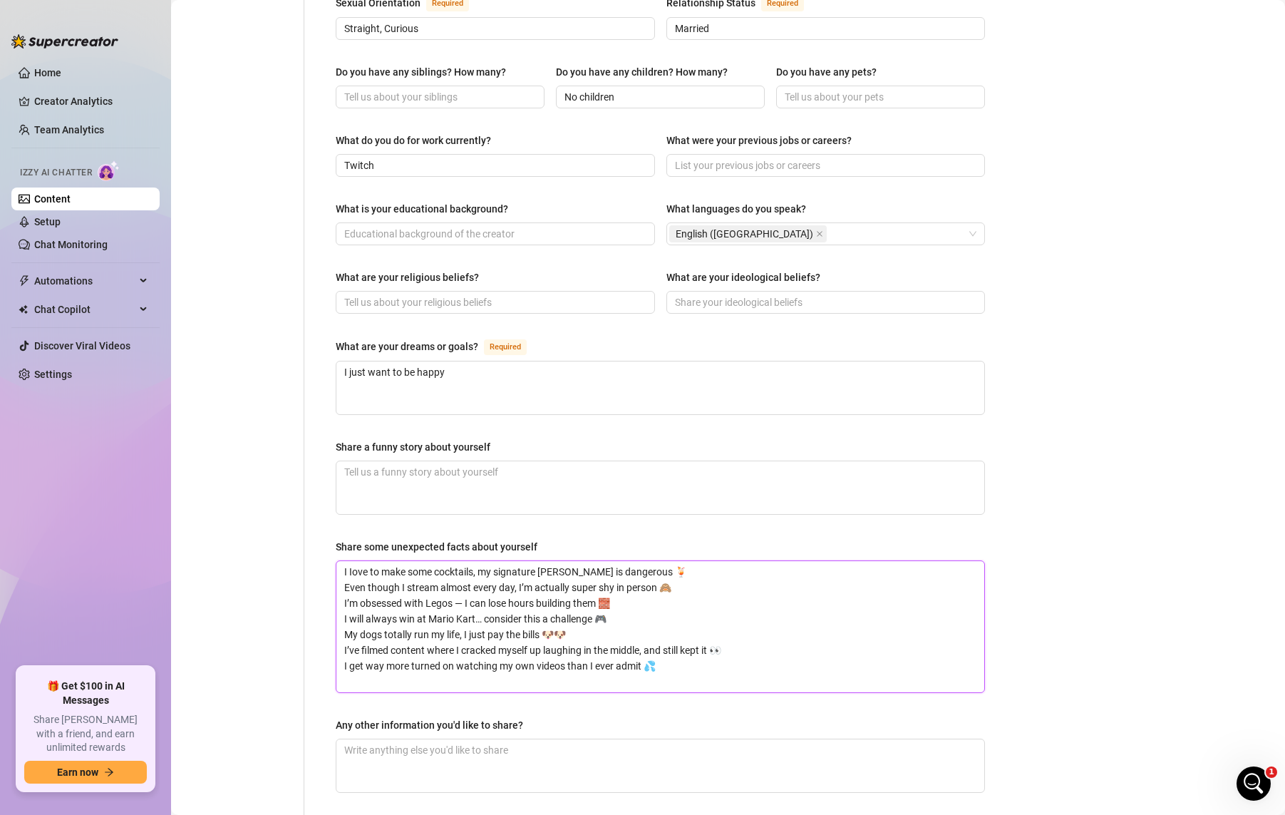
scroll to position [0, 0]
paste textarea "“I’m a total gamer girl 💻 my all-time favorite is World of Warcraft (yep, I was…"
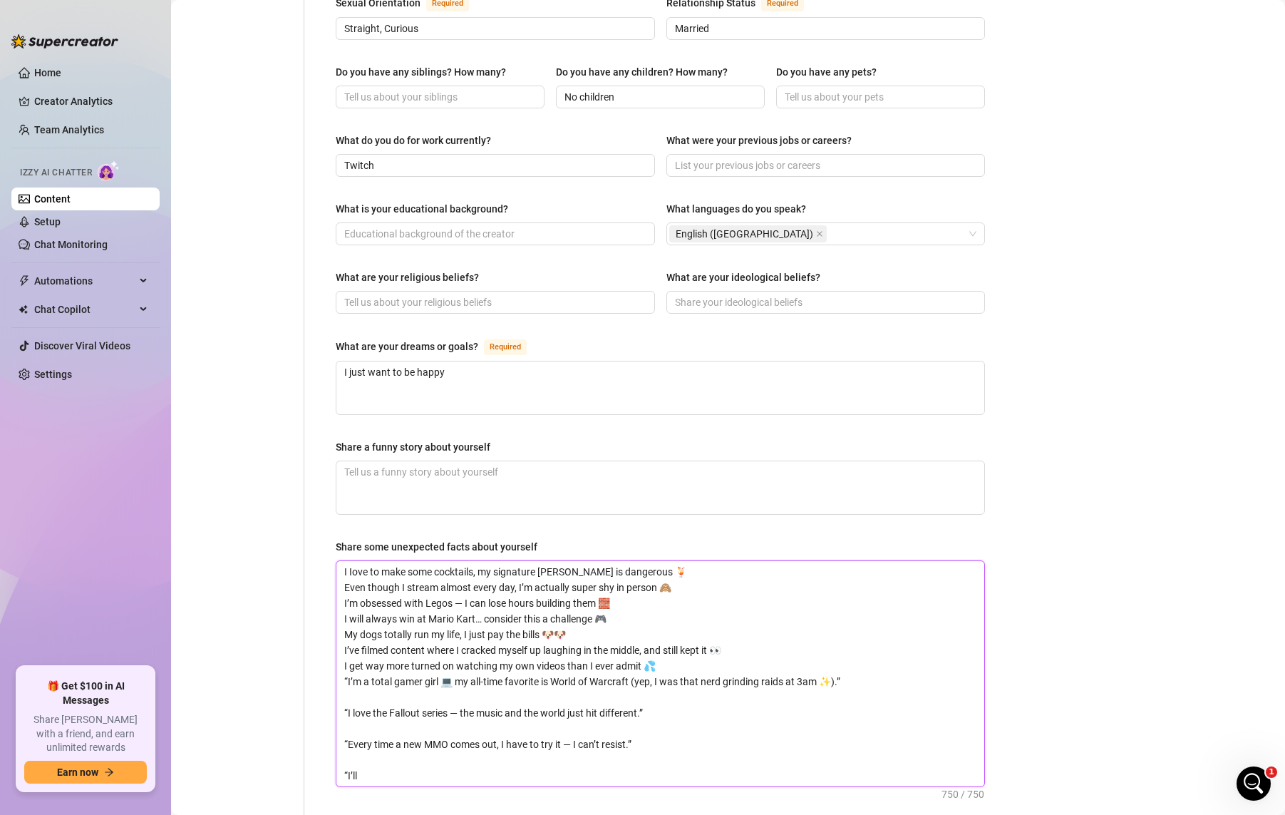
click at [347, 653] on textarea "I Iove to make some cocktails, my signature [PERSON_NAME] is dangerous 🍹 Even t…" at bounding box center [660, 673] width 648 height 225
click at [876, 643] on textarea "I Iove to make some cocktails, my signature [PERSON_NAME] is dangerous 🍹 Even t…" at bounding box center [660, 673] width 648 height 225
click at [863, 656] on textarea "I Iove to make some cocktails, my signature [PERSON_NAME] is dangerous 🍹 Even t…" at bounding box center [660, 673] width 648 height 225
drag, startPoint x: 348, startPoint y: 681, endPoint x: 330, endPoint y: 669, distance: 21.5
click at [330, 669] on div "Name Required [PERSON_NAME] Nickname(s) [PERSON_NAME] Gender Required [DEMOGRAP…" at bounding box center [660, 230] width 678 height 1367
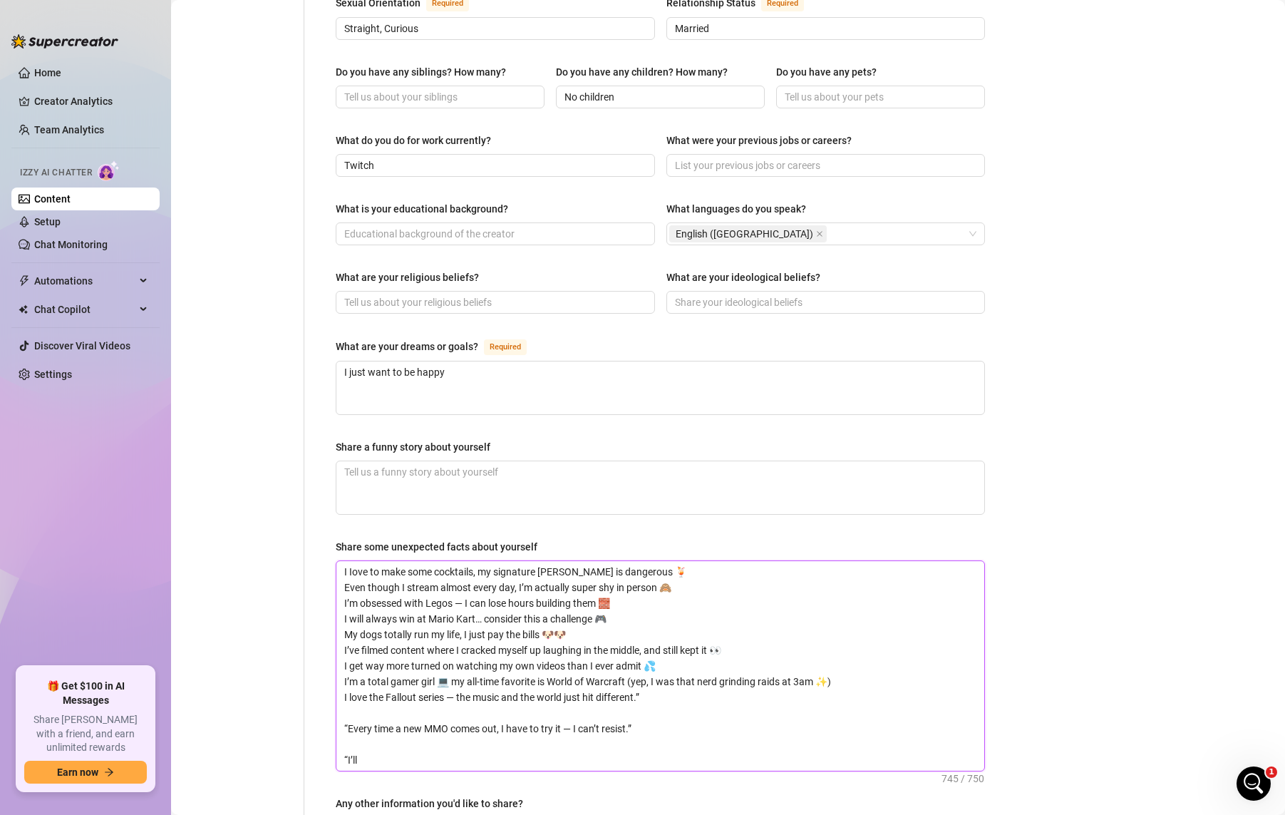
drag, startPoint x: 460, startPoint y: 666, endPoint x: 450, endPoint y: 669, distance: 9.7
click at [450, 669] on textarea "I Iove to make some cocktails, my signature [PERSON_NAME] is dangerous 🍹 Even t…" at bounding box center [660, 666] width 648 height 210
click at [704, 683] on textarea "I Iove to make some cocktails, my signature [PERSON_NAME] is dangerous 🍹 Even t…" at bounding box center [660, 666] width 648 height 210
click at [681, 671] on textarea "I Iove to make some cocktails, my signature [PERSON_NAME] is dangerous 🍹 Even t…" at bounding box center [660, 666] width 648 height 210
drag, startPoint x: 351, startPoint y: 698, endPoint x: 329, endPoint y: 681, distance: 27.8
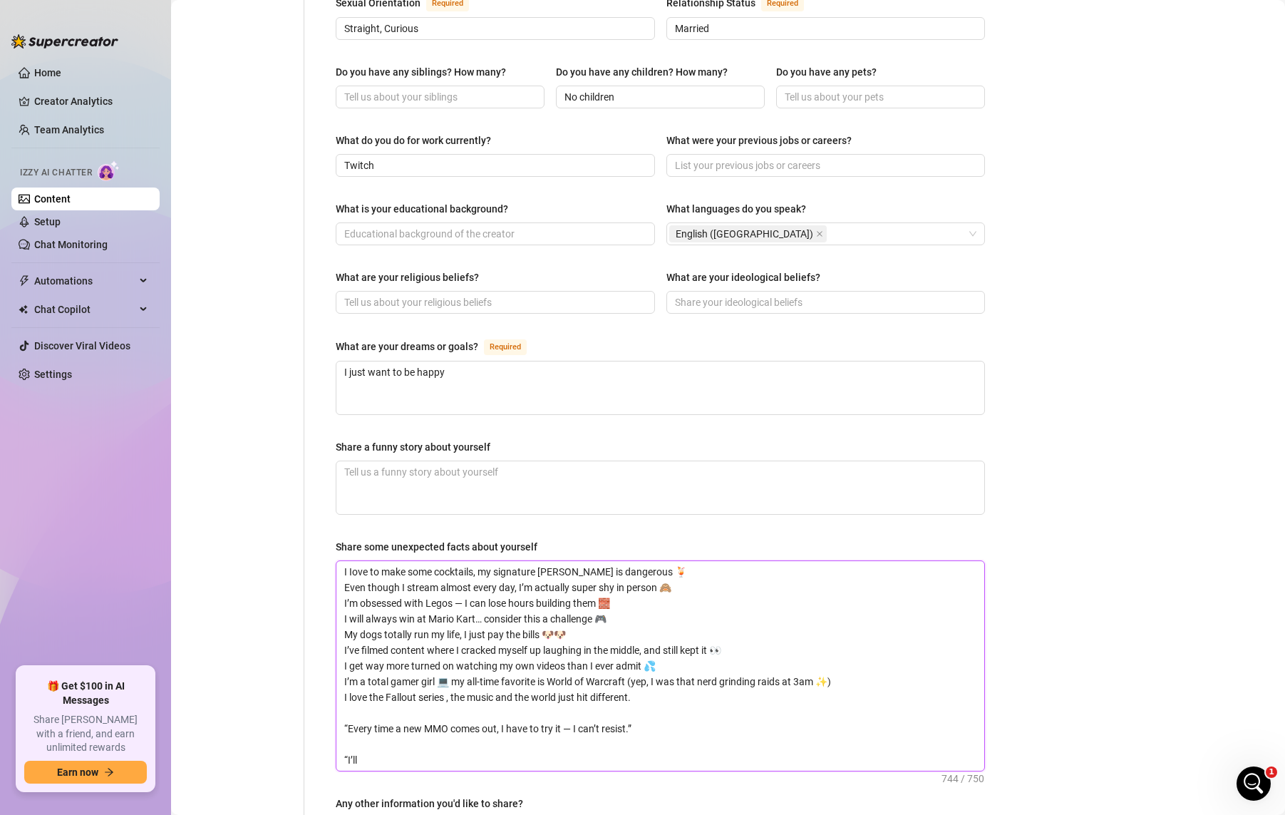
click at [329, 681] on div "Name Required [PERSON_NAME] Nickname(s) [PERSON_NAME] Gender Required [DEMOGRAP…" at bounding box center [660, 222] width 678 height 1351
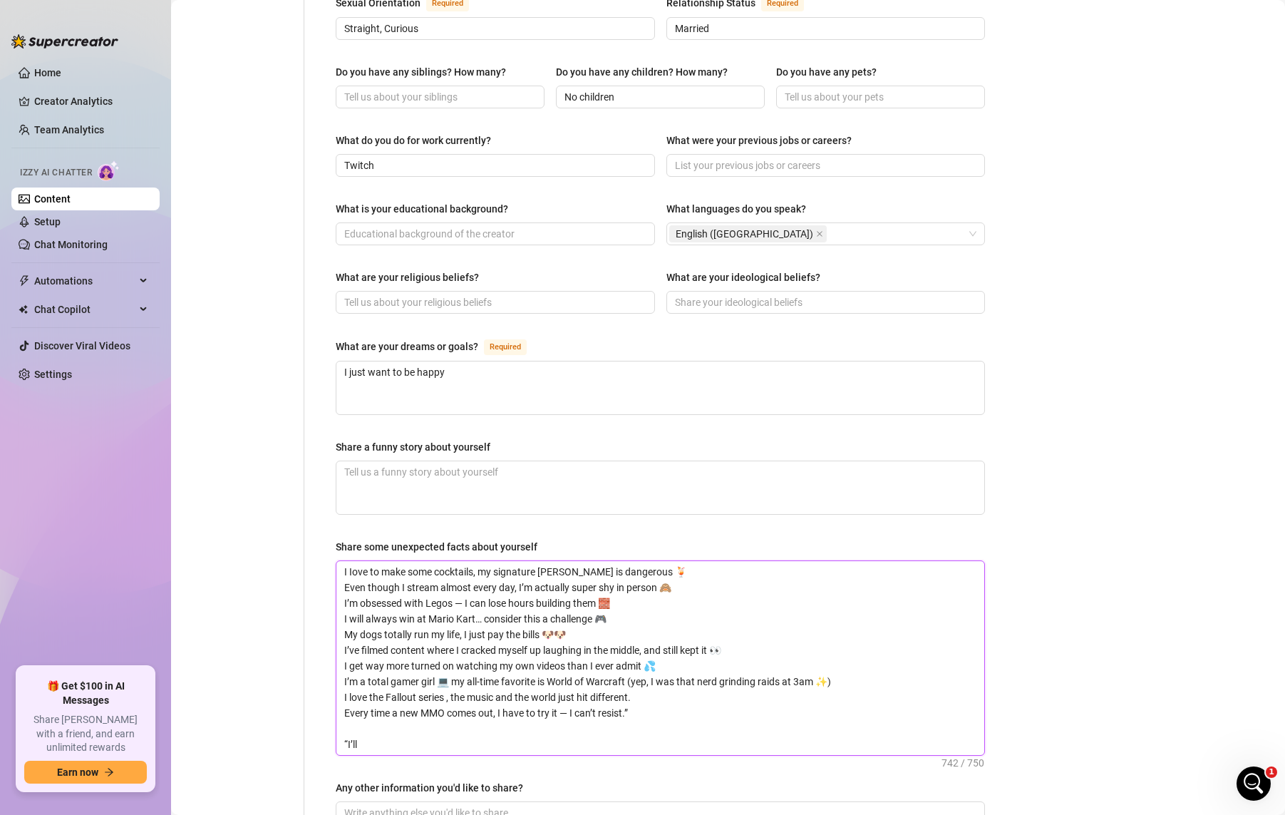
click at [727, 676] on textarea "I Iove to make some cocktails, my signature [PERSON_NAME] is dangerous 🍹 Even t…" at bounding box center [660, 658] width 648 height 194
click at [702, 687] on textarea "I Iove to make some cocktails, my signature [PERSON_NAME] is dangerous 🍹 Even t…" at bounding box center [660, 658] width 648 height 194
drag, startPoint x: 569, startPoint y: 682, endPoint x: 558, endPoint y: 683, distance: 10.7
click at [558, 683] on textarea "I Iove to make some cocktails, my signature [PERSON_NAME] is dangerous 🍹 Even t…" at bounding box center [660, 658] width 648 height 194
click at [368, 693] on textarea "I Iove to make some cocktails, my signature [PERSON_NAME] is dangerous 🍹 Even t…" at bounding box center [660, 658] width 648 height 194
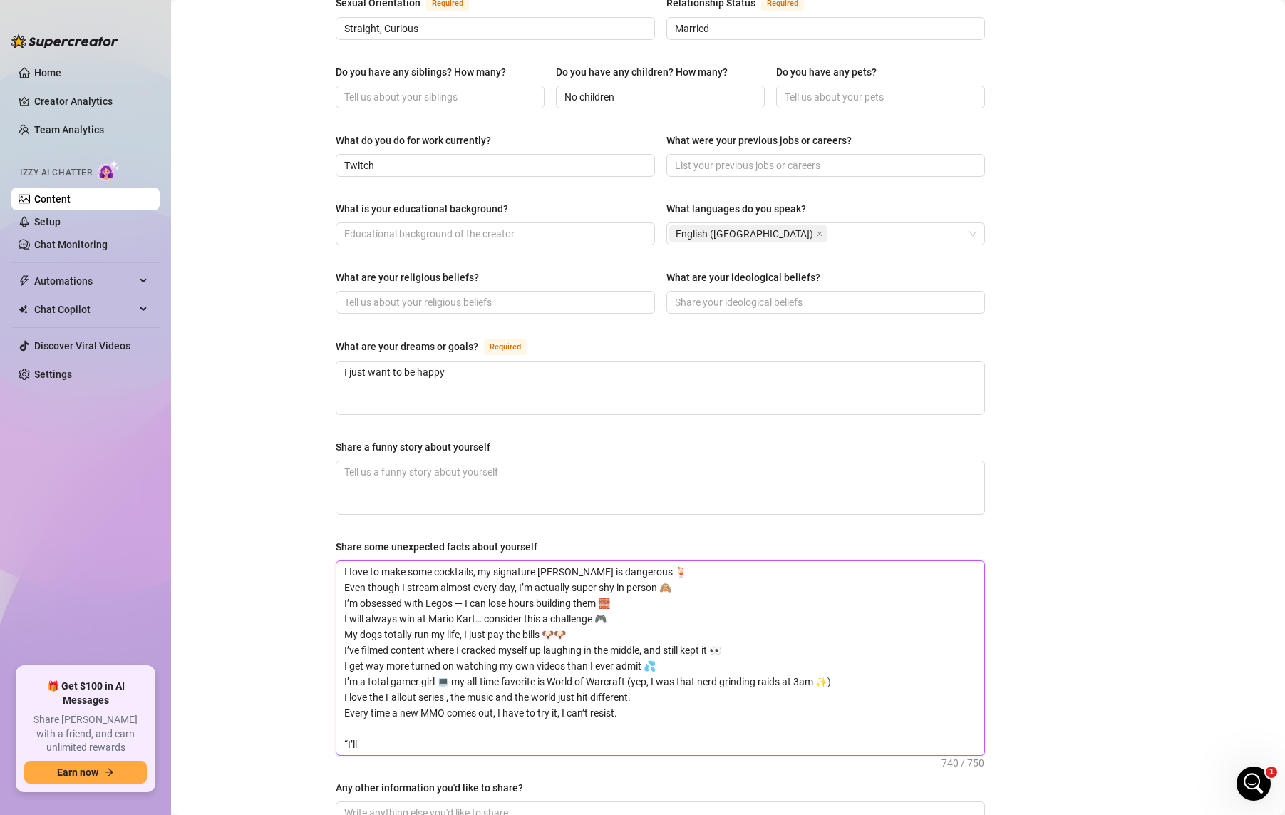
paste textarea "Japanese f"
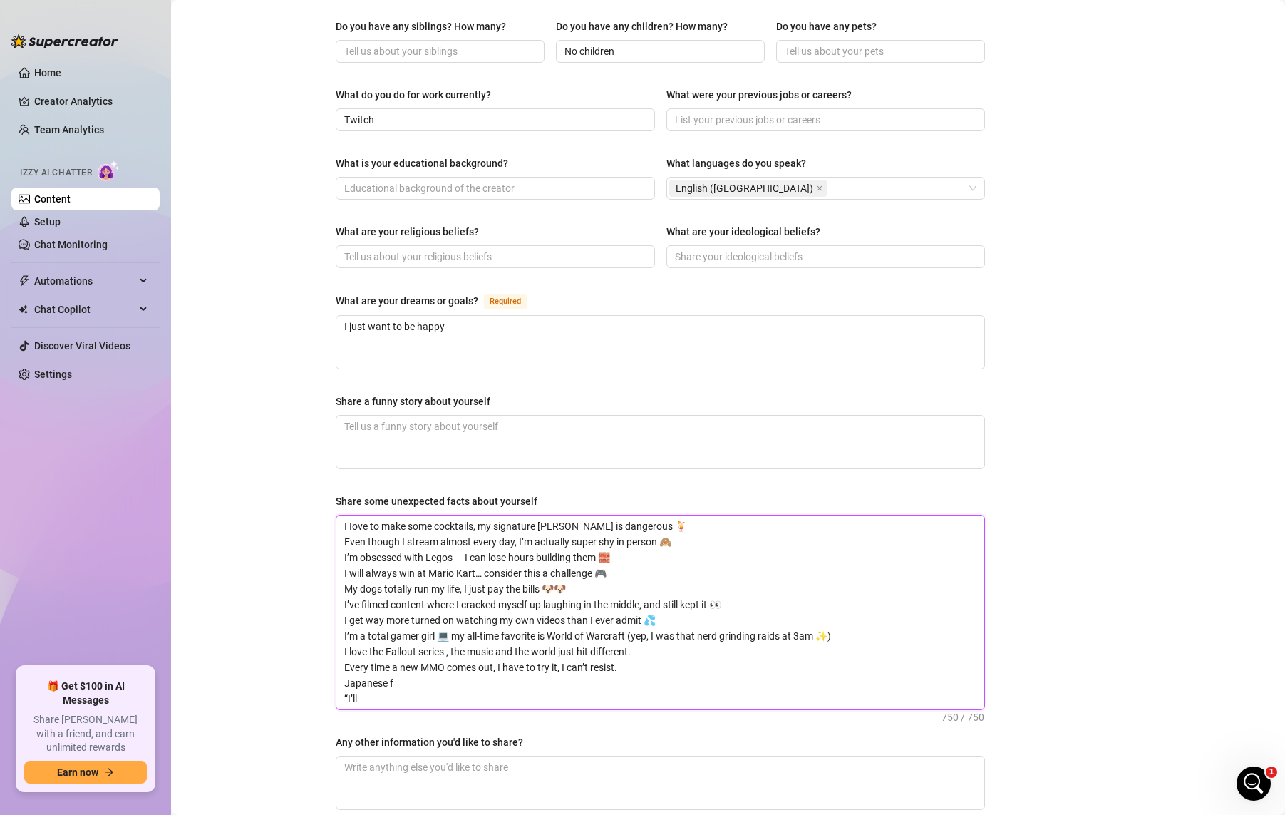
scroll to position [660, 0]
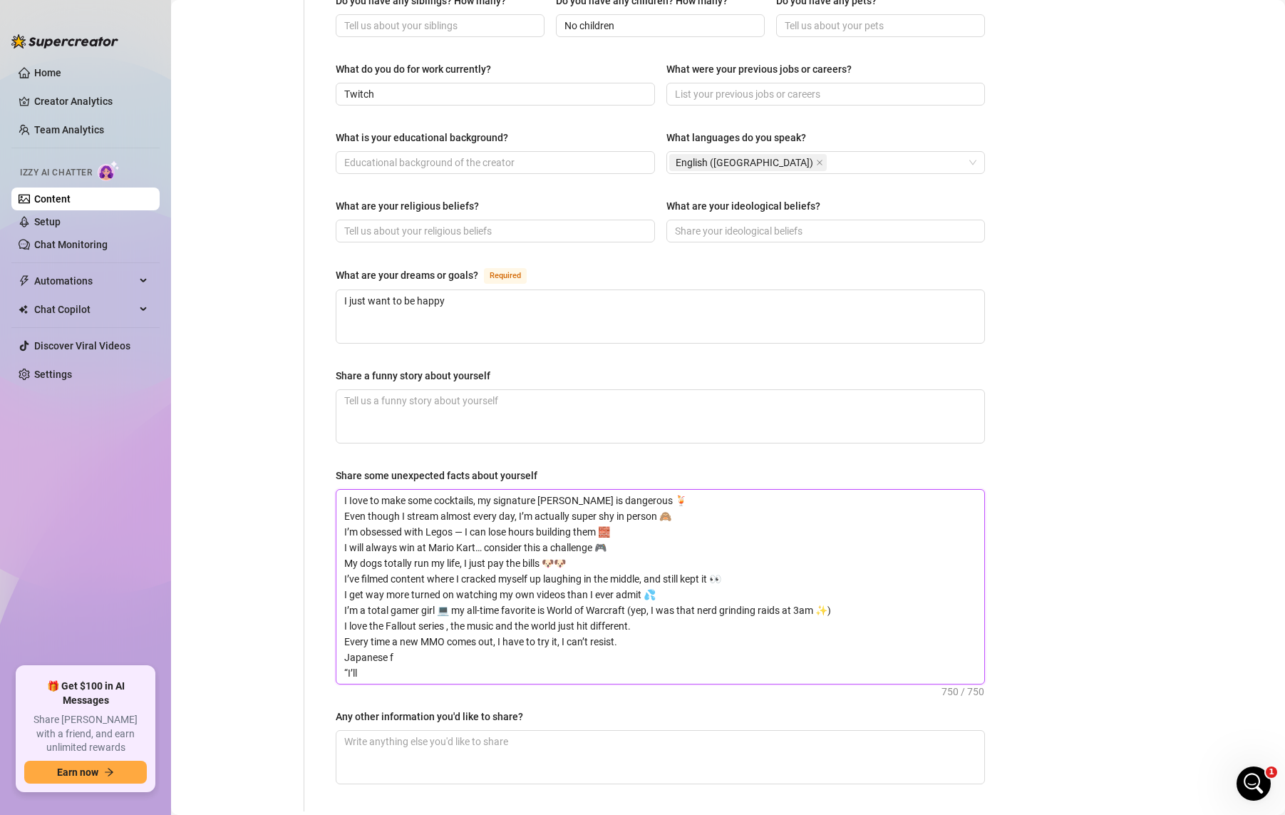
drag, startPoint x: 405, startPoint y: 646, endPoint x: 339, endPoint y: 627, distance: 68.3
click at [337, 627] on textarea "I Iove to make some cocktails, my signature [PERSON_NAME] is dangerous 🍹 Even t…" at bounding box center [660, 587] width 648 height 194
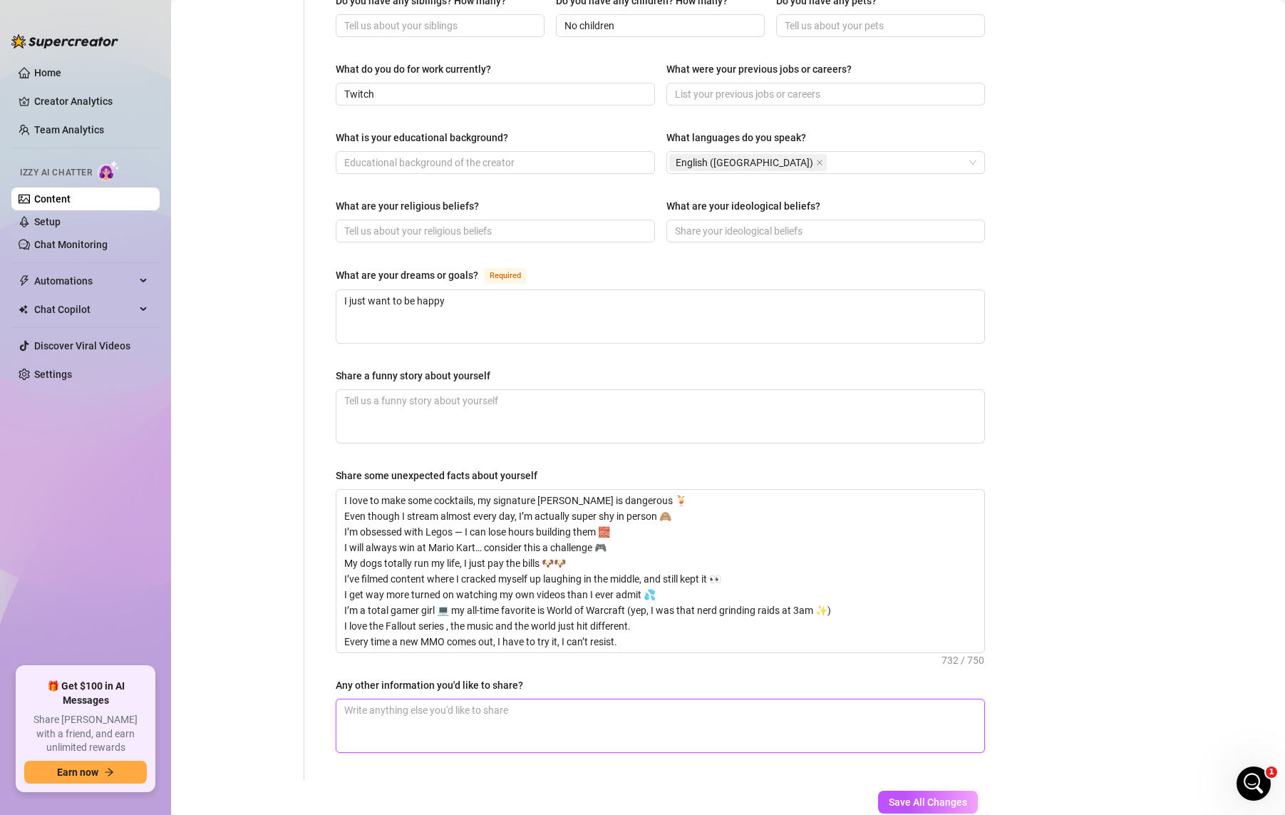
click at [531, 699] on textarea "Any other information you'd like to share?" at bounding box center [660, 725] width 648 height 53
click at [911, 778] on span "Save All Changes" at bounding box center [928, 801] width 78 height 11
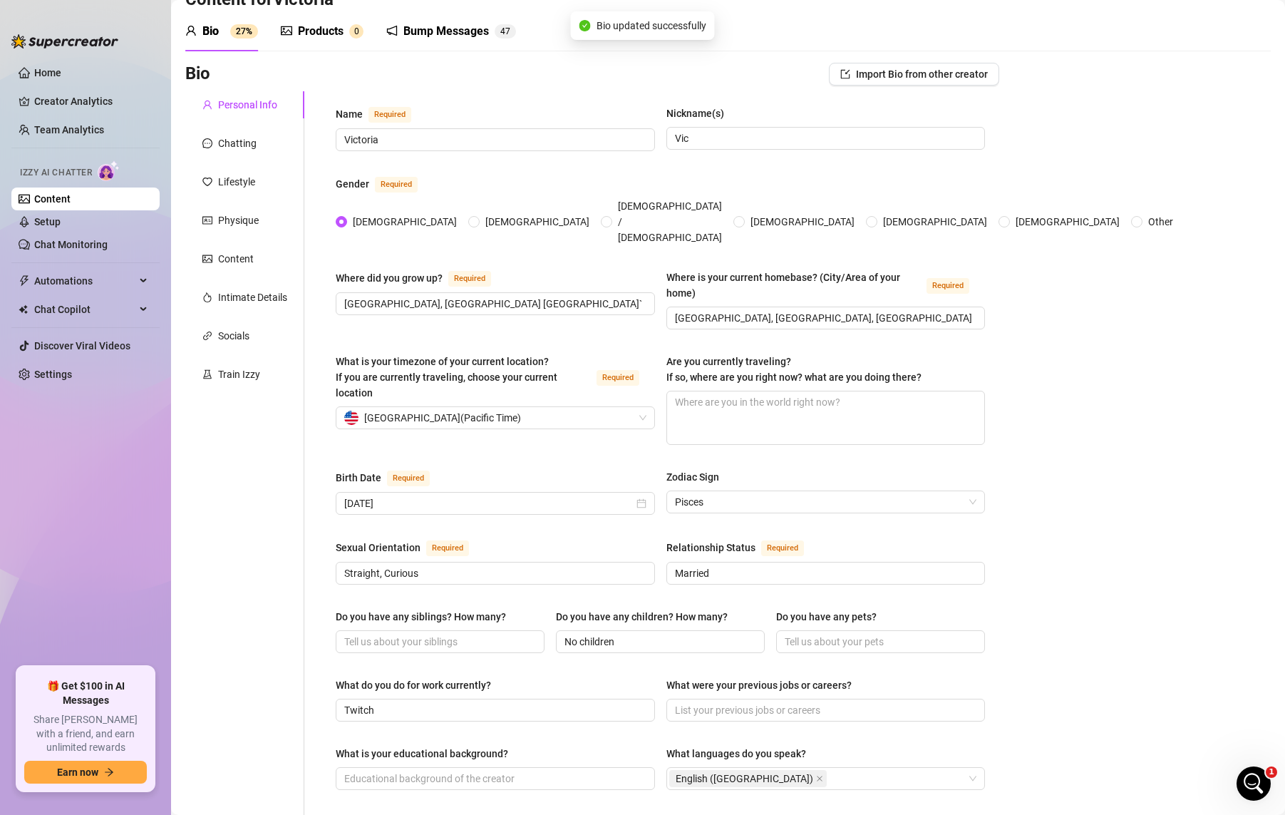
scroll to position [0, 0]
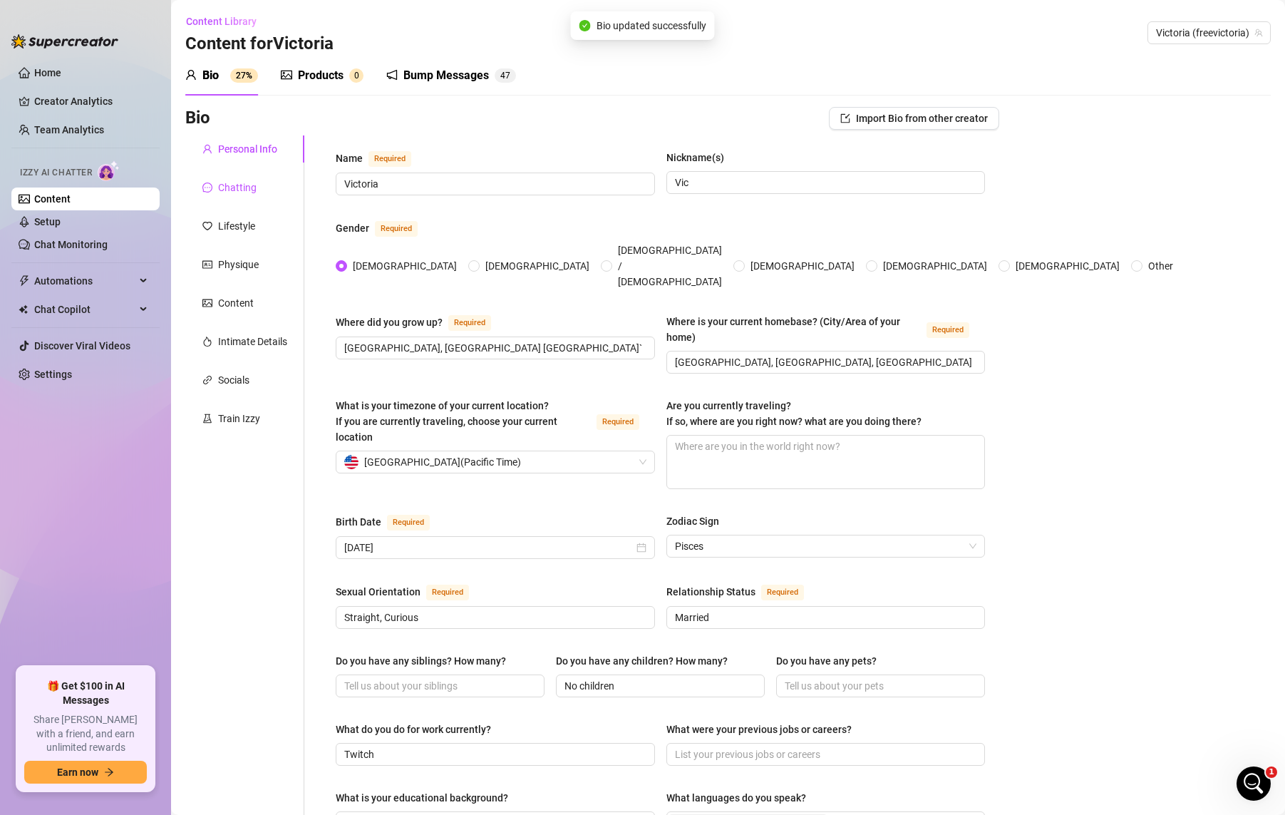
click at [234, 191] on div "Chatting" at bounding box center [237, 188] width 38 height 16
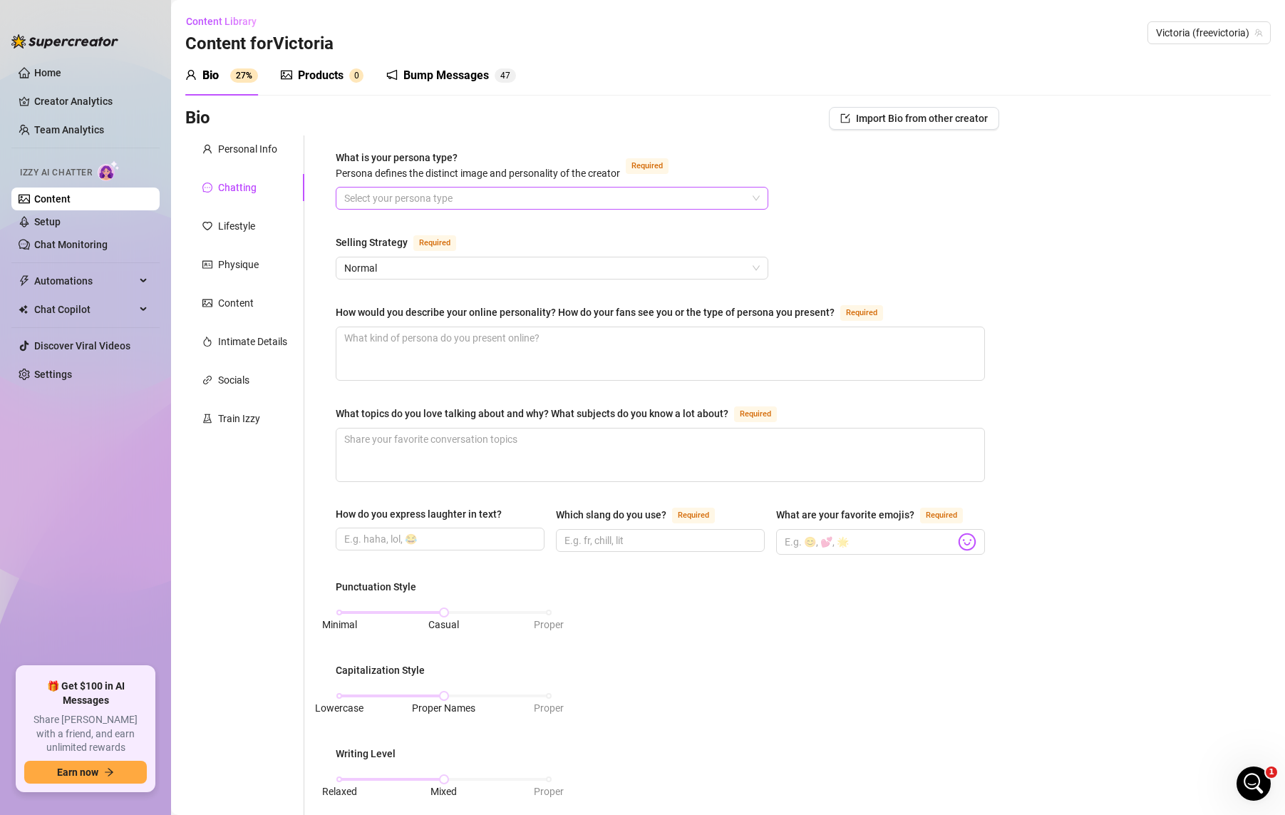
click at [515, 194] on input "What is your persona type? [PERSON_NAME] defines the distinct image and persona…" at bounding box center [545, 197] width 403 height 21
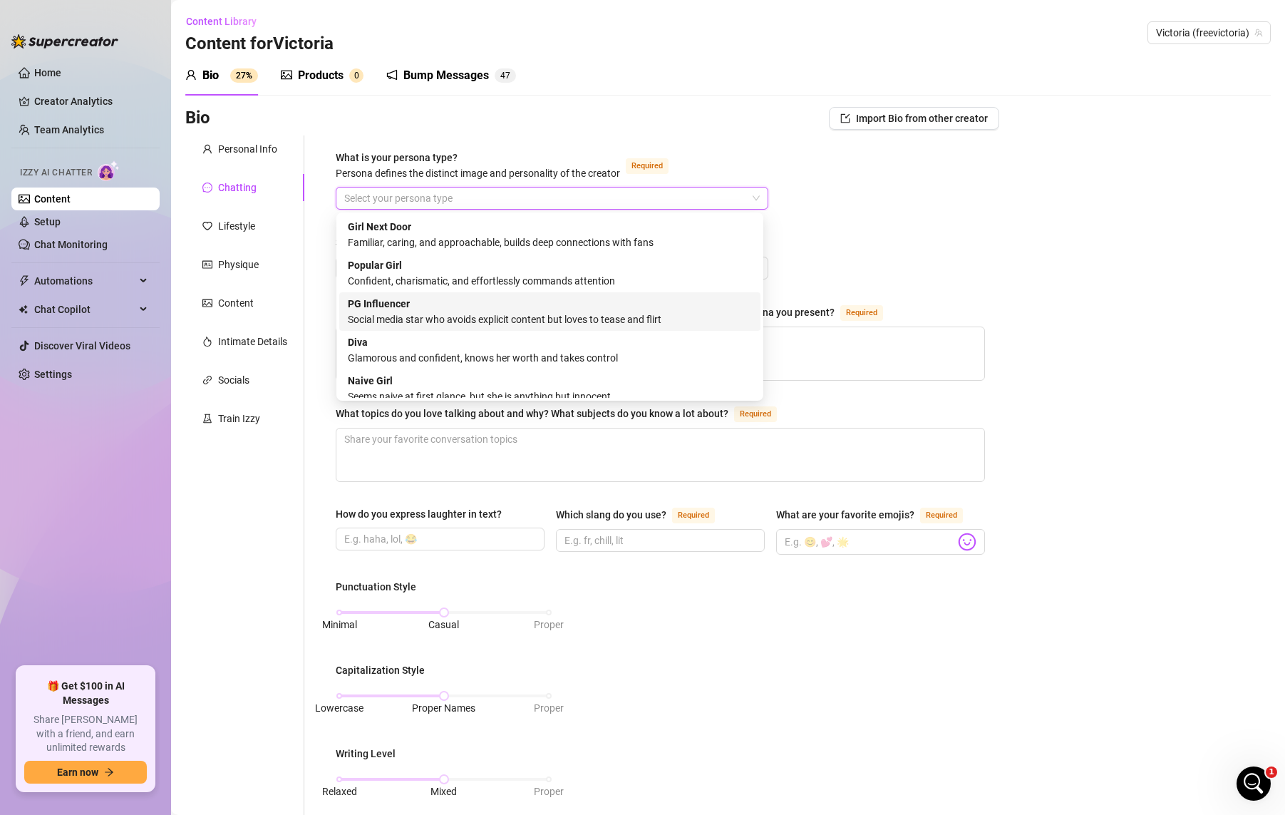
click at [691, 316] on div "Social media star who avoids explicit content but loves to tease and flirt" at bounding box center [550, 319] width 404 height 16
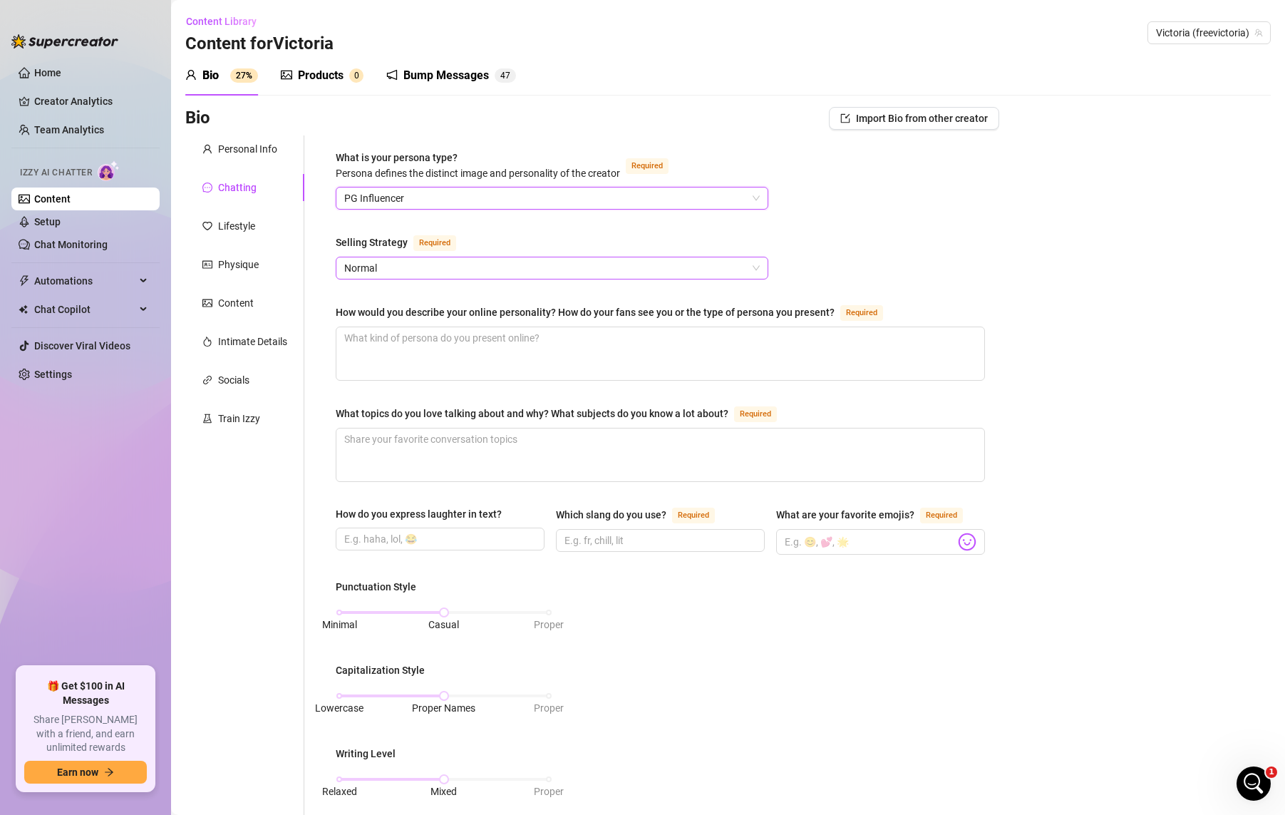
click at [539, 275] on span "Normal" at bounding box center [552, 267] width 416 height 21
click at [468, 314] on div "Normal" at bounding box center [550, 319] width 404 height 16
drag, startPoint x: 831, startPoint y: 311, endPoint x: 324, endPoint y: 301, distance: 506.9
click at [324, 301] on div "What is your persona type? [PERSON_NAME] defines the distinct image and persona…" at bounding box center [660, 675] width 678 height 1080
copy div "How would you describe your online personality? How do your fans see you or the…"
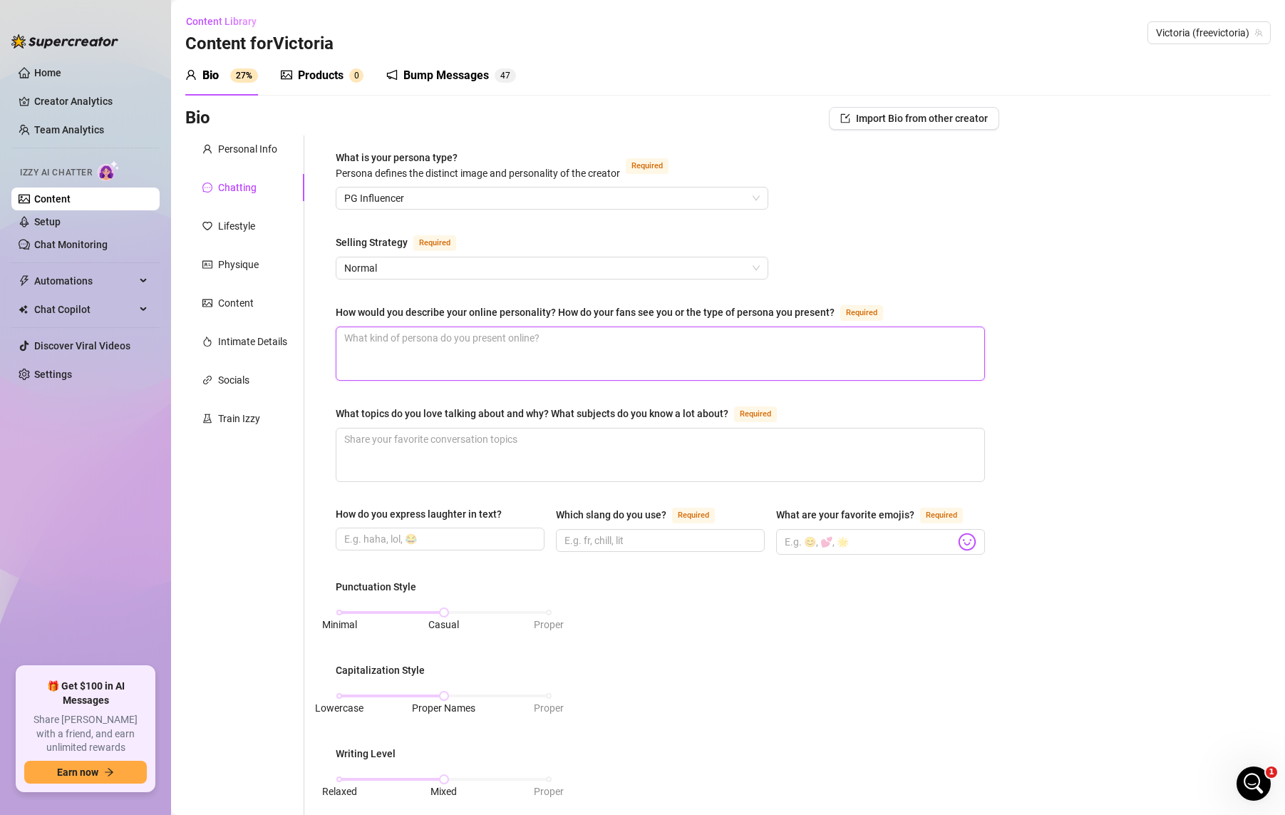
click at [693, 351] on textarea "How would you describe your online personality? How do your fans see you or the…" at bounding box center [660, 353] width 648 height 53
click at [472, 345] on textarea "How would you describe your online personality? How do your fans see you or the…" at bounding box center [660, 353] width 648 height 53
drag, startPoint x: 589, startPoint y: 343, endPoint x: 596, endPoint y: 356, distance: 15.0
click at [594, 345] on textarea "How would you describe your online personality? How do your fans see you or the…" at bounding box center [660, 353] width 648 height 53
paste textarea "1. The Girlfriend Experience (GFE) Flirty, soft, intimate. You make fans feel l…"
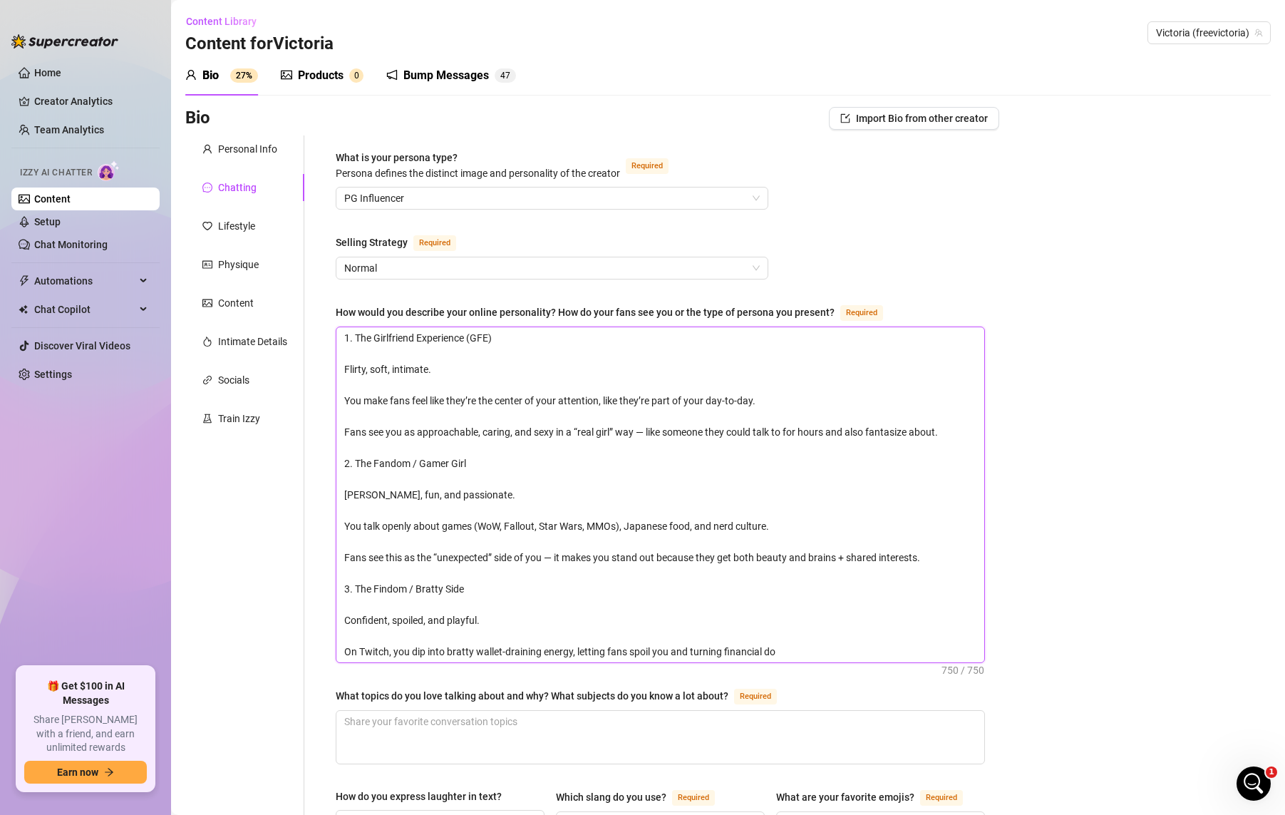
click at [478, 383] on textarea "1. The Girlfriend Experience (GFE) Flirty, soft, intimate. You make fans feel l…" at bounding box center [660, 494] width 648 height 335
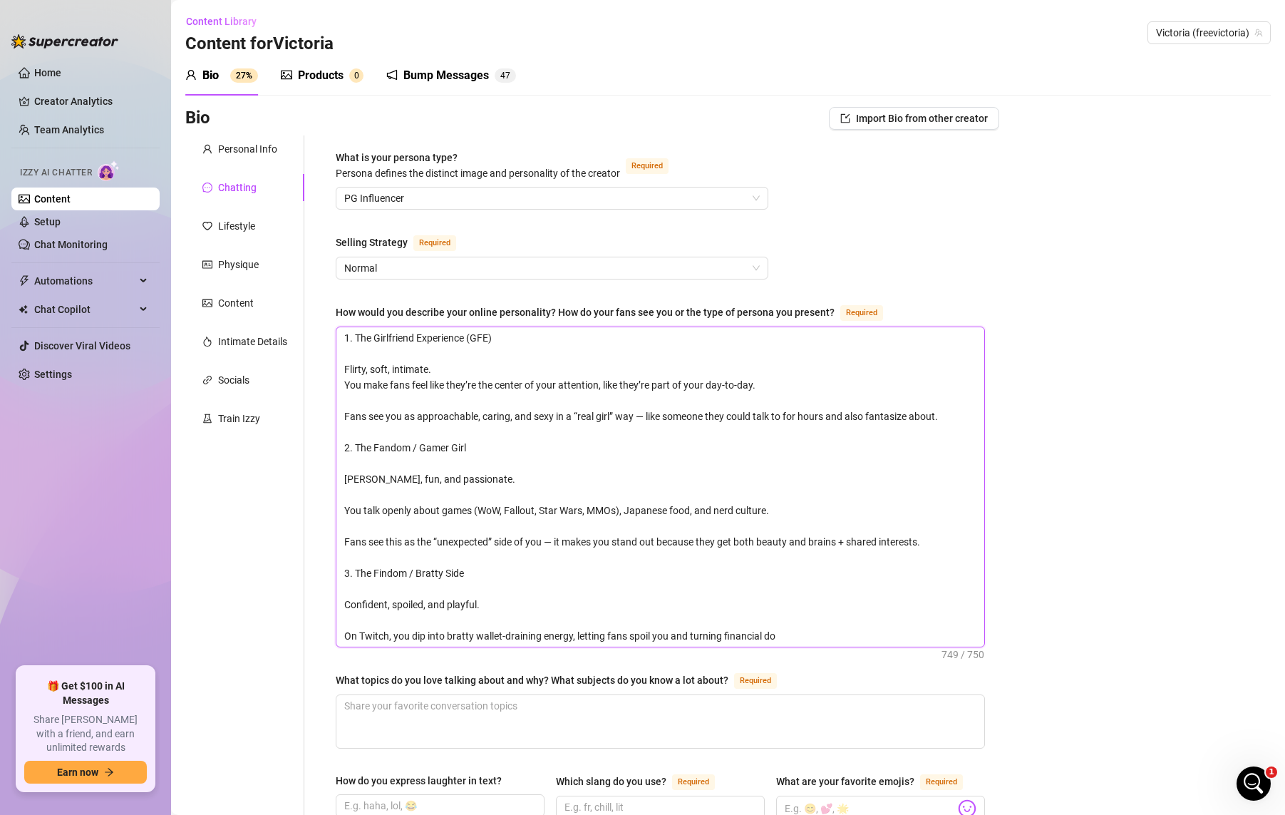
click at [393, 347] on textarea "1. The Girlfriend Experience (GFE) Flirty, soft, intimate. You make fans feel l…" at bounding box center [660, 486] width 648 height 319
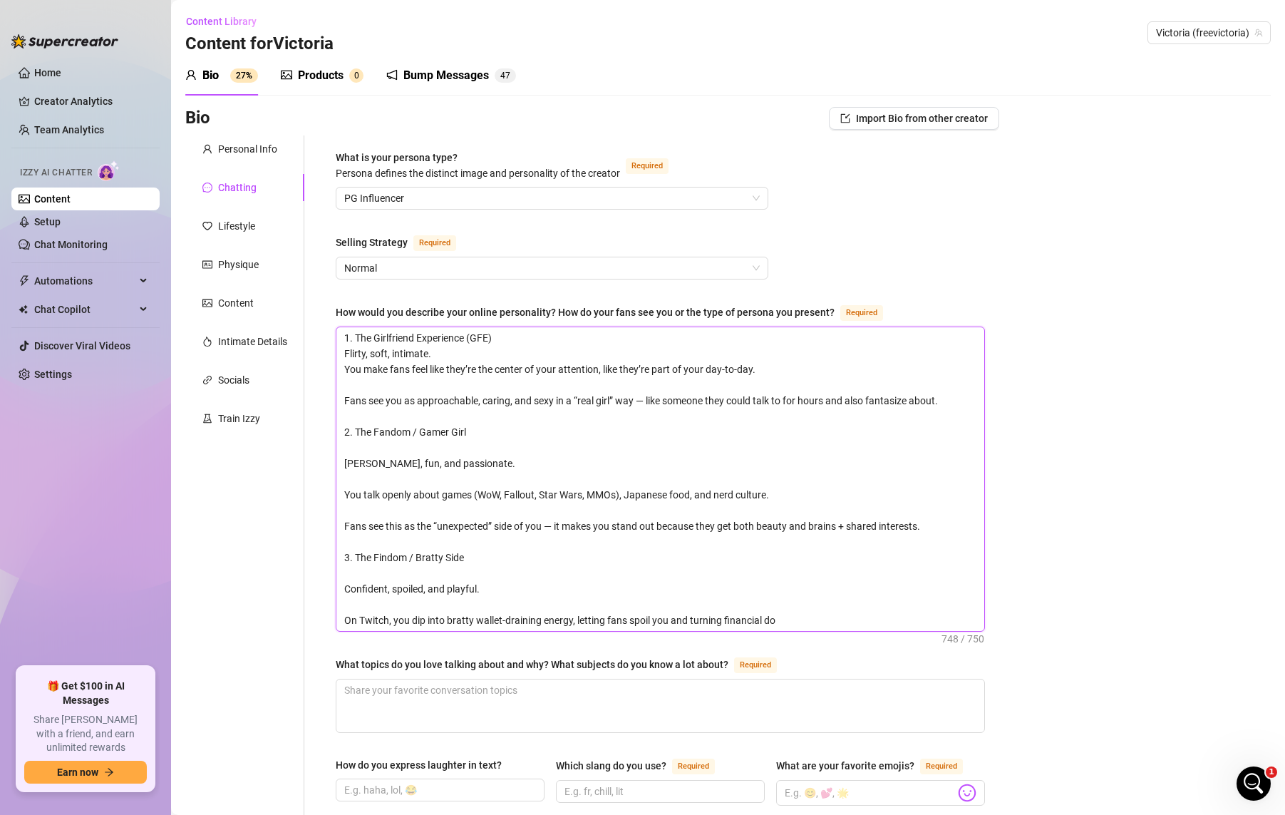
click at [371, 386] on textarea "1. The Girlfriend Experience (GFE) Flirty, soft, intimate. You make fans feel l…" at bounding box center [660, 479] width 648 height 304
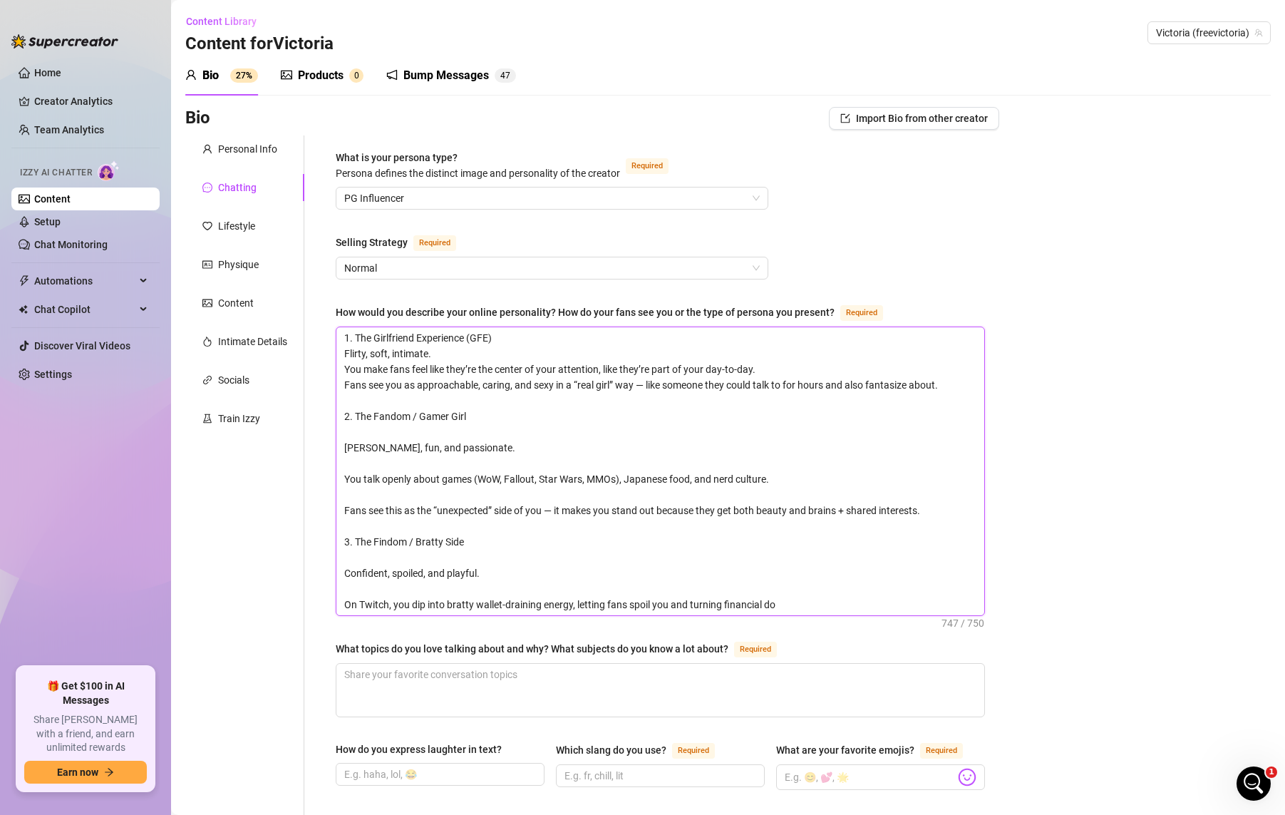
click at [356, 455] on textarea "1. The Girlfriend Experience (GFE) Flirty, soft, intimate. You make fans feel l…" at bounding box center [660, 471] width 648 height 288
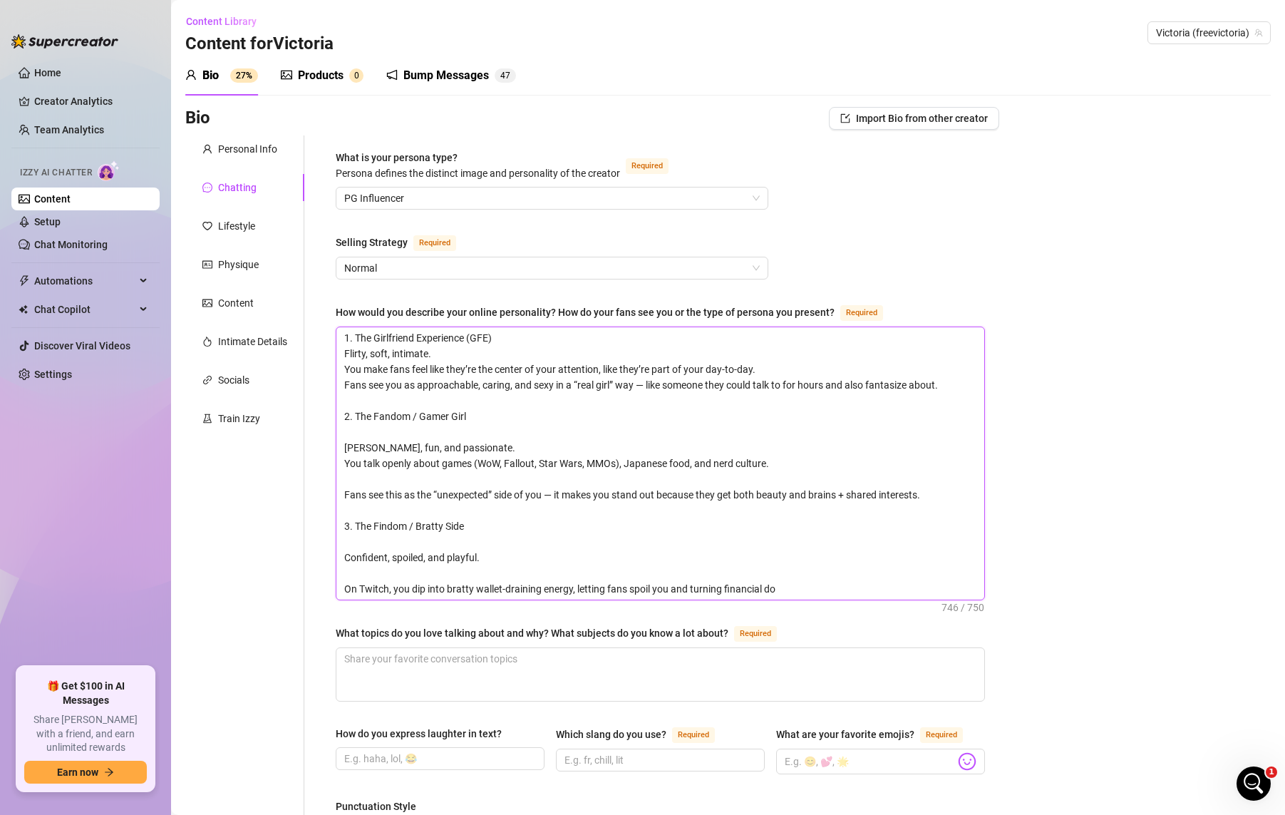
click at [520, 540] on textarea "1. The Girlfriend Experience (GFE) Flirty, soft, intimate. You make fans feel l…" at bounding box center [660, 463] width 648 height 272
paste textarea "I’m a multi-layered creator who blends flirty girlfriend vibes with my love for…"
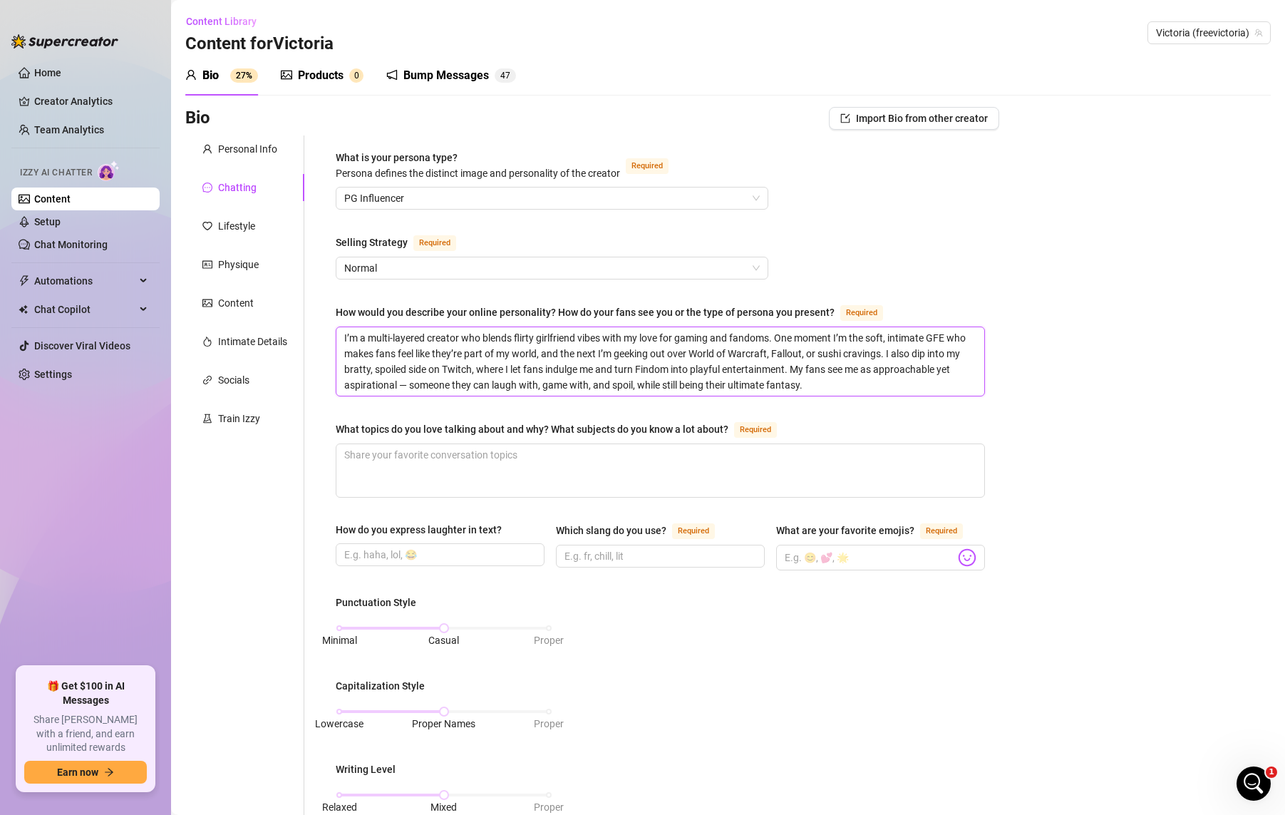
click at [723, 363] on textarea "I’m a multi-layered creator who blends flirty girlfriend vibes with my love for…" at bounding box center [660, 361] width 648 height 68
click at [828, 351] on textarea "I’m a multi-layered creator who blends flirty girlfriend vibes with my love for…" at bounding box center [660, 361] width 648 height 68
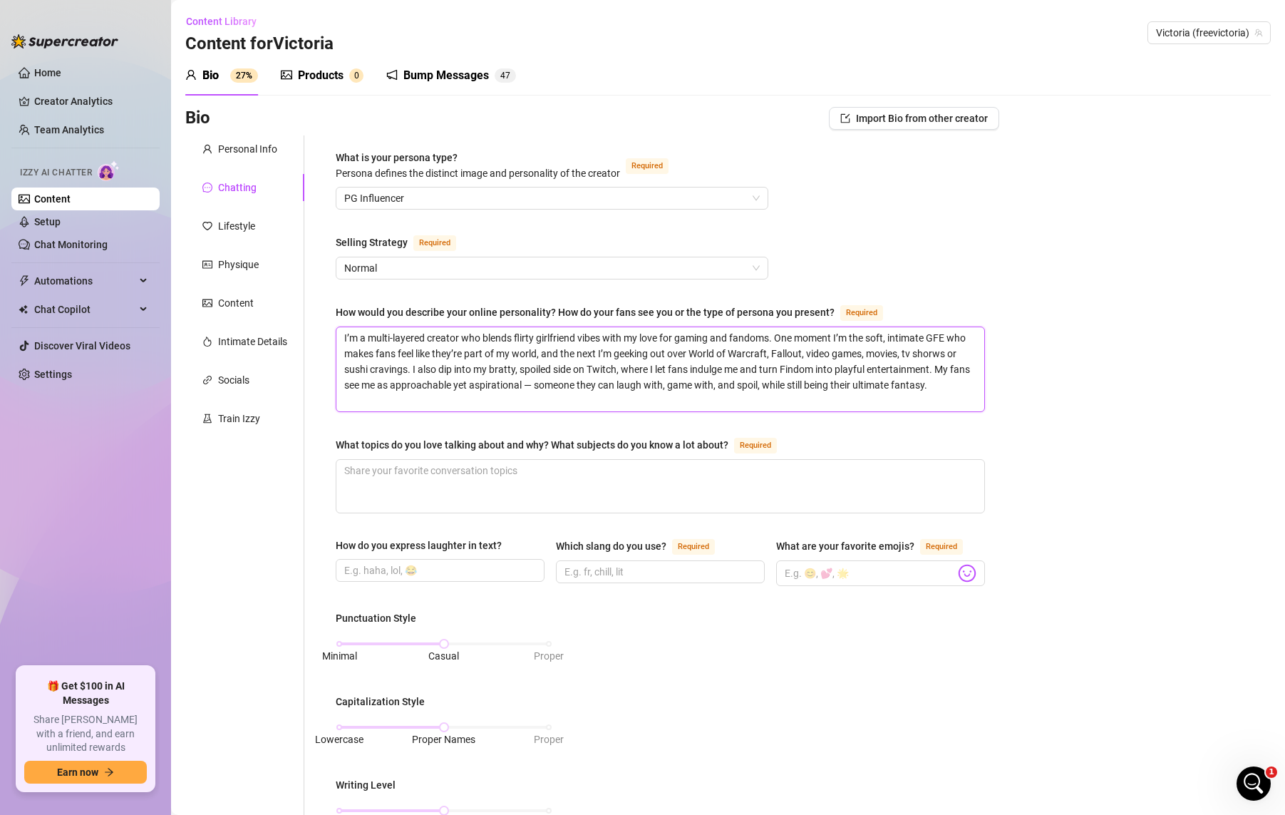
click at [363, 368] on textarea "I’m a multi-layered creator who blends flirty girlfriend vibes with my love for…" at bounding box center [660, 369] width 648 height 84
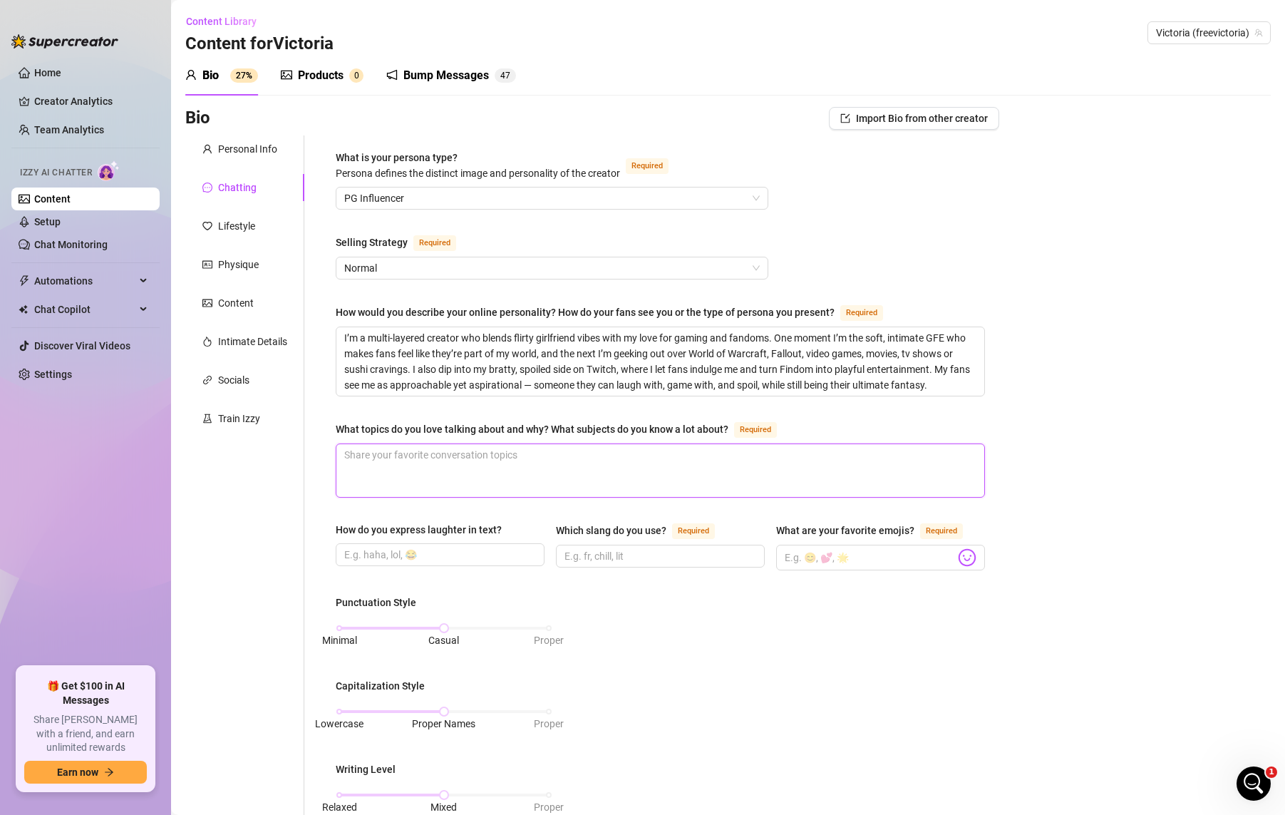
click at [627, 450] on textarea "What topics do you love talking about and why? What subjects do you know a lot …" at bounding box center [660, 470] width 648 height 53
click at [481, 455] on textarea "What topics do you love talking about and why? What subjects do you know a lot …" at bounding box center [660, 470] width 648 height 53
paste textarea "Gaming → I’m obsessed with MMOs, World of Warcraft, Fallout, and all things Sta…"
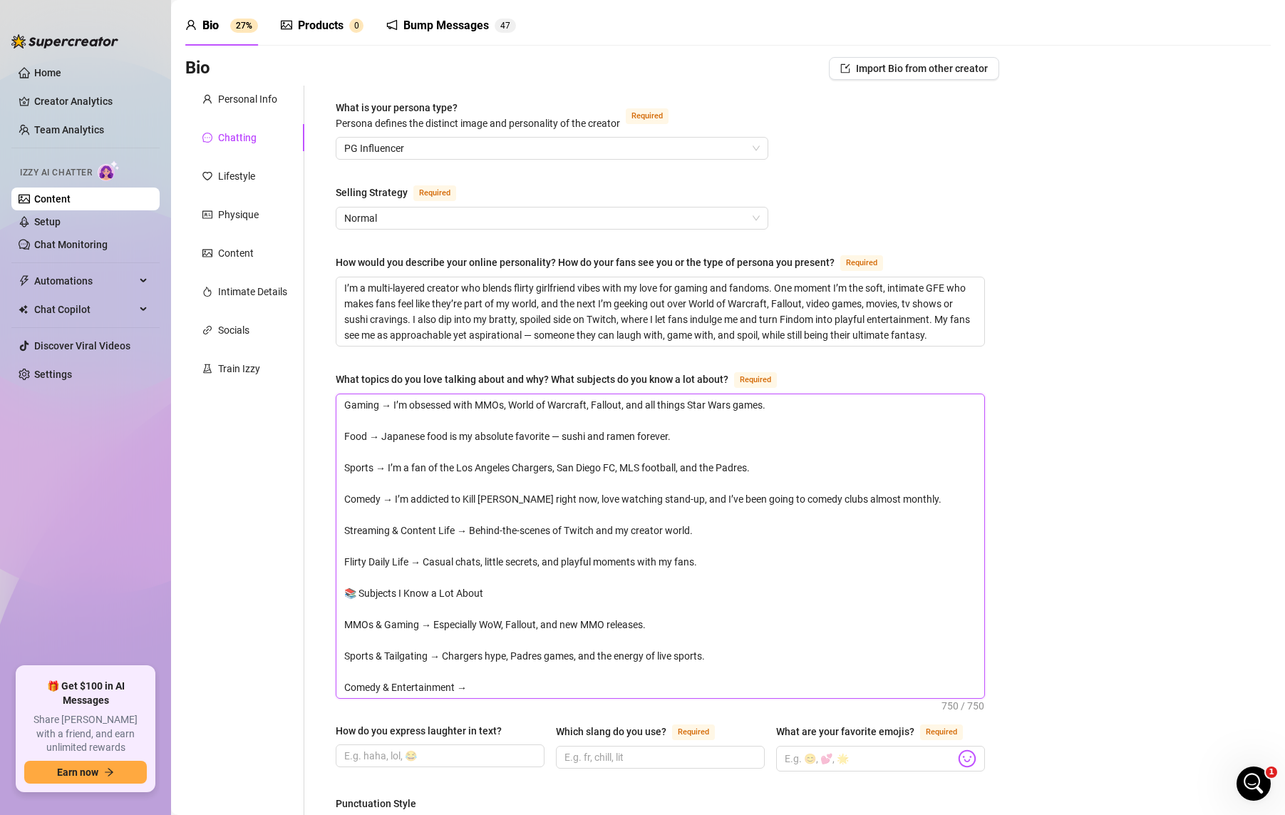
scroll to position [143, 0]
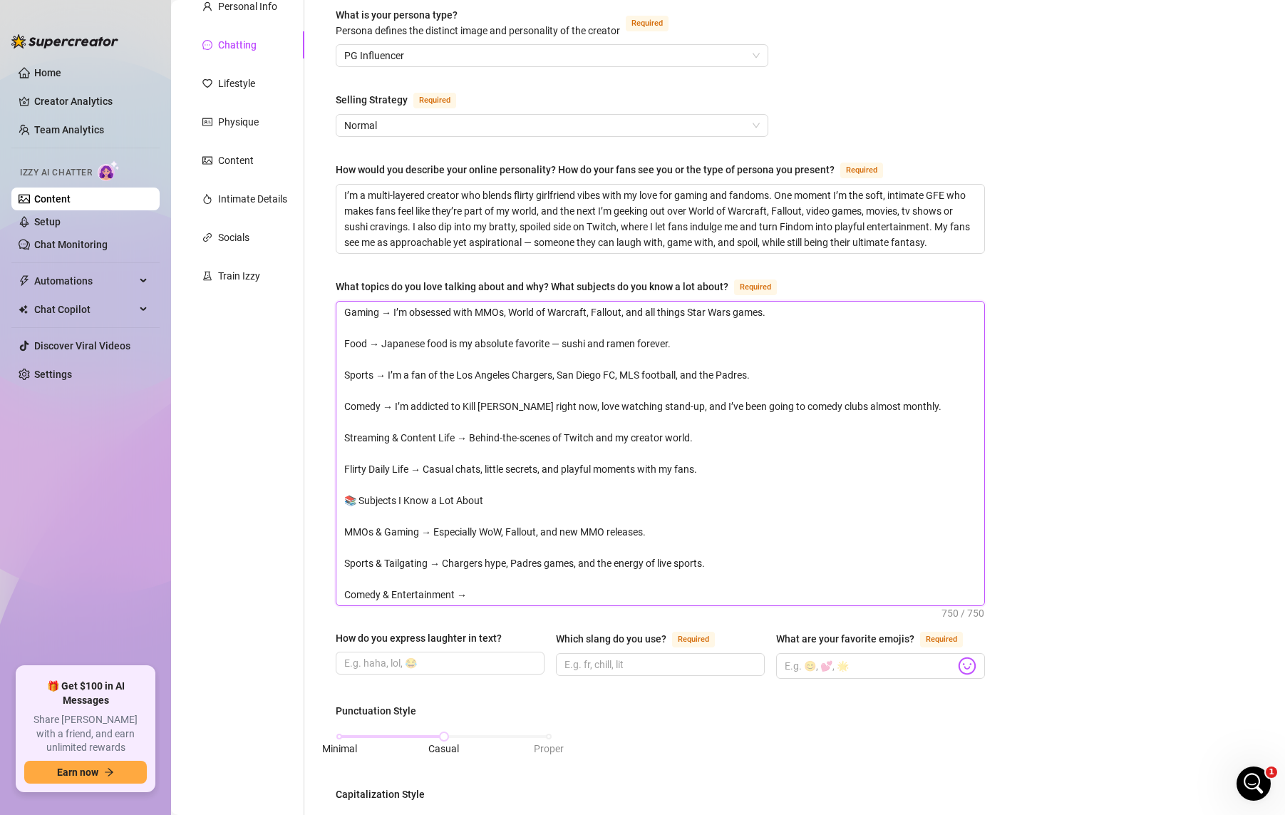
click at [664, 526] on textarea "Gaming → I’m obsessed with MMOs, World of Warcraft, Fallout, and all things Sta…" at bounding box center [660, 453] width 648 height 304
click at [696, 532] on textarea "Gaming → I’m obsessed with MMOs, World of Warcraft, Fallout, and all things Sta…" at bounding box center [660, 453] width 648 height 304
click at [643, 529] on textarea "Gaming → I’m obsessed with MMOs, World of Warcraft, Fallout, and all things Sta…" at bounding box center [660, 453] width 648 height 304
click at [667, 527] on textarea "Gaming → I’m obsessed with MMOs, World of Warcraft, Fallout, and all things Sta…" at bounding box center [660, 453] width 648 height 304
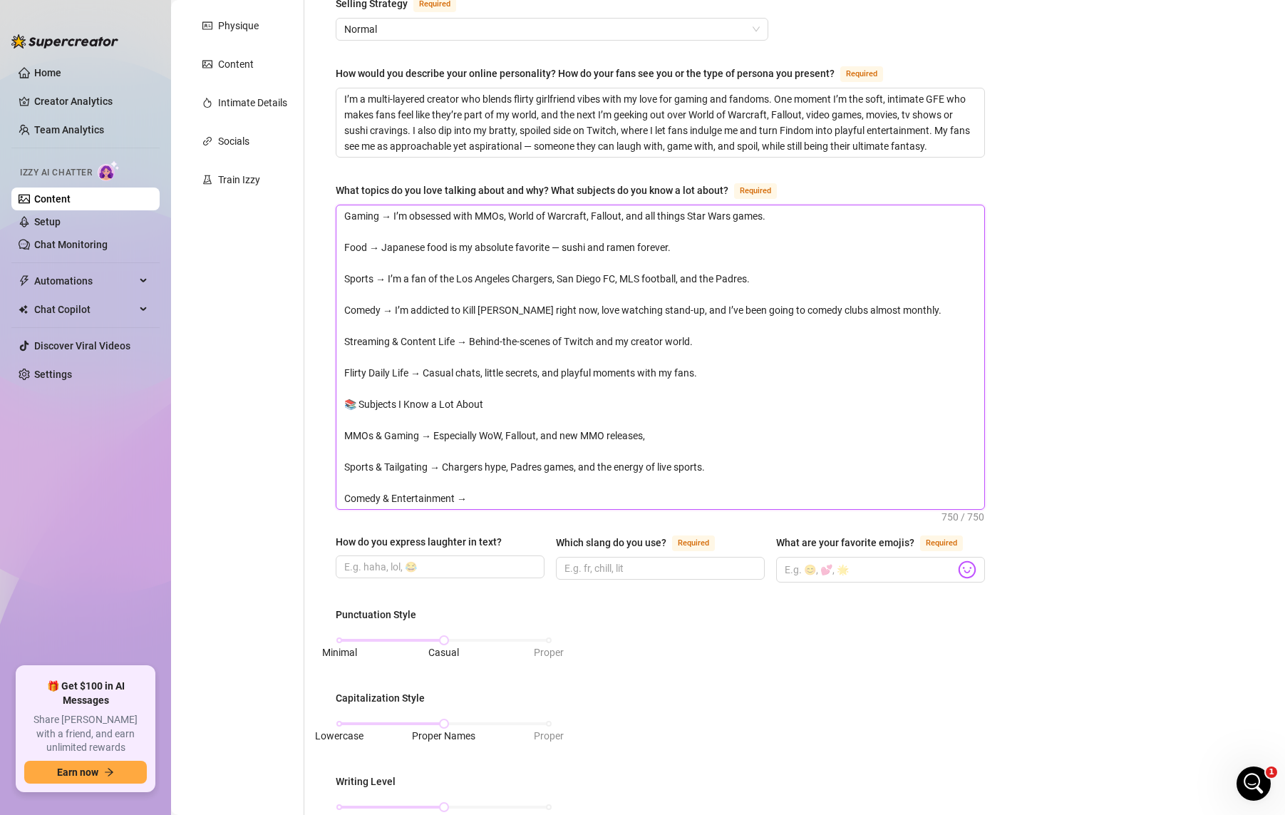
scroll to position [214, 0]
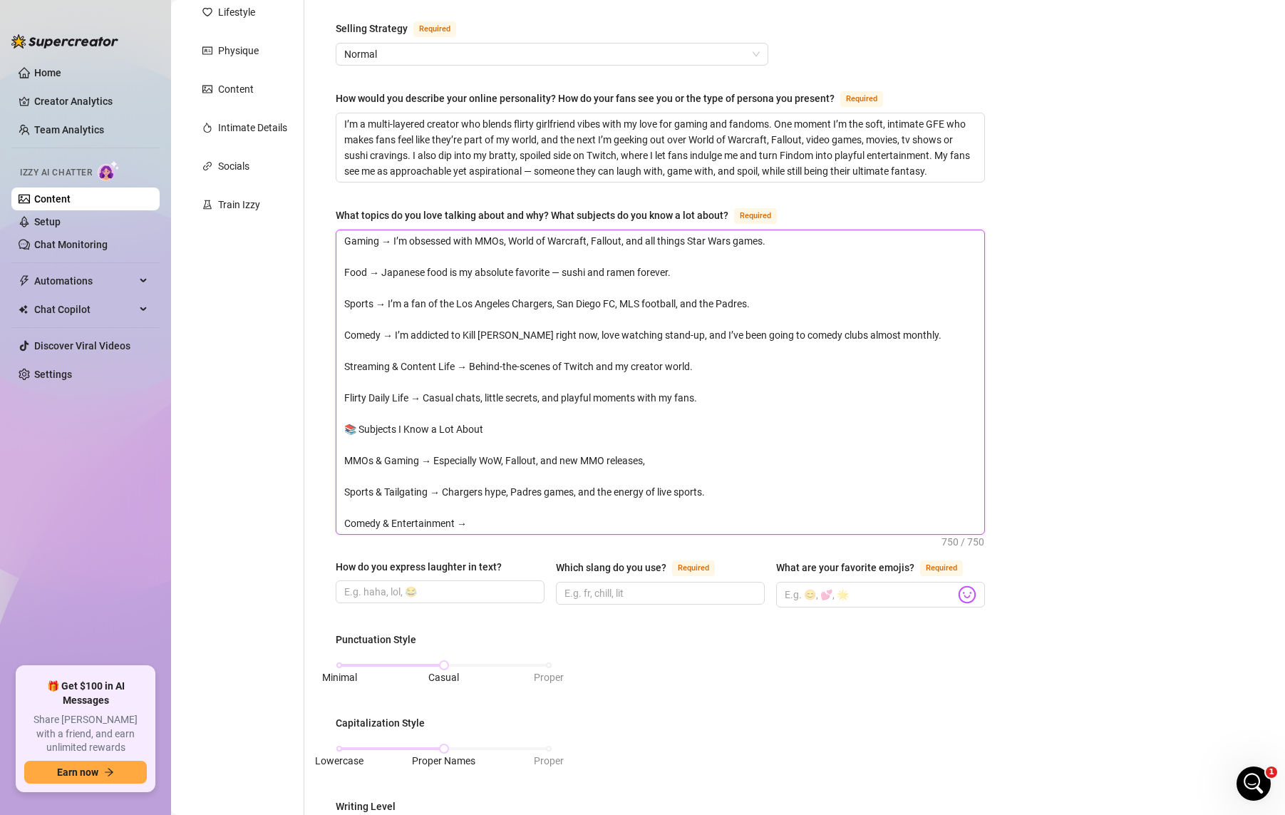
click at [728, 450] on textarea "Gaming → I’m obsessed with MMOs, World of Warcraft, Fallout, and all things Sta…" at bounding box center [660, 382] width 648 height 304
paste textarea "I love talking about gaming, food, sports, and comedy because they’re all big p…"
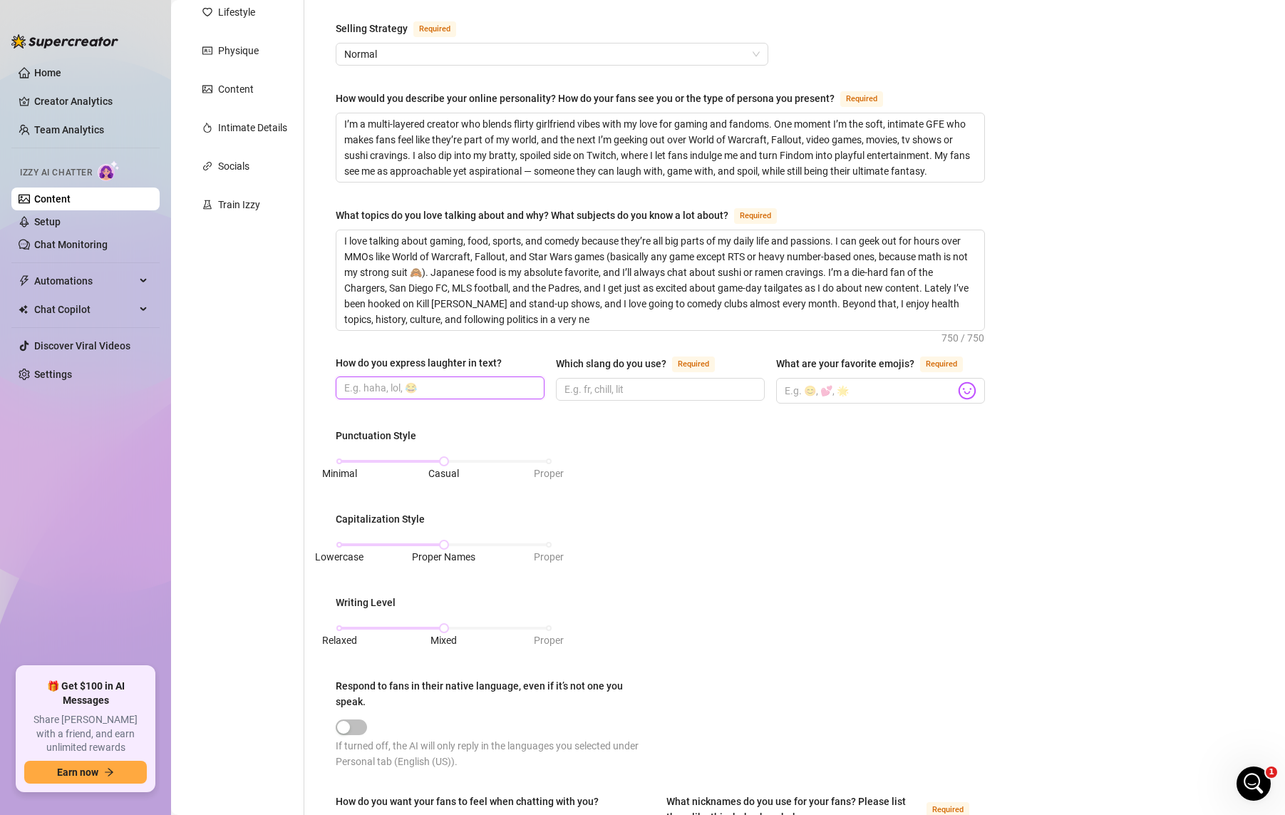
click at [454, 380] on input "How do you express laughter in text?" at bounding box center [438, 388] width 189 height 16
click at [958, 396] on img at bounding box center [967, 390] width 19 height 19
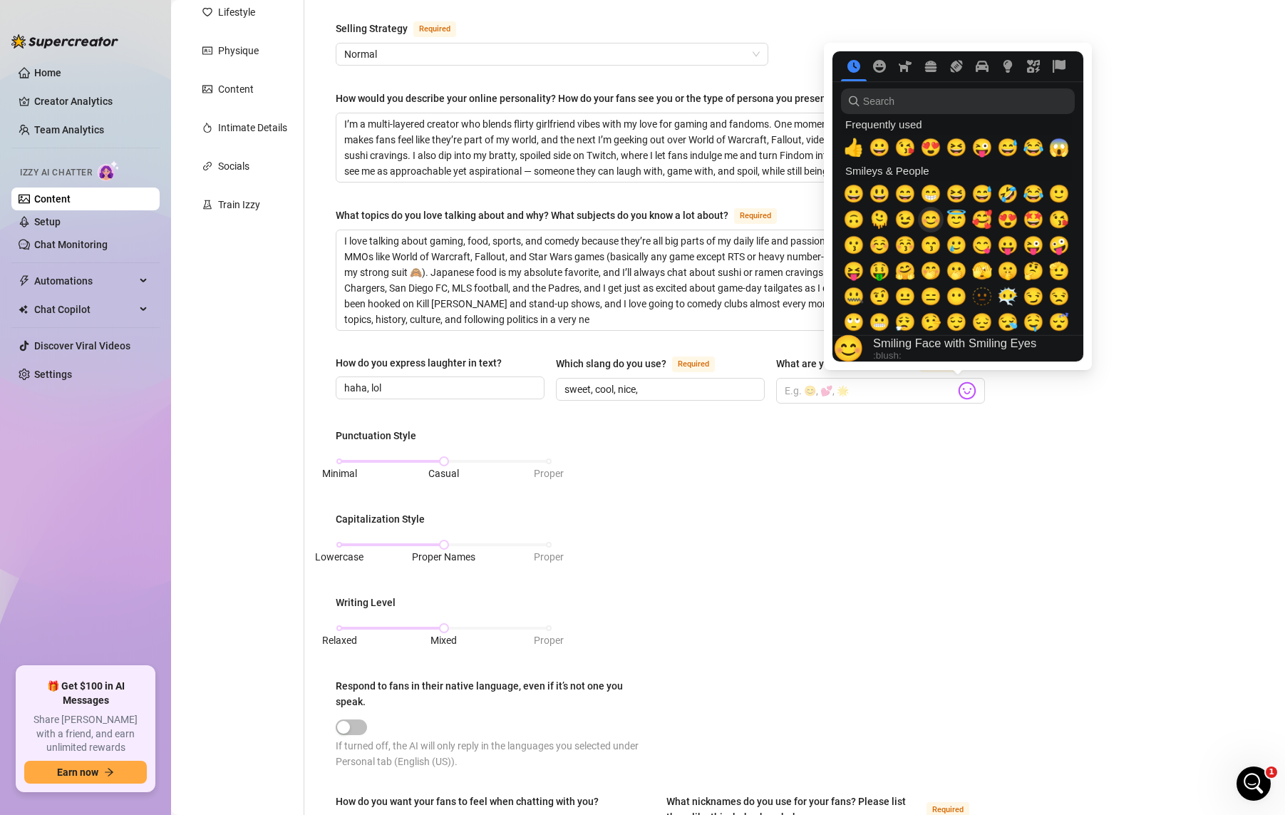
click at [937, 217] on span "😊" at bounding box center [930, 220] width 21 height 20
click at [980, 219] on span "🥰" at bounding box center [981, 220] width 21 height 20
click at [1010, 220] on span "😍" at bounding box center [1007, 220] width 21 height 20
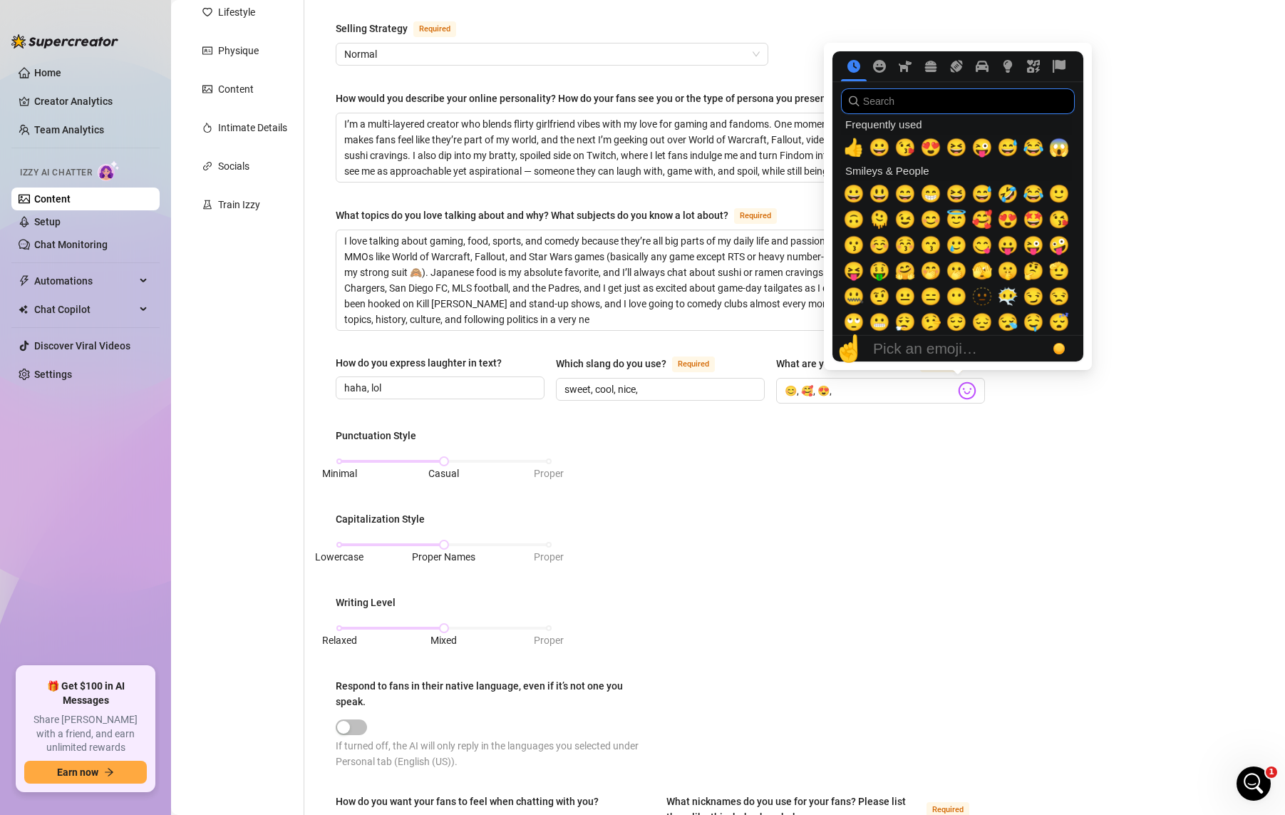
click at [907, 107] on input "search" at bounding box center [958, 101] width 234 height 26
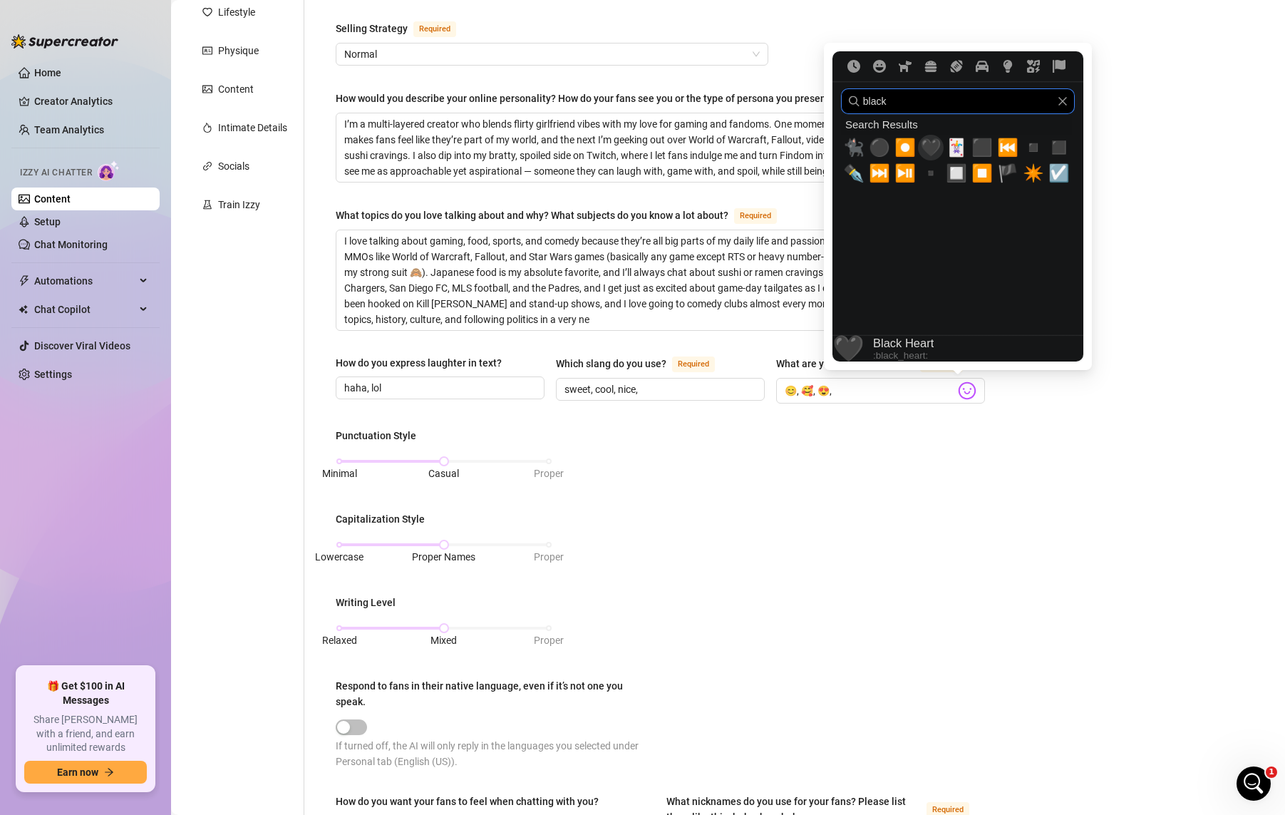
click at [937, 148] on span "🖤" at bounding box center [930, 148] width 21 height 20
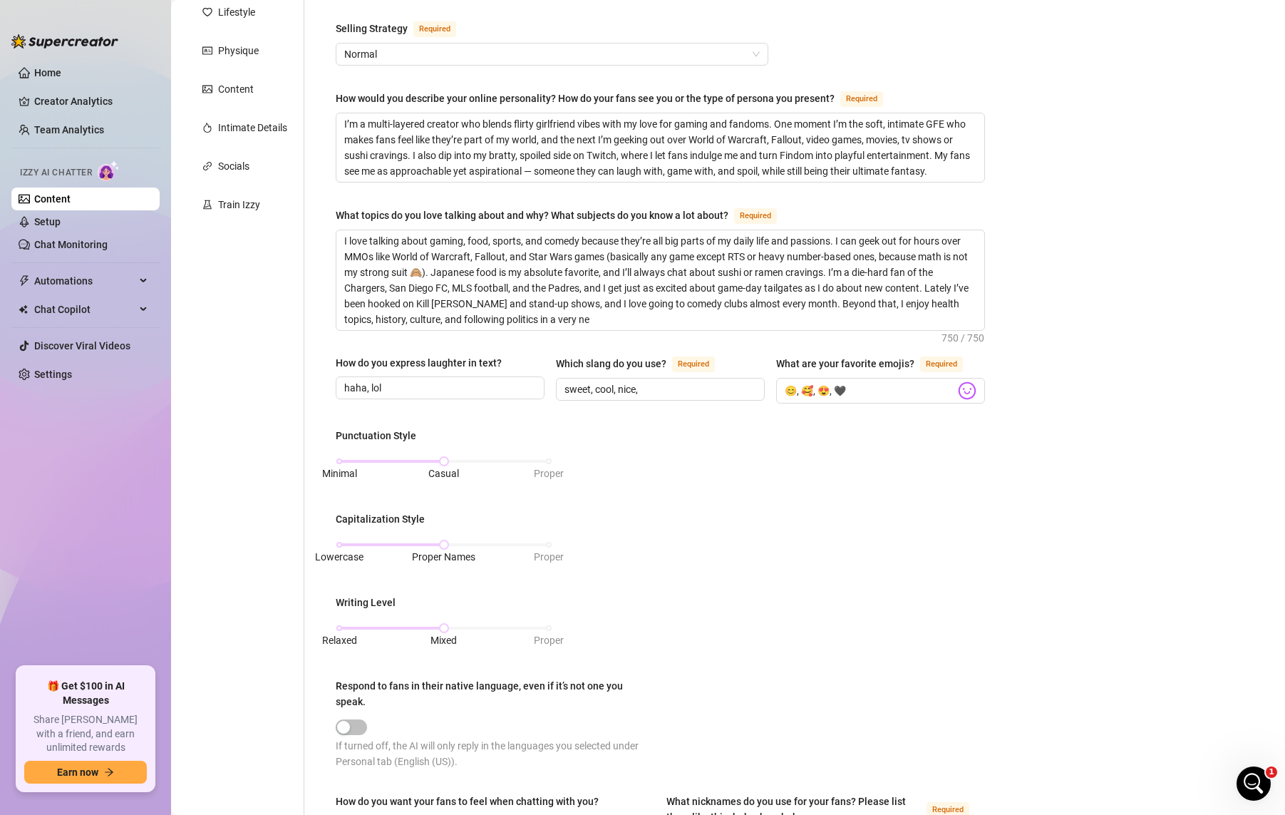
click at [924, 442] on div "Punctuation Style Minimal Casual Proper Capitalization Style Lowercase Proper N…" at bounding box center [660, 605] width 649 height 354
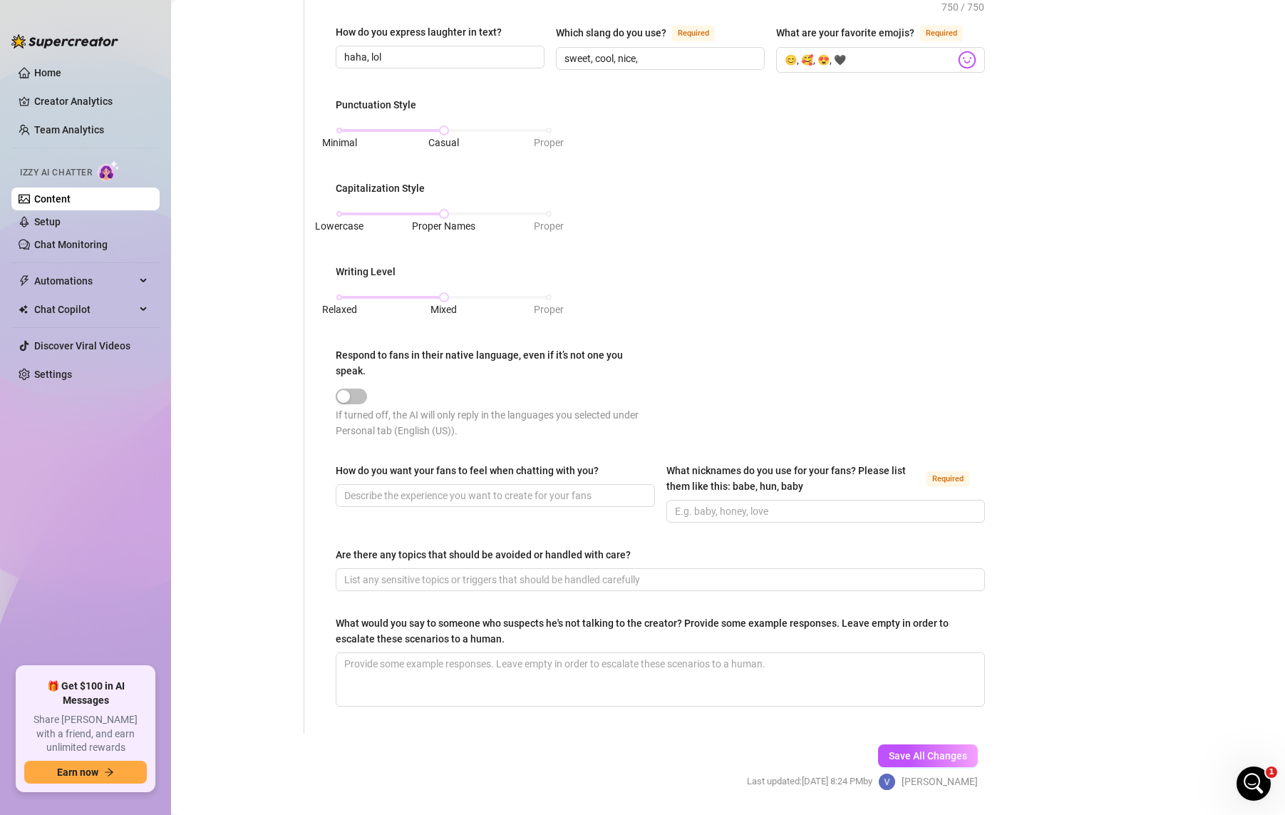
scroll to position [570, 0]
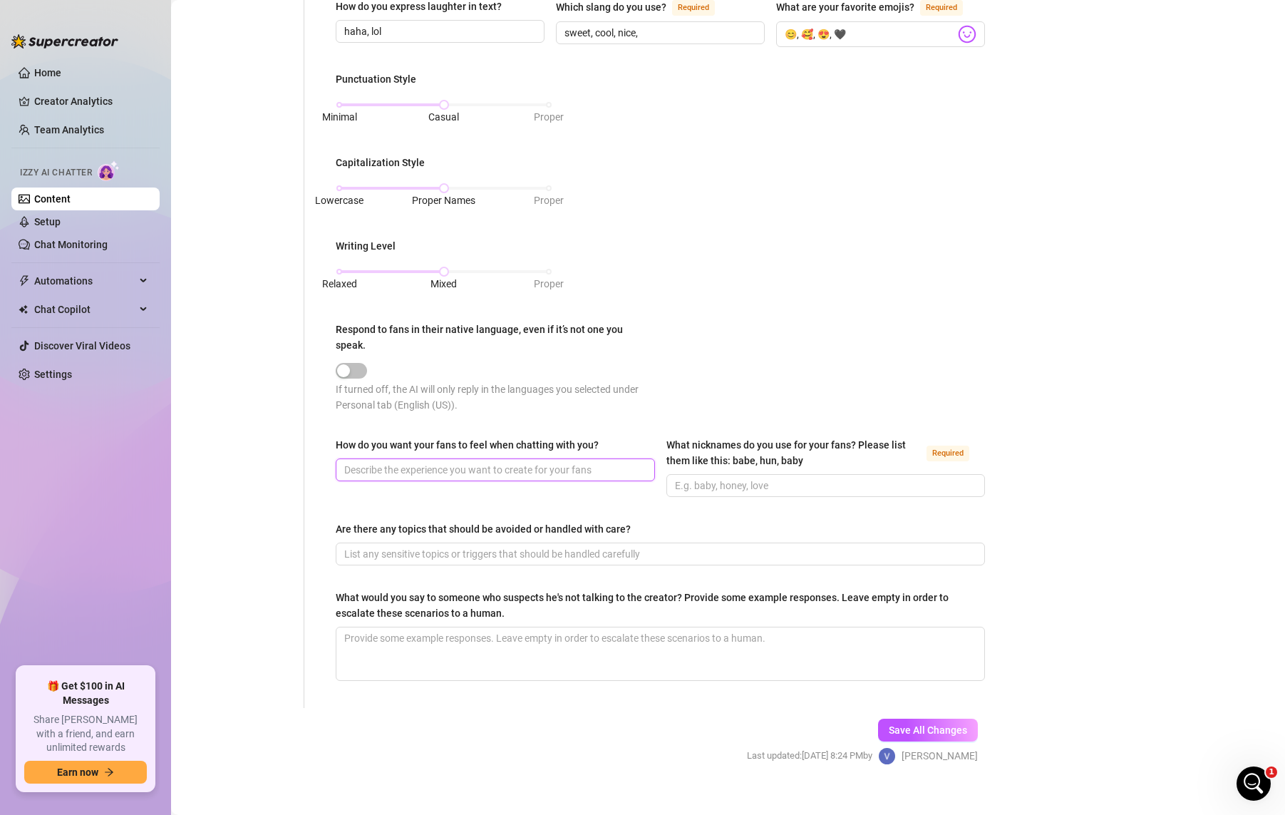
click at [406, 469] on input "How do you want your fans to feel when chatting with you?" at bounding box center [493, 470] width 299 height 16
paste input "When fans chat with me, I want them to feel like they’re hanging out with someo…"
click at [565, 468] on input "When fans chat with me, I want them to feel like they’re hanging out with someo…" at bounding box center [472, 470] width 257 height 16
paste input "my fans chat with me, I want them to feel a mix of comfort, excitement, and int…"
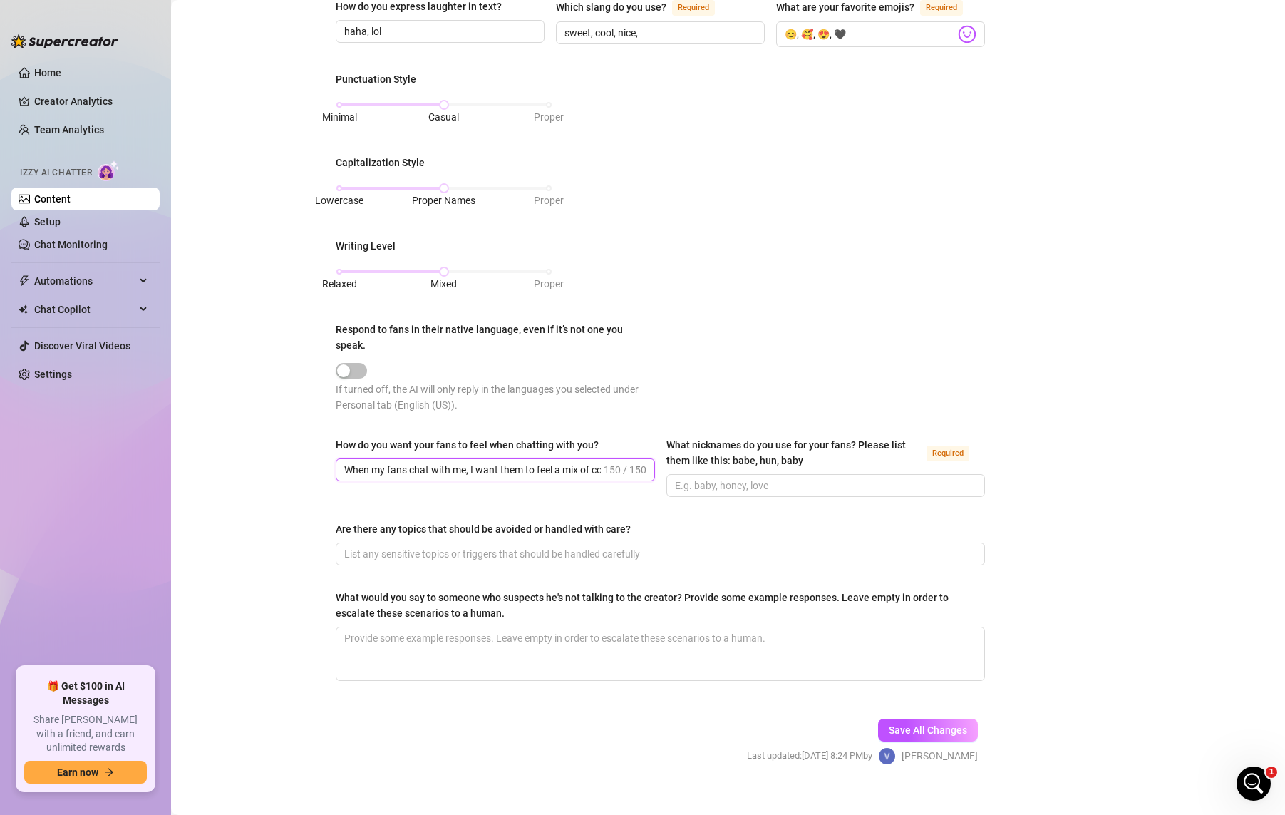
scroll to position [0, 402]
click at [737, 483] on input "What nicknames do you use for your fans? Please list them like this: babe, hun,…" at bounding box center [824, 486] width 299 height 16
click at [516, 546] on input "Are there any topics that should be avoided or handled with care?" at bounding box center [658, 554] width 629 height 16
click at [540, 547] on input "Are there any topics that should be avoided or handled with care?" at bounding box center [658, 554] width 629 height 16
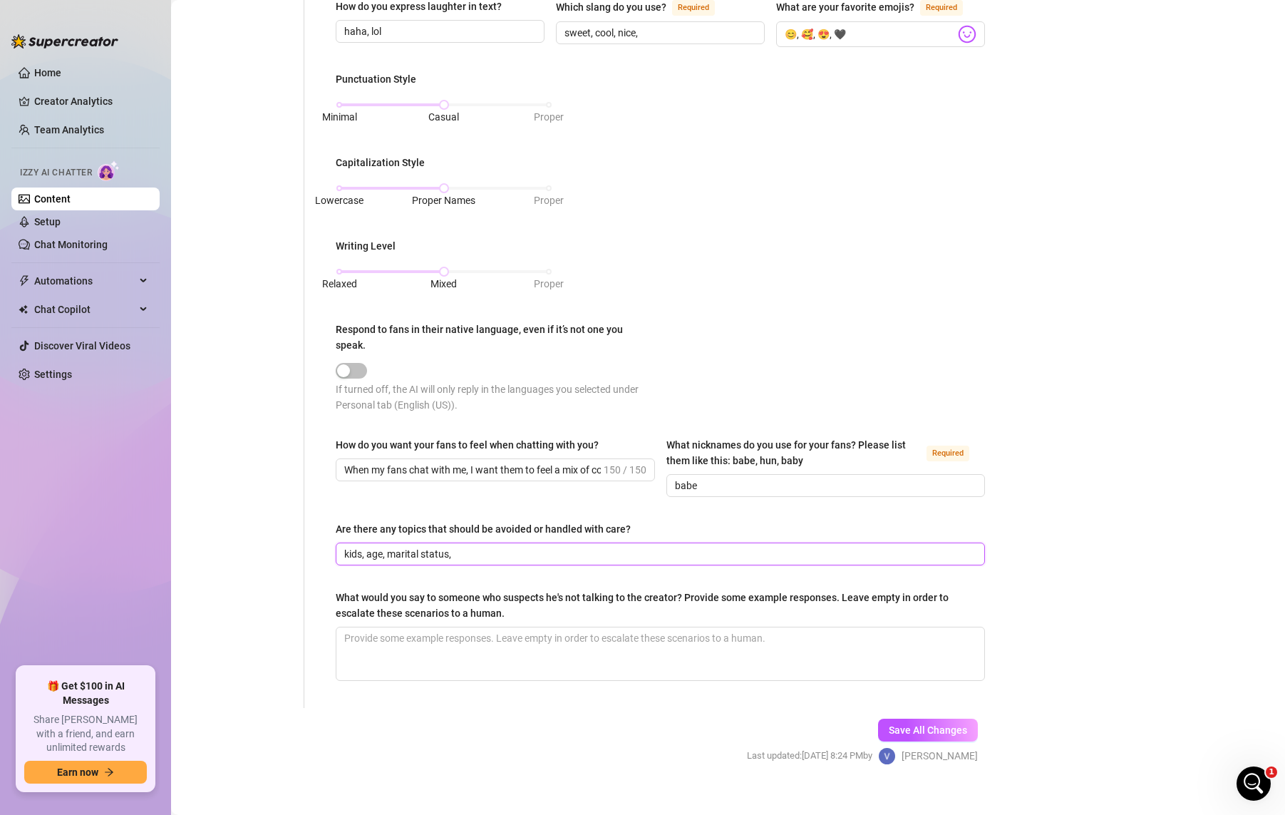
drag, startPoint x: 457, startPoint y: 557, endPoint x: 175, endPoint y: 506, distance: 286.0
click at [150, 510] on div "Home Creator Analytics Team Analytics Izzy AI Chatter Content Setup Chat Monito…" at bounding box center [642, 407] width 1285 height 815
click at [445, 639] on textarea "What would you say to someone who suspects he's not talking to the creator? Pro…" at bounding box center [660, 653] width 648 height 53
click at [535, 649] on textarea "What would you say to someone who suspects he's not talking to the creator? Pro…" at bounding box center [660, 653] width 648 height 53
click at [926, 728] on span "Save All Changes" at bounding box center [928, 729] width 78 height 11
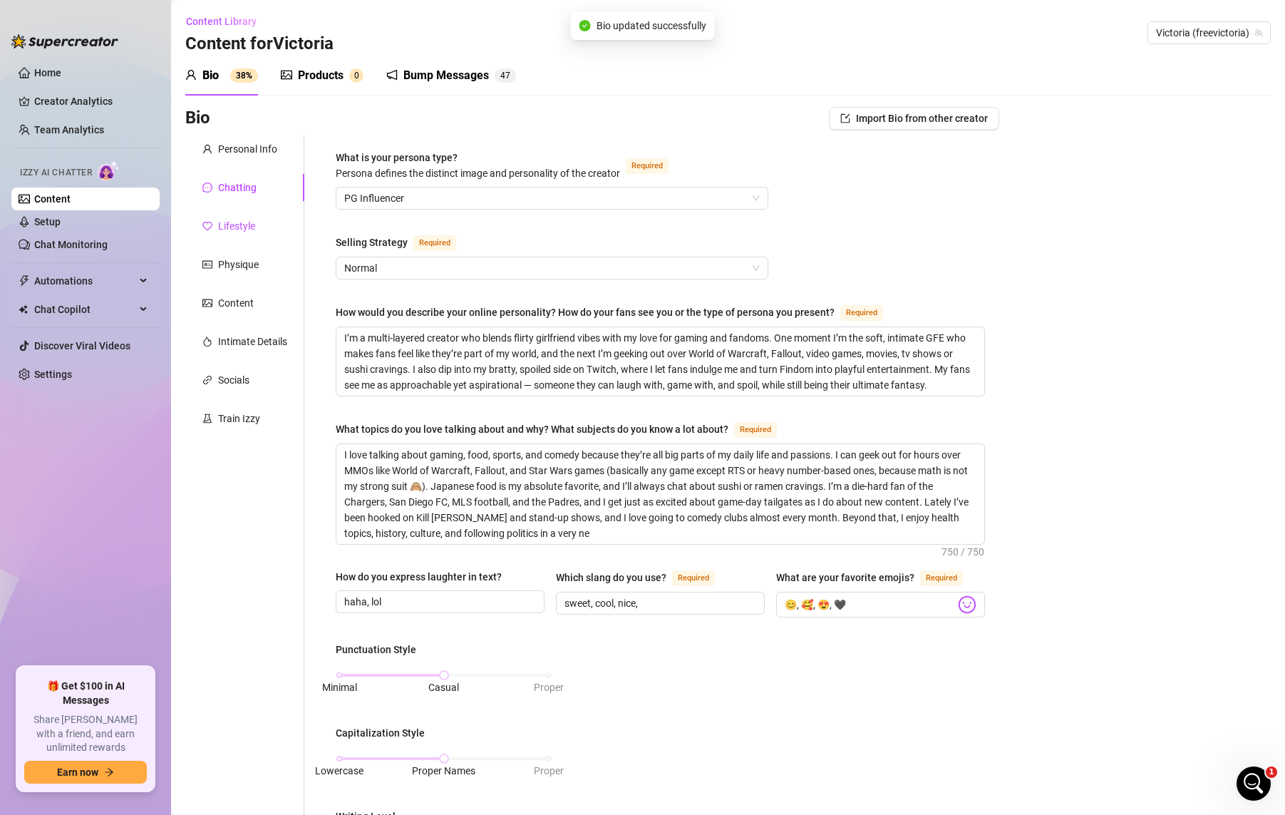
click at [242, 232] on div "Lifestyle" at bounding box center [236, 226] width 37 height 16
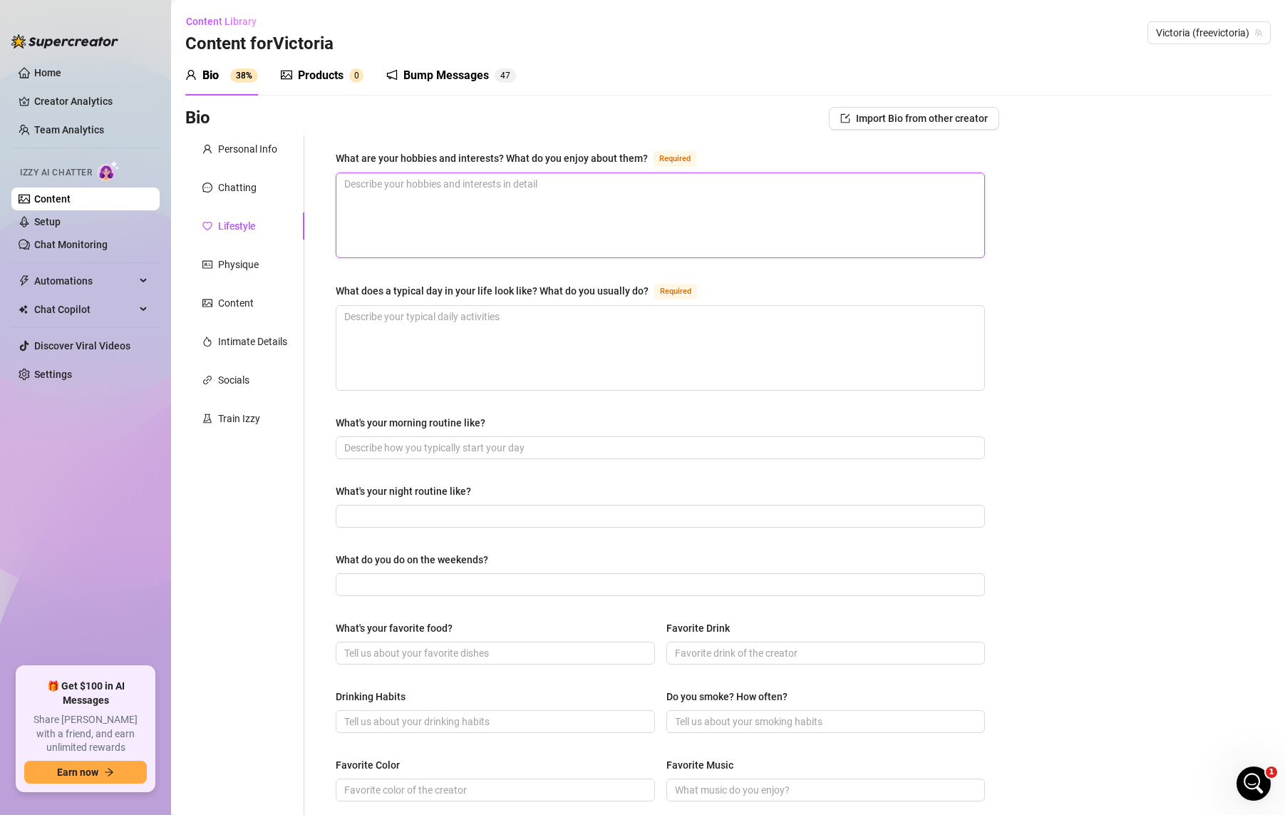
click at [511, 231] on textarea "What are your hobbies and interests? What do you enjoy about them? Required" at bounding box center [660, 215] width 648 height 84
paste textarea "I’m passionate about gaming, food, sports, and entertainment. I can lose myself…"
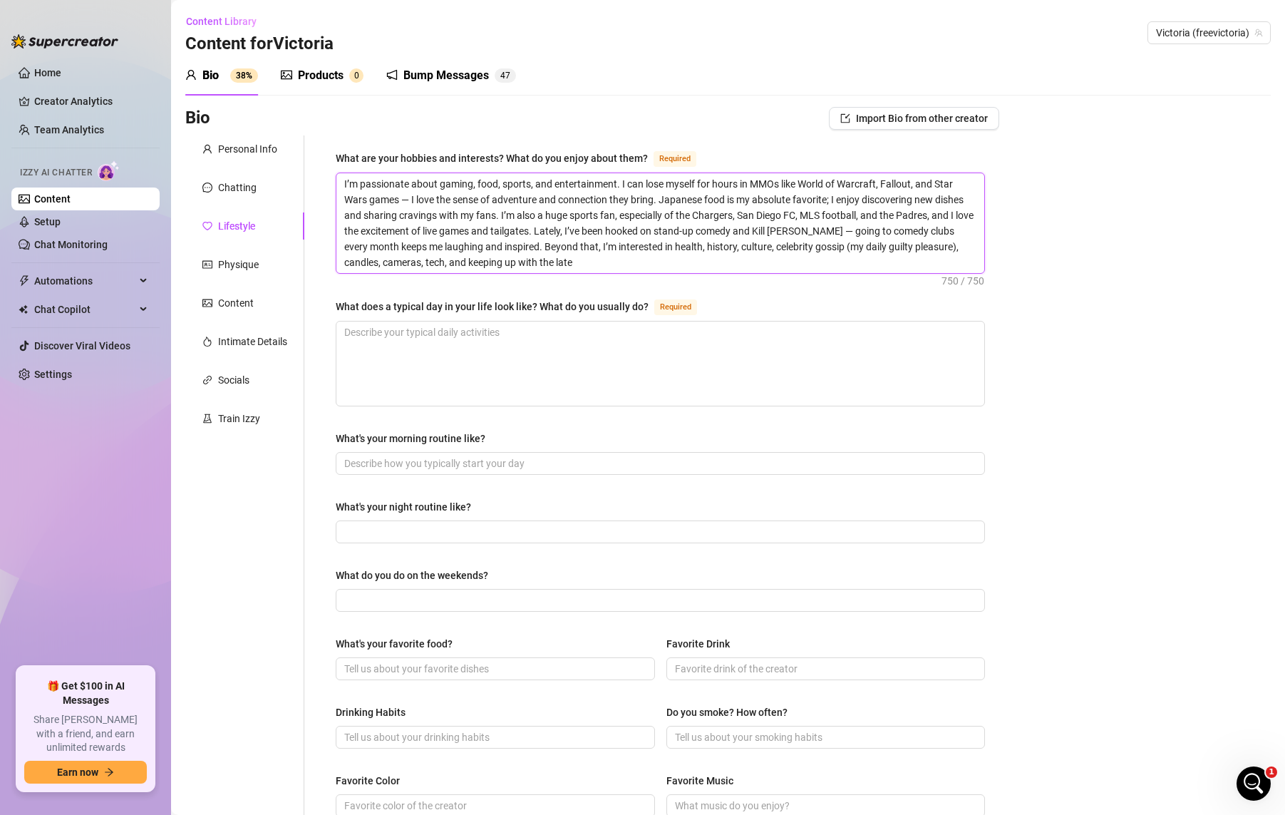
click at [722, 259] on textarea "I’m passionate about gaming, food, sports, and entertainment. I can lose myself…" at bounding box center [660, 223] width 648 height 100
click at [680, 234] on textarea "I’m passionate about gaming, food, sports, and entertainment. I can lose myself…" at bounding box center [660, 223] width 648 height 100
drag, startPoint x: 648, startPoint y: 297, endPoint x: 372, endPoint y: 286, distance: 276.1
click at [372, 286] on div "What are your hobbies and interests? What do you enjoy about them? Required I’m…" at bounding box center [660, 624] width 649 height 948
copy div "What does a typical day in your life look like? What do you usually do?"
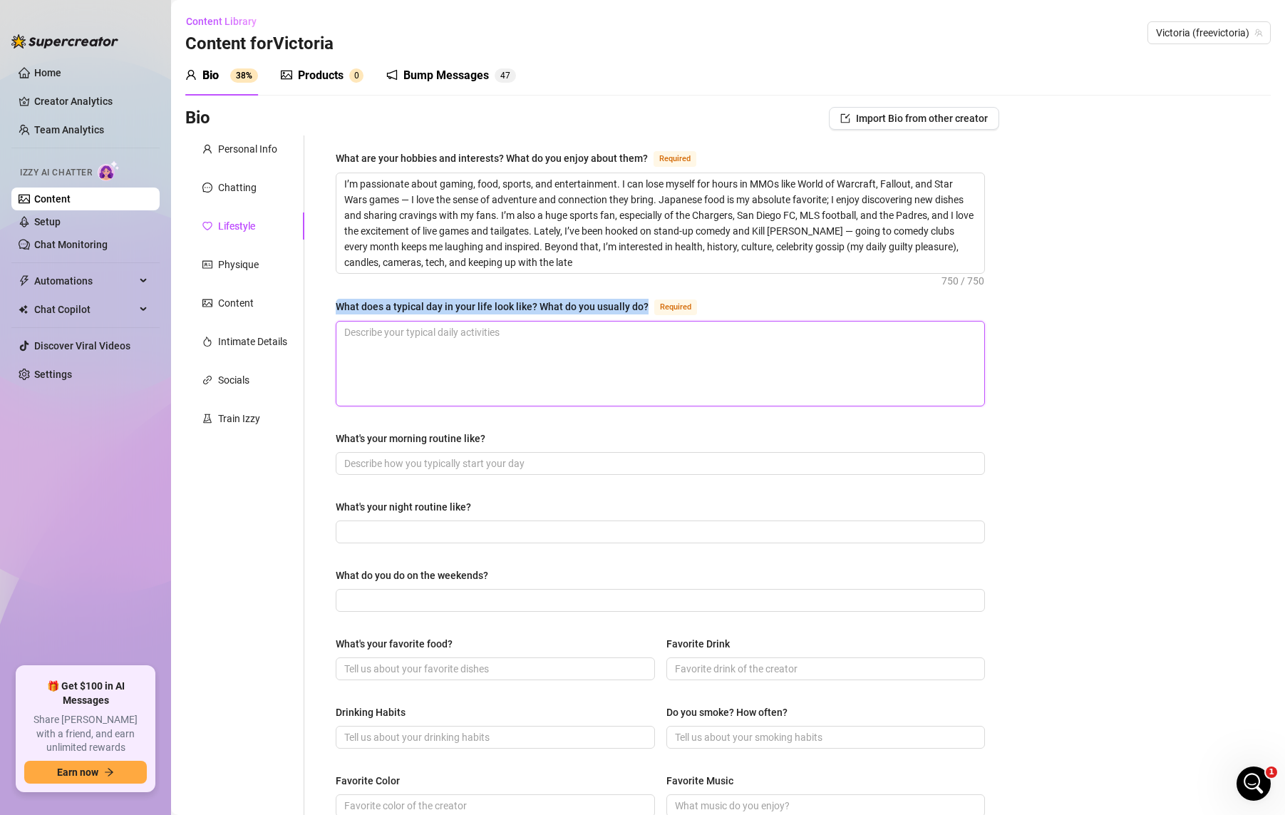
click at [593, 398] on textarea "What does a typical day in your life look like? What do you usually do? Required" at bounding box center [660, 363] width 648 height 84
paste textarea "A typical day in my life is a mix of routine, creativity, and connecting with m…"
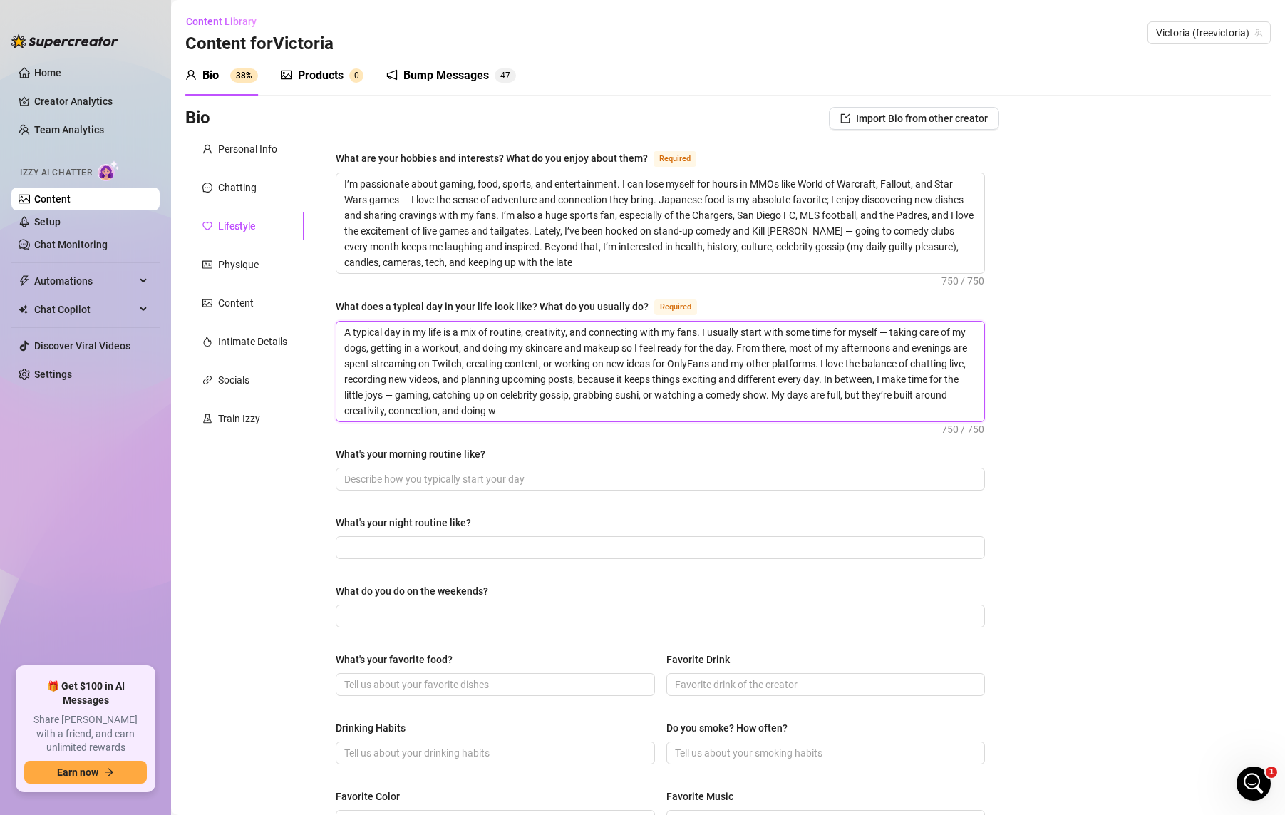
drag, startPoint x: 894, startPoint y: 332, endPoint x: 900, endPoint y: 326, distance: 8.1
click at [887, 329] on textarea "A typical day in my life is a mix of routine, creativity, and connecting with m…" at bounding box center [660, 371] width 648 height 100
drag, startPoint x: 411, startPoint y: 394, endPoint x: 401, endPoint y: 394, distance: 10.7
click at [401, 394] on textarea "A typical day in my life is a mix of routine, creativity, and connecting with m…" at bounding box center [660, 371] width 648 height 100
drag, startPoint x: 513, startPoint y: 396, endPoint x: 658, endPoint y: 391, distance: 144.7
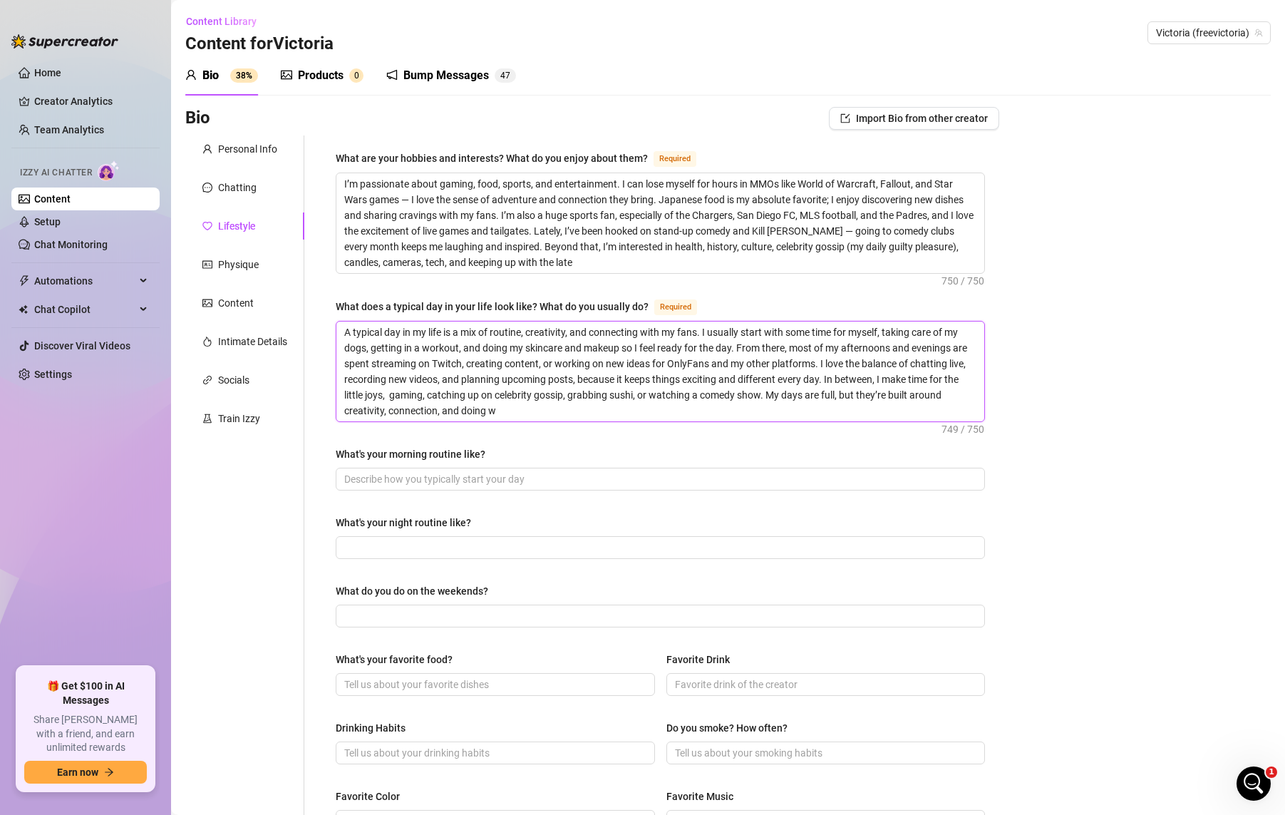
click at [658, 391] on textarea "A typical day in my life is a mix of routine, creativity, and connecting with m…" at bounding box center [660, 371] width 648 height 100
click at [892, 409] on textarea "A typical day in my life is a mix of routine, creativity, and connecting with m…" at bounding box center [660, 371] width 648 height 100
click at [562, 413] on textarea "A typical day in my life is a mix of routine, creativity, and connecting with m…" at bounding box center [660, 371] width 648 height 100
drag, startPoint x: 562, startPoint y: 413, endPoint x: 341, endPoint y: 411, distance: 221.0
click at [341, 411] on textarea "A typical day in my life is a mix of routine, creativity, and connecting with m…" at bounding box center [660, 371] width 648 height 100
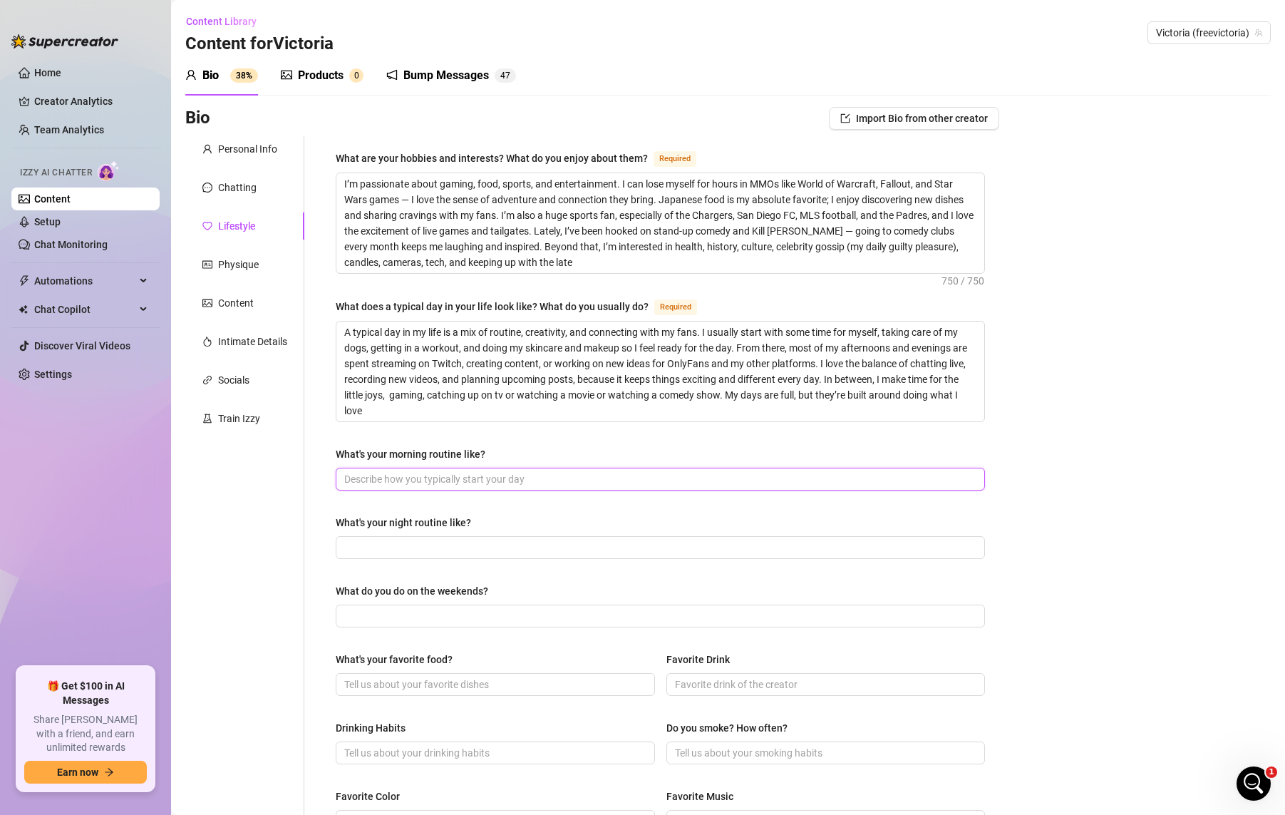
click at [535, 480] on input "What's your morning routine like?" at bounding box center [658, 479] width 629 height 16
drag, startPoint x: 370, startPoint y: 448, endPoint x: 319, endPoint y: 455, distance: 51.1
click at [319, 455] on div "What are your hobbies and interests? What do you enjoy about them? Required I’m…" at bounding box center [651, 631] width 695 height 992
copy div "What's your morning routine like?"
click at [487, 475] on input "What's your morning routine like?" at bounding box center [658, 479] width 629 height 16
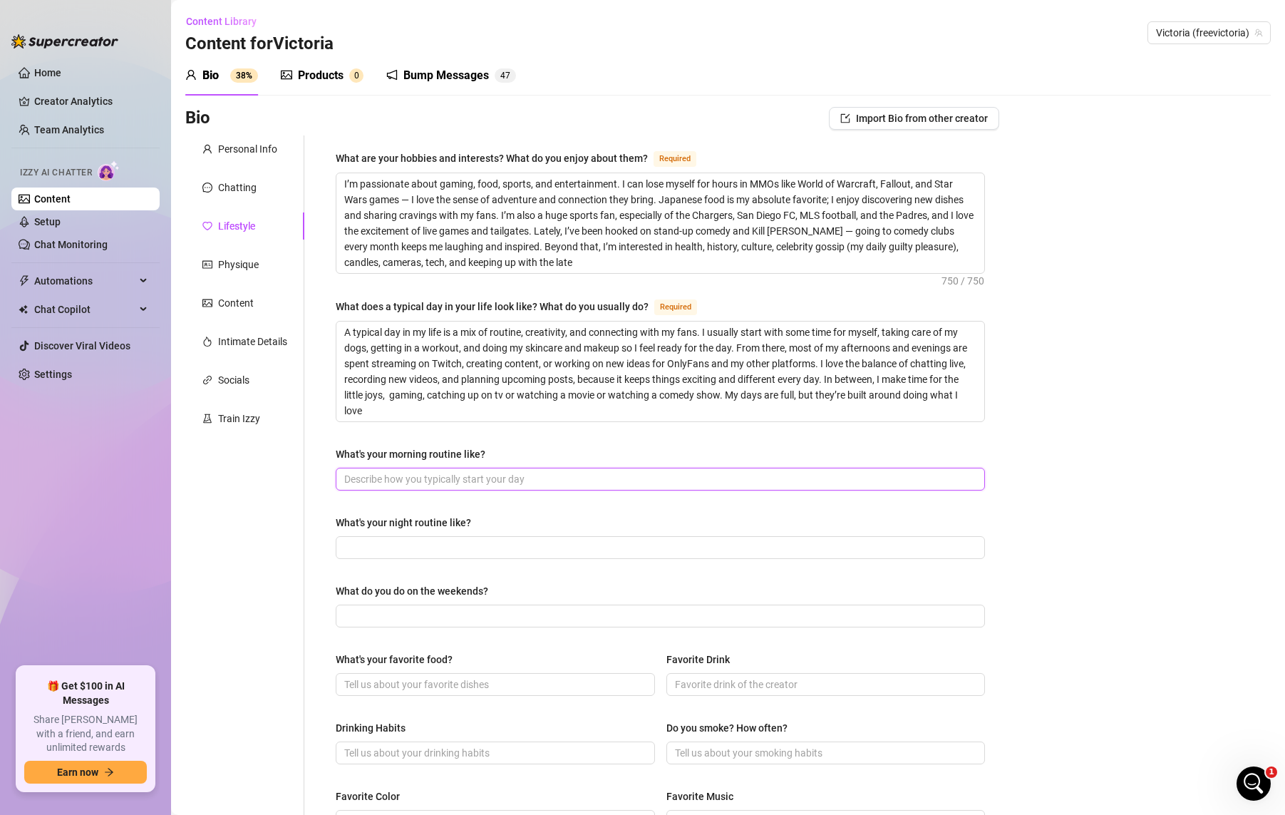
click at [488, 475] on input "What's your morning routine like?" at bounding box center [658, 479] width 629 height 16
paste input "My mornings are all about easing into the day and setting myself up with good e…"
click at [678, 483] on input "My mornings are all about easing into the day and setting myself up with good e…" at bounding box center [637, 479] width 587 height 16
paste input "finding a good rhythm so I can start the day feeling balanced and ready. The ve…"
paste input "My mornings are all about finding a good rhythm so I can start the day feeling …"
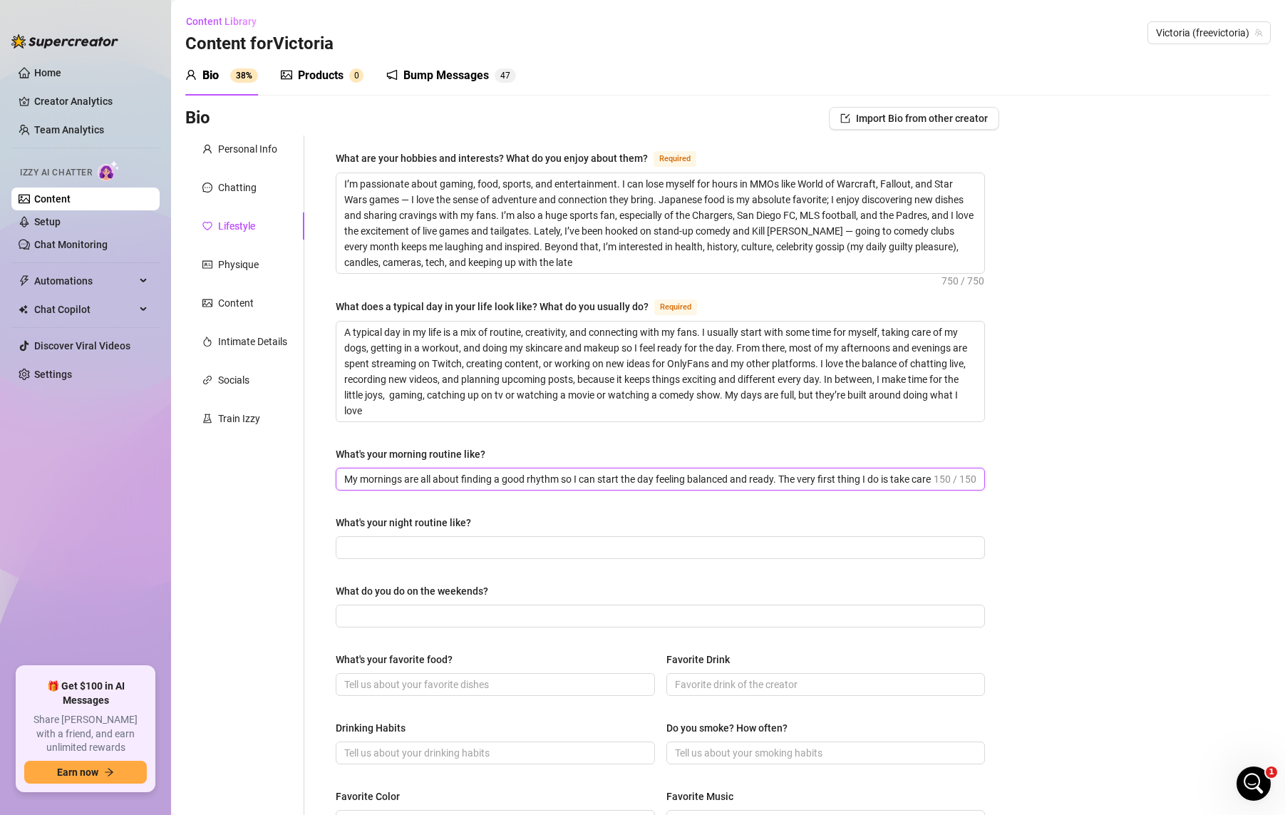
drag, startPoint x: 921, startPoint y: 474, endPoint x: 77, endPoint y: 445, distance: 844.3
click at [77, 445] on div "Home Creator Analytics Team Analytics Izzy AI Chatter Content Setup Chat Monito…" at bounding box center [642, 407] width 1285 height 815
click at [748, 471] on input "What's your morning routine like?" at bounding box center [658, 479] width 629 height 16
paste input "I start my mornings with my dogs, breakfast, a workout, then skincare and makeu…"
drag, startPoint x: 483, startPoint y: 519, endPoint x: 344, endPoint y: 526, distance: 138.5
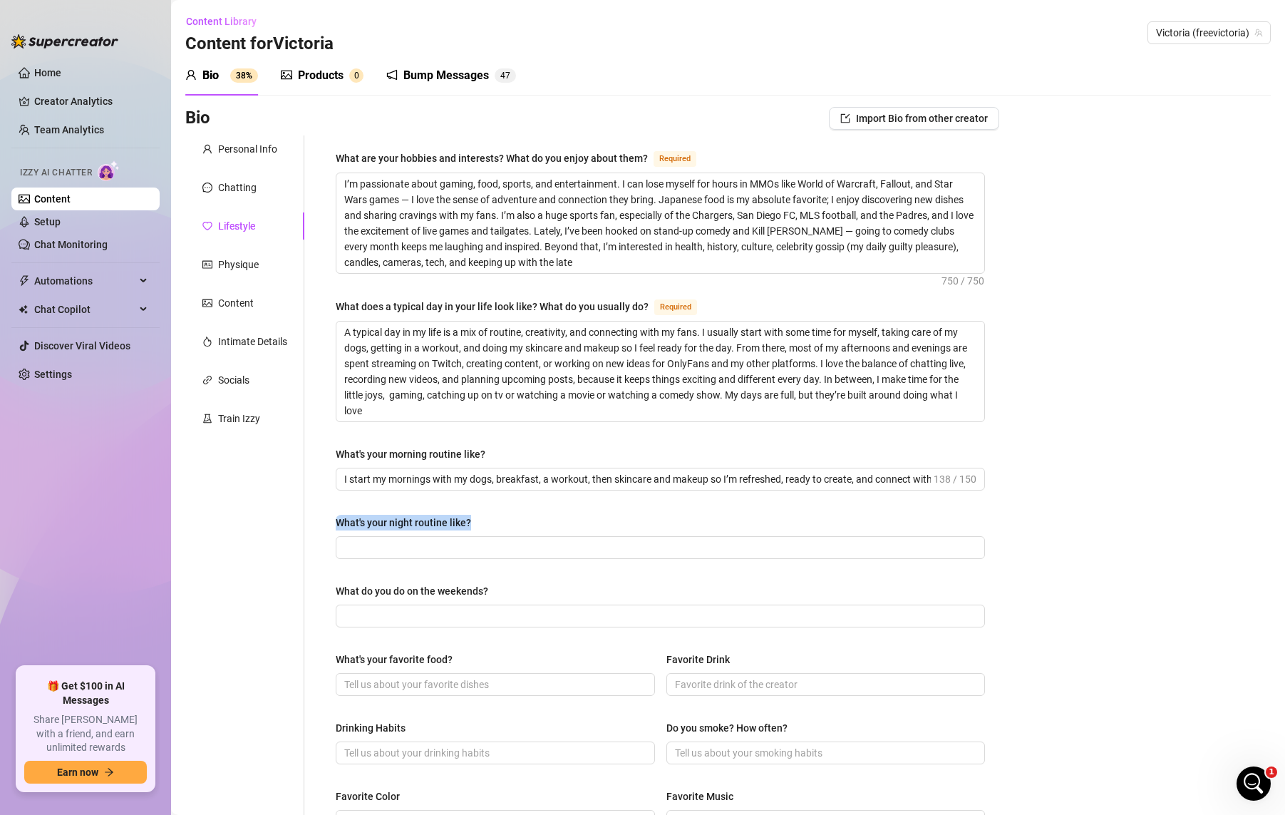
click at [340, 527] on div "What's your night routine like?" at bounding box center [660, 525] width 649 height 21
copy div "What's your night routine like?"
click at [463, 614] on input "What do you do on the weekends?" at bounding box center [658, 616] width 629 height 16
click at [455, 554] on span at bounding box center [660, 547] width 649 height 23
paste input "At night I unwind with skincare, relax with a show or gaming, settle my dogs, a…"
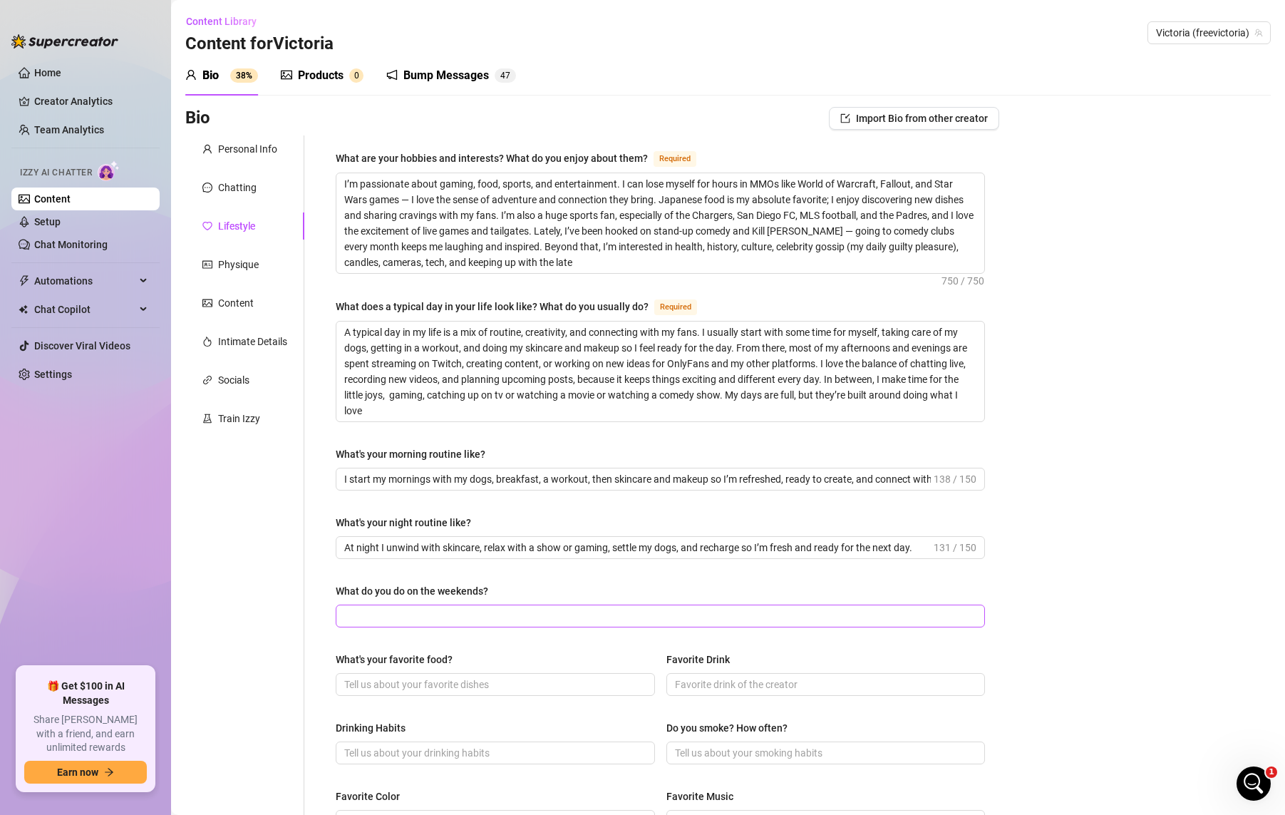
click at [444, 606] on span at bounding box center [660, 615] width 649 height 23
click at [489, 679] on input "What's your favorite food?" at bounding box center [493, 684] width 299 height 16
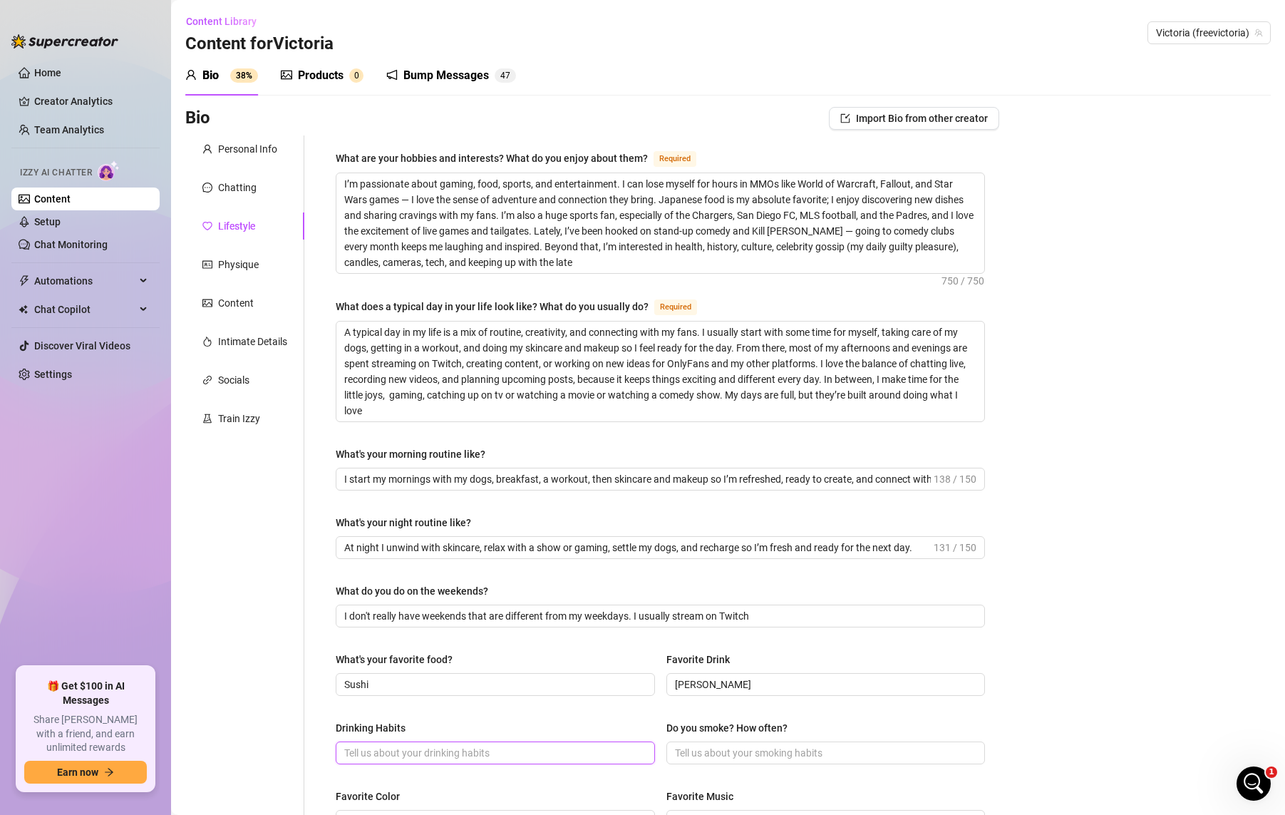
click at [403, 753] on input "Drinking Habits" at bounding box center [493, 753] width 299 height 16
paste input "I enjoy drinking socially and love making cocktails for friends, especially my …"
drag, startPoint x: 480, startPoint y: 753, endPoint x: 498, endPoint y: 754, distance: 18.5
click at [480, 753] on input "I enjoy drinking socially and love making cocktails for friends, especially my …" at bounding box center [472, 753] width 257 height 16
click at [520, 738] on div "Drinking Habits" at bounding box center [495, 730] width 319 height 21
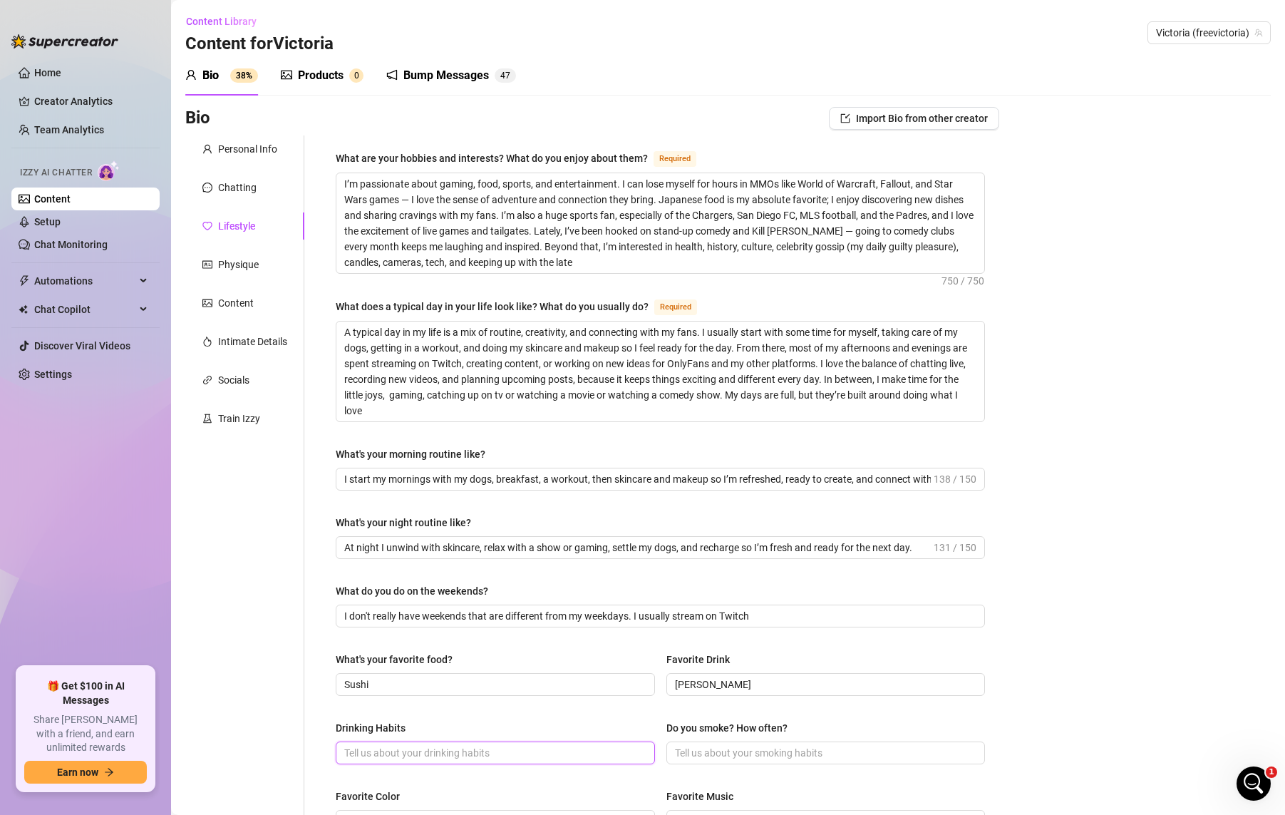
click at [525, 747] on input "Drinking Habits" at bounding box center [493, 753] width 299 height 16
paste input "I drink socially, love making cocktails (my Mai Tai is a fave), and enjoy a dri…"
drag, startPoint x: 727, startPoint y: 678, endPoint x: 531, endPoint y: 671, distance: 196.1
click at [531, 671] on div "What's your favorite food? Sushi Favorite Drink [PERSON_NAME]" at bounding box center [660, 679] width 649 height 57
click at [786, 747] on input "Do you smoke? How often?" at bounding box center [824, 753] width 299 height 16
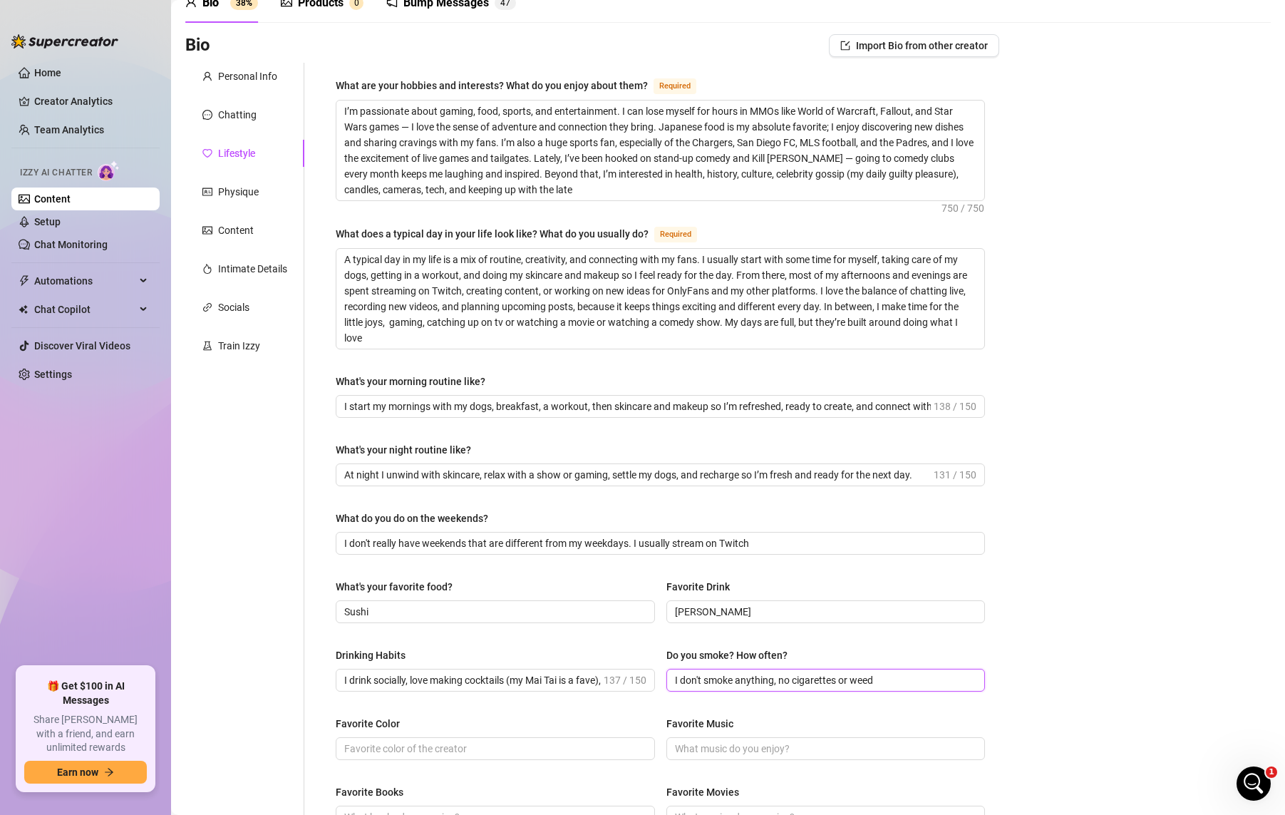
scroll to position [143, 0]
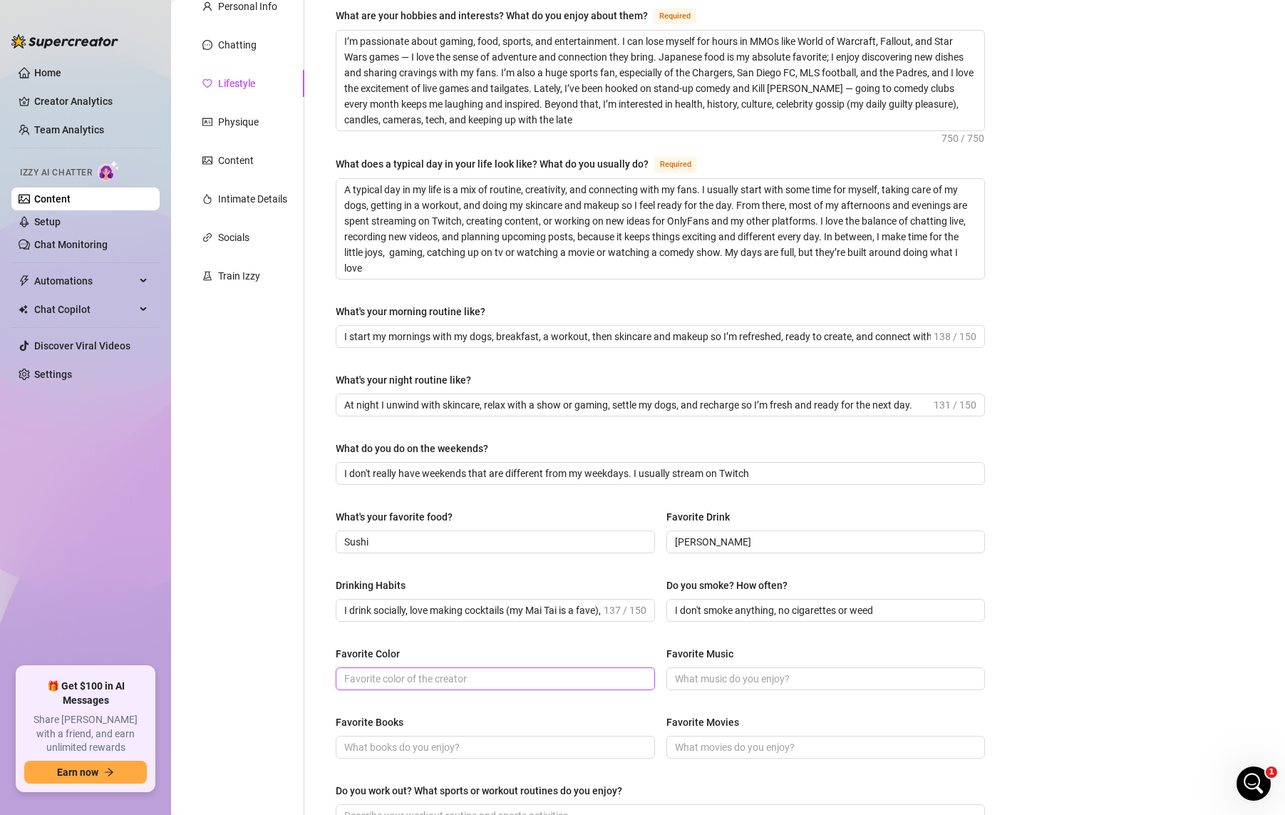
click at [421, 681] on input "Favorite Color" at bounding box center [493, 679] width 299 height 16
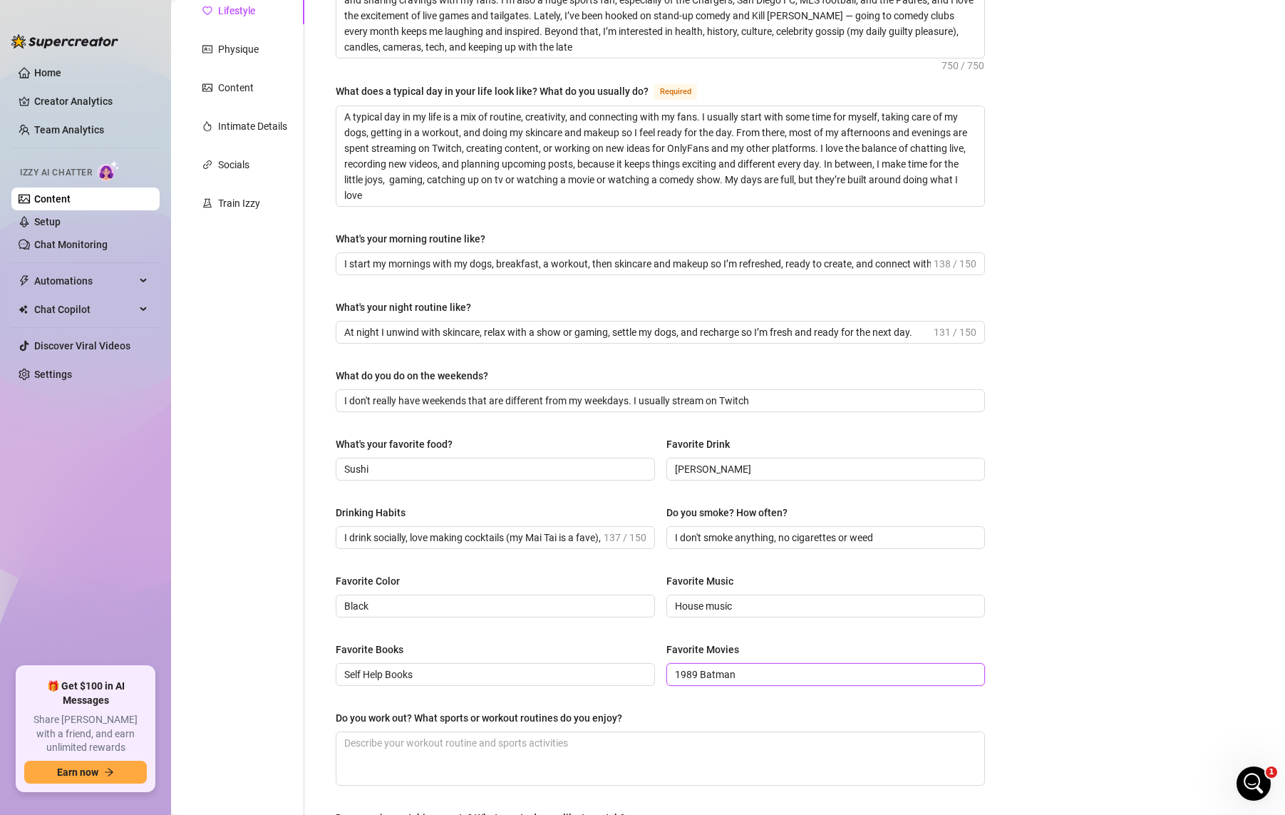
scroll to position [285, 0]
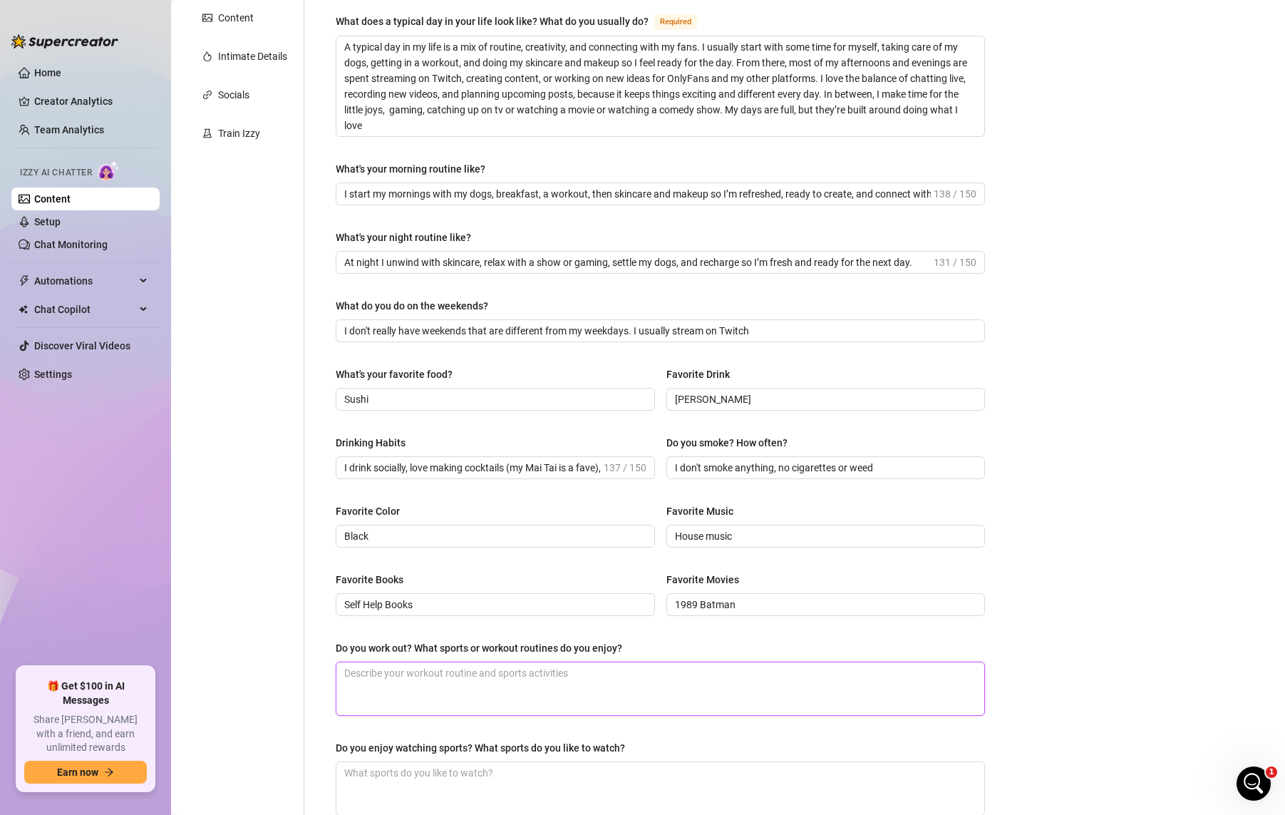
click at [518, 690] on textarea "Do you work out? What sports or workout routines do you enjoy?" at bounding box center [660, 688] width 648 height 53
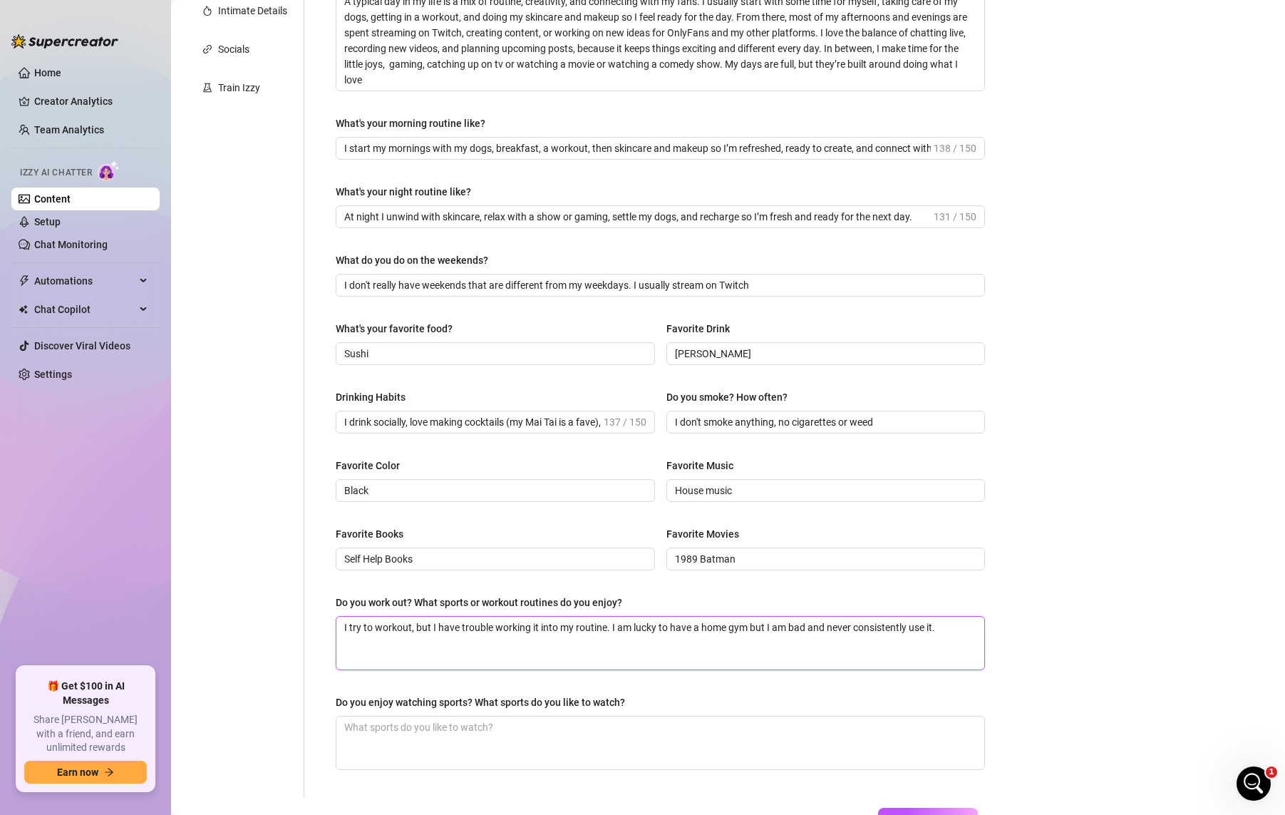
scroll to position [356, 0]
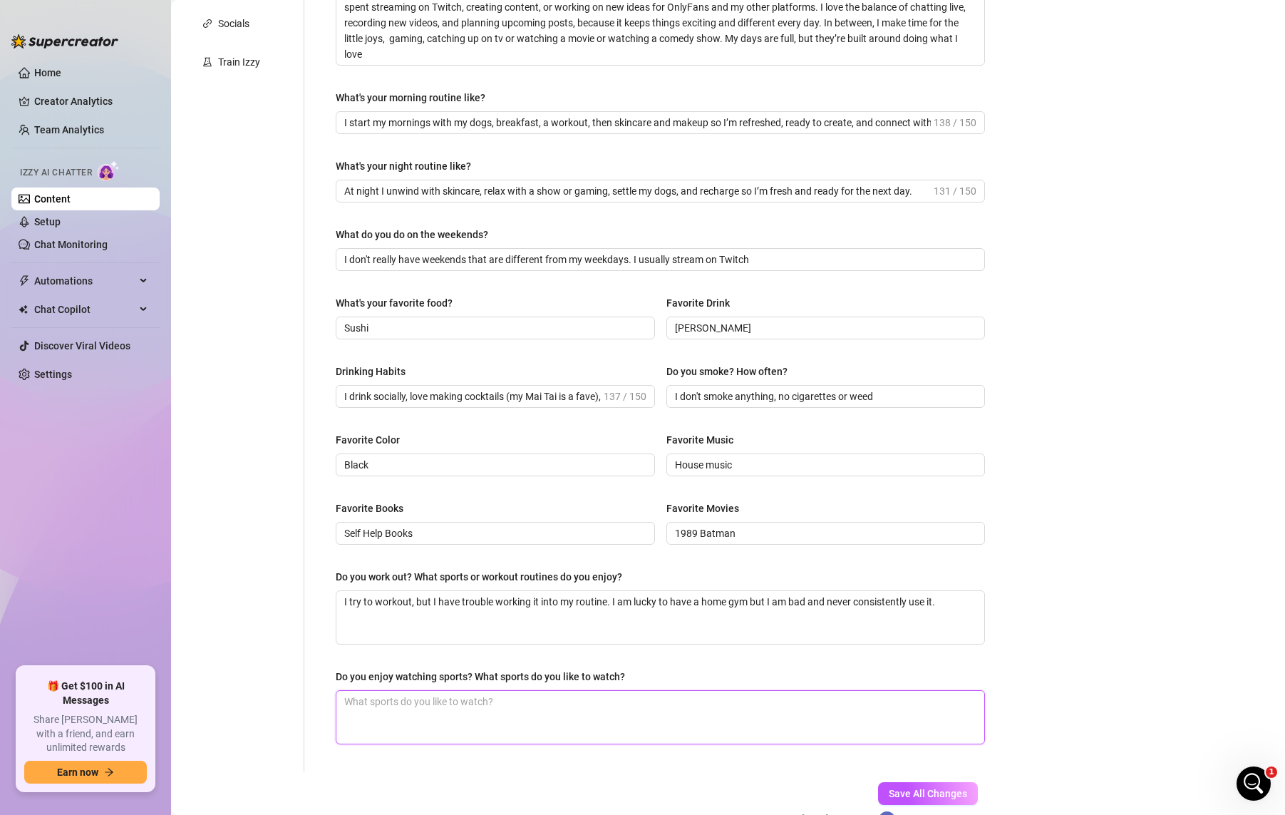
click at [505, 713] on textarea "Do you enjoy watching sports? What sports do you like to watch?" at bounding box center [660, 717] width 648 height 53
drag, startPoint x: 482, startPoint y: 683, endPoint x: 333, endPoint y: 676, distance: 149.1
click at [333, 676] on div "What are your hobbies and interests? What do you enjoy about them? Required I’m…" at bounding box center [660, 275] width 678 height 992
copy div "Do you enjoy watching sports? What sports do you like to watch?"
click at [372, 703] on textarea "Do you enjoy watching sports? What sports do you like to watch?" at bounding box center [660, 717] width 648 height 53
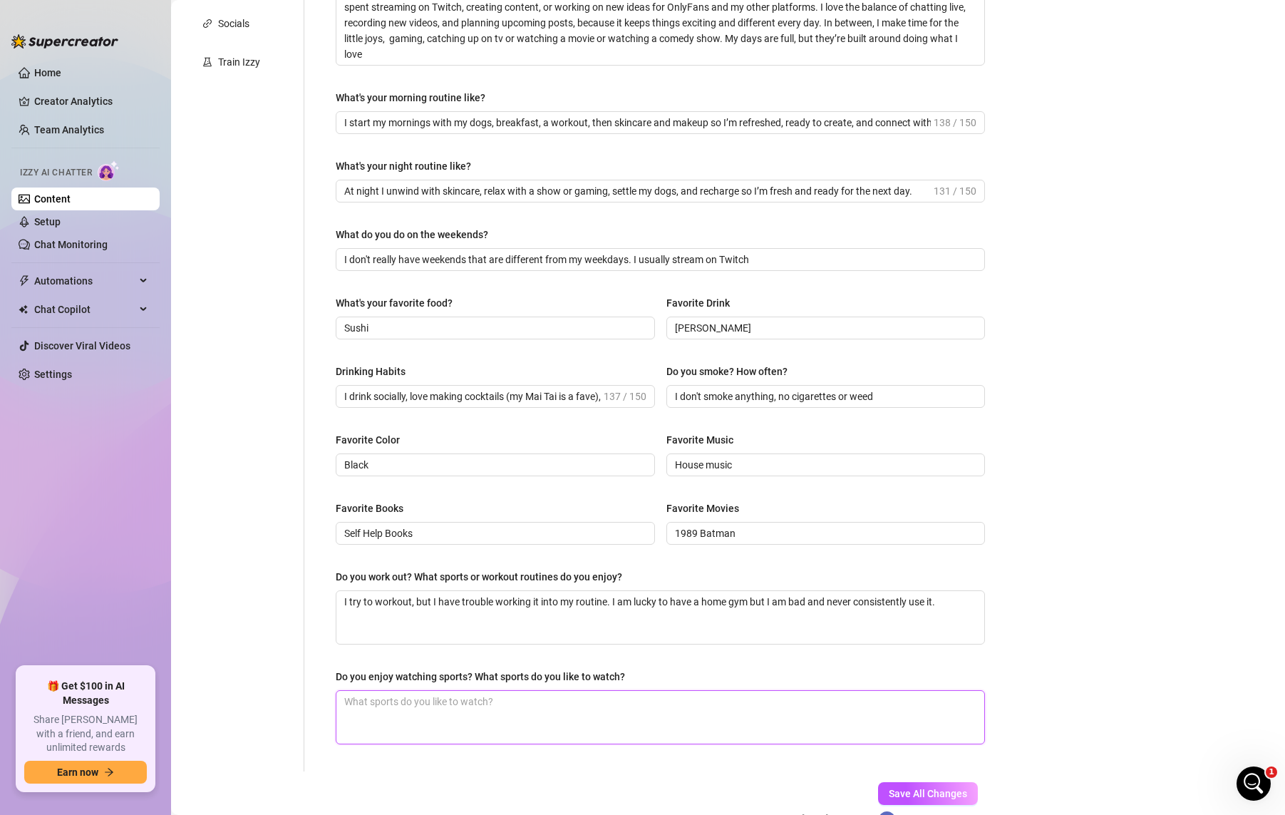
paste textarea "Yes! I love watching sports — football ⚡️ (I’m a big Chargers fan), soccer (San…"
drag, startPoint x: 475, startPoint y: 699, endPoint x: 520, endPoint y: 693, distance: 44.6
click at [463, 696] on textarea "Yes! I love watching sports — football ⚡️ (I’m a big Chargers fan), soccer (San…" at bounding box center [660, 717] width 648 height 53
click at [844, 711] on textarea "Yes! I love watching sports, football ⚡️ (I’m a big Chargers fan), soccer (San …" at bounding box center [660, 717] width 648 height 53
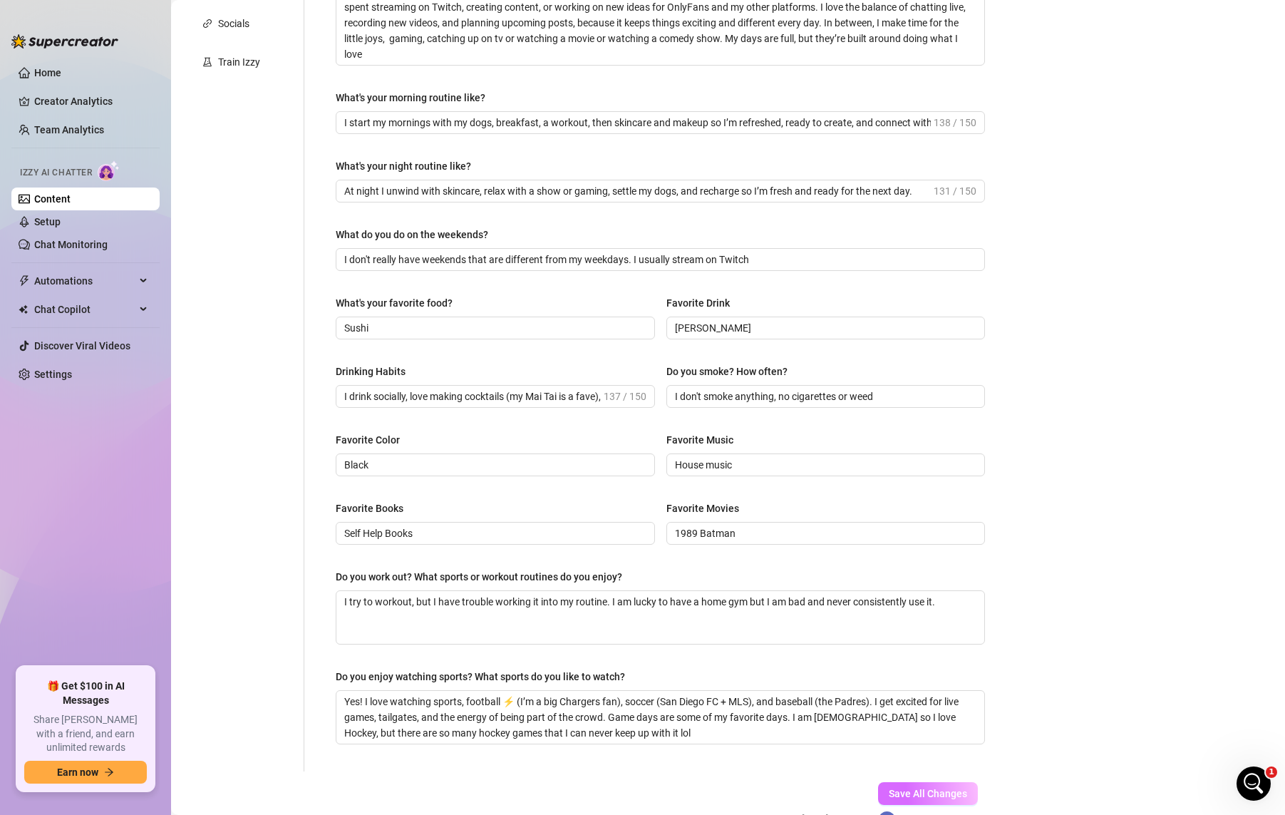
click at [956, 778] on span "Save All Changes" at bounding box center [928, 793] width 78 height 11
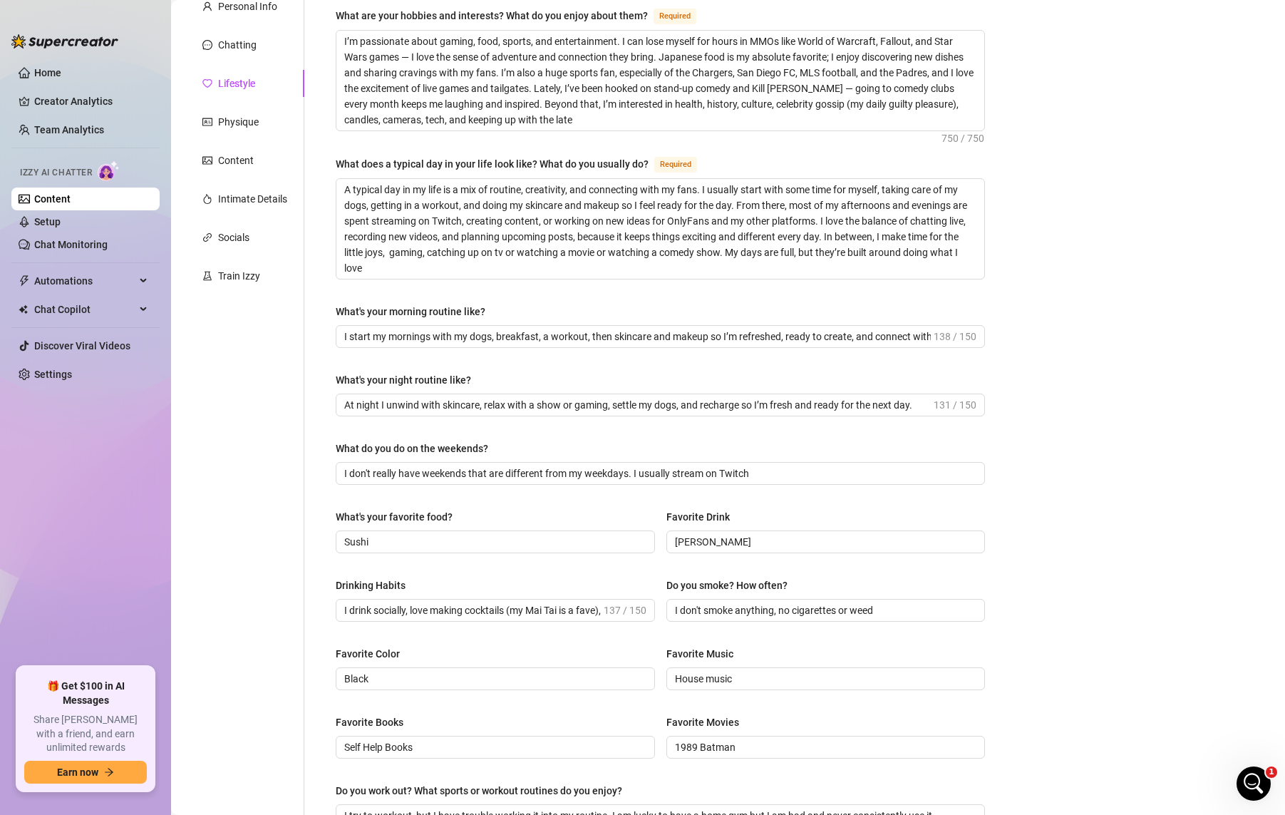
scroll to position [0, 0]
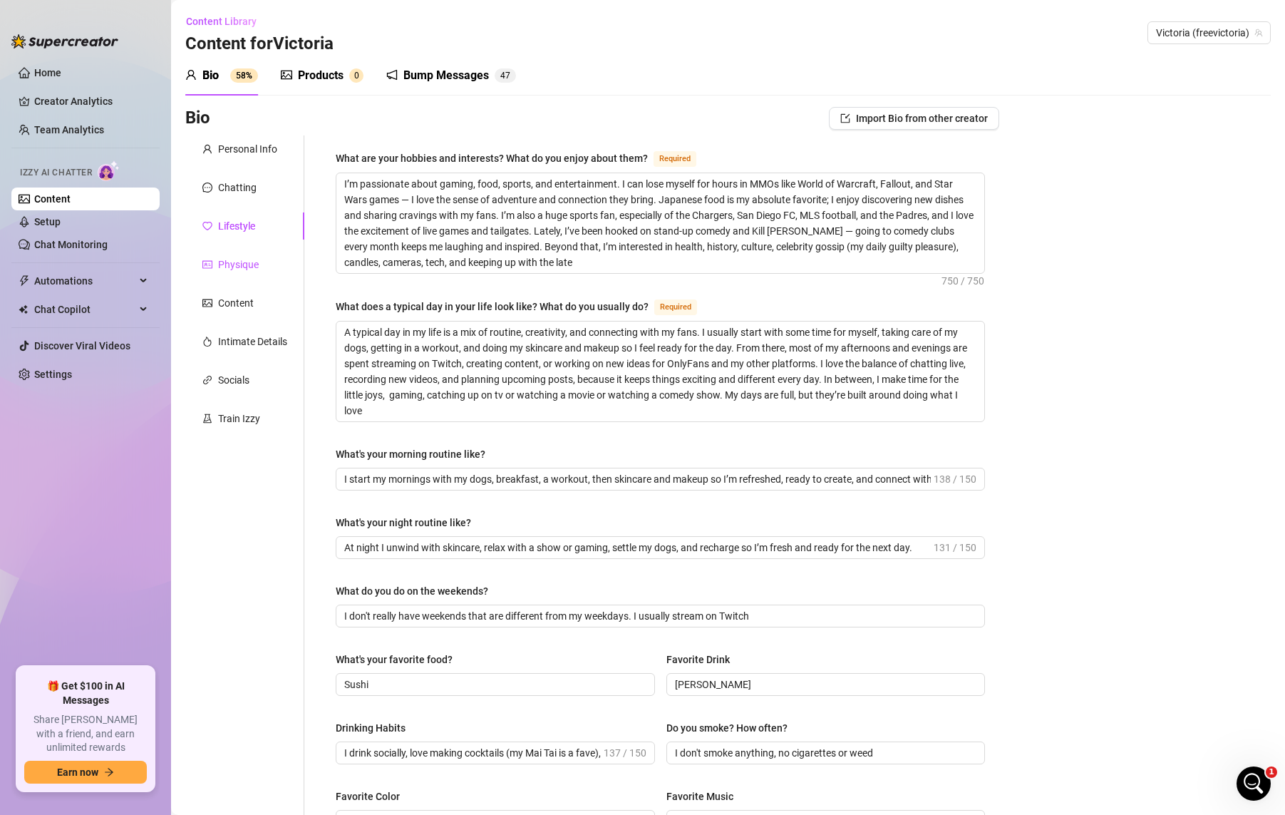
click at [250, 267] on div "Physique" at bounding box center [238, 265] width 41 height 16
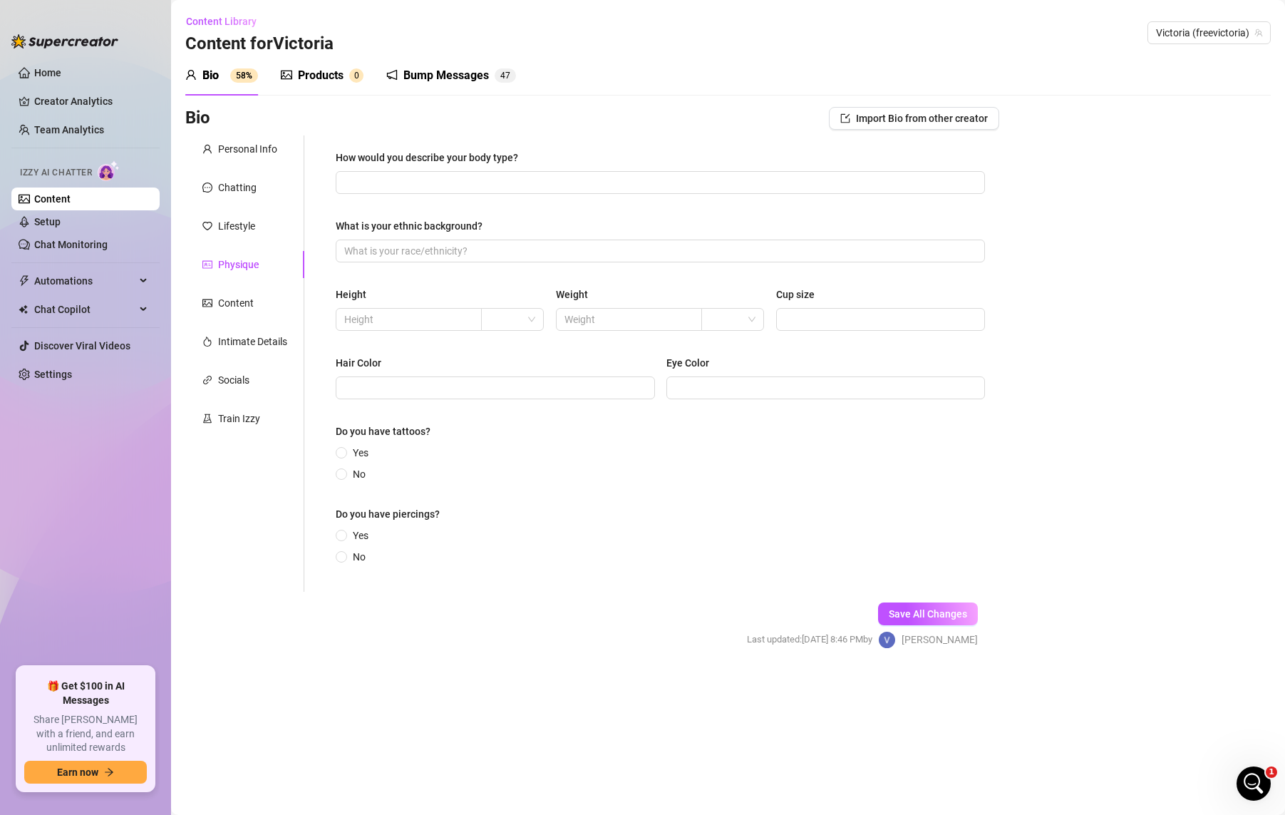
click at [515, 170] on div "How would you describe your body type?" at bounding box center [660, 160] width 649 height 21
click at [511, 175] on input "How would you describe your body type?" at bounding box center [658, 183] width 629 height 16
click at [495, 182] on input "How would you describe your body type?" at bounding box center [658, 183] width 629 height 16
click at [371, 176] on input "How would you describe your body type?" at bounding box center [658, 183] width 629 height 16
paste input "I’m 5’3” and around 130 pounds, with a petite but curvy build. I have naturally…"
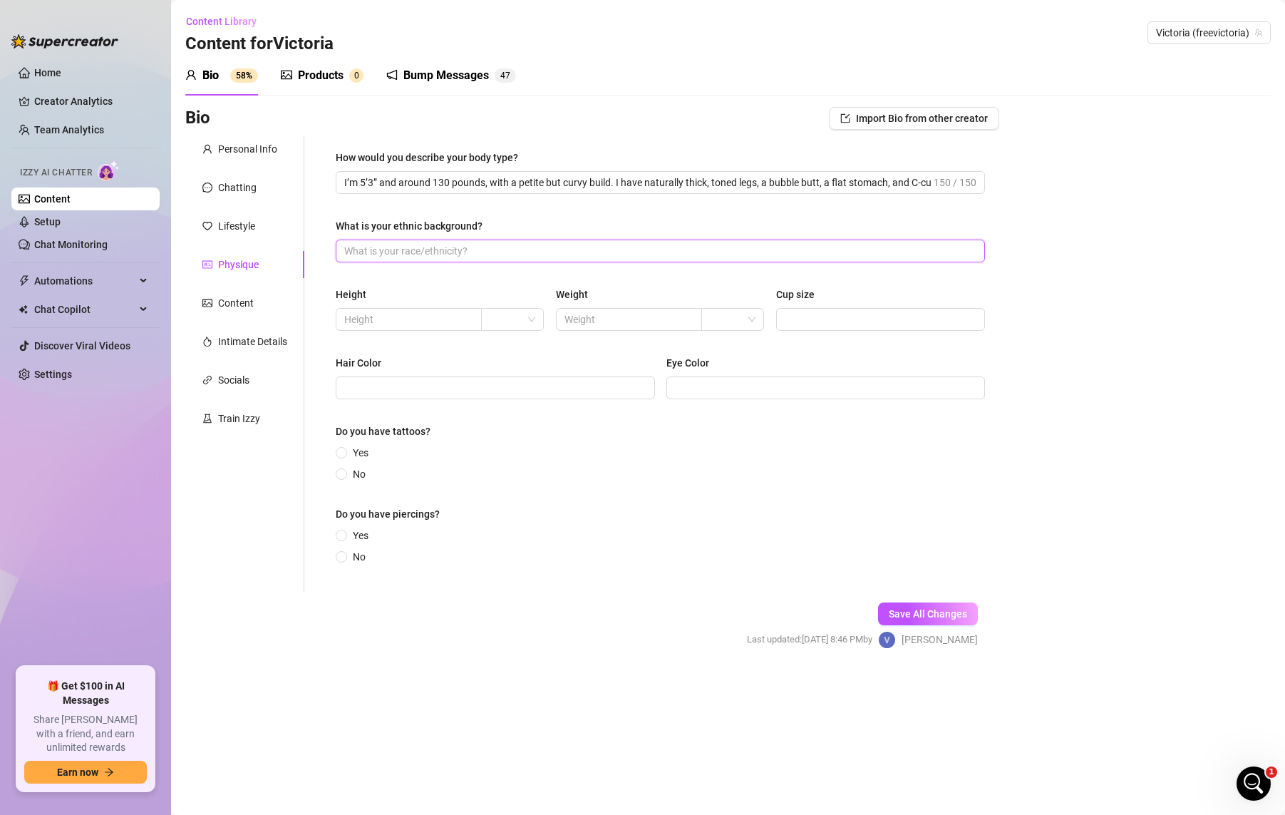
click at [540, 257] on input "What is your ethnic background?" at bounding box center [658, 251] width 629 height 16
click at [577, 185] on input "I’m 5’3” and around 130 pounds, with a petite but curvy build. I have naturally…" at bounding box center [637, 183] width 587 height 16
paste input "Petite & curvy at 5'3" / 130 lbs 💕 thick legs, natural bubble butt, flat tummy …"
click at [752, 171] on span "Petite & curvy at 5'3" / 130 lbs 💕 thick legs, natural bubble butt, flat tummy …" at bounding box center [660, 182] width 649 height 23
click at [750, 187] on input "Petite & curvy at 5'3" / 130 lbs 💕 thick legs, natural bubble butt, flat tummy …" at bounding box center [658, 183] width 629 height 16
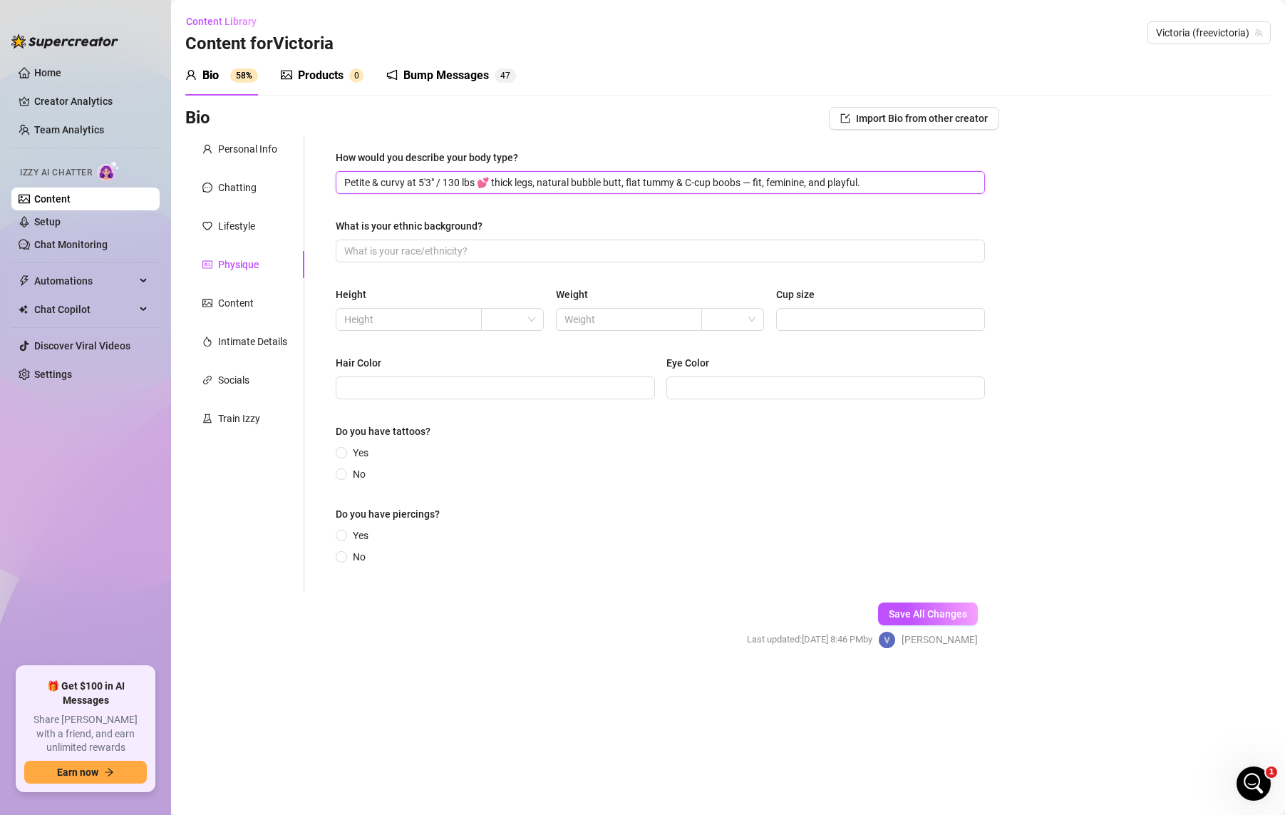
click at [753, 182] on input "Petite & curvy at 5'3" / 130 lbs 💕 thick legs, natural bubble butt, flat tummy …" at bounding box center [658, 183] width 629 height 16
click at [390, 315] on input "text" at bounding box center [407, 319] width 126 height 16
click at [522, 316] on input "search" at bounding box center [506, 319] width 33 height 21
click at [509, 371] on div "ft" at bounding box center [513, 371] width 40 height 16
click at [426, 314] on input "5" at bounding box center [407, 319] width 126 height 16
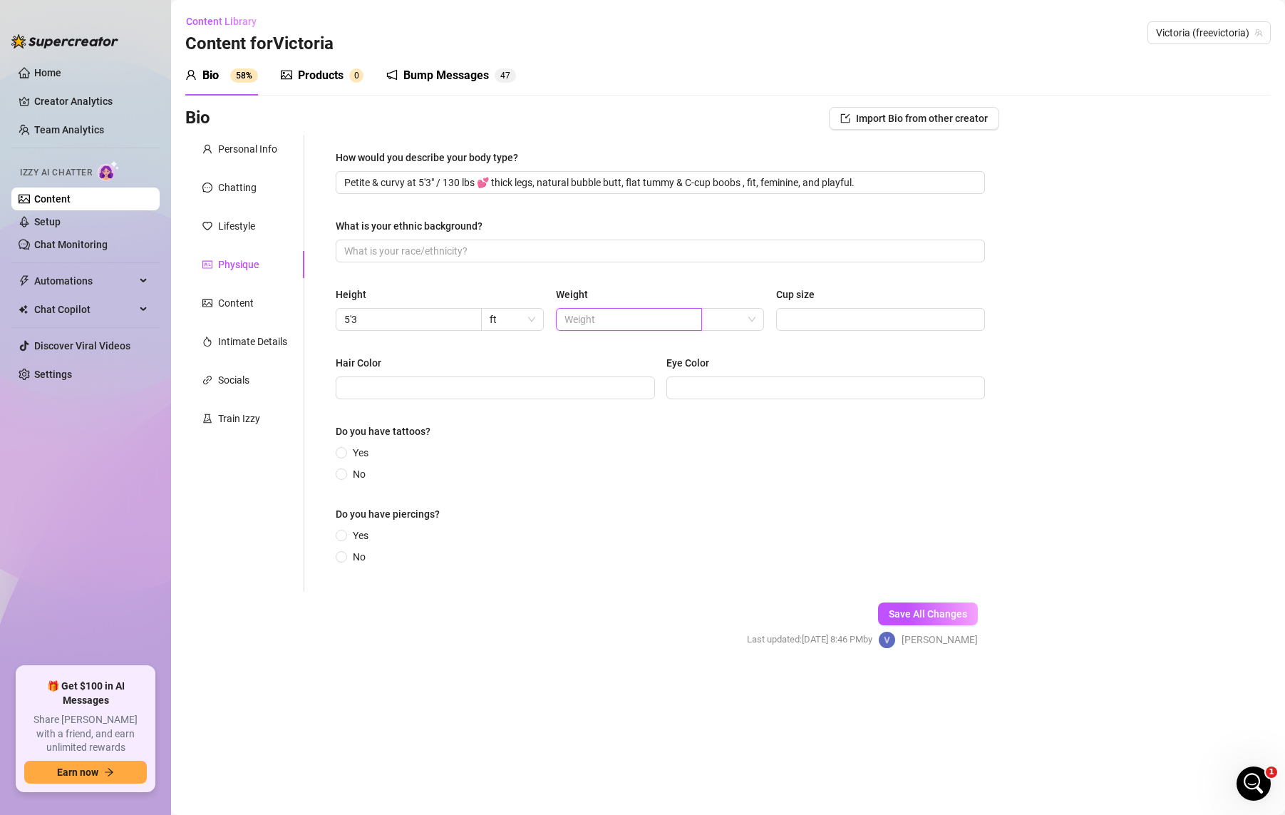
click at [638, 324] on input "text" at bounding box center [627, 319] width 126 height 16
click at [857, 325] on input "Cup size" at bounding box center [879, 319] width 189 height 16
click at [395, 392] on input "Hair Color" at bounding box center [493, 388] width 299 height 16
click at [705, 388] on input "Eye Color" at bounding box center [824, 388] width 299 height 16
click at [346, 469] on span at bounding box center [341, 473] width 11 height 11
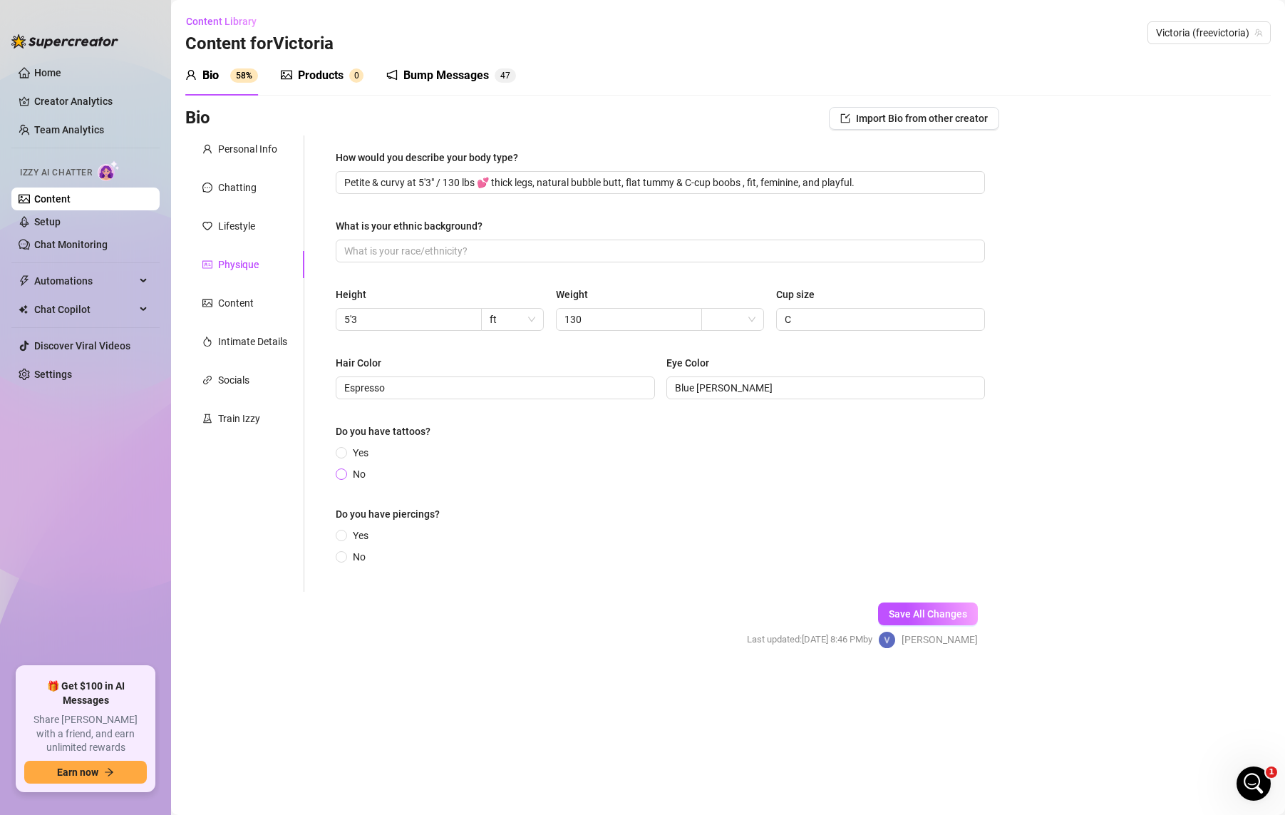
click at [345, 470] on input "No" at bounding box center [342, 474] width 6 height 9
click at [344, 558] on input "No" at bounding box center [342, 557] width 6 height 9
click at [748, 246] on input "What is your ethnic background?" at bounding box center [658, 251] width 629 height 16
drag, startPoint x: 621, startPoint y: 527, endPoint x: 631, endPoint y: 562, distance: 36.1
click at [619, 542] on div "Do you have piercings? Yes No" at bounding box center [660, 535] width 649 height 58
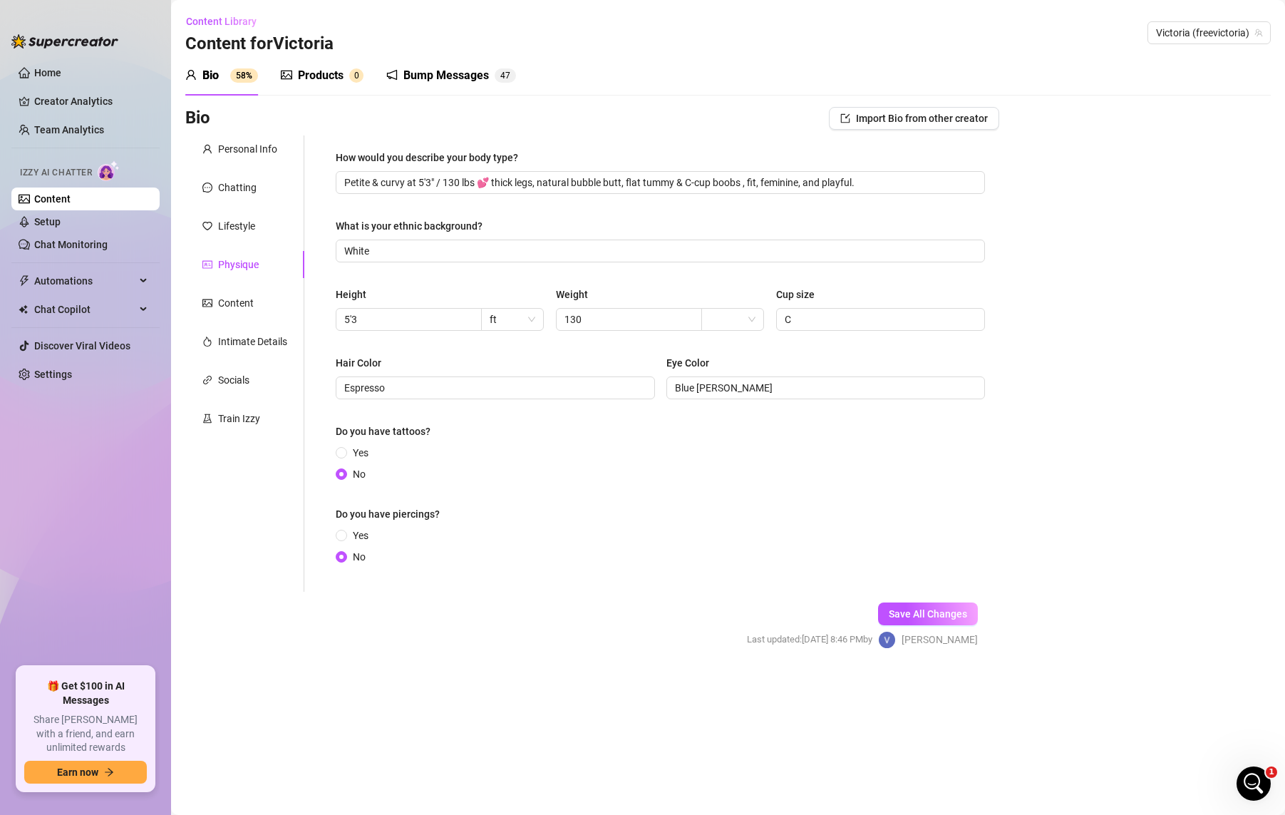
click at [612, 478] on div "Yes No" at bounding box center [660, 463] width 649 height 37
click at [950, 618] on span "Save All Changes" at bounding box center [928, 613] width 78 height 11
click at [489, 179] on input "Petite & curvy at 5'3" / 130 lbs 💕 thick legs, natural bubble butt, flat tummy …" at bounding box center [658, 183] width 629 height 16
click at [500, 175] on input "Petite & curvy at 5'3" / 130 lbs 💕 thick legs, natural bubble butt, flat tummy …" at bounding box center [658, 183] width 629 height 16
click at [495, 186] on input "Petite & curvy at 5'3" / 130 lbs 💕 thick legs, natural bubble butt, flat tummy …" at bounding box center [658, 183] width 629 height 16
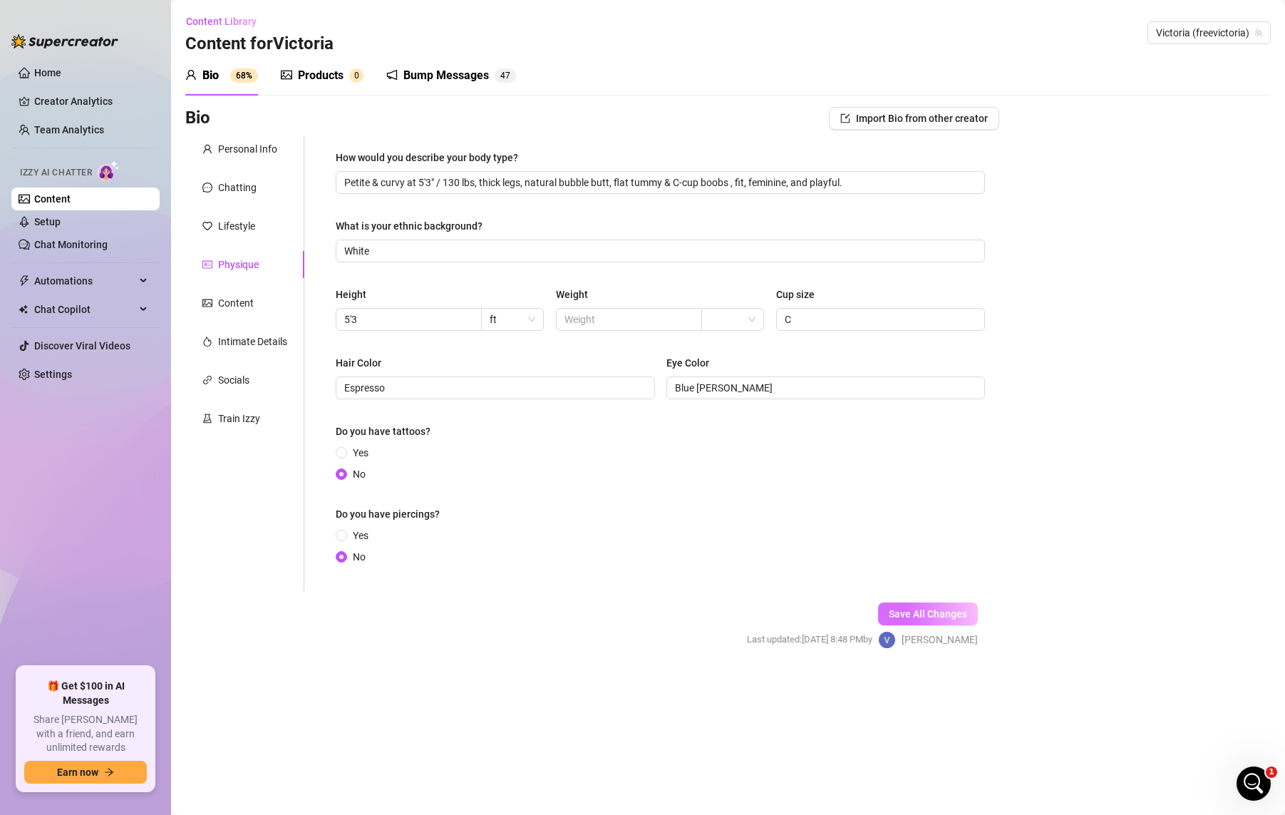
click at [917, 610] on span "Save All Changes" at bounding box center [928, 613] width 78 height 11
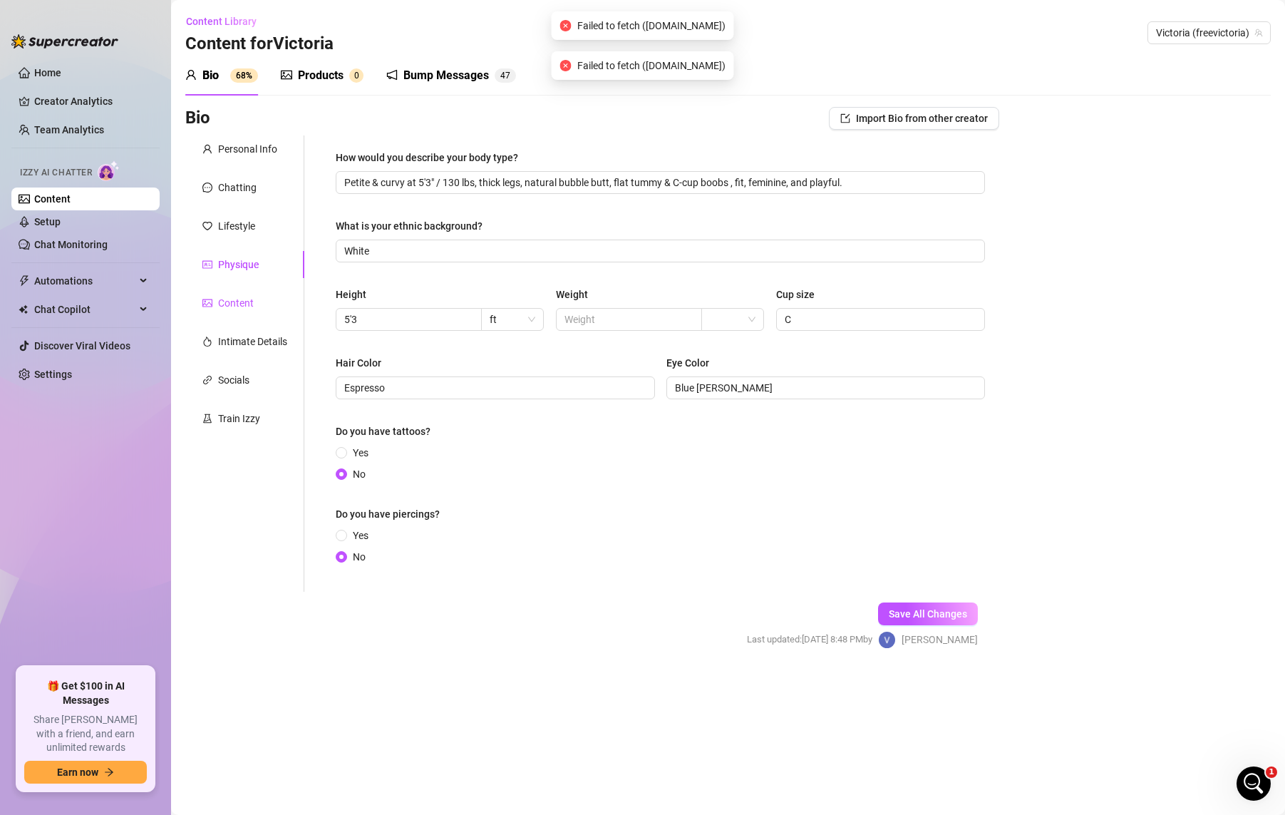
click at [221, 303] on div "Content" at bounding box center [236, 303] width 36 height 16
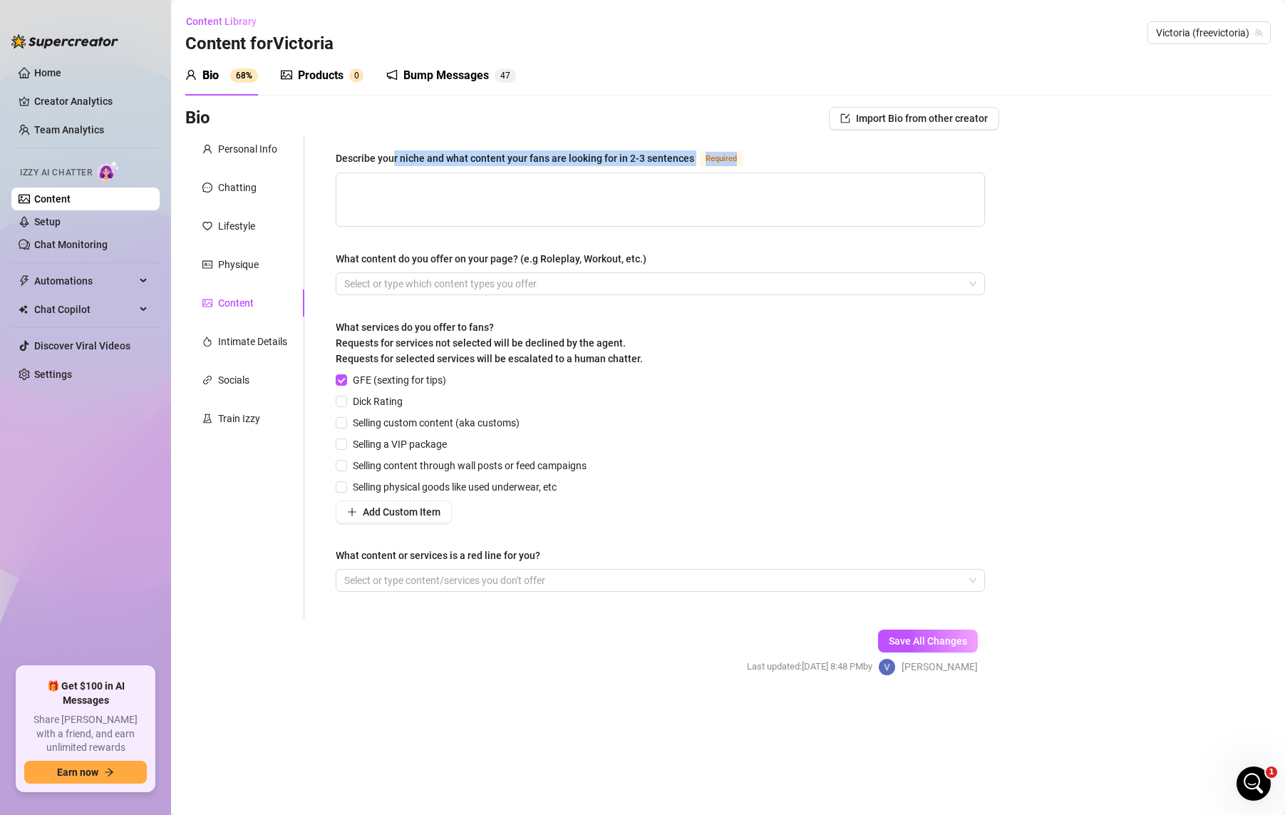
drag, startPoint x: 763, startPoint y: 159, endPoint x: 393, endPoint y: 153, distance: 369.9
click at [393, 153] on div "Describe your niche and what content your fans are looking for in 2-3 sentences…" at bounding box center [660, 161] width 649 height 23
click at [393, 153] on div "Describe your niche and what content your fans are looking for in 2-3 sentences" at bounding box center [515, 158] width 358 height 16
click at [393, 173] on textarea "Describe your niche and what content your fans are looking for in 2-3 sentences…" at bounding box center [660, 199] width 648 height 53
drag, startPoint x: 349, startPoint y: 148, endPoint x: 595, endPoint y: 136, distance: 246.9
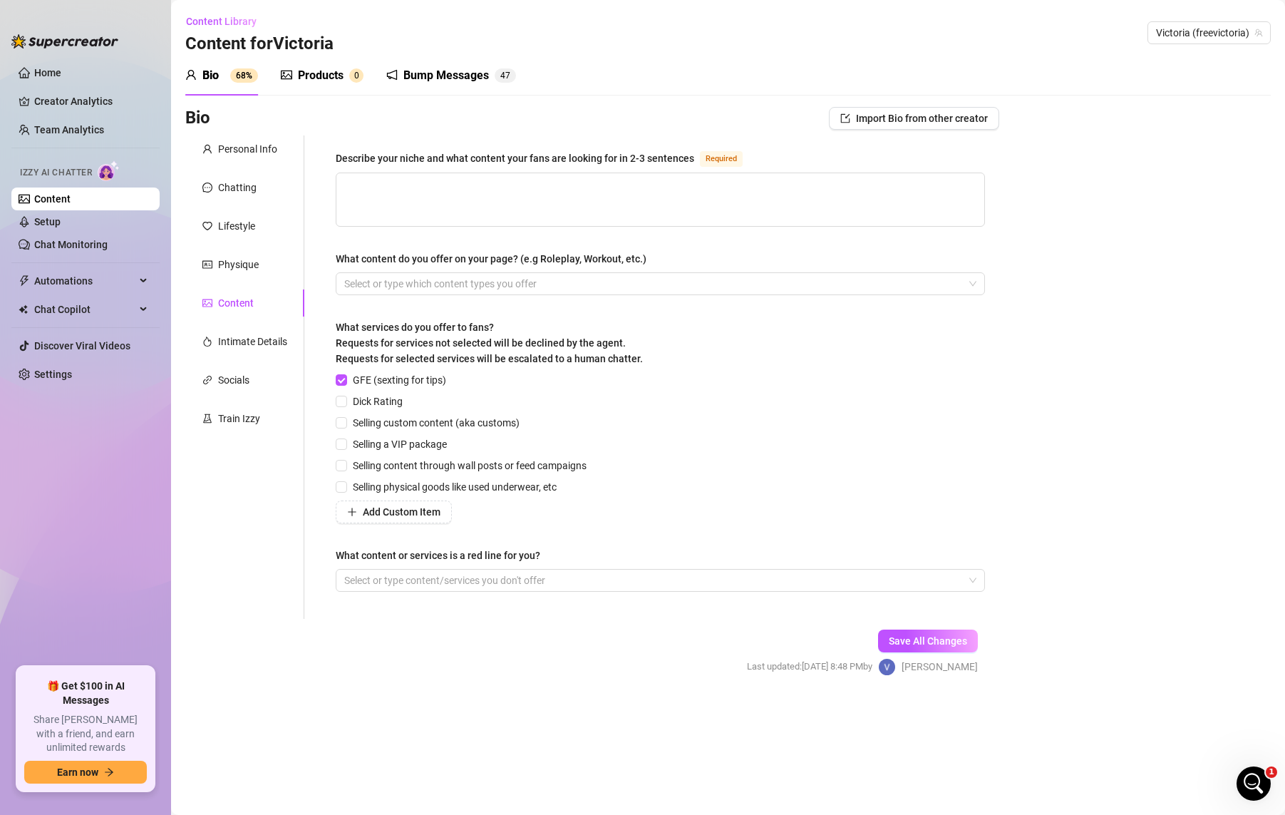
click at [595, 136] on div "Describe your niche and what content your fans are looking for in 2-3 sentences…" at bounding box center [660, 376] width 678 height 483
click at [362, 166] on div "Describe your niche and what content your fans are looking for in 2-3 sentences…" at bounding box center [660, 161] width 649 height 23
drag, startPoint x: 336, startPoint y: 151, endPoint x: 475, endPoint y: 138, distance: 139.6
click at [473, 138] on div "Describe your niche and what content your fans are looking for in 2-3 sentences…" at bounding box center [660, 376] width 678 height 483
click at [413, 146] on div "Describe your niche and what content your fans are looking for in 2-3 sentences…" at bounding box center [660, 376] width 678 height 483
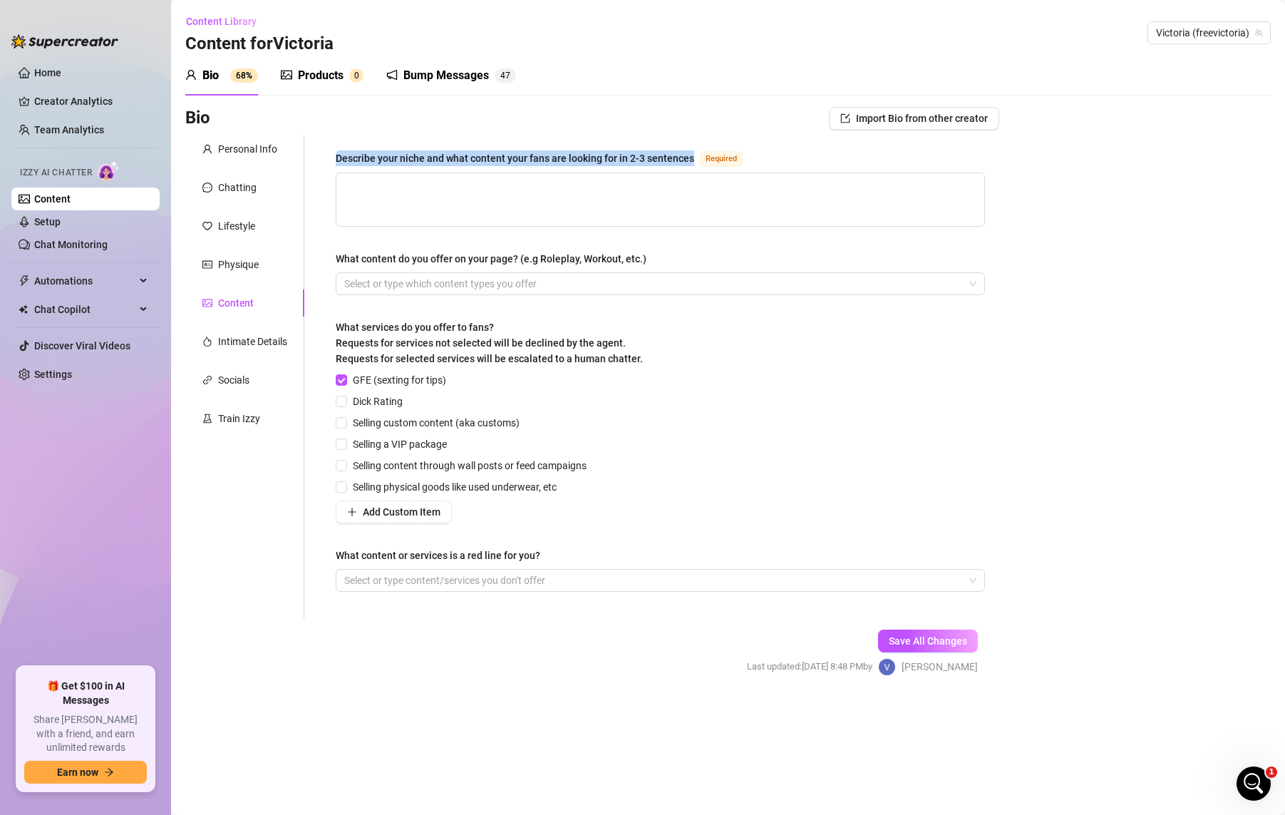
drag, startPoint x: 692, startPoint y: 156, endPoint x: 337, endPoint y: 156, distance: 354.9
click at [337, 156] on div "Describe your niche and what content your fans are looking for in 2-3 sentences…" at bounding box center [542, 158] width 413 height 17
copy div "Describe your niche and what content your fans are looking for in 2-3 sentences"
click at [349, 401] on span "Dick Rating" at bounding box center [377, 401] width 61 height 16
click at [346, 401] on input "Dick Rating" at bounding box center [341, 401] width 10 height 10
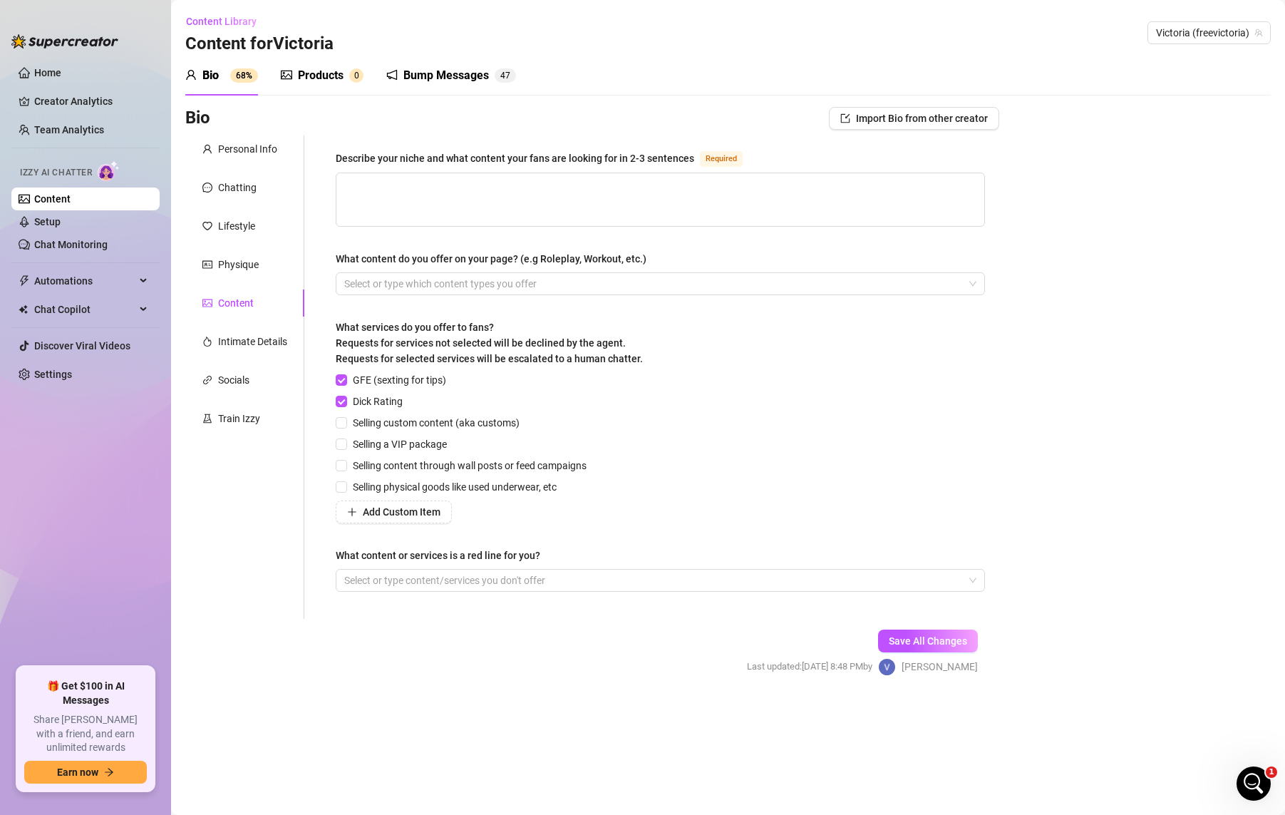
click at [346, 431] on div "GFE (sexting for tips) Dick Rating Selling custom content (aka customs) Selling…" at bounding box center [464, 447] width 257 height 151
click at [344, 418] on input "Selling custom content (aka customs)" at bounding box center [341, 422] width 10 height 10
click at [493, 200] on textarea "Describe your niche and what content your fans are looking for in 2-3 sentences…" at bounding box center [660, 199] width 648 height 53
paste textarea "I mix playful GFE with a dominant edge — offering Findom, Femdom, SPH, CEI, and…"
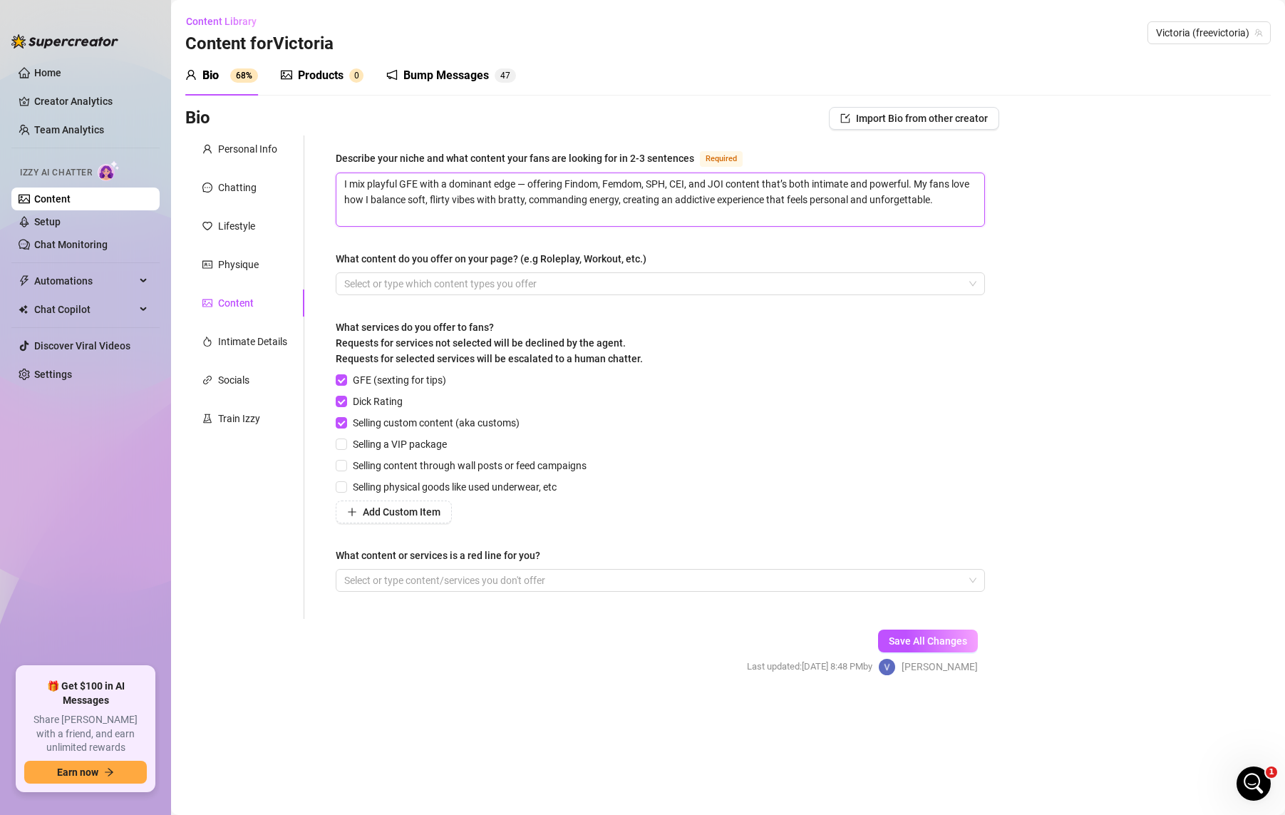
click at [537, 197] on textarea "I mix playful GFE with a dominant edge — offering Findom, Femdom, SPH, CEI, and…" at bounding box center [660, 199] width 648 height 53
click at [532, 281] on div at bounding box center [653, 284] width 629 height 20
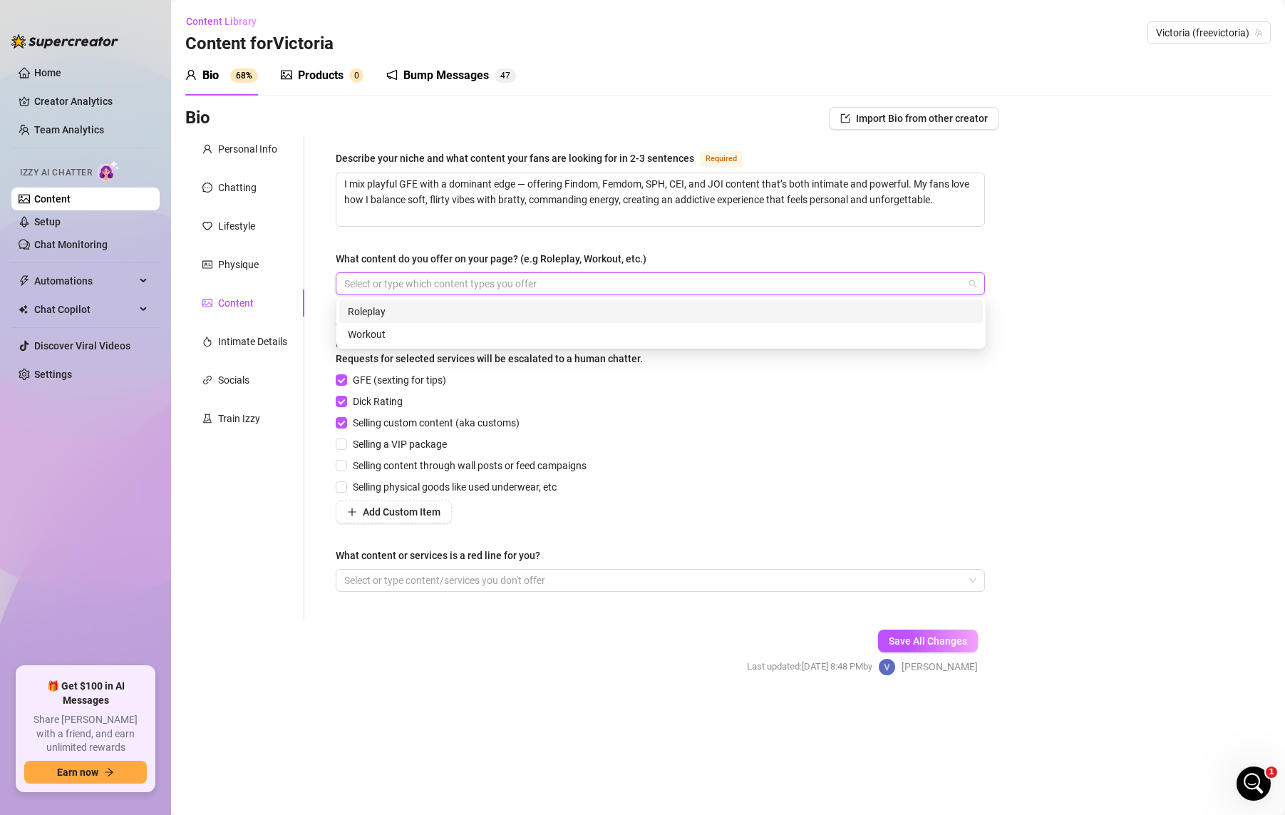
click at [449, 312] on div "Roleplay" at bounding box center [661, 312] width 626 height 16
click at [450, 312] on div "Roleplay" at bounding box center [656, 312] width 617 height 16
click at [515, 309] on div "Roleplay" at bounding box center [661, 312] width 626 height 16
click at [825, 436] on div "GFE (sexting for tips) Dick Rating Selling custom content (aka customs) Selling…" at bounding box center [660, 447] width 649 height 151
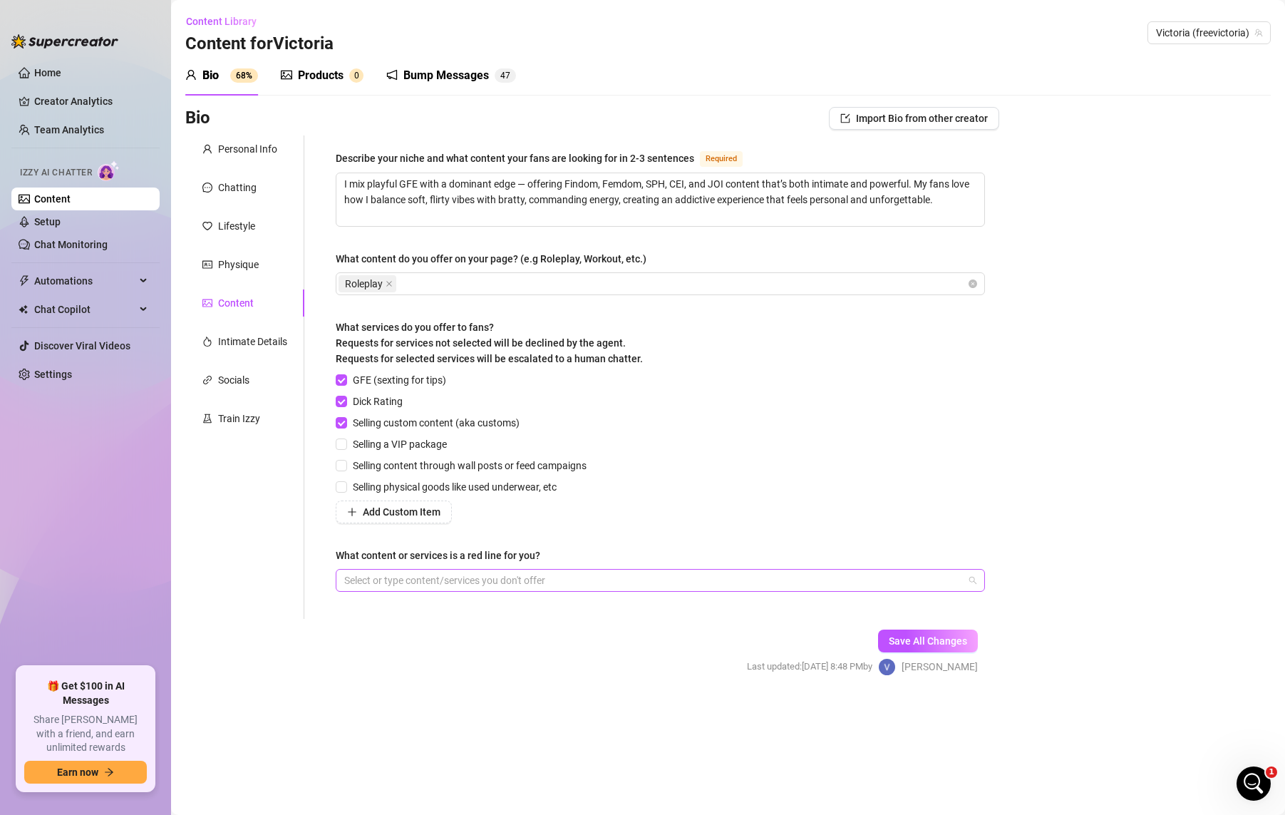
click at [619, 585] on div at bounding box center [653, 580] width 629 height 20
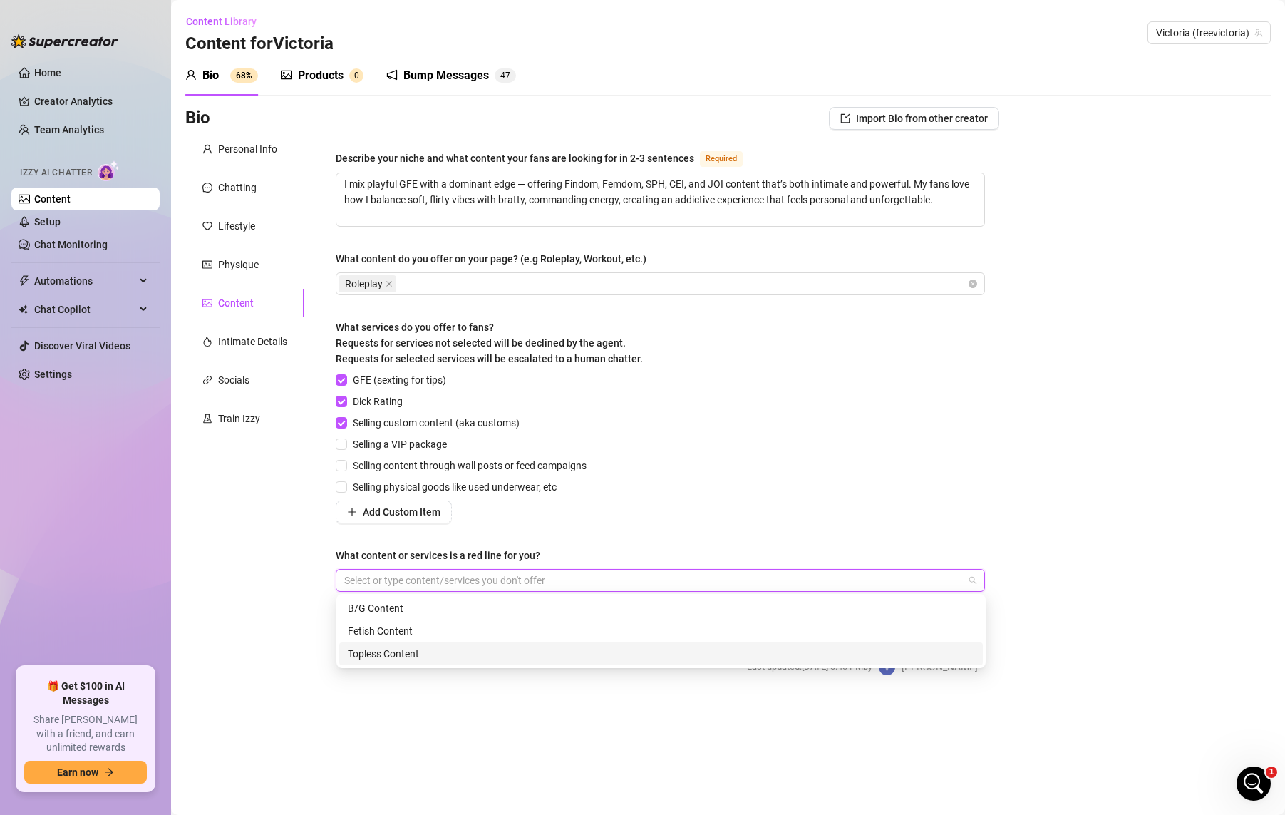
click at [492, 748] on main "Content Library Content for [PERSON_NAME] [PERSON_NAME] (freevictoria) Bio 68% …" at bounding box center [728, 407] width 1114 height 815
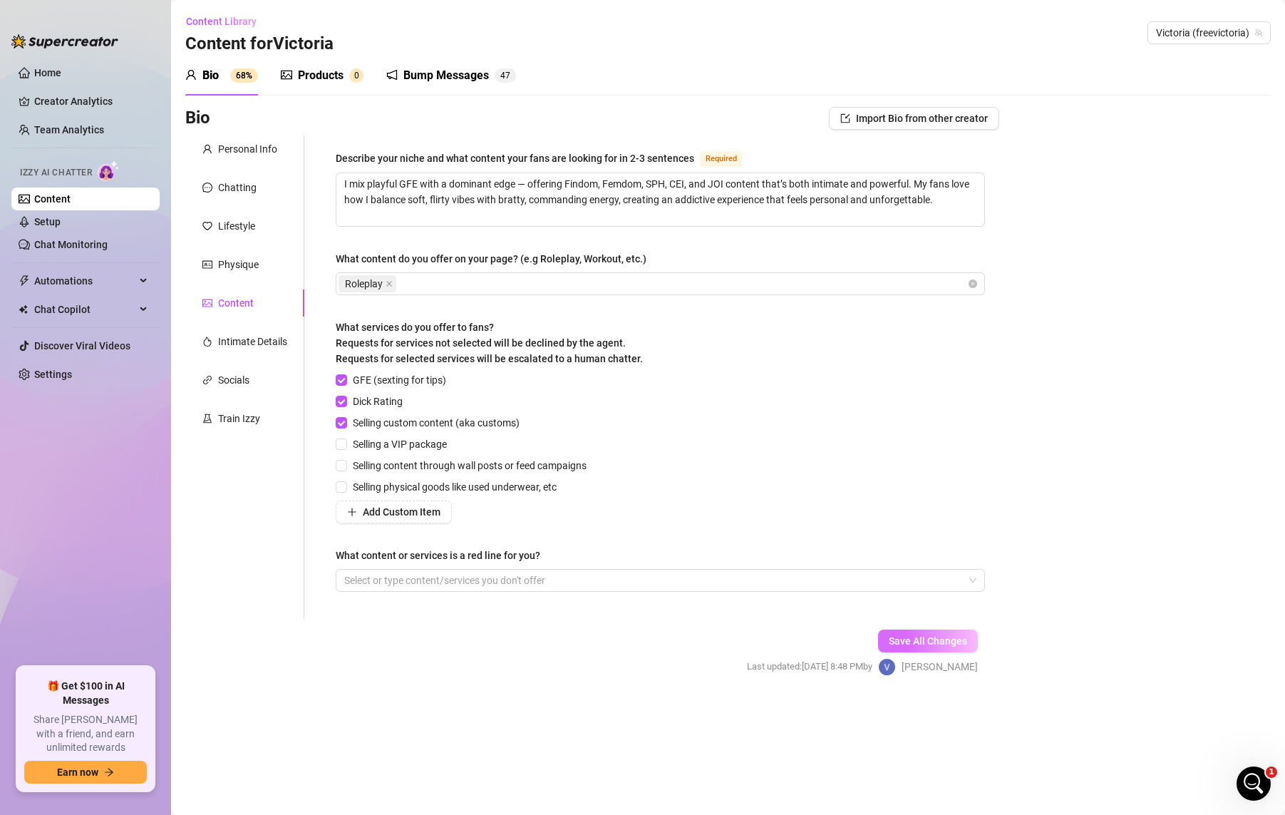
click at [957, 639] on span "Save All Changes" at bounding box center [928, 640] width 78 height 11
click at [260, 340] on div "Intimate Details" at bounding box center [252, 342] width 69 height 16
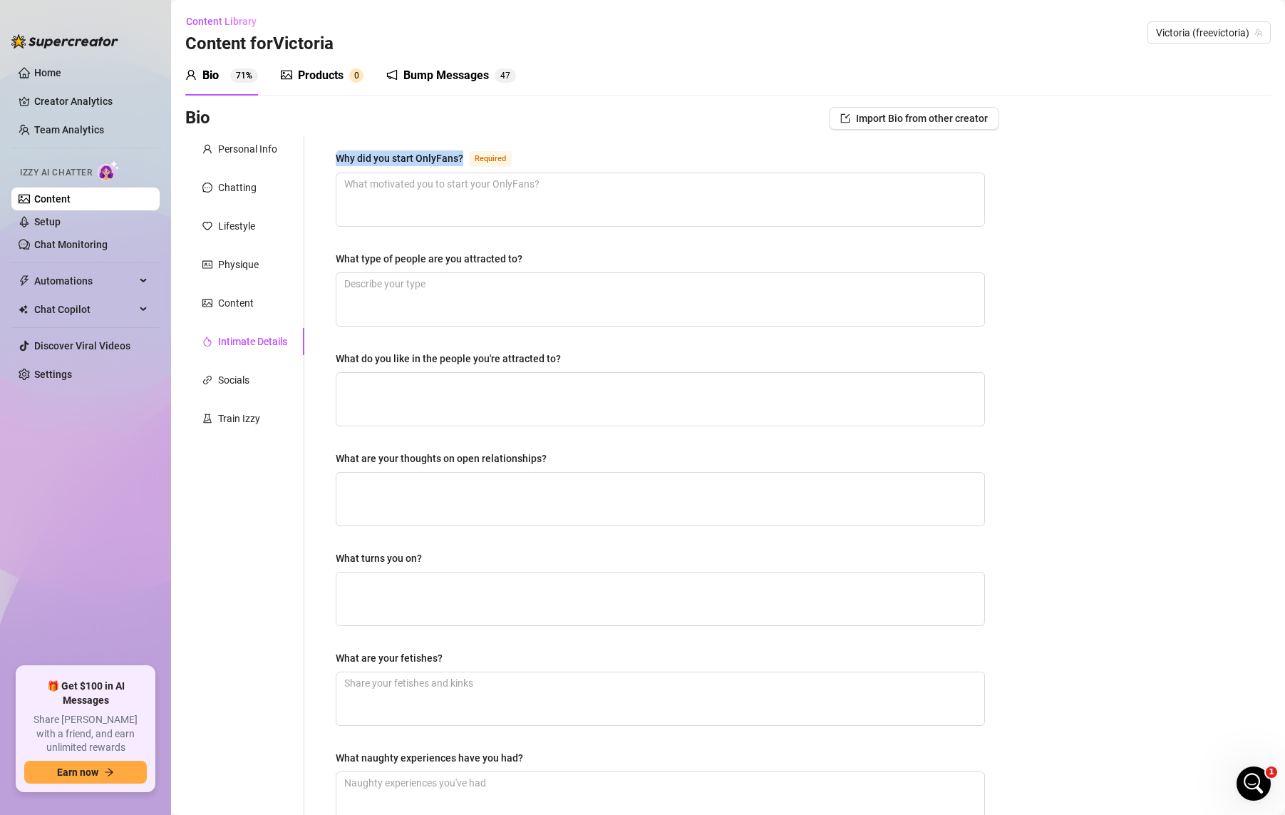
drag, startPoint x: 467, startPoint y: 153, endPoint x: 335, endPoint y: 153, distance: 131.9
click at [335, 153] on div "Why did you start OnlyFans? Required What type of people are you attracted to? …" at bounding box center [660, 493] width 678 height 717
copy div "Why did you start OnlyFans?"
click at [468, 187] on textarea "Why did you start OnlyFans? Required" at bounding box center [660, 199] width 648 height 53
paste textarea "I started OnlyFans because I wanted a space to connect more closely with my fan…"
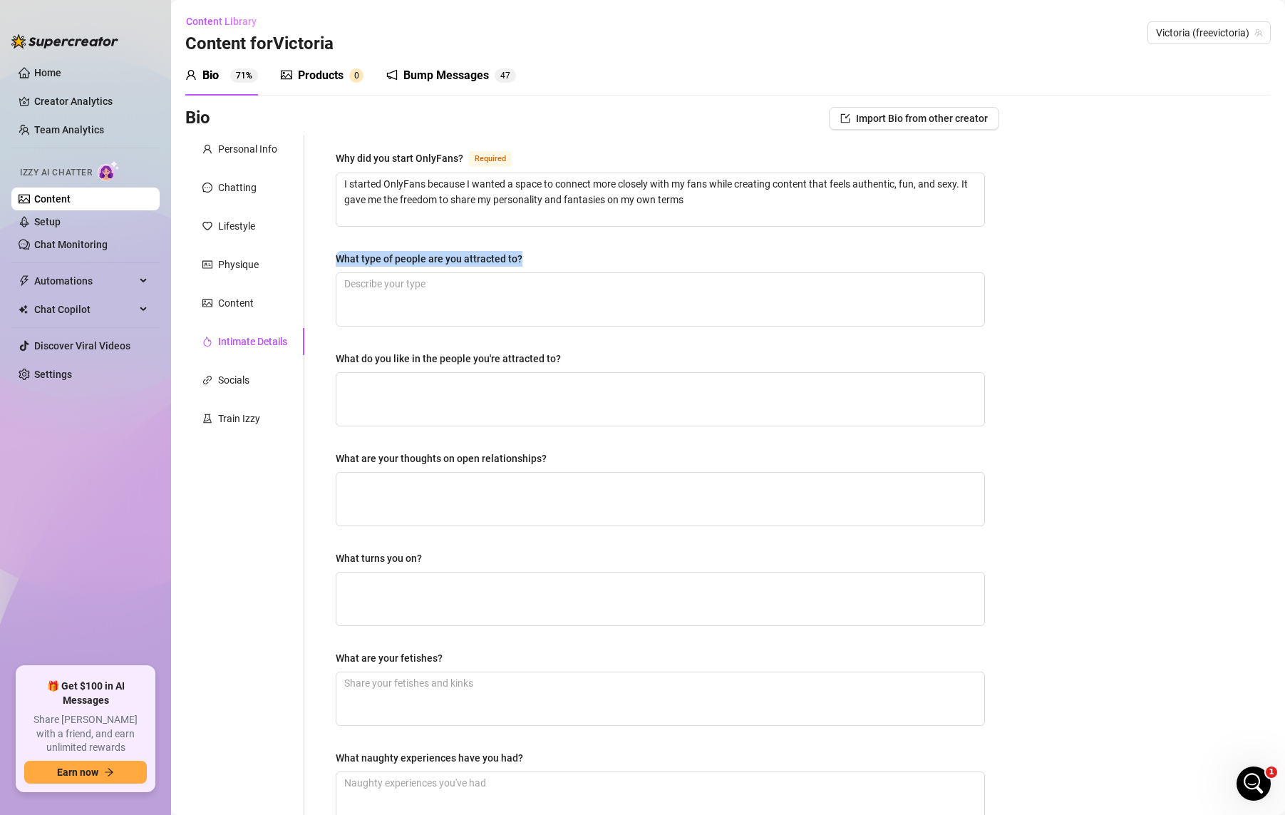
drag, startPoint x: 553, startPoint y: 260, endPoint x: 343, endPoint y: 249, distance: 210.5
click at [343, 249] on div "Why did you start OnlyFans? Required I started OnlyFans because I wanted a spac…" at bounding box center [660, 494] width 649 height 688
drag, startPoint x: 417, startPoint y: 249, endPoint x: 527, endPoint y: 243, distance: 109.9
click at [664, 244] on div "Why did you start OnlyFans? Required I started OnlyFans because I wanted a spac…" at bounding box center [660, 494] width 649 height 688
drag, startPoint x: 505, startPoint y: 266, endPoint x: 318, endPoint y: 252, distance: 187.2
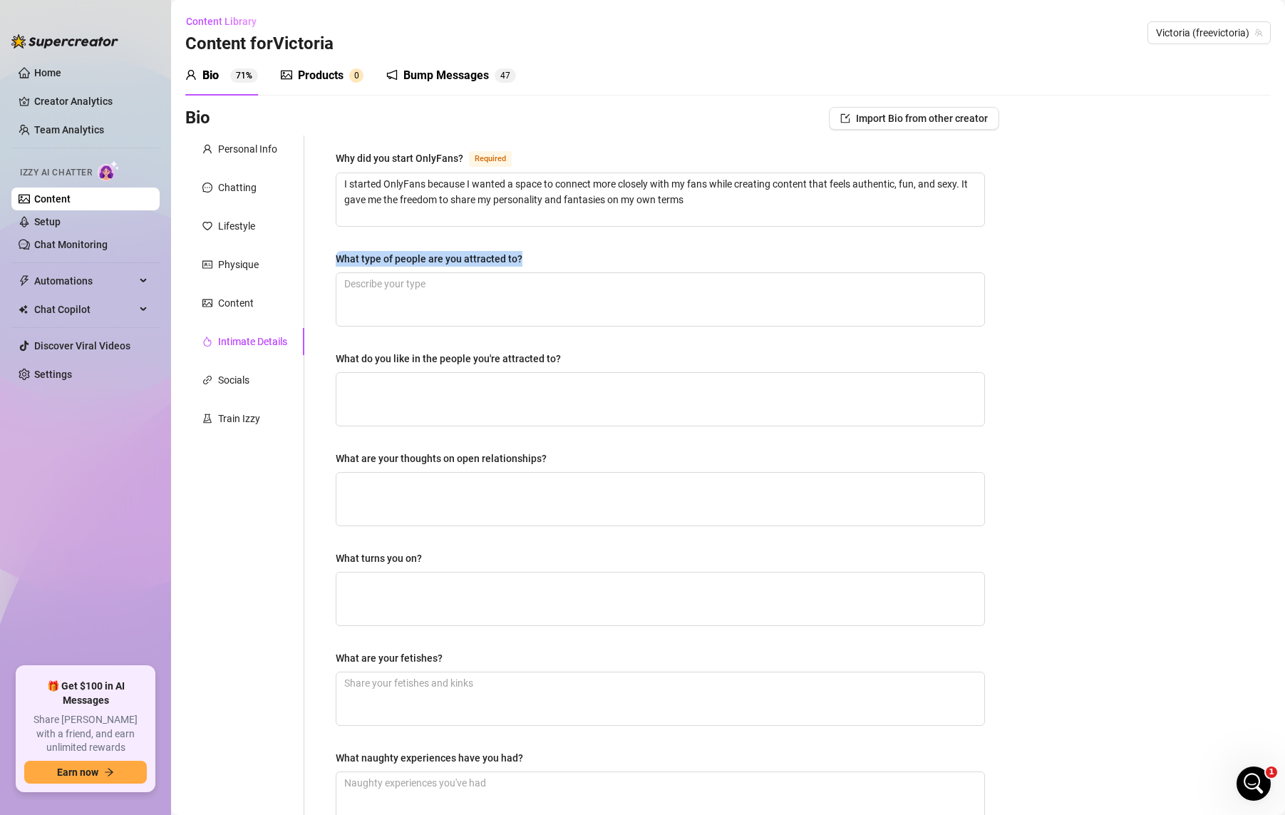
click at [318, 252] on div "Why did you start OnlyFans? Required I started OnlyFans because I wanted a spac…" at bounding box center [651, 493] width 695 height 717
copy div "What type of people are you attracted to?"
click at [666, 393] on textarea "What do you like in the people you're attracted to?" at bounding box center [660, 399] width 648 height 53
click at [550, 296] on textarea "What type of people are you attracted to?" at bounding box center [660, 299] width 648 height 53
paste textarea "I’m most attracted to people who are confident, playful, and know how to make m…"
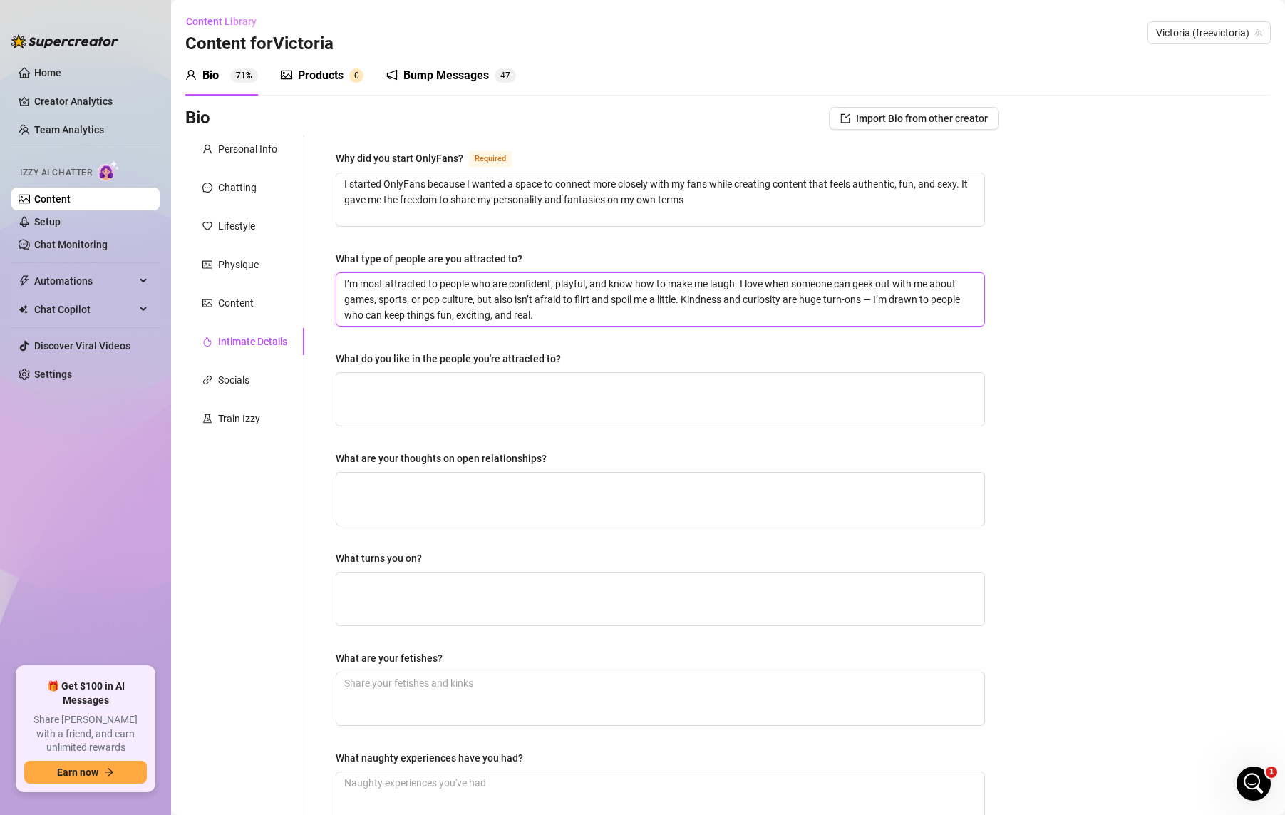
drag, startPoint x: 875, startPoint y: 299, endPoint x: 864, endPoint y: 299, distance: 11.4
click at [864, 299] on textarea "I’m most attracted to people who are confident, playful, and know how to make m…" at bounding box center [660, 299] width 648 height 53
click at [821, 396] on textarea "What do you like in the people you're attracted to?" at bounding box center [660, 399] width 648 height 53
drag, startPoint x: 651, startPoint y: 358, endPoint x: 310, endPoint y: 356, distance: 340.7
click at [310, 356] on div "Why did you start OnlyFans? Required I started OnlyFans because I wanted a spac…" at bounding box center [651, 493] width 695 height 717
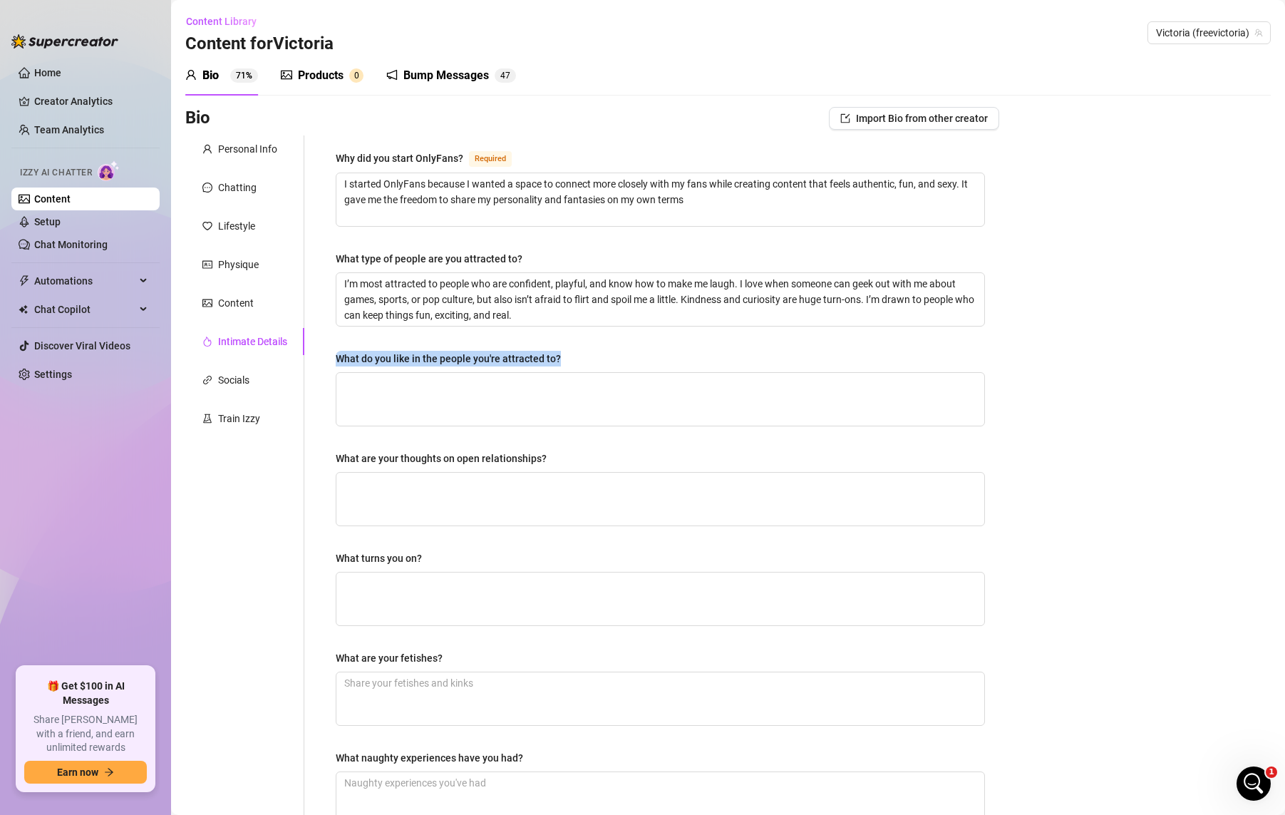
copy div "What do you like in the people you're attracted to?"
click at [466, 381] on textarea "What do you like in the people you're attracted to?" at bounding box center [660, 399] width 648 height 53
paste textarea "I love confidence, a good sense of humor, and someone who doesn’t take themselv…"
drag, startPoint x: 346, startPoint y: 379, endPoint x: 328, endPoint y: 378, distance: 17.9
click at [328, 378] on div "Why did you start OnlyFans? Required I started OnlyFans because I wanted a spac…" at bounding box center [660, 493] width 678 height 717
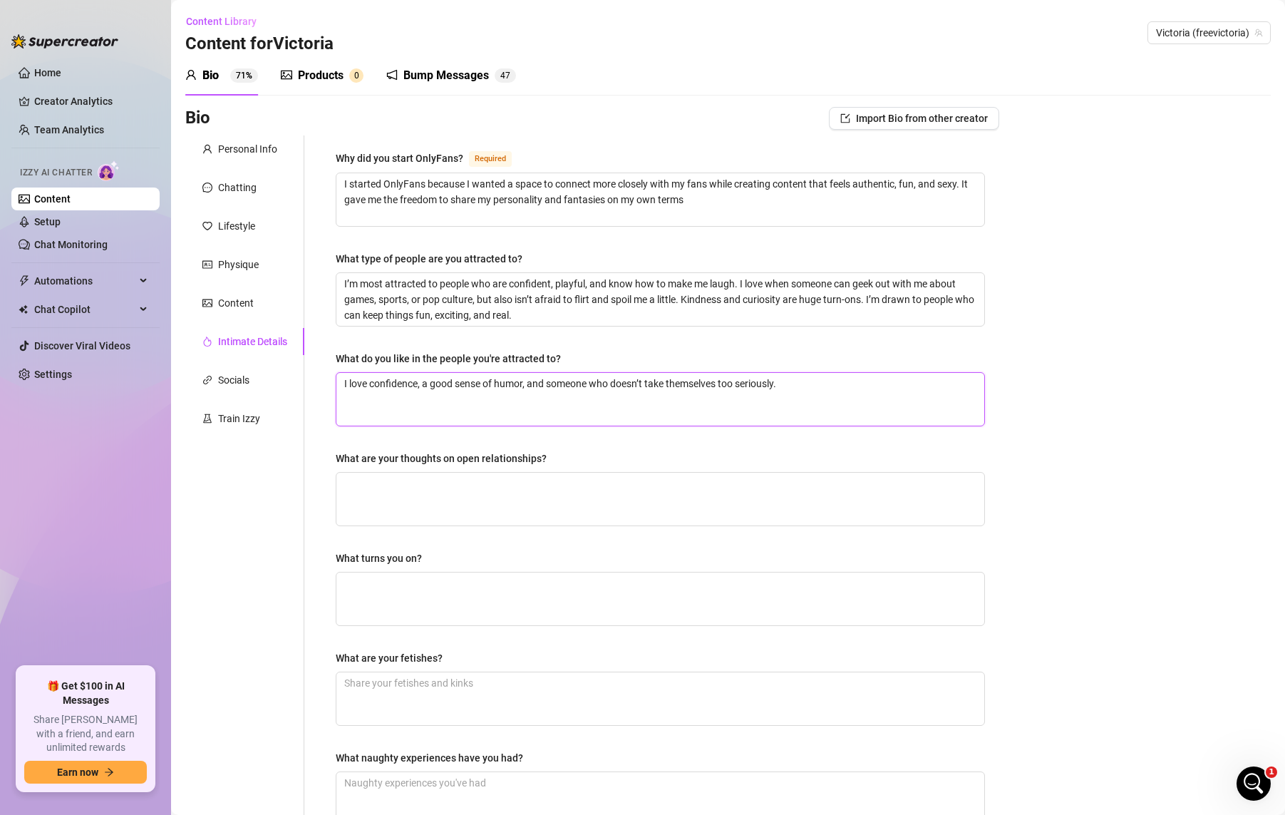
click at [404, 392] on textarea "I love confidence, a good sense of humor, and someone who doesn’t take themselv…" at bounding box center [660, 399] width 648 height 53
click at [514, 496] on textarea "What are your thoughts on open relationships?" at bounding box center [660, 499] width 648 height 53
drag, startPoint x: 380, startPoint y: 554, endPoint x: 328, endPoint y: 556, distance: 52.0
click at [328, 556] on div "Why did you start OnlyFans? Required I started OnlyFans because I wanted a spac…" at bounding box center [660, 493] width 678 height 717
click at [426, 594] on textarea "What turns you on?" at bounding box center [660, 598] width 648 height 53
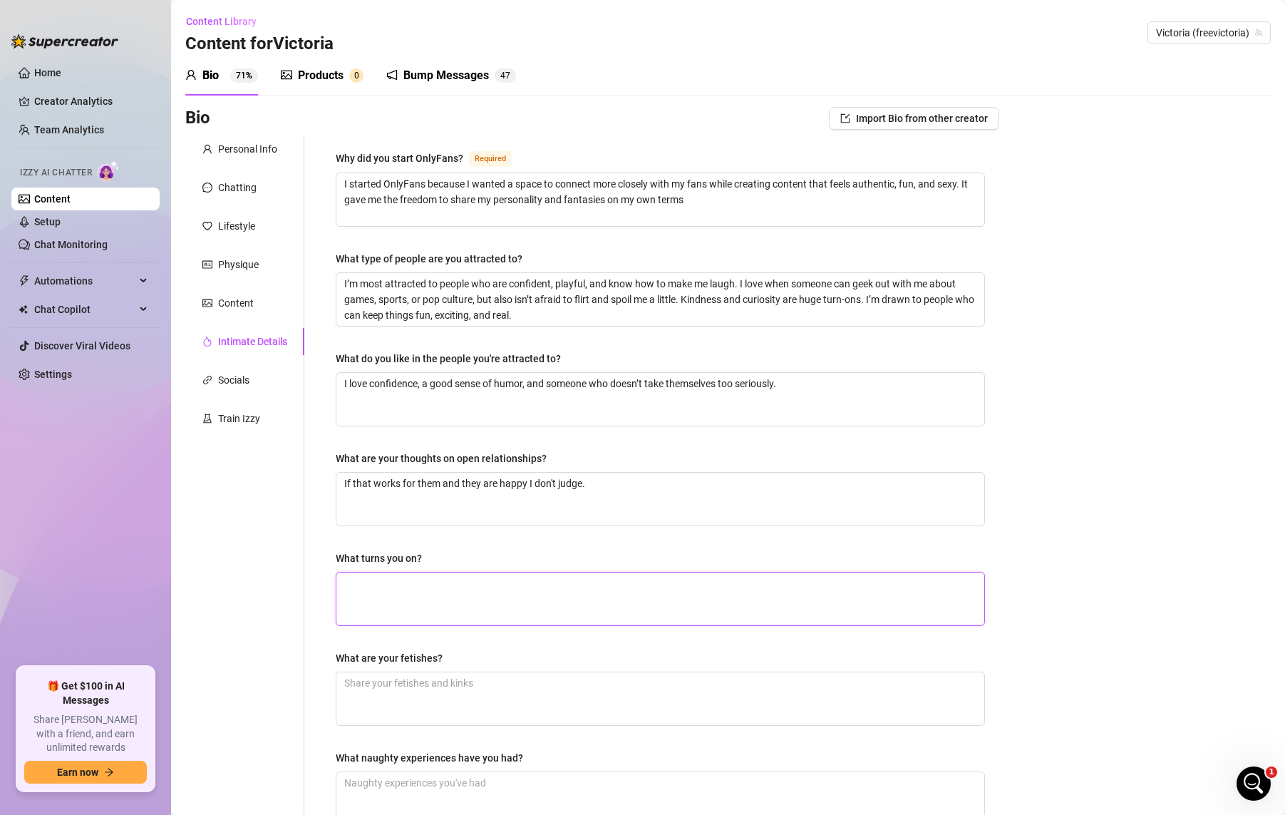
paste textarea "What turns me on is confidence, playful teasing, and someone who knows how to t…"
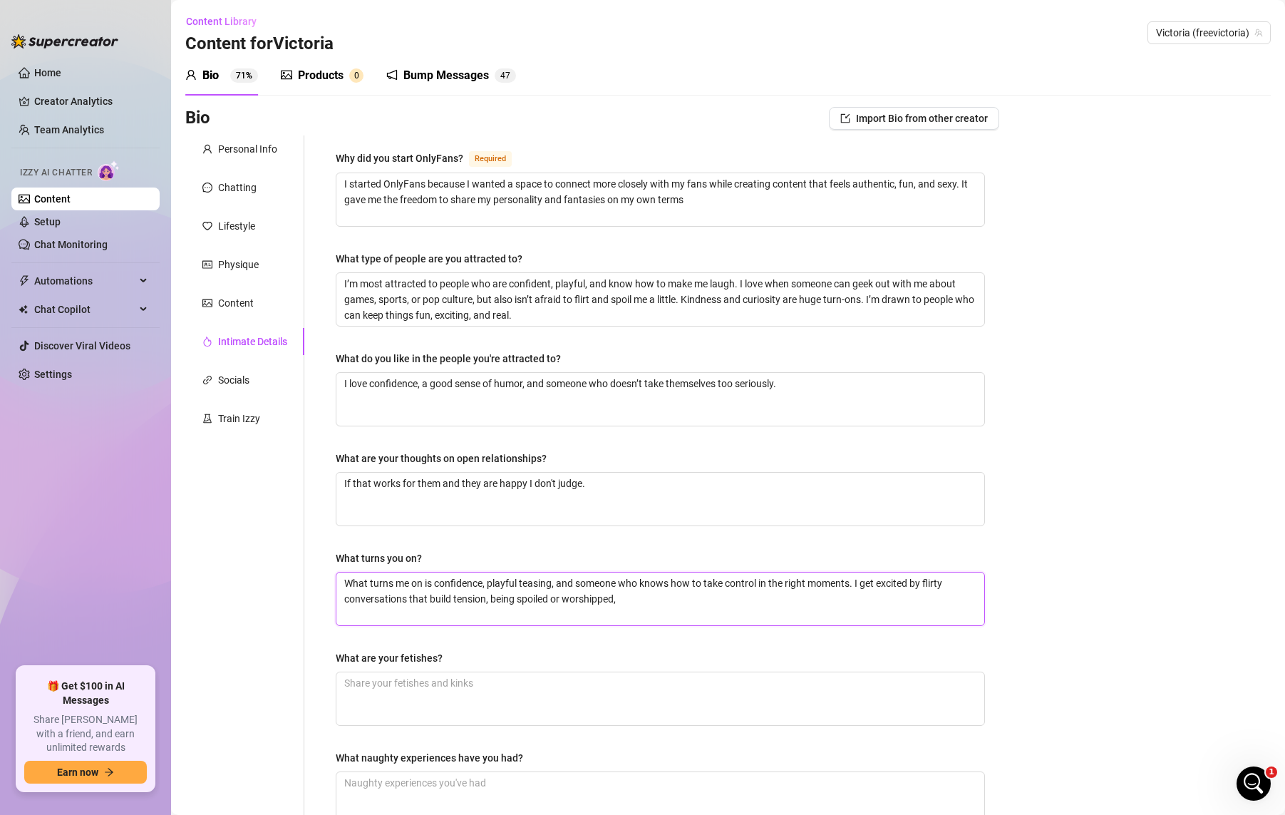
click at [690, 595] on textarea "What turns me on is confidence, playful teasing, and someone who knows how to t…" at bounding box center [660, 598] width 648 height 53
click at [653, 581] on textarea "What turns me on is confidence, playful teasing, and someone who knows how to t…" at bounding box center [660, 598] width 648 height 53
click at [649, 594] on textarea "What turns me on is confidence, playful teasing, and someone who knows how to t…" at bounding box center [660, 598] width 648 height 53
paste textarea "Findom/Femdom dynamics. I love when someone can keep things fun, a little darin…"
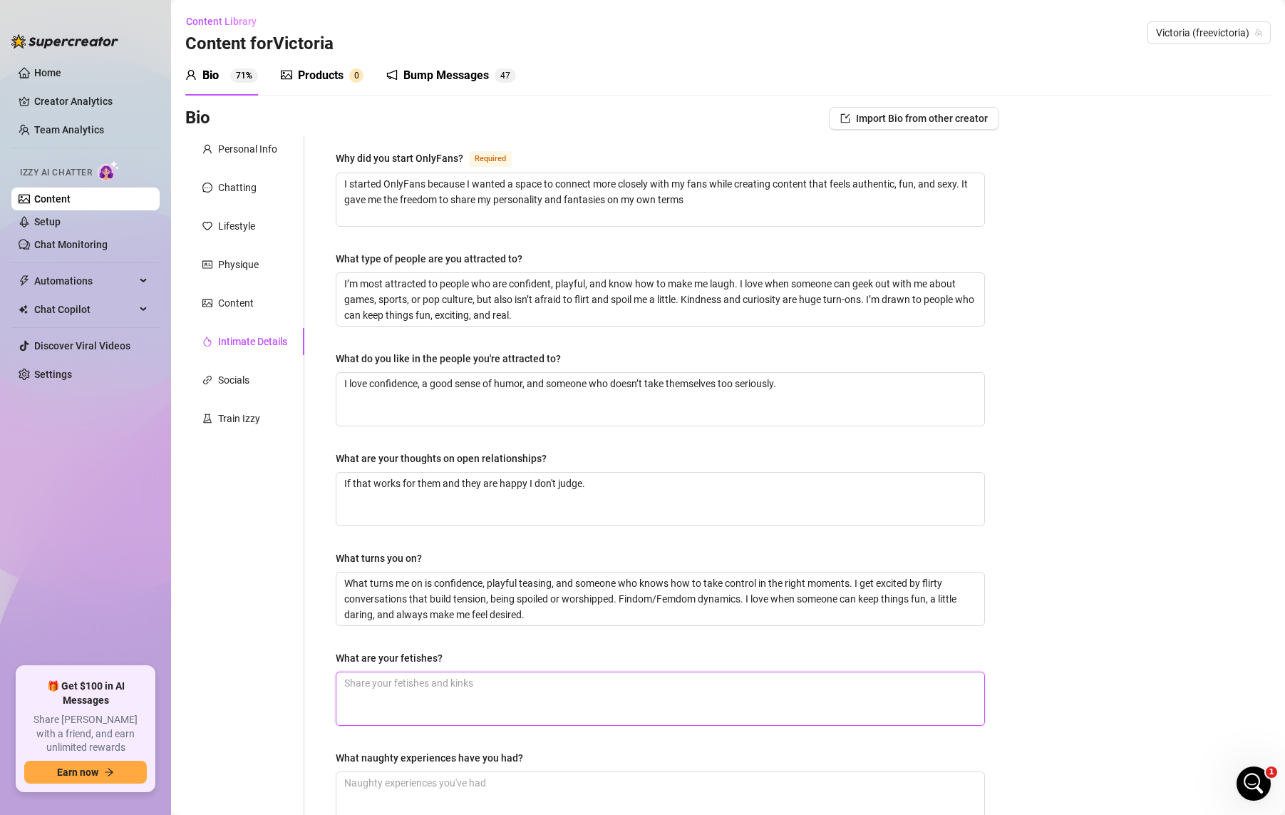
click at [496, 689] on textarea "What are your fetishes?" at bounding box center [660, 698] width 648 height 53
drag, startPoint x: 445, startPoint y: 658, endPoint x: 307, endPoint y: 656, distance: 138.3
click at [307, 656] on div "Why did you start OnlyFans? Required I started OnlyFans because I wanted a spac…" at bounding box center [651, 493] width 695 height 717
click at [466, 702] on textarea "What are your fetishes?" at bounding box center [660, 698] width 648 height 53
paste textarea "My personal fetishes lean more toward GFE and making the other person feel amaz…"
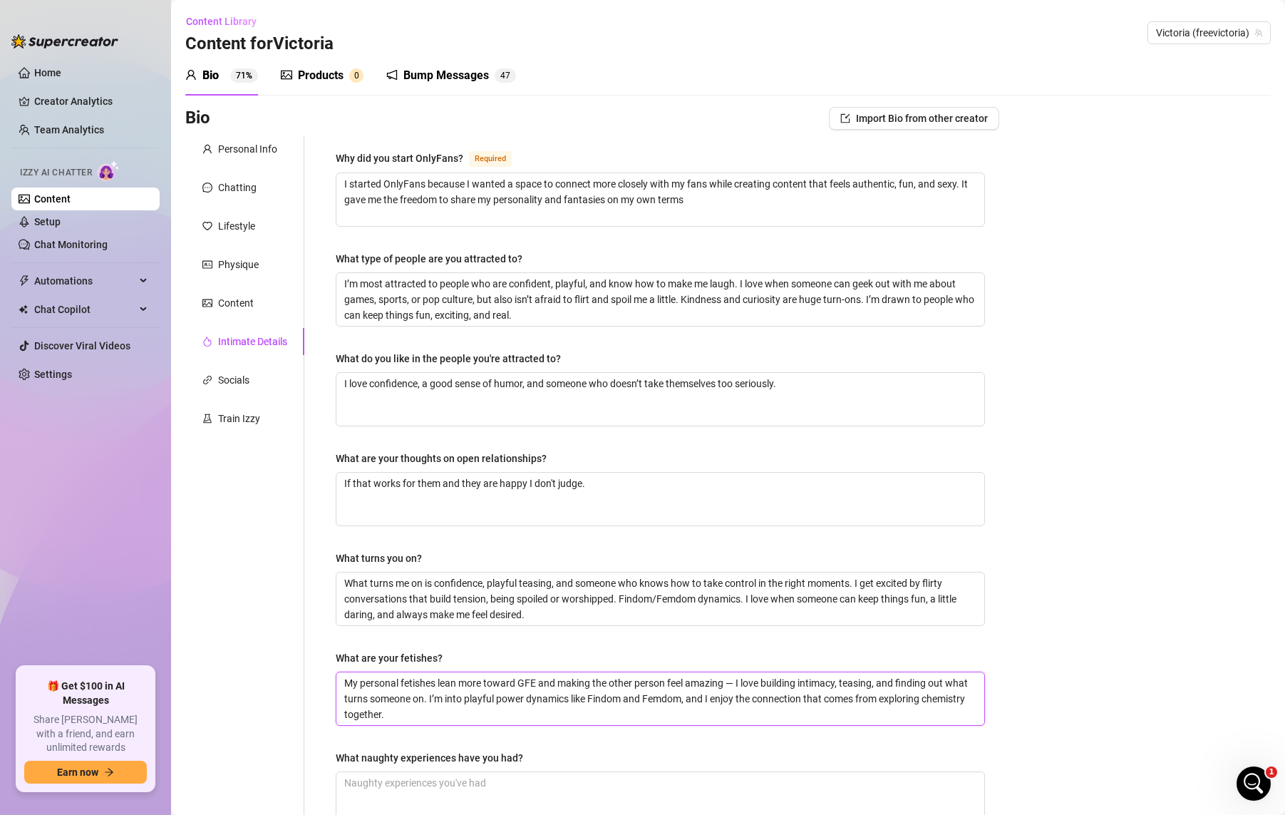
click at [515, 716] on textarea "My personal fetishes lean more toward GFE and making the other person feel amaz…" at bounding box center [660, 698] width 648 height 53
paste textarea "my real turn-on is making someone feel desired, spoiled, and completely wrapped…"
click at [437, 710] on textarea "My personal fetishes lean more toward GFE and making the other person feel amaz…" at bounding box center [660, 698] width 648 height 53
click at [728, 679] on textarea "My personal fetishes lean more toward GFE and making the other person feel amaz…" at bounding box center [660, 698] width 648 height 53
click at [731, 679] on textarea "My personal fetishes lean more toward GFE and making the other person feel amaz…" at bounding box center [660, 698] width 648 height 53
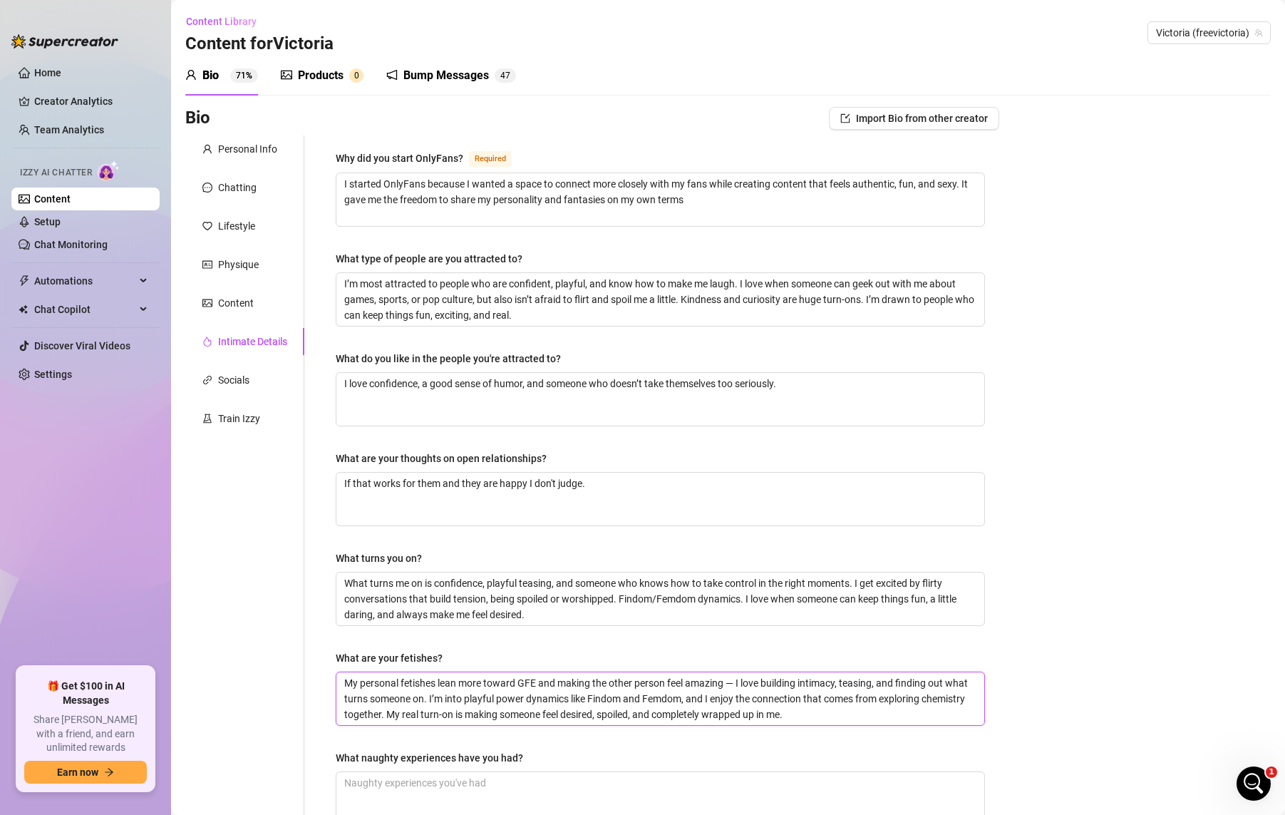
drag, startPoint x: 735, startPoint y: 679, endPoint x: 726, endPoint y: 679, distance: 8.6
click at [726, 679] on textarea "My personal fetishes lean more toward GFE and making the other person feel amaz…" at bounding box center [660, 698] width 648 height 53
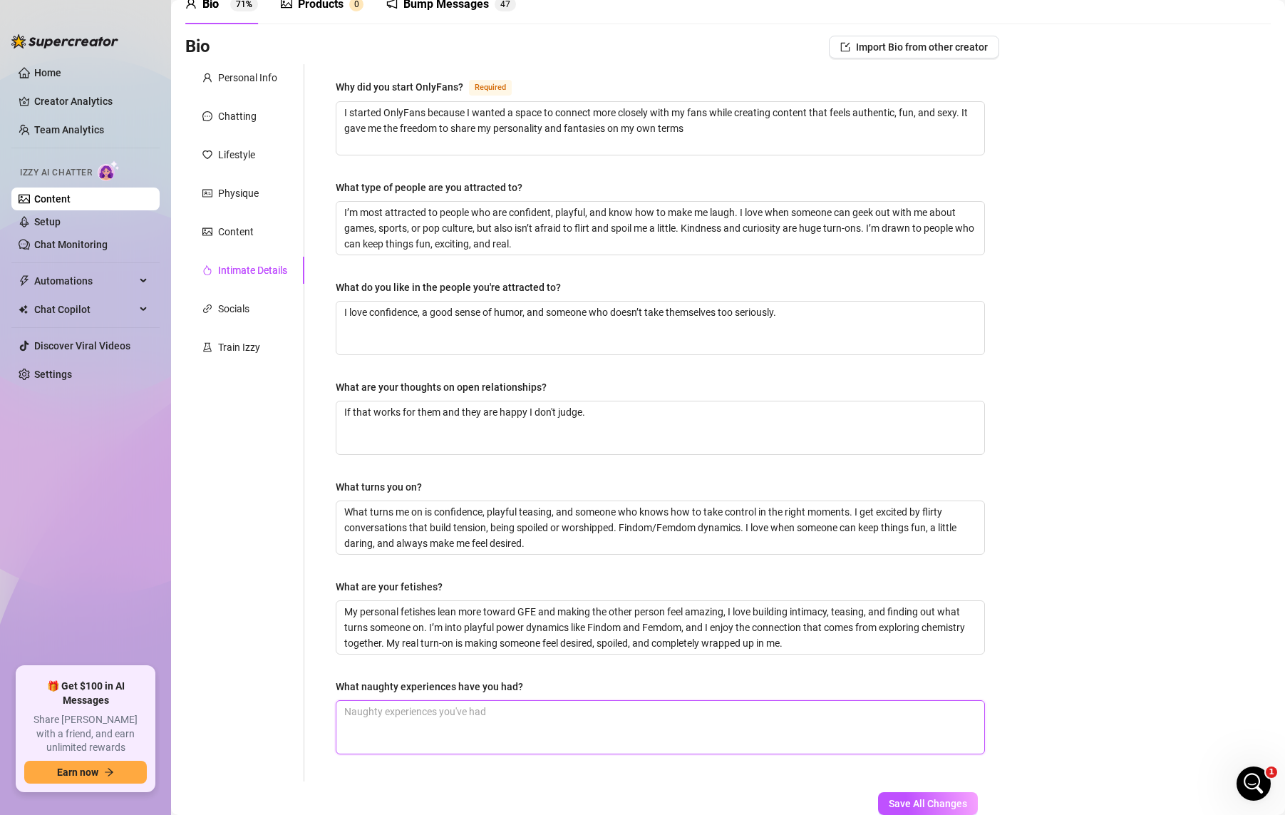
click at [569, 718] on textarea "What naughty experiences have you had?" at bounding box center [660, 727] width 648 height 53
drag, startPoint x: 540, startPoint y: 688, endPoint x: 322, endPoint y: 688, distance: 218.1
click at [321, 688] on div "Why did you start OnlyFans? Required I started OnlyFans because I wanted a spac…" at bounding box center [651, 422] width 695 height 717
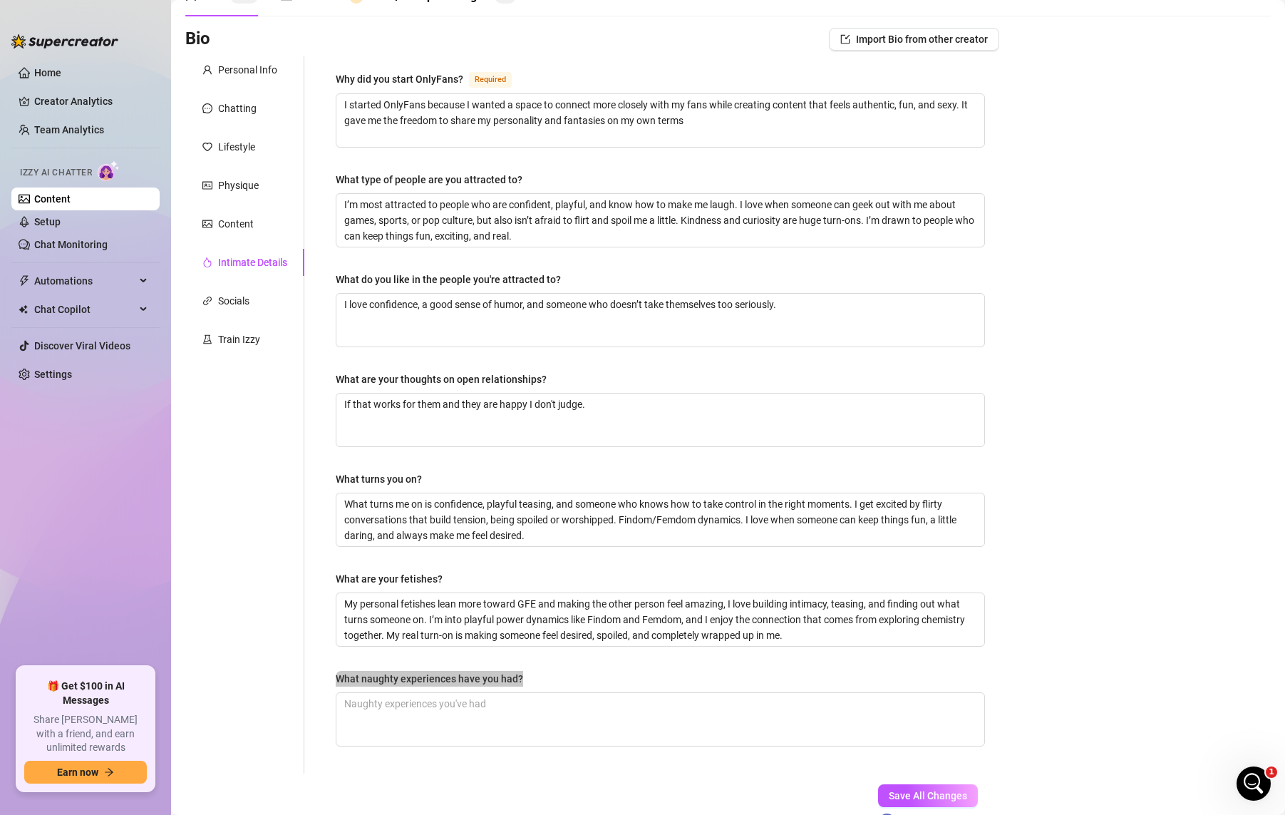
scroll to position [162, 0]
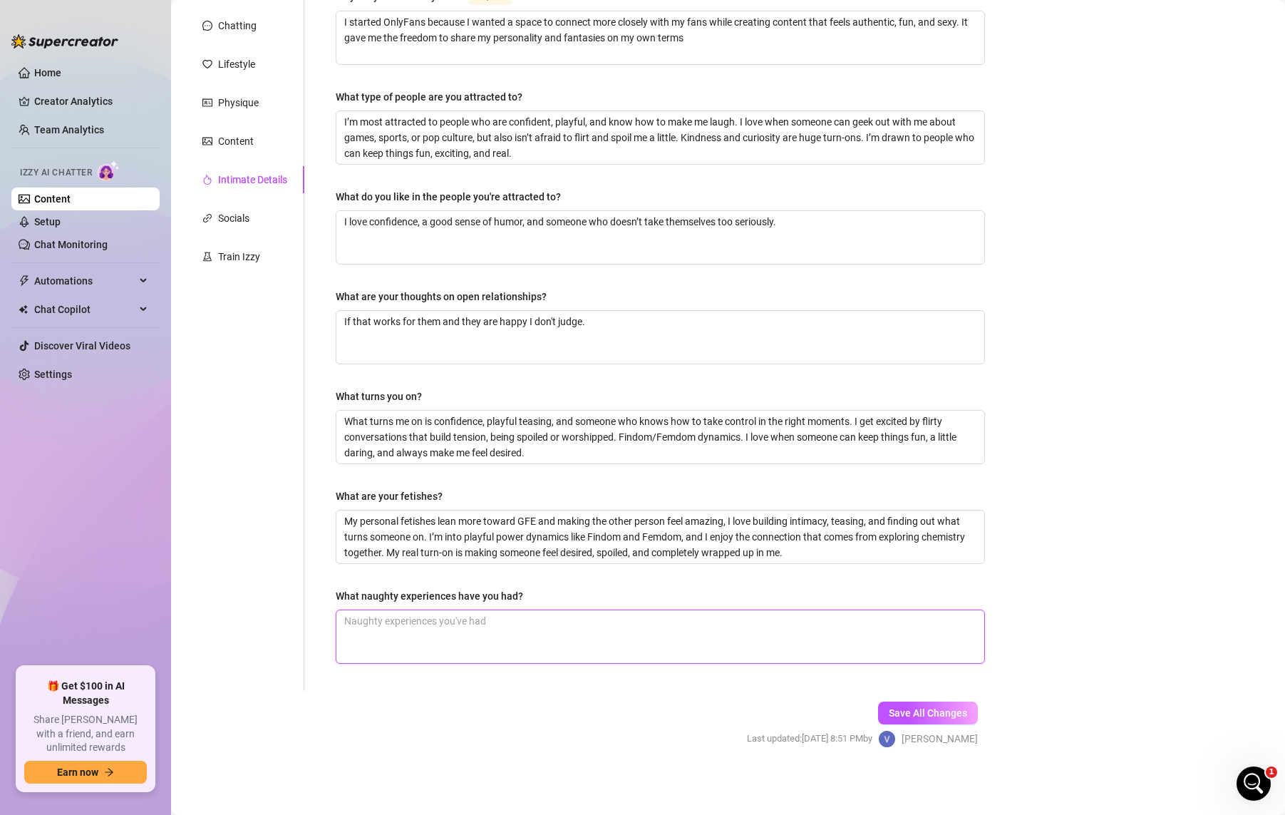
click at [360, 622] on textarea "What naughty experiences have you had?" at bounding box center [660, 636] width 648 height 53
paste textarea "I’ve had a lot of playful, naughty experiences — from filming intimate content …"
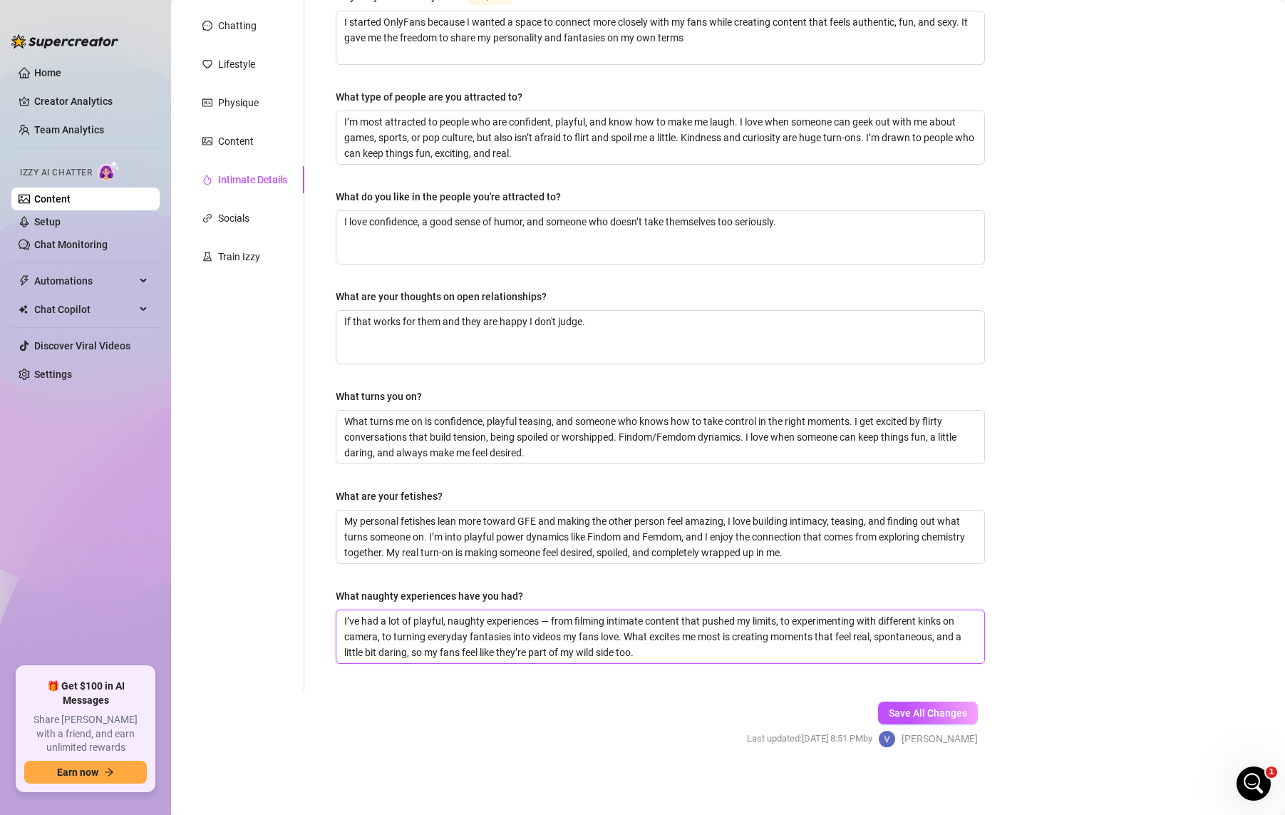
drag, startPoint x: 551, startPoint y: 614, endPoint x: 540, endPoint y: 614, distance: 11.4
click at [540, 614] on textarea "I’ve had a lot of playful, naughty experiences — from filming intimate content …" at bounding box center [660, 636] width 648 height 53
click at [731, 641] on textarea "I’ve had a lot of playful, naughty experiences, from filming intimate content t…" at bounding box center [660, 636] width 648 height 53
click at [731, 662] on span "I’ve had a lot of playful, naughty experiences, from filming intimate content t…" at bounding box center [660, 636] width 649 height 54
click at [709, 645] on textarea "I’ve had a lot of playful, naughty experiences, from filming intimate content t…" at bounding box center [660, 636] width 648 height 53
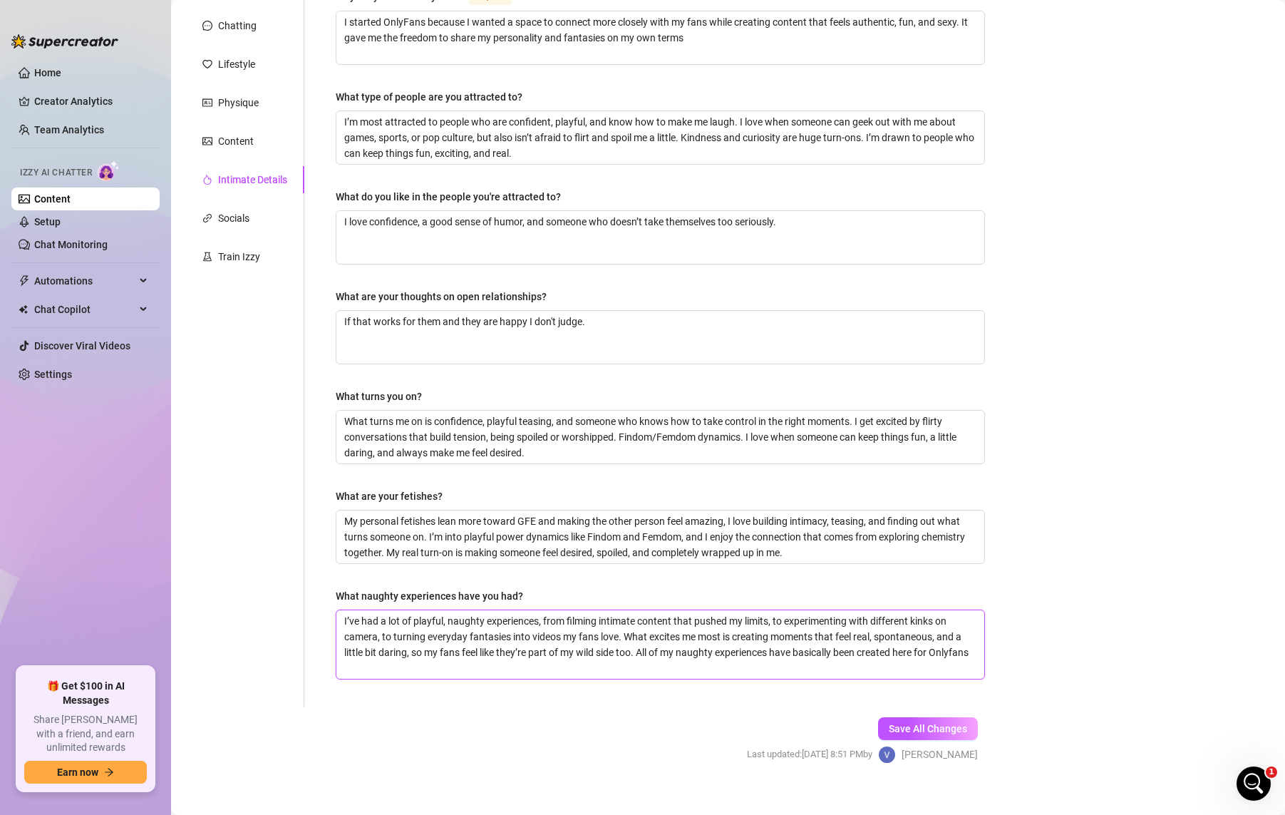
scroll to position [0, 0]
click at [948, 720] on button "Save All Changes" at bounding box center [928, 728] width 100 height 23
click at [245, 215] on div "Socials" at bounding box center [233, 218] width 31 height 16
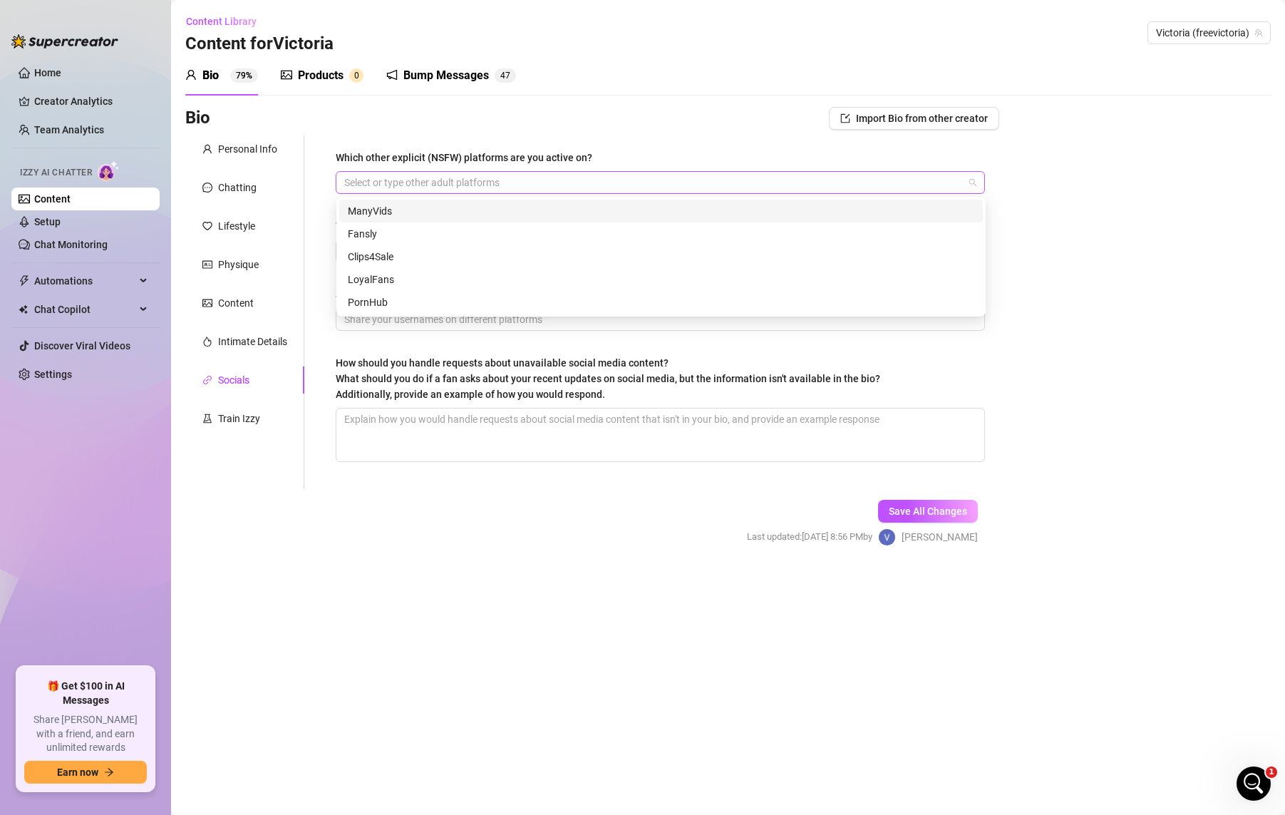
click at [438, 183] on div at bounding box center [653, 182] width 629 height 20
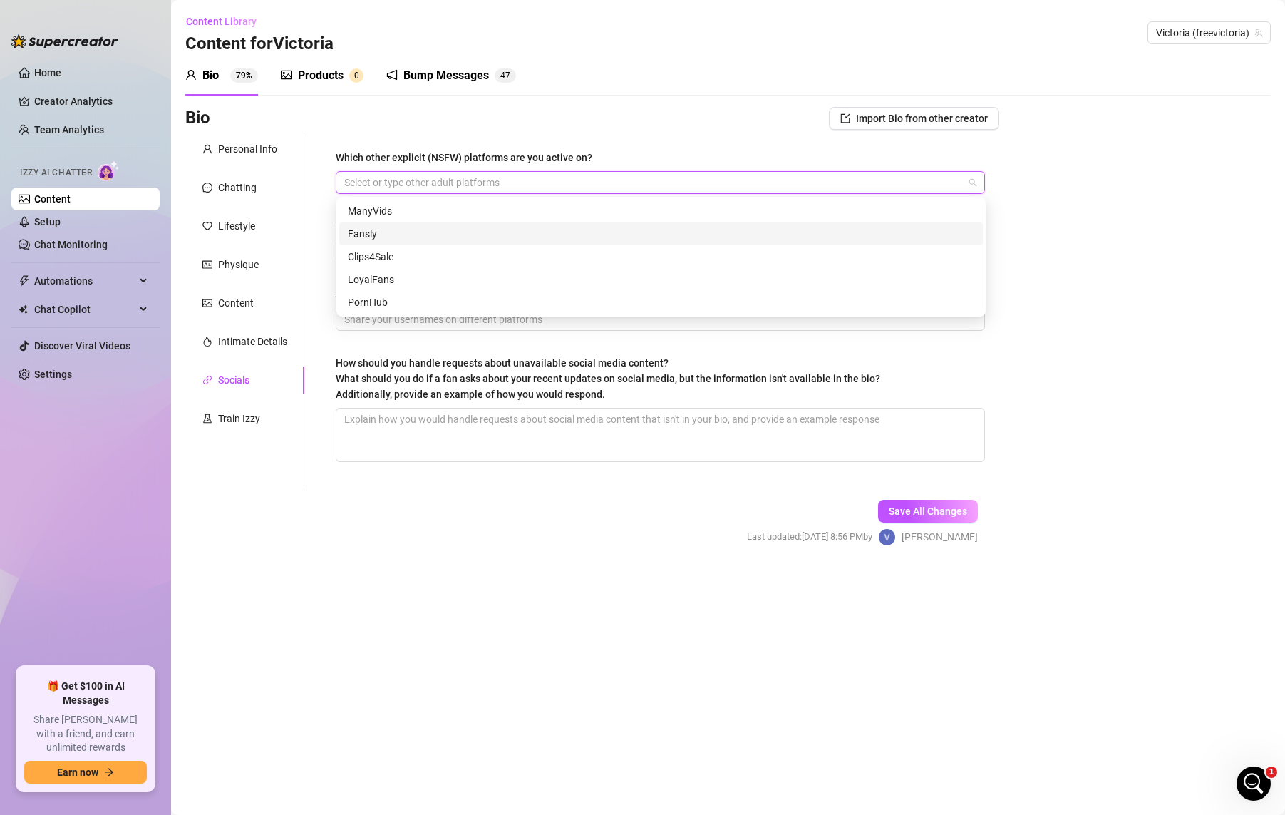
click at [423, 230] on div "Fansly" at bounding box center [661, 234] width 626 height 16
click at [383, 279] on div "LoyalFans" at bounding box center [661, 280] width 626 height 16
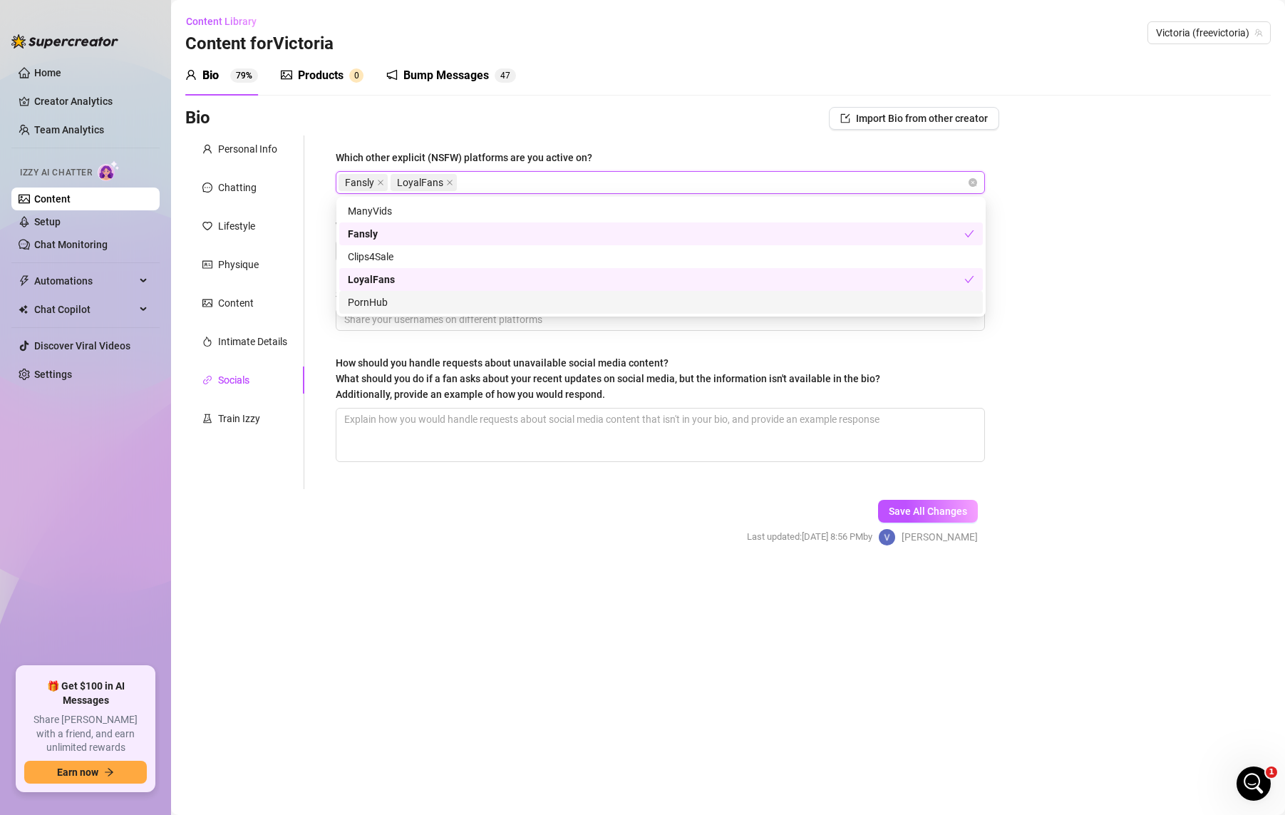
click at [1011, 358] on div "Bio Import Bio from other creator Personal Info Chatting Lifestyle Physique Con…" at bounding box center [727, 339] width 1085 height 464
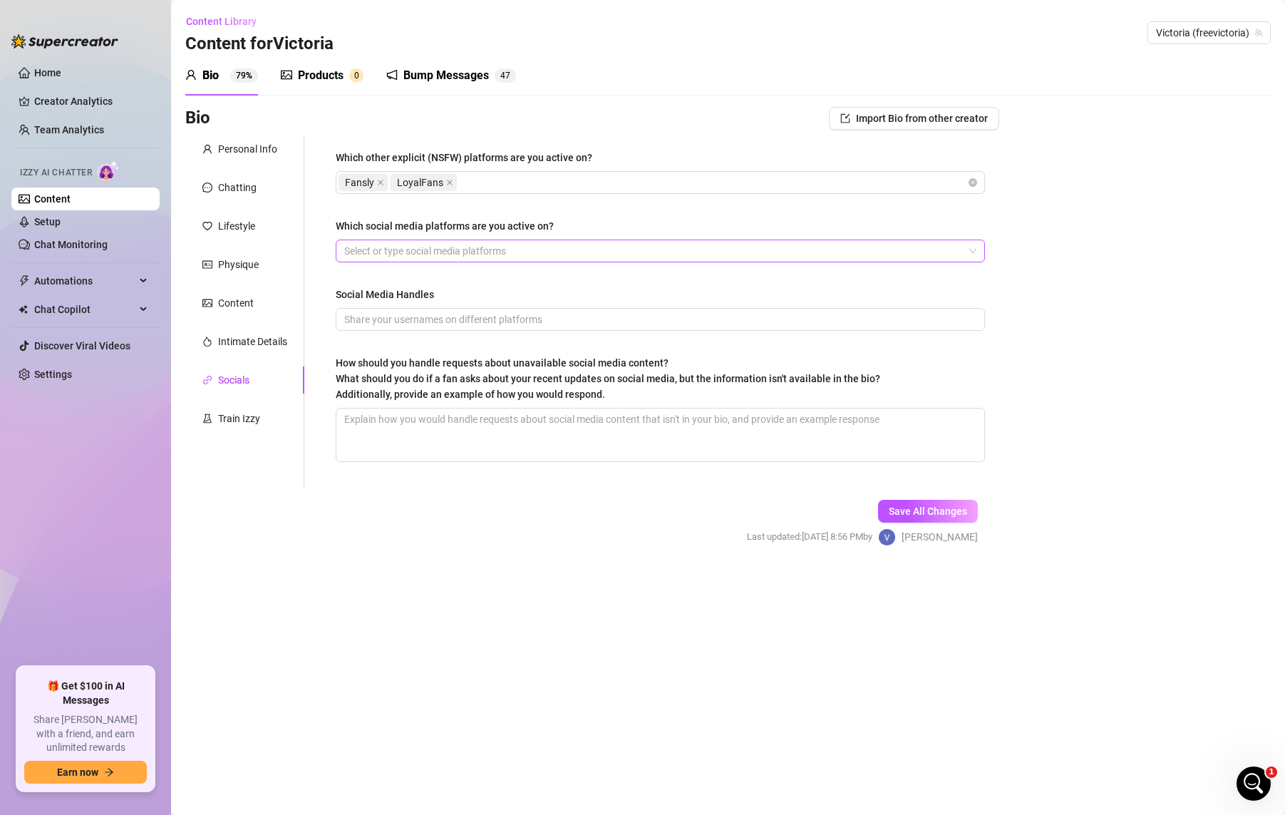
click at [537, 254] on div at bounding box center [653, 251] width 629 height 20
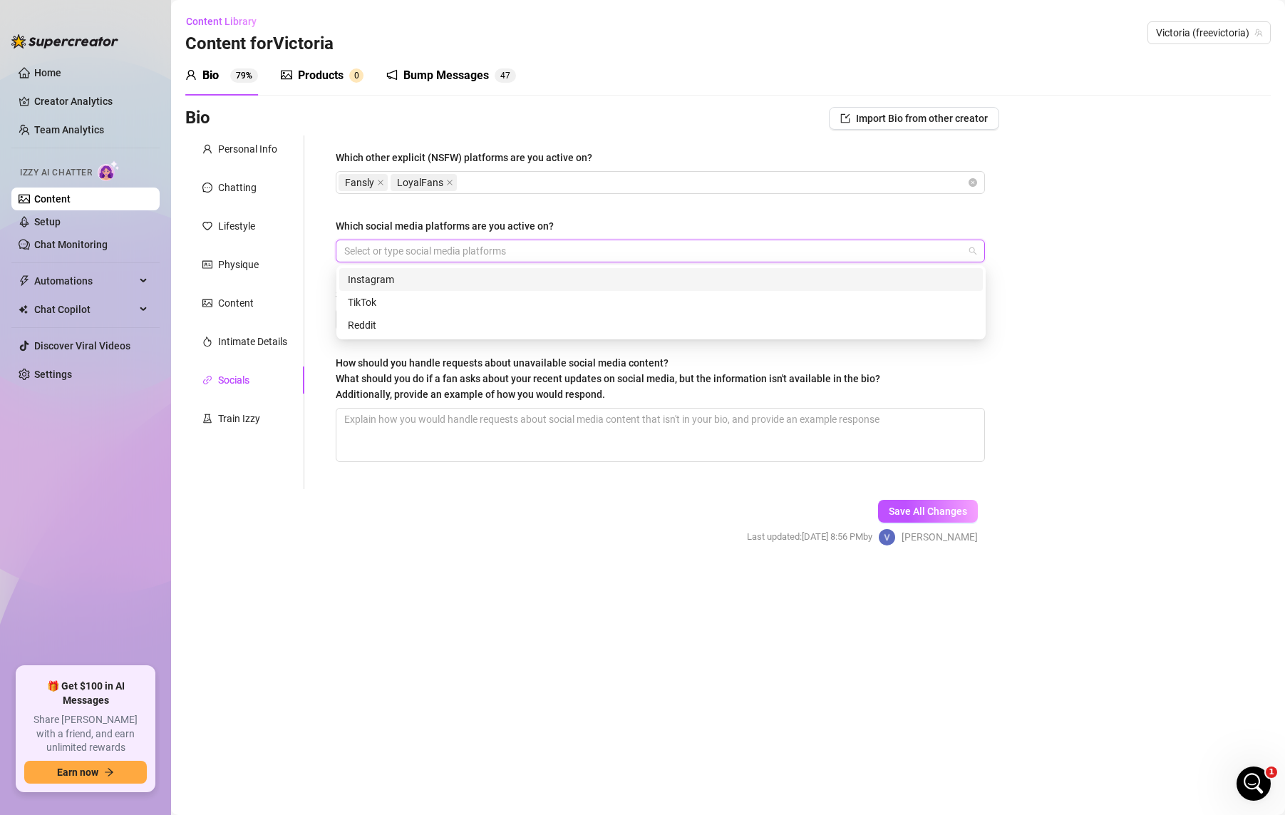
click at [459, 281] on div "Instagram" at bounding box center [661, 280] width 626 height 16
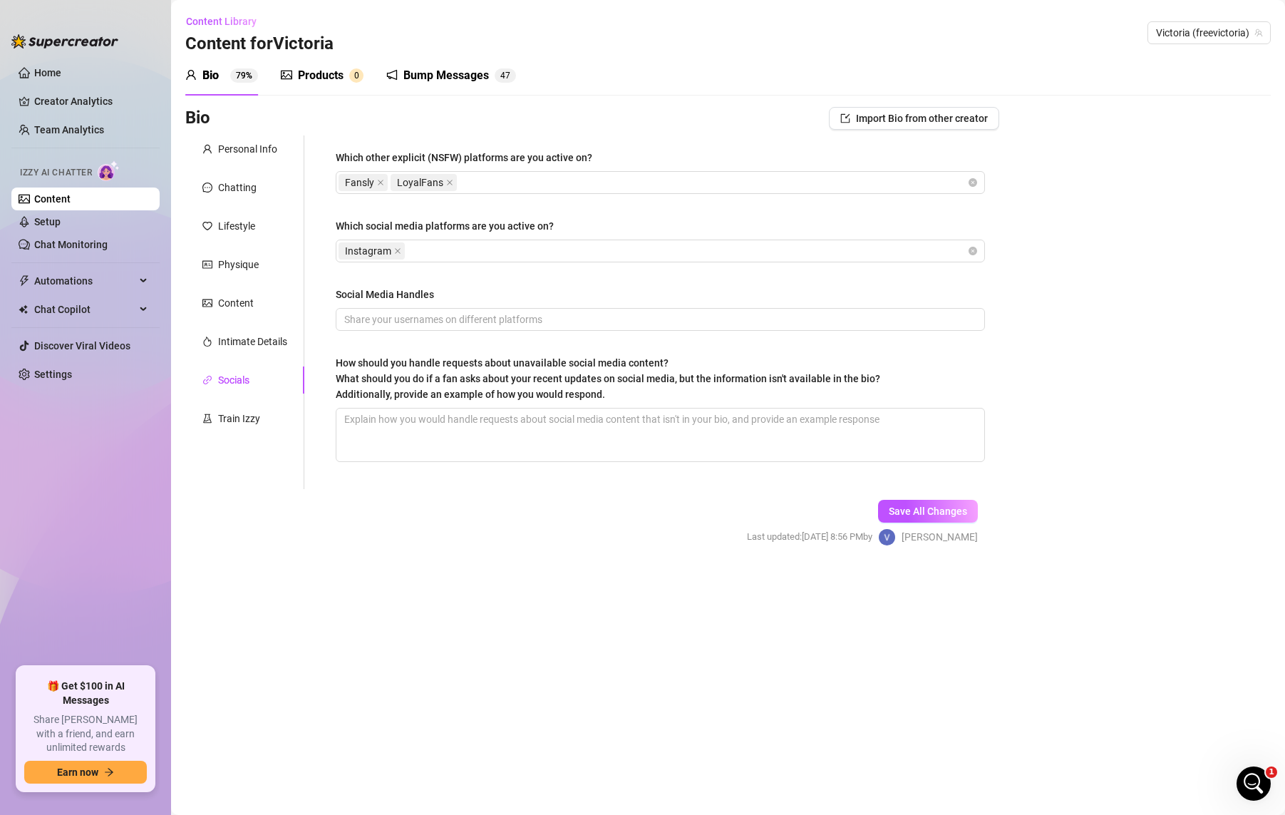
click at [1011, 349] on div "Bio Import Bio from other creator Personal Info Chatting Lifestyle Physique Con…" at bounding box center [727, 339] width 1085 height 464
click at [561, 319] on input "Social Media Handles" at bounding box center [658, 319] width 629 height 16
click at [582, 584] on main "Content Library Content for [PERSON_NAME] [PERSON_NAME] (freevictoria) Bio 79% …" at bounding box center [728, 407] width 1114 height 815
click at [908, 512] on span "Save All Changes" at bounding box center [928, 510] width 78 height 11
click at [237, 299] on div "Content" at bounding box center [236, 303] width 36 height 16
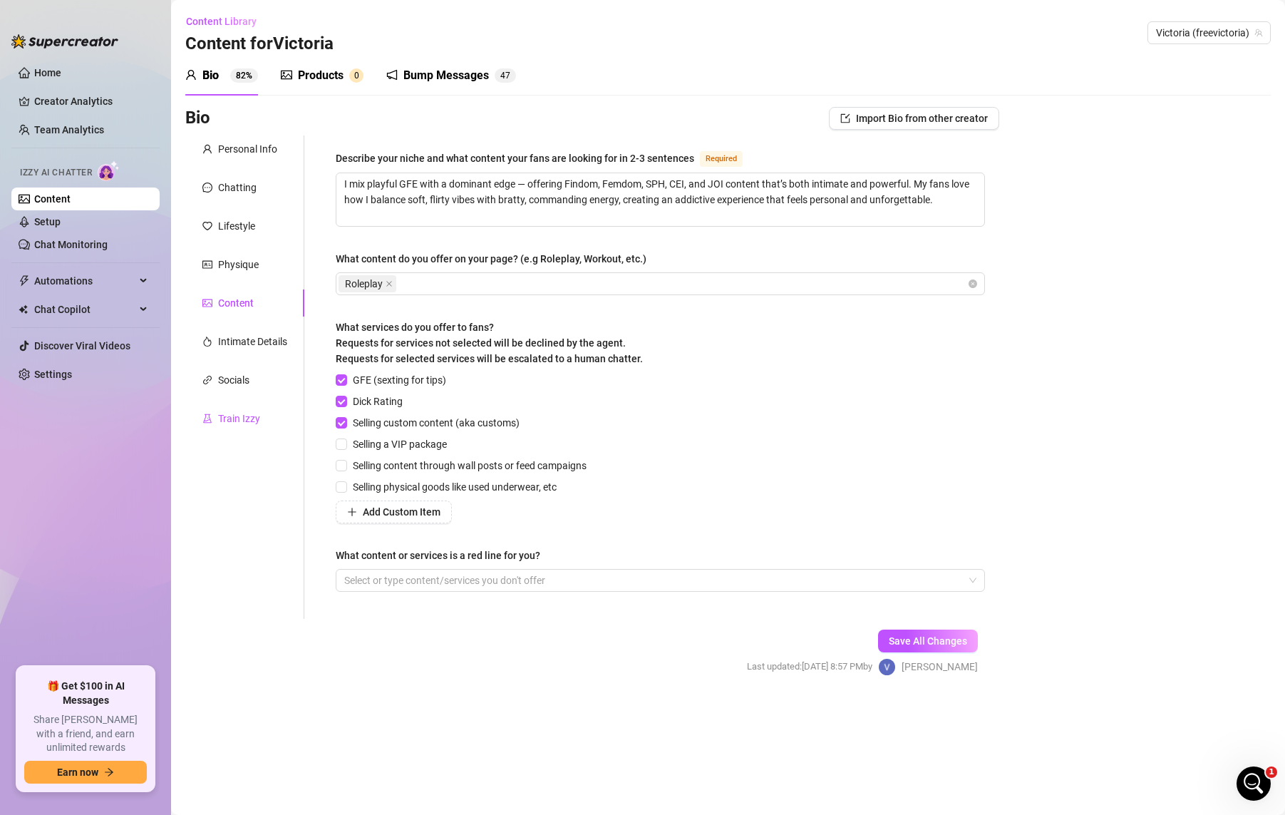
click at [241, 422] on div "Train Izzy" at bounding box center [239, 419] width 42 height 16
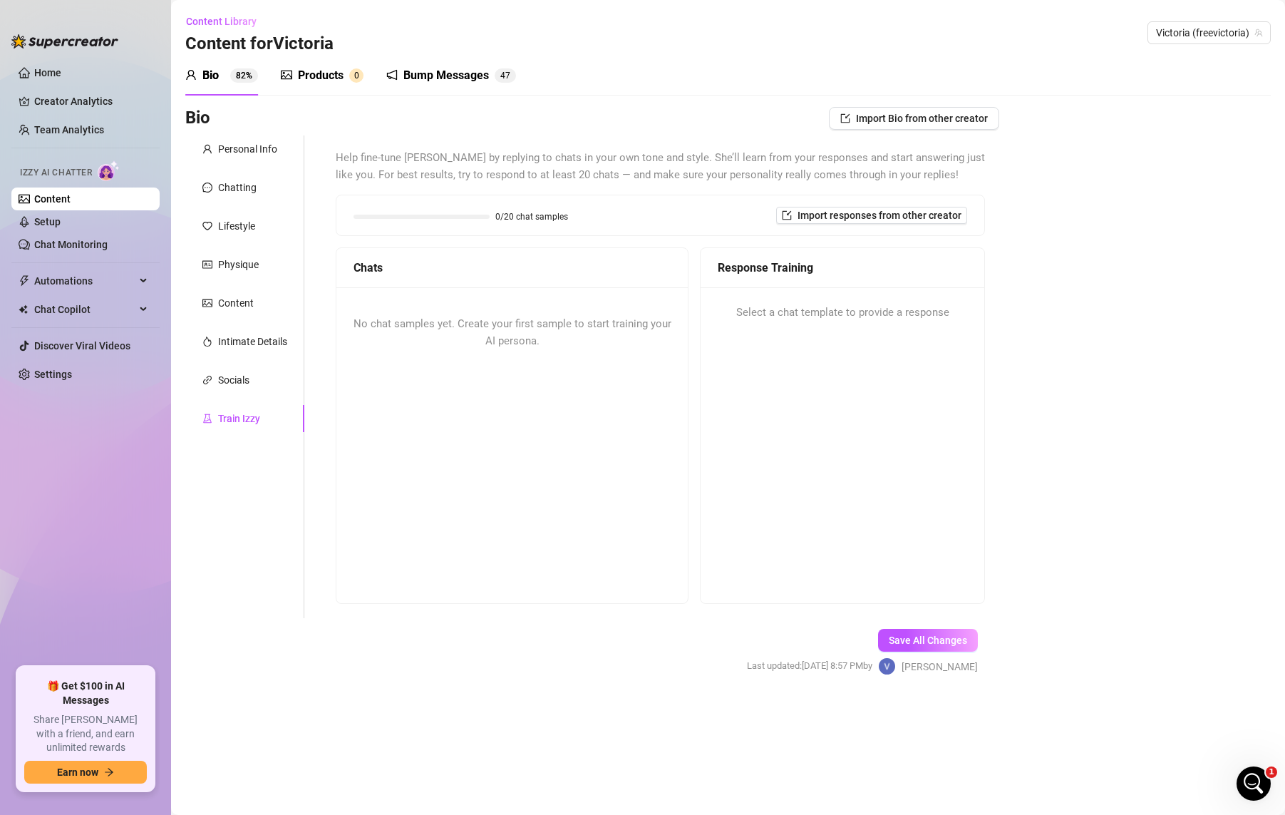
click at [435, 316] on div "No chat samples yet. Create your first sample to start training your AI persona." at bounding box center [511, 332] width 351 height 91
click at [438, 331] on div "No chat samples yet. Create your first sample to start training your AI persona." at bounding box center [511, 332] width 351 height 91
click at [793, 306] on span "Select a chat template to provide a response" at bounding box center [842, 312] width 213 height 17
click at [758, 266] on div "Response Training" at bounding box center [842, 268] width 249 height 18
click at [762, 309] on span "Select a chat template to provide a response" at bounding box center [842, 312] width 213 height 17
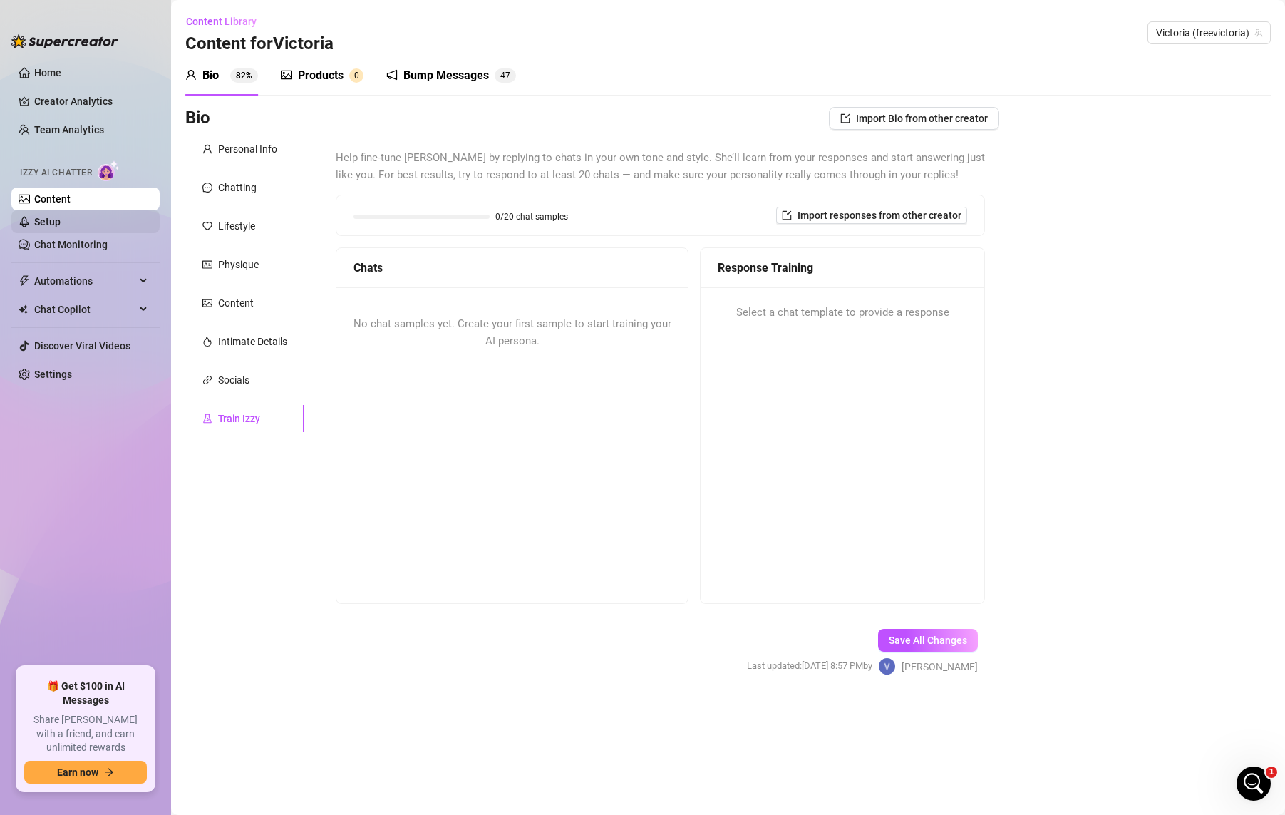
click at [61, 220] on link "Setup" at bounding box center [47, 221] width 26 height 11
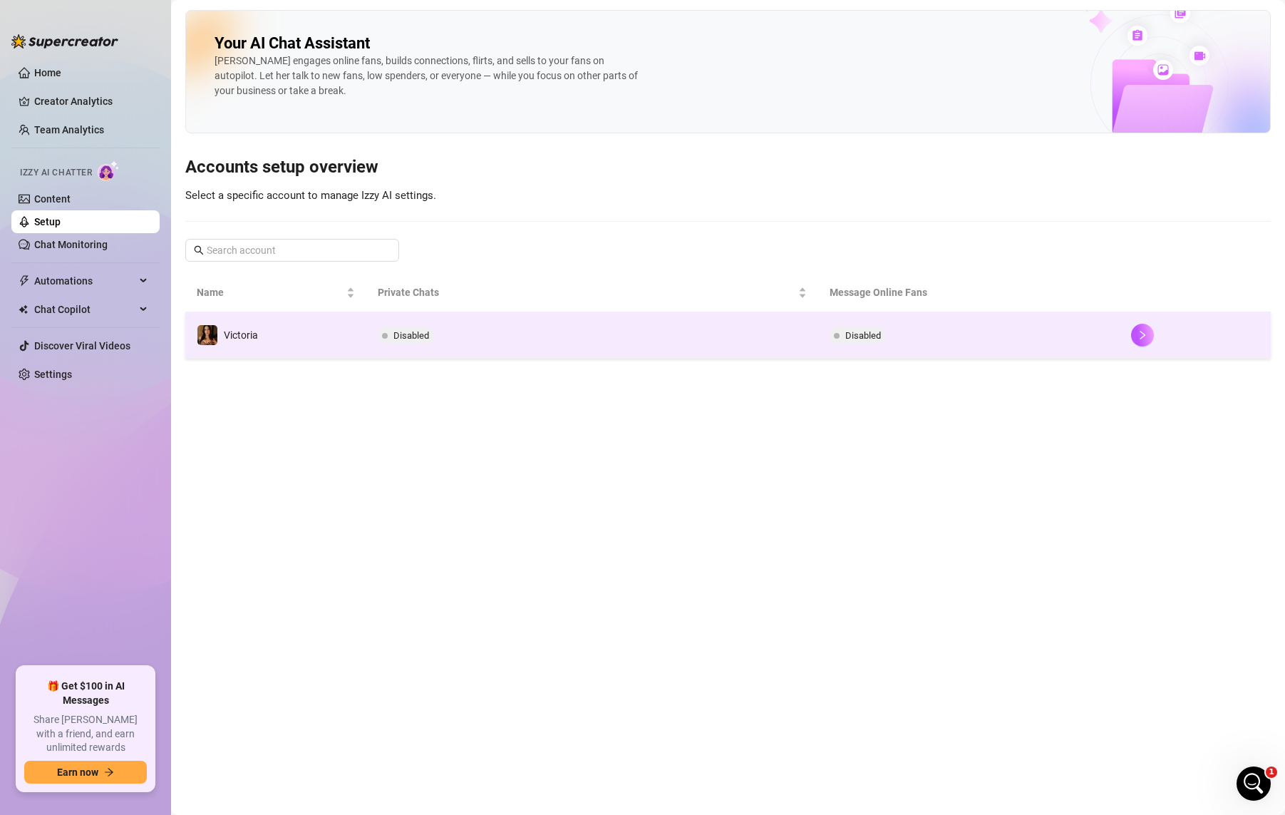
click at [398, 339] on span "Disabled" at bounding box center [411, 335] width 36 height 11
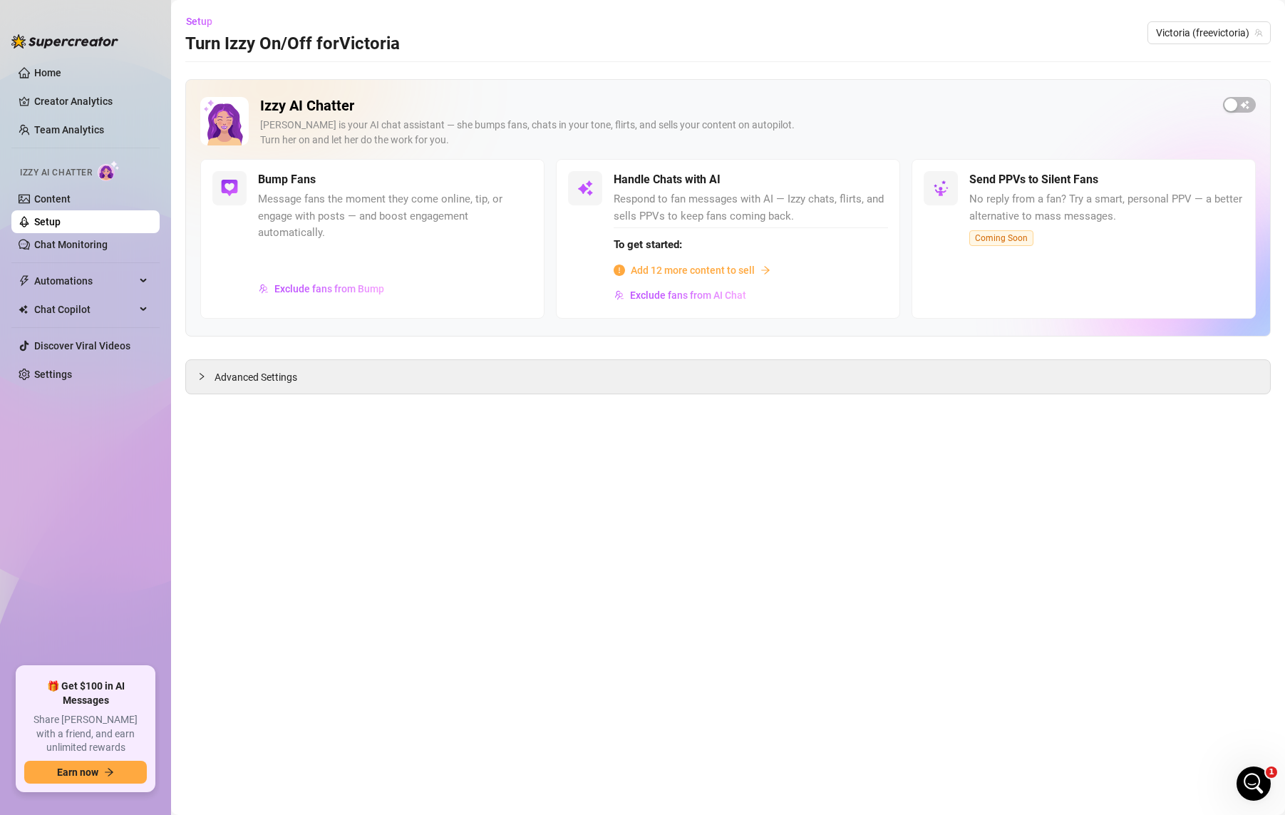
click at [671, 264] on span "Add 12 more content to sell" at bounding box center [693, 270] width 124 height 16
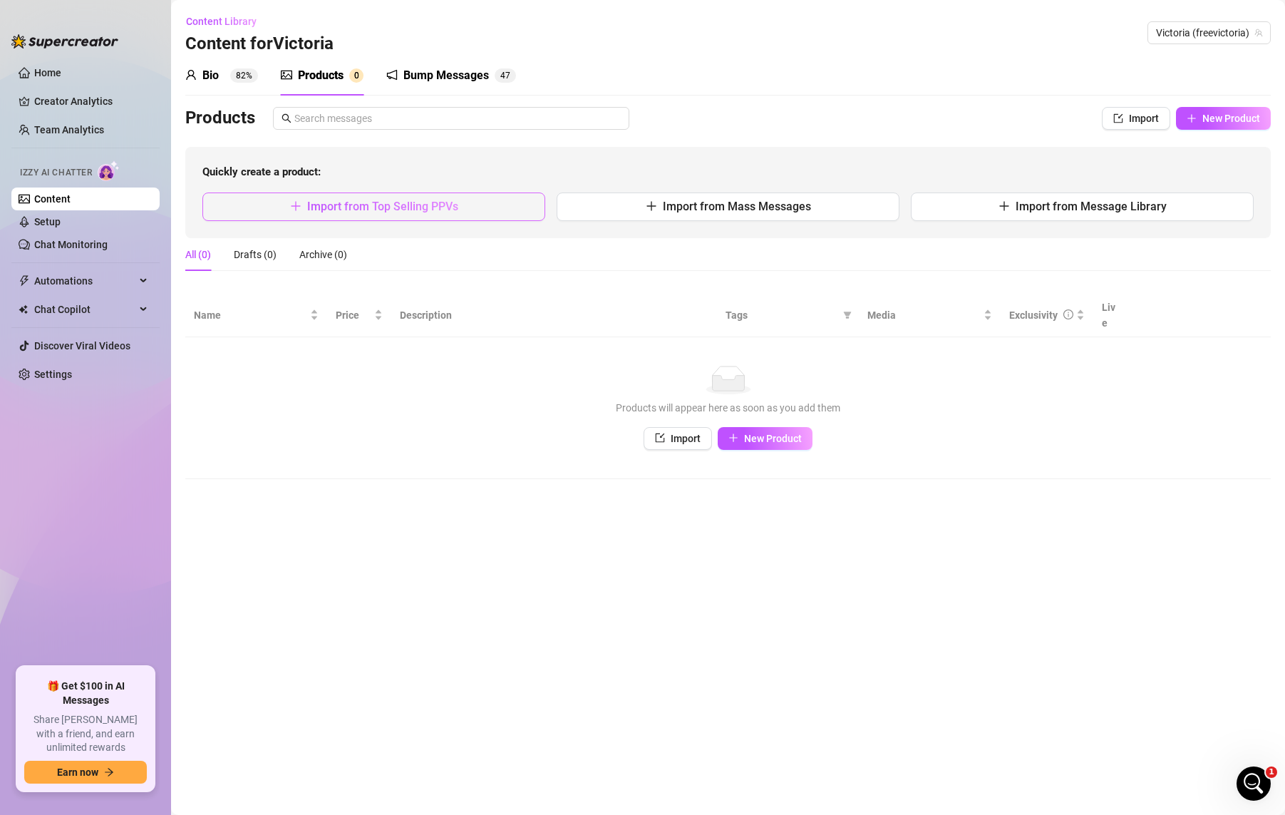
click at [455, 208] on span "Import from Top Selling PPVs" at bounding box center [382, 207] width 151 height 14
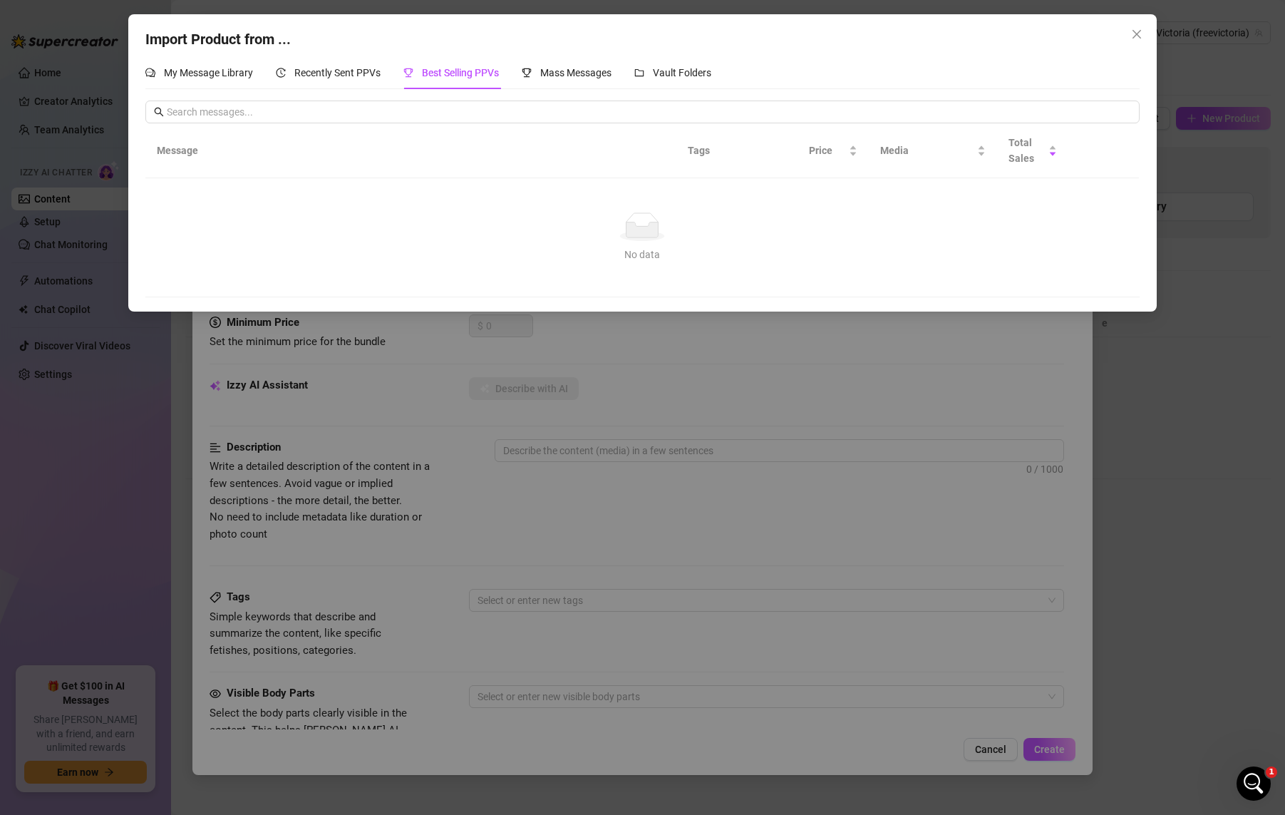
click at [442, 73] on span "Best Selling PPVs" at bounding box center [460, 72] width 77 height 11
click at [232, 81] on div "My Message Library" at bounding box center [199, 72] width 108 height 33
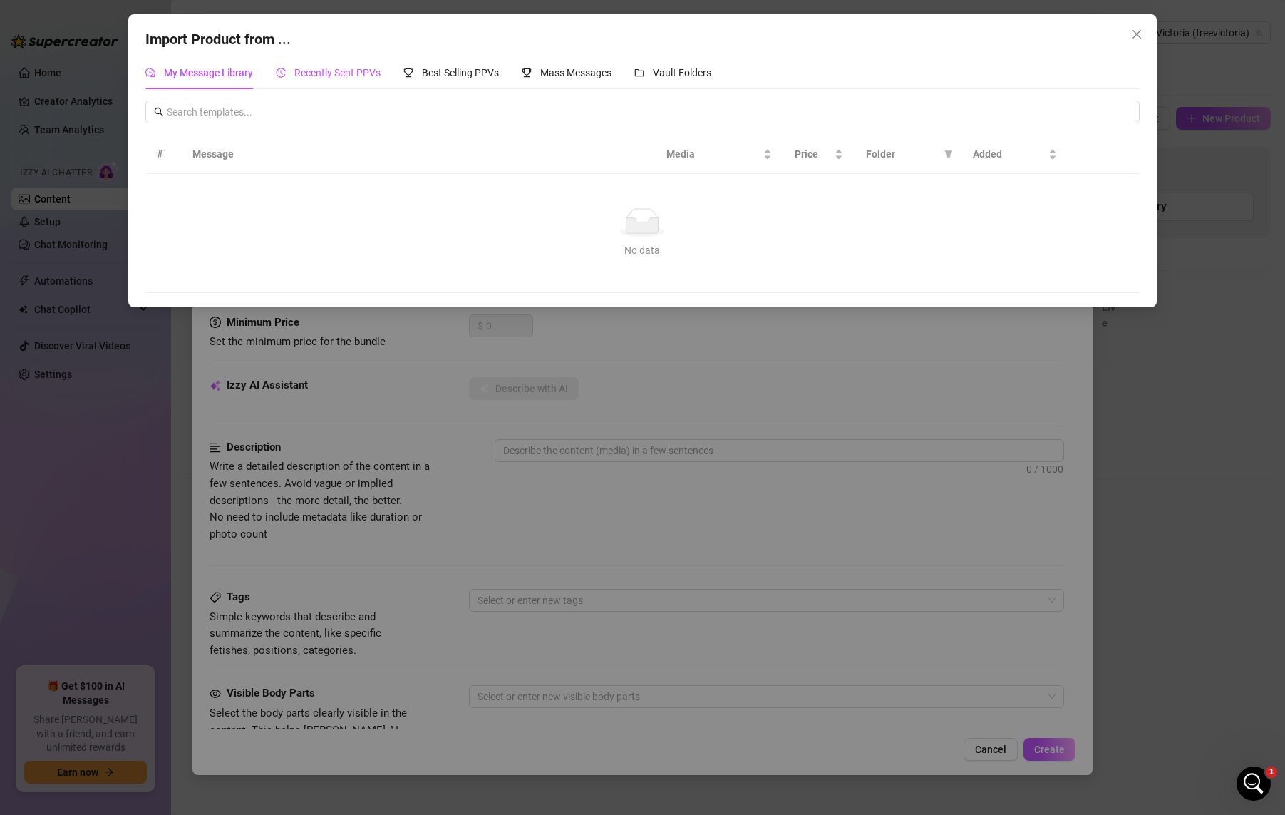
click at [356, 75] on span "Recently Sent PPVs" at bounding box center [337, 72] width 86 height 11
drag, startPoint x: 443, startPoint y: 77, endPoint x: 459, endPoint y: 73, distance: 16.8
click at [443, 77] on span "Best Selling PPVs" at bounding box center [460, 72] width 77 height 11
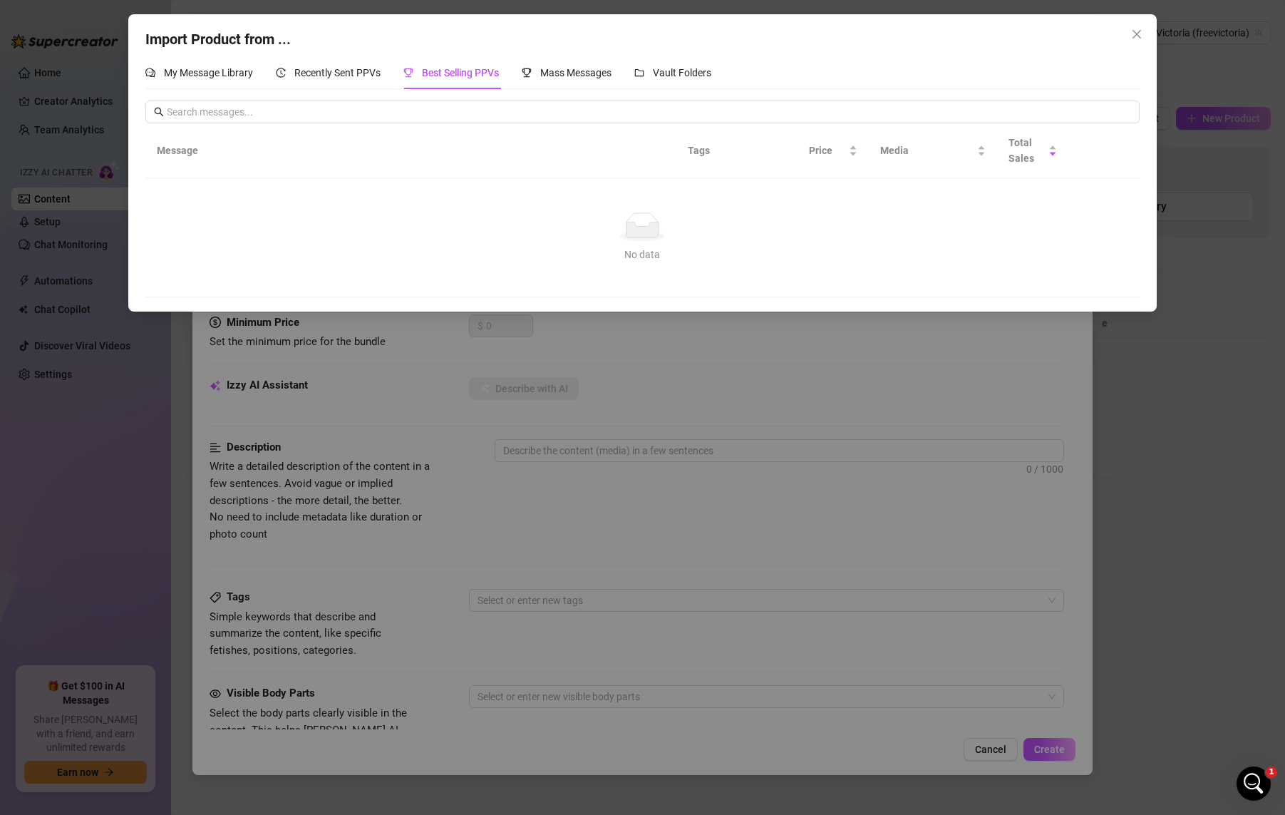
drag, startPoint x: 562, startPoint y: 62, endPoint x: 620, endPoint y: 75, distance: 59.1
click at [563, 62] on div "Mass Messages" at bounding box center [567, 72] width 90 height 33
click at [684, 75] on span "Vault Folders" at bounding box center [682, 72] width 58 height 11
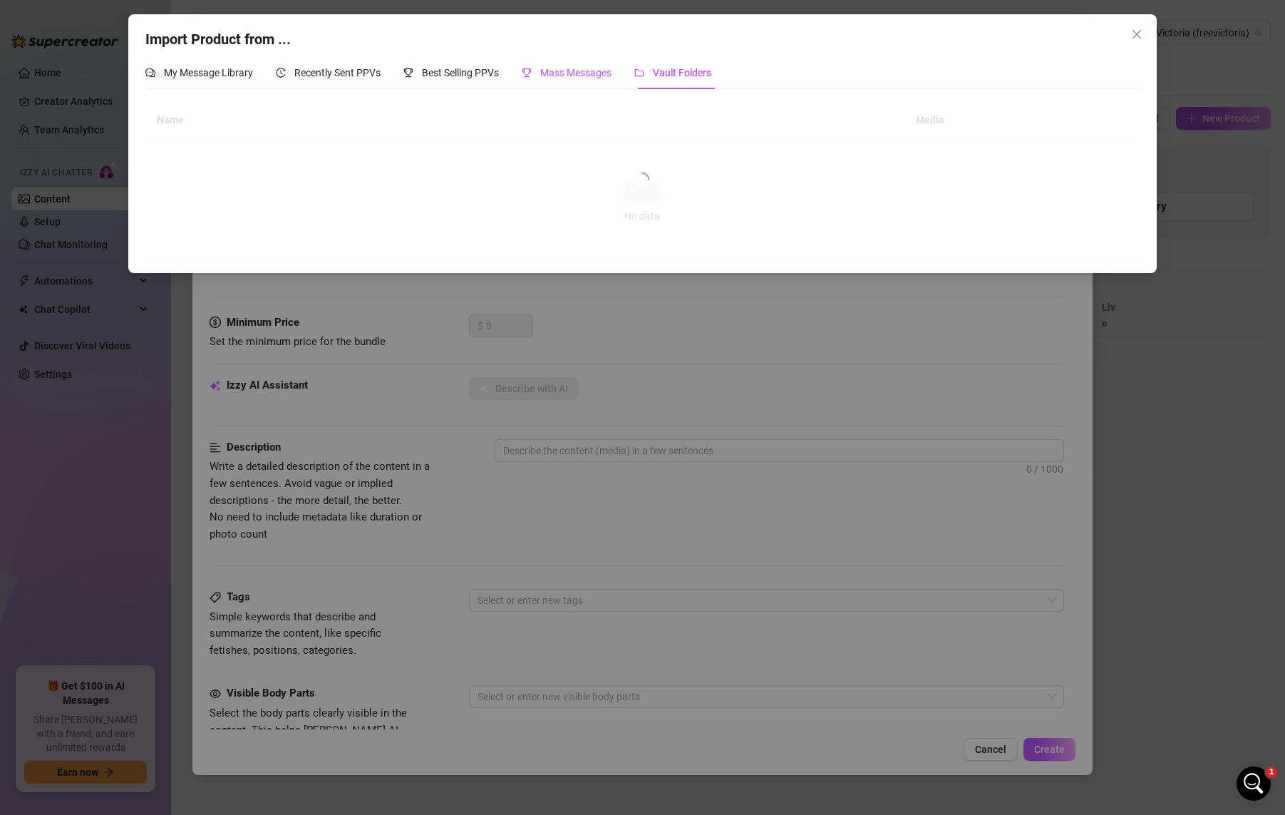
click at [538, 78] on div "Mass Messages" at bounding box center [567, 73] width 90 height 16
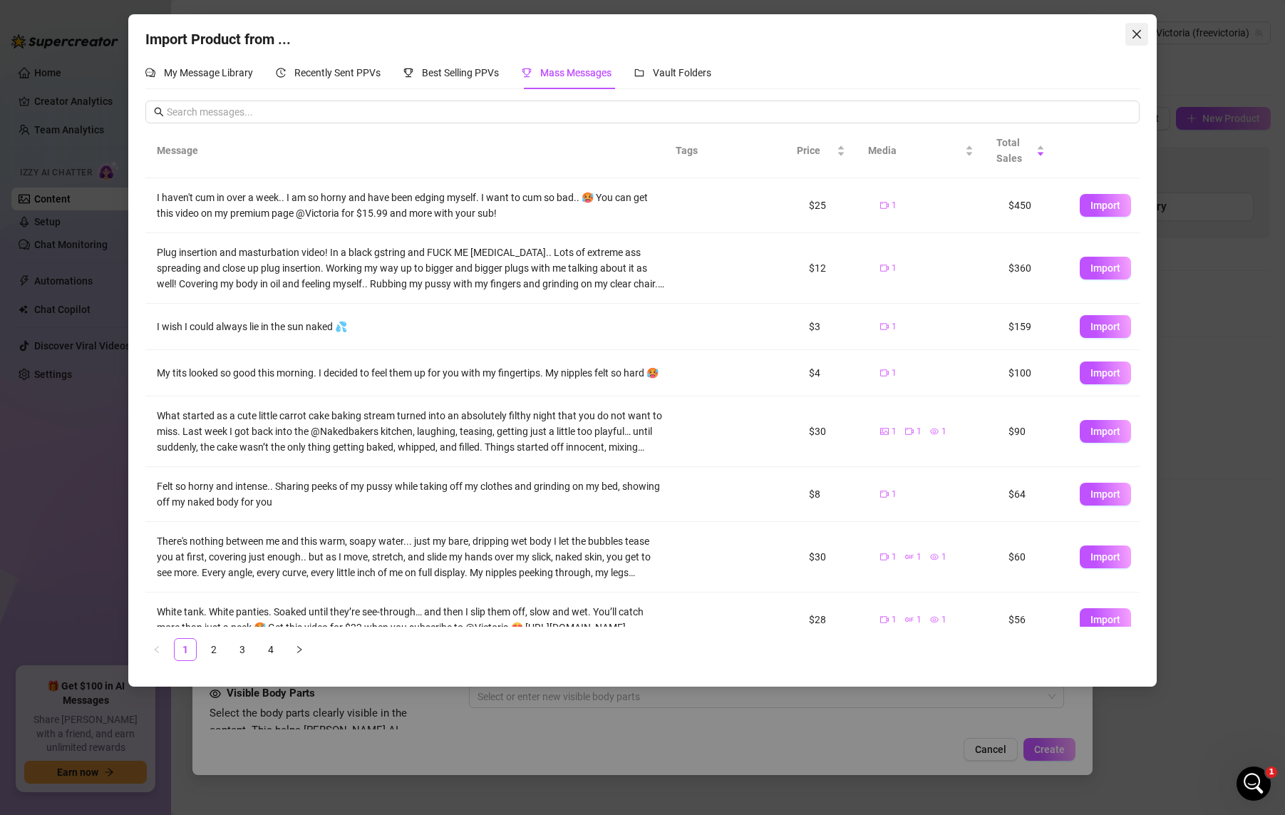
click at [1011, 35] on span "Close" at bounding box center [1136, 34] width 23 height 11
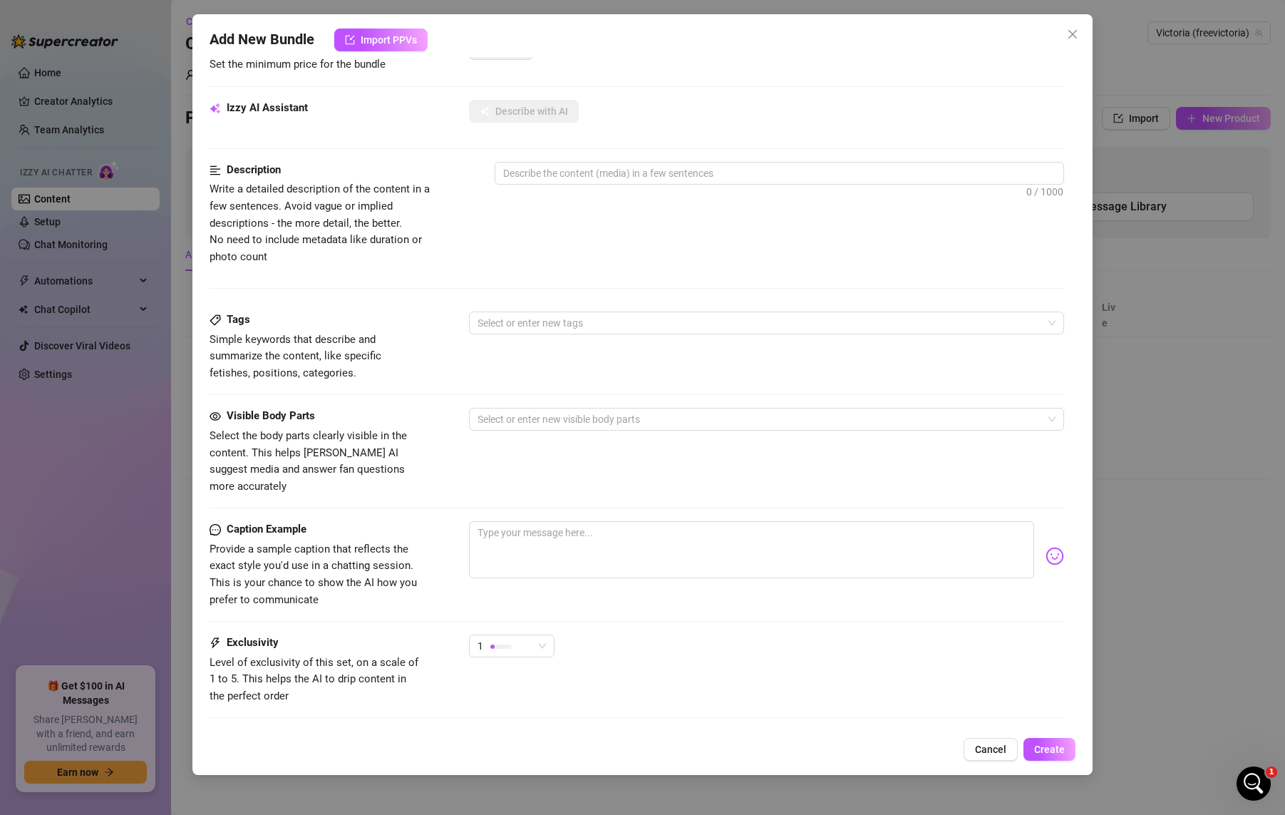
scroll to position [341, 0]
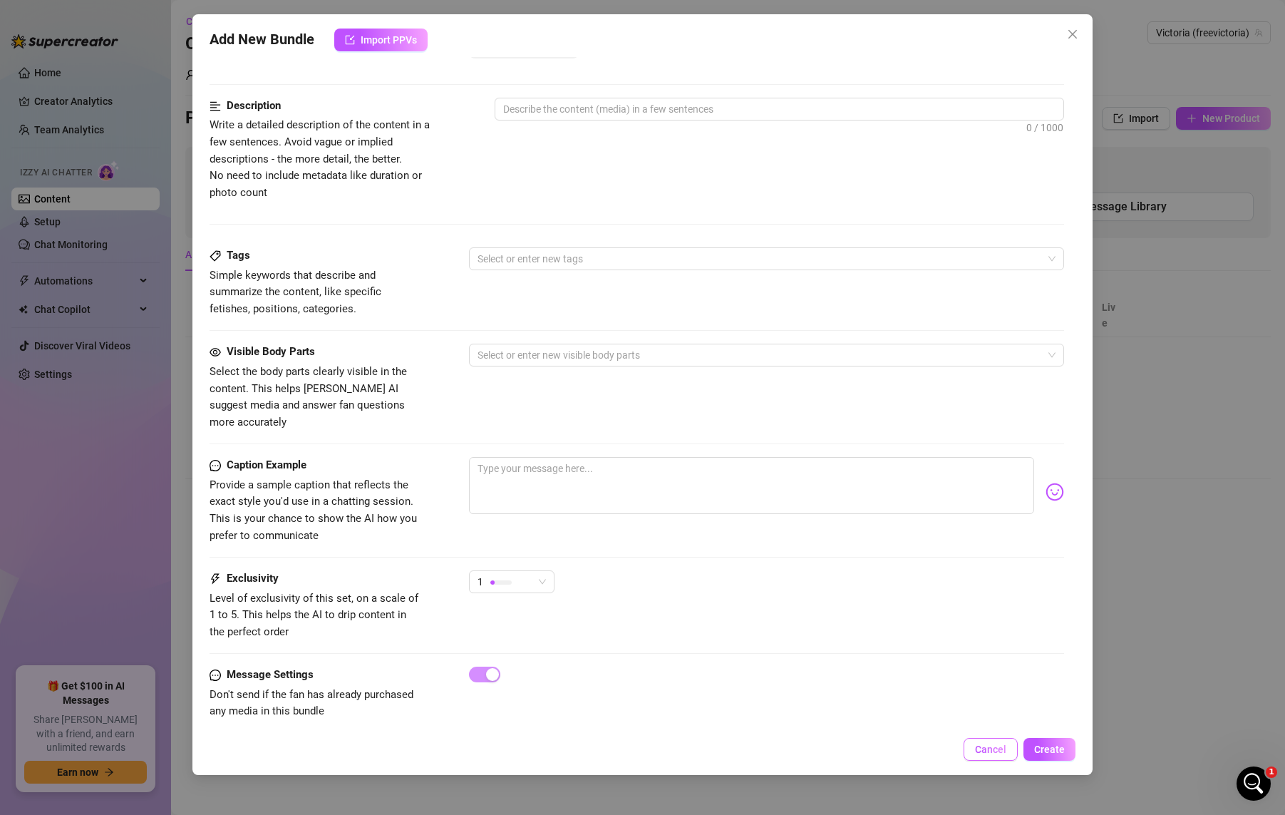
click at [1010, 749] on button "Cancel" at bounding box center [991, 749] width 54 height 23
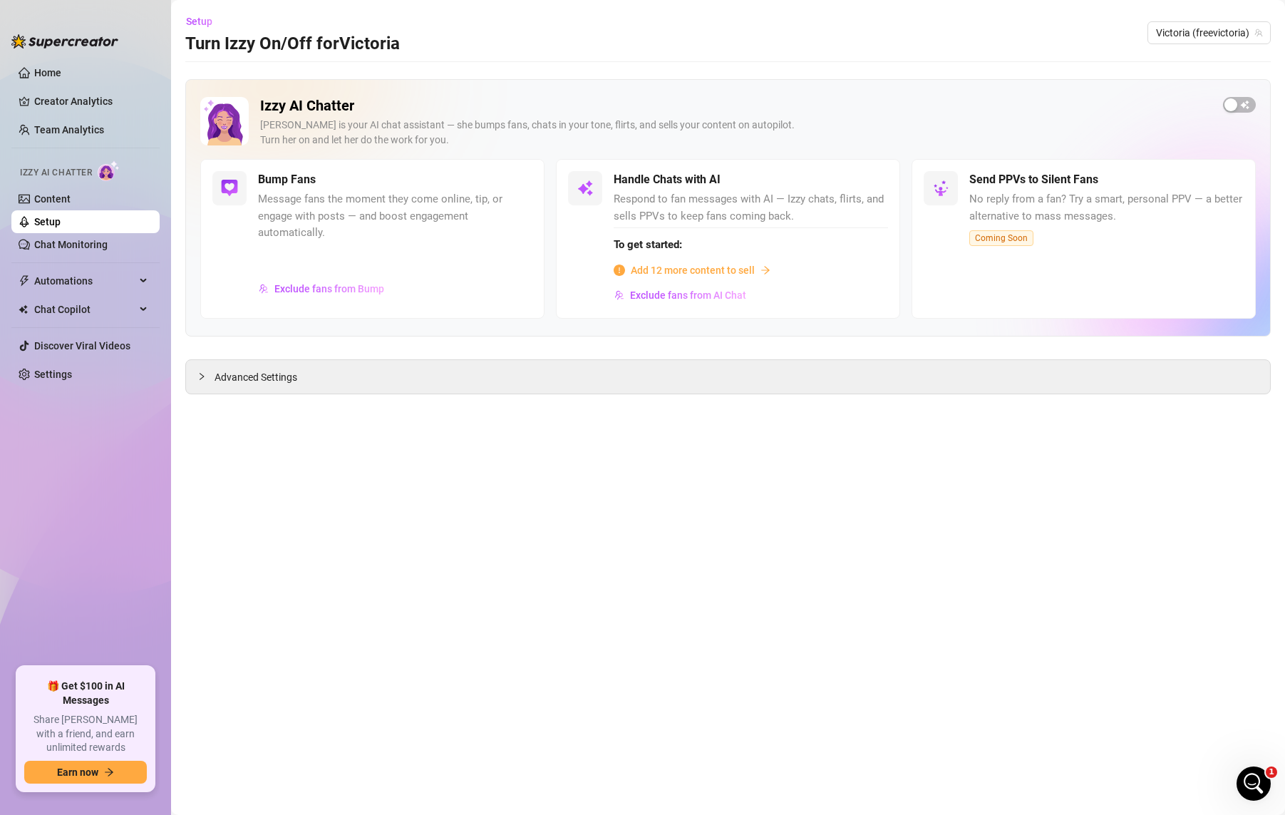
click at [693, 277] on span "Add 12 more content to sell" at bounding box center [693, 270] width 124 height 16
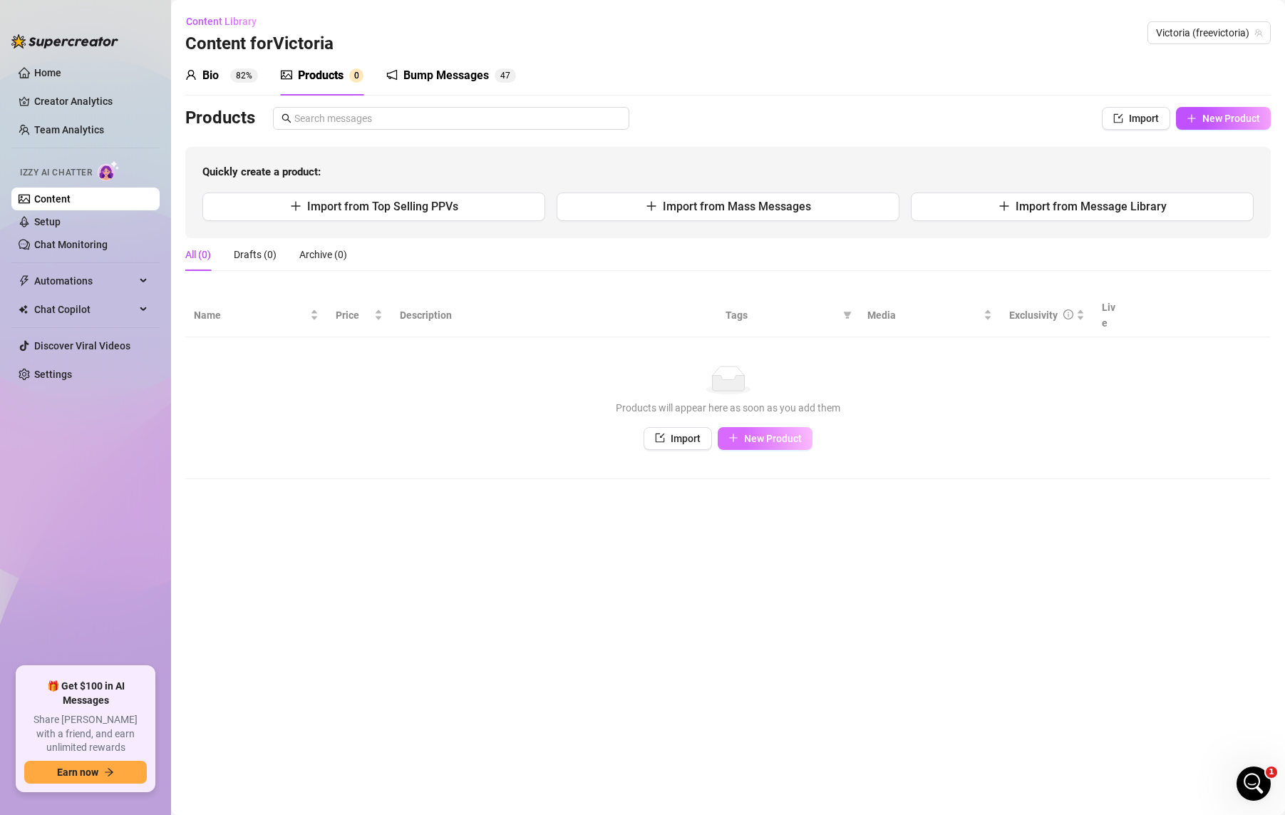
click at [790, 433] on span "New Product" at bounding box center [773, 438] width 58 height 11
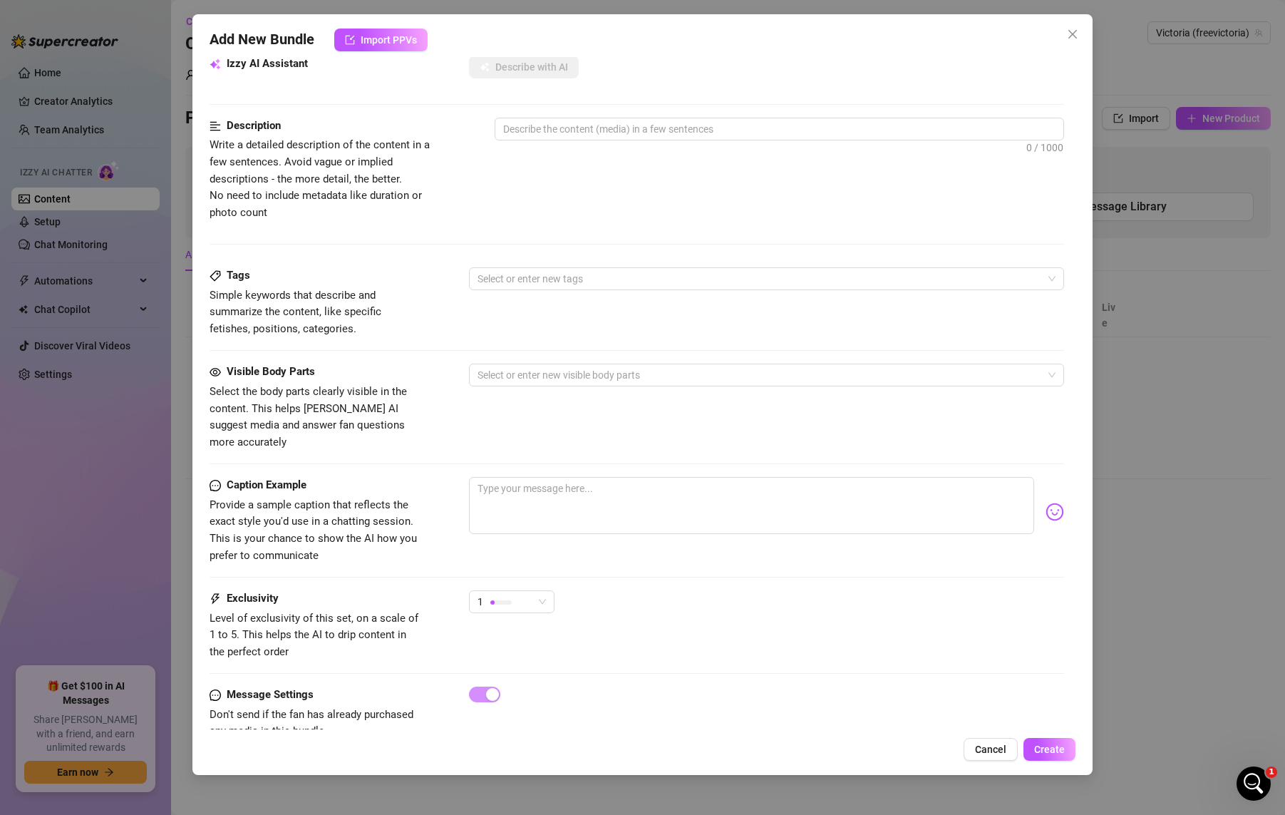
scroll to position [341, 0]
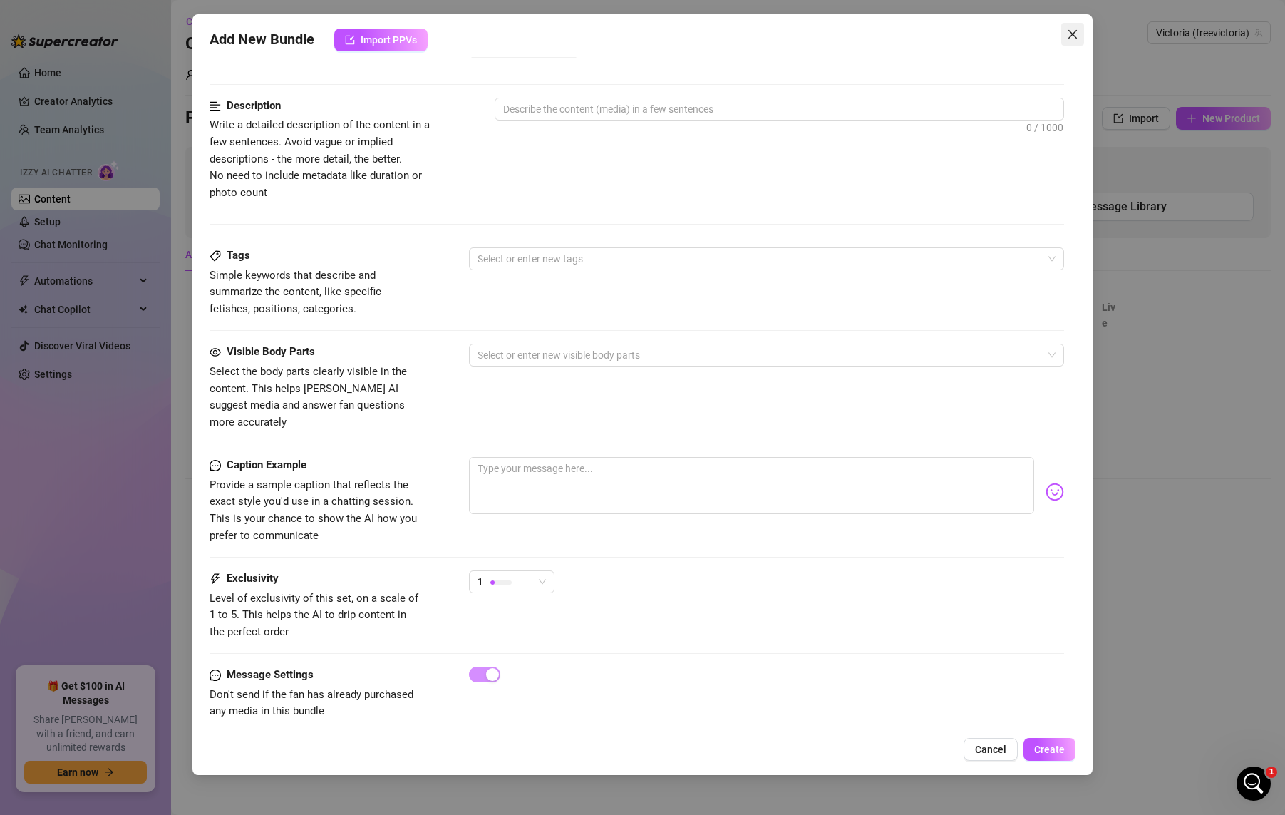
click at [1011, 35] on span "Close" at bounding box center [1072, 34] width 23 height 11
